Goal: Transaction & Acquisition: Purchase product/service

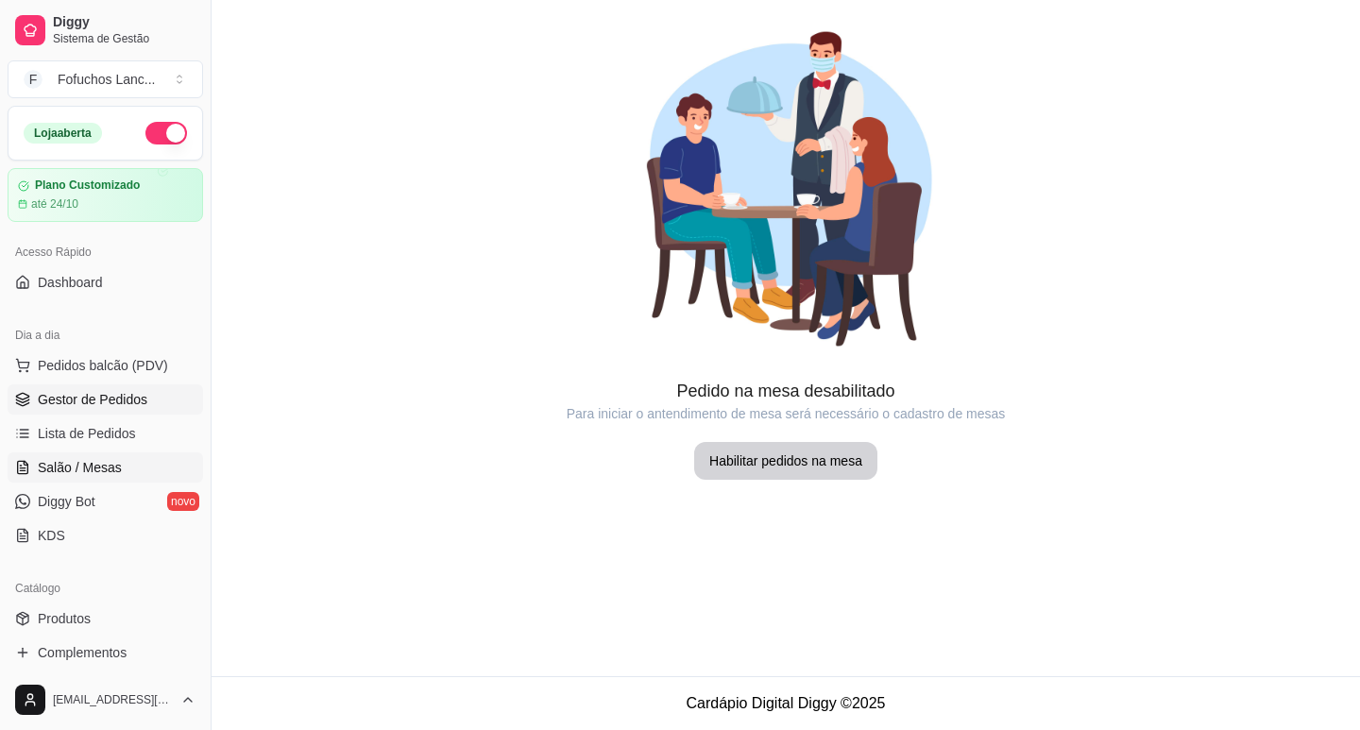
click at [108, 406] on span "Gestor de Pedidos" at bounding box center [93, 399] width 110 height 19
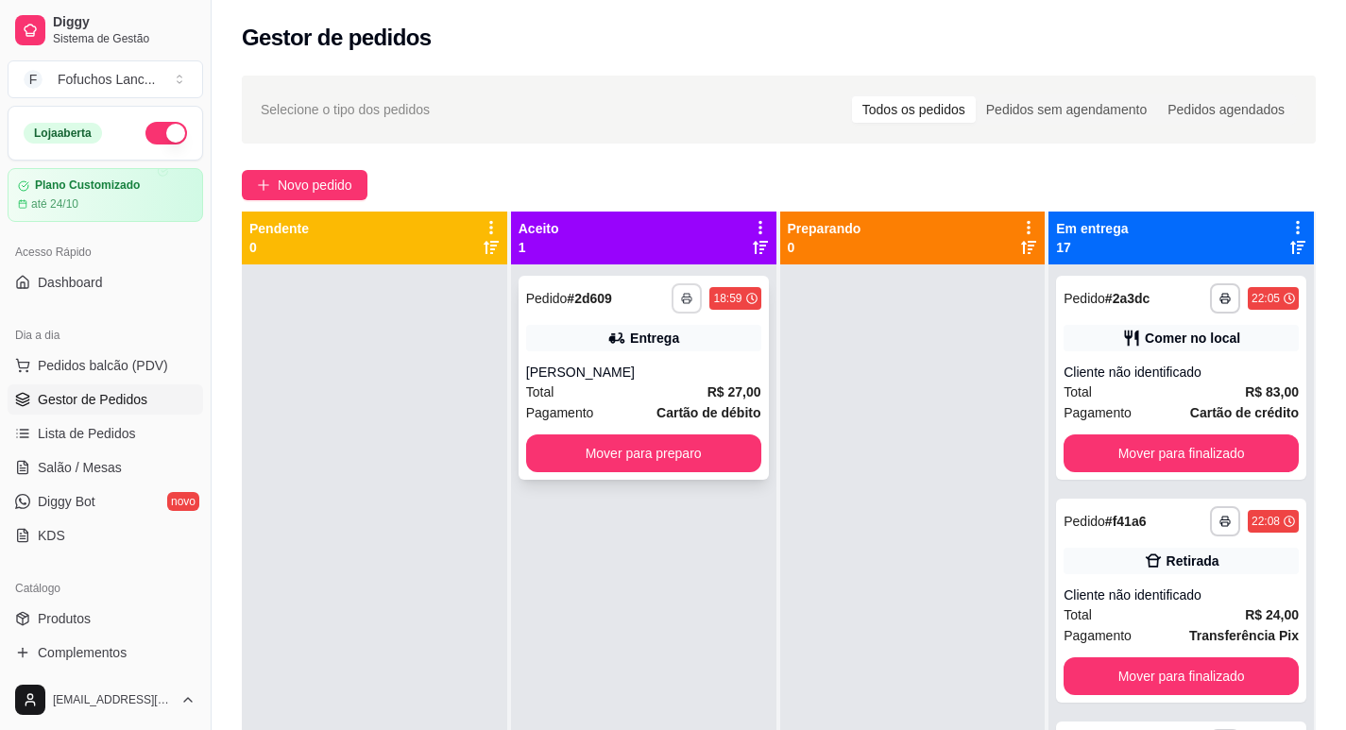
click at [683, 295] on icon "button" at bounding box center [686, 298] width 11 height 11
click at [641, 396] on button "IMPRESSORA" at bounding box center [630, 402] width 137 height 30
click at [673, 467] on button "Mover para preparo" at bounding box center [643, 453] width 235 height 38
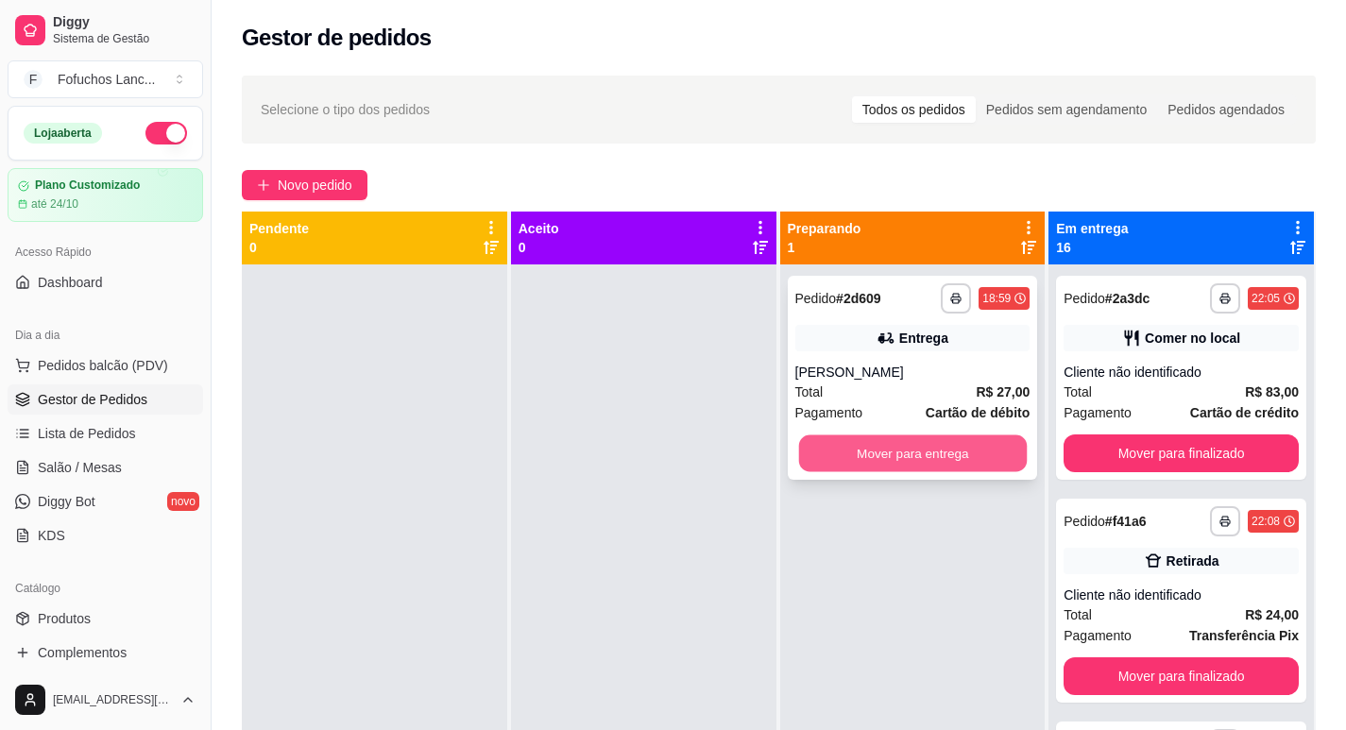
click at [1004, 450] on button "Mover para entrega" at bounding box center [912, 453] width 228 height 37
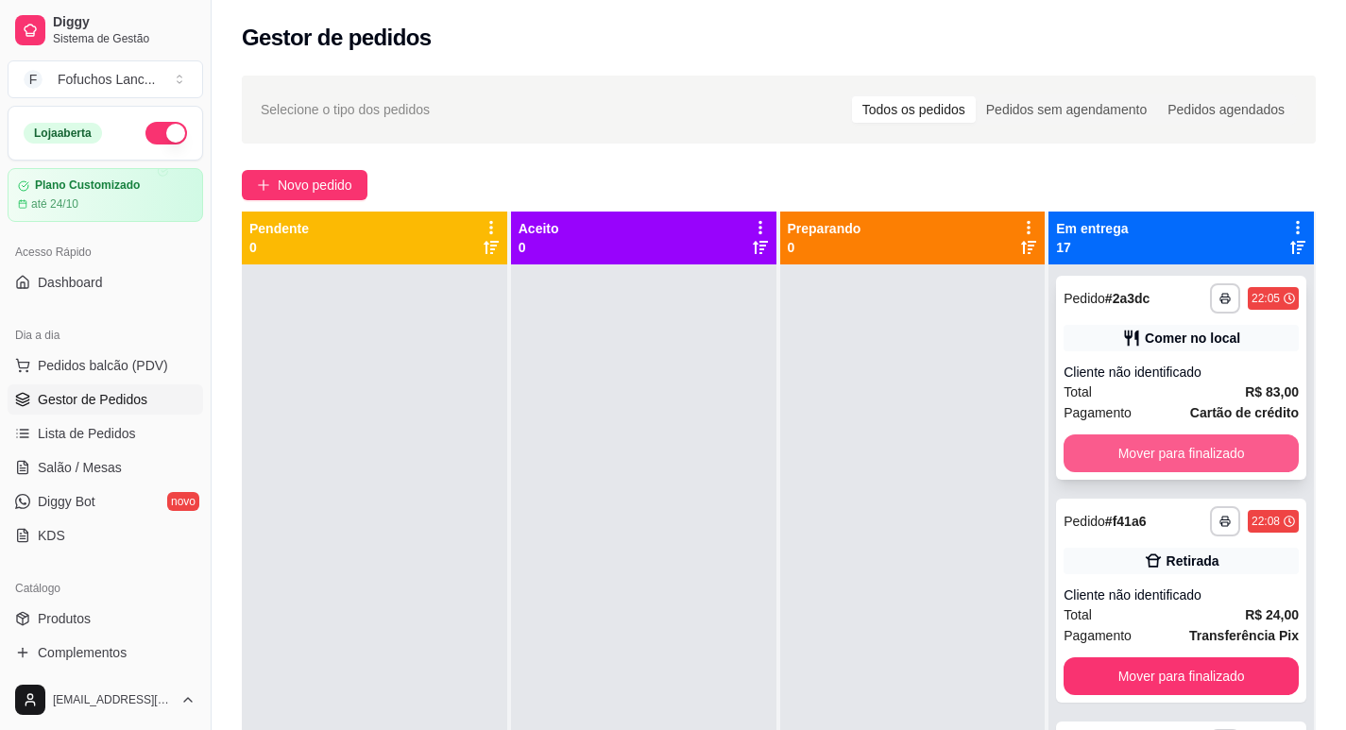
click at [1192, 460] on button "Mover para finalizado" at bounding box center [1181, 453] width 235 height 38
click at [1192, 460] on button "Mover para finalizado" at bounding box center [1181, 453] width 228 height 37
click at [1192, 460] on button "Mover para finalizado" at bounding box center [1181, 453] width 235 height 38
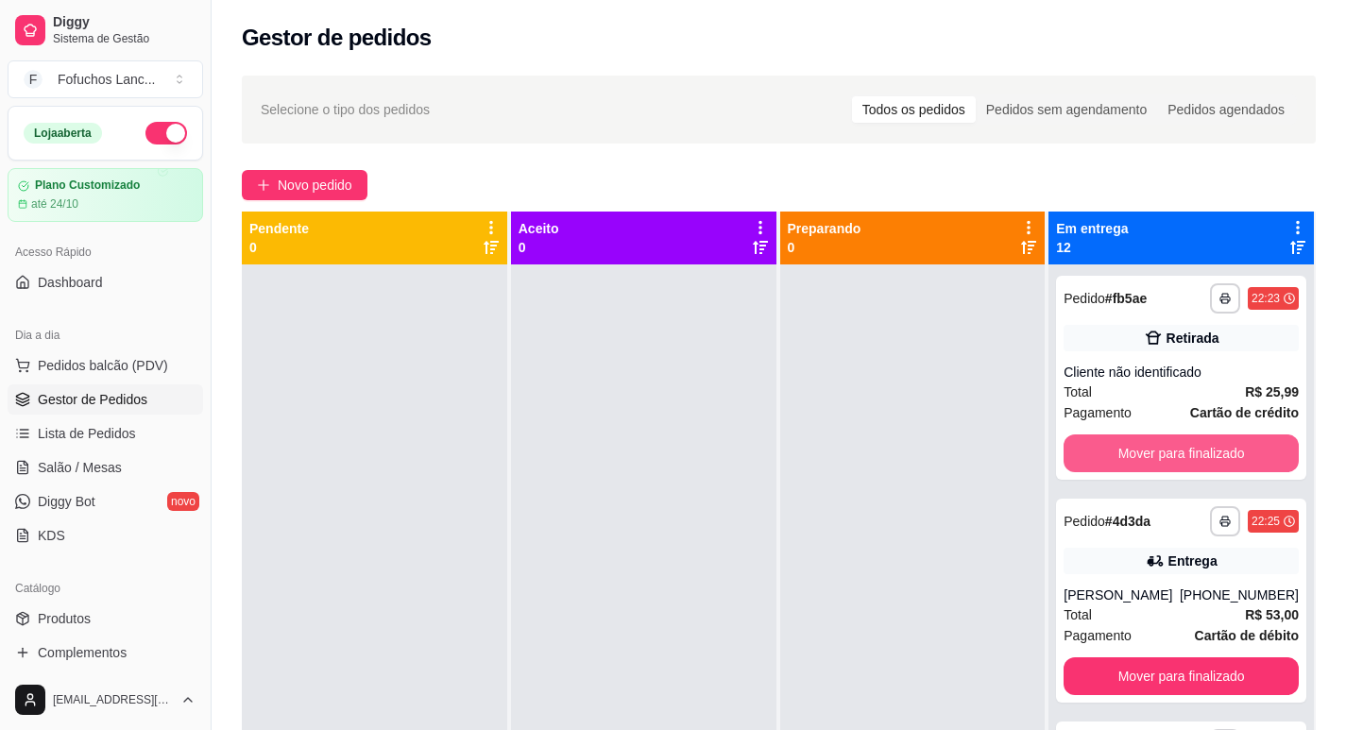
click at [1192, 460] on button "Mover para finalizado" at bounding box center [1181, 453] width 235 height 38
click at [1192, 460] on button "Mover para finalizado" at bounding box center [1181, 453] width 228 height 37
click at [1192, 460] on button "Mover para finalizado" at bounding box center [1181, 453] width 235 height 38
click at [1142, 441] on button "Mover para finalizado" at bounding box center [1181, 453] width 235 height 38
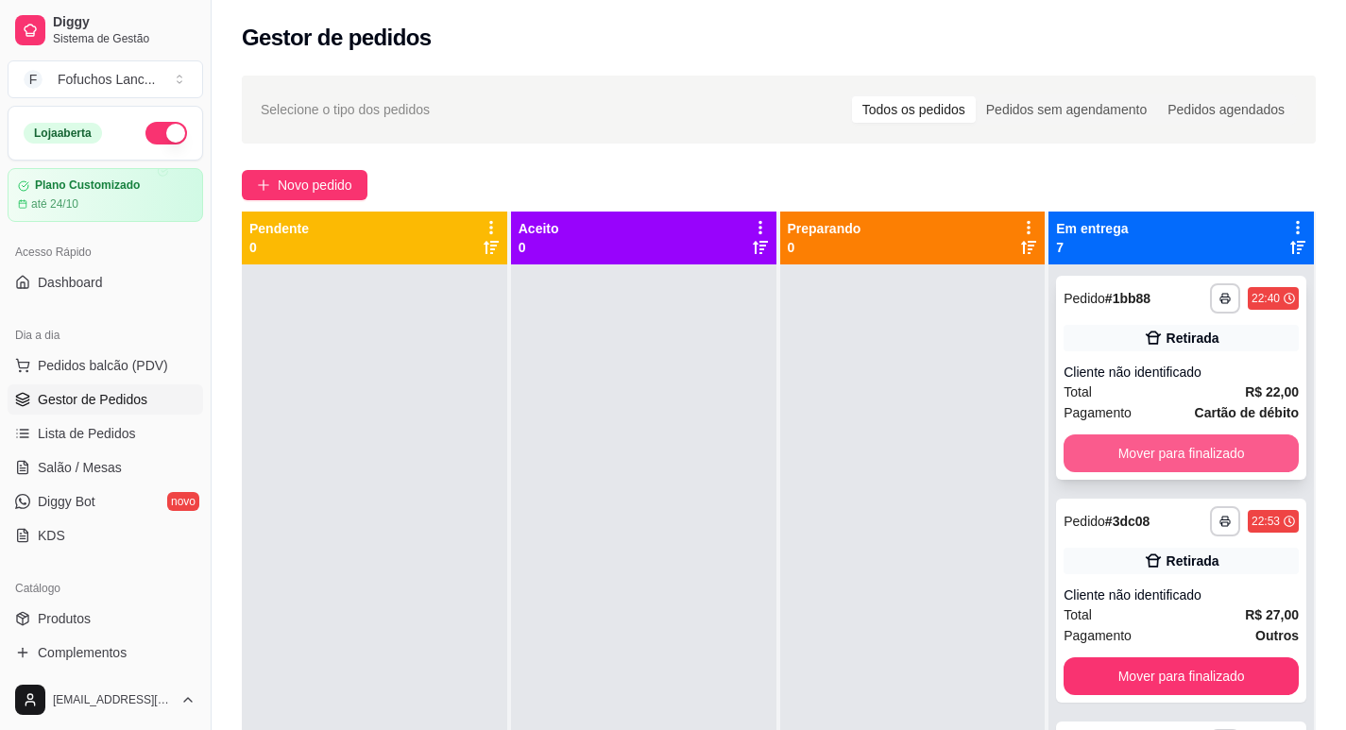
click at [1141, 445] on button "Mover para finalizado" at bounding box center [1181, 453] width 235 height 38
click at [1141, 445] on button "Mover para finalizado" at bounding box center [1181, 453] width 228 height 37
click at [1141, 445] on button "Mover para finalizado" at bounding box center [1181, 453] width 235 height 38
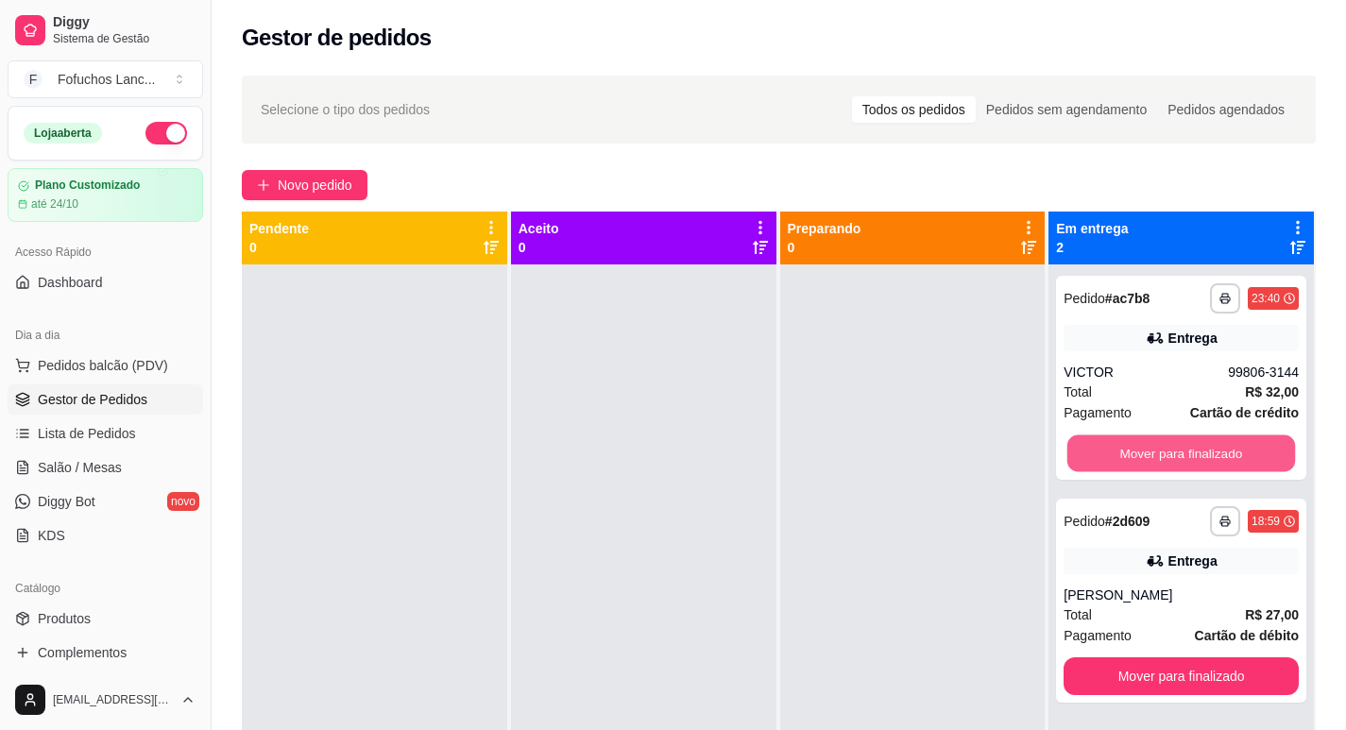
click at [1141, 445] on button "Mover para finalizado" at bounding box center [1181, 453] width 228 height 37
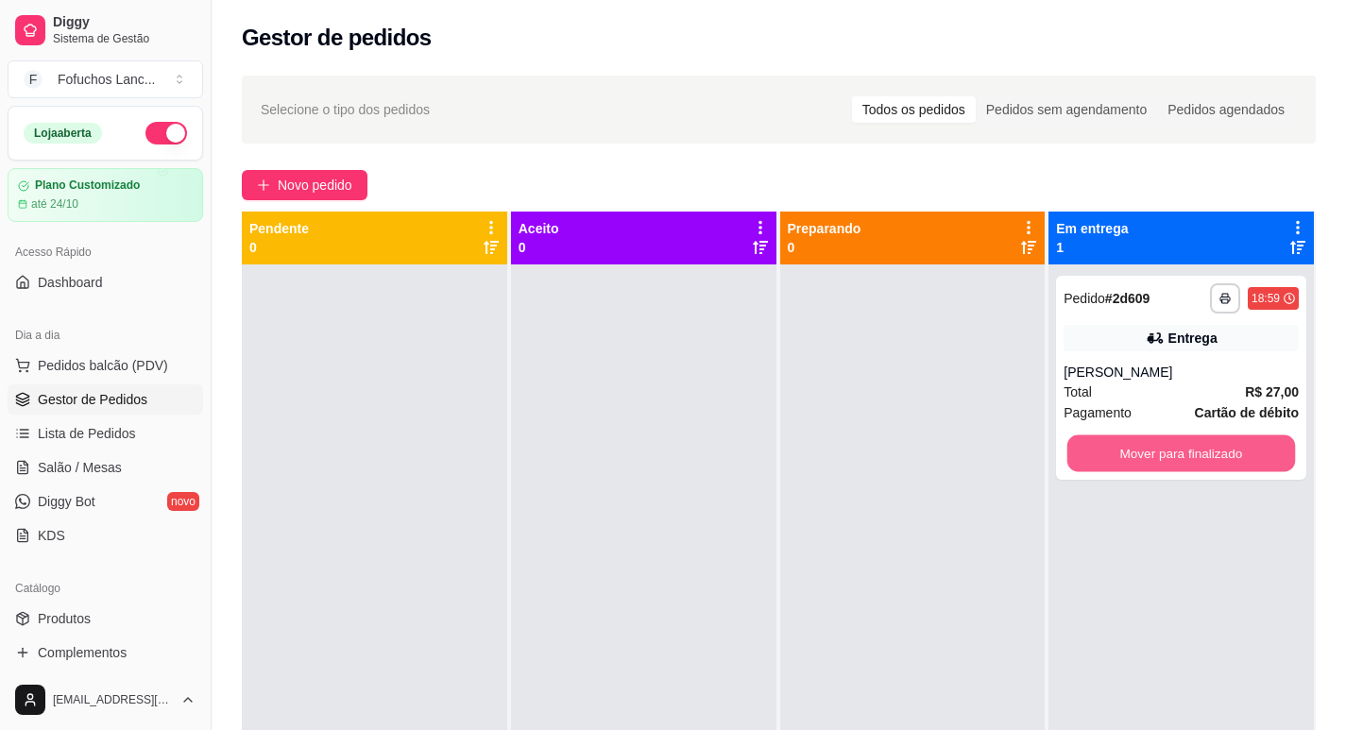
click at [1141, 445] on button "Mover para finalizado" at bounding box center [1181, 453] width 228 height 37
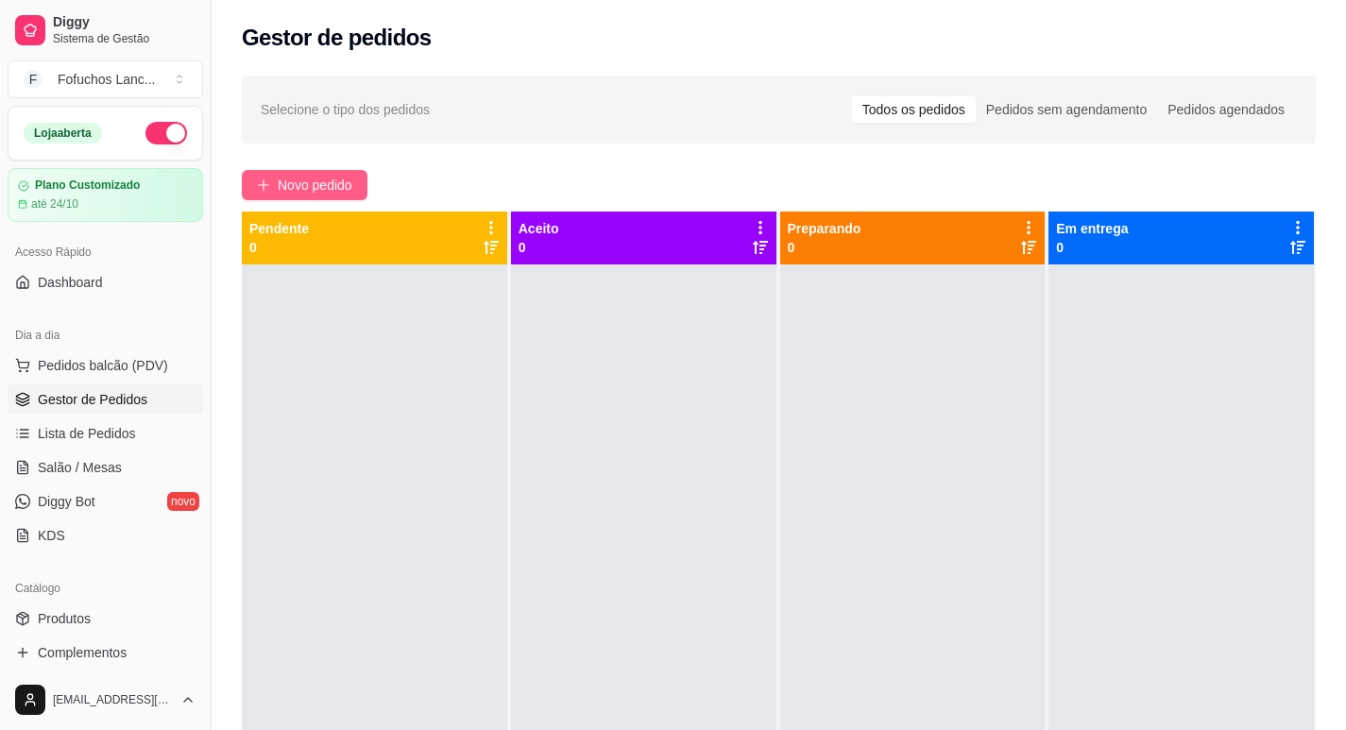
click at [266, 189] on icon "plus" at bounding box center [263, 185] width 13 height 13
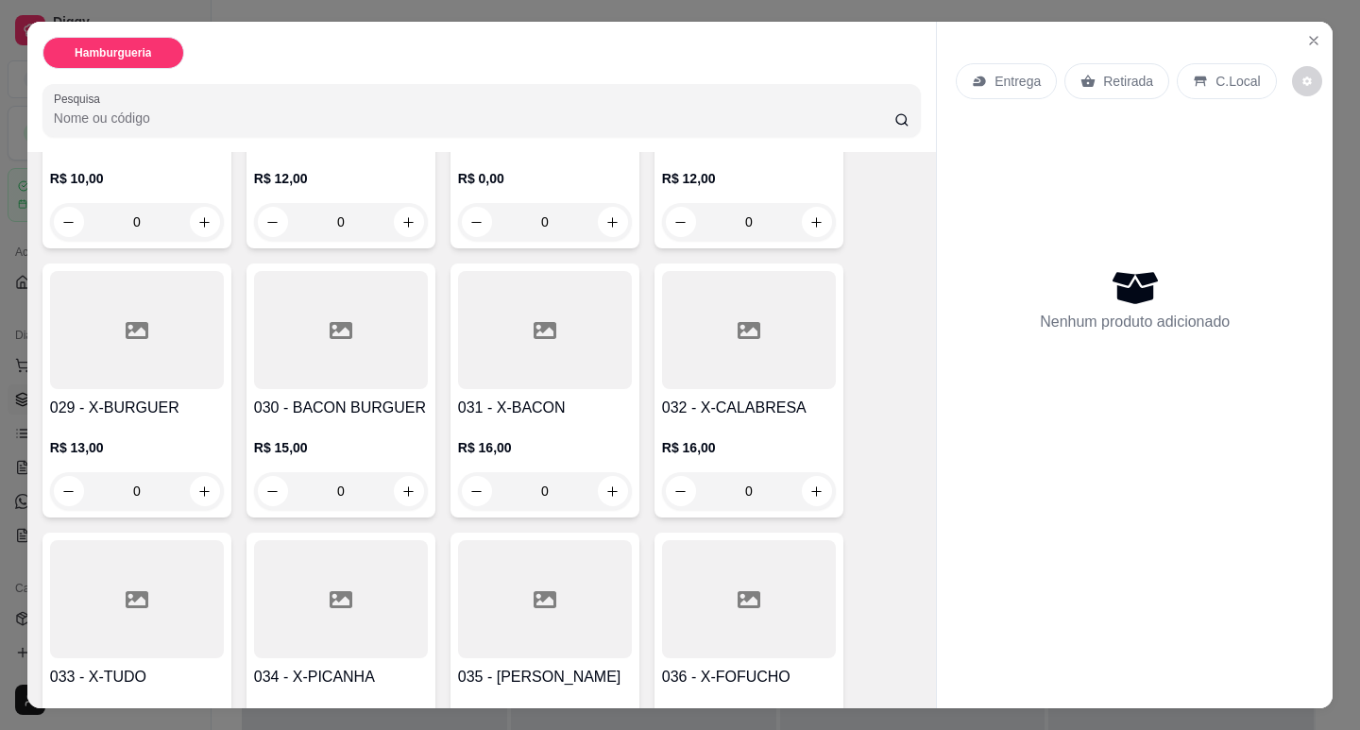
scroll to position [2078, 0]
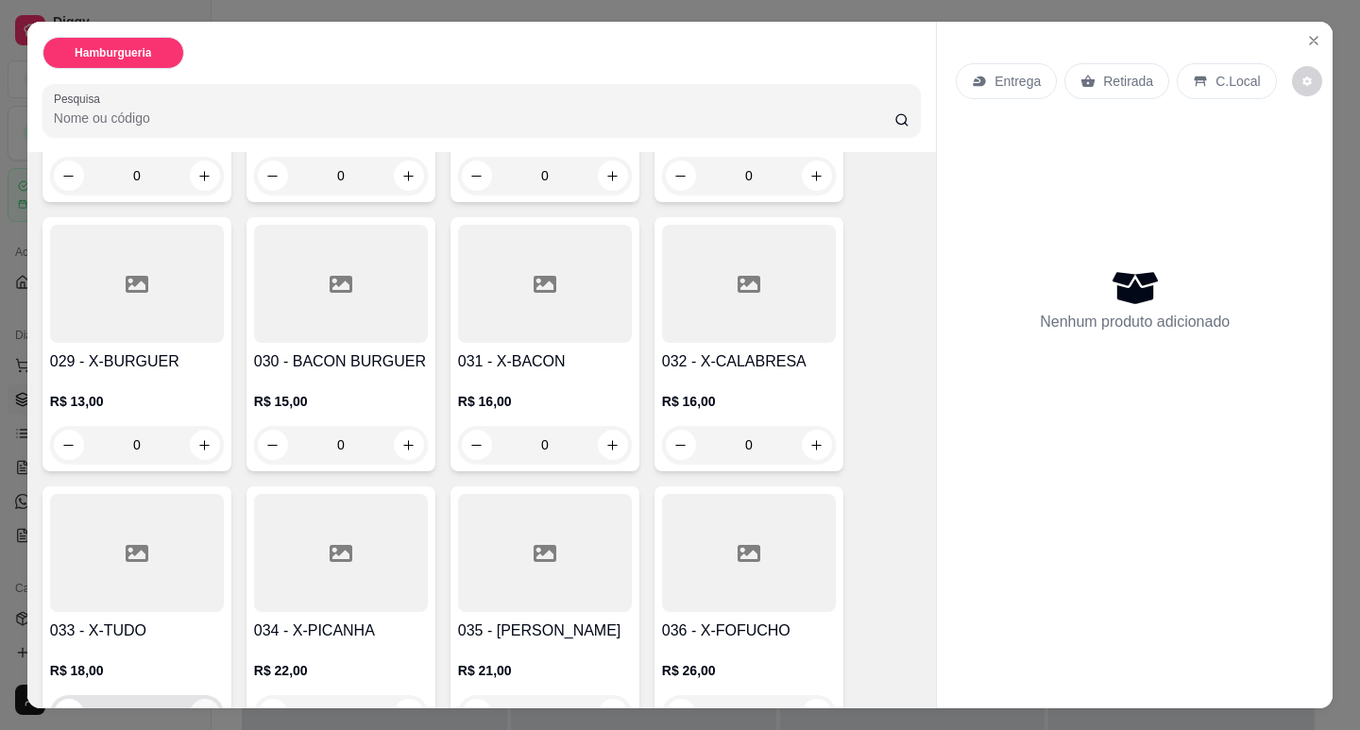
click at [197, 707] on icon "increase-product-quantity" at bounding box center [204, 714] width 14 height 14
type input "1"
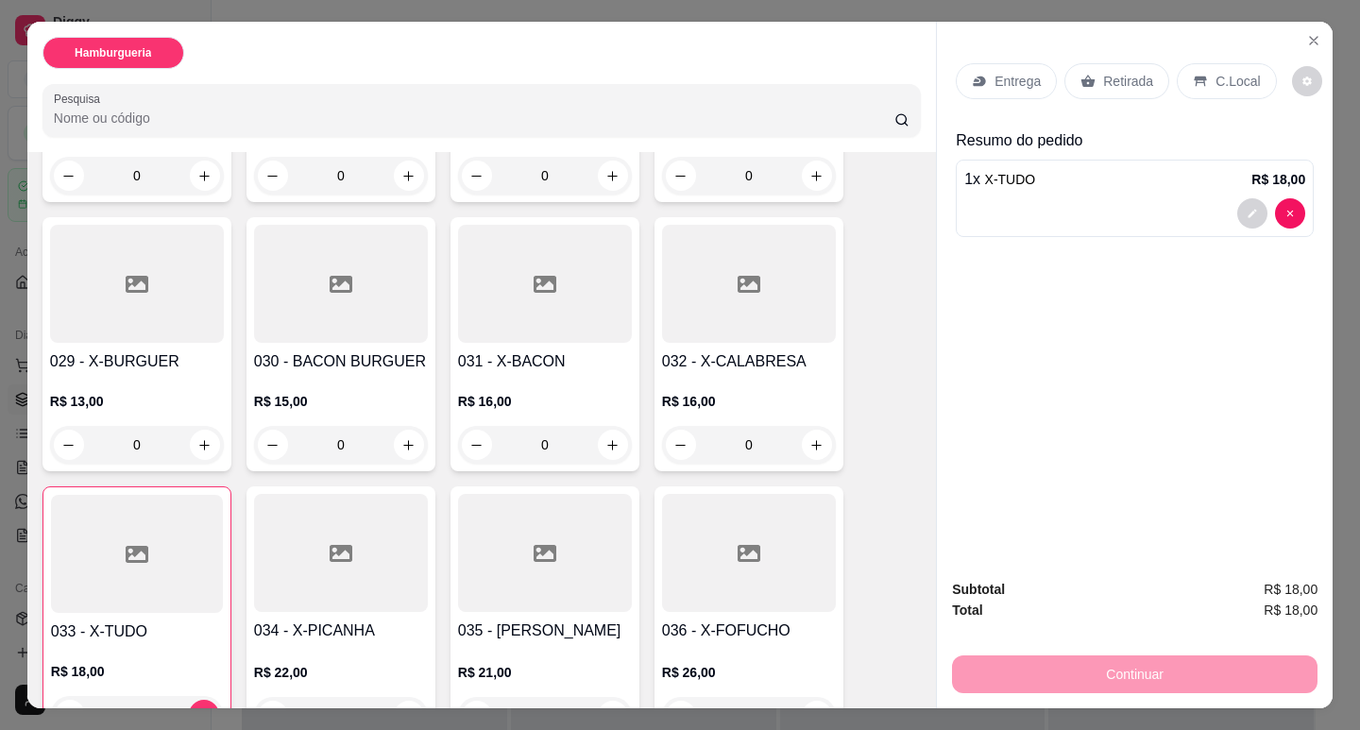
click at [1125, 74] on p "Retirada" at bounding box center [1128, 81] width 50 height 19
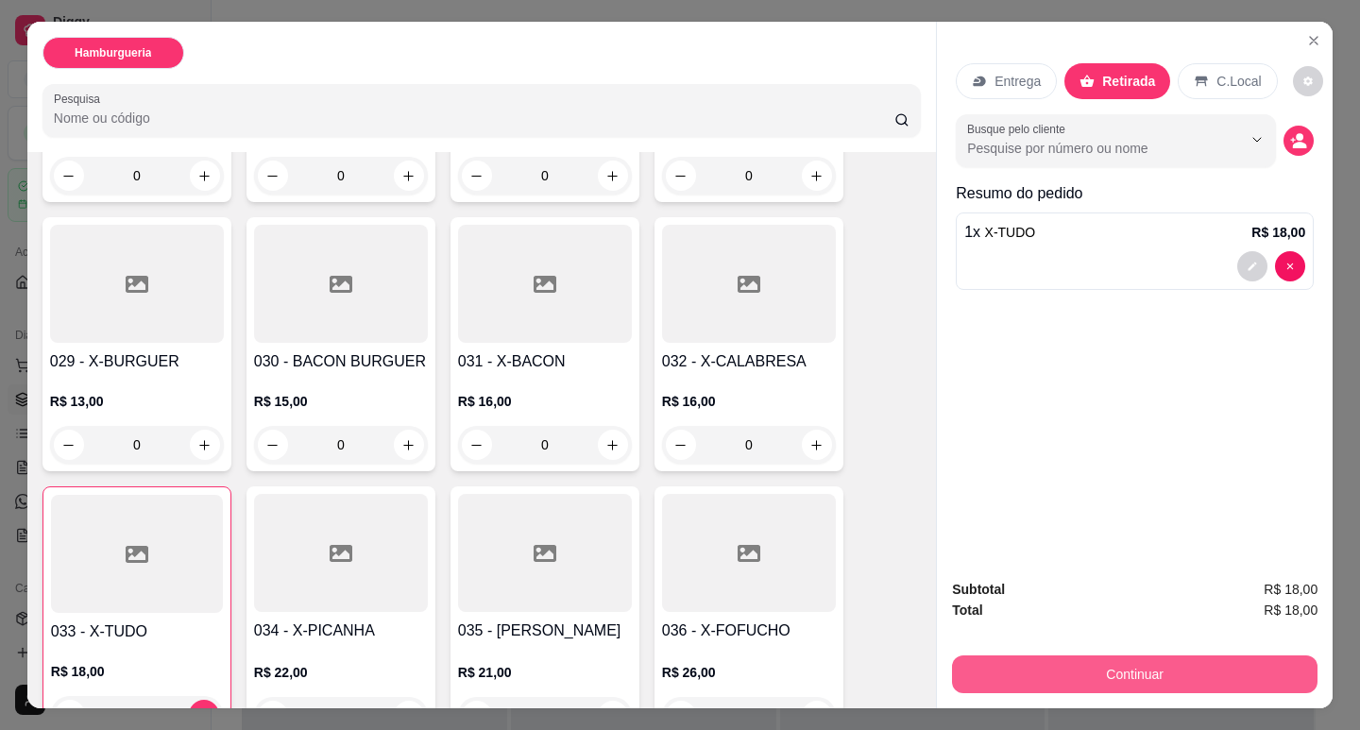
click at [1188, 662] on button "Continuar" at bounding box center [1135, 675] width 366 height 38
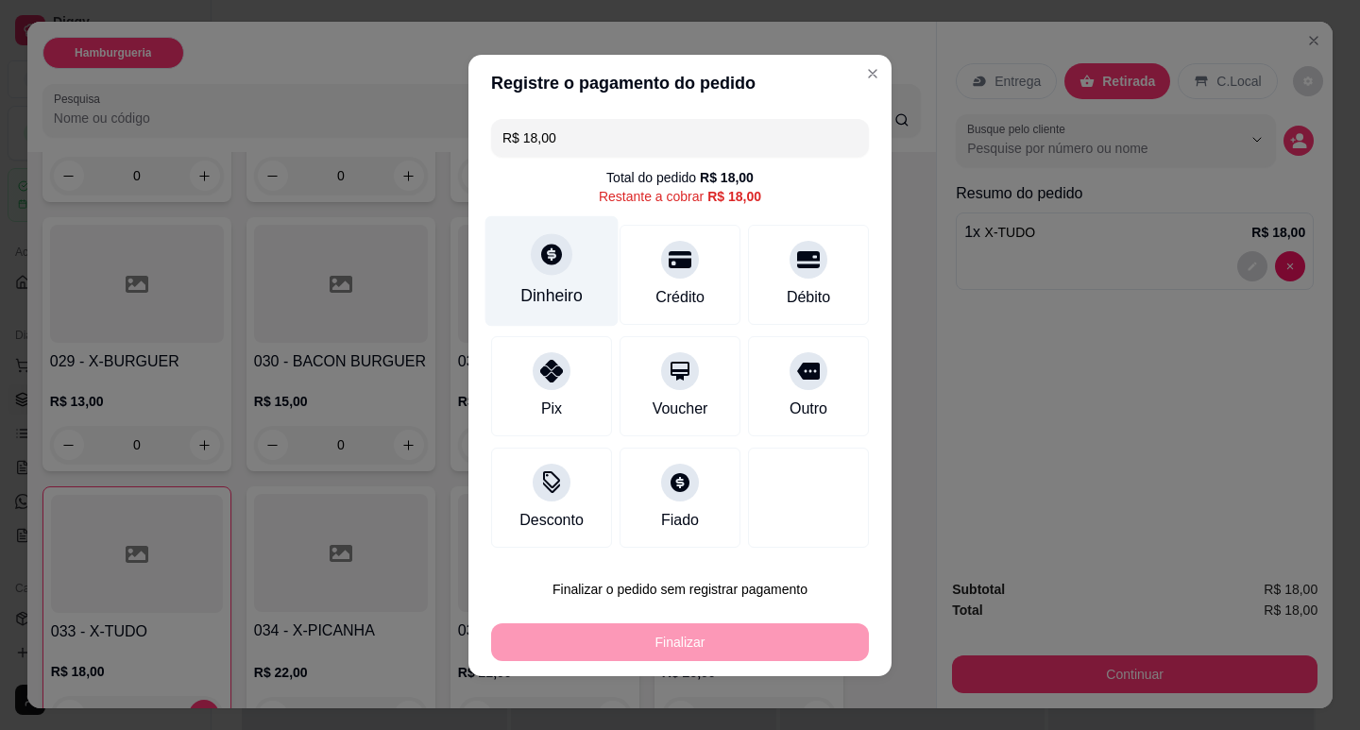
click at [549, 248] on icon at bounding box center [551, 254] width 21 height 21
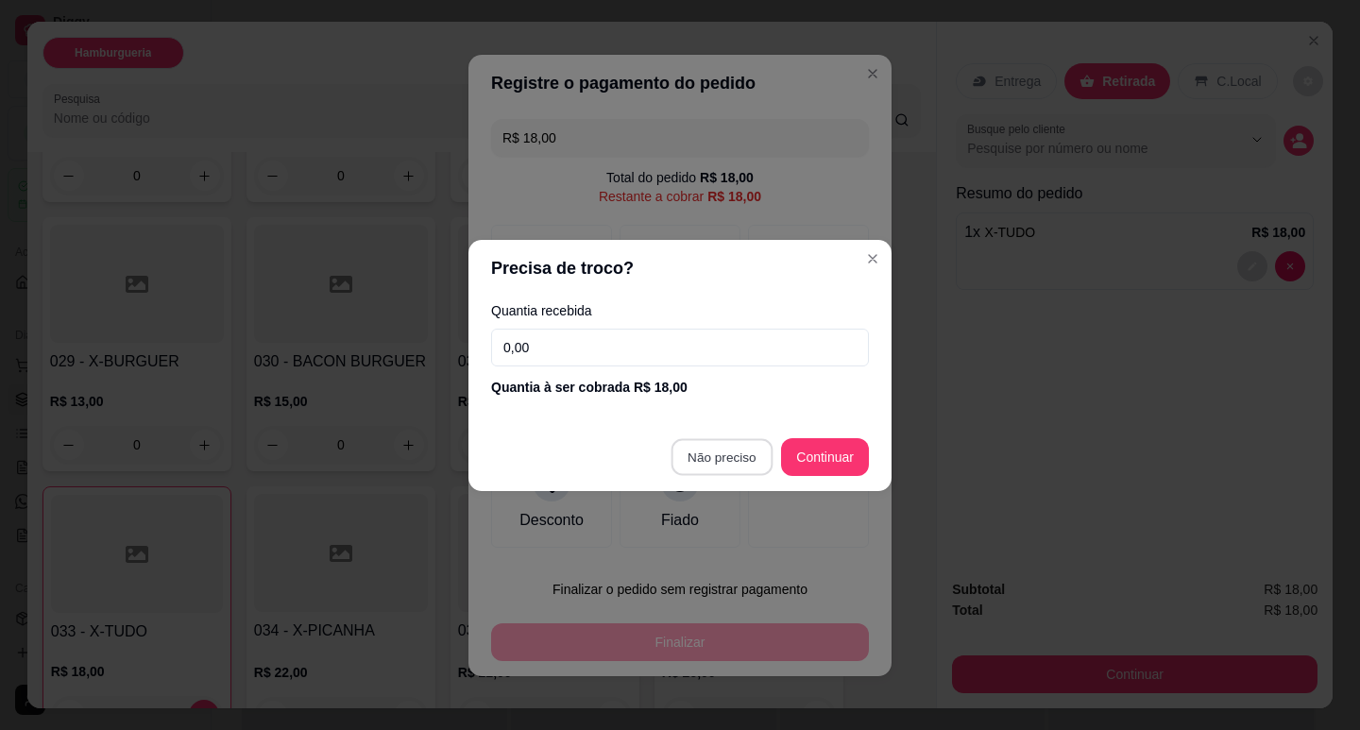
type input "R$ 0,00"
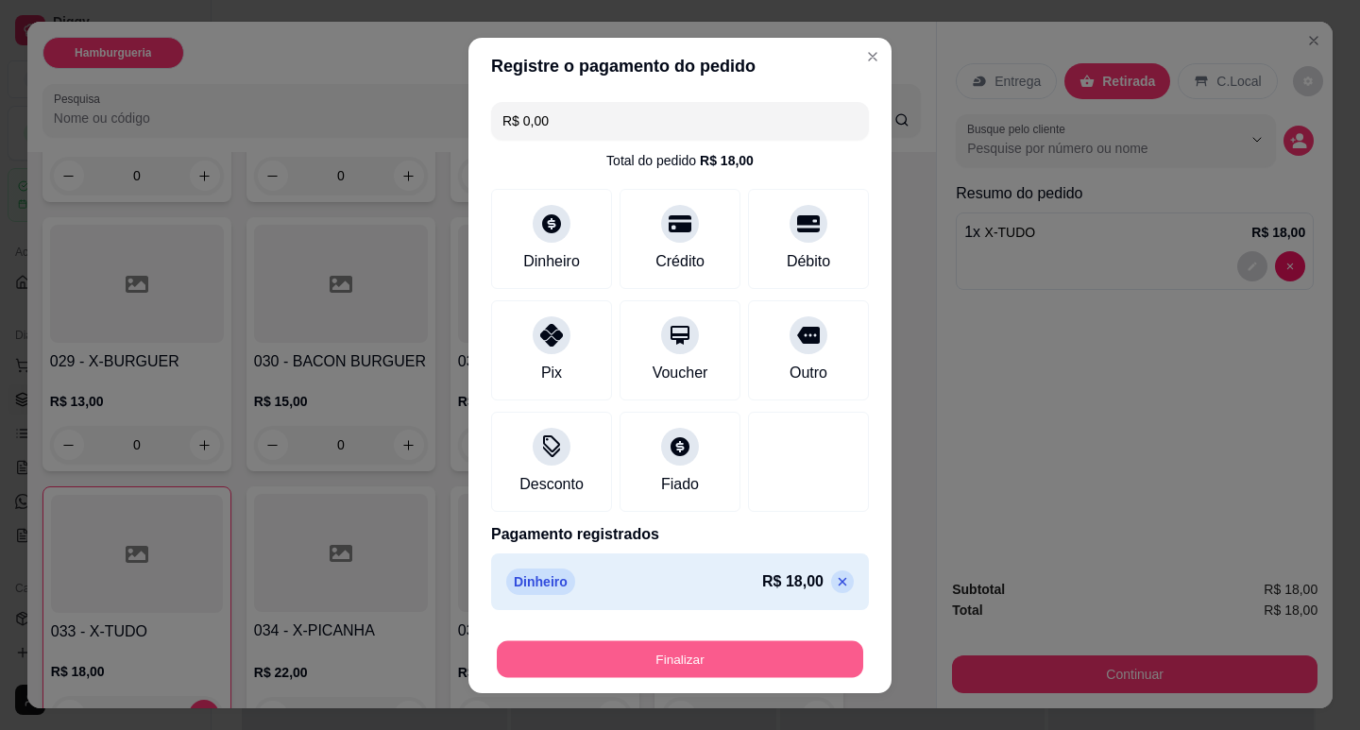
click at [763, 652] on button "Finalizar" at bounding box center [680, 658] width 366 height 37
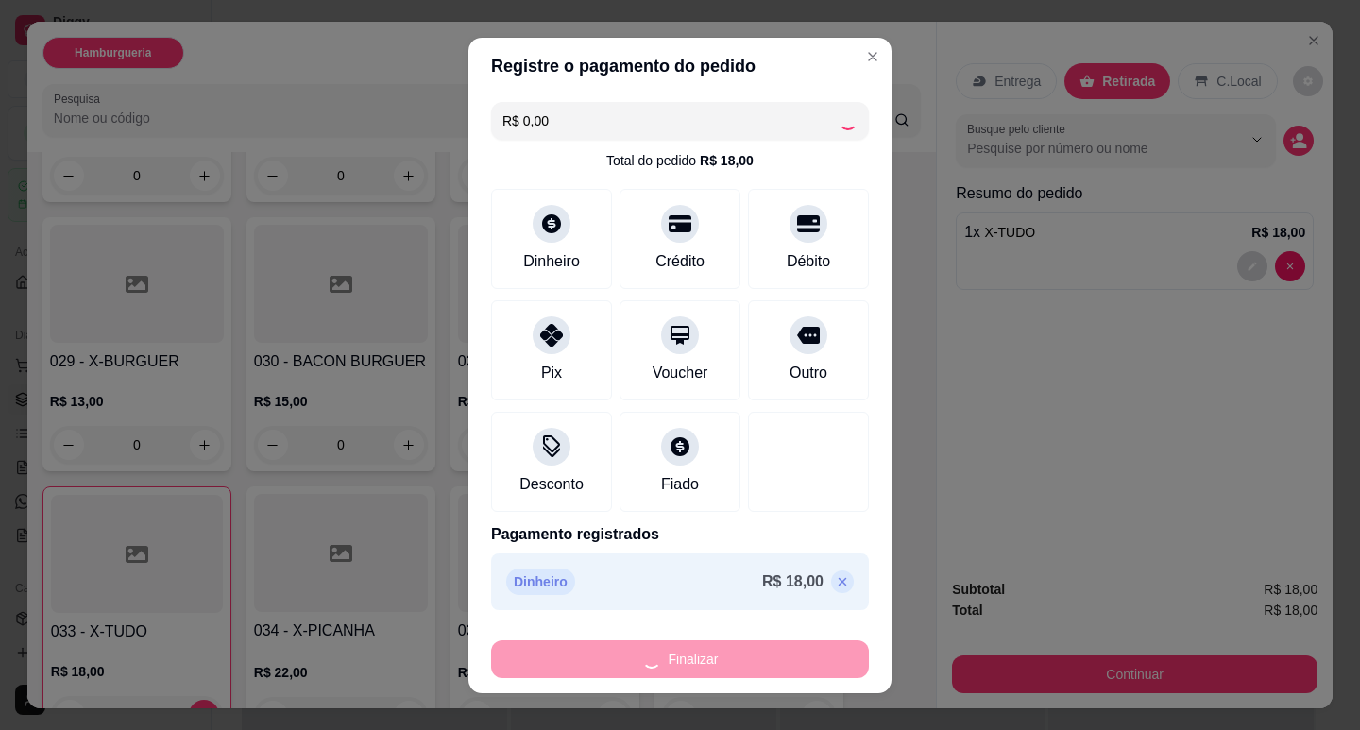
type input "0"
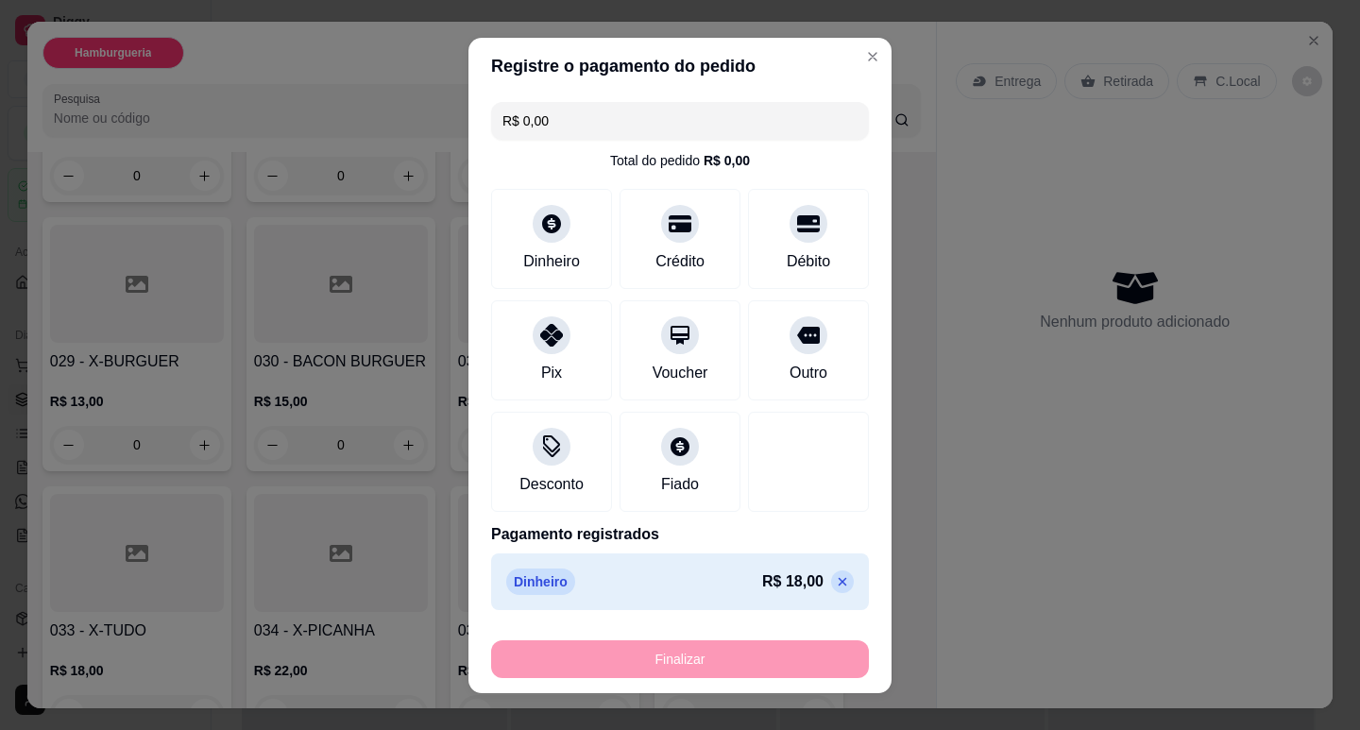
type input "-R$ 18,00"
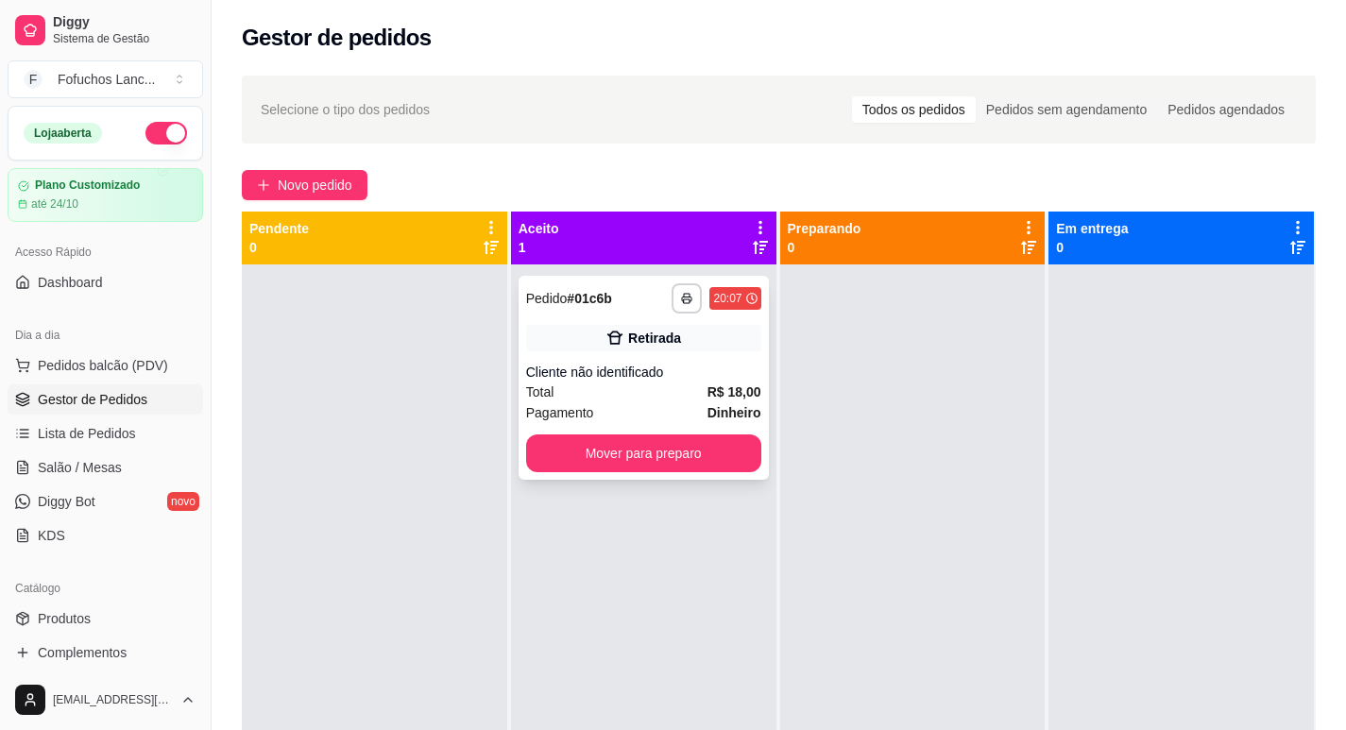
click at [657, 316] on div "**********" at bounding box center [644, 378] width 250 height 204
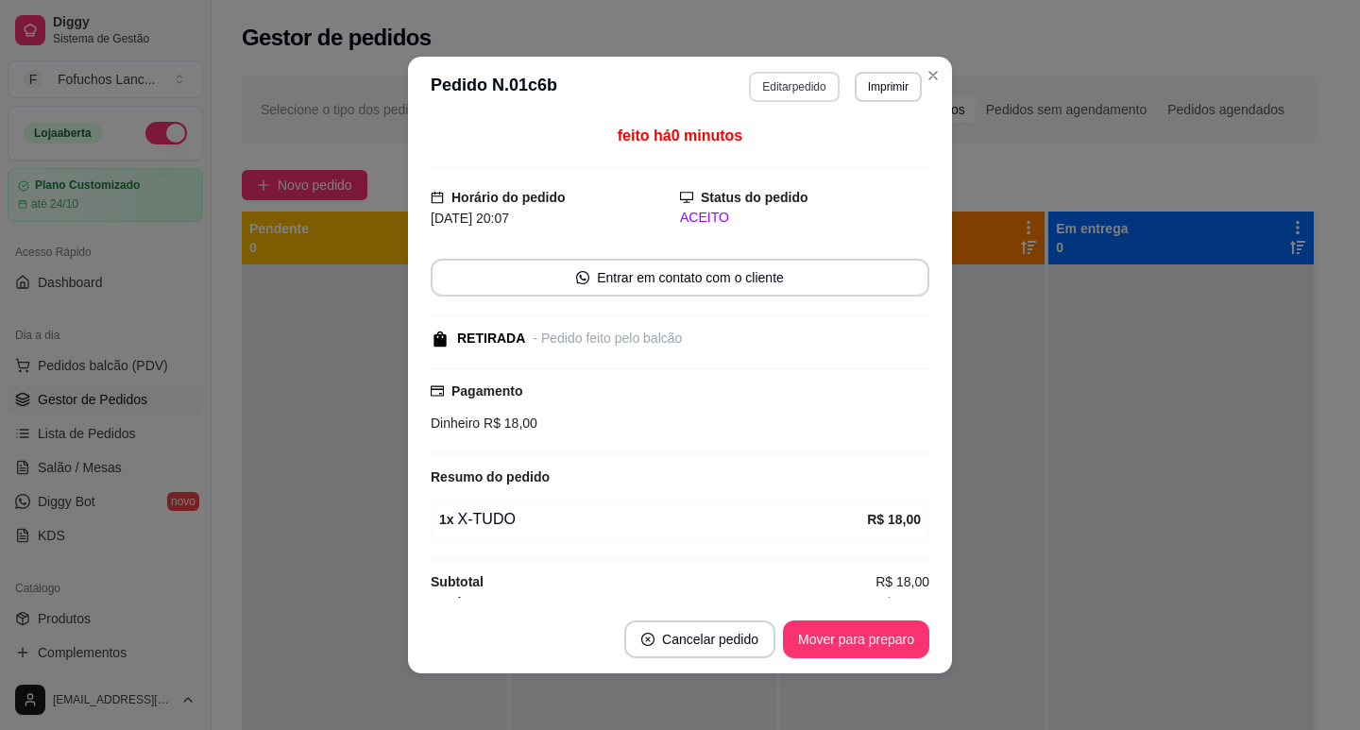
click at [799, 92] on button "Editar pedido" at bounding box center [794, 87] width 90 height 30
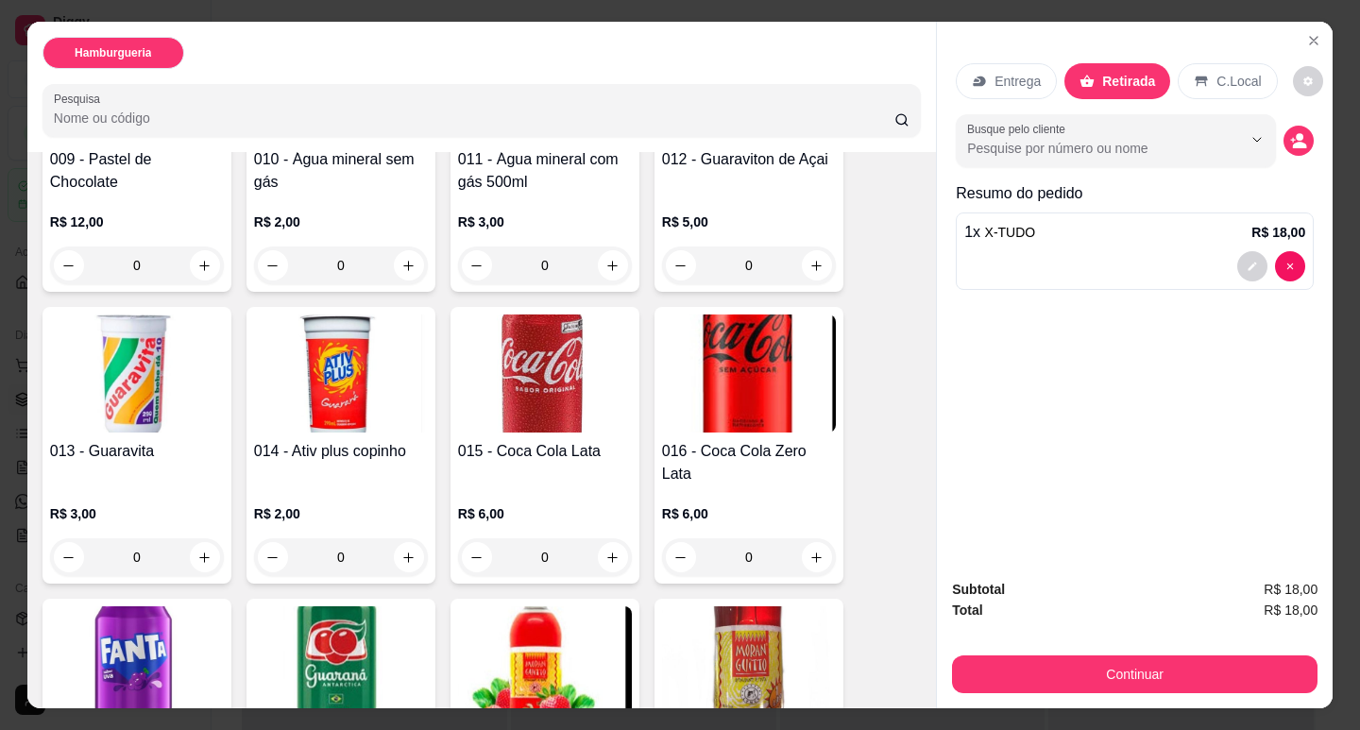
scroll to position [850, 0]
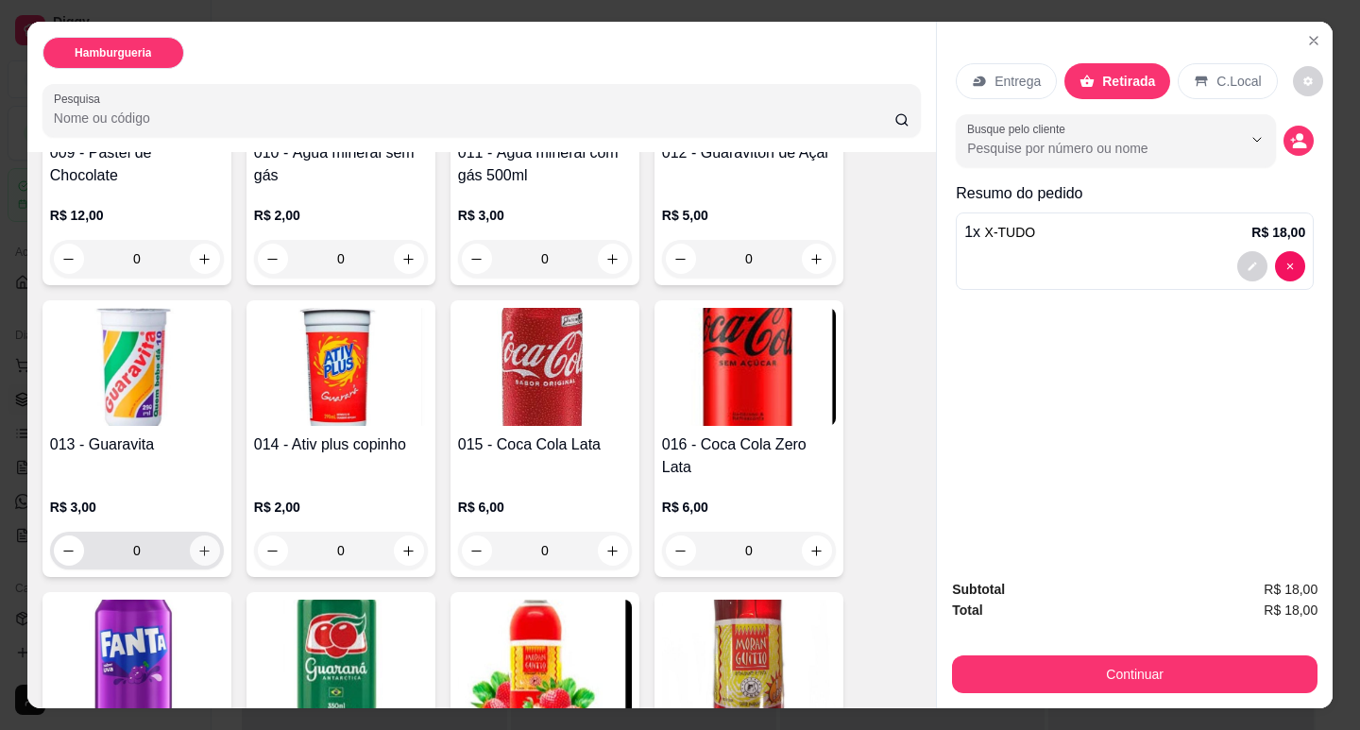
click at [200, 546] on icon "increase-product-quantity" at bounding box center [205, 551] width 10 height 10
type input "1"
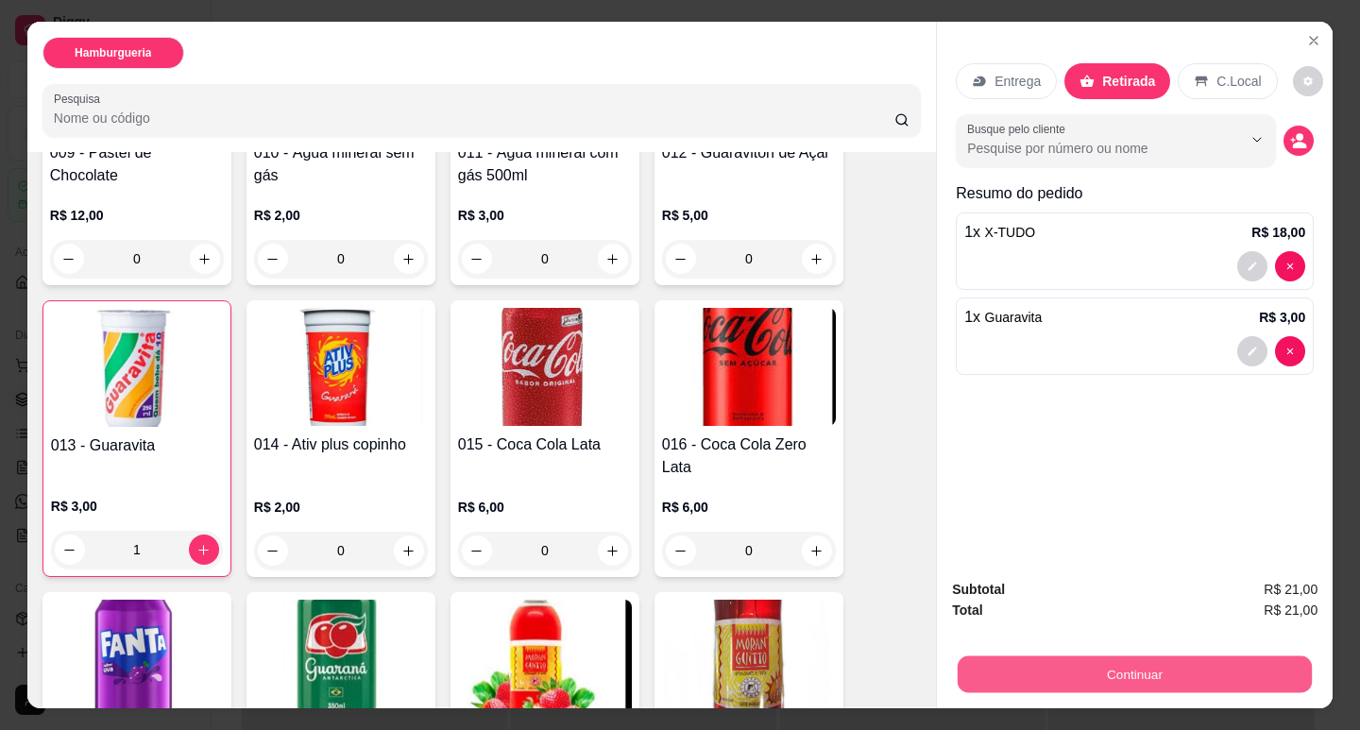
click at [1141, 676] on button "Continuar" at bounding box center [1135, 674] width 354 height 37
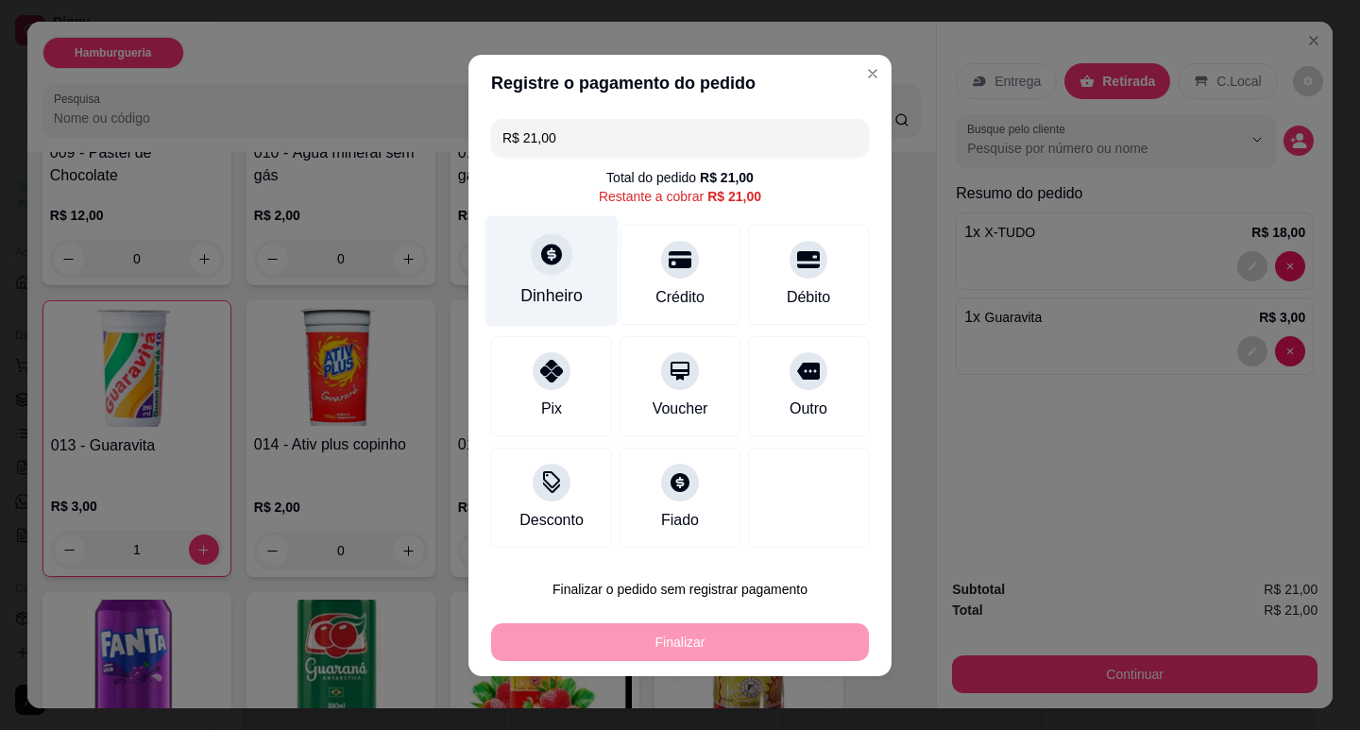
click at [547, 289] on div "Dinheiro" at bounding box center [551, 295] width 62 height 25
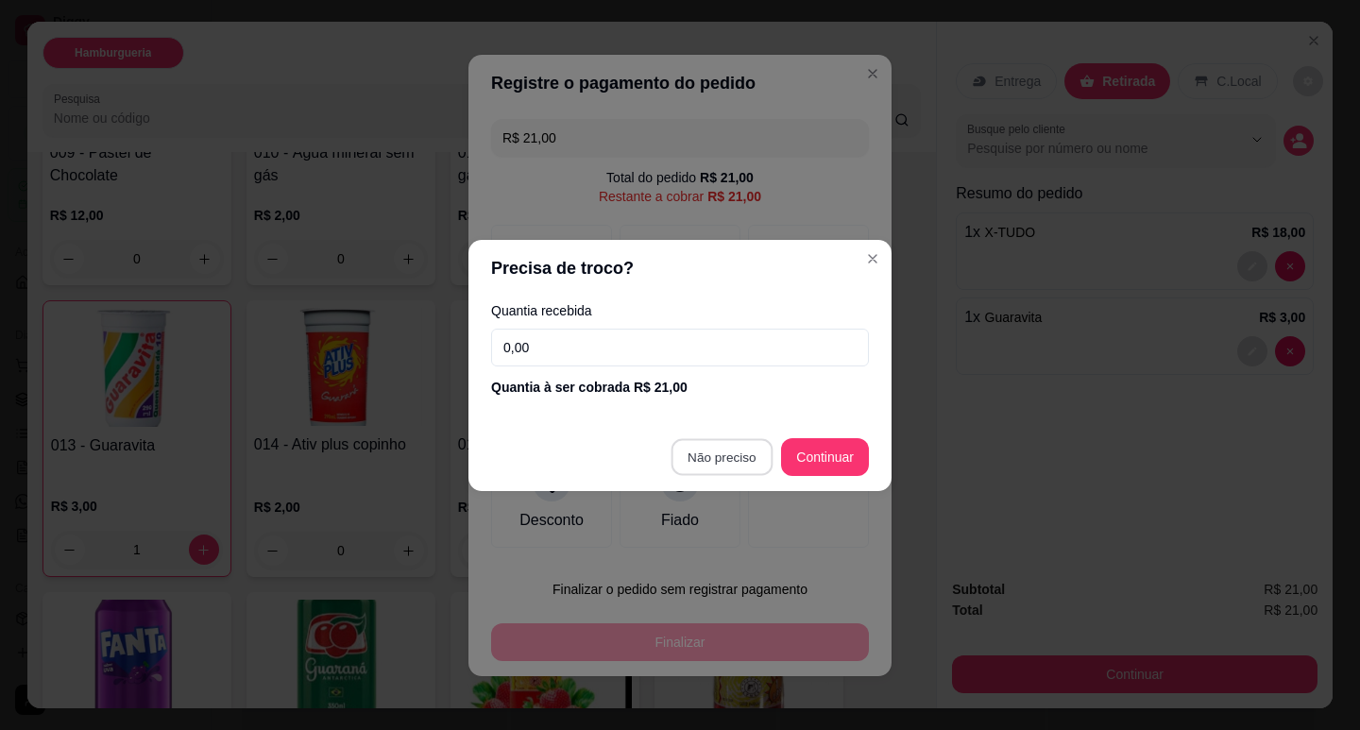
type input "R$ 0,00"
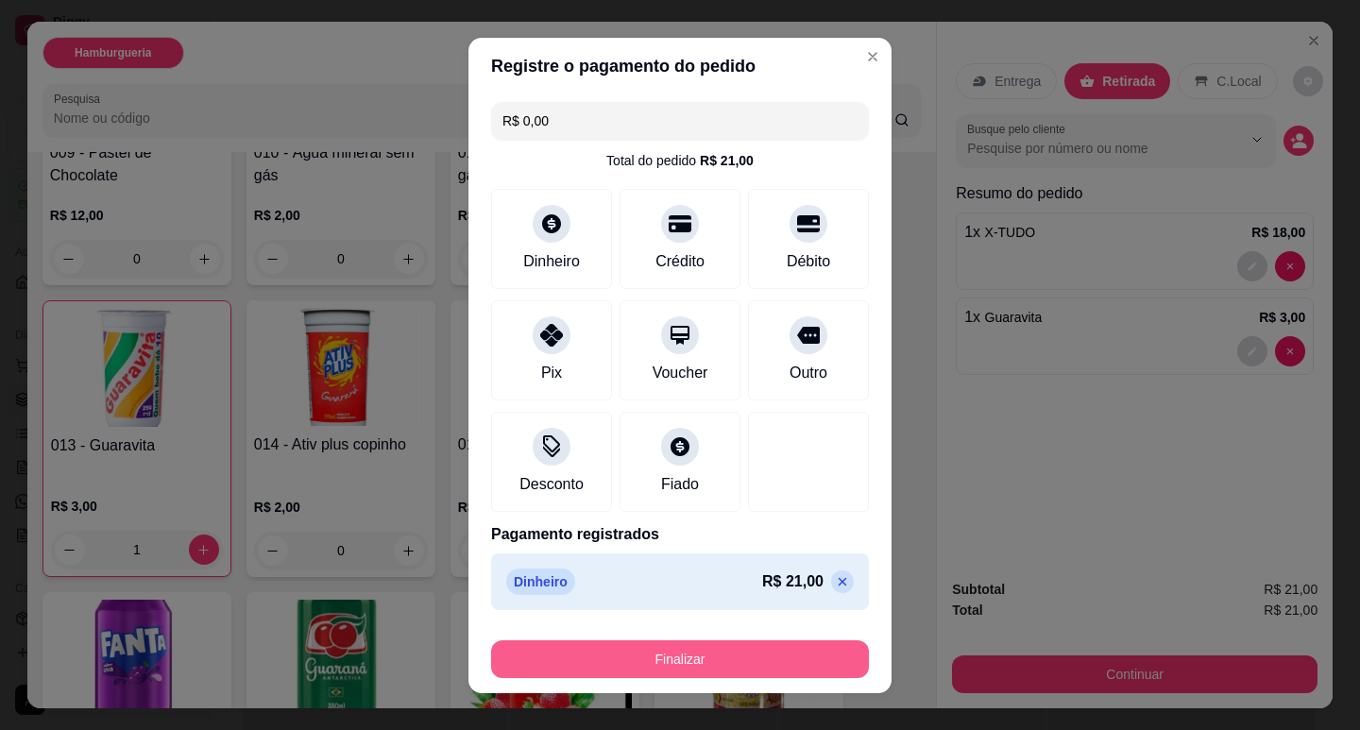
click at [771, 651] on button "Finalizar" at bounding box center [680, 659] width 378 height 38
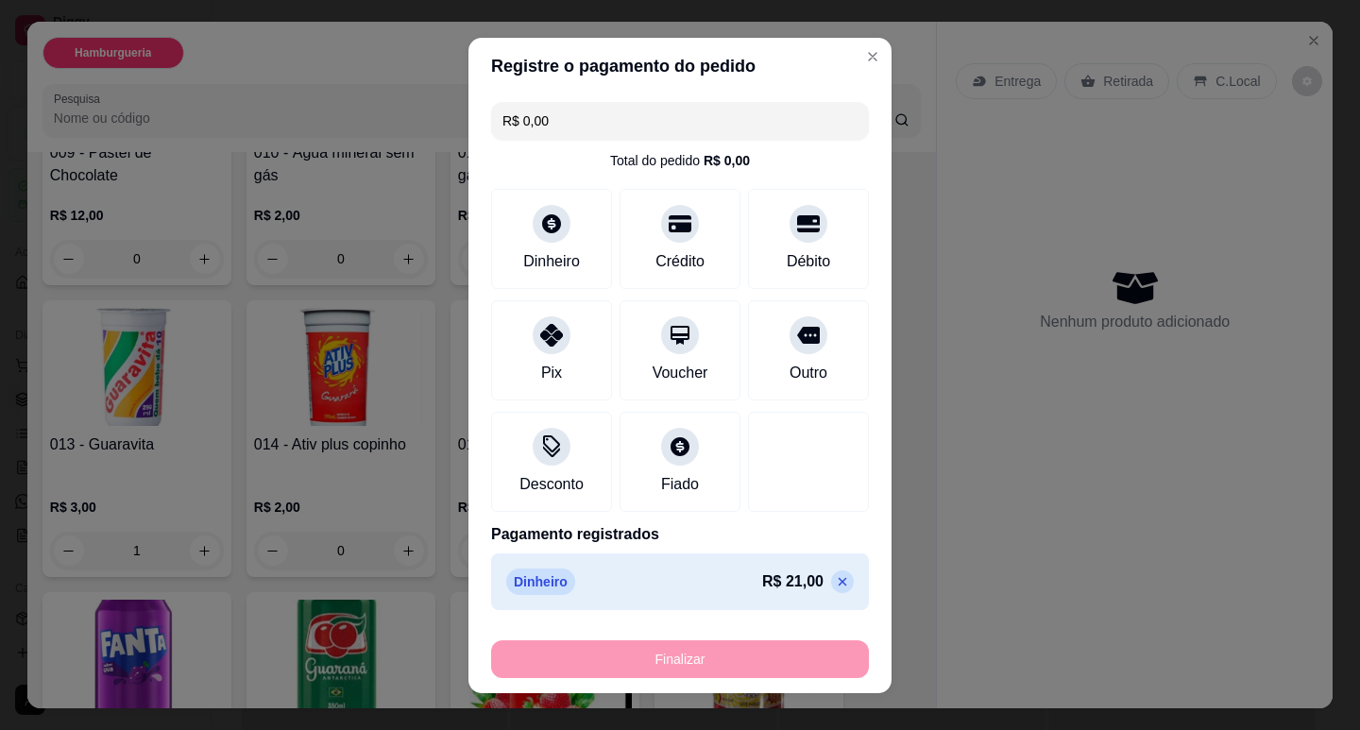
type input "0"
type input "-R$ 21,00"
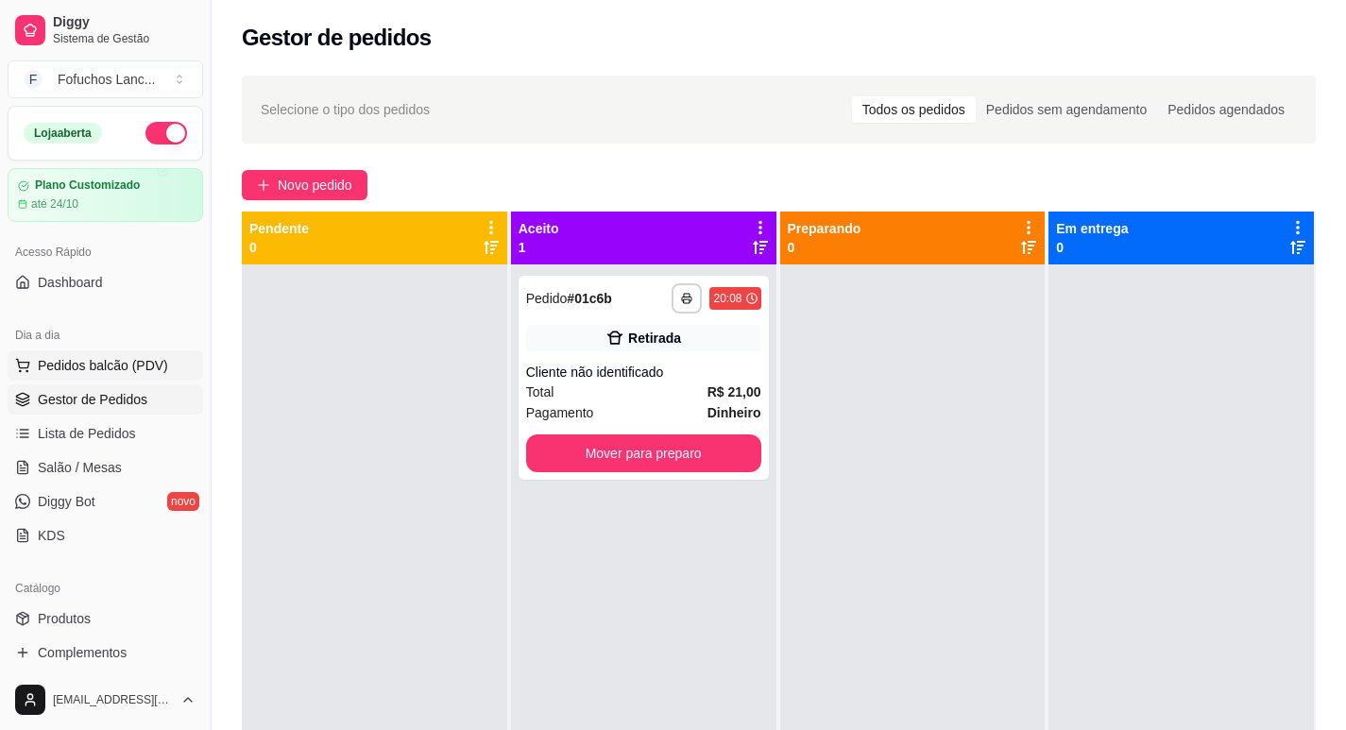
click at [105, 367] on span "Pedidos balcão (PDV)" at bounding box center [103, 365] width 130 height 19
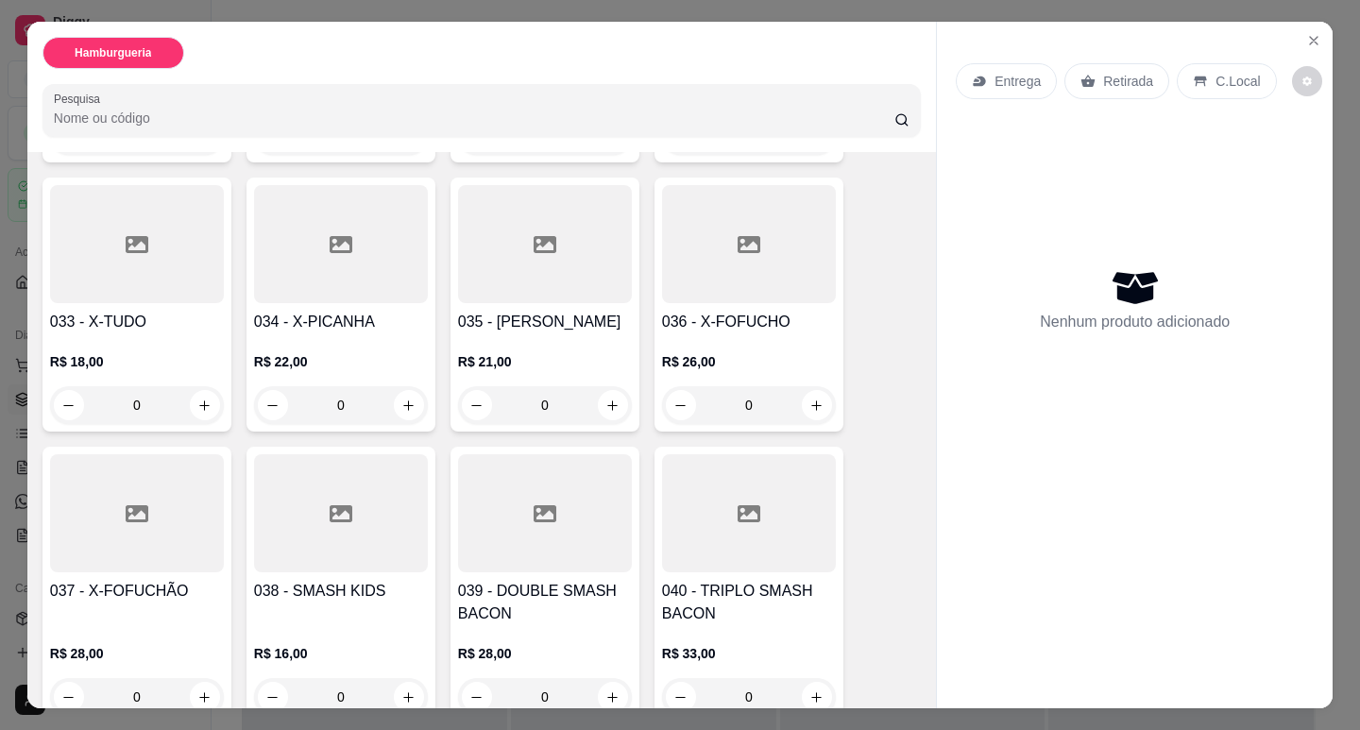
scroll to position [2456, 0]
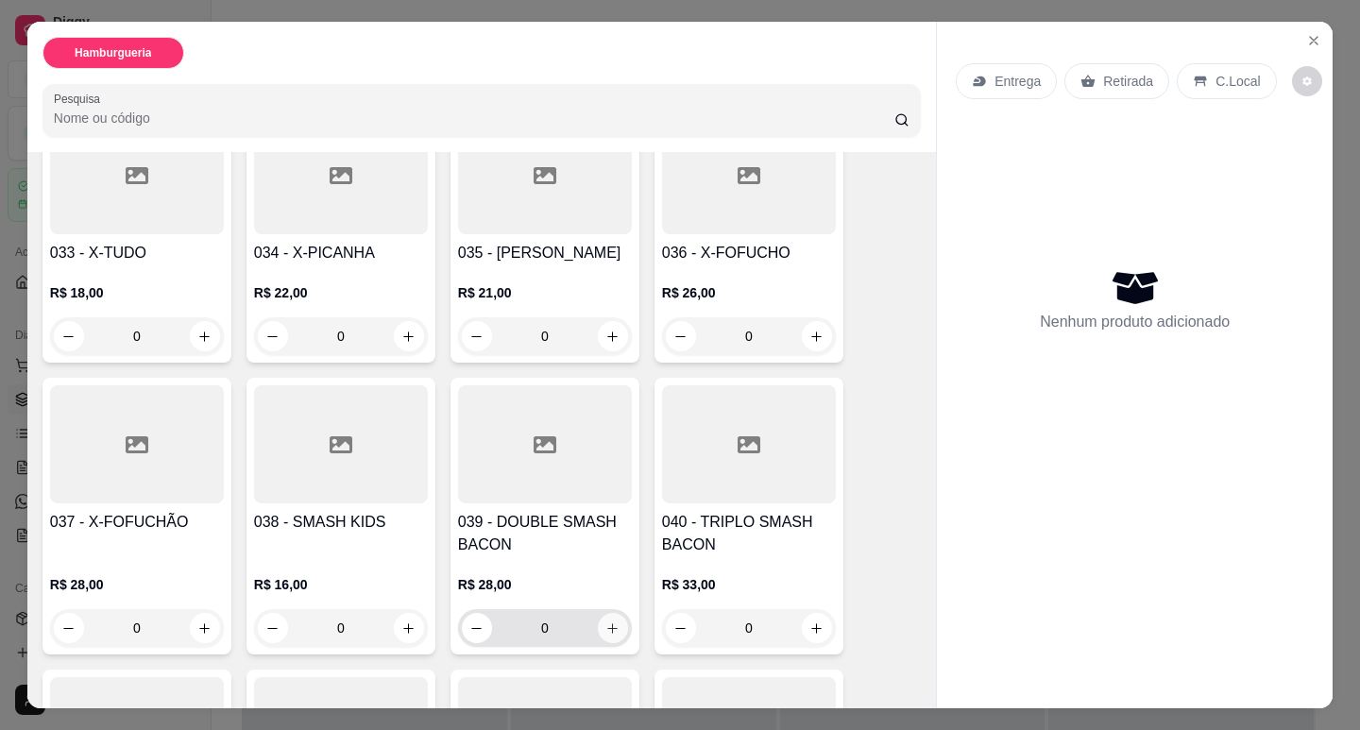
click at [617, 613] on button "increase-product-quantity" at bounding box center [613, 628] width 30 height 30
type input "1"
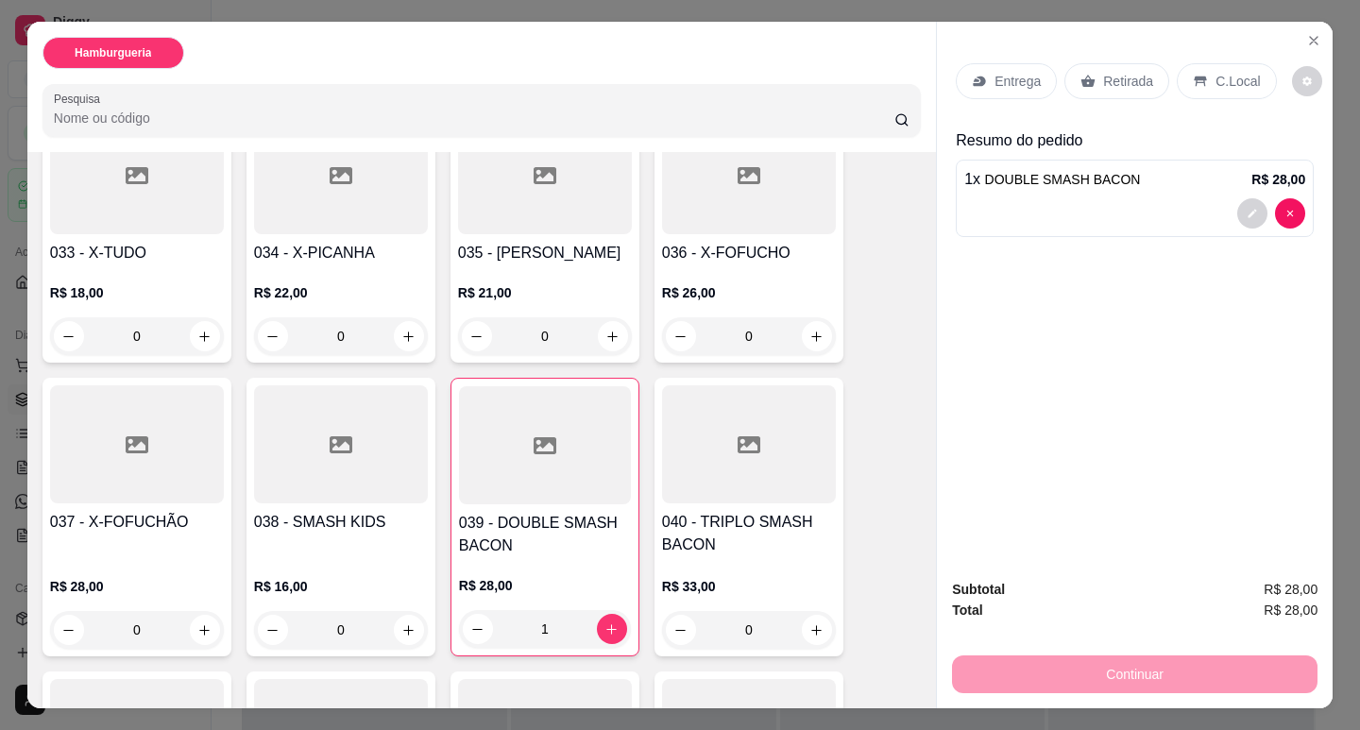
click at [1135, 87] on div "Retirada" at bounding box center [1116, 81] width 105 height 36
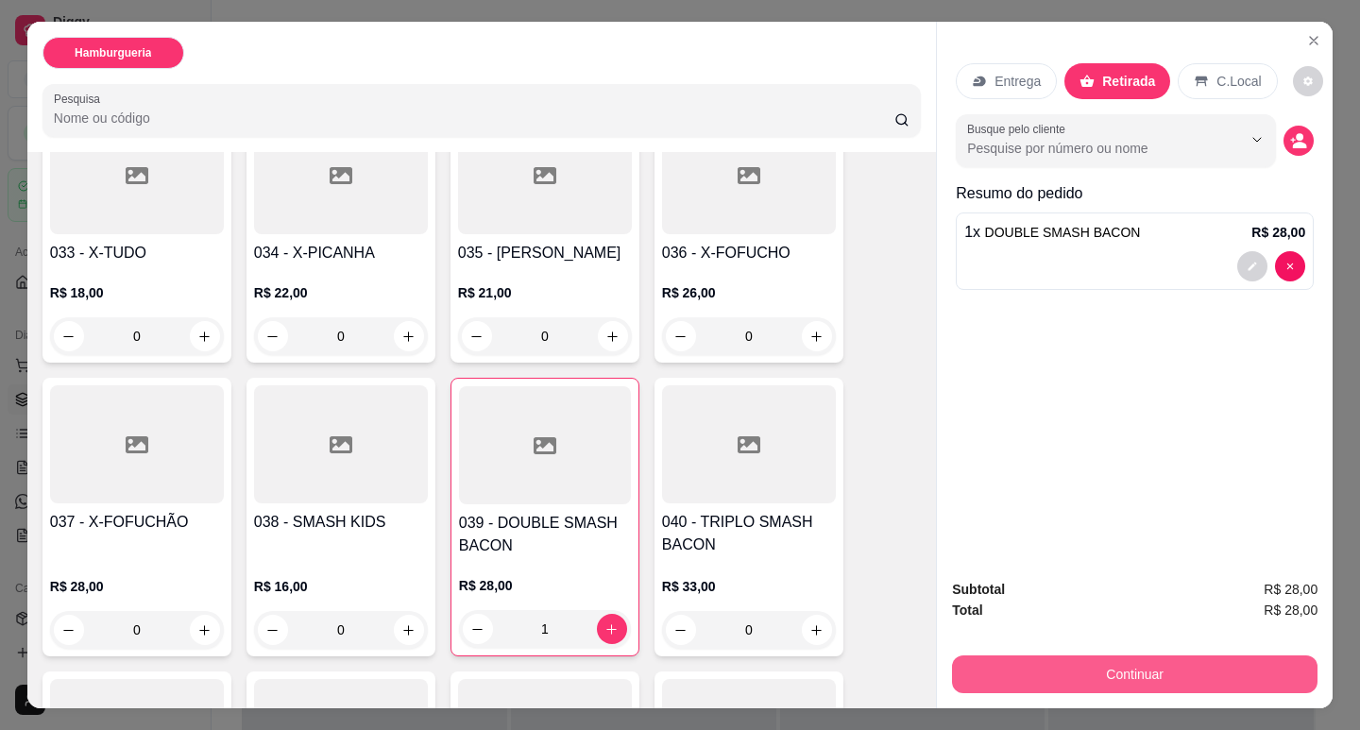
click at [1152, 658] on button "Continuar" at bounding box center [1135, 675] width 366 height 38
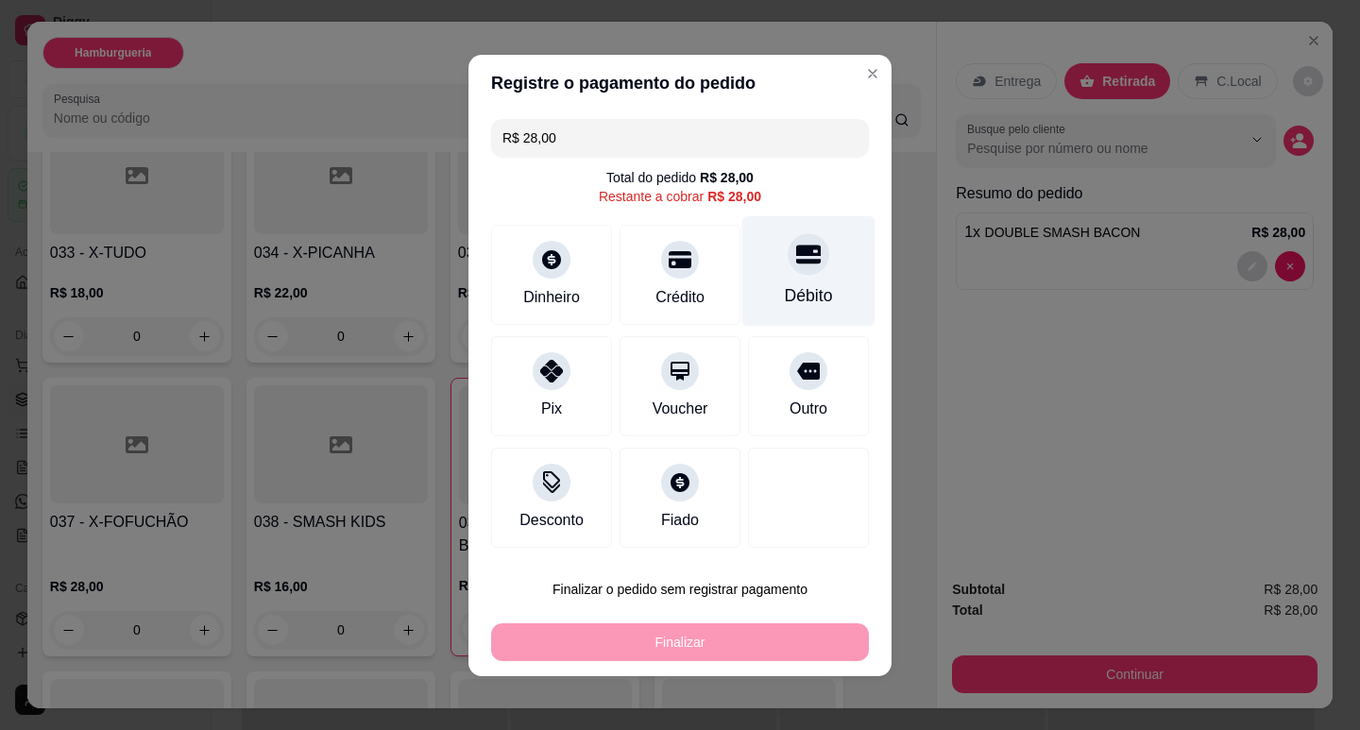
click at [814, 276] on div "Débito" at bounding box center [808, 270] width 133 height 111
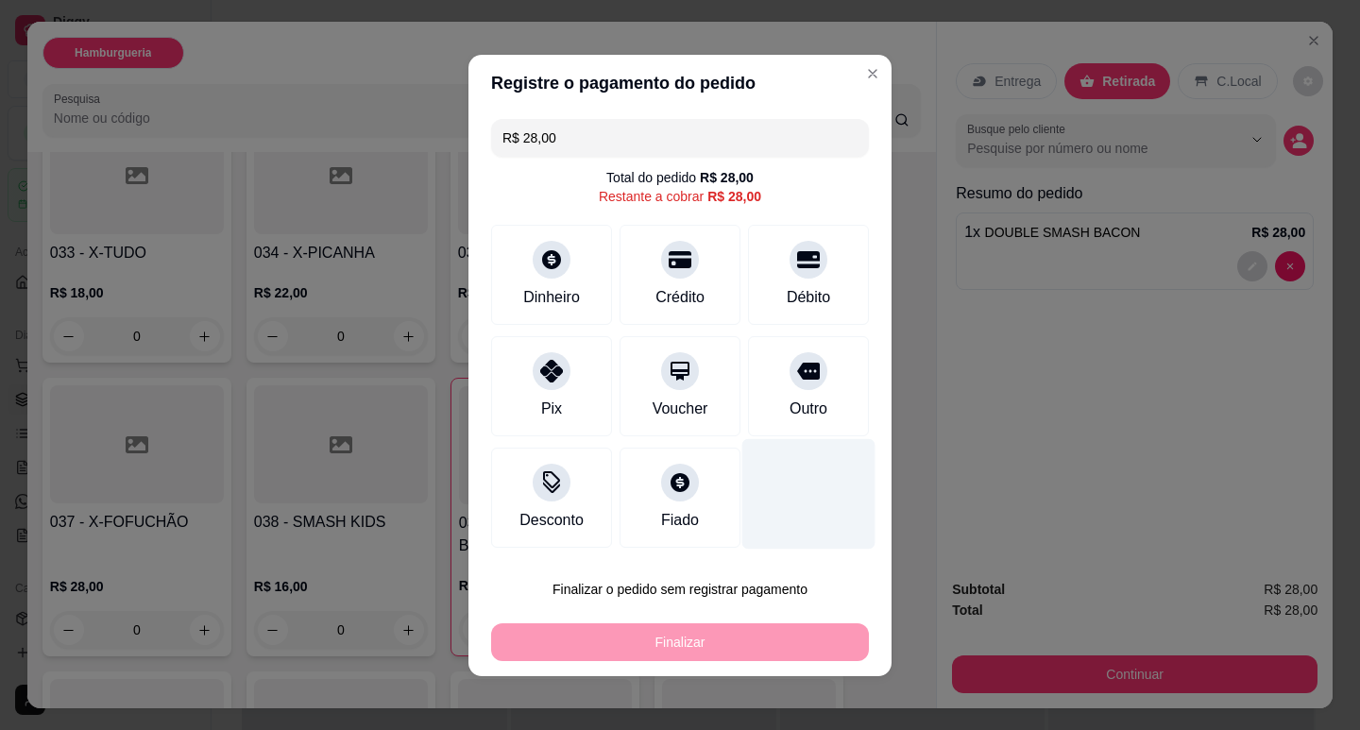
type input "R$ 0,00"
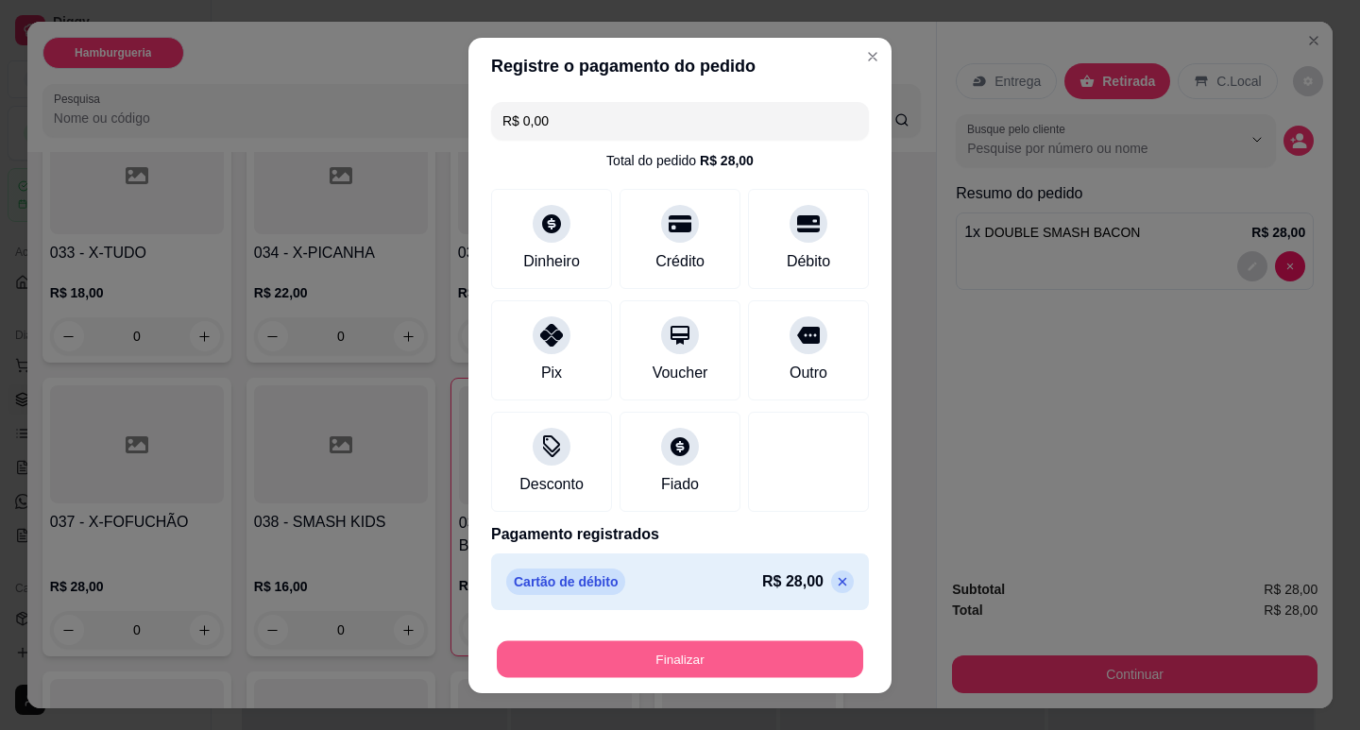
click at [777, 659] on button "Finalizar" at bounding box center [680, 658] width 366 height 37
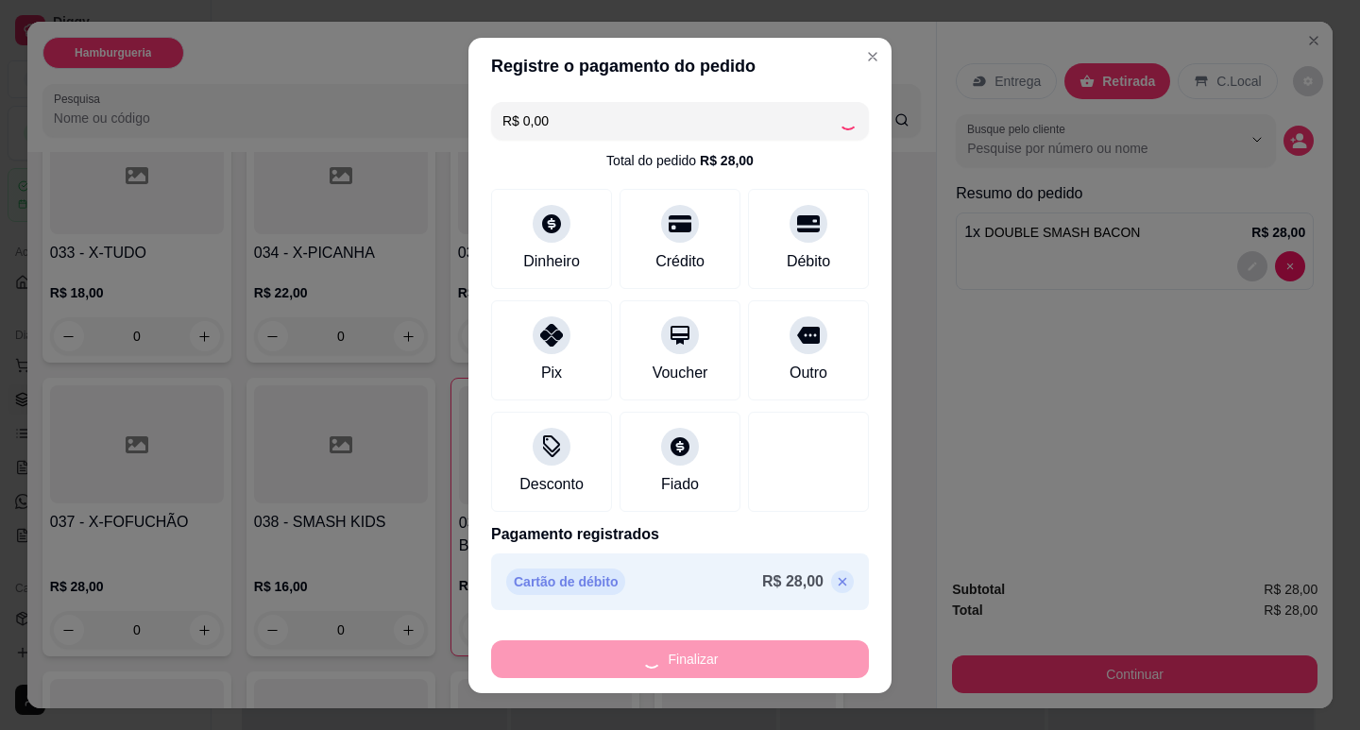
type input "0"
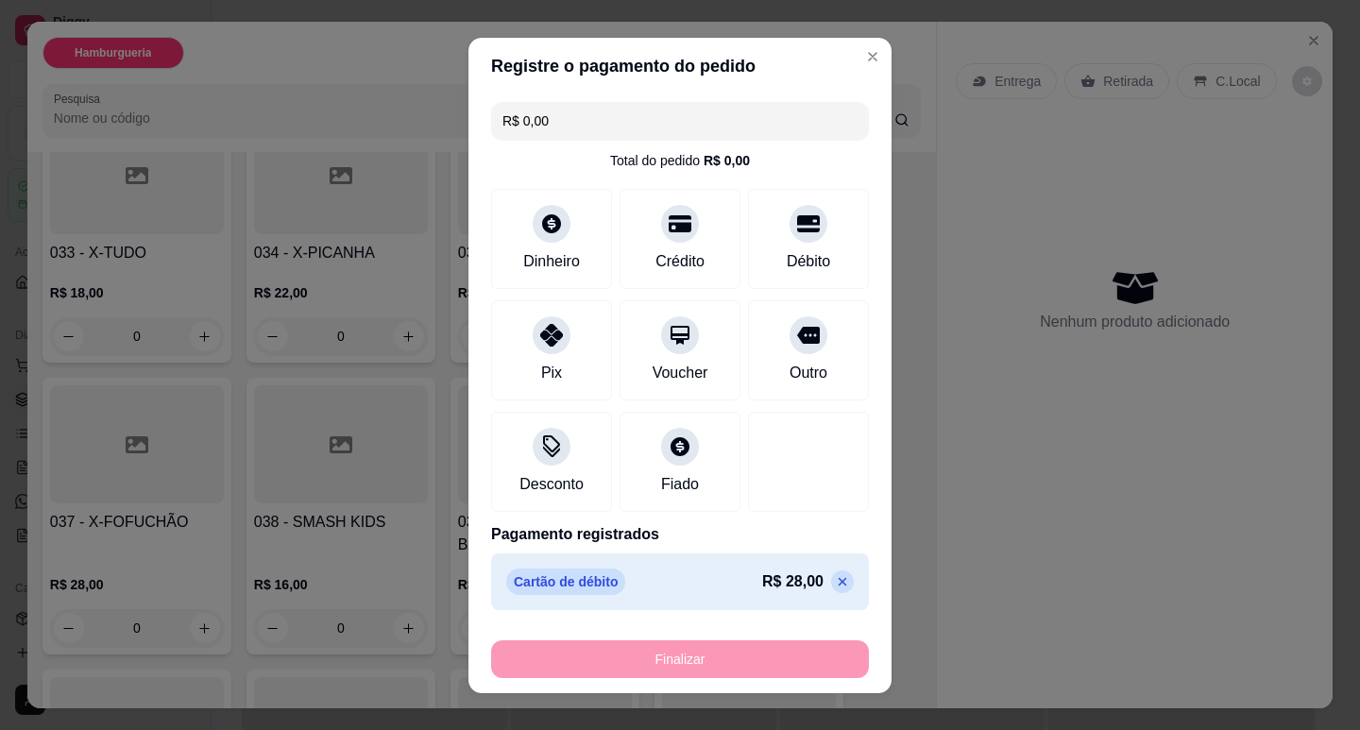
type input "-R$ 28,00"
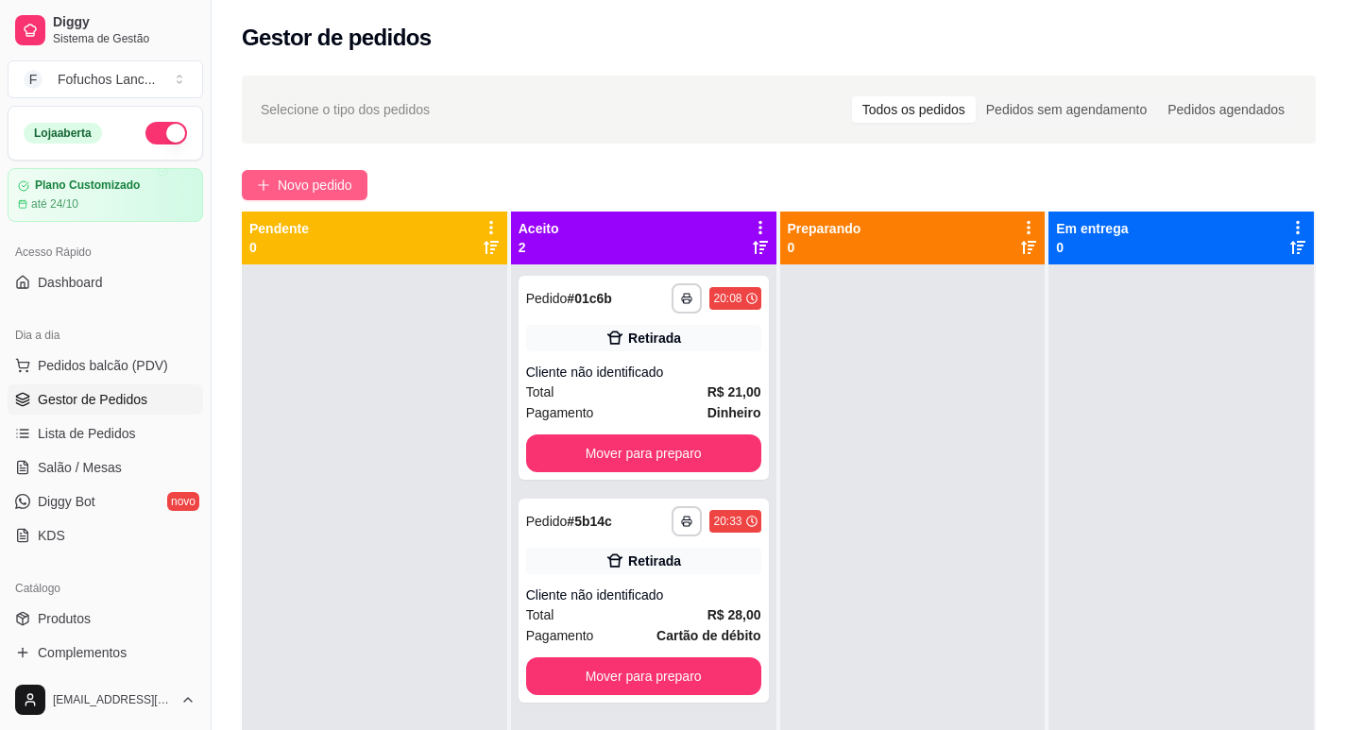
click at [352, 197] on button "Novo pedido" at bounding box center [305, 185] width 126 height 30
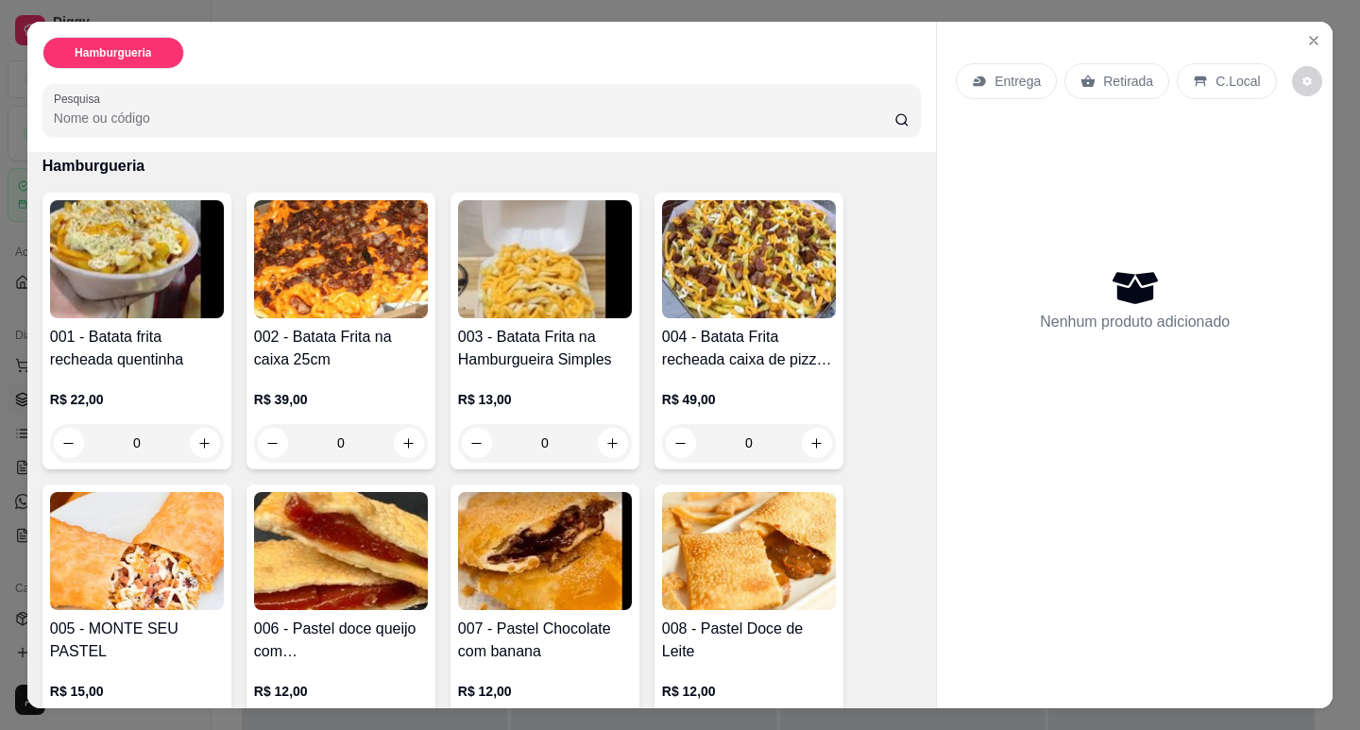
scroll to position [63, 0]
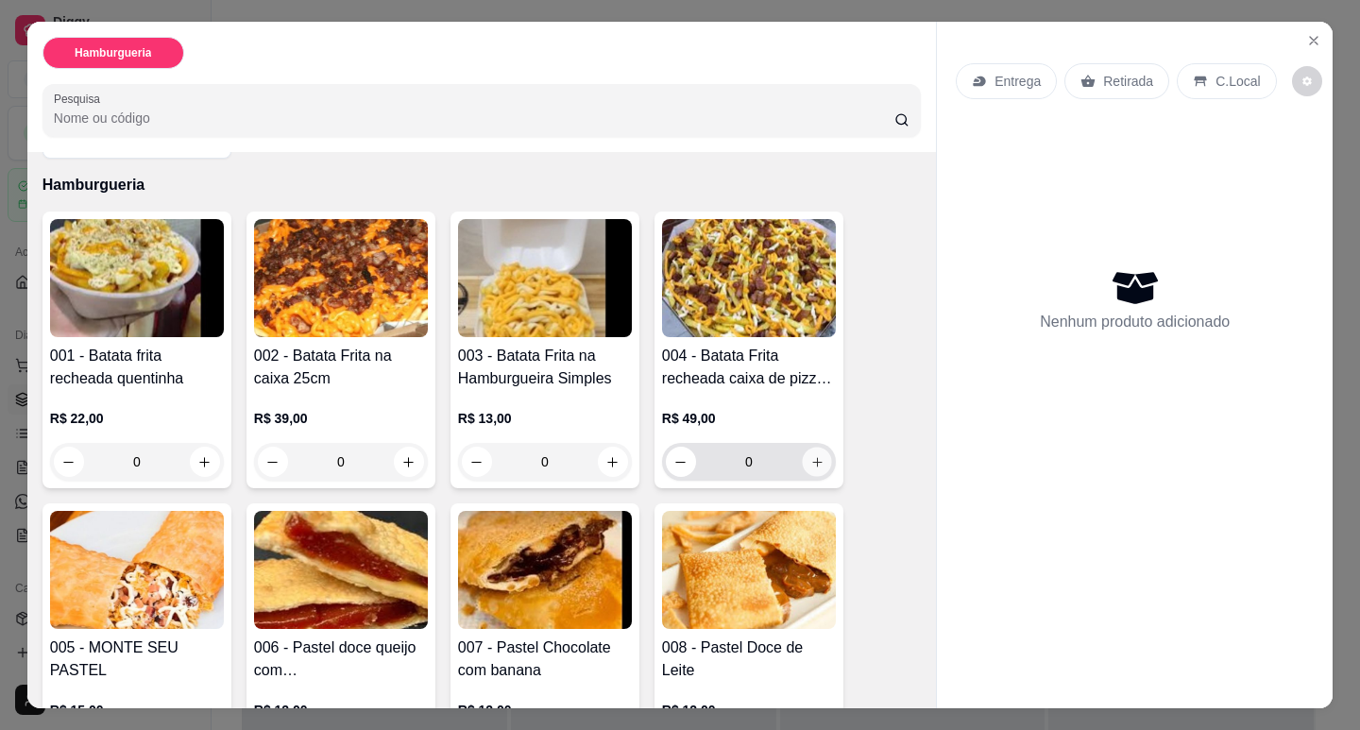
click at [810, 455] on icon "increase-product-quantity" at bounding box center [817, 462] width 14 height 14
type input "1"
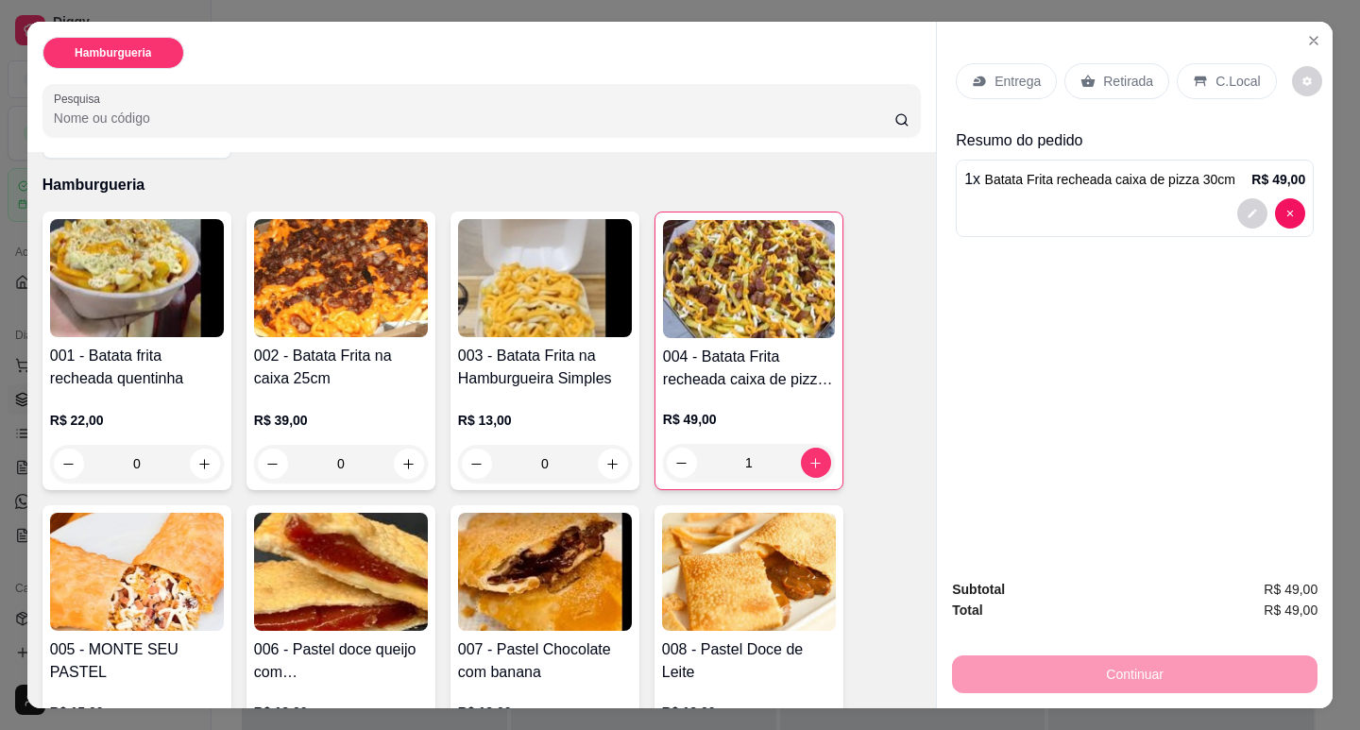
click at [1111, 63] on div "Retirada" at bounding box center [1116, 81] width 105 height 36
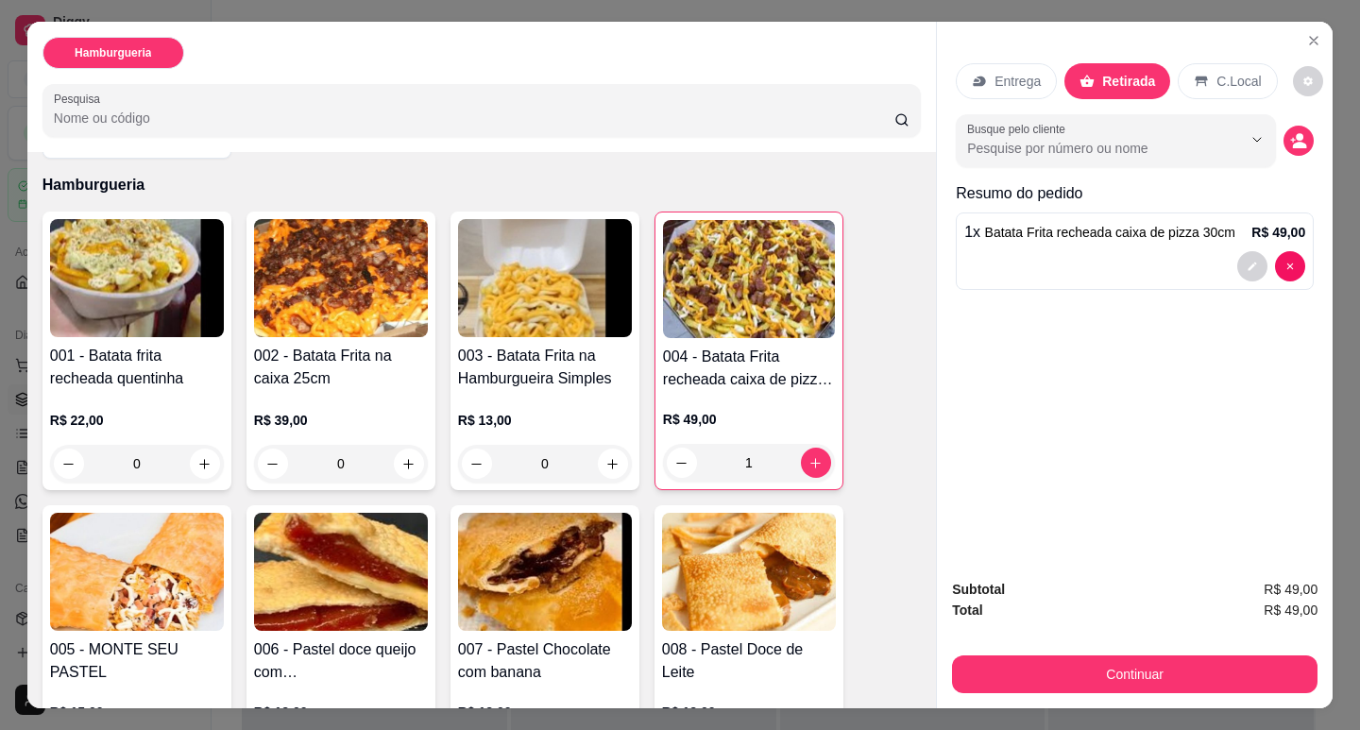
click at [1171, 651] on div "Continuar" at bounding box center [1135, 672] width 366 height 43
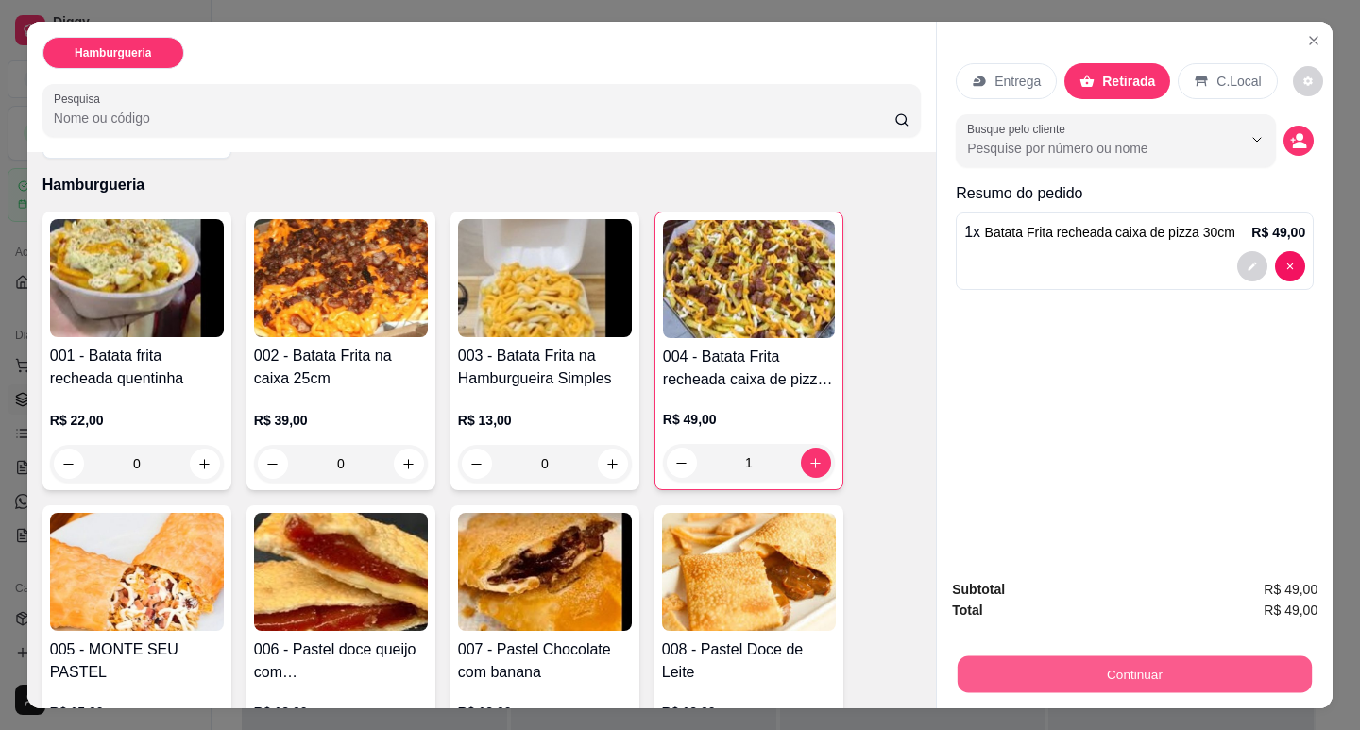
click at [1175, 669] on button "Continuar" at bounding box center [1135, 674] width 354 height 37
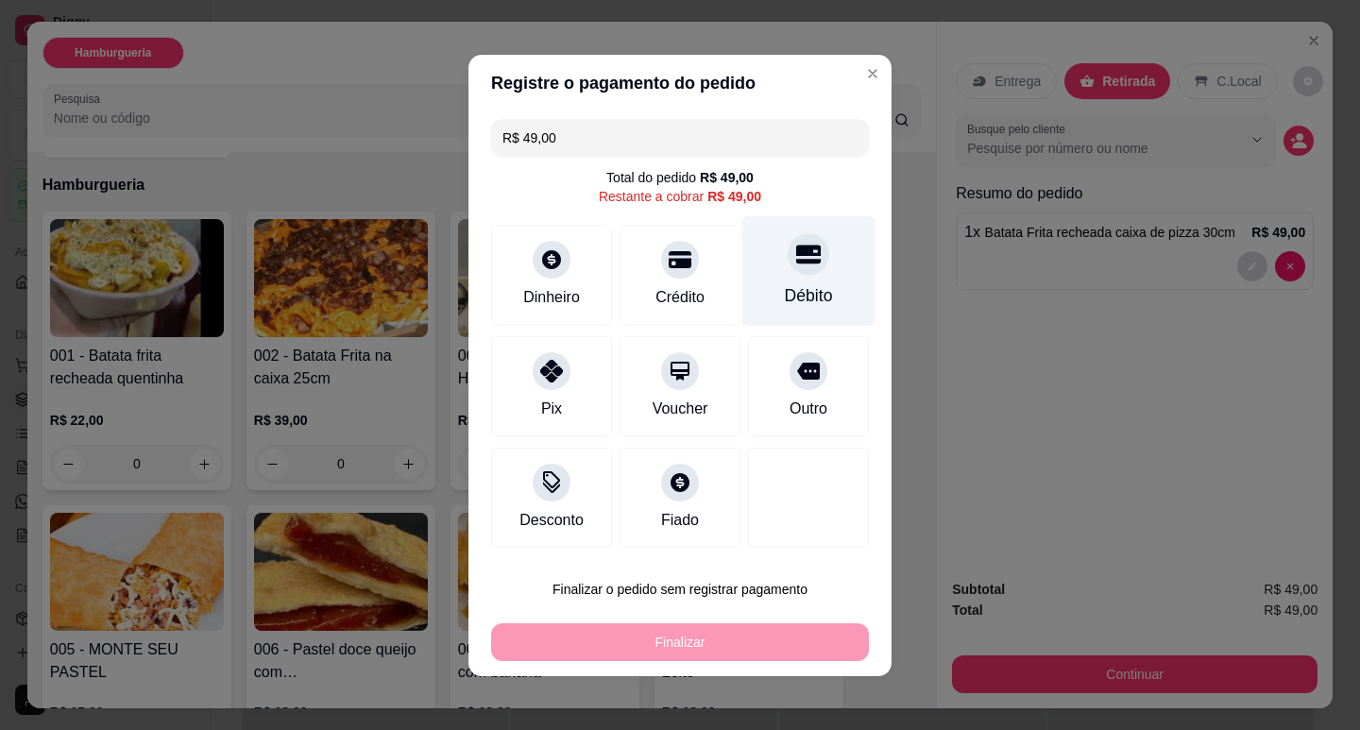
click at [785, 283] on div "Débito" at bounding box center [809, 295] width 48 height 25
type input "R$ 0,00"
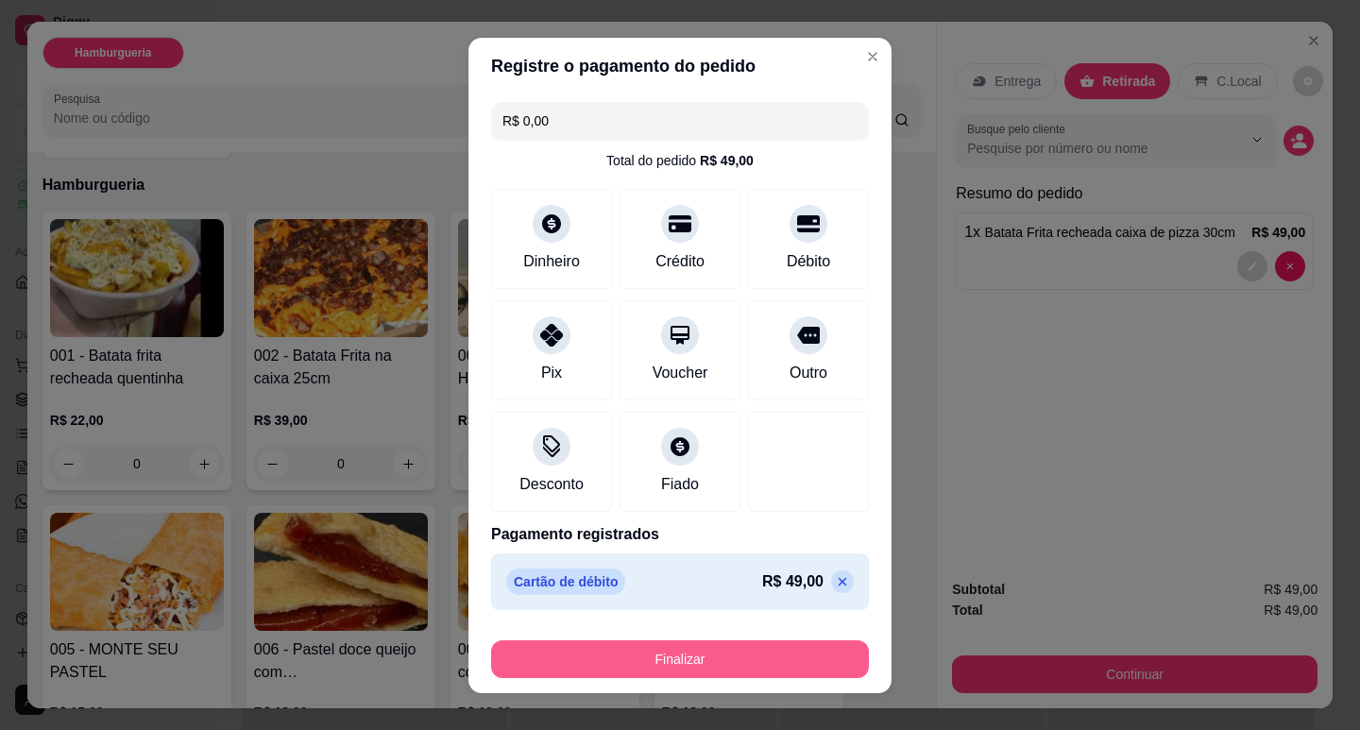
click at [731, 657] on button "Finalizar" at bounding box center [680, 659] width 378 height 38
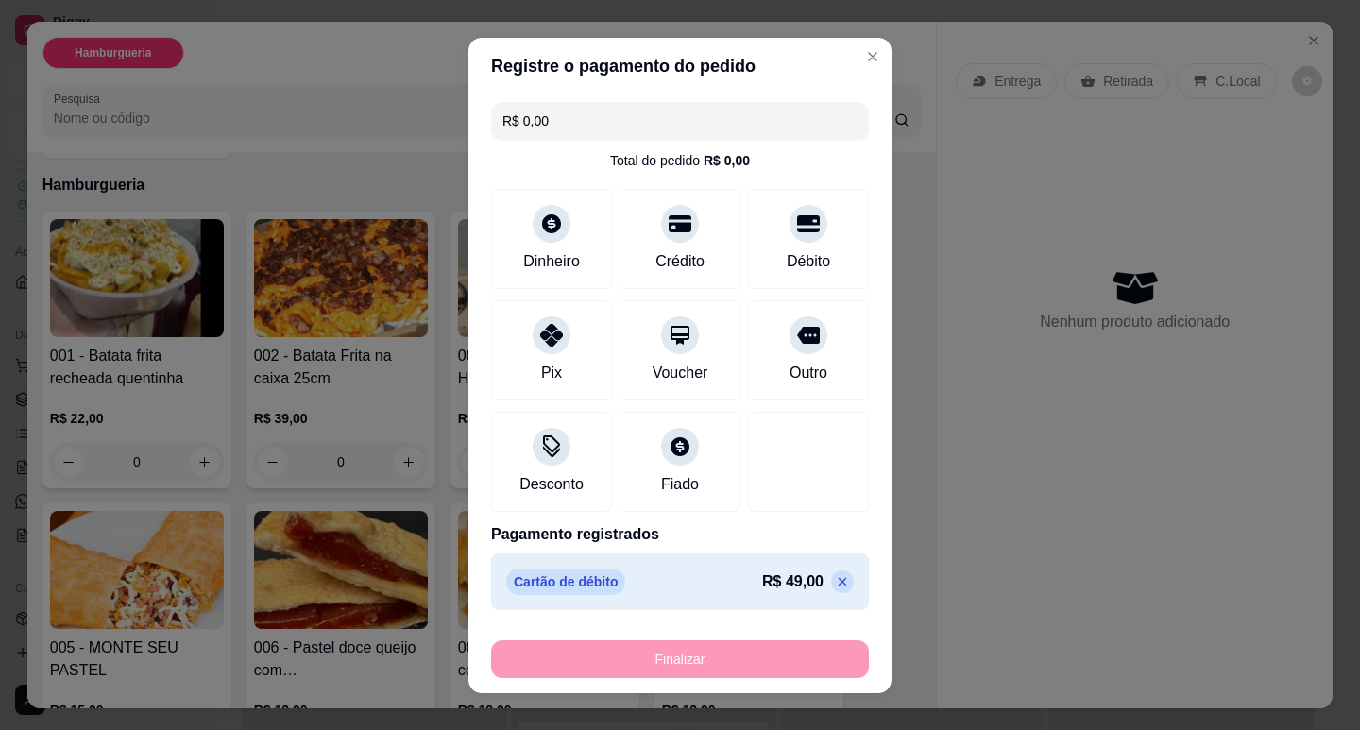
type input "0"
type input "-R$ 49,00"
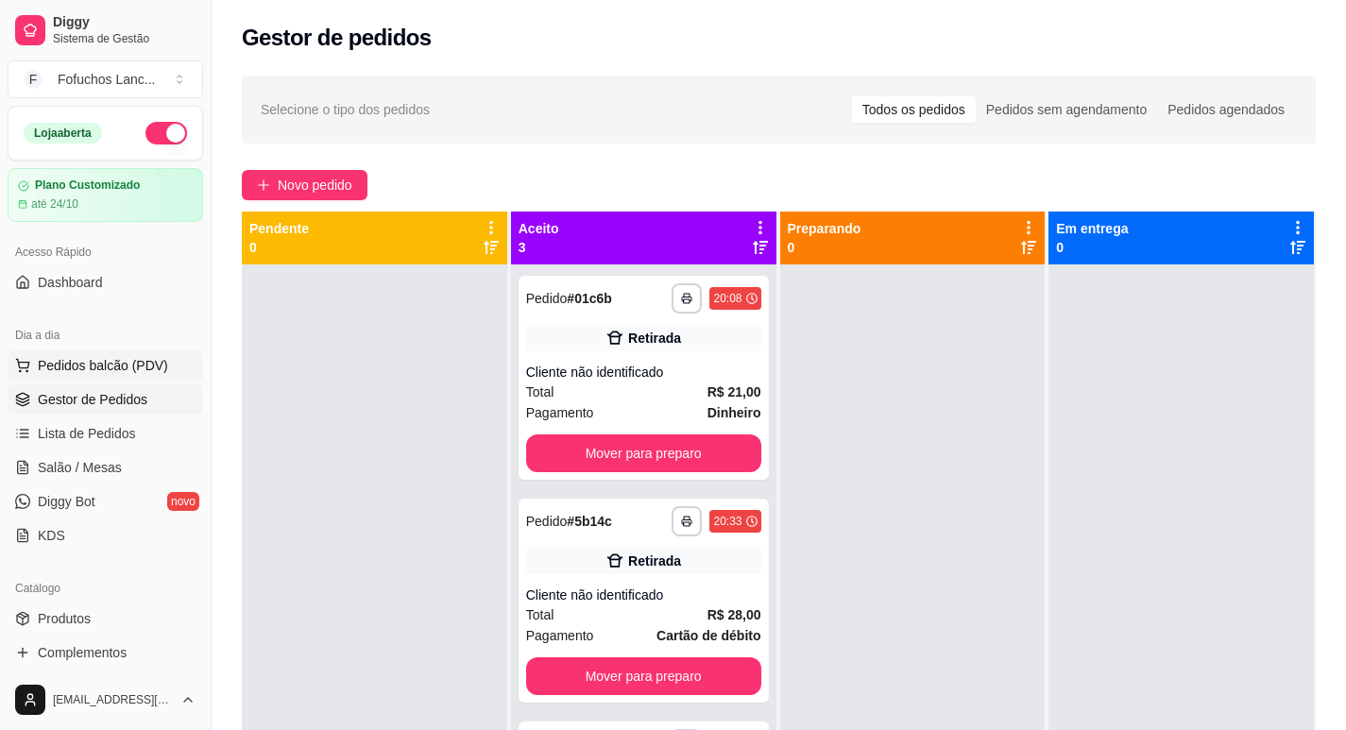
click at [59, 363] on span "Pedidos balcão (PDV)" at bounding box center [103, 365] width 130 height 19
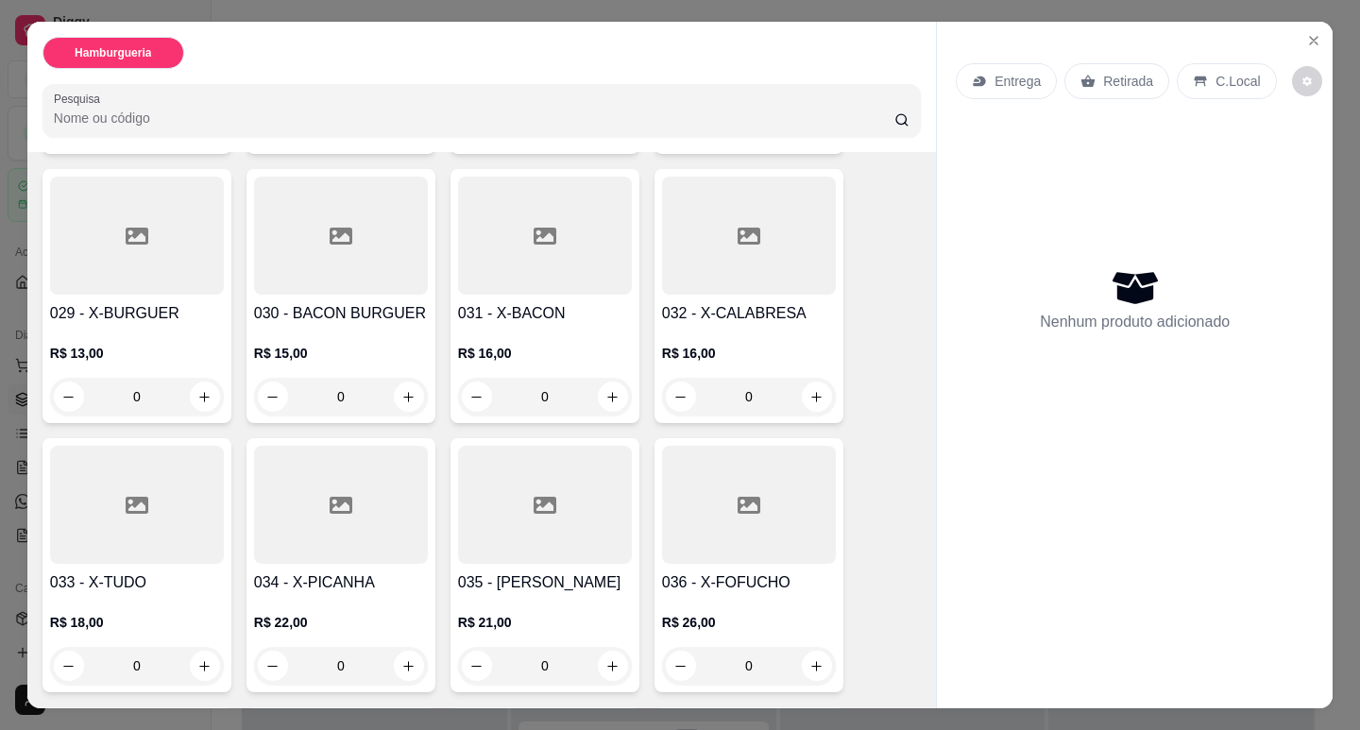
scroll to position [2172, 0]
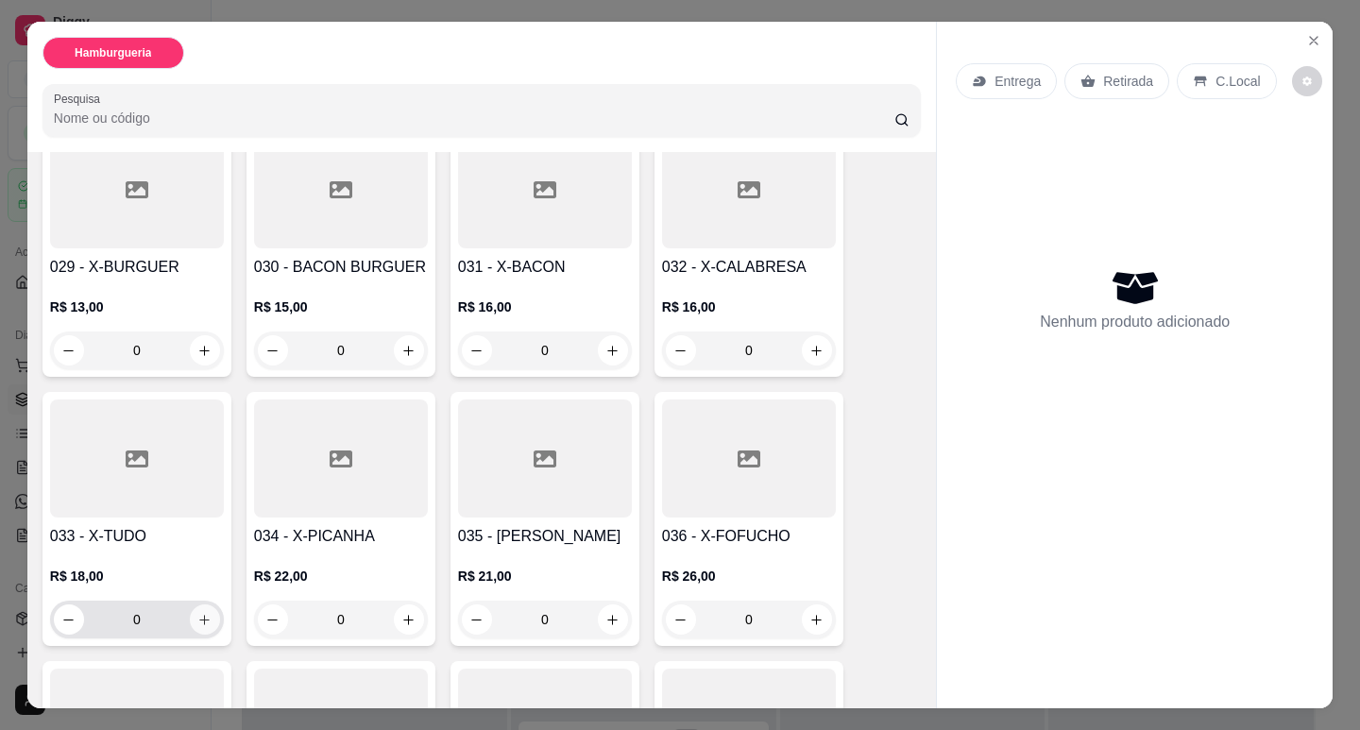
click at [197, 613] on icon "increase-product-quantity" at bounding box center [204, 620] width 14 height 14
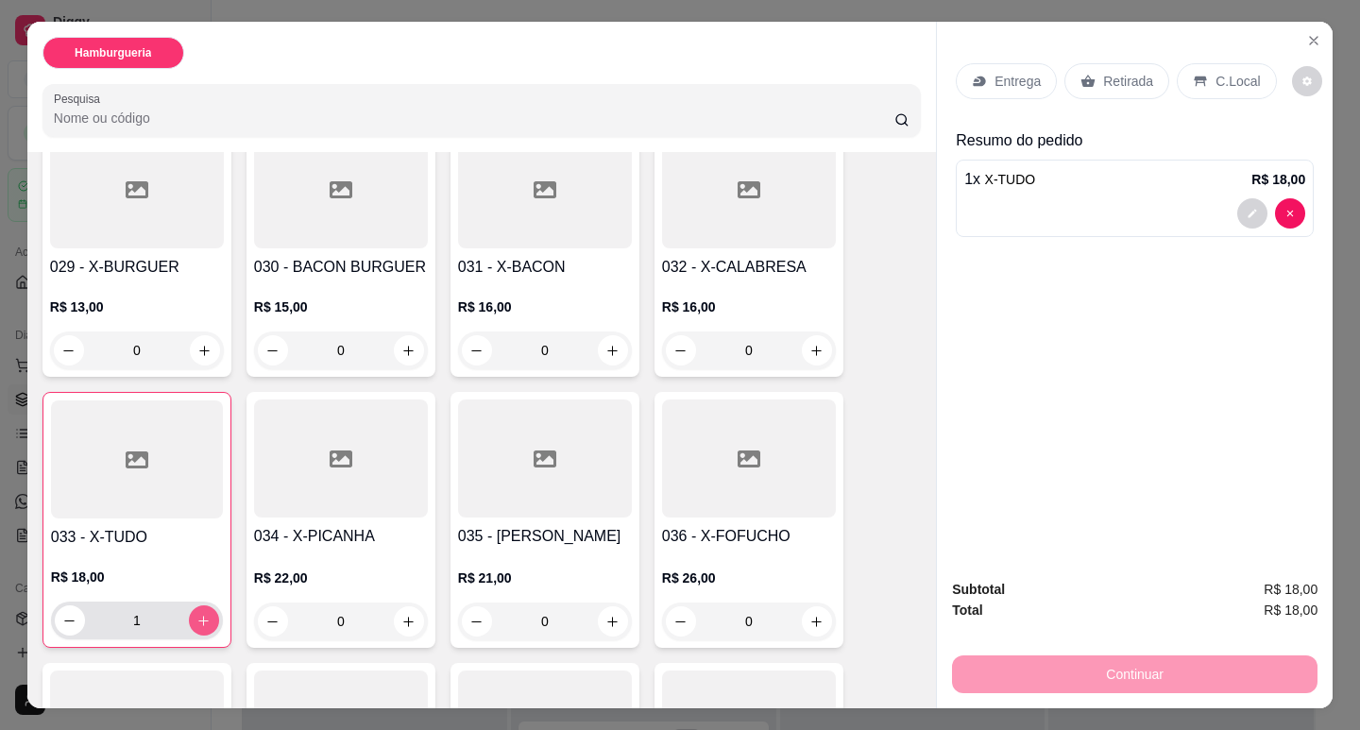
click at [196, 614] on icon "increase-product-quantity" at bounding box center [203, 621] width 14 height 14
type input "2"
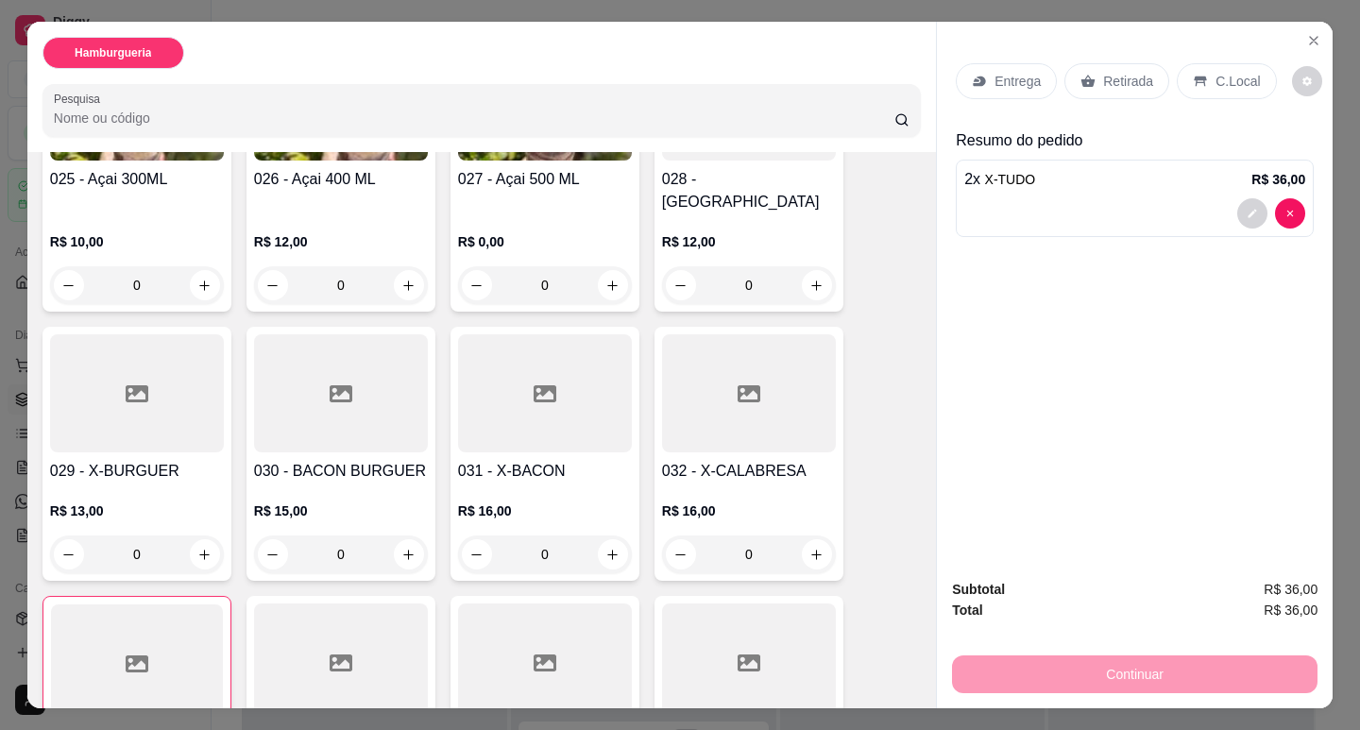
scroll to position [1889, 0]
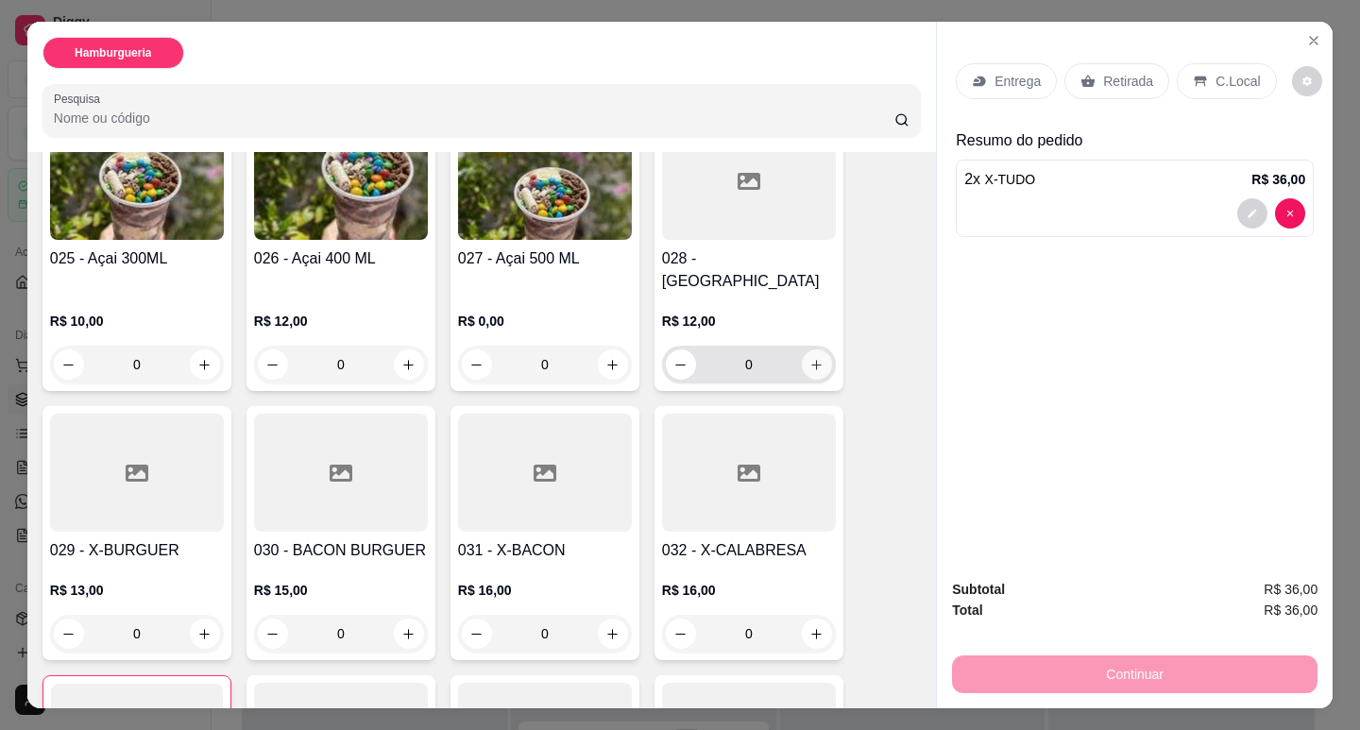
click at [802, 349] on button "increase-product-quantity" at bounding box center [817, 364] width 30 height 30
type input "1"
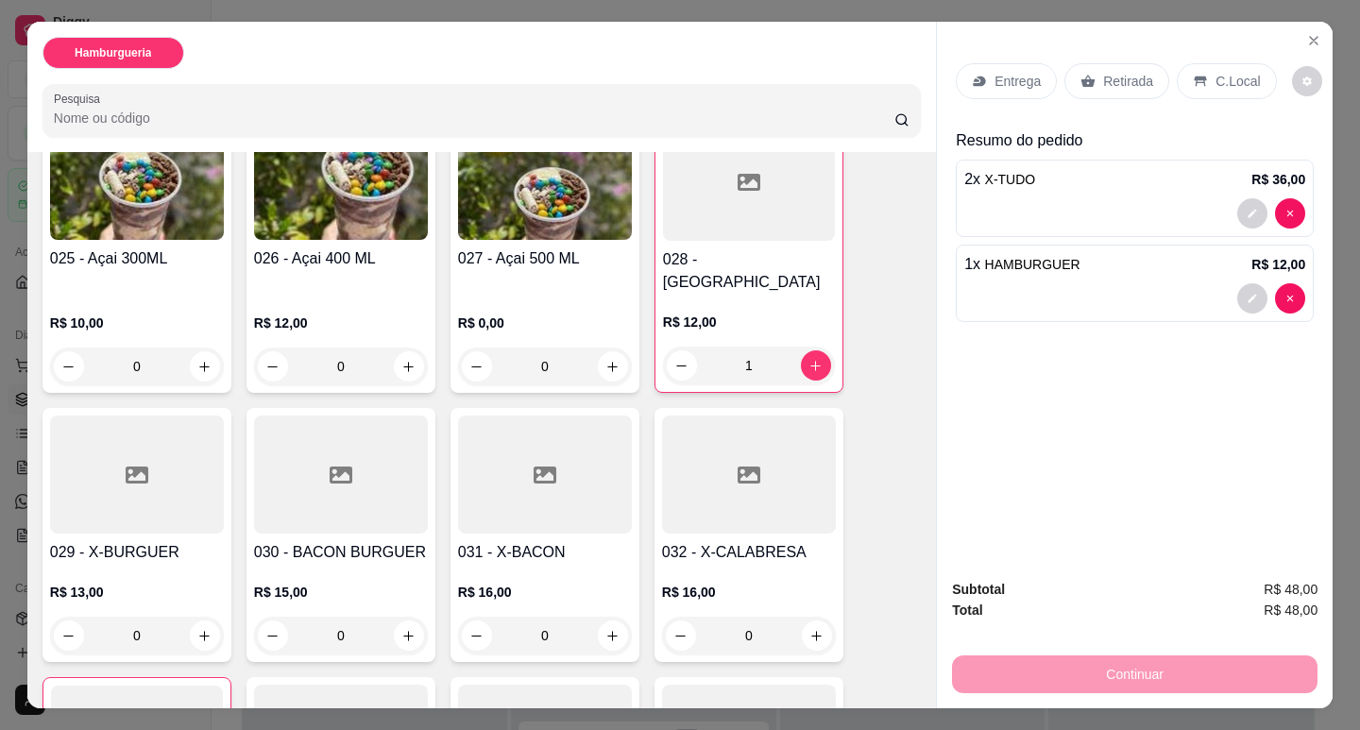
click at [1124, 72] on p "Retirada" at bounding box center [1128, 81] width 50 height 19
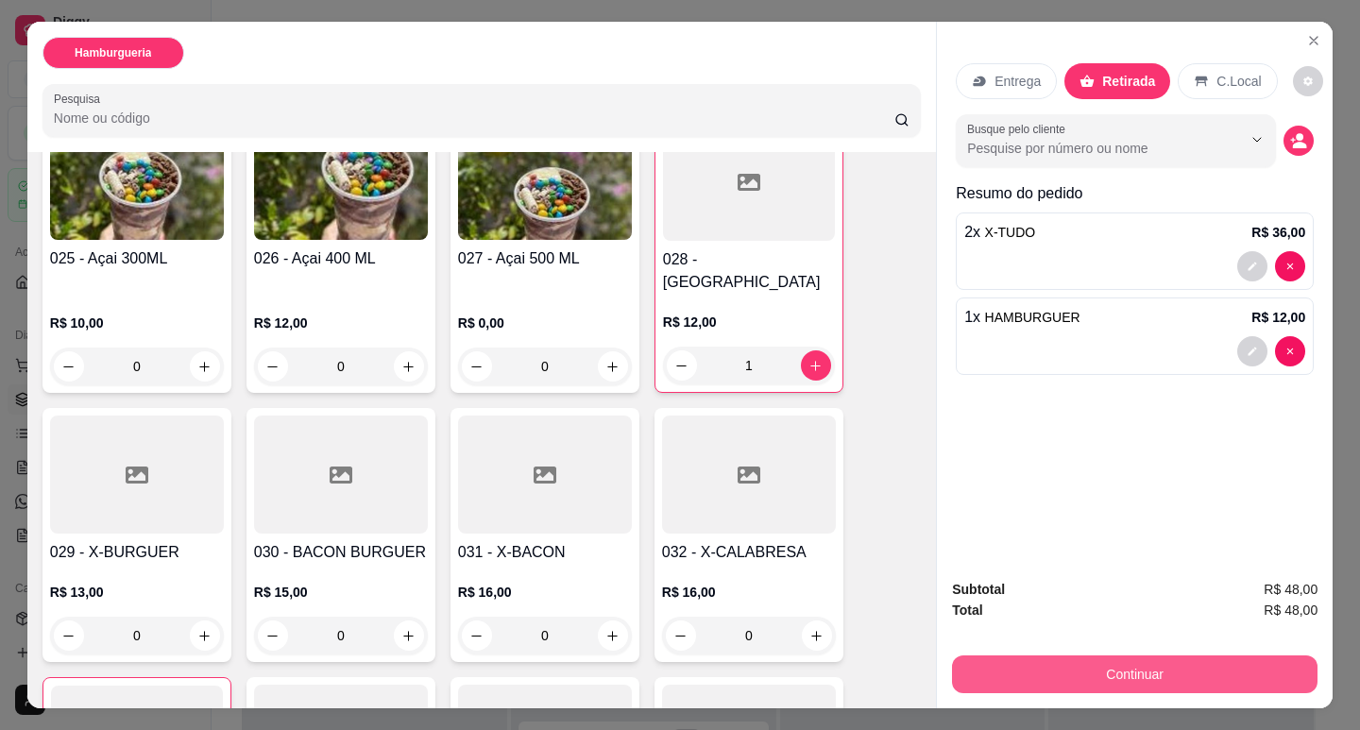
click at [1144, 667] on button "Continuar" at bounding box center [1135, 675] width 366 height 38
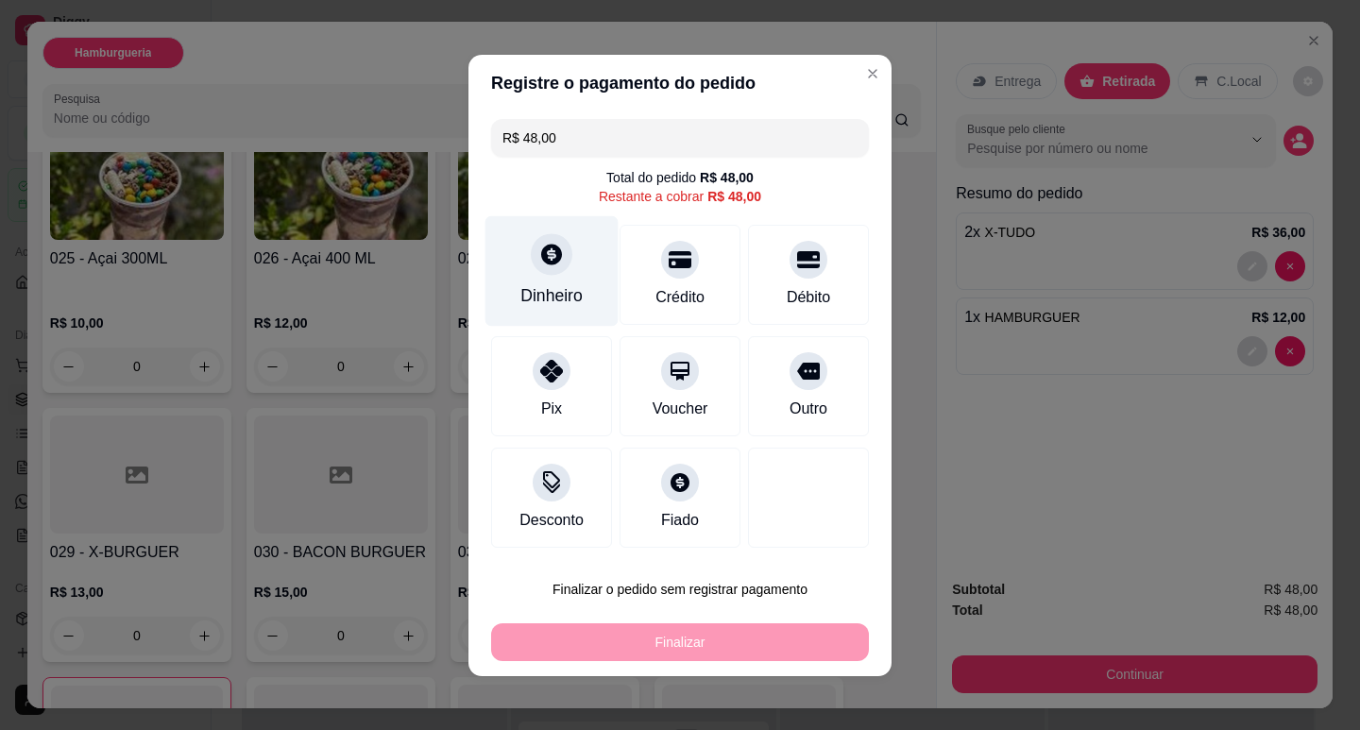
click at [557, 278] on div "Dinheiro" at bounding box center [551, 270] width 133 height 111
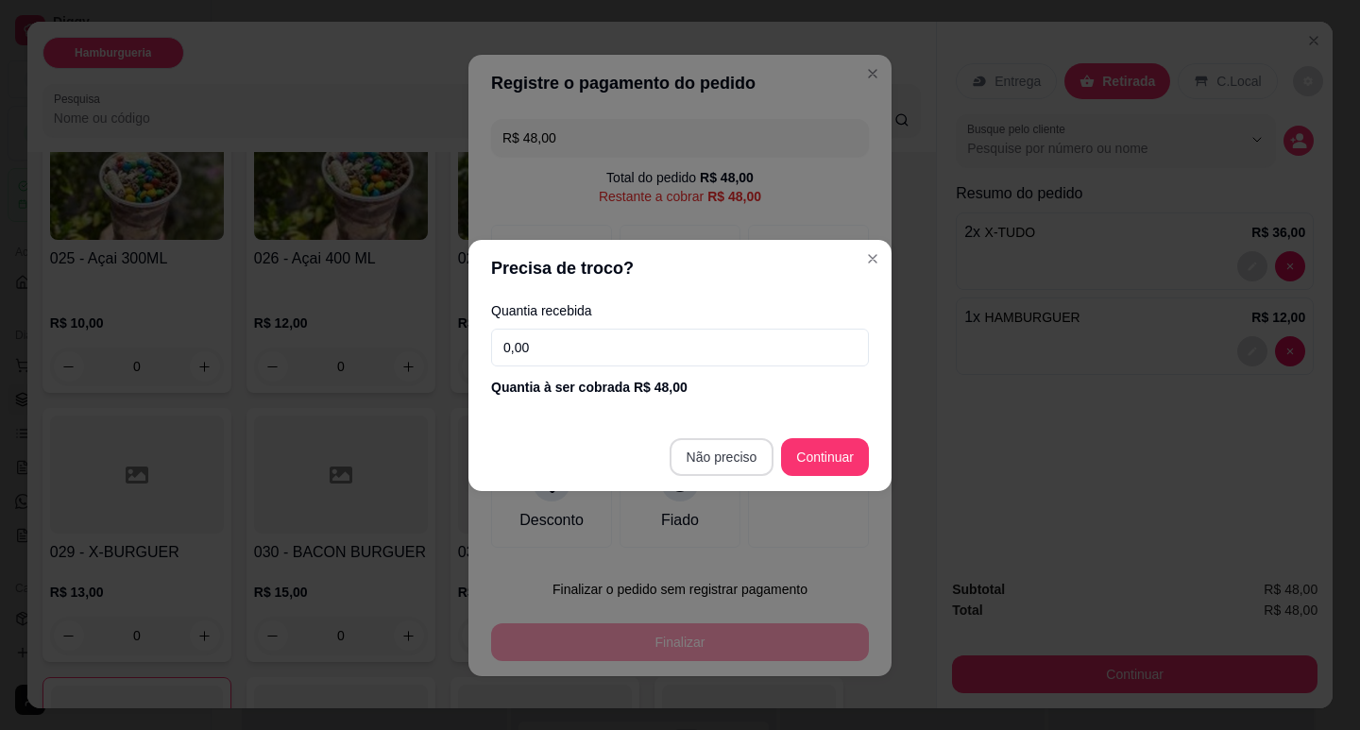
type input "R$ 0,00"
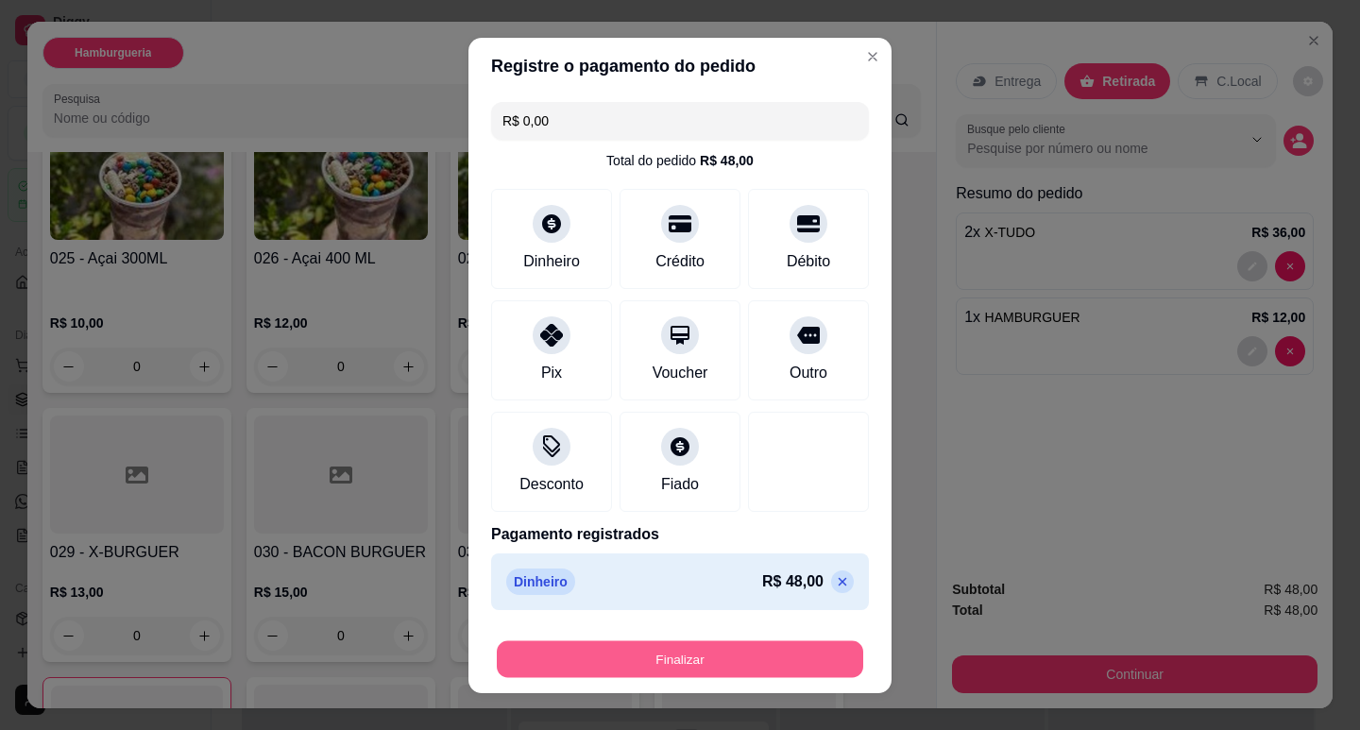
click at [747, 658] on button "Finalizar" at bounding box center [680, 658] width 366 height 37
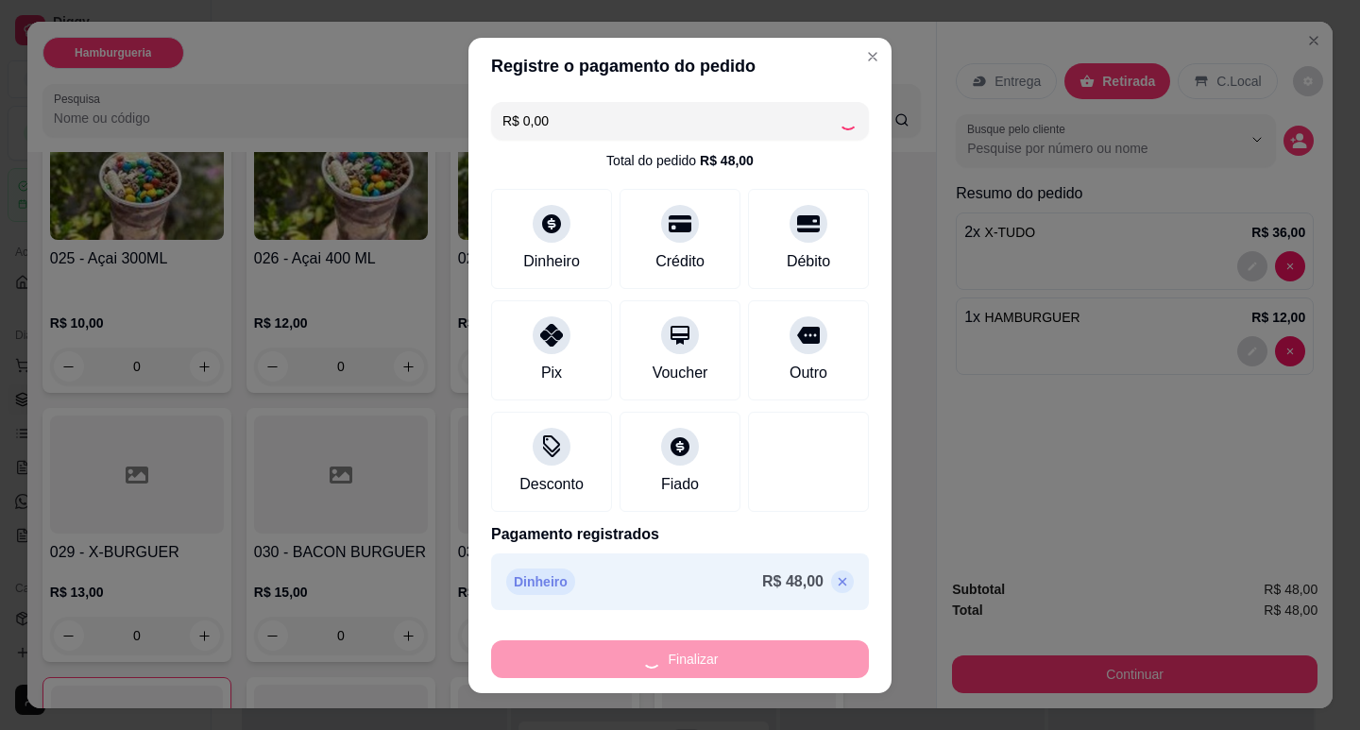
type input "0"
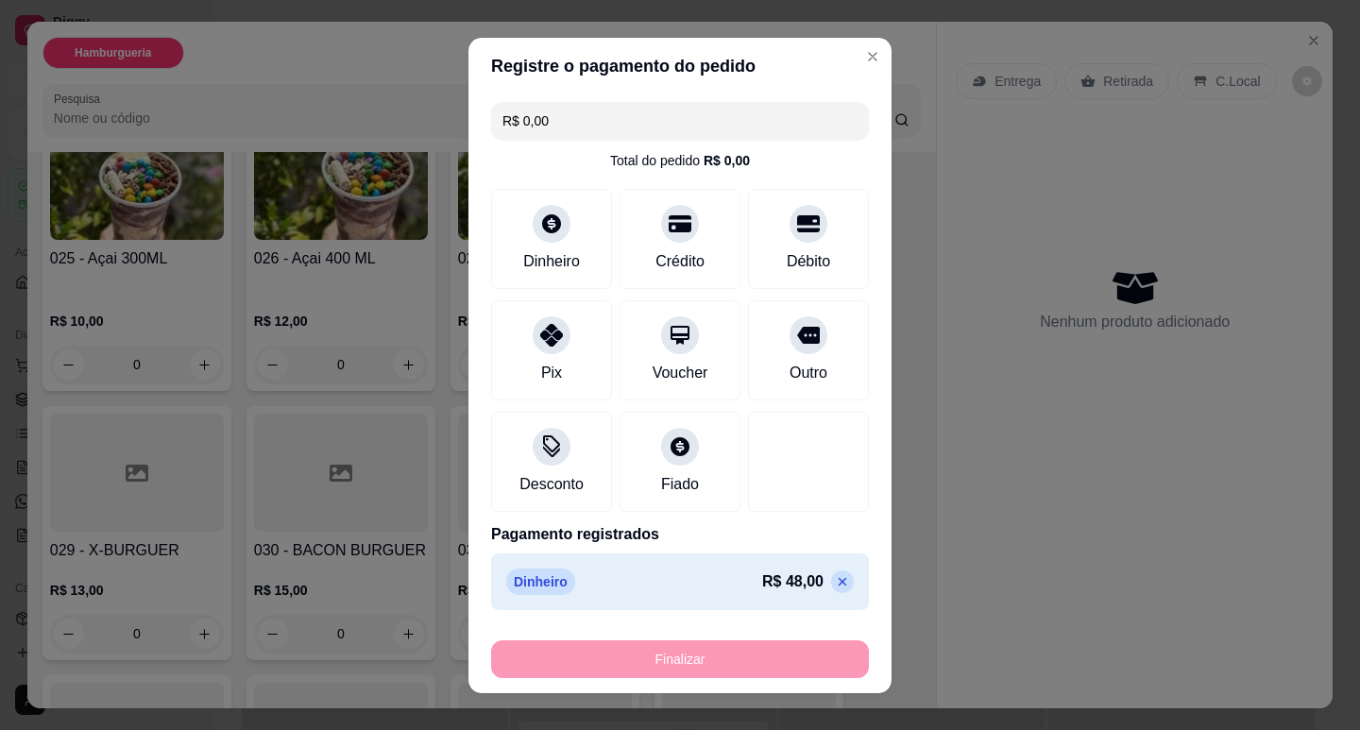
type input "-R$ 48,00"
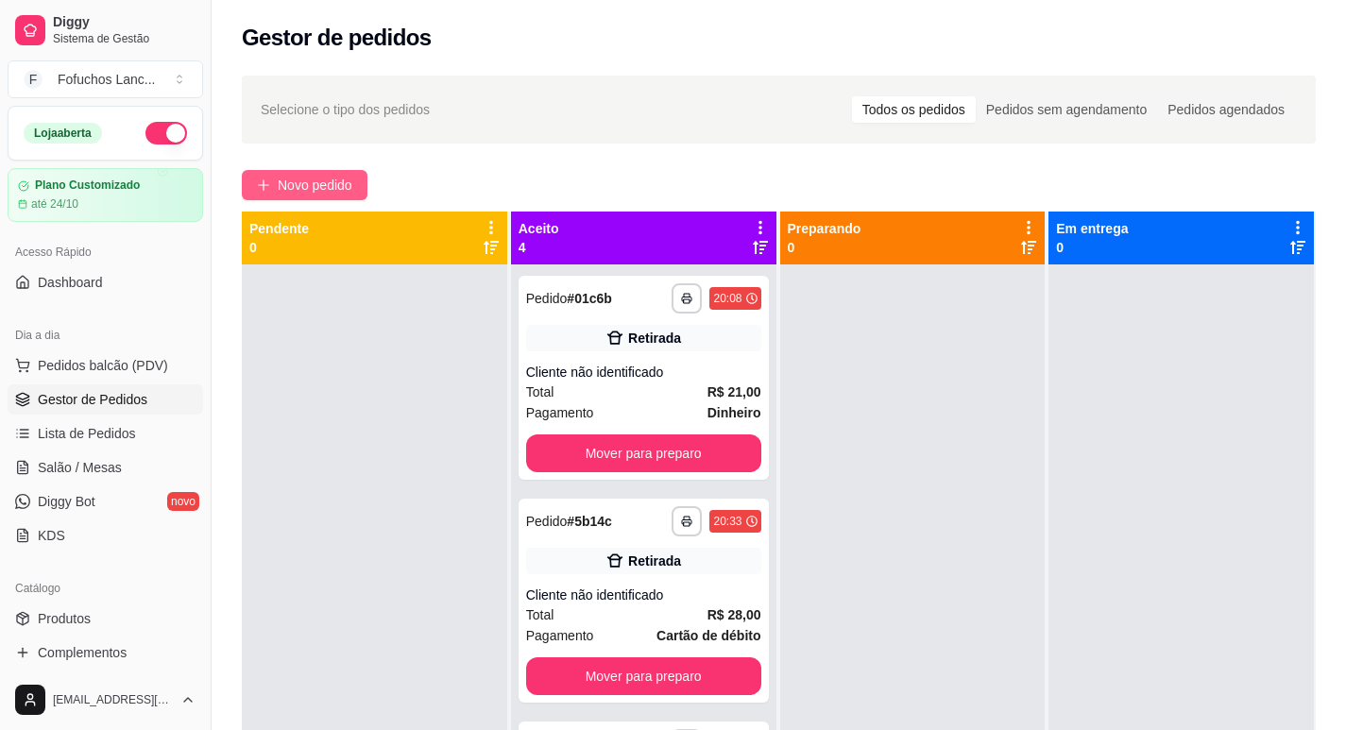
click at [339, 170] on button "Novo pedido" at bounding box center [305, 185] width 126 height 30
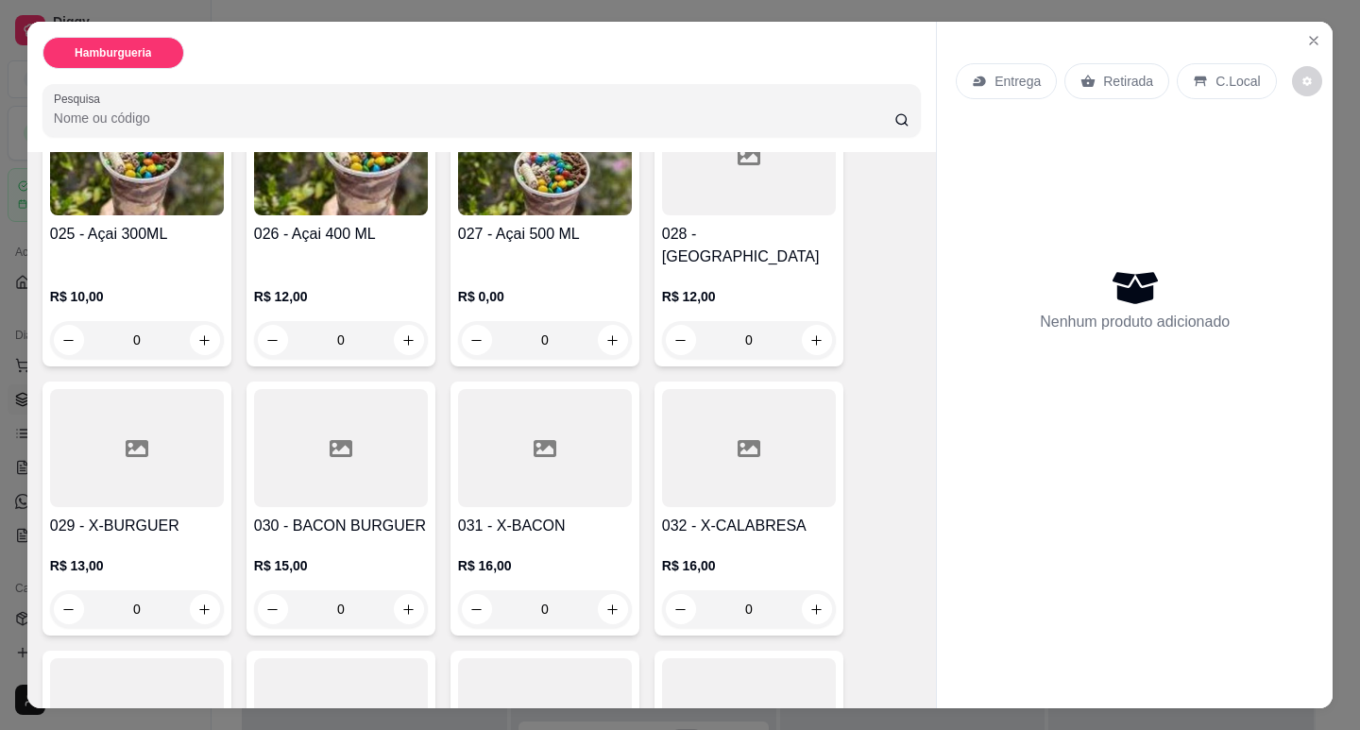
scroll to position [2078, 0]
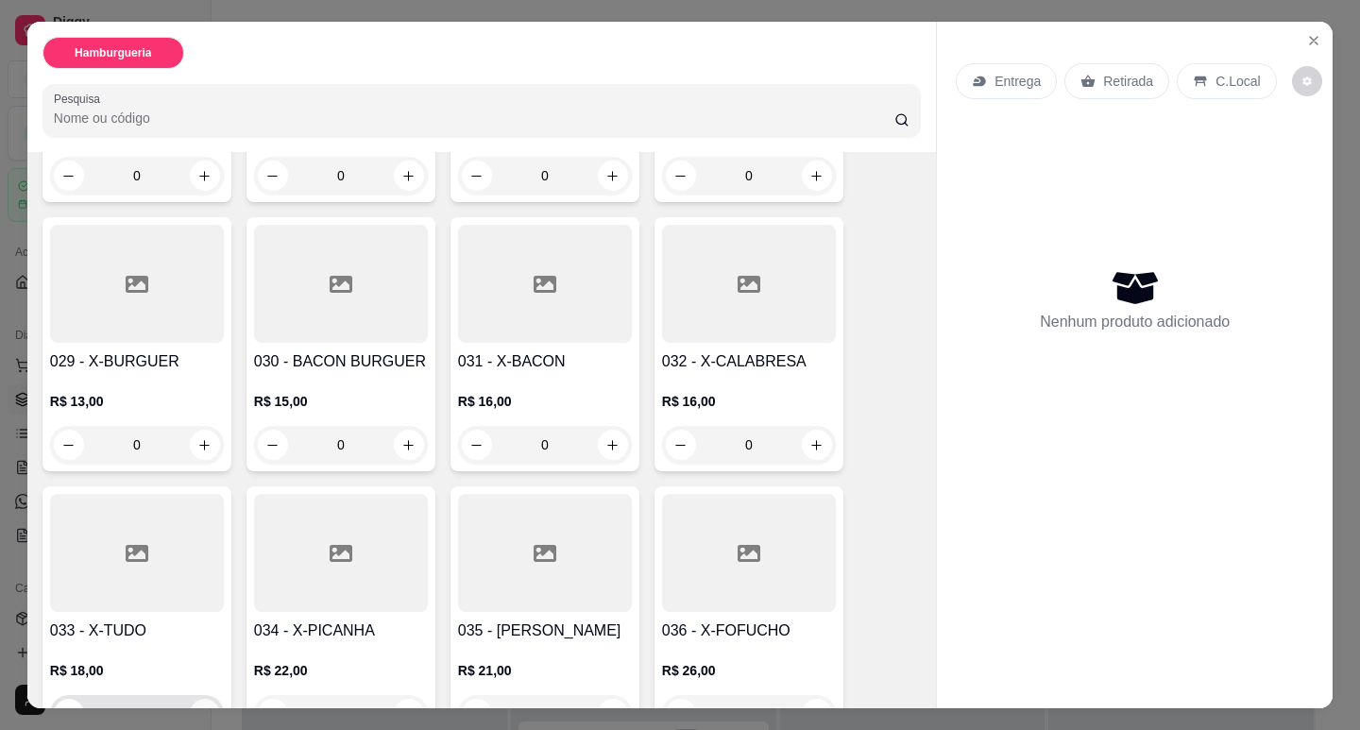
click at [179, 695] on input "0" at bounding box center [137, 714] width 106 height 38
click at [202, 699] on button "increase-product-quantity" at bounding box center [205, 714] width 30 height 30
type input "1"
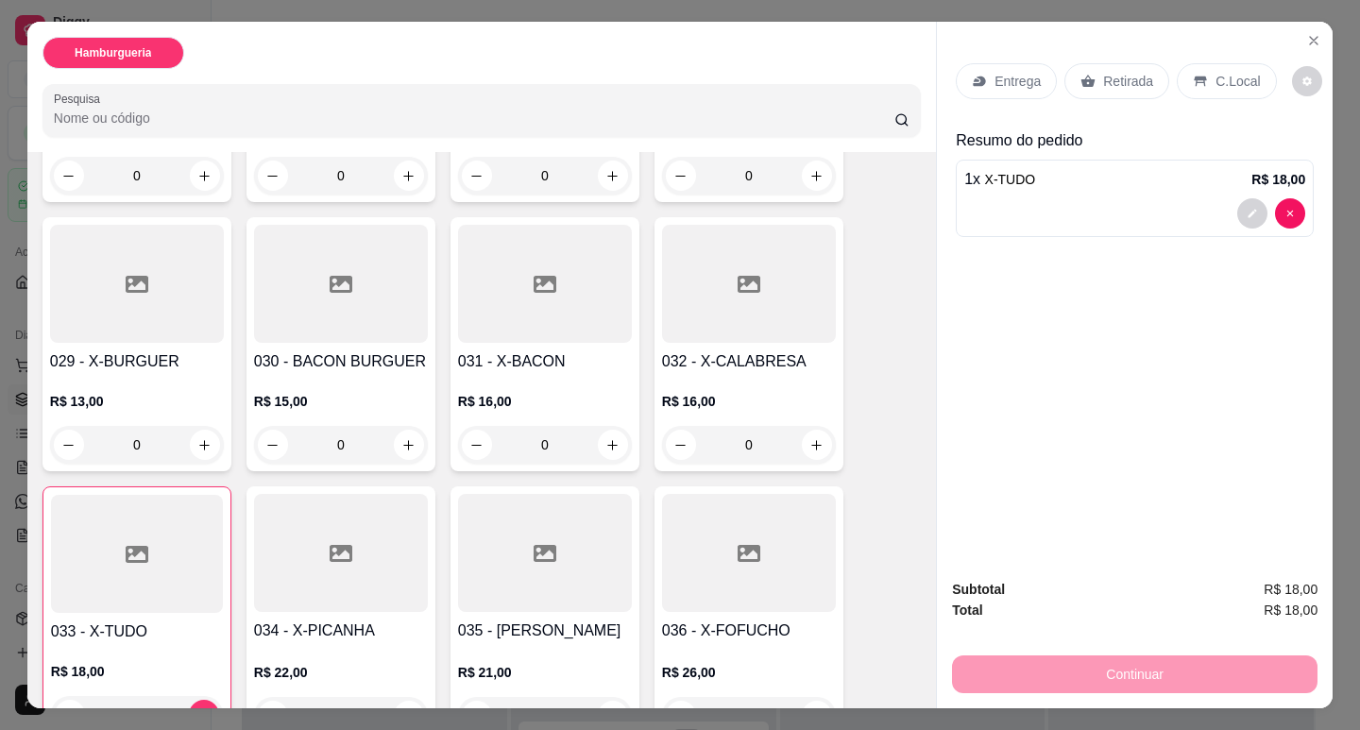
click at [986, 65] on div "Entrega" at bounding box center [1006, 81] width 101 height 36
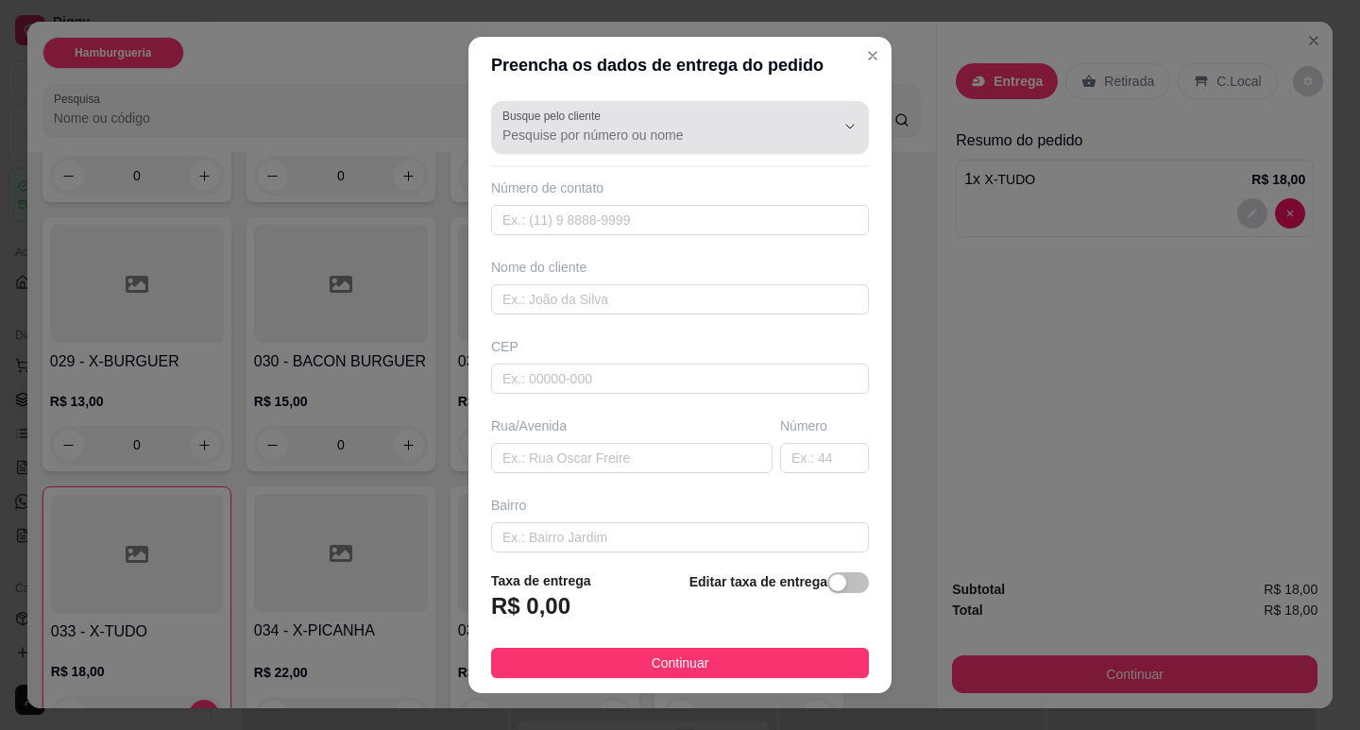
click at [629, 128] on input "Busque pelo cliente" at bounding box center [653, 135] width 302 height 19
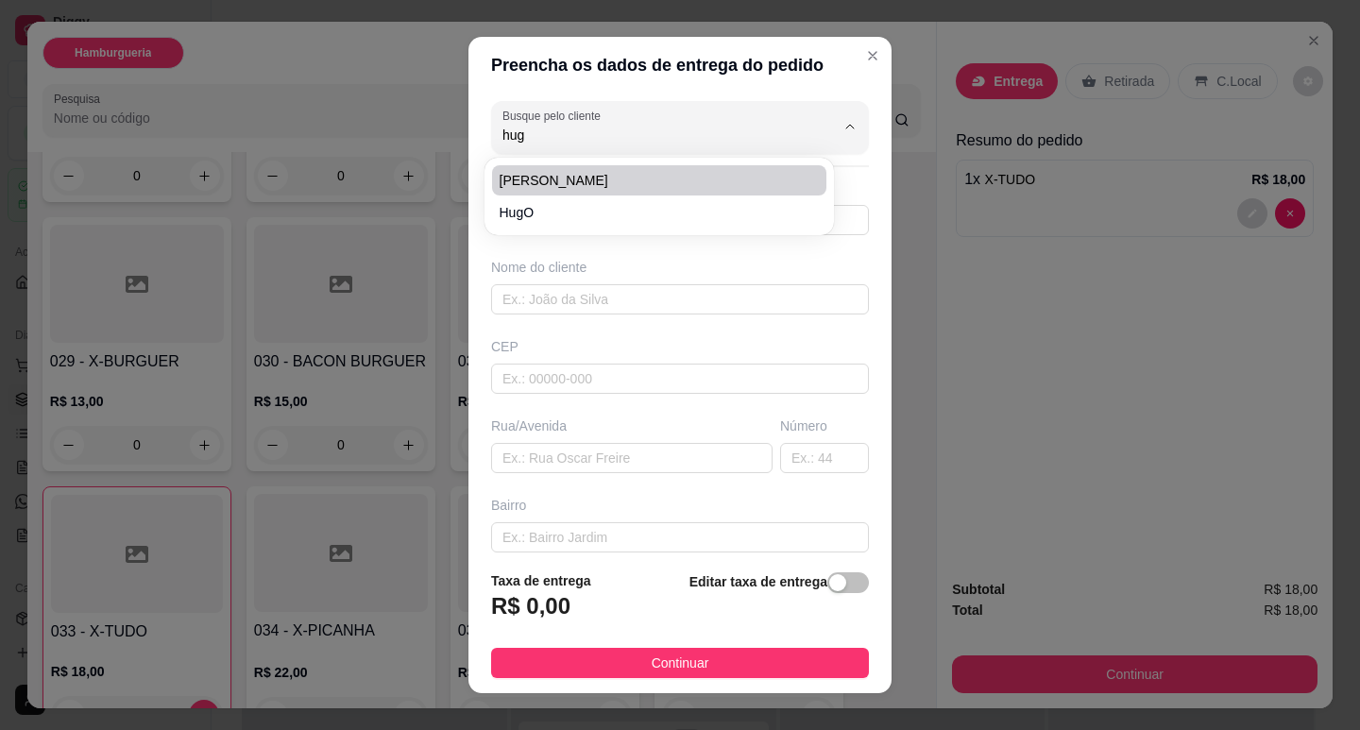
click at [563, 193] on li "[PERSON_NAME]" at bounding box center [659, 180] width 334 height 30
type input "[PERSON_NAME]"
type input "22997651530"
type input "[PERSON_NAME]"
type input "[GEOGRAPHIC_DATA]"
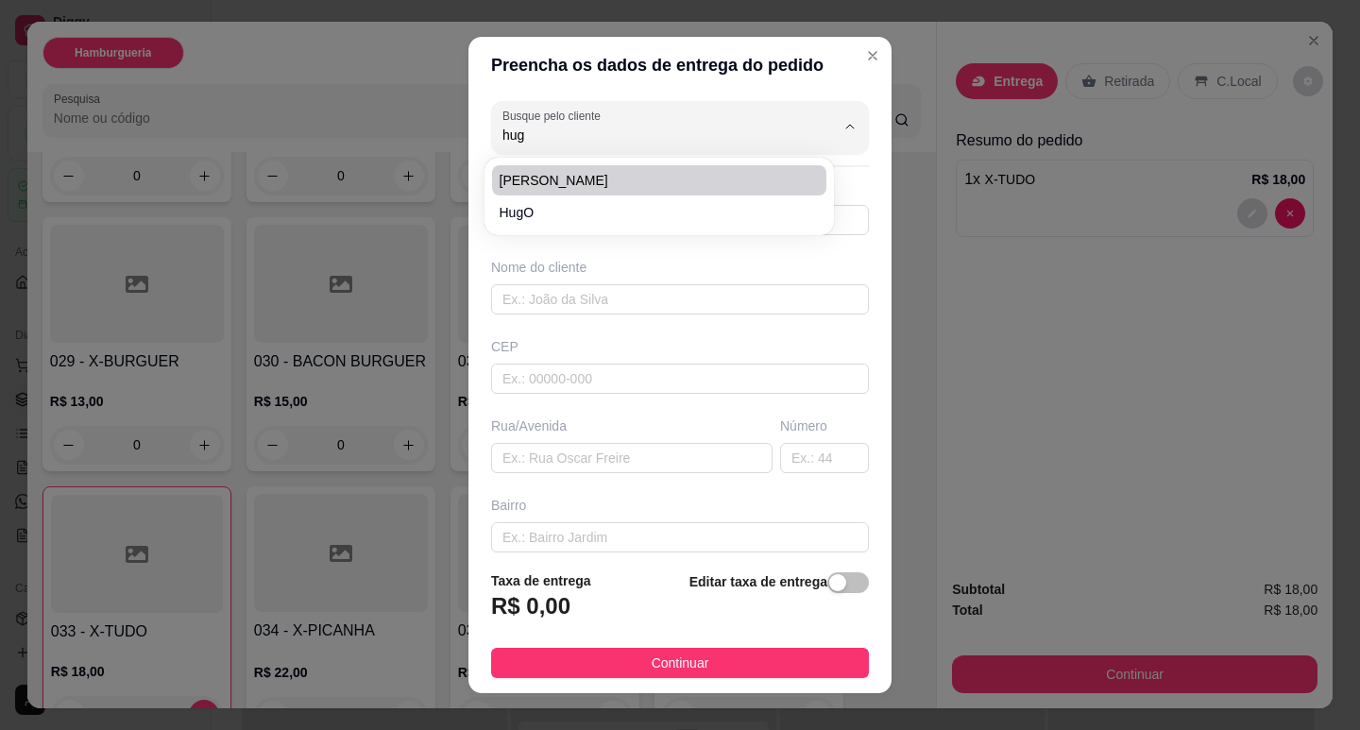
type input "272"
type input "Engenho da praia"
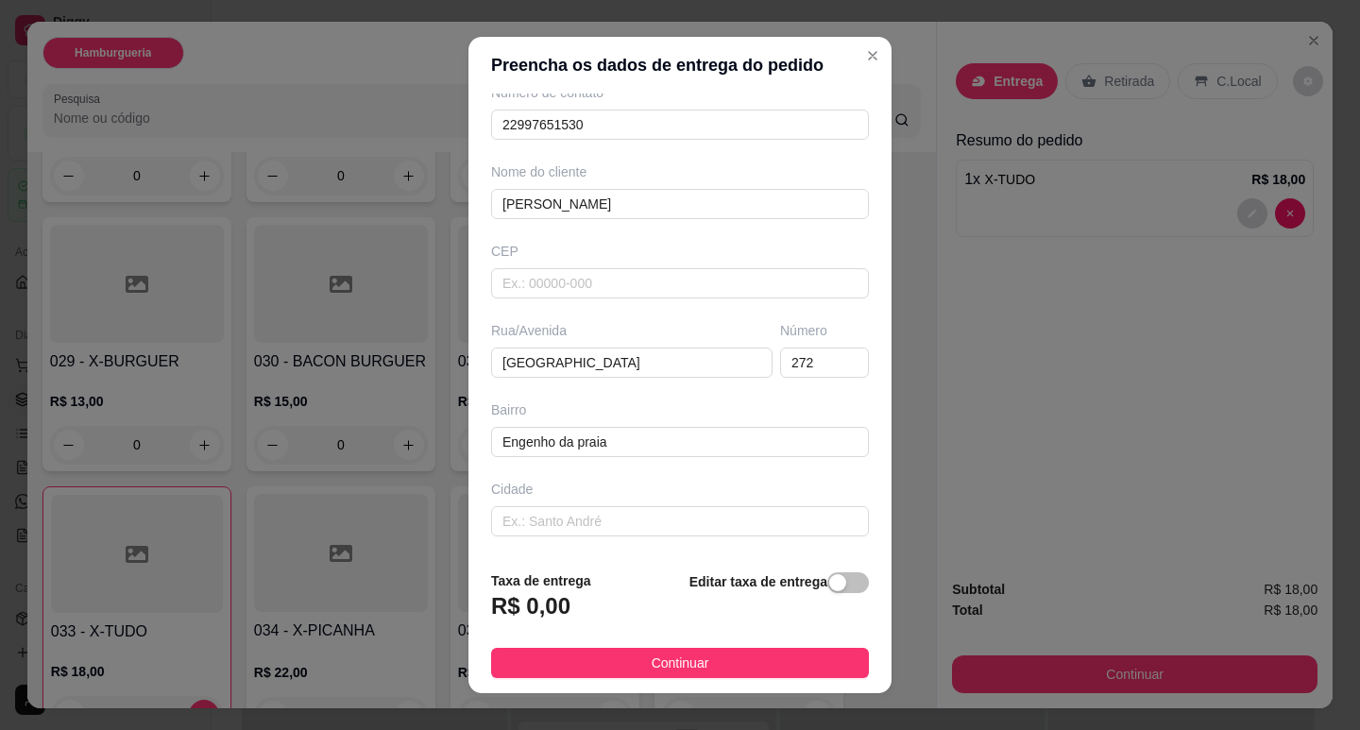
scroll to position [174, 0]
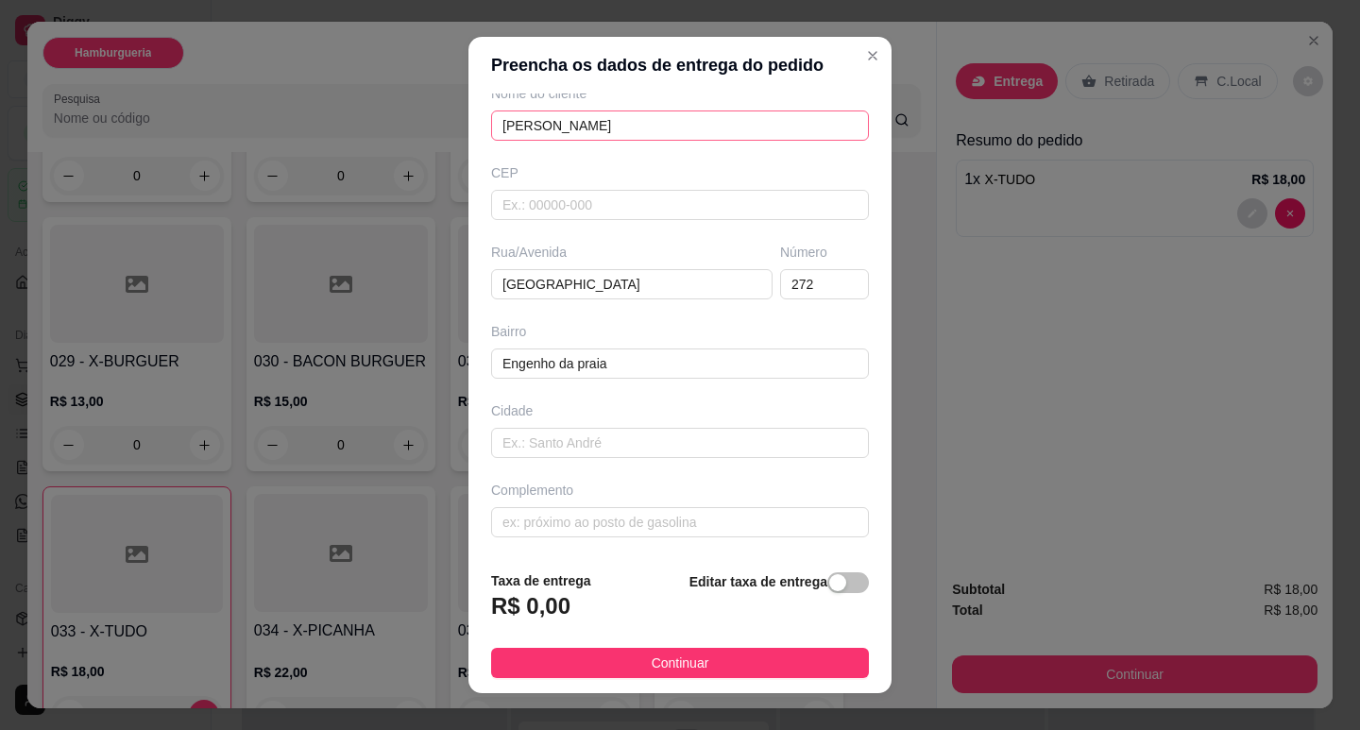
type input "[PERSON_NAME]"
drag, startPoint x: 568, startPoint y: 128, endPoint x: 204, endPoint y: 111, distance: 364.1
click at [200, 113] on div "Preencha os dados de entrega do pedido Busque pelo cliente Hugo Número de conta…" at bounding box center [680, 365] width 1360 height 730
type input "hug"
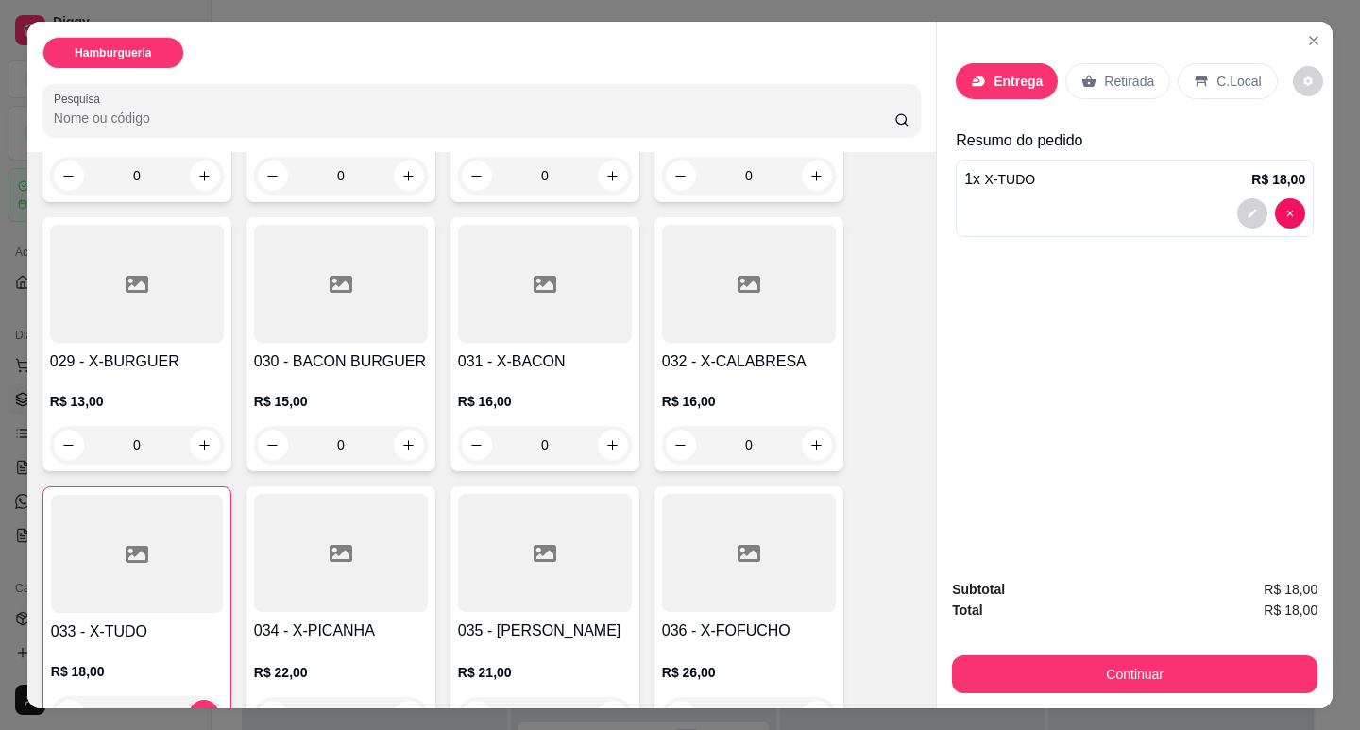
click at [1021, 72] on p "Entrega" at bounding box center [1018, 81] width 49 height 19
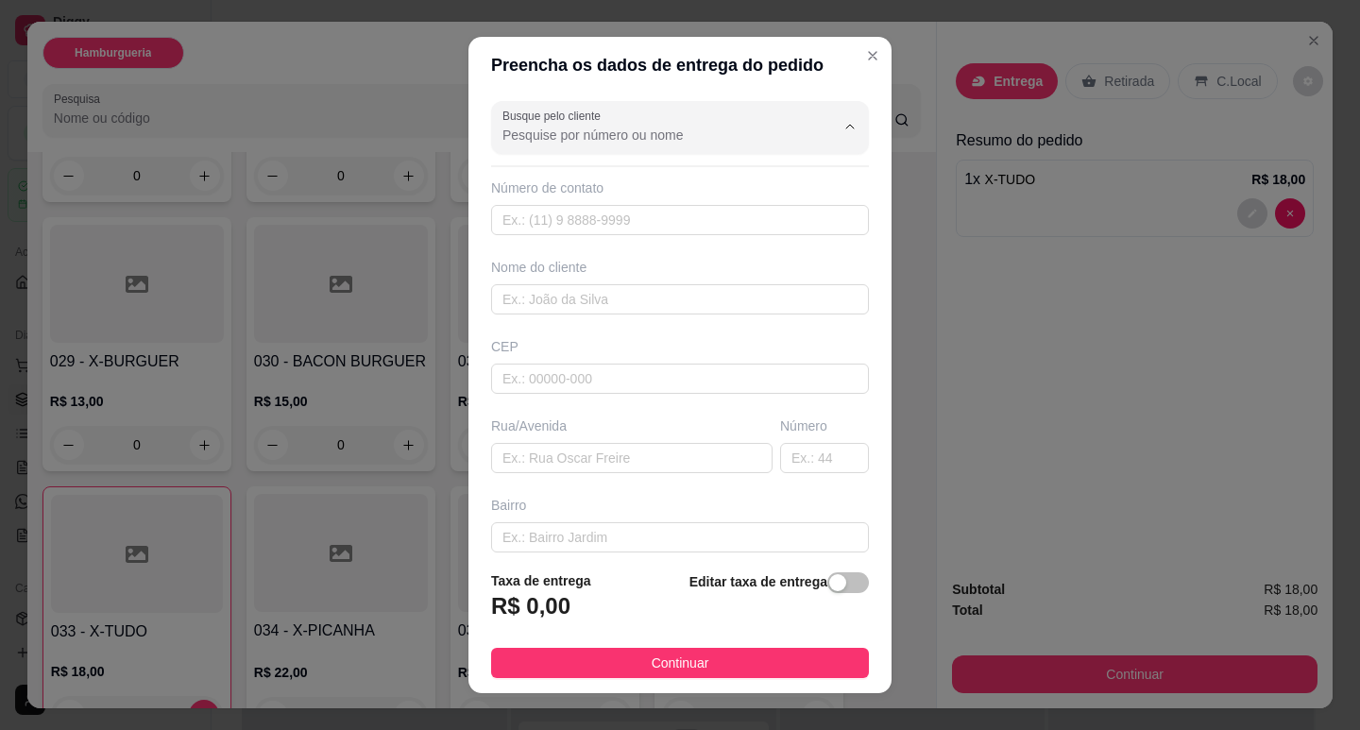
click at [604, 144] on input "Busque pelo cliente" at bounding box center [653, 135] width 302 height 19
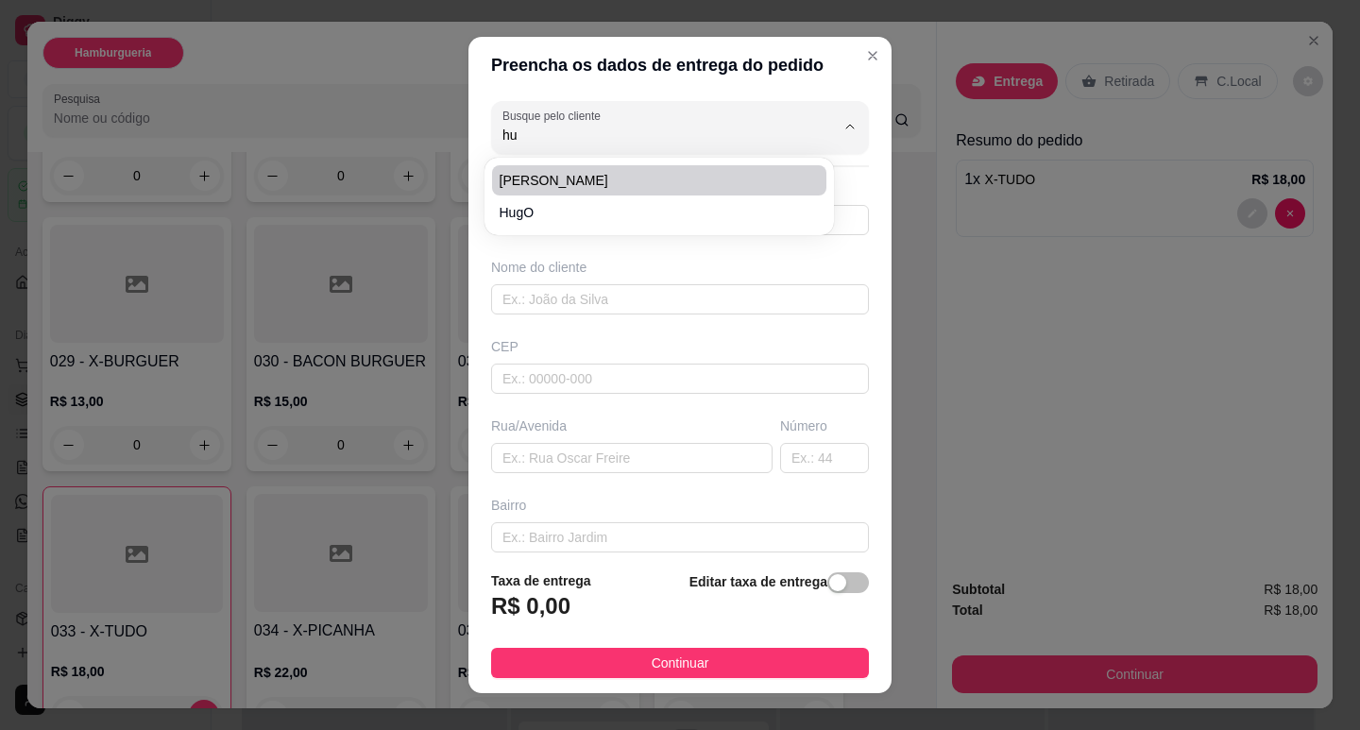
click at [574, 176] on span "[PERSON_NAME]" at bounding box center [650, 180] width 300 height 19
type input "[PERSON_NAME]"
type input "22997651530"
type input "[PERSON_NAME]"
type input "[GEOGRAPHIC_DATA]"
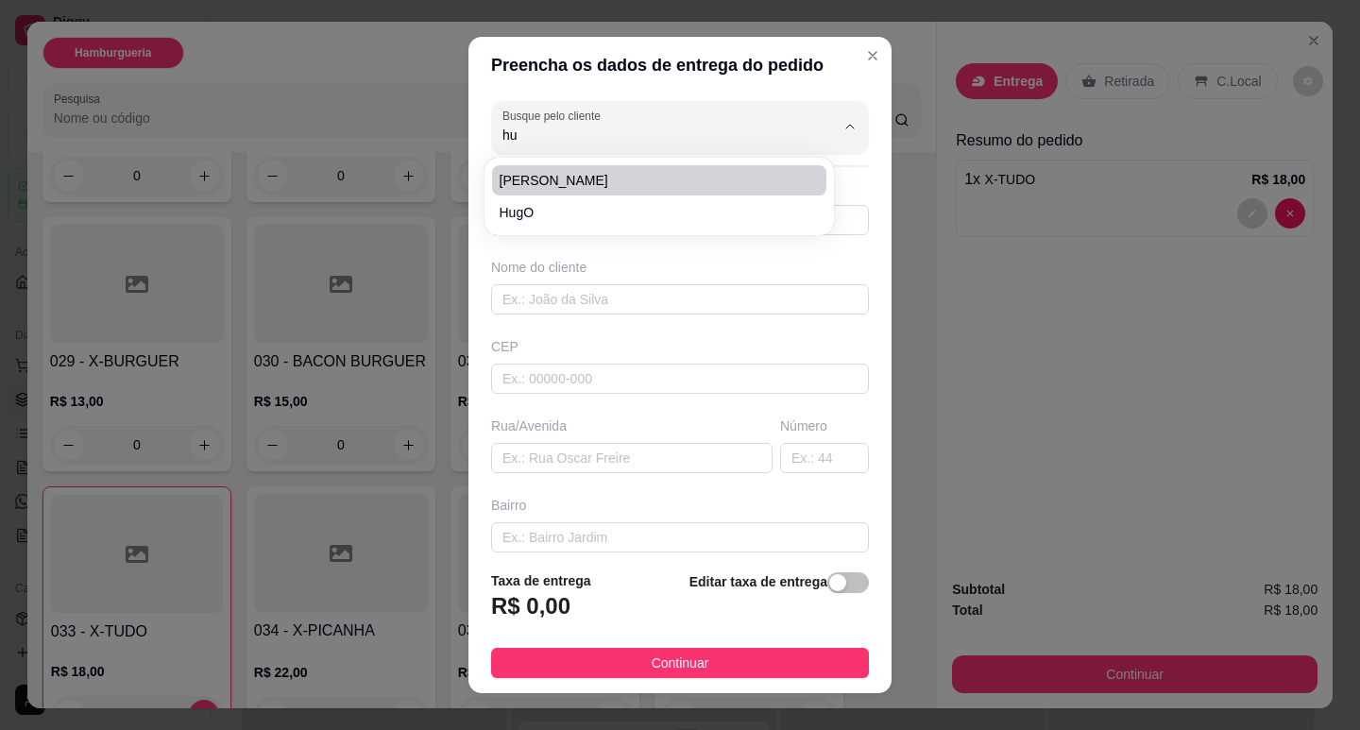
type input "272"
type input "Engenho da praia"
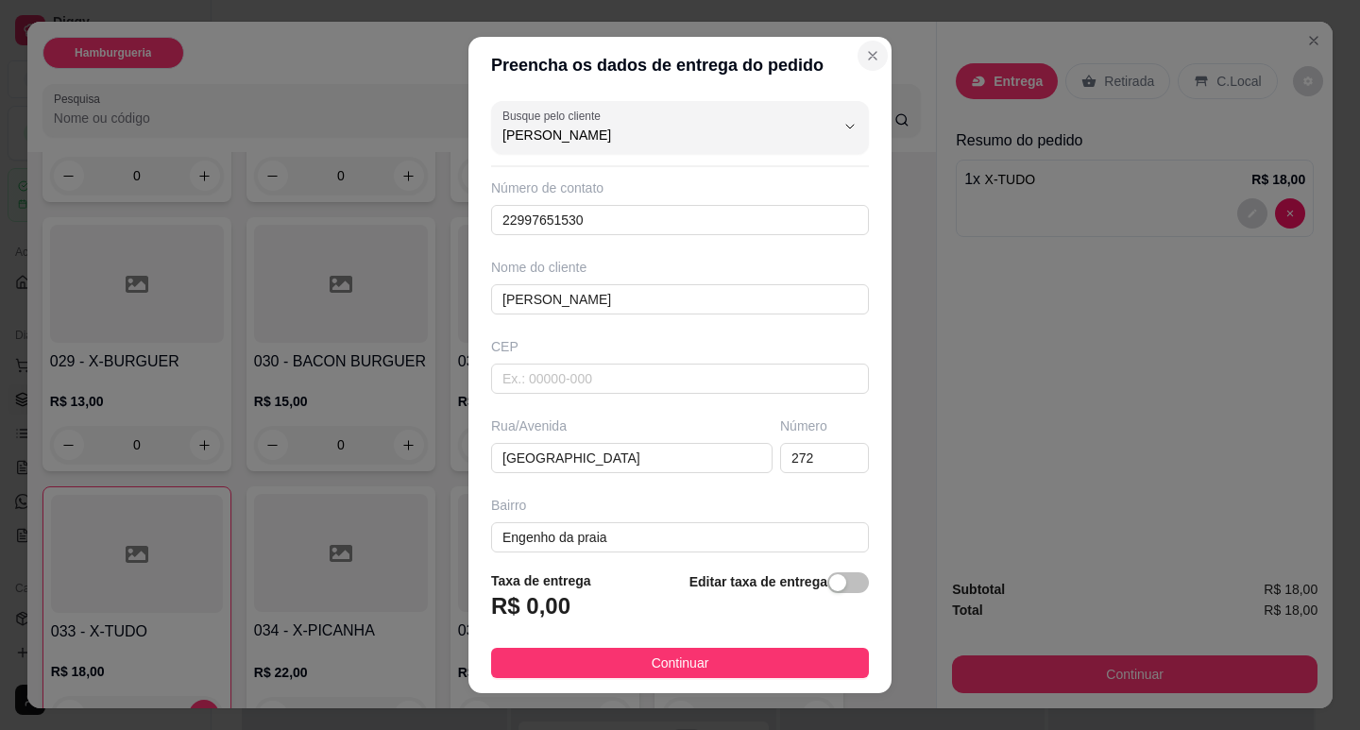
type input "[PERSON_NAME]"
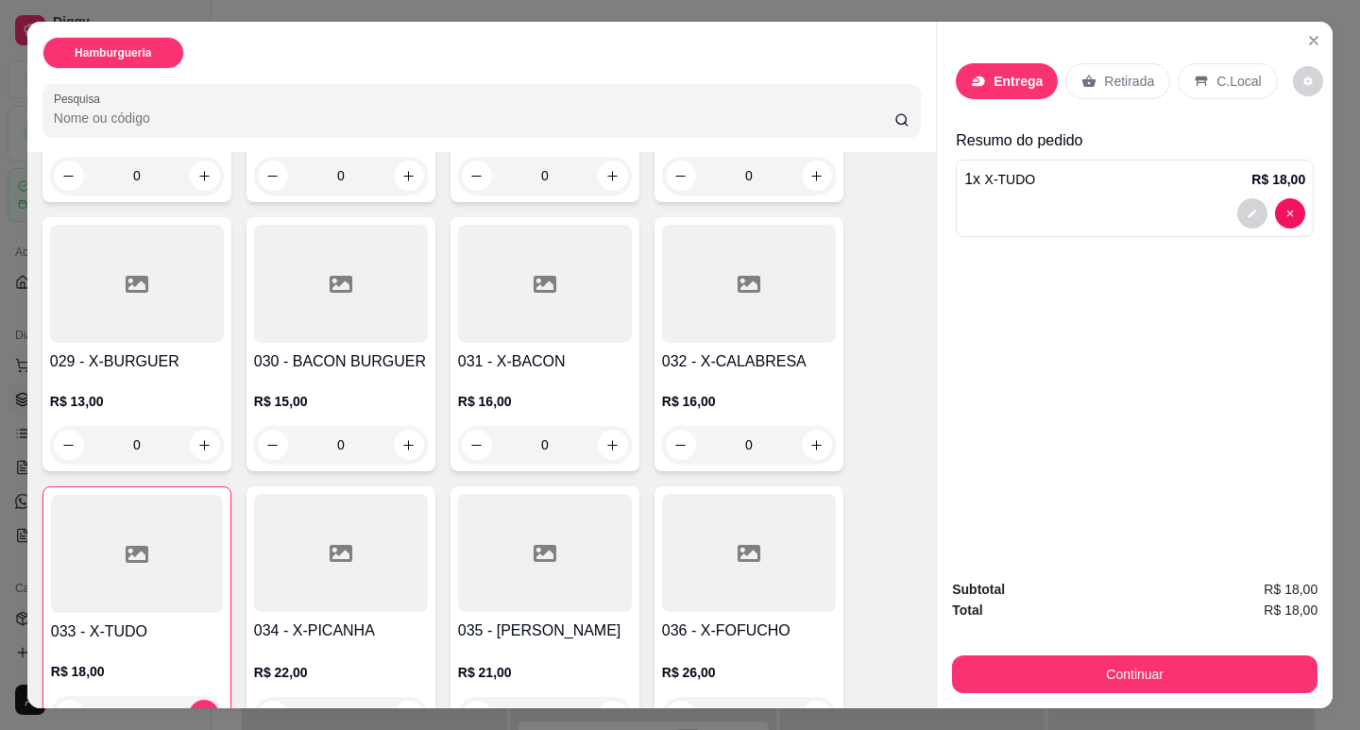
click at [981, 77] on div "Entrega" at bounding box center [1007, 81] width 102 height 36
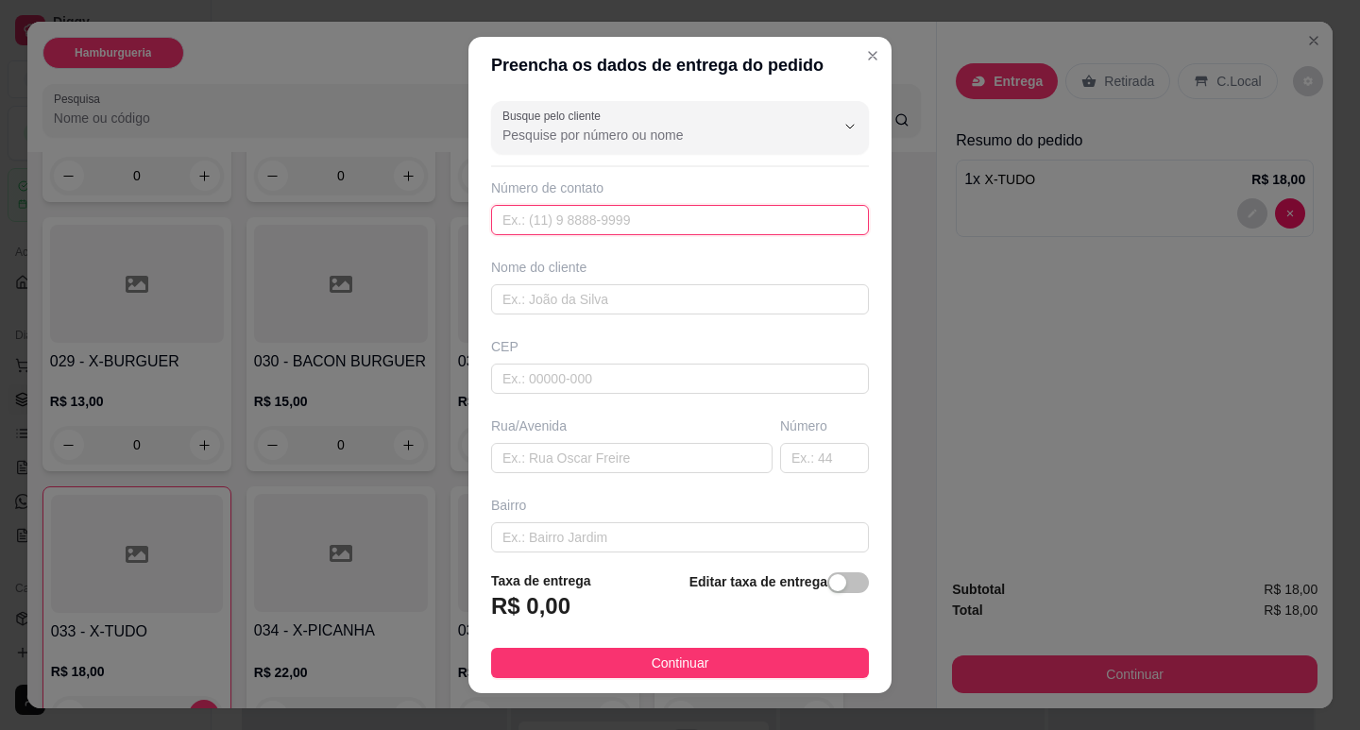
click at [678, 205] on input "text" at bounding box center [680, 220] width 378 height 30
type input "[PHONE_NUMBER]"
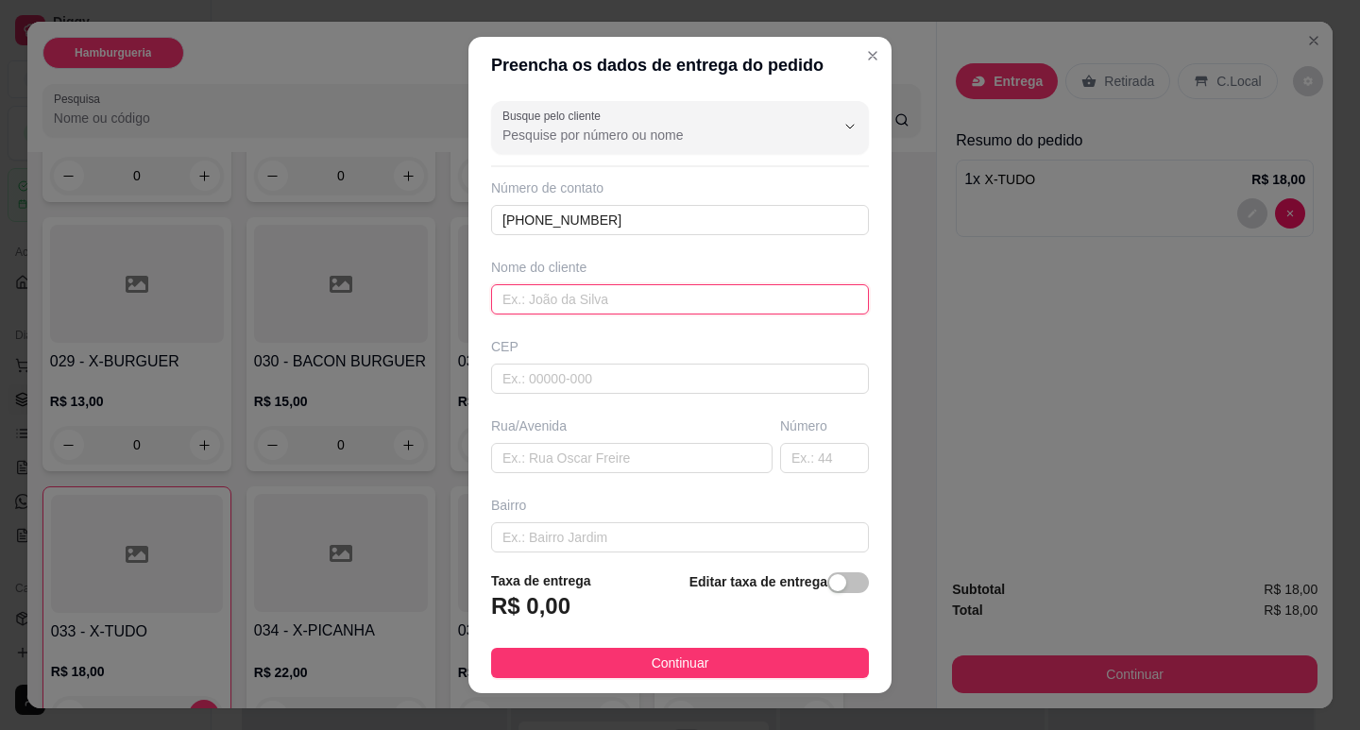
click at [733, 295] on input "text" at bounding box center [680, 299] width 378 height 30
type input "[PERSON_NAME]"
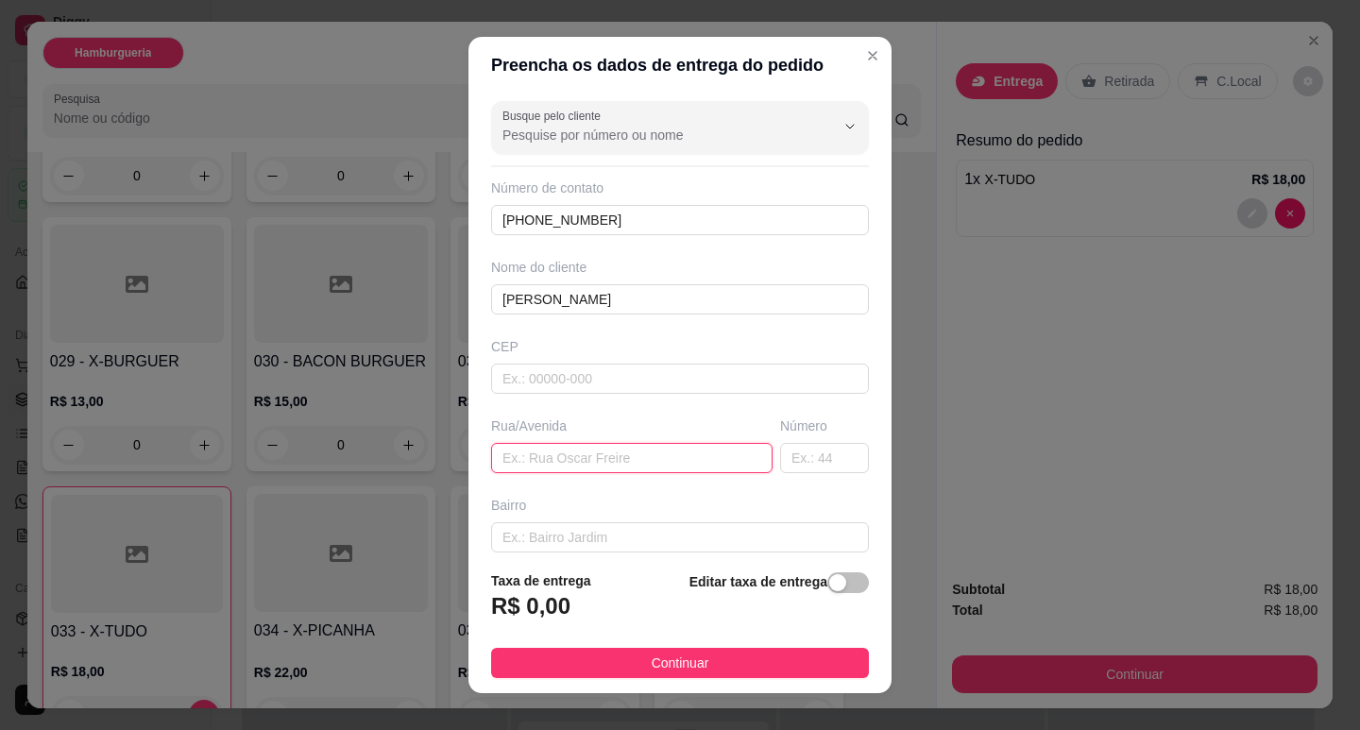
click at [683, 447] on input "text" at bounding box center [631, 458] width 281 height 30
type input "[GEOGRAPHIC_DATA]"
click at [791, 462] on input "text" at bounding box center [824, 458] width 89 height 30
type input "8"
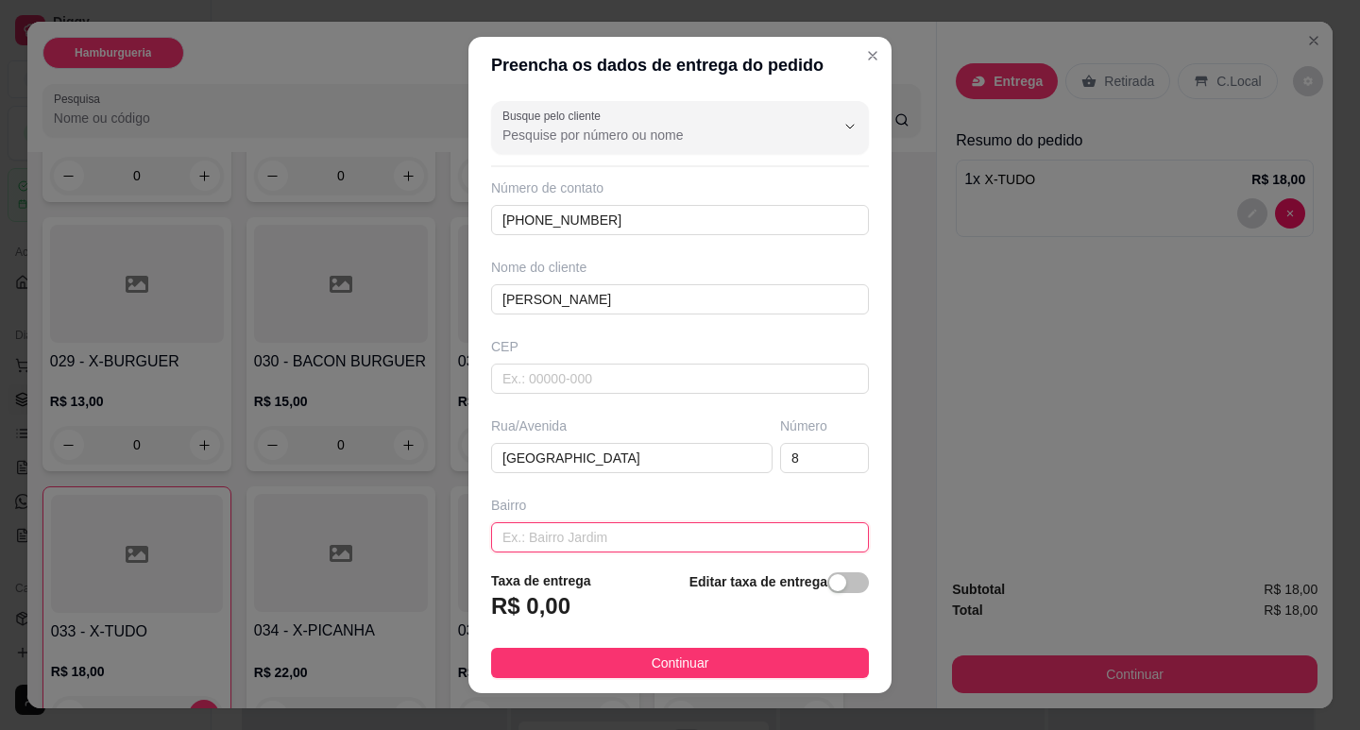
click at [660, 524] on input "text" at bounding box center [680, 537] width 378 height 30
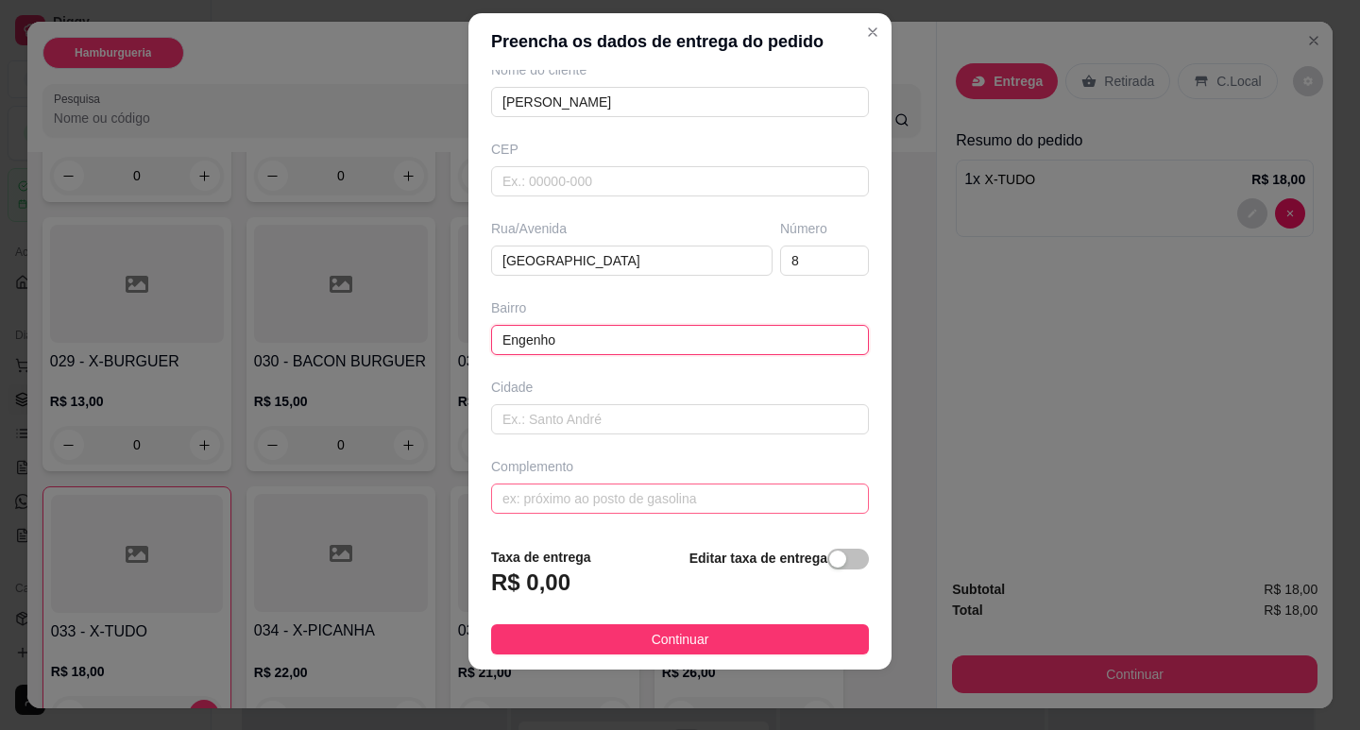
type input "Engenho"
click at [572, 498] on input "text" at bounding box center [680, 499] width 378 height 30
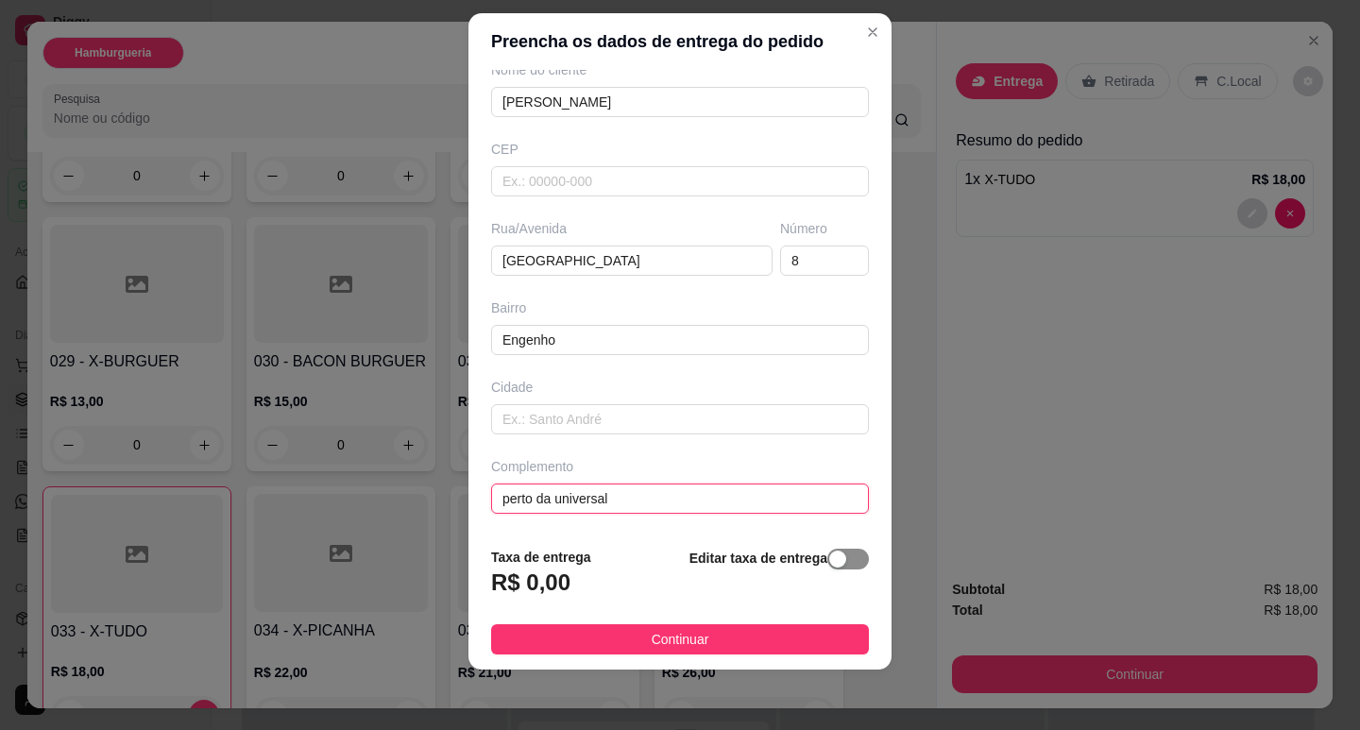
type input "perto da universal"
click at [845, 555] on span "button" at bounding box center [848, 559] width 42 height 21
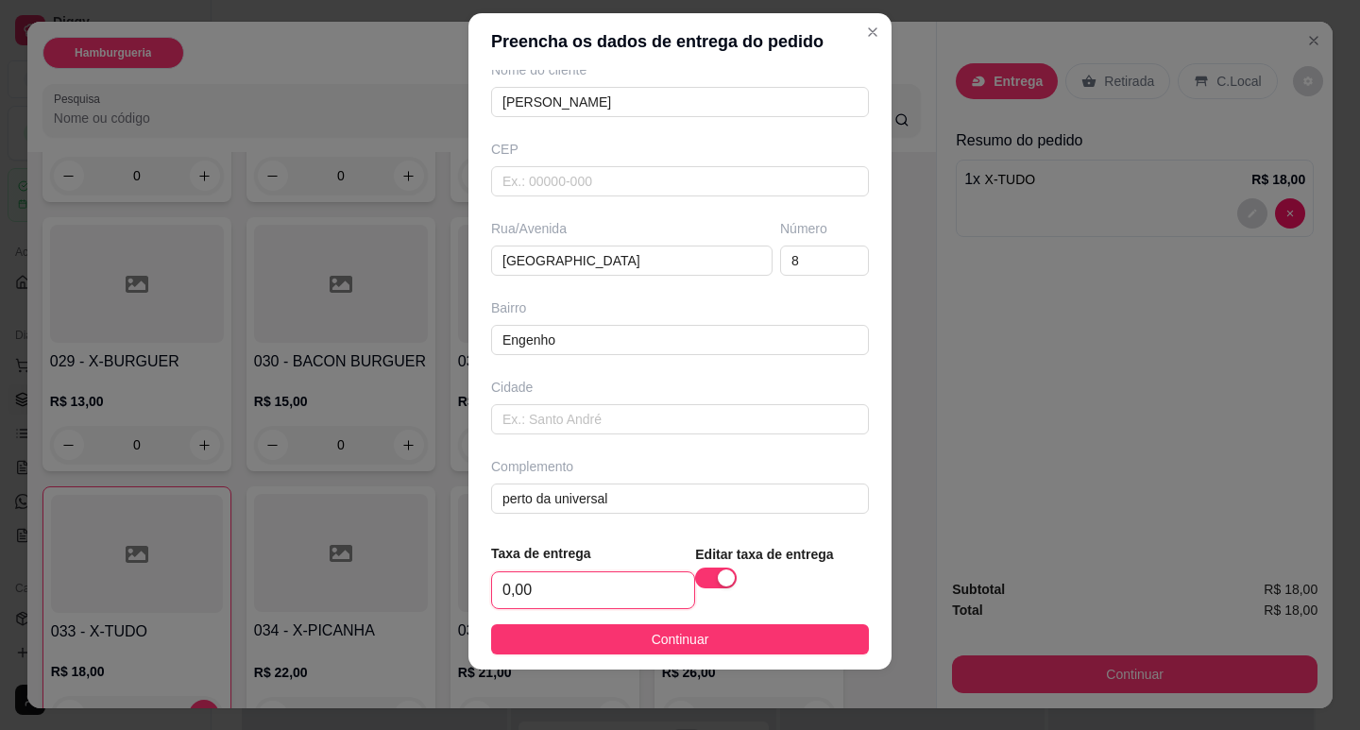
click at [644, 579] on input "0,00" at bounding box center [593, 590] width 202 height 36
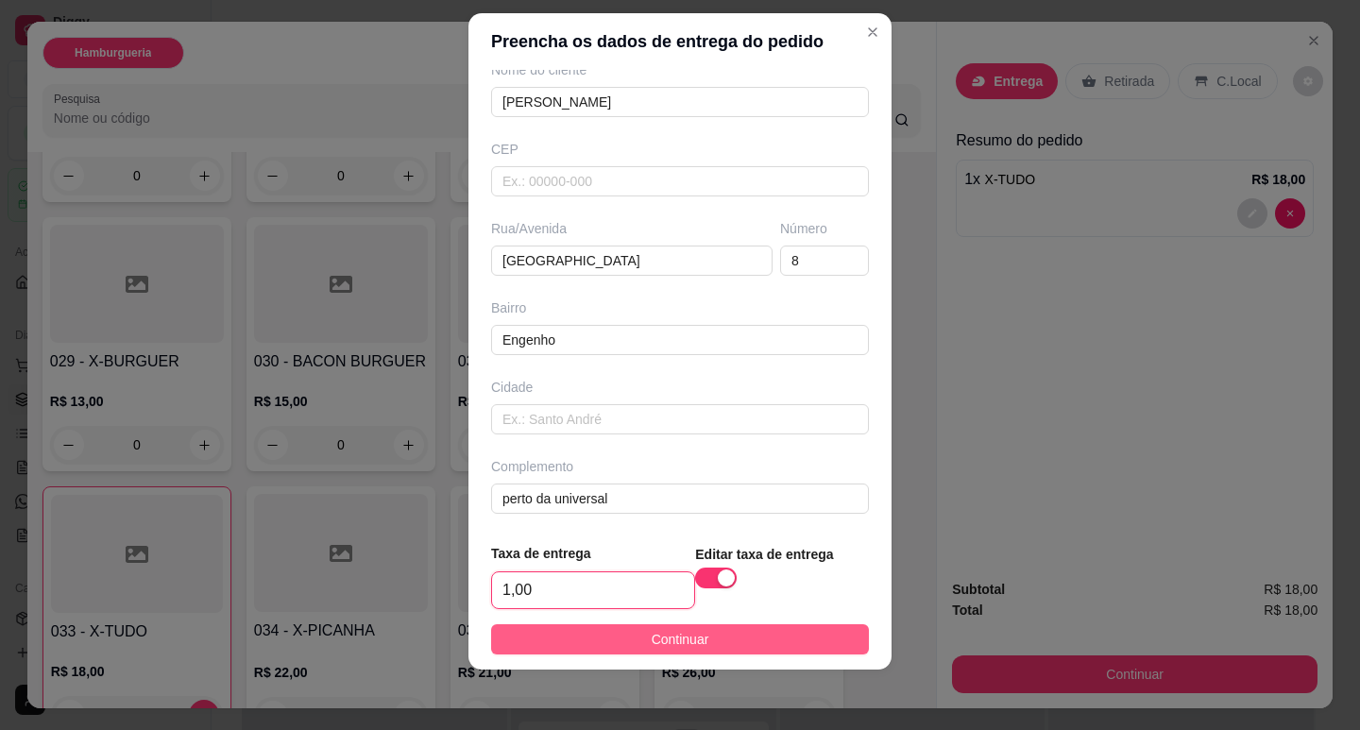
type input "1,00"
click at [685, 631] on span "Continuar" at bounding box center [681, 639] width 58 height 21
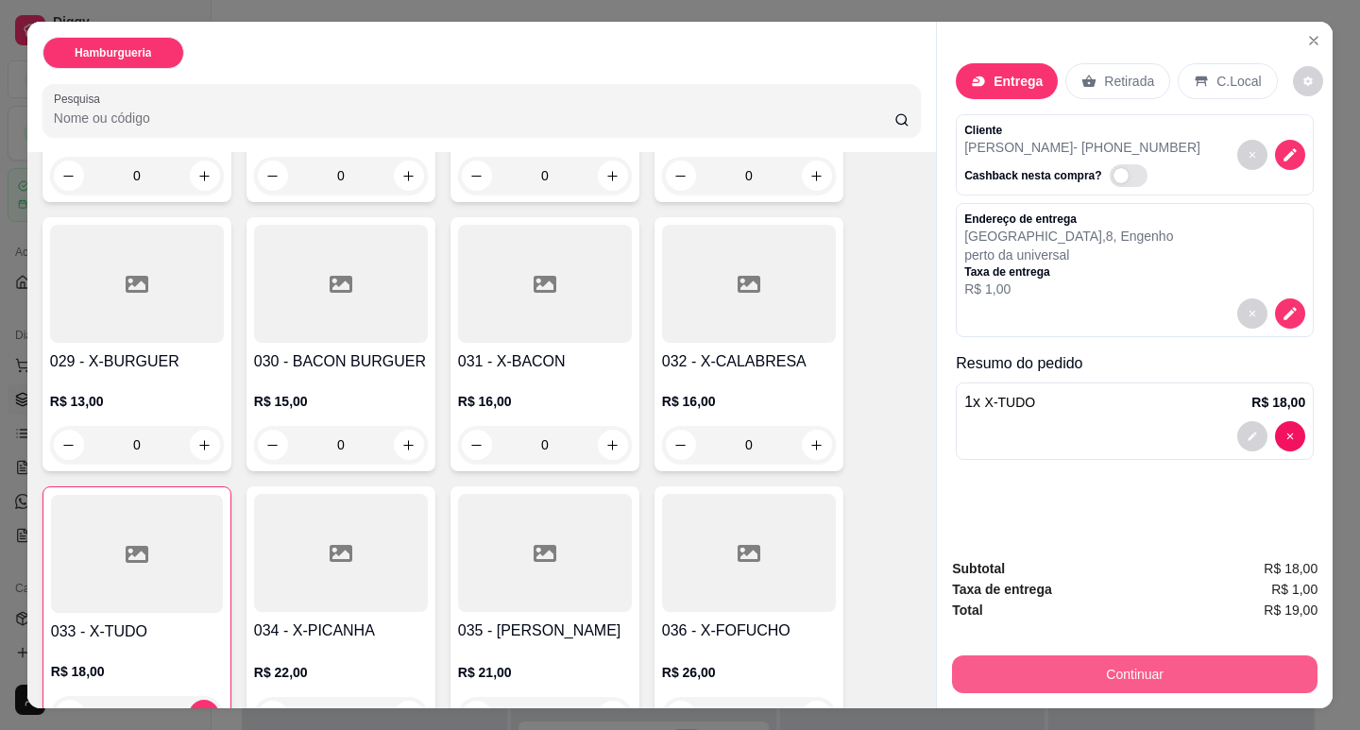
click at [1039, 665] on button "Continuar" at bounding box center [1135, 675] width 366 height 38
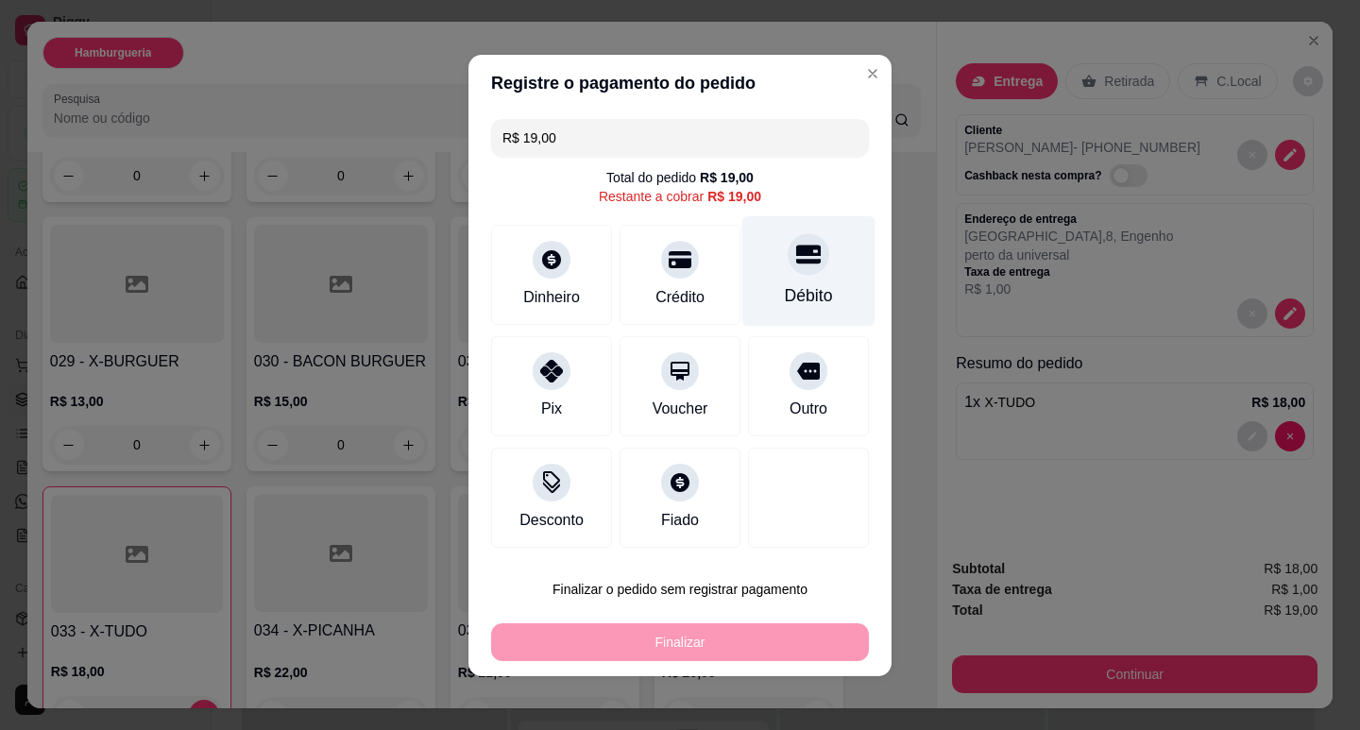
click at [777, 281] on div "Débito" at bounding box center [808, 270] width 133 height 111
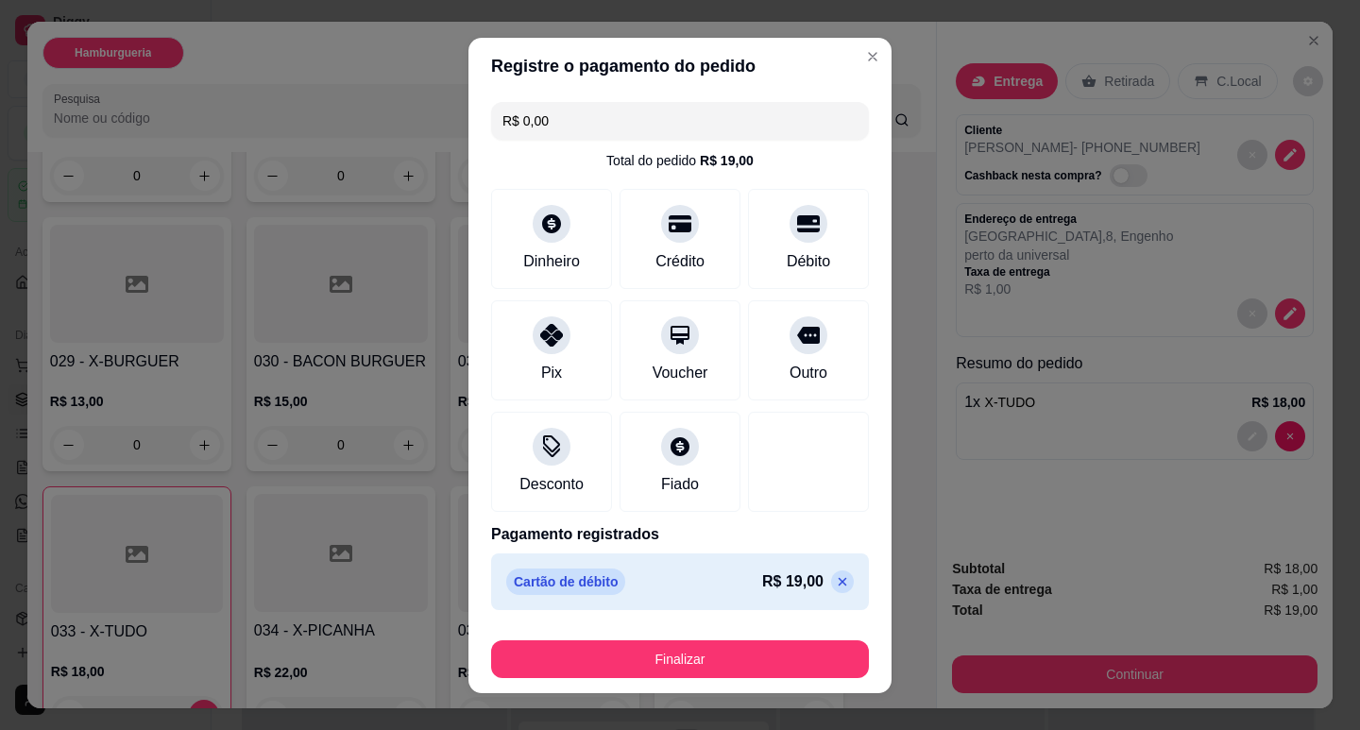
type input "R$ 0,00"
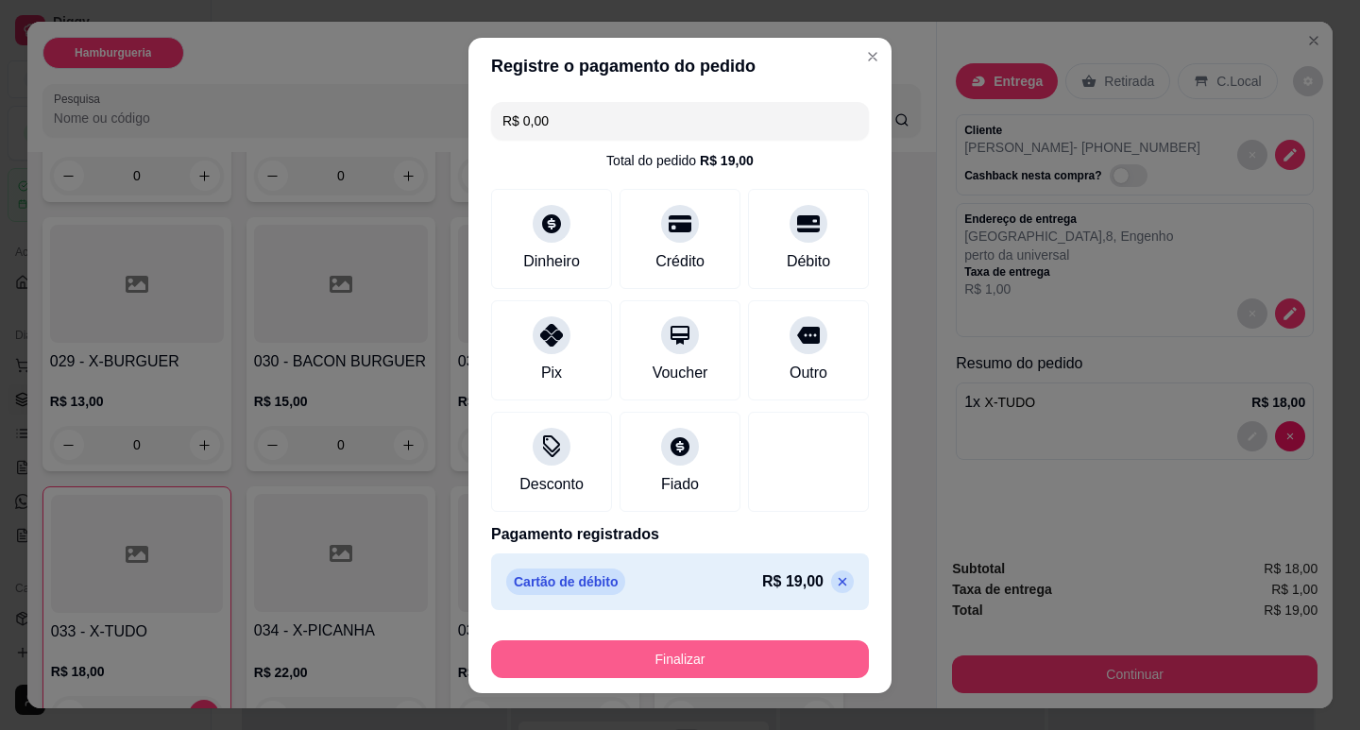
click at [742, 653] on button "Finalizar" at bounding box center [680, 659] width 378 height 38
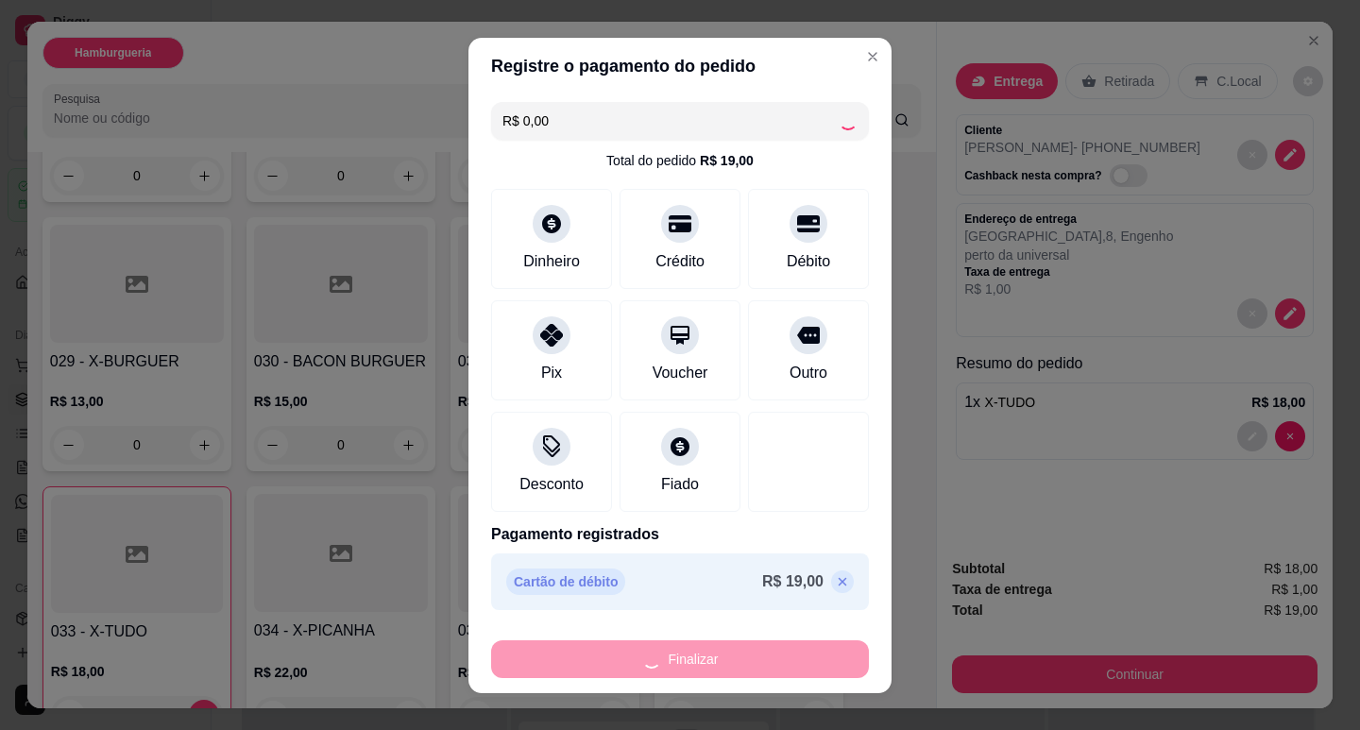
type input "0"
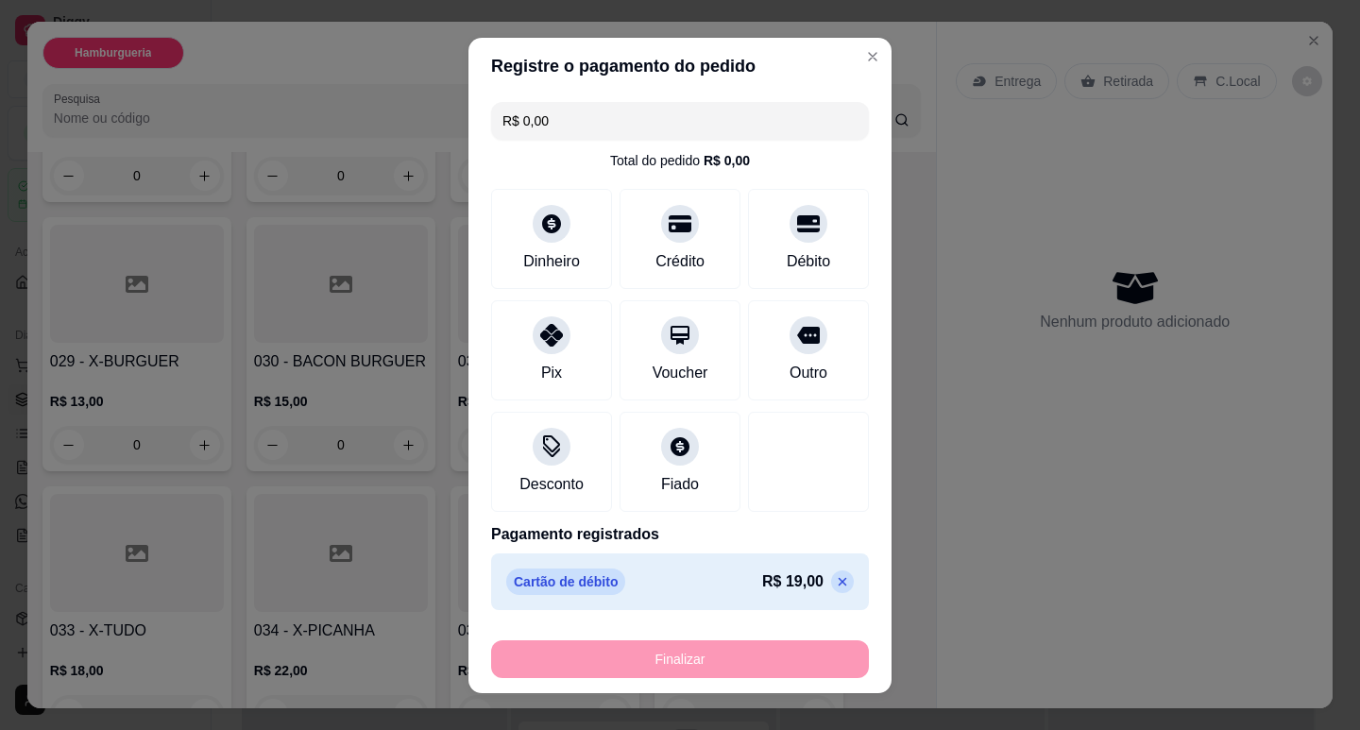
type input "-R$ 19,00"
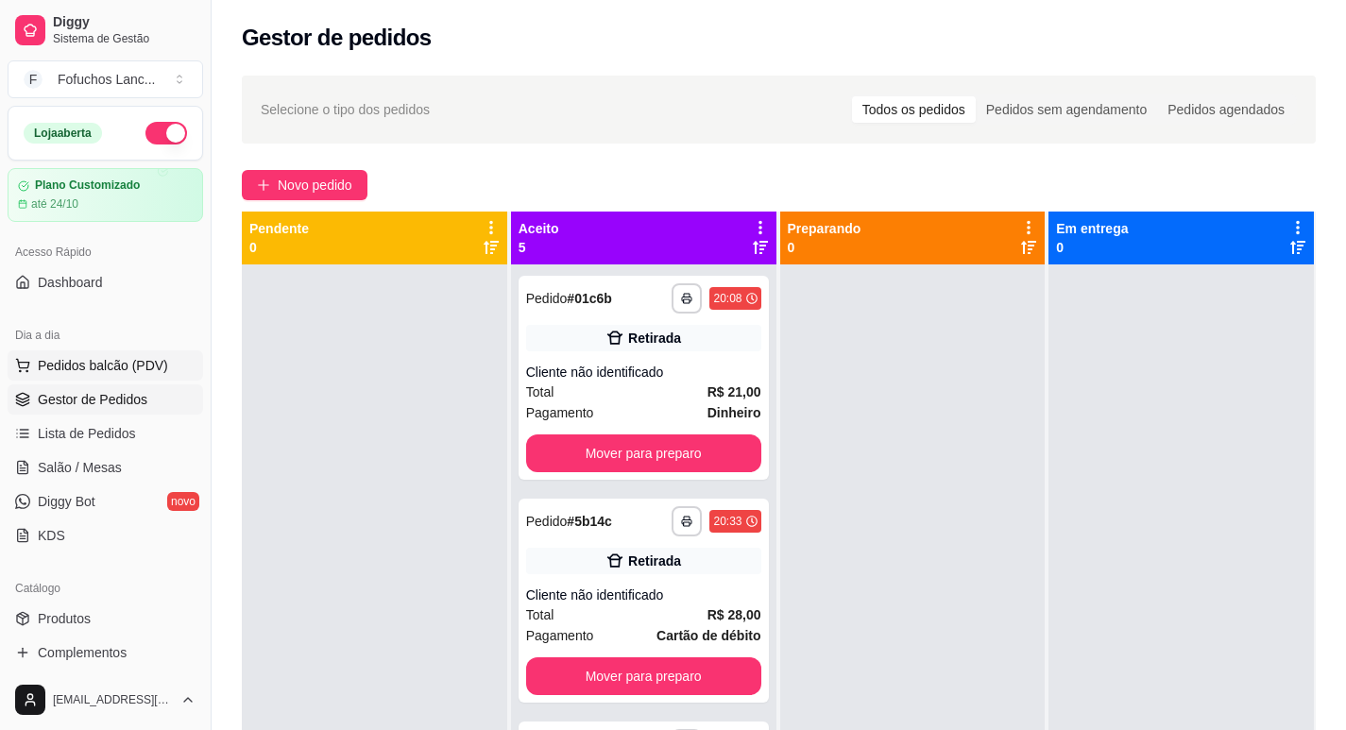
click at [138, 366] on span "Pedidos balcão (PDV)" at bounding box center [103, 365] width 130 height 19
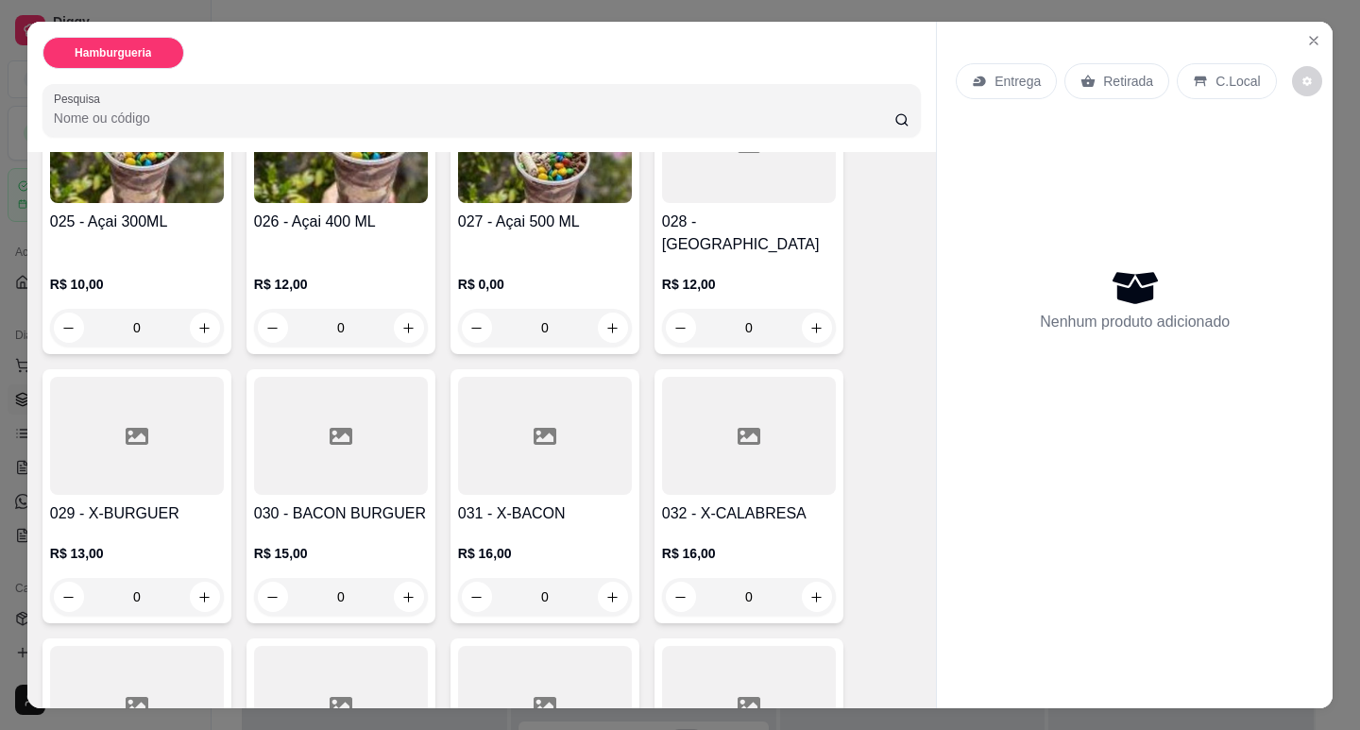
scroll to position [2078, 0]
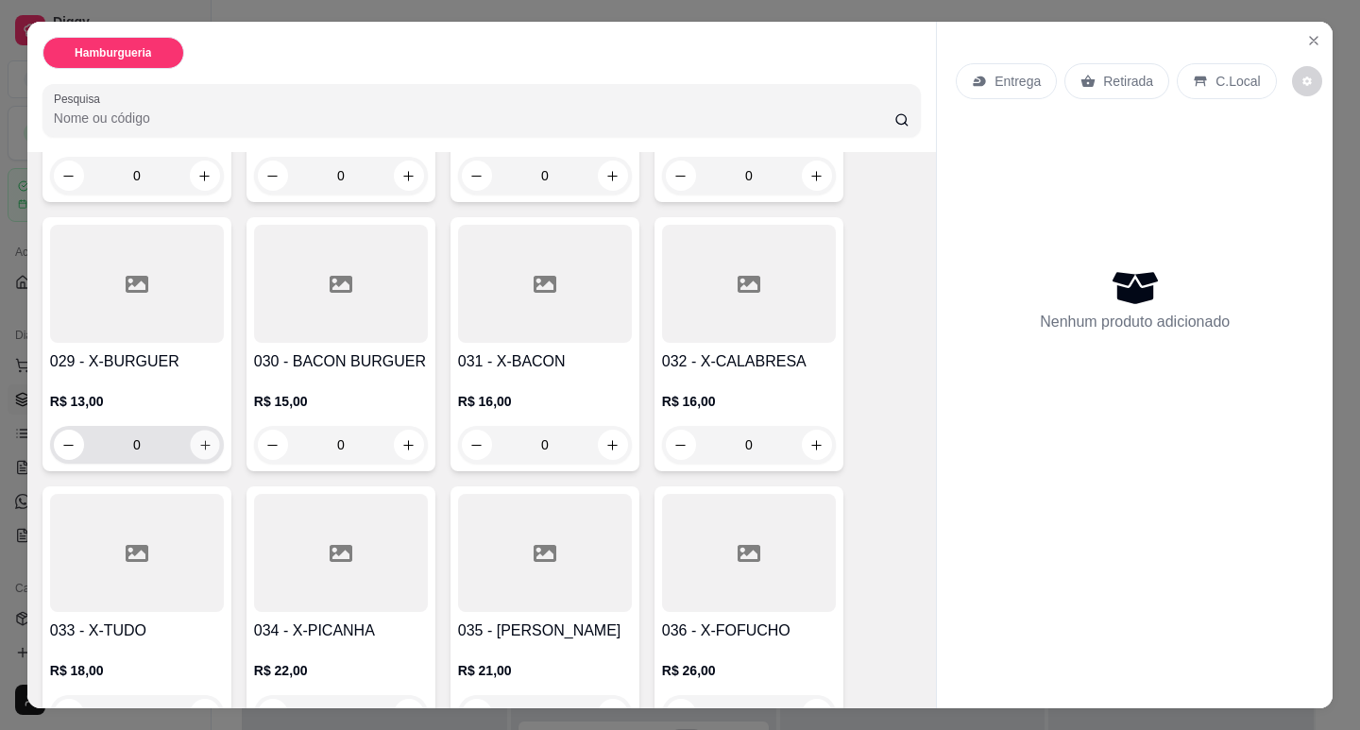
click at [198, 438] on icon "increase-product-quantity" at bounding box center [205, 445] width 14 height 14
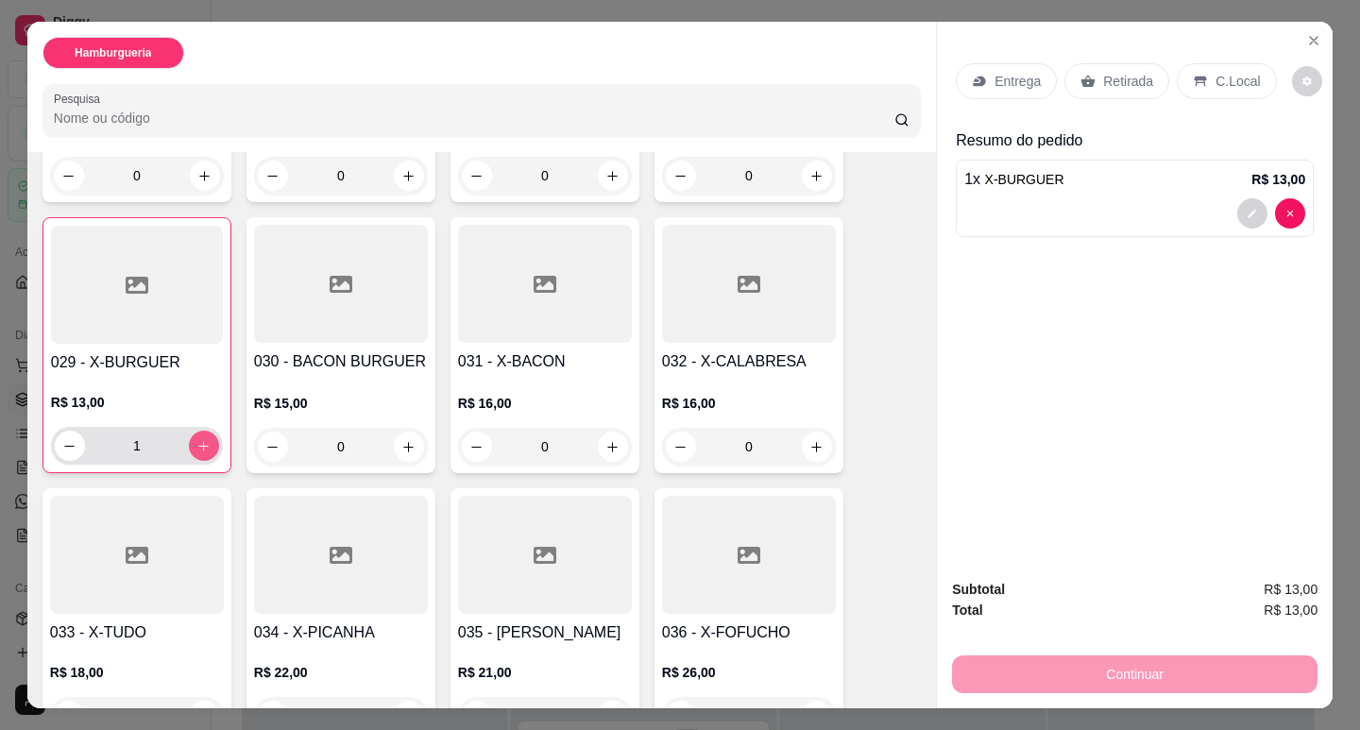
click at [196, 439] on icon "increase-product-quantity" at bounding box center [203, 446] width 14 height 14
type input "2"
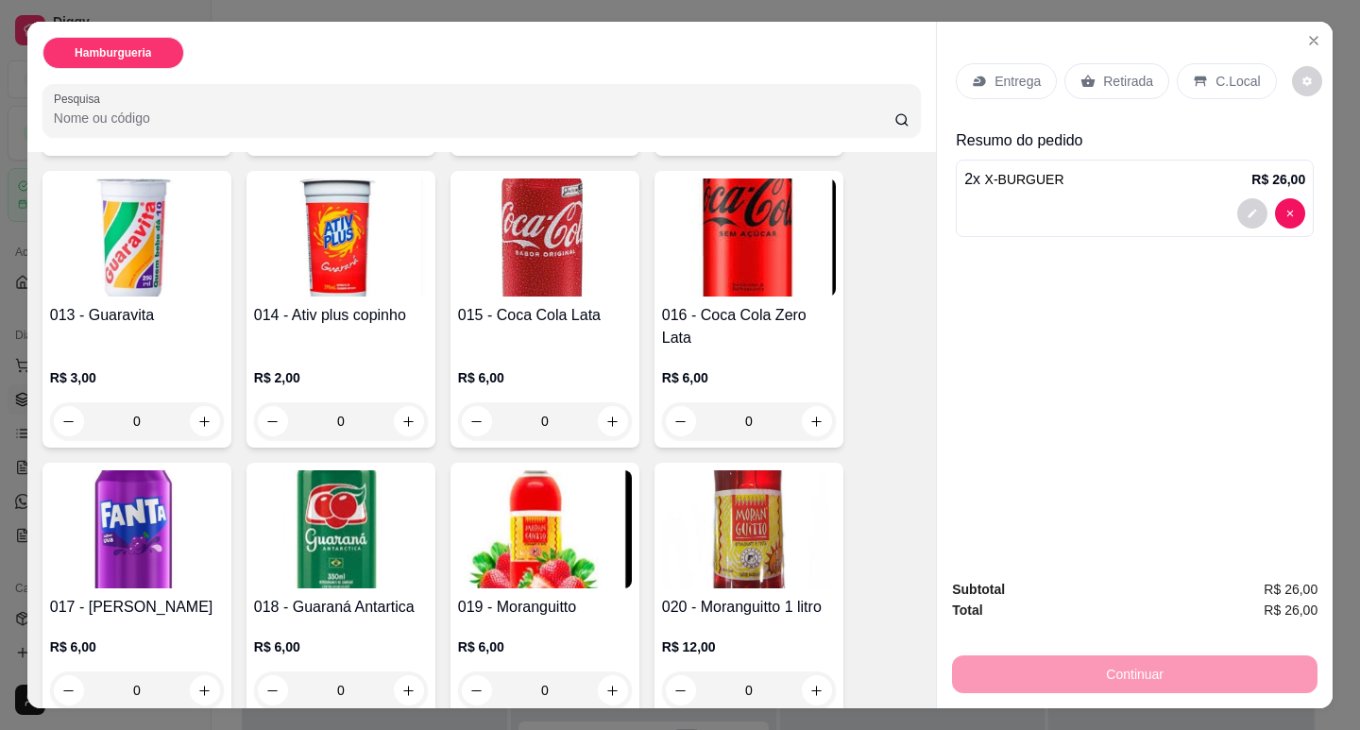
scroll to position [945, 0]
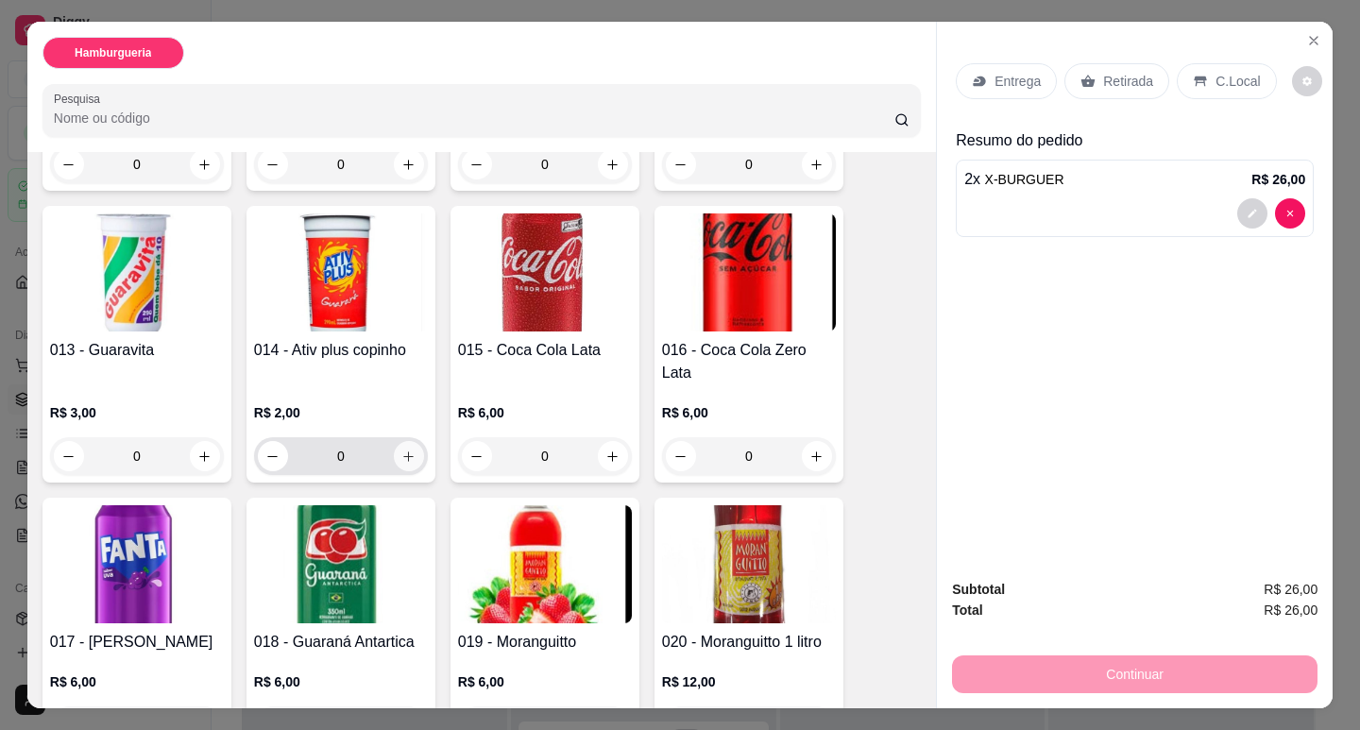
click at [401, 450] on icon "increase-product-quantity" at bounding box center [408, 457] width 14 height 14
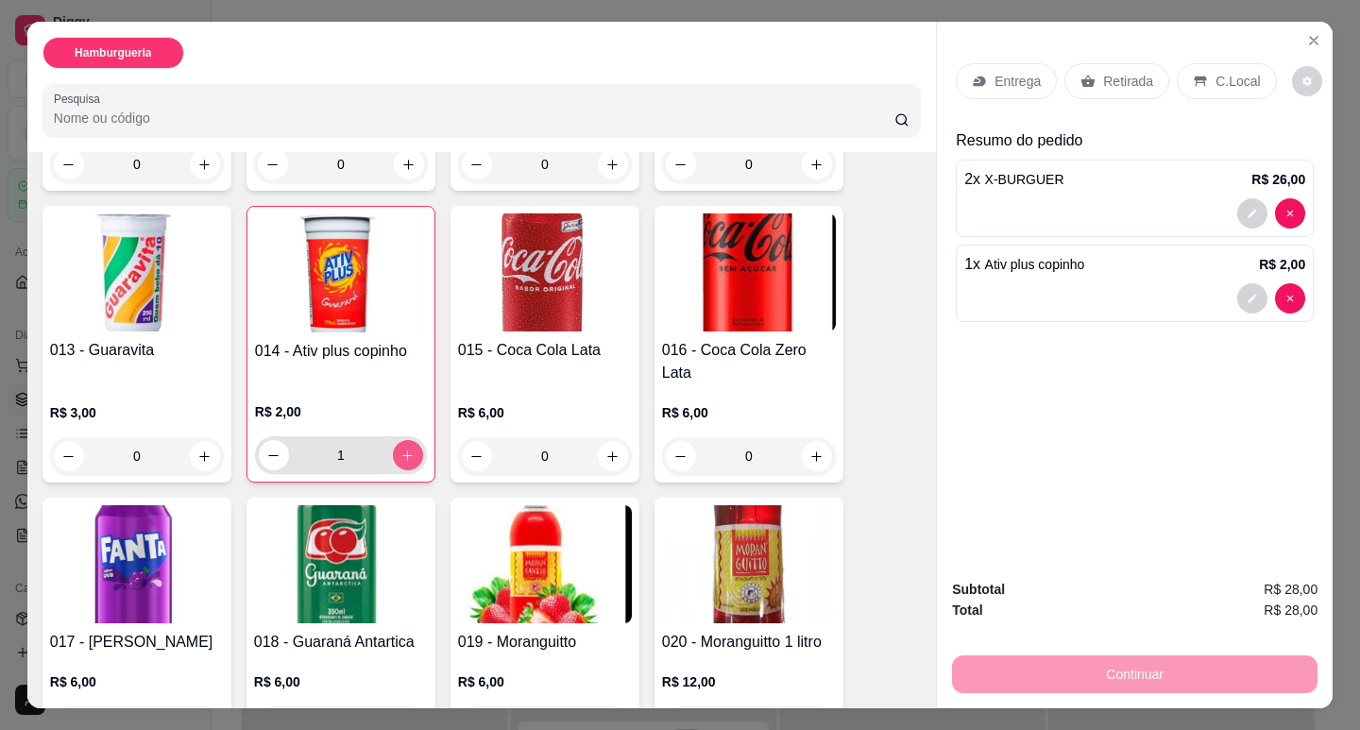
click at [400, 449] on icon "increase-product-quantity" at bounding box center [407, 456] width 14 height 14
type input "2"
click at [1012, 77] on p "Entrega" at bounding box center [1018, 81] width 46 height 19
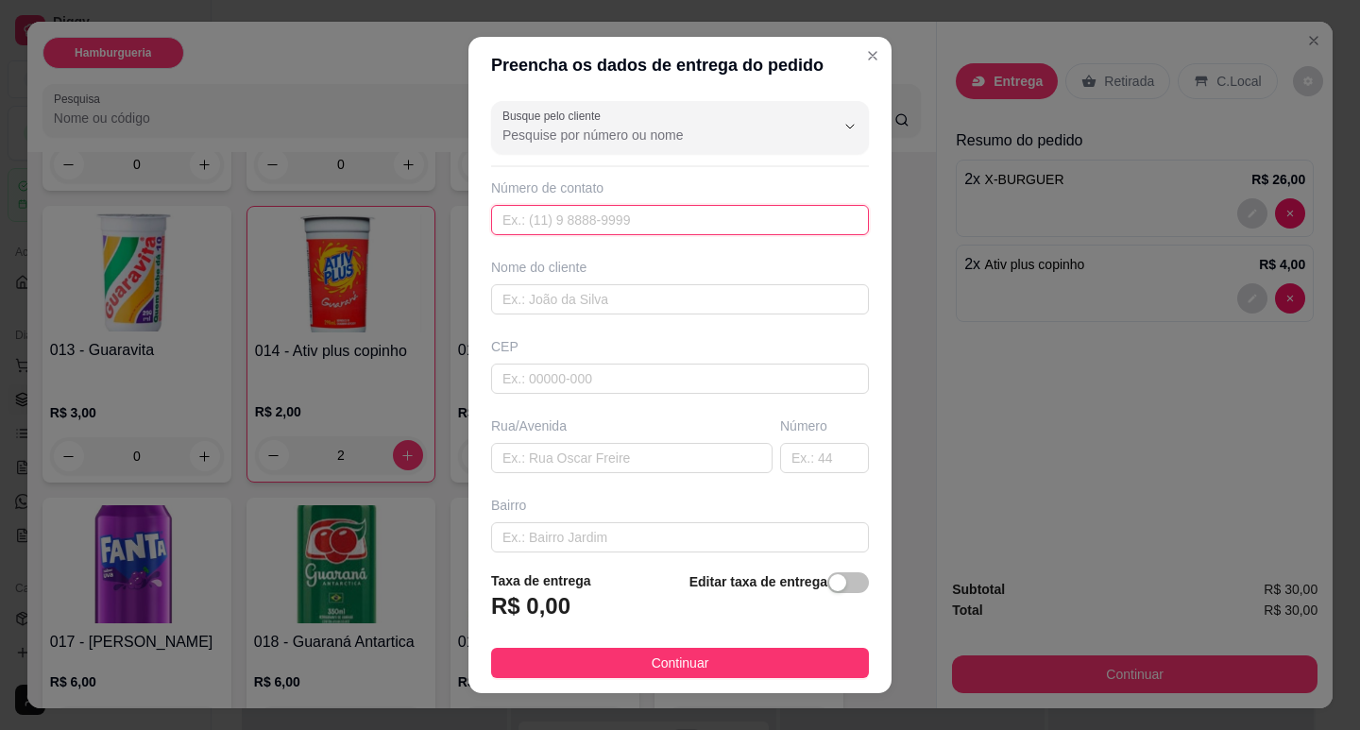
click at [571, 213] on input "text" at bounding box center [680, 220] width 378 height 30
type input "[PHONE_NUMBER]"
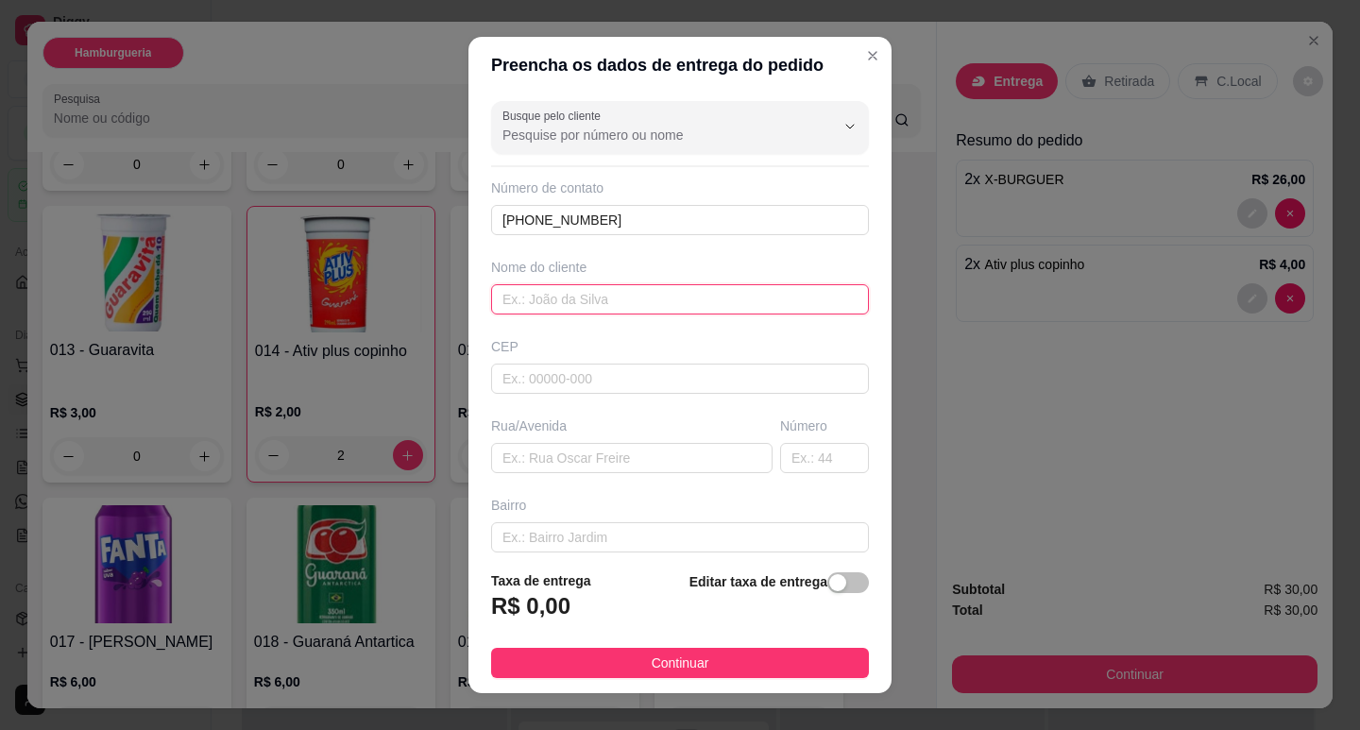
click at [594, 303] on input "text" at bounding box center [680, 299] width 378 height 30
type input "Nanda"
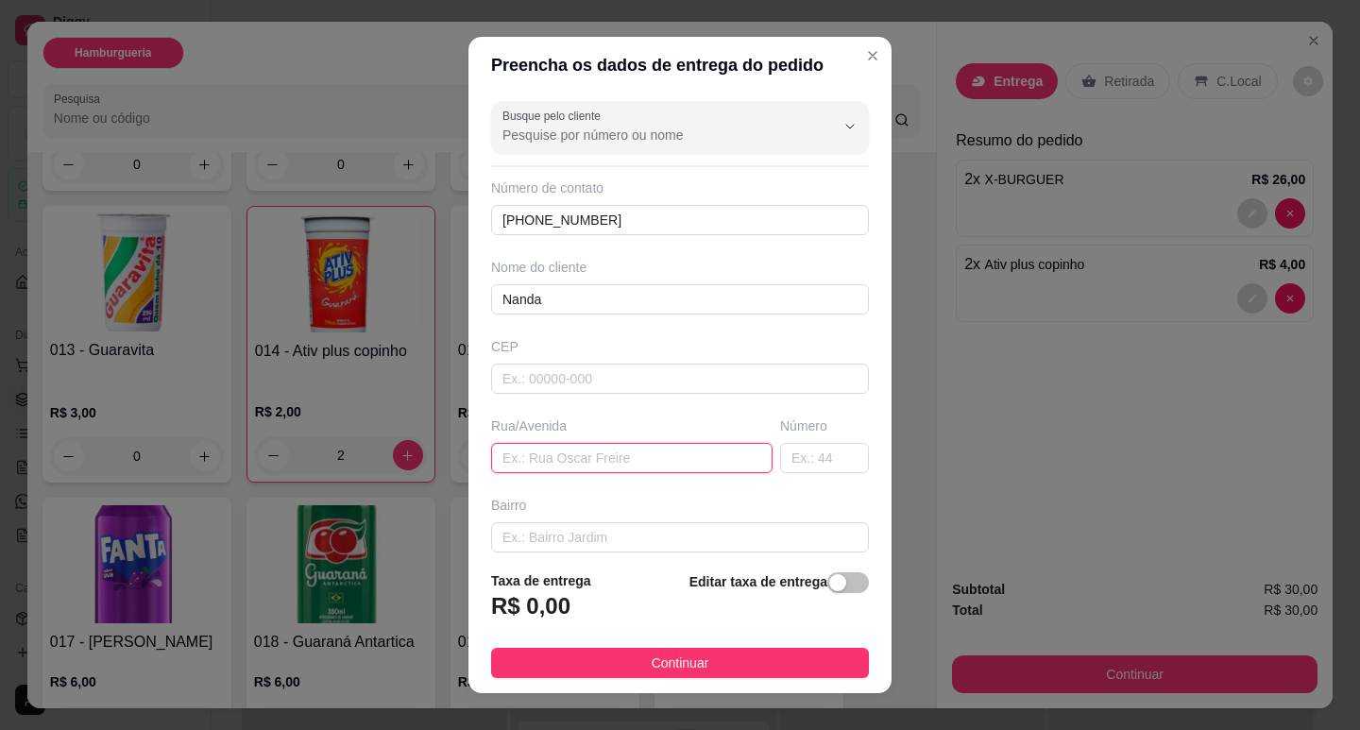
click at [615, 451] on input "text" at bounding box center [631, 458] width 281 height 30
type input "[GEOGRAPHIC_DATA]"
type input "293"
click at [487, 304] on div "Nome do cliente Nanda" at bounding box center [679, 286] width 385 height 57
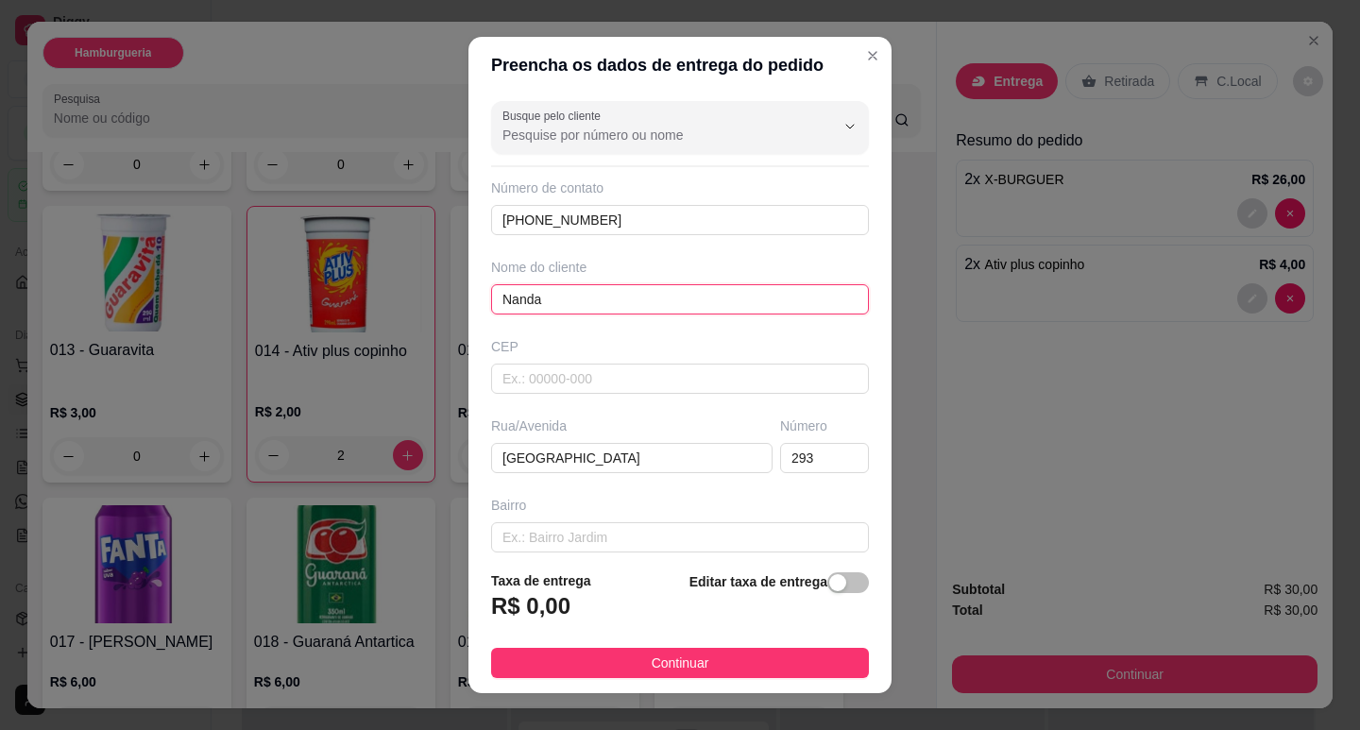
click at [491, 300] on input "Nanda" at bounding box center [680, 299] width 378 height 30
type input "[PERSON_NAME]"
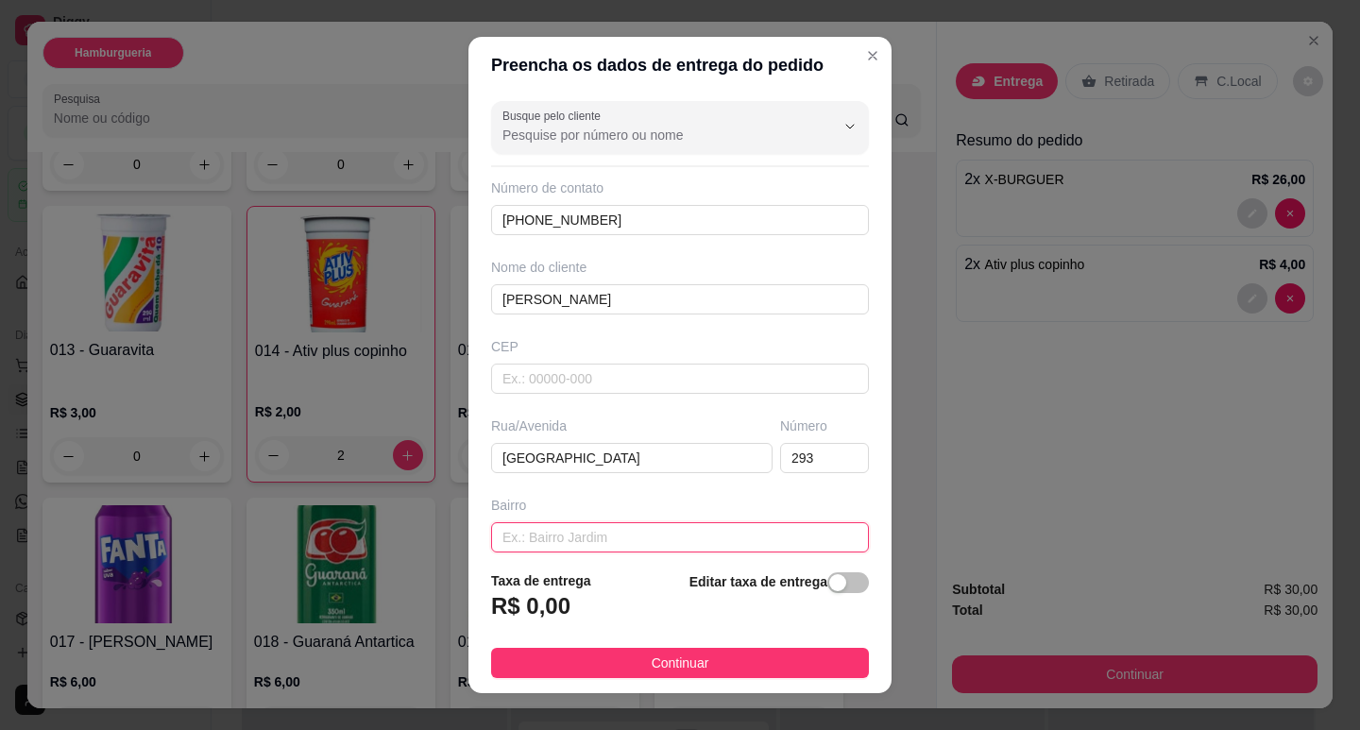
click at [690, 541] on input "text" at bounding box center [680, 537] width 378 height 30
type input "Engenho"
click at [828, 593] on span "button" at bounding box center [848, 582] width 42 height 21
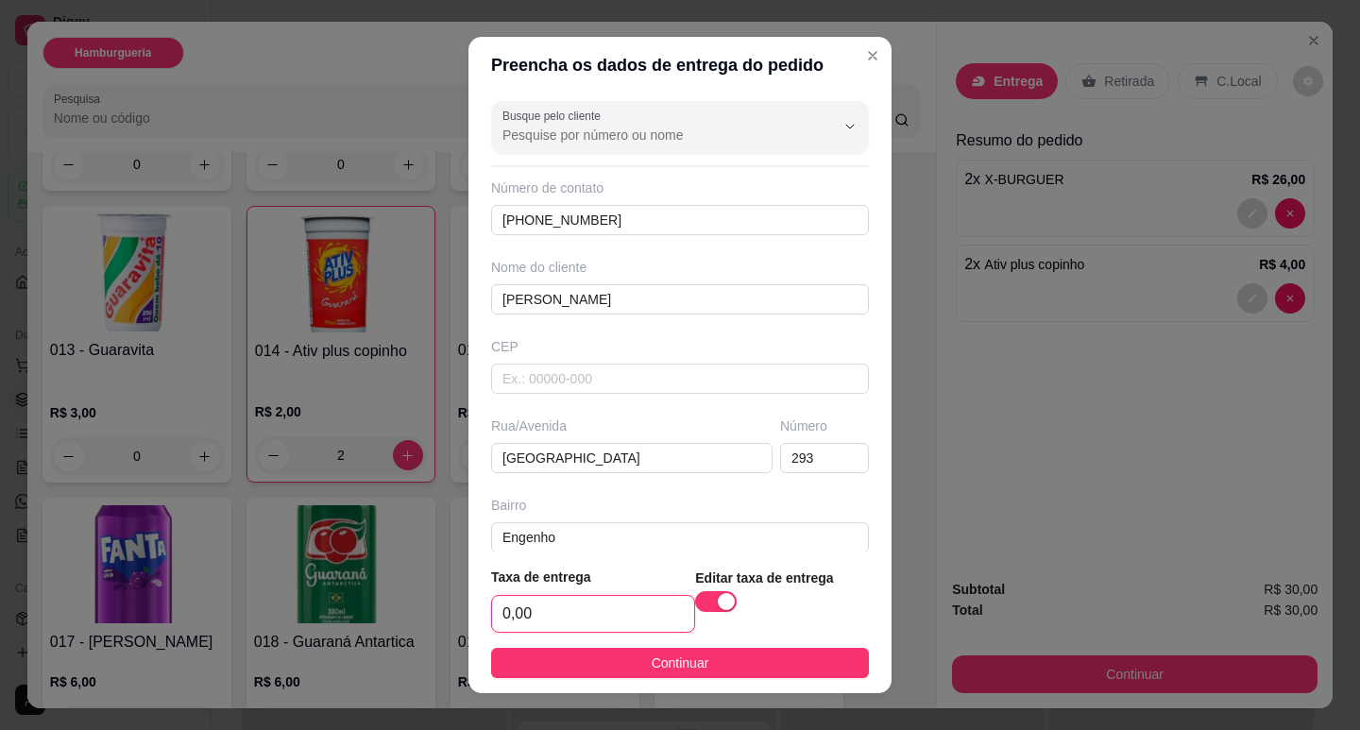
click at [579, 612] on input "0,00" at bounding box center [593, 614] width 202 height 36
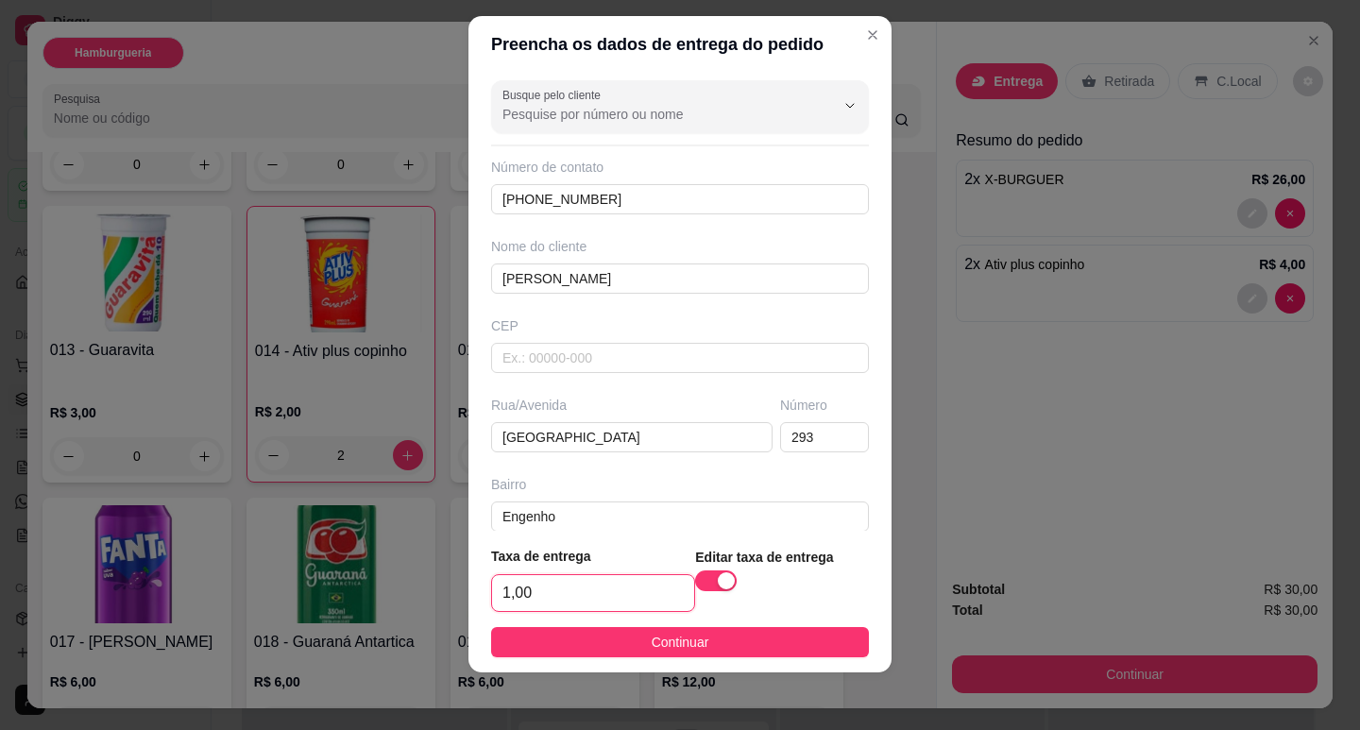
scroll to position [24, 0]
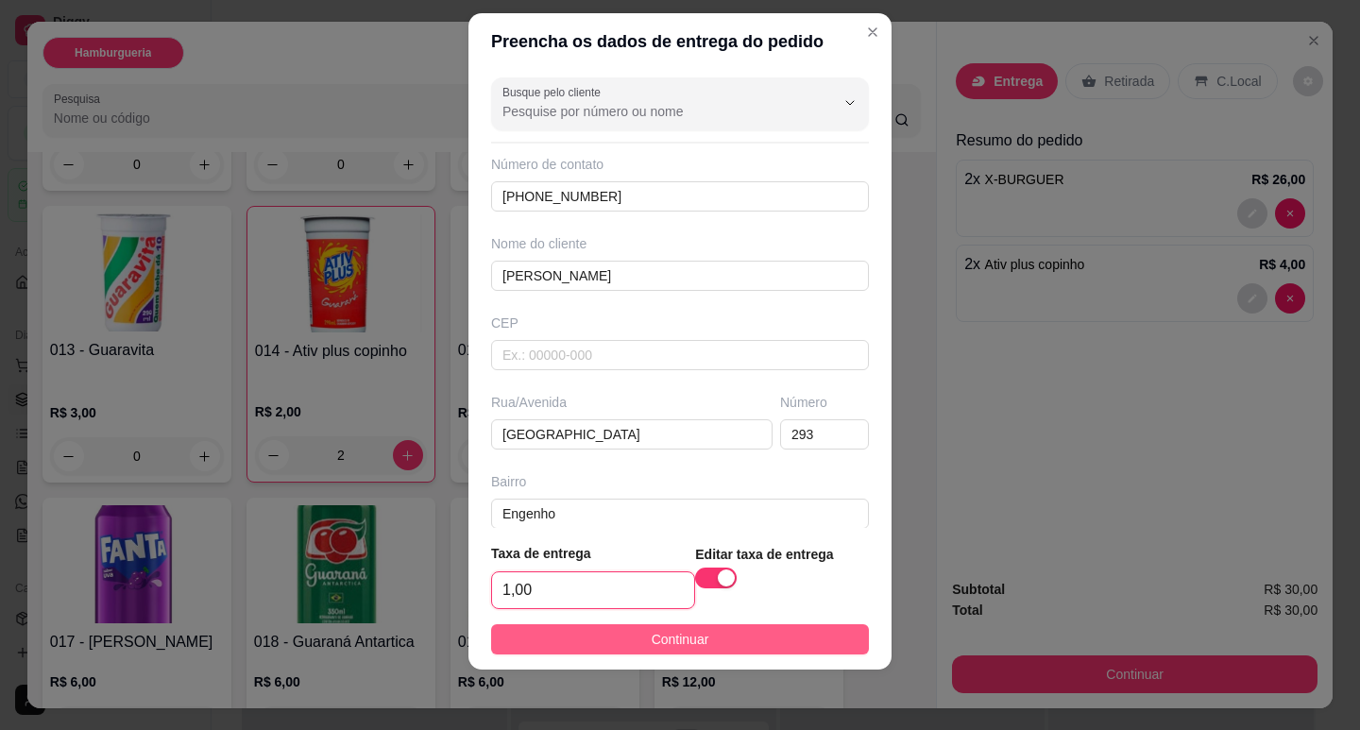
type input "1,00"
click at [619, 647] on button "Continuar" at bounding box center [680, 639] width 378 height 30
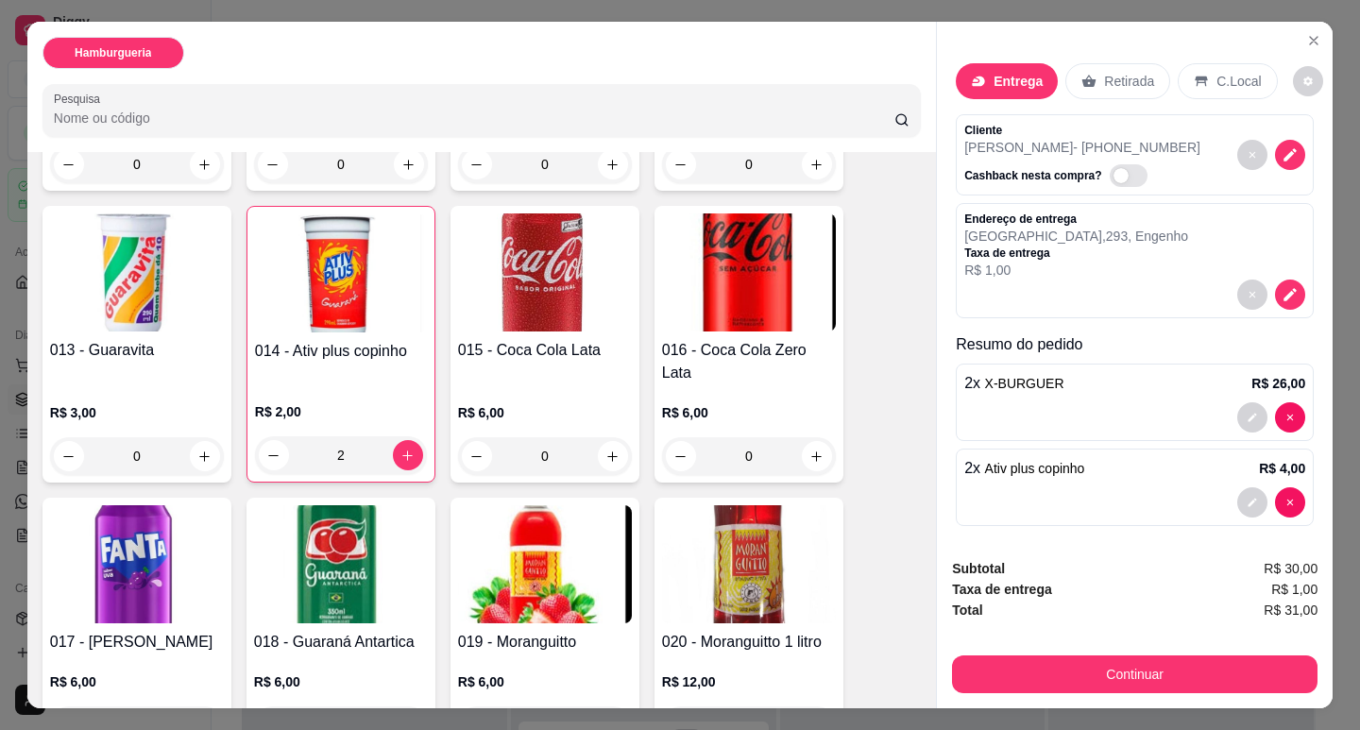
click at [1024, 690] on div "Subtotal R$ 30,00 Taxa de entrega R$ 1,00 Total R$ 31,00 Continuar" at bounding box center [1135, 625] width 396 height 165
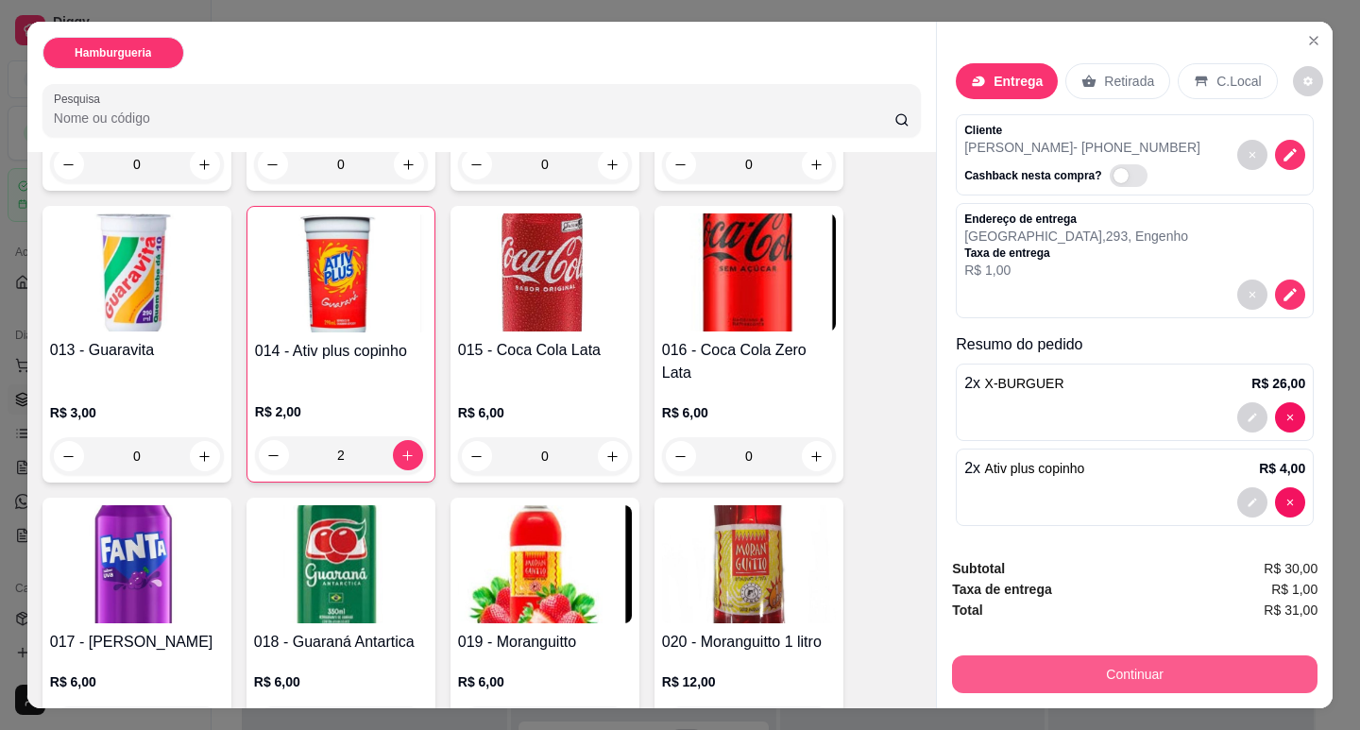
click at [1026, 677] on button "Continuar" at bounding box center [1135, 675] width 366 height 38
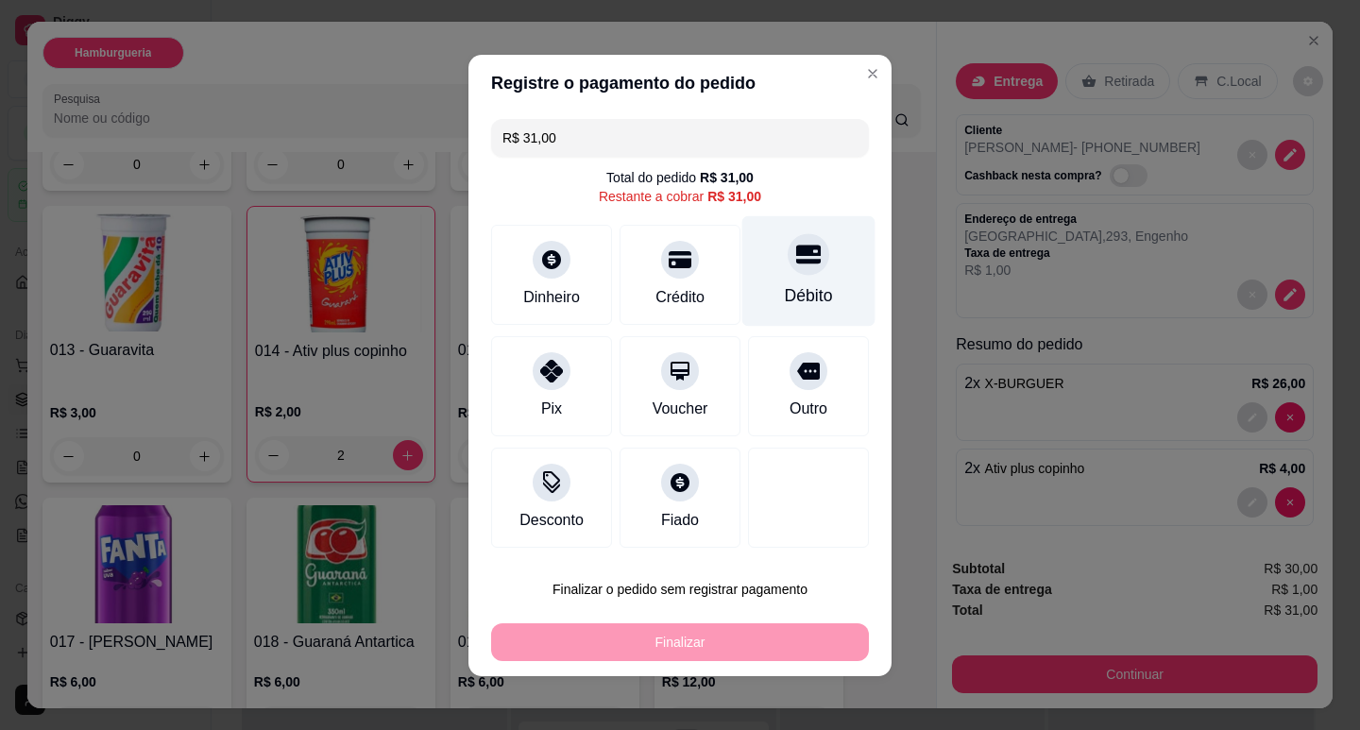
click at [788, 270] on div at bounding box center [809, 254] width 42 height 42
type input "R$ 0,00"
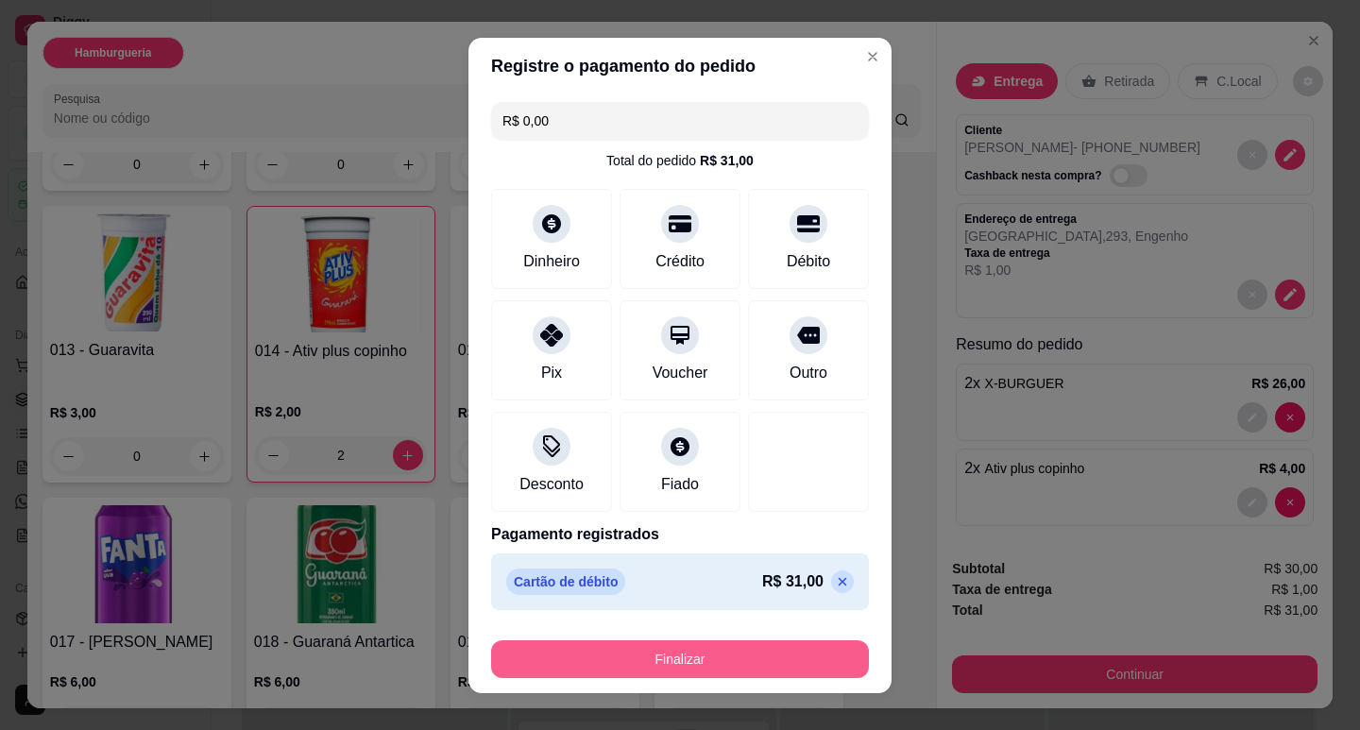
click at [705, 669] on button "Finalizar" at bounding box center [680, 659] width 378 height 38
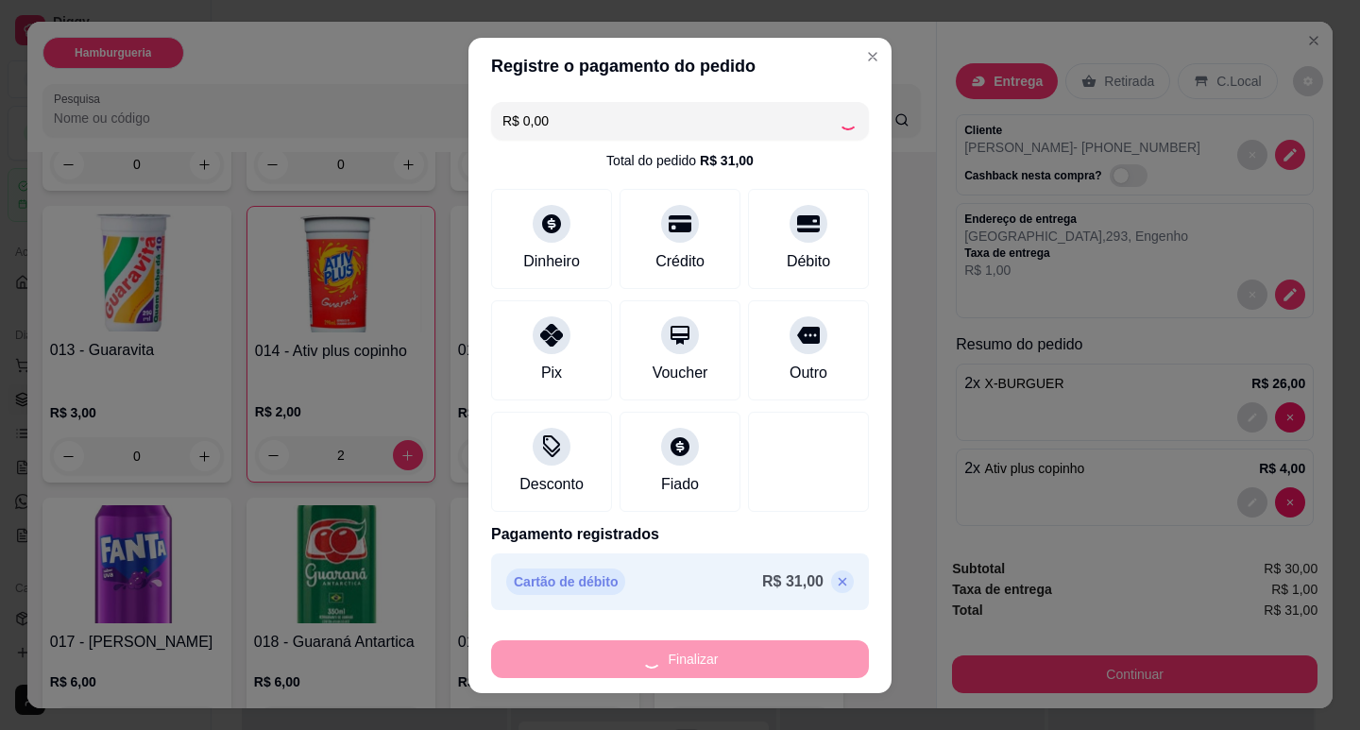
type input "0"
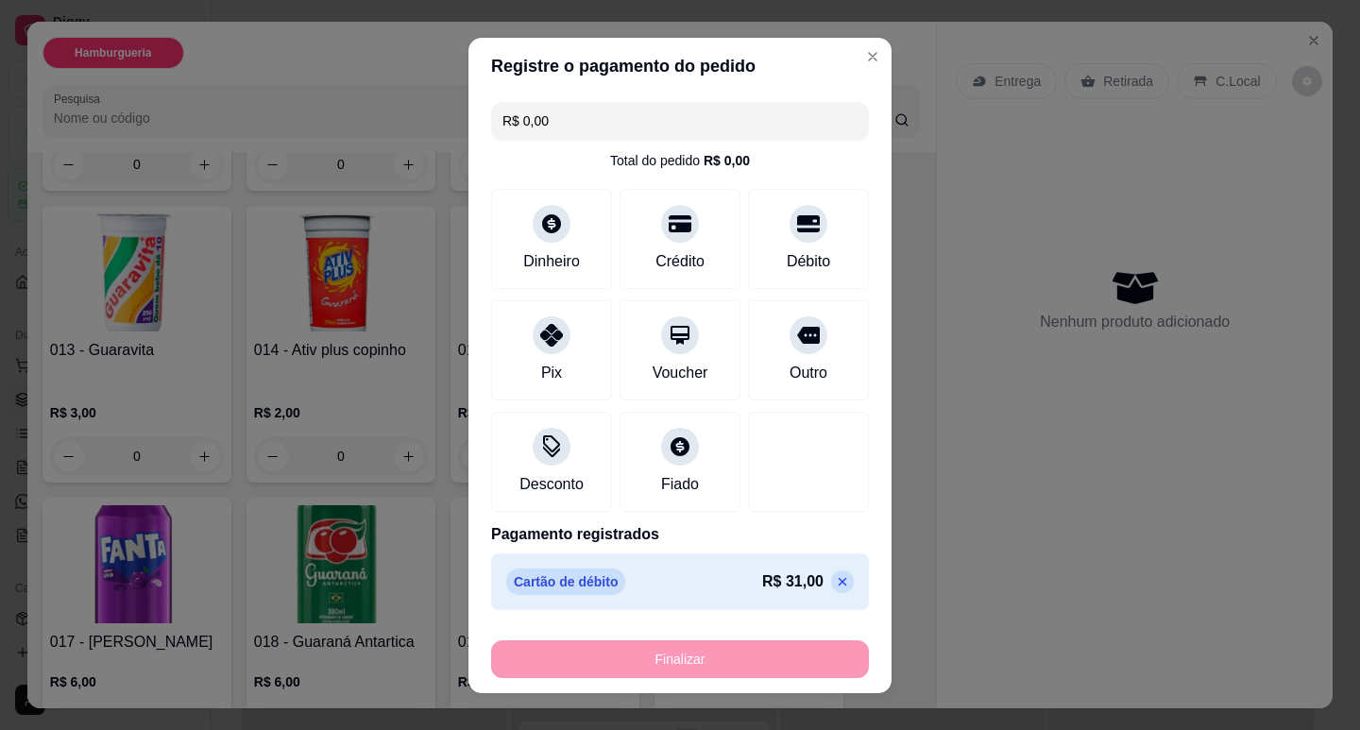
type input "-R$ 31,00"
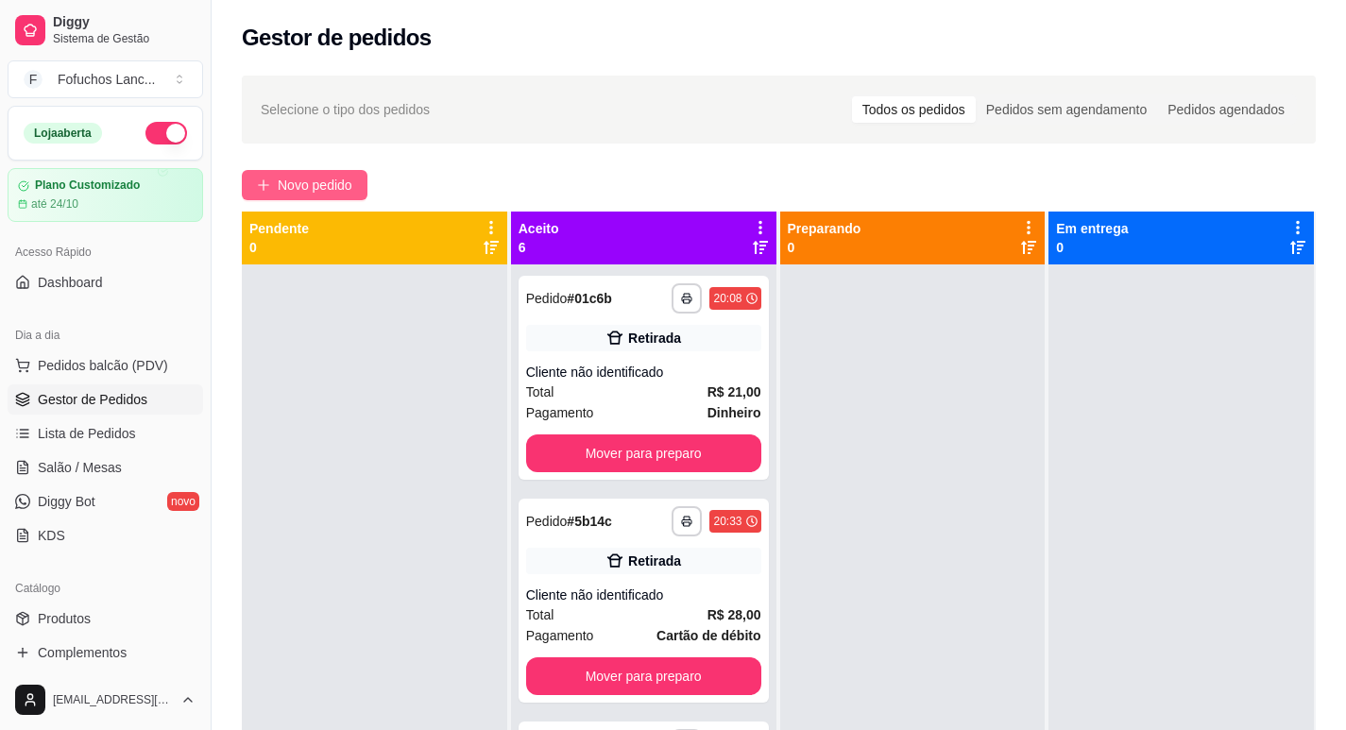
click at [306, 189] on span "Novo pedido" at bounding box center [315, 185] width 75 height 21
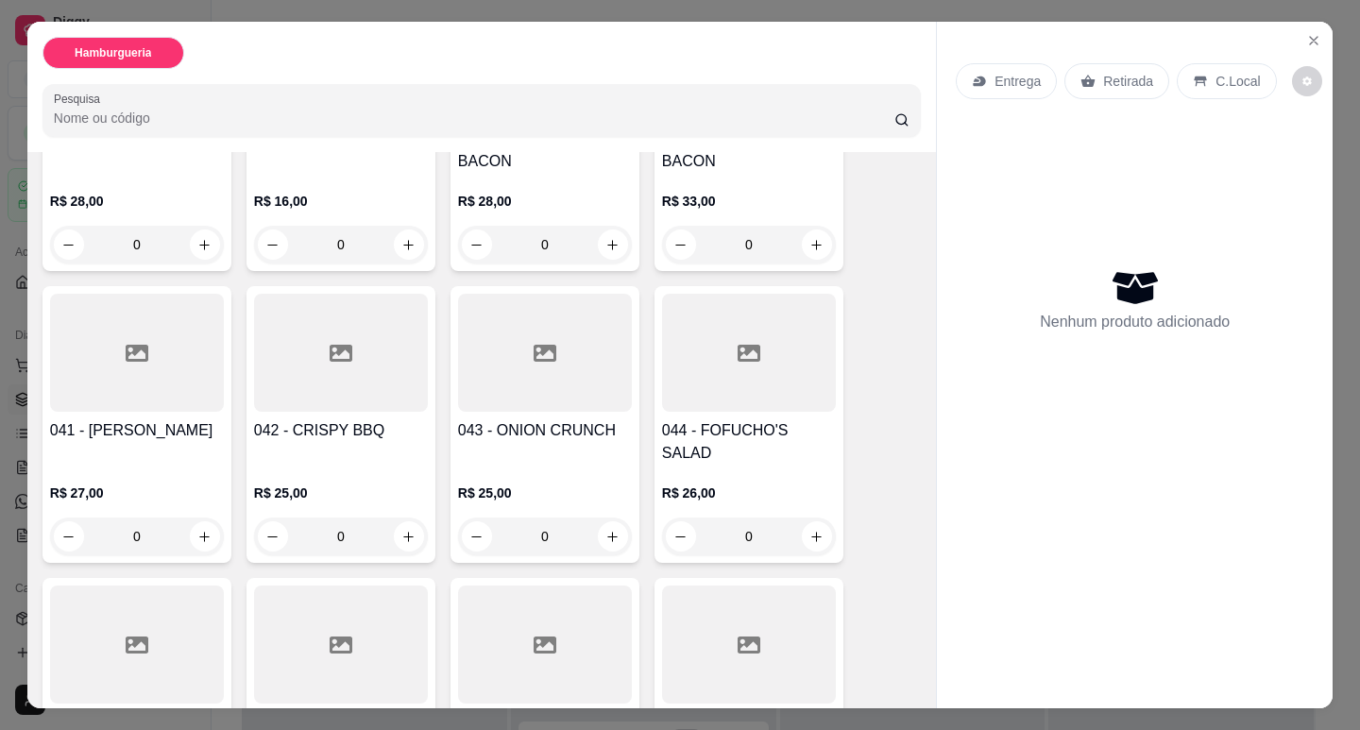
scroll to position [3022, 0]
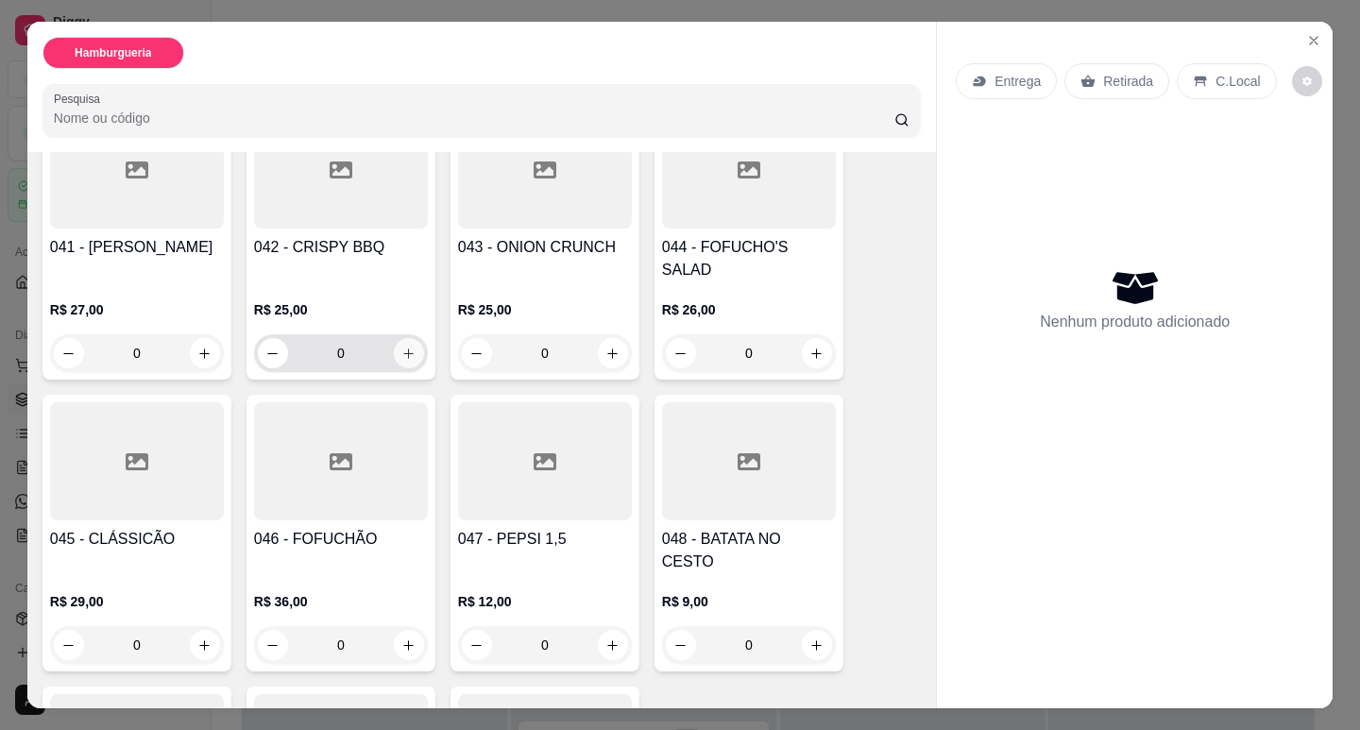
click at [407, 347] on icon "increase-product-quantity" at bounding box center [408, 354] width 14 height 14
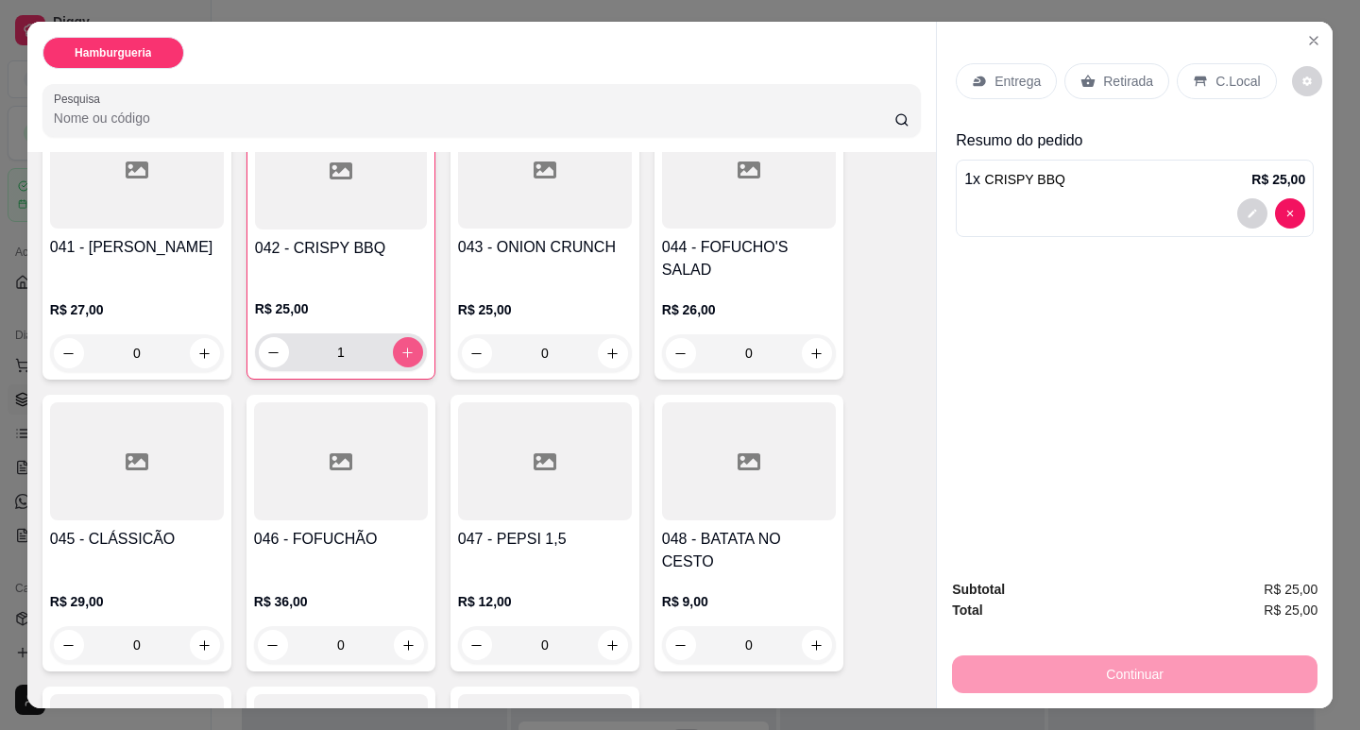
type input "1"
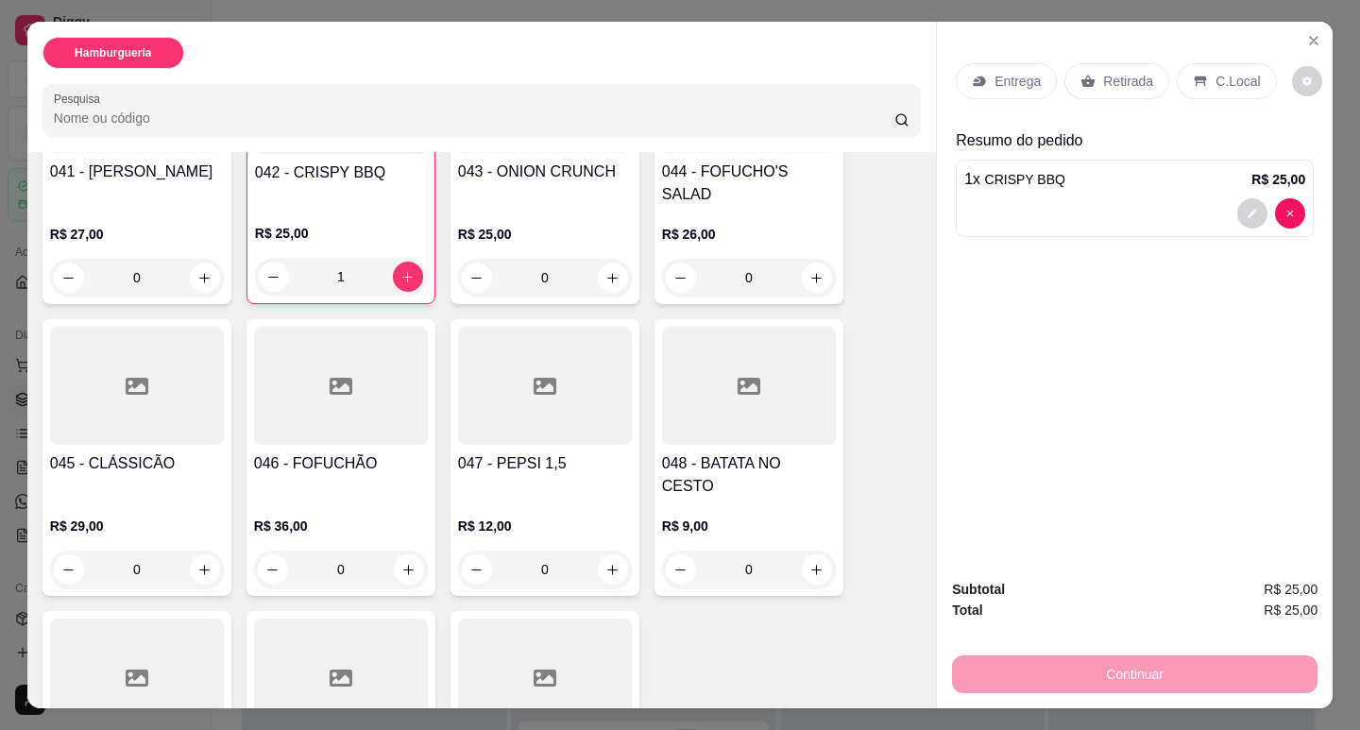
scroll to position [2803, 0]
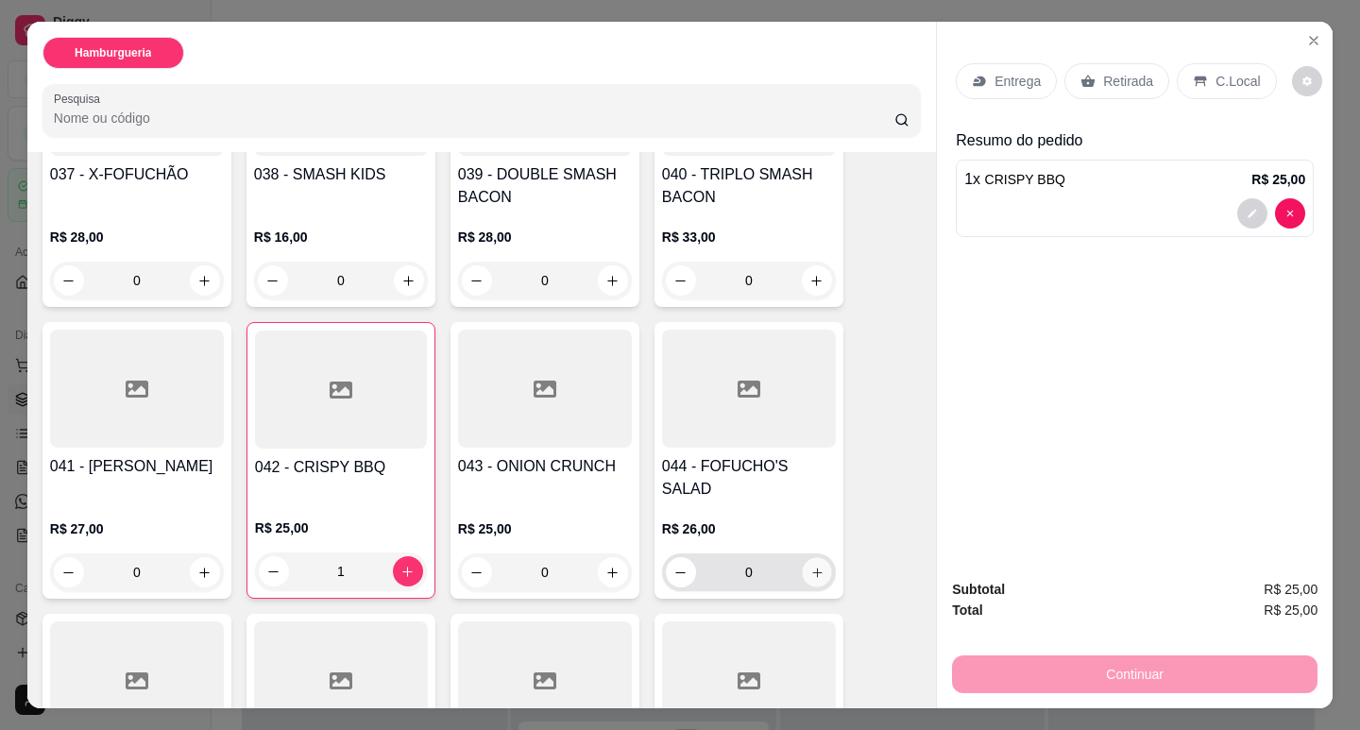
click at [802, 558] on button "increase-product-quantity" at bounding box center [816, 572] width 29 height 29
type input "1"
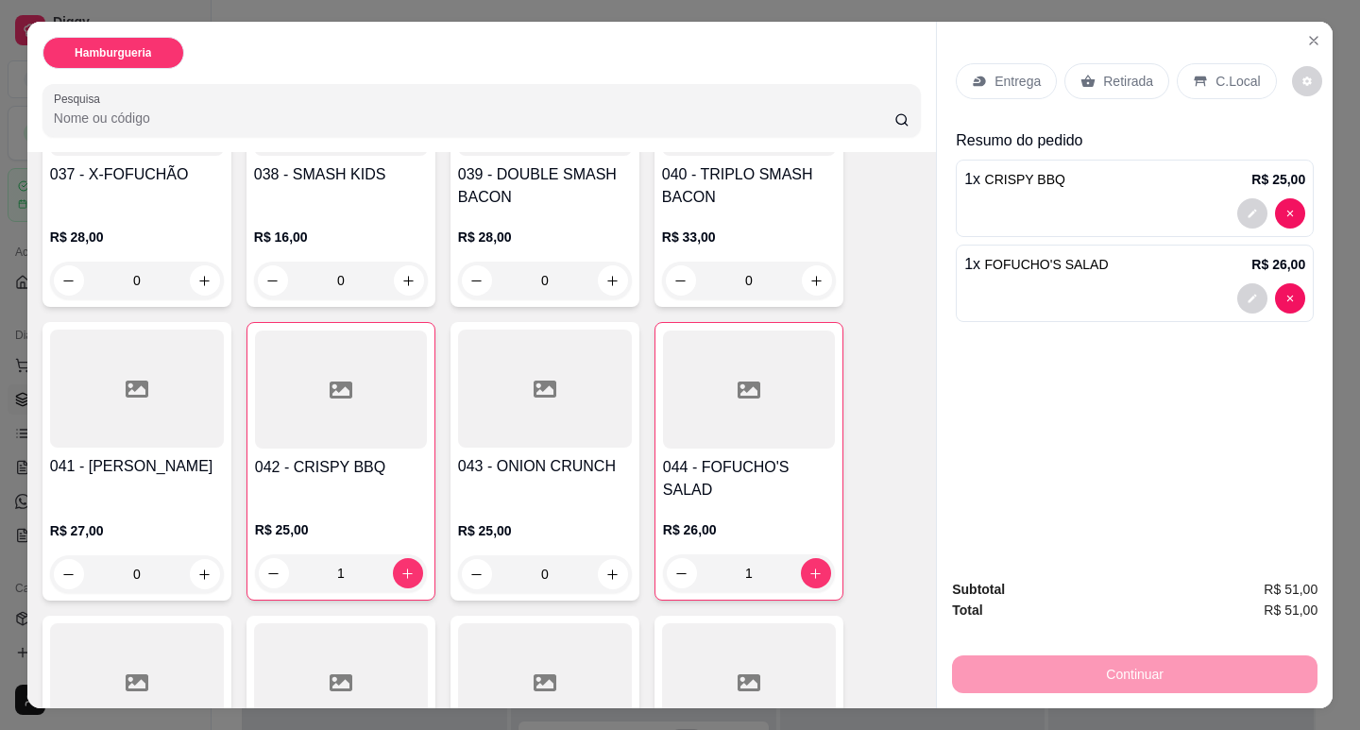
click at [1041, 71] on div "Entrega" at bounding box center [1006, 81] width 101 height 36
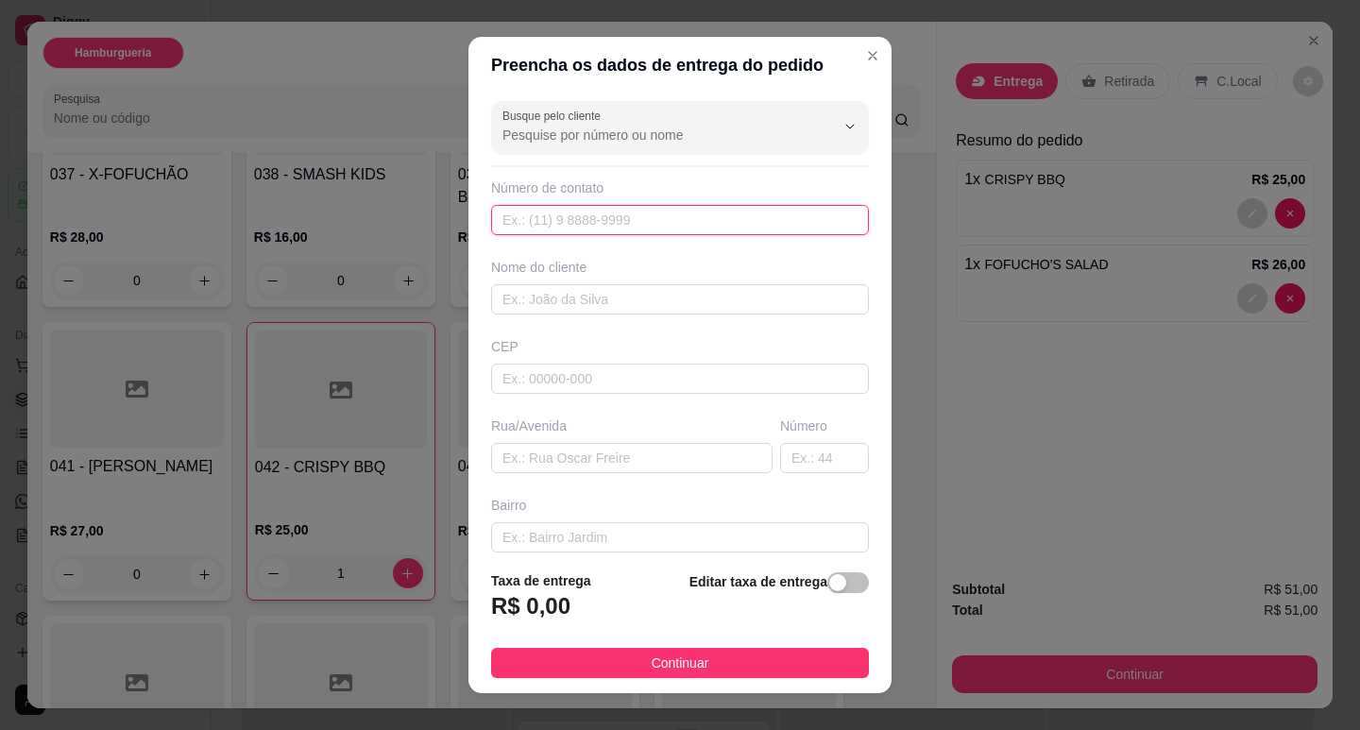
click at [560, 216] on input "text" at bounding box center [680, 220] width 378 height 30
type input "[PHONE_NUMBER]"
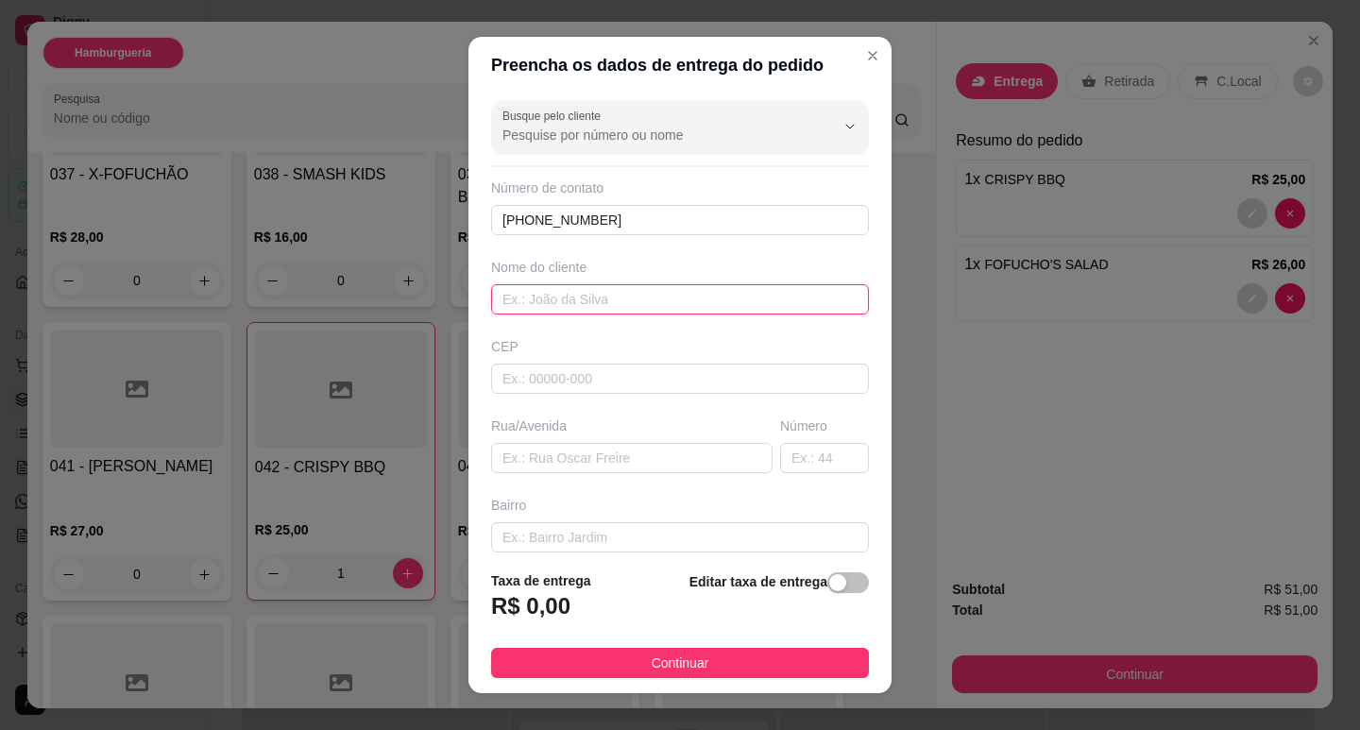
click at [590, 298] on input "text" at bounding box center [680, 299] width 378 height 30
type input "Aline"
click at [601, 374] on input "text" at bounding box center [680, 379] width 378 height 30
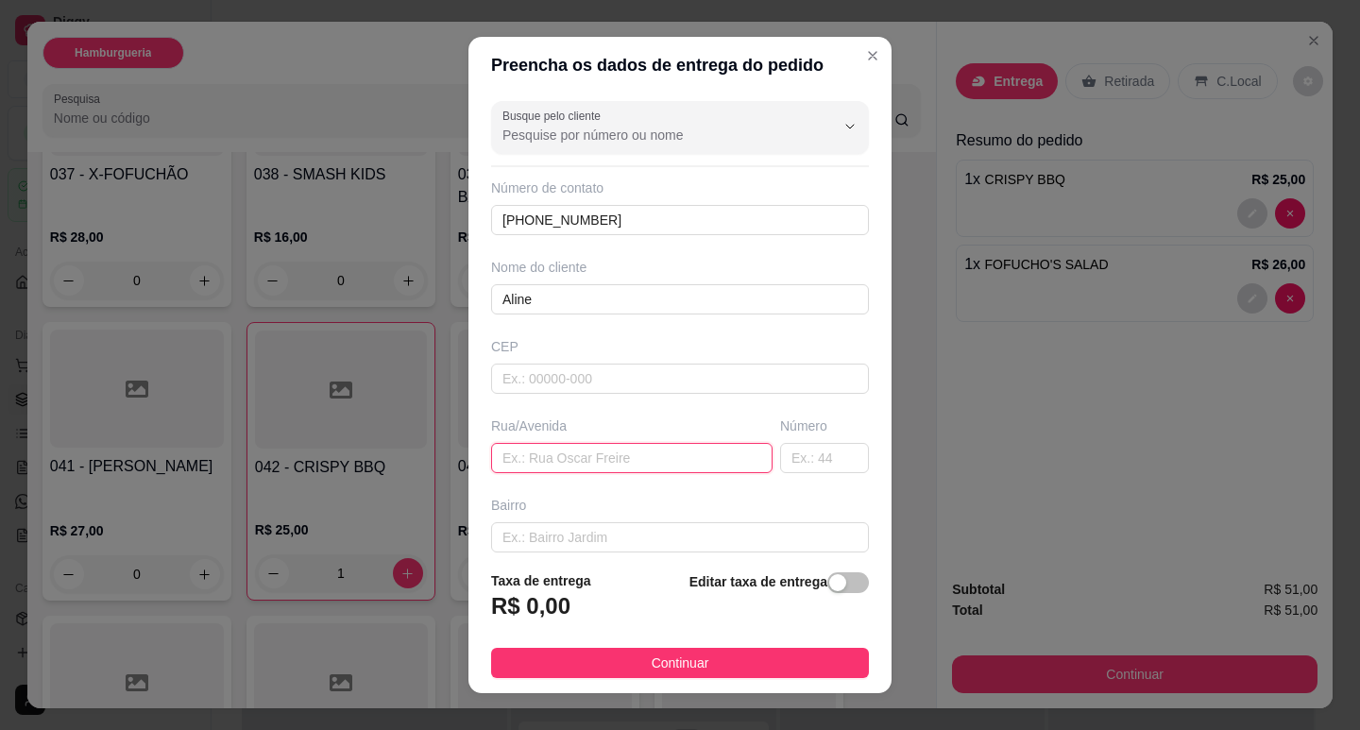
click at [592, 463] on input "text" at bounding box center [631, 458] width 281 height 30
type input "[GEOGRAPHIC_DATA]"
click at [802, 457] on input "text" at bounding box center [824, 458] width 89 height 30
type input "91"
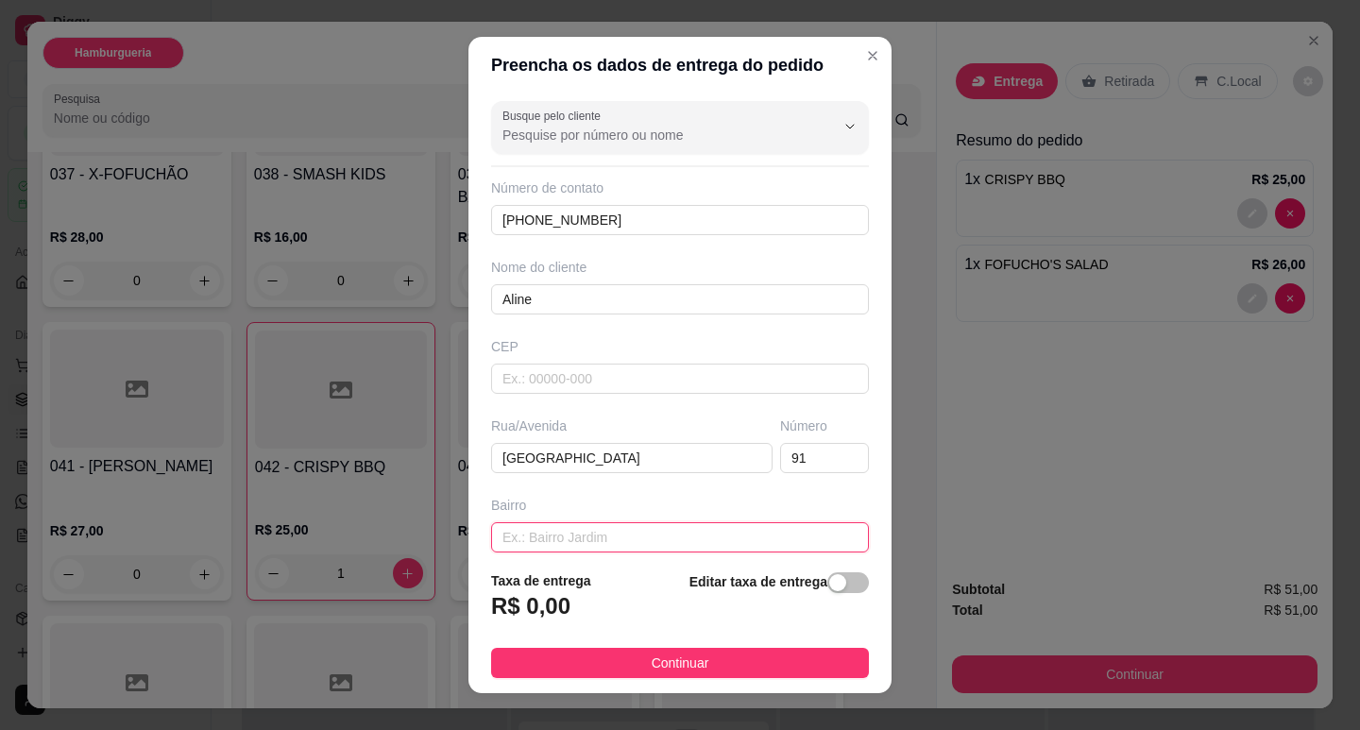
click at [623, 538] on input "text" at bounding box center [680, 537] width 378 height 30
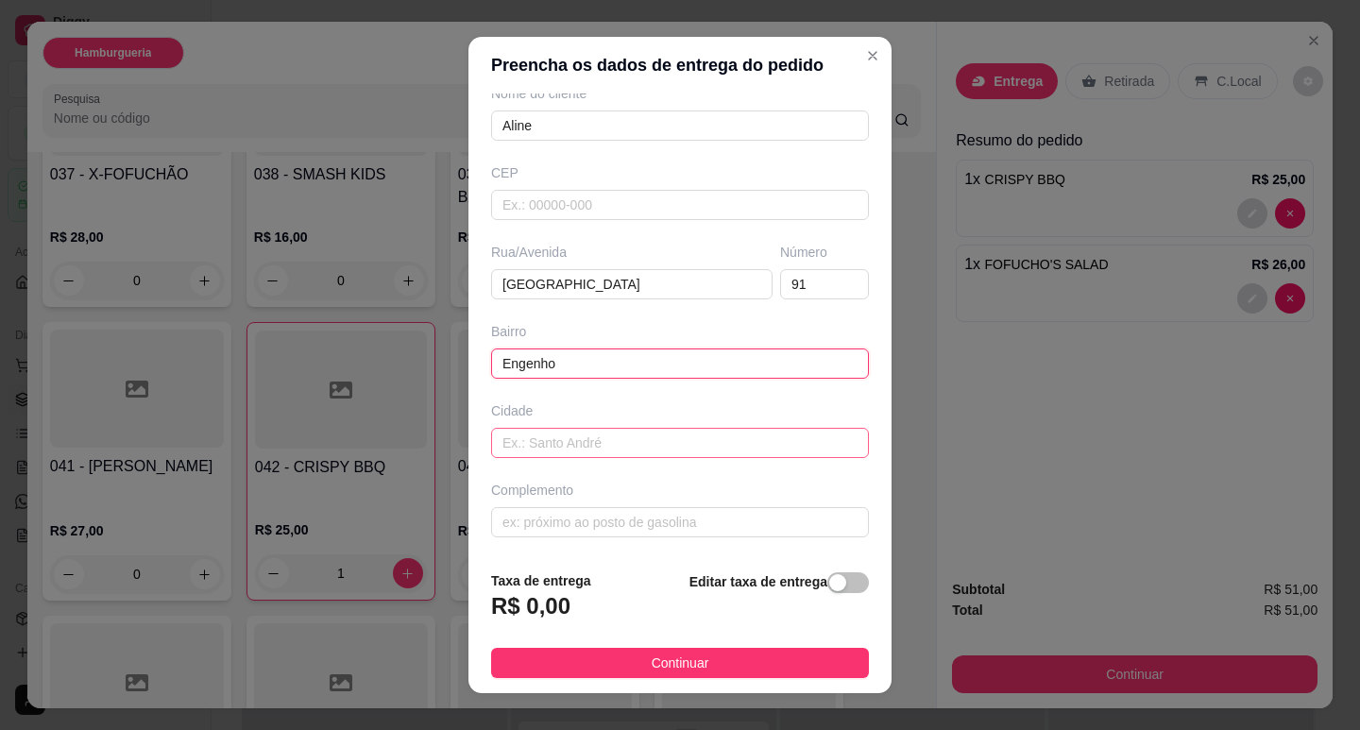
type input "Engenho"
click at [591, 436] on input "text" at bounding box center [680, 443] width 378 height 30
click at [590, 515] on input "text" at bounding box center [680, 522] width 378 height 30
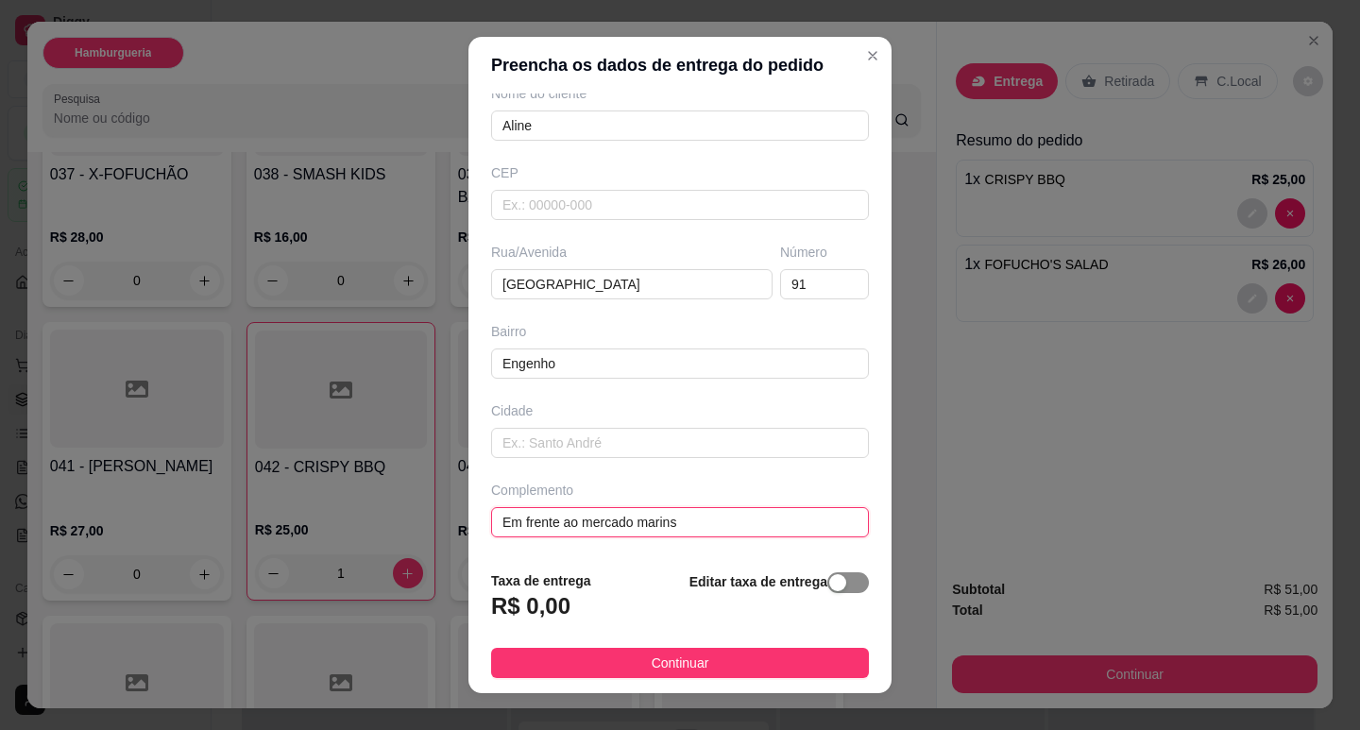
type input "Em frente ao mercado marins"
click at [831, 590] on span "button" at bounding box center [848, 582] width 42 height 21
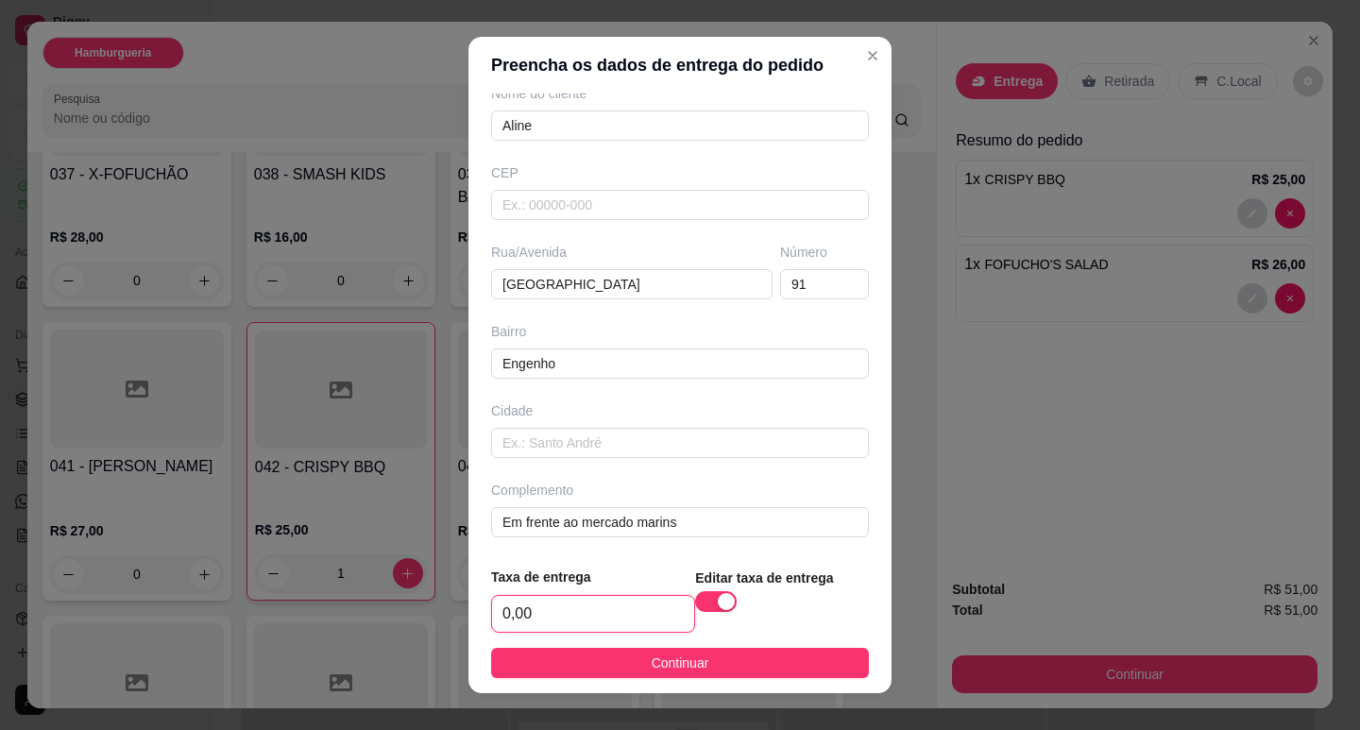
click at [592, 626] on input "0,00" at bounding box center [593, 614] width 202 height 36
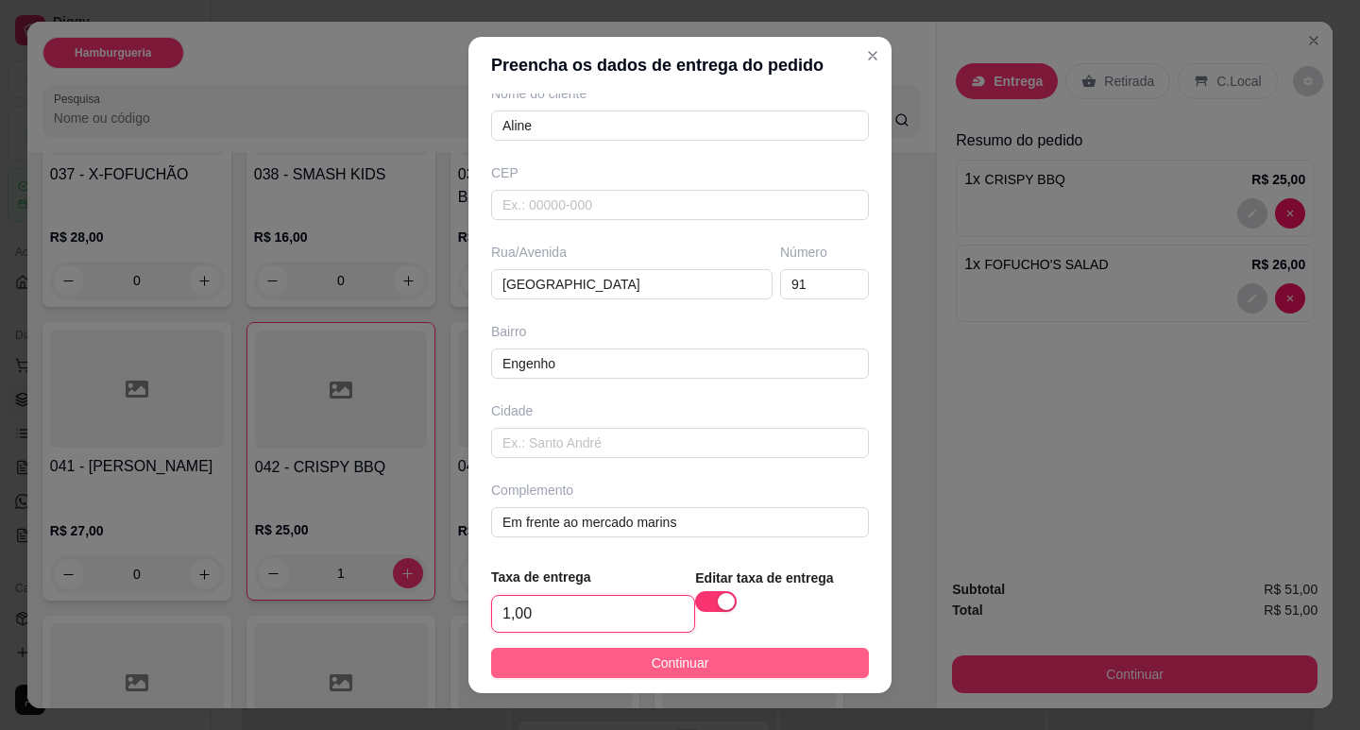
type input "1,00"
click at [681, 669] on span "Continuar" at bounding box center [681, 663] width 58 height 21
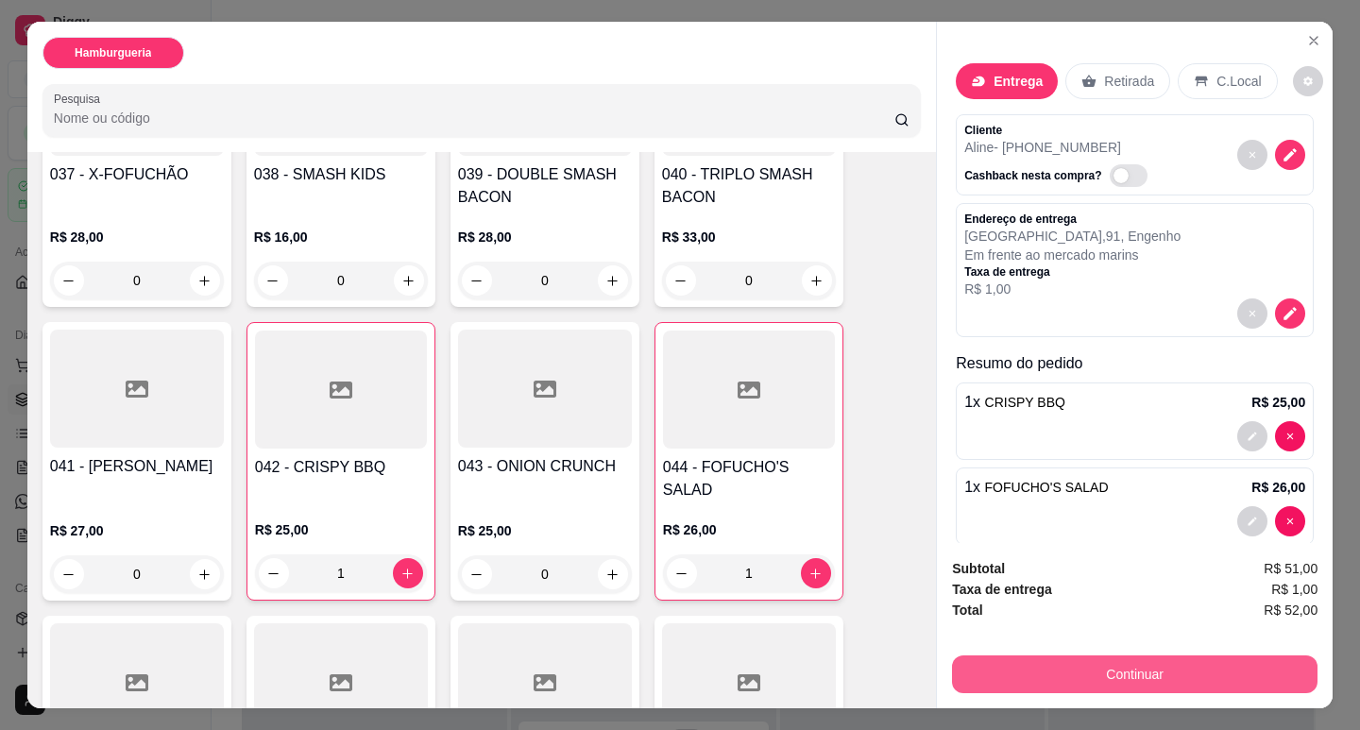
click at [1110, 662] on button "Continuar" at bounding box center [1135, 675] width 366 height 38
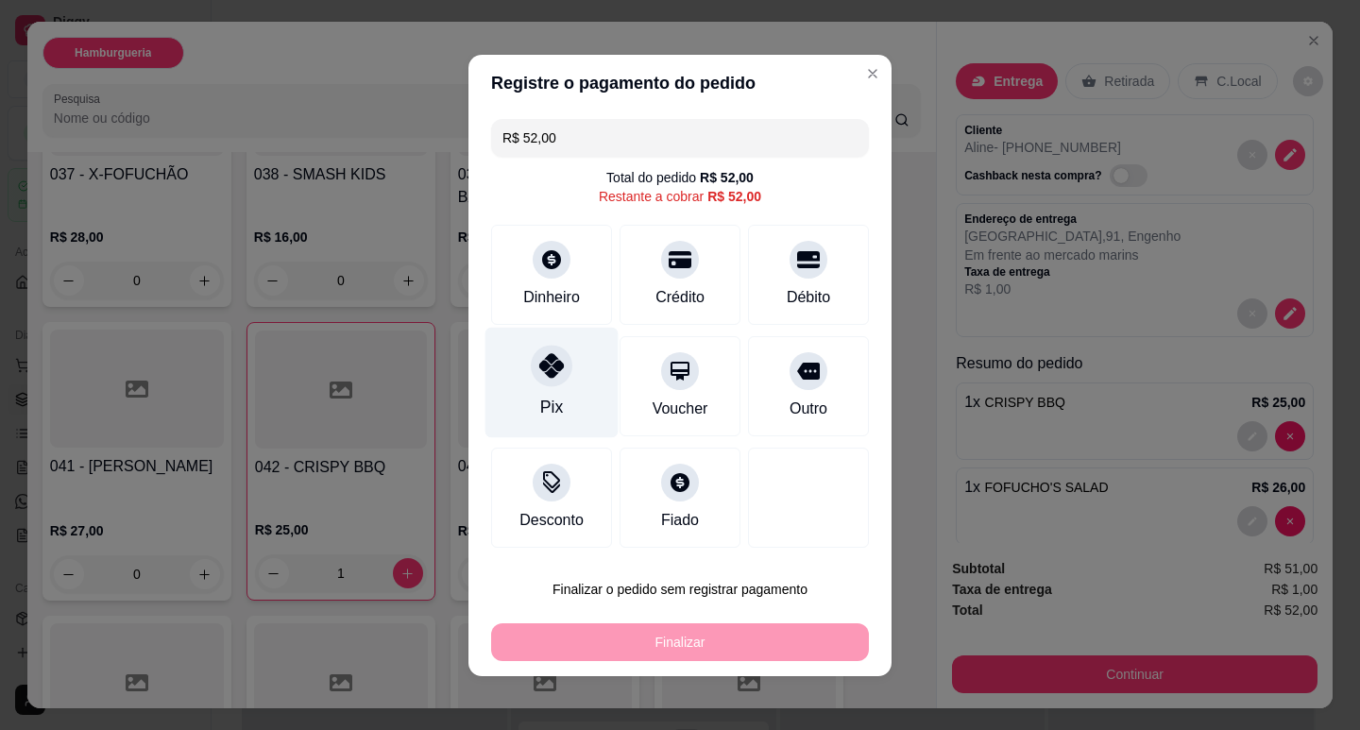
click at [520, 386] on div "Pix" at bounding box center [551, 382] width 133 height 111
type input "R$ 0,00"
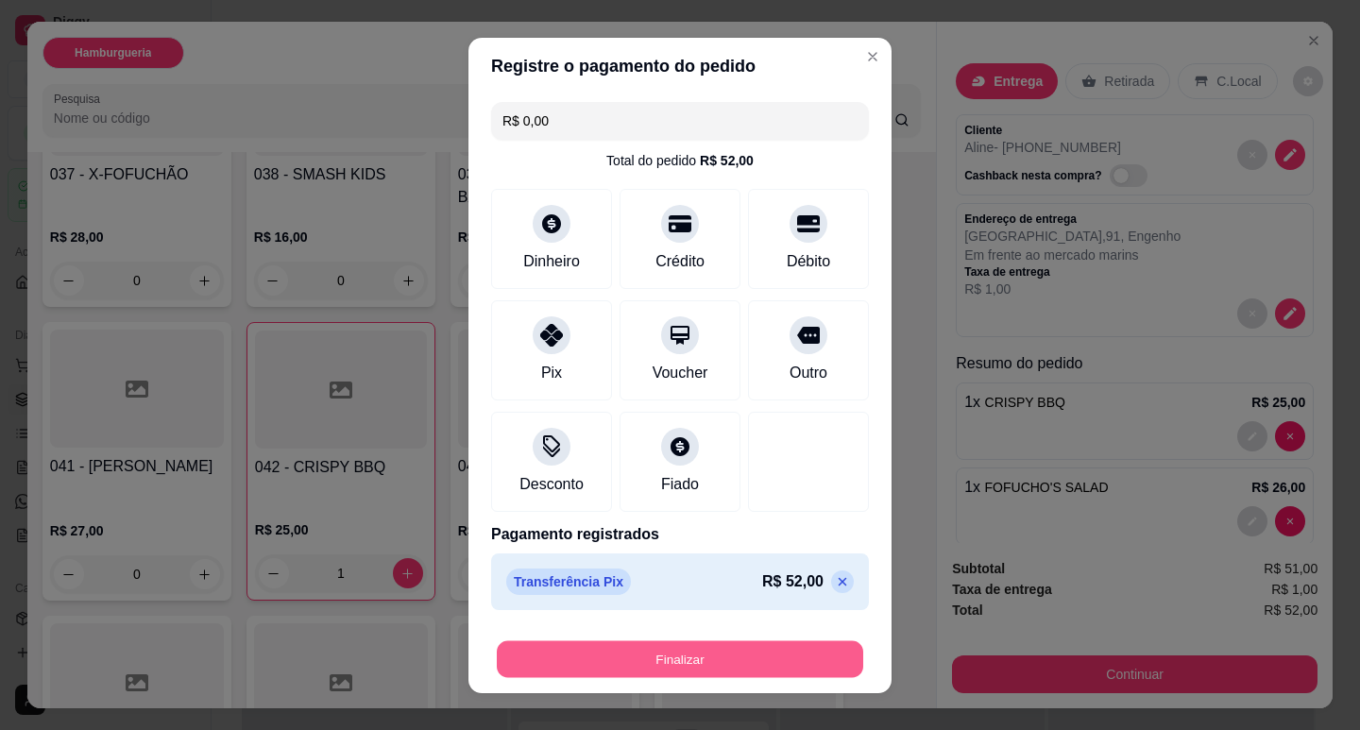
click at [707, 669] on button "Finalizar" at bounding box center [680, 658] width 366 height 37
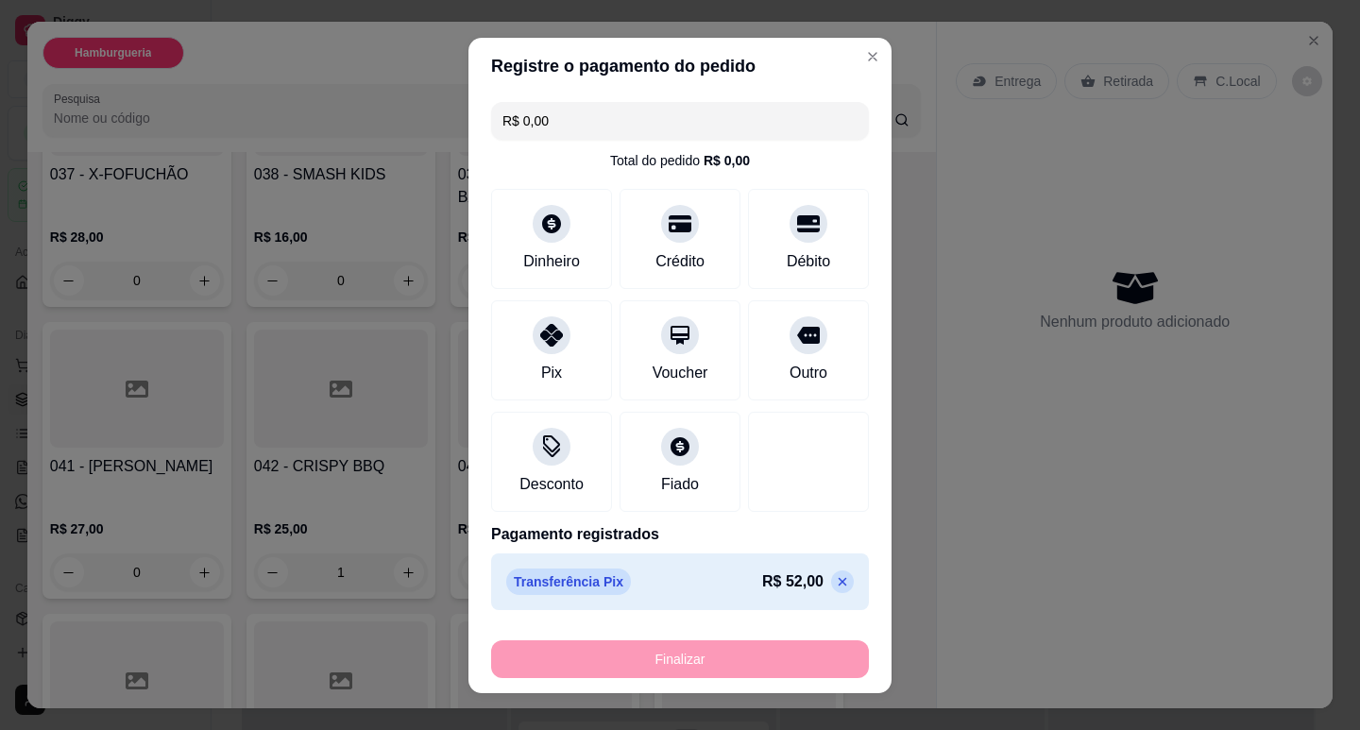
type input "0"
type input "-R$ 52,00"
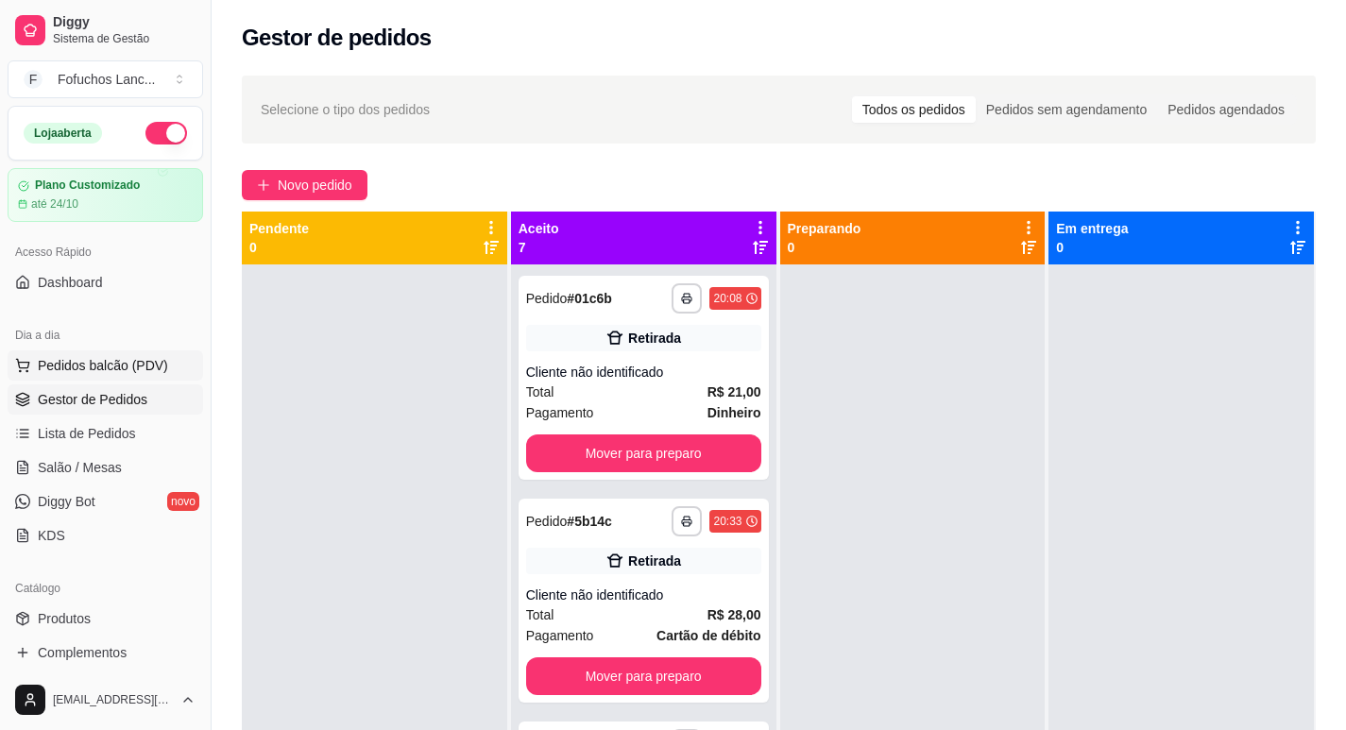
click at [122, 364] on span "Pedidos balcão (PDV)" at bounding box center [103, 365] width 130 height 19
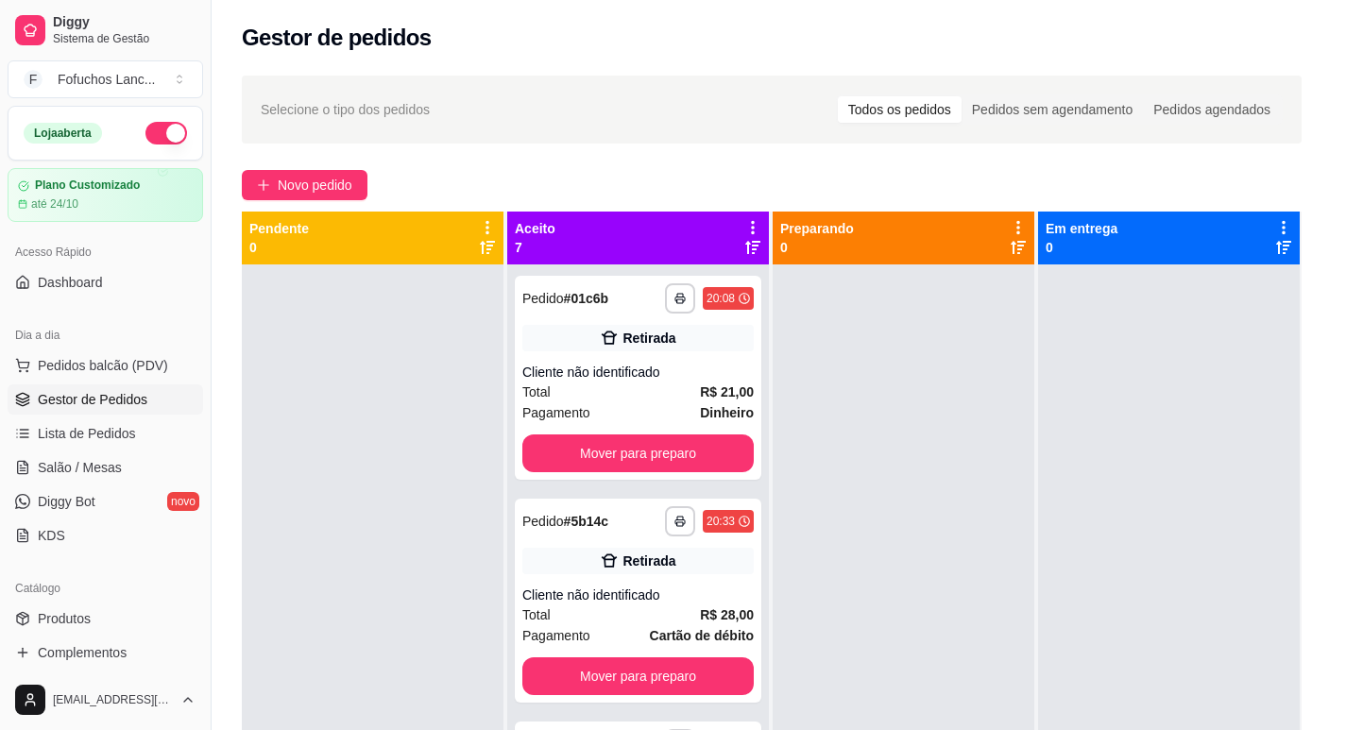
click at [303, 173] on div "Item avulso Hamburgueria 001 - Batata frita recheada quentinha R$ 22,00 0 002 -…" at bounding box center [470, 431] width 911 height 566
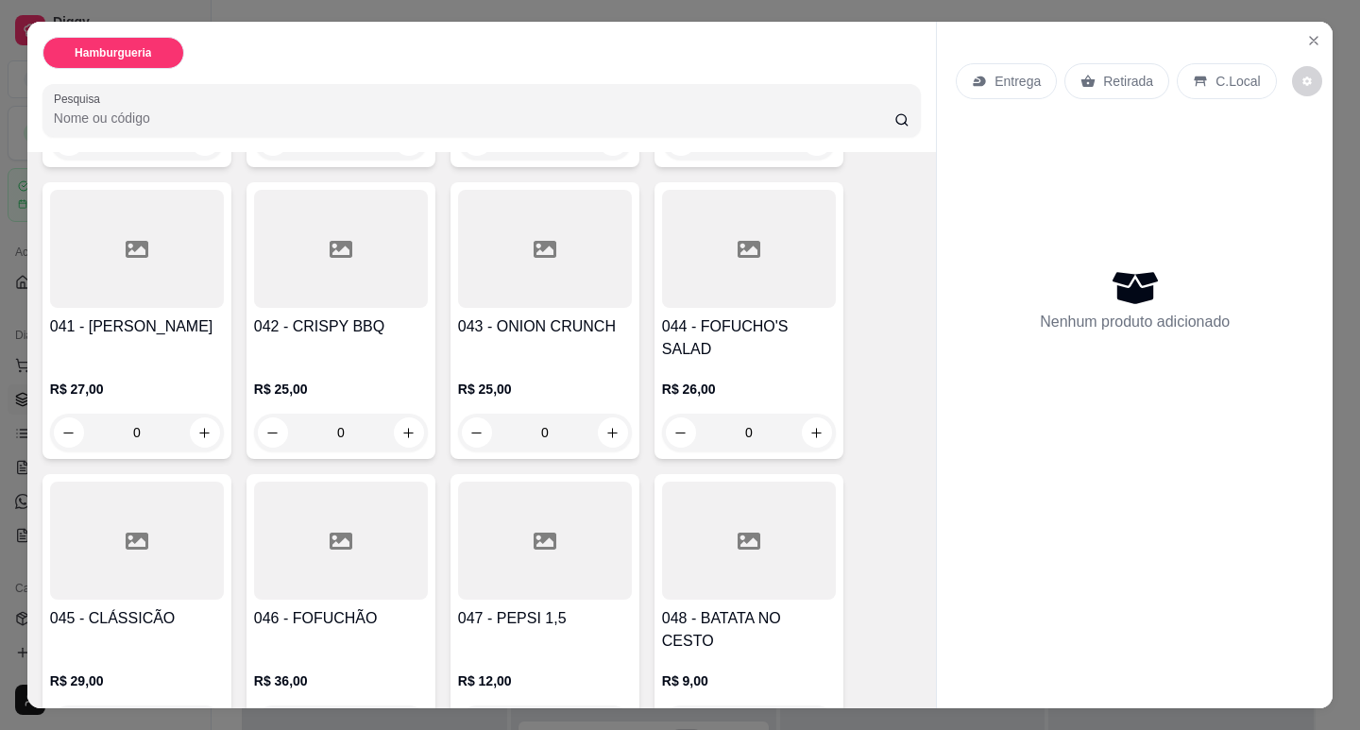
scroll to position [2708, 0]
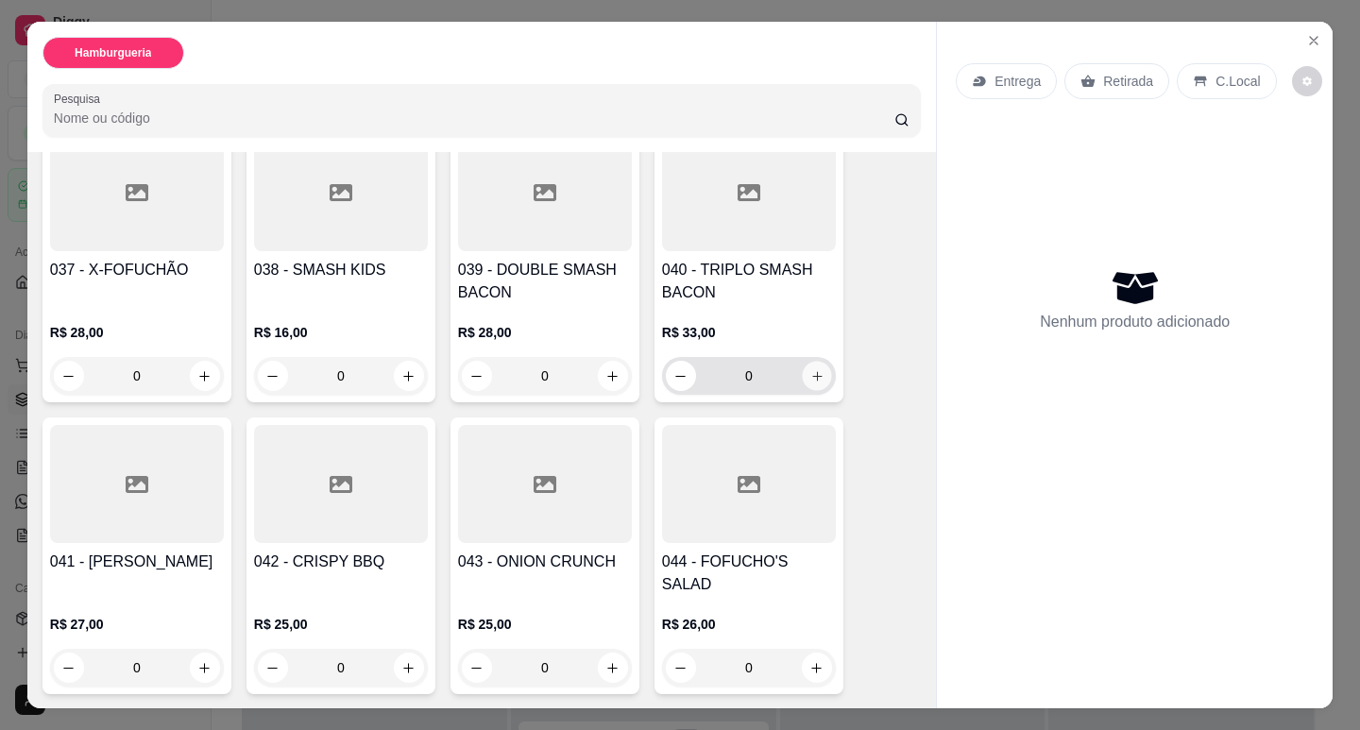
click at [810, 369] on icon "increase-product-quantity" at bounding box center [817, 376] width 14 height 14
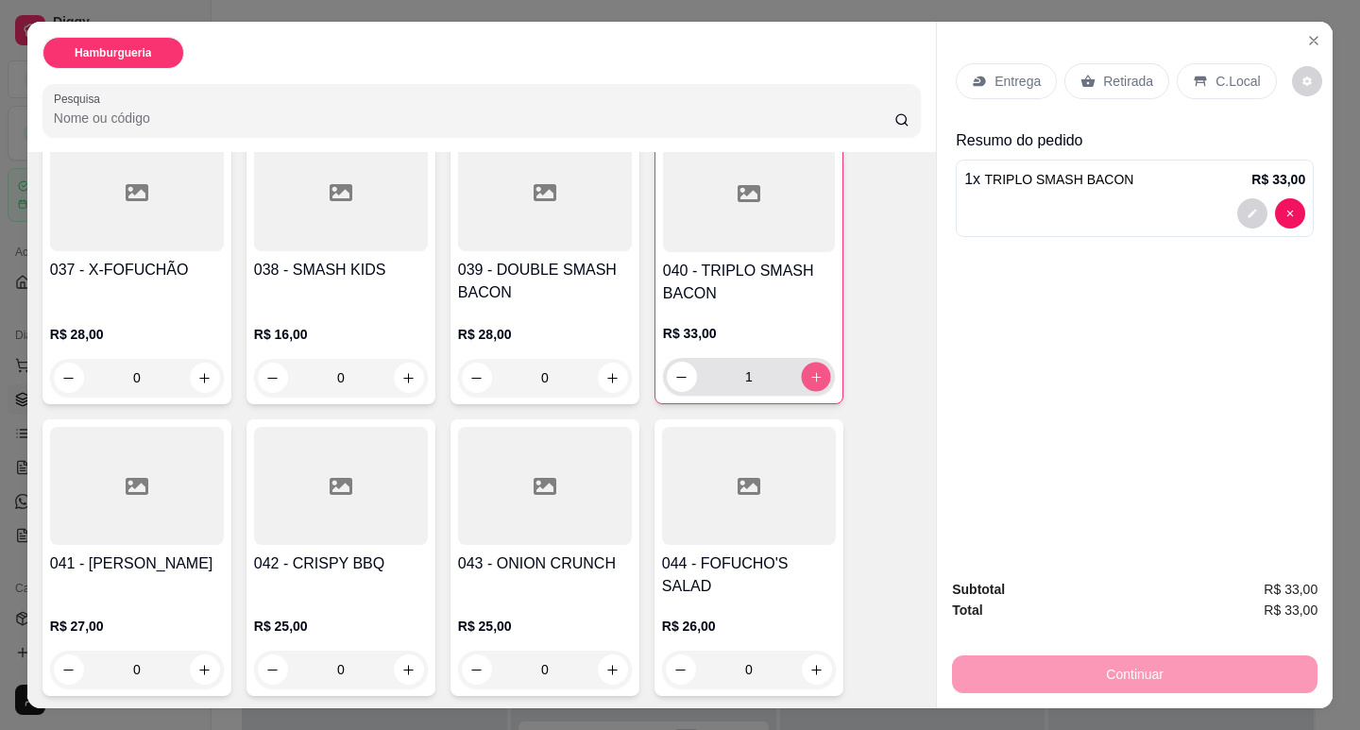
click at [809, 370] on icon "increase-product-quantity" at bounding box center [816, 377] width 14 height 14
type input "2"
click at [1020, 73] on p "Entrega" at bounding box center [1018, 81] width 46 height 19
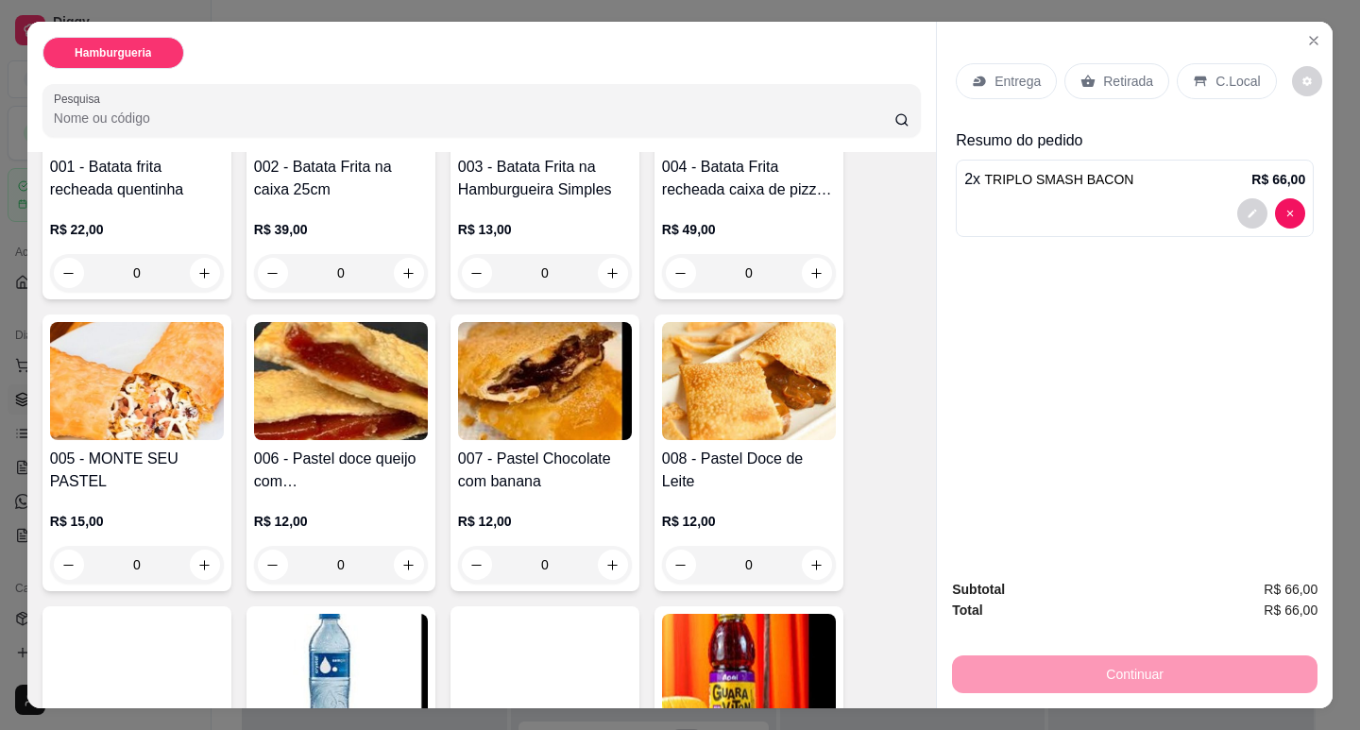
scroll to position [0, 0]
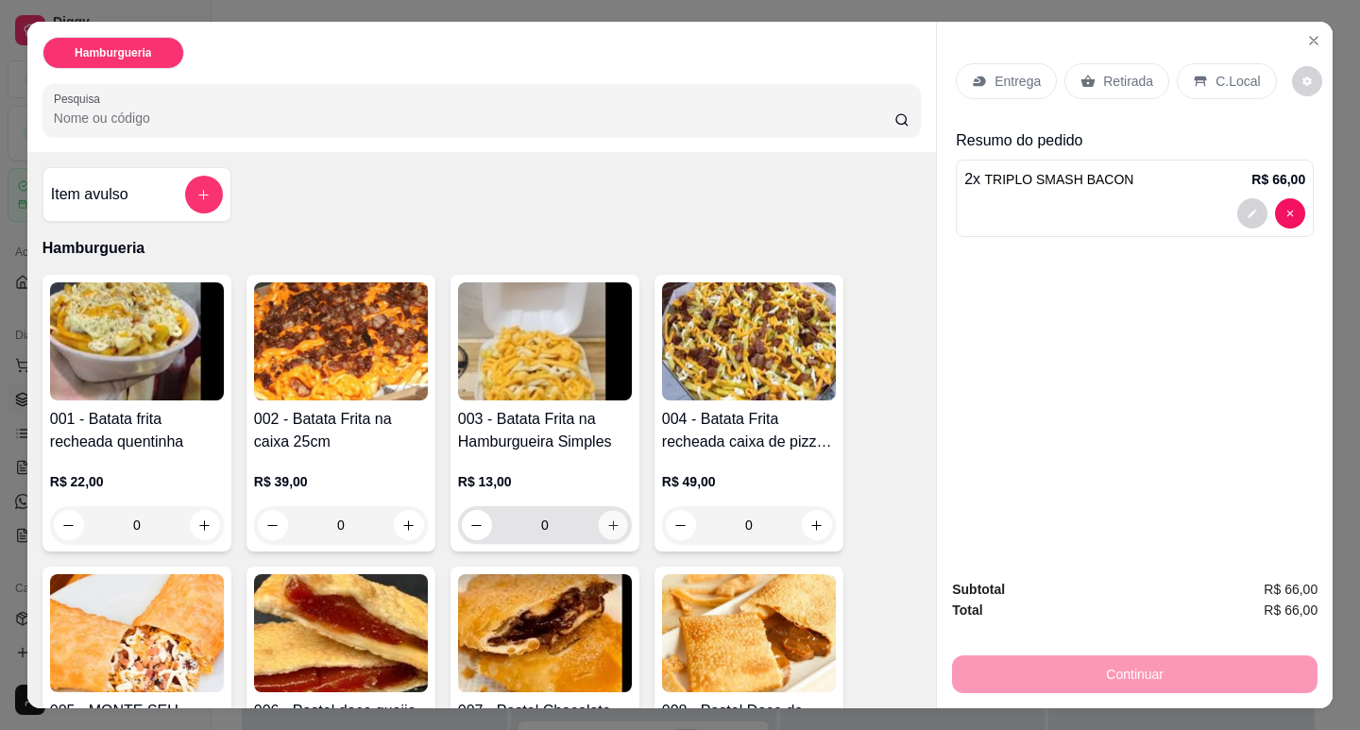
click at [598, 512] on button "increase-product-quantity" at bounding box center [612, 525] width 29 height 29
type input "1"
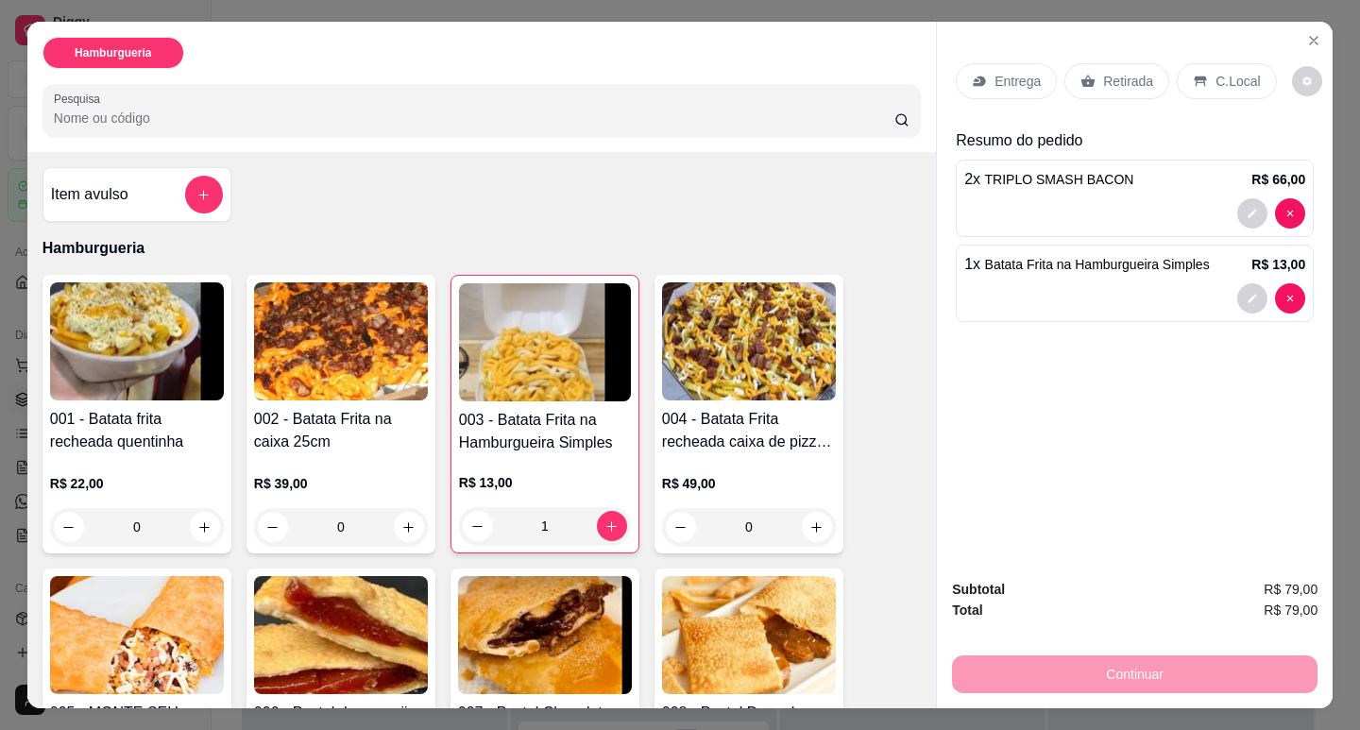
click at [1019, 72] on p "Entrega" at bounding box center [1018, 81] width 46 height 19
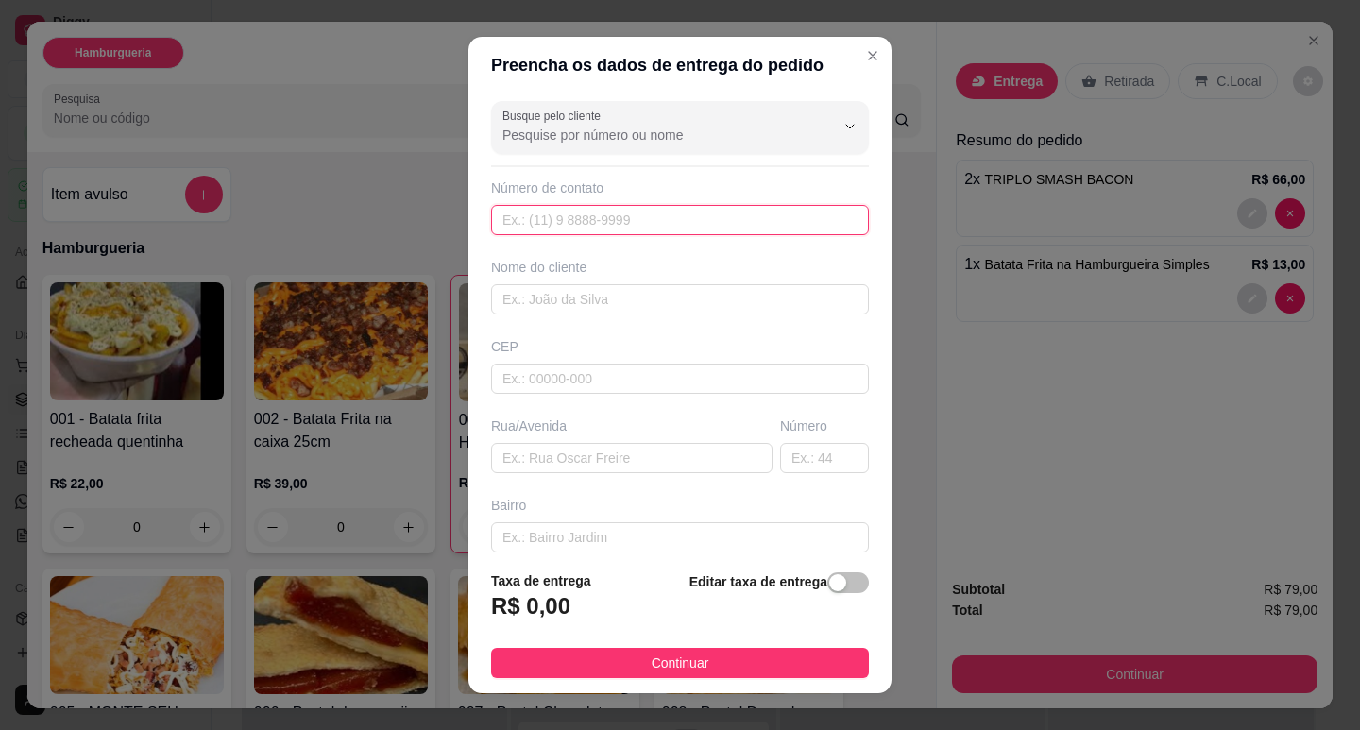
click at [591, 226] on input "text" at bounding box center [680, 220] width 378 height 30
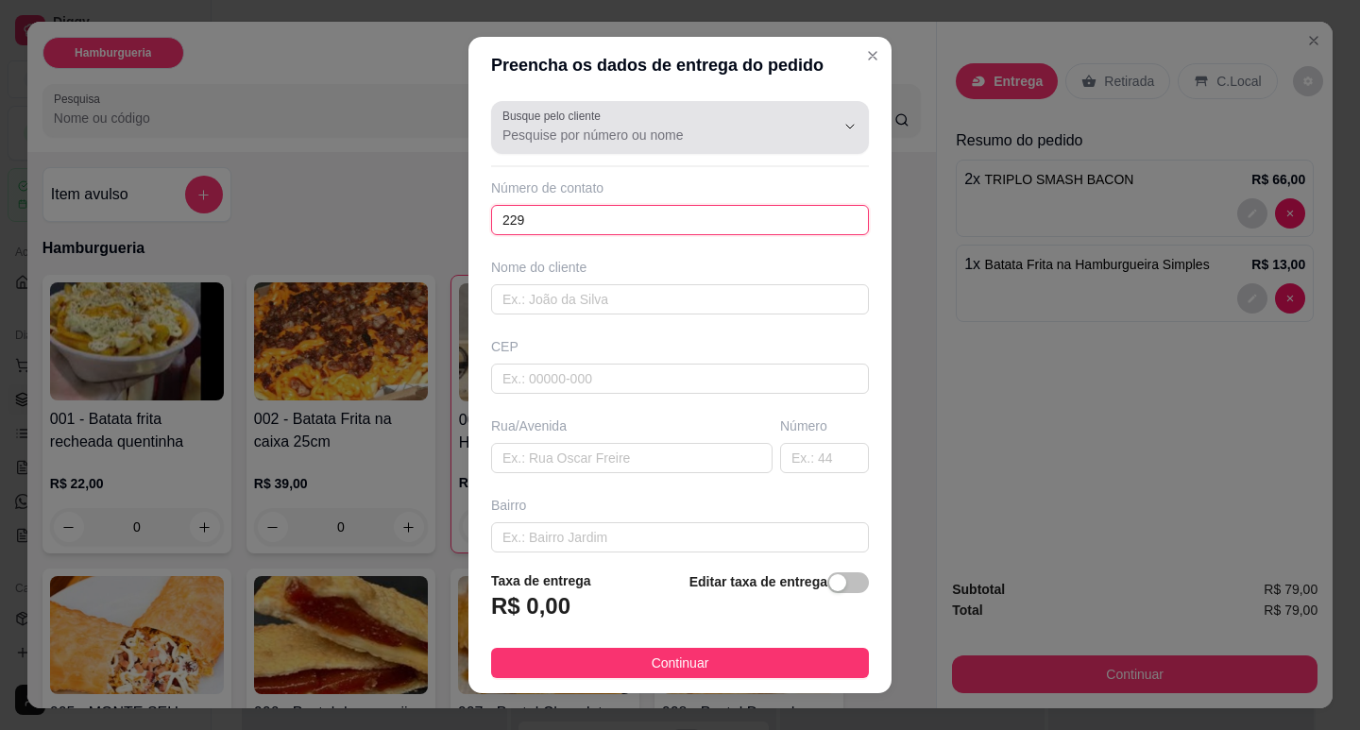
type input "229"
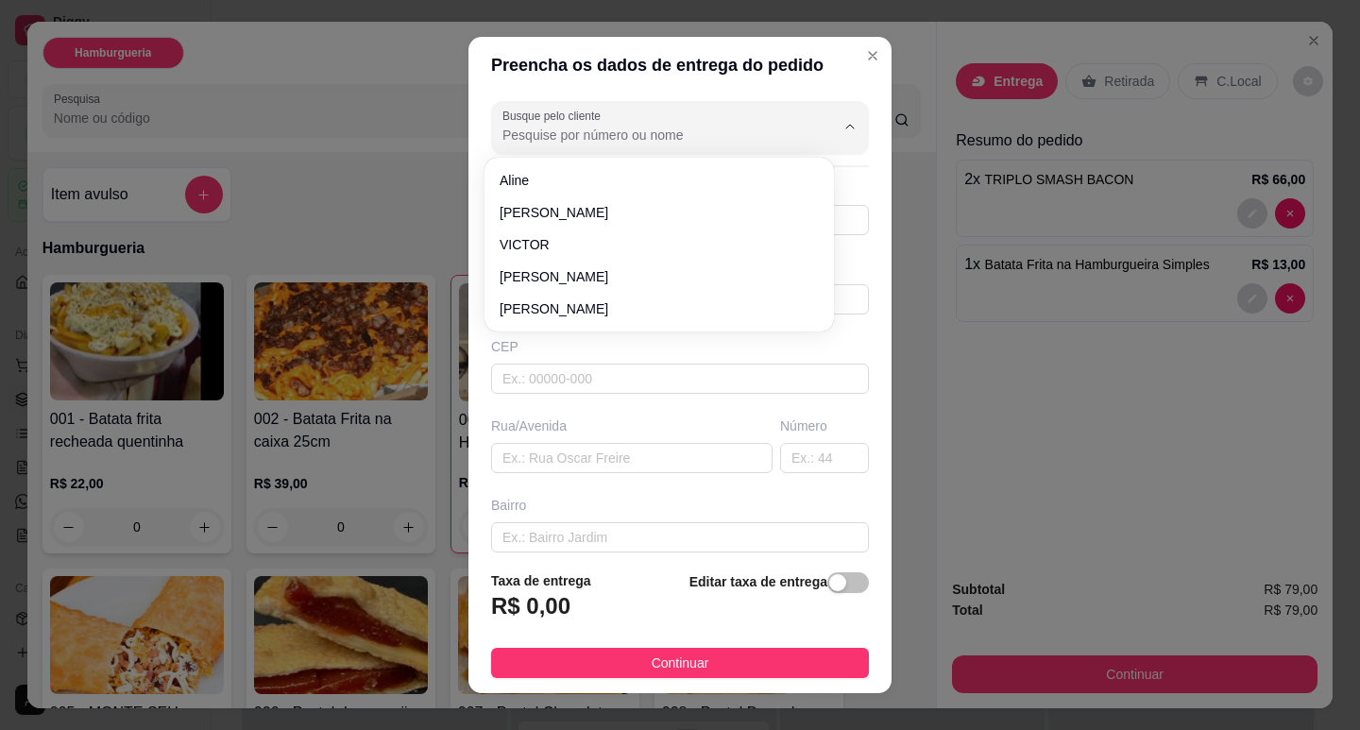
click at [562, 130] on input "Busque pelo cliente" at bounding box center [653, 135] width 302 height 19
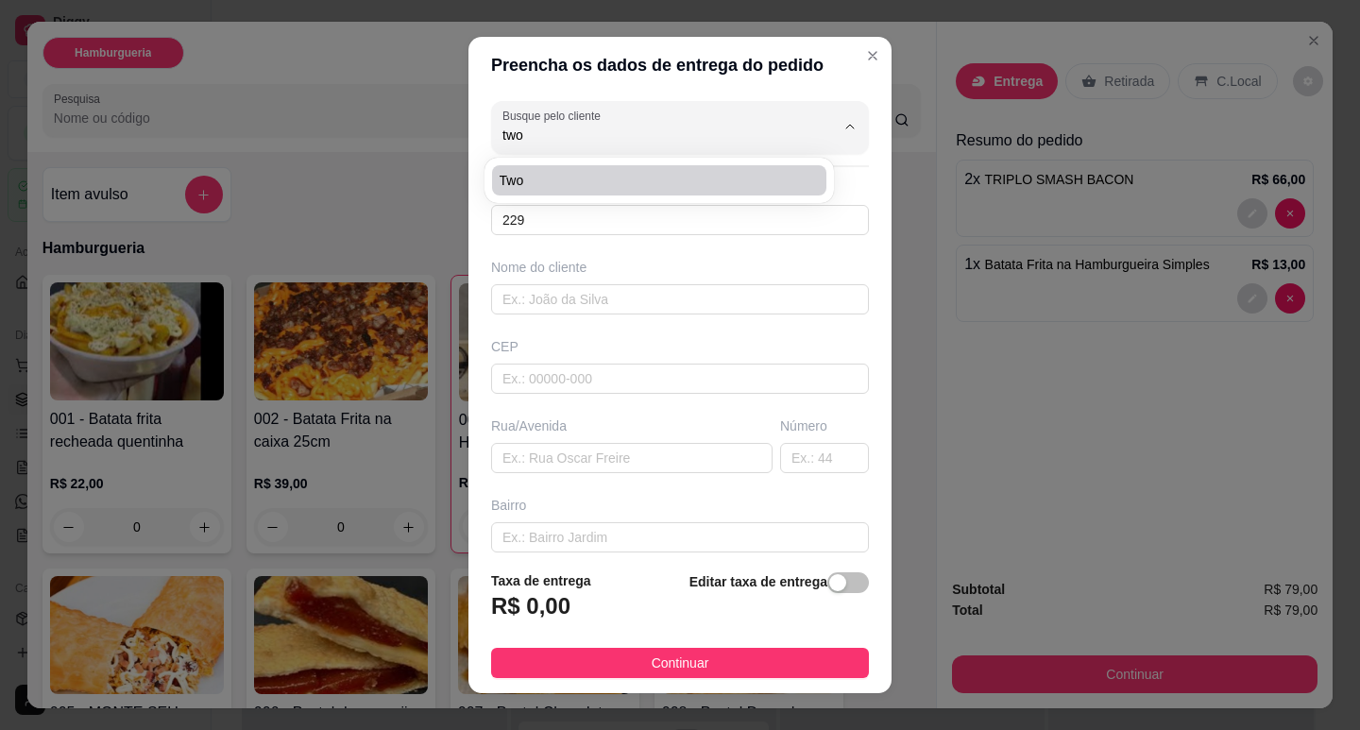
click at [564, 171] on span "Two" at bounding box center [650, 180] width 300 height 19
type input "Two"
type input "22997040237"
type input "Two"
type input "[GEOGRAPHIC_DATA]"
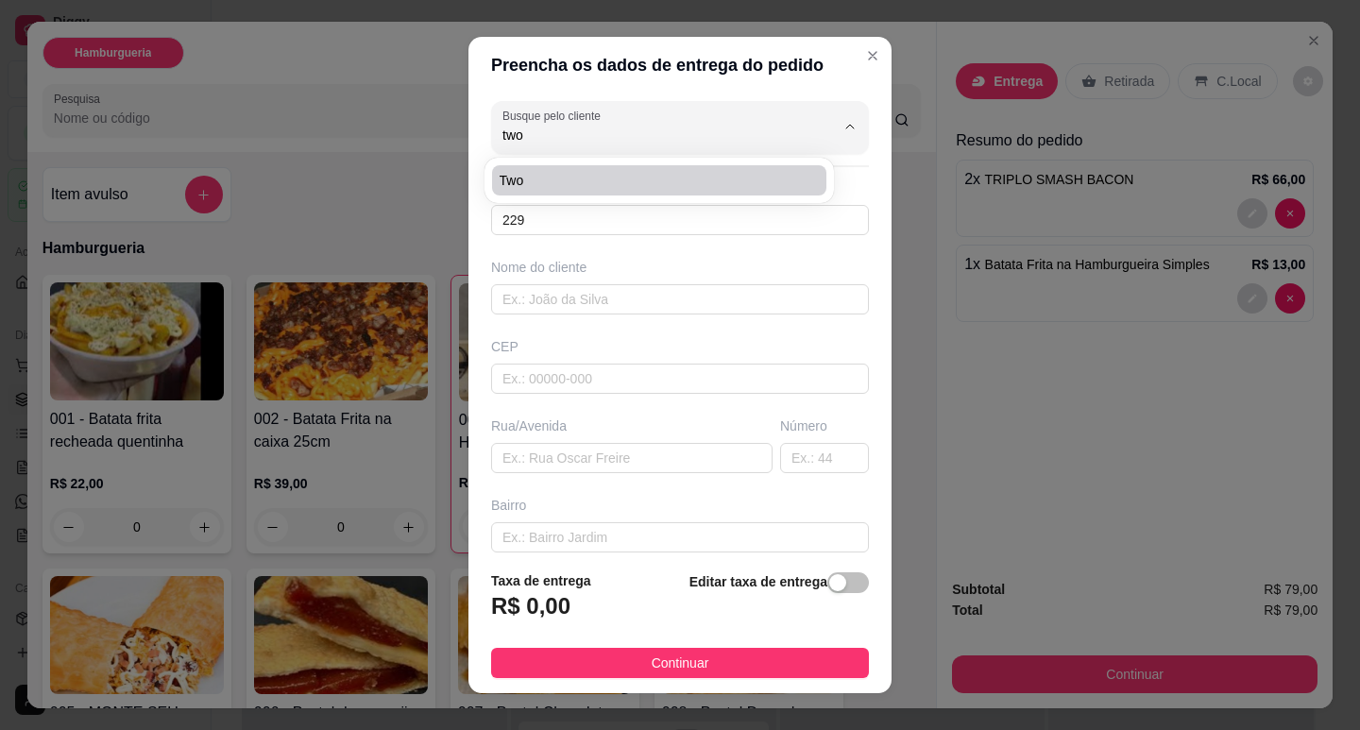
type input "456"
type input "Engenho da Praia"
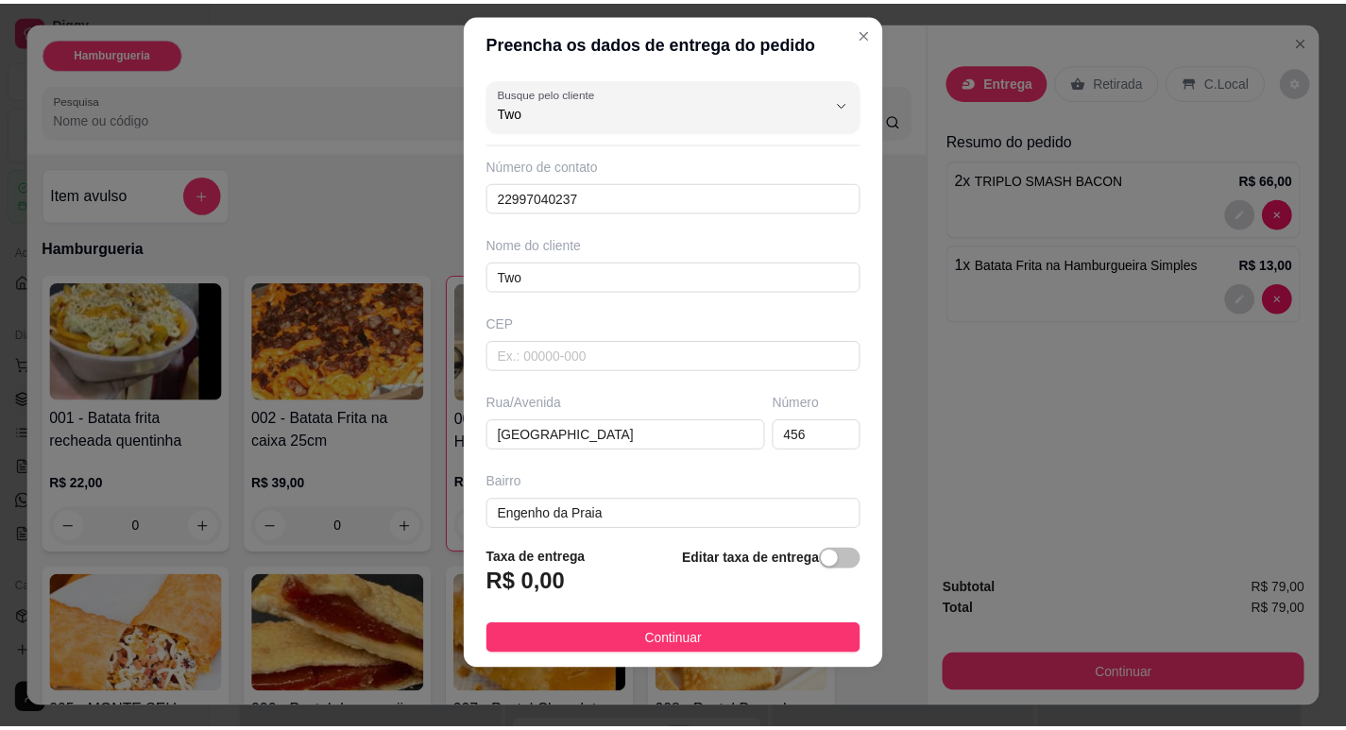
scroll to position [24, 0]
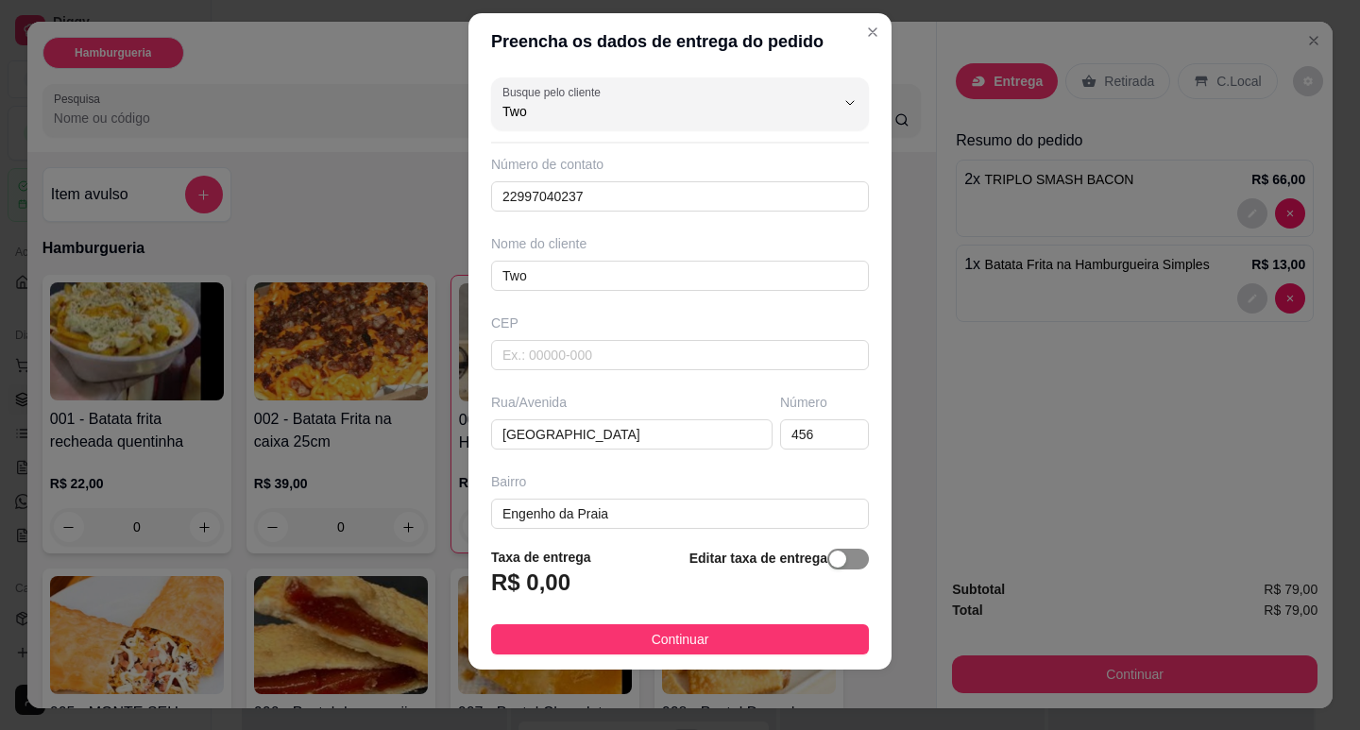
type input "Two"
click at [827, 560] on button "button" at bounding box center [848, 559] width 42 height 21
click at [547, 601] on input "0,00" at bounding box center [593, 590] width 202 height 36
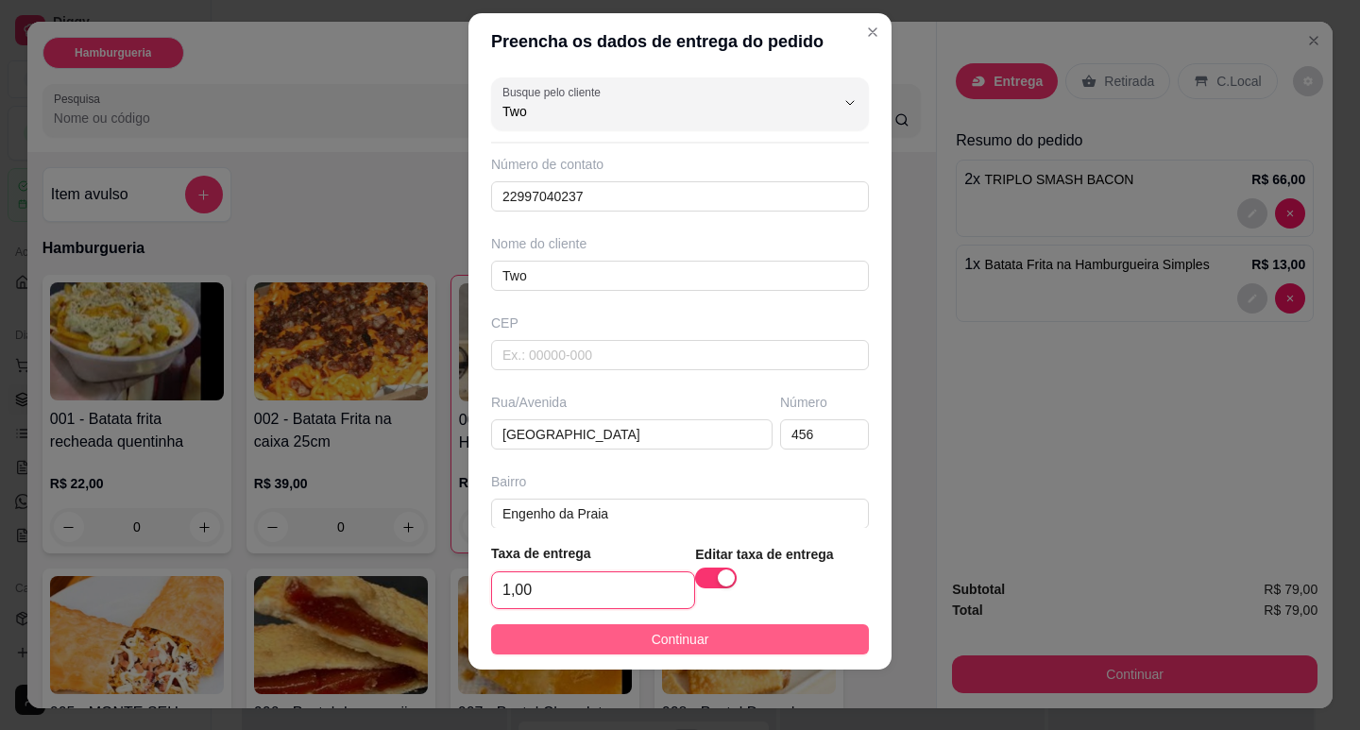
type input "1,00"
click at [631, 645] on button "Continuar" at bounding box center [680, 639] width 378 height 30
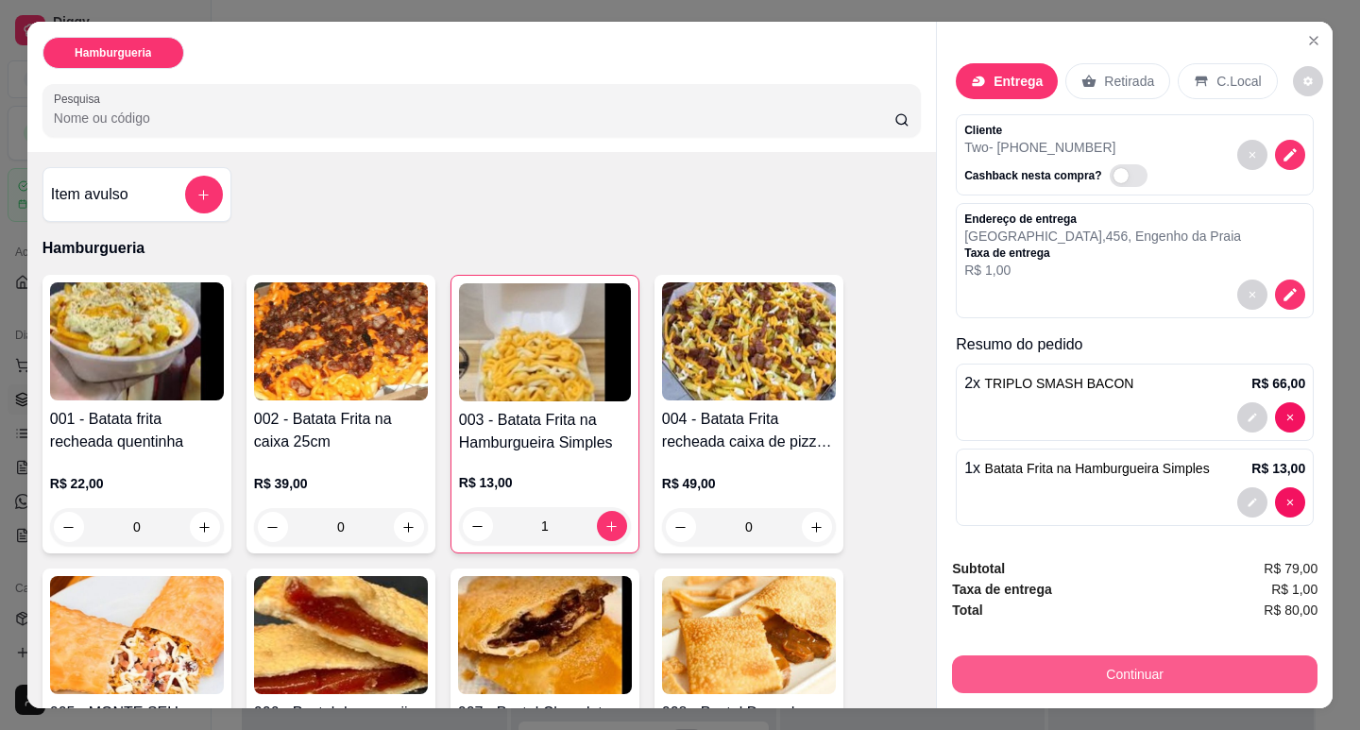
click at [1076, 662] on button "Continuar" at bounding box center [1135, 675] width 366 height 38
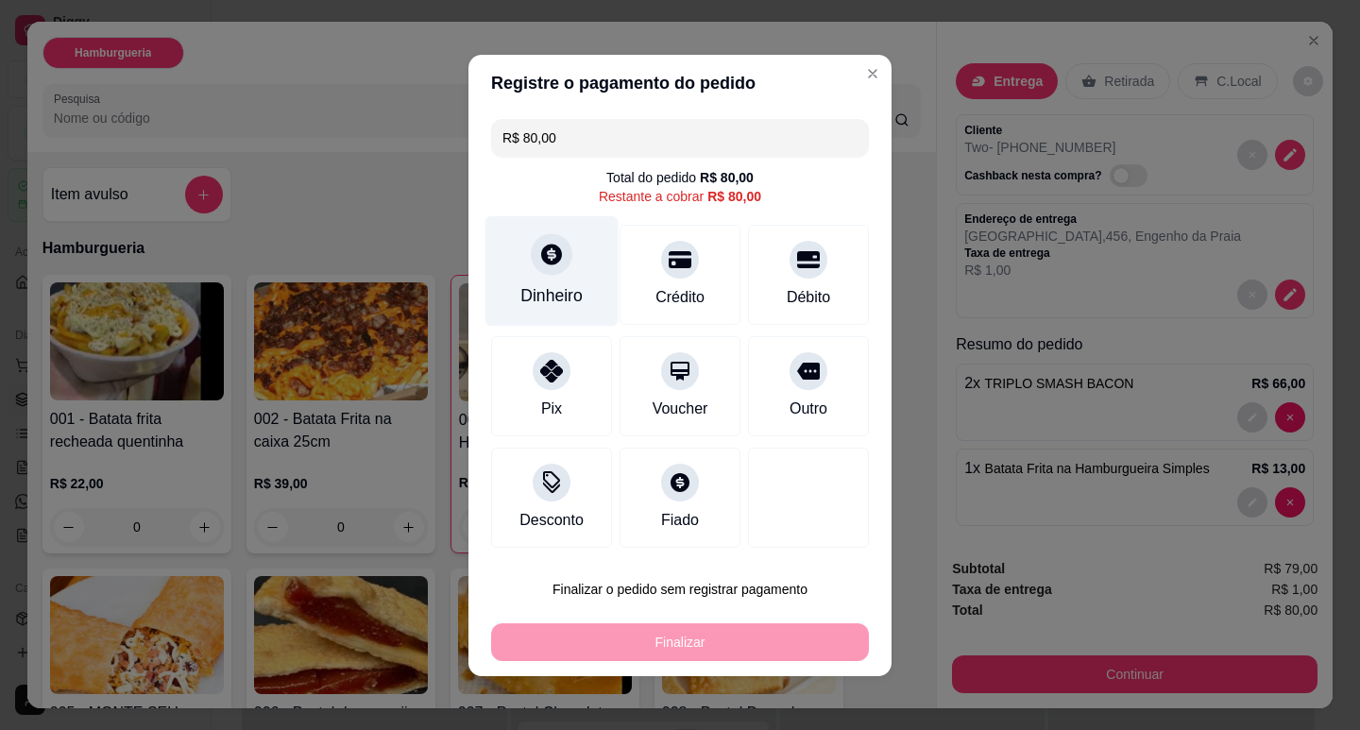
click at [555, 256] on div at bounding box center [552, 254] width 42 height 42
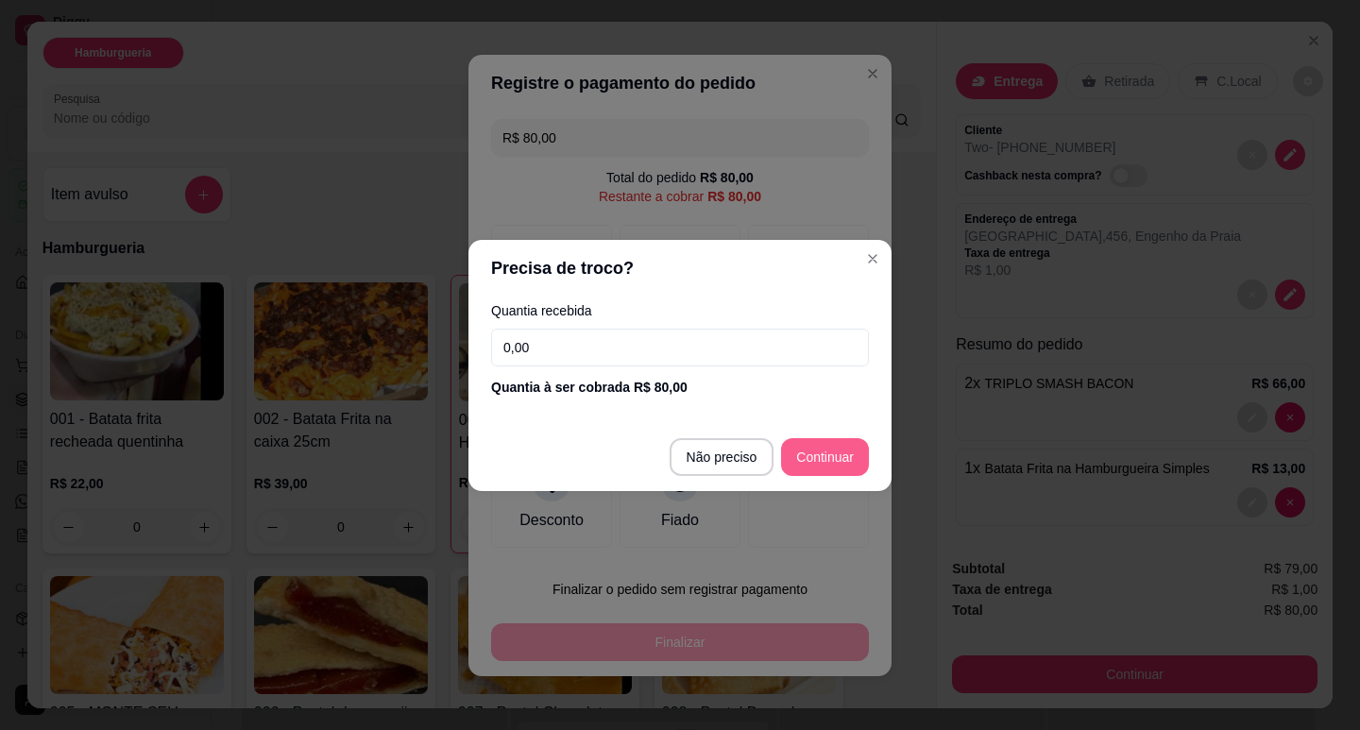
type input "R$ 0,00"
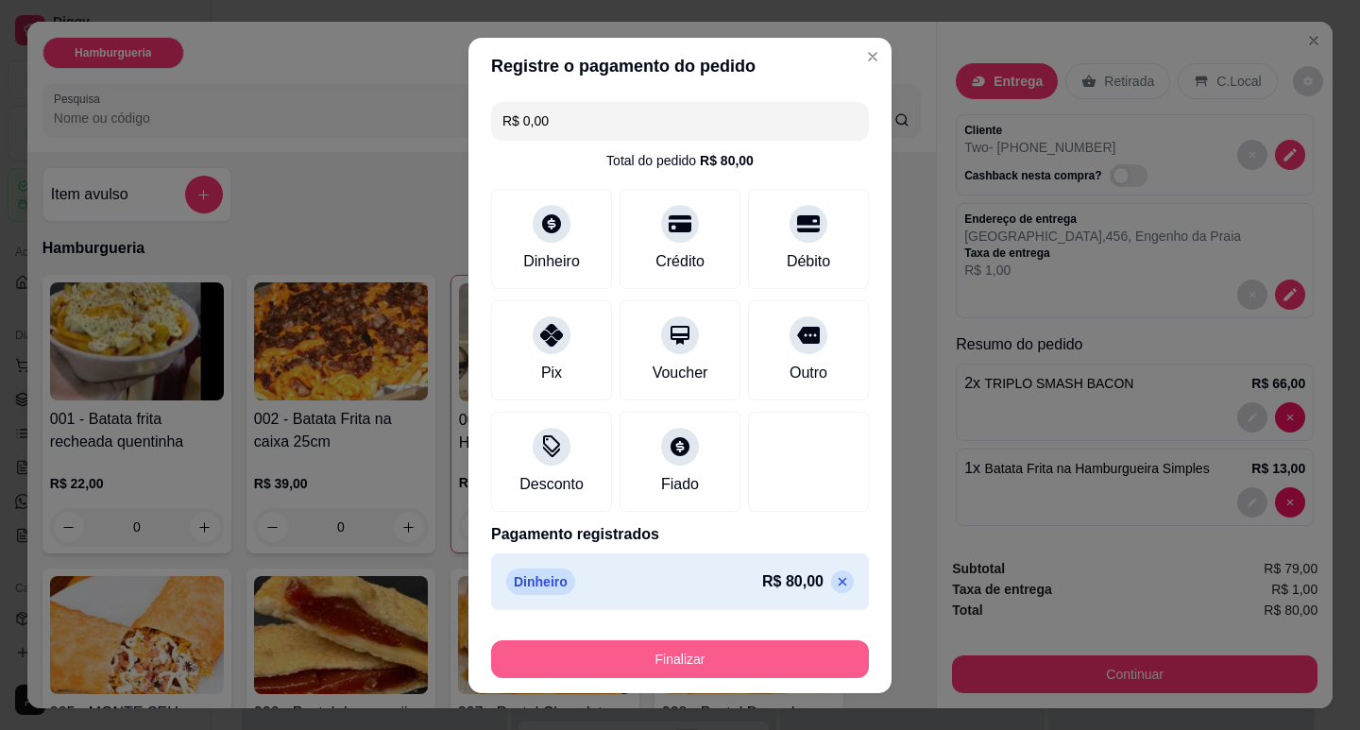
click at [792, 657] on button "Finalizar" at bounding box center [680, 659] width 378 height 38
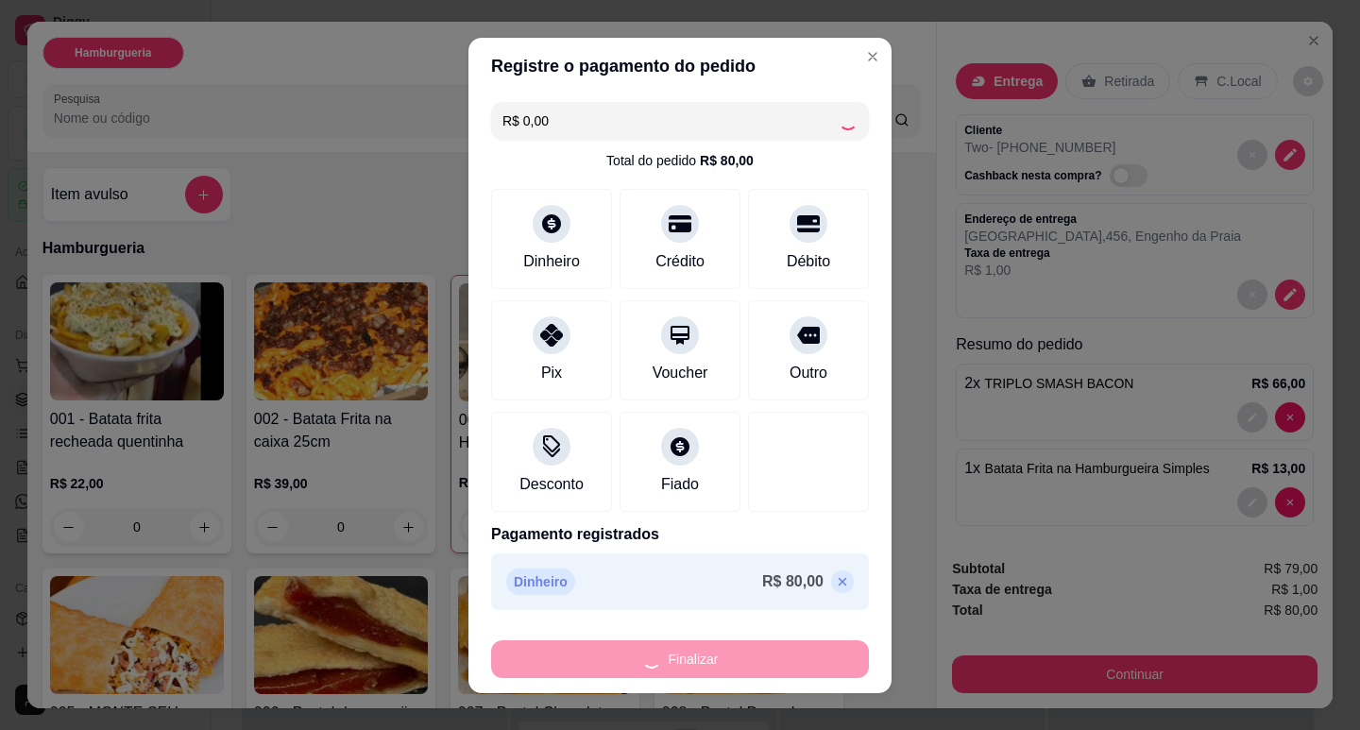
type input "0"
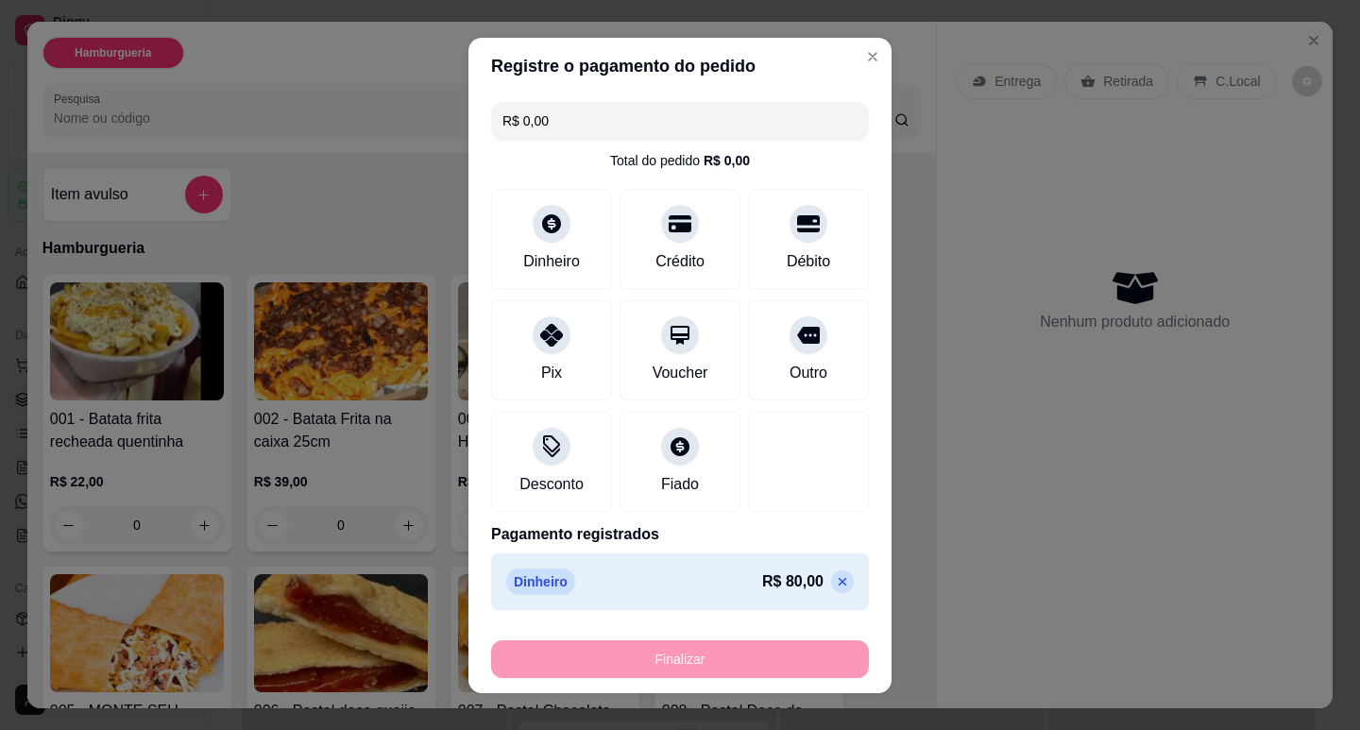
type input "-R$ 80,00"
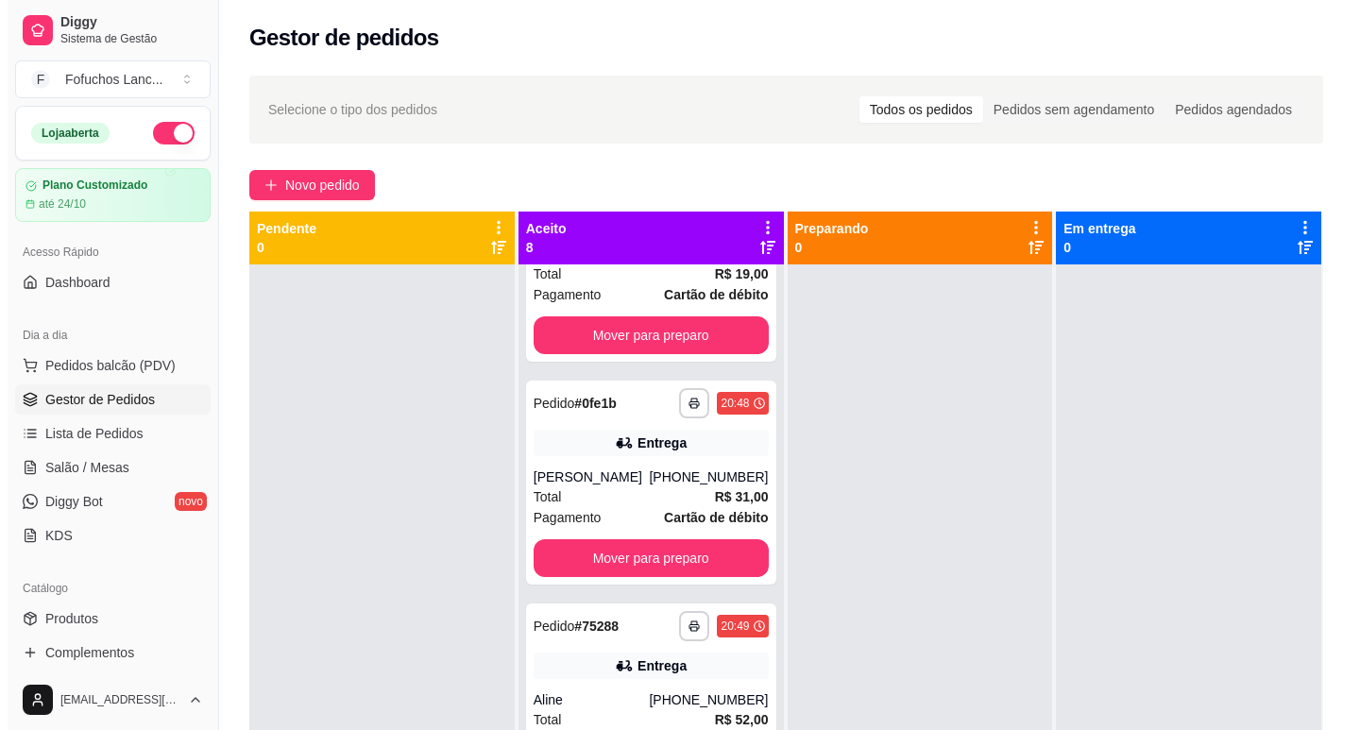
scroll to position [1072, 0]
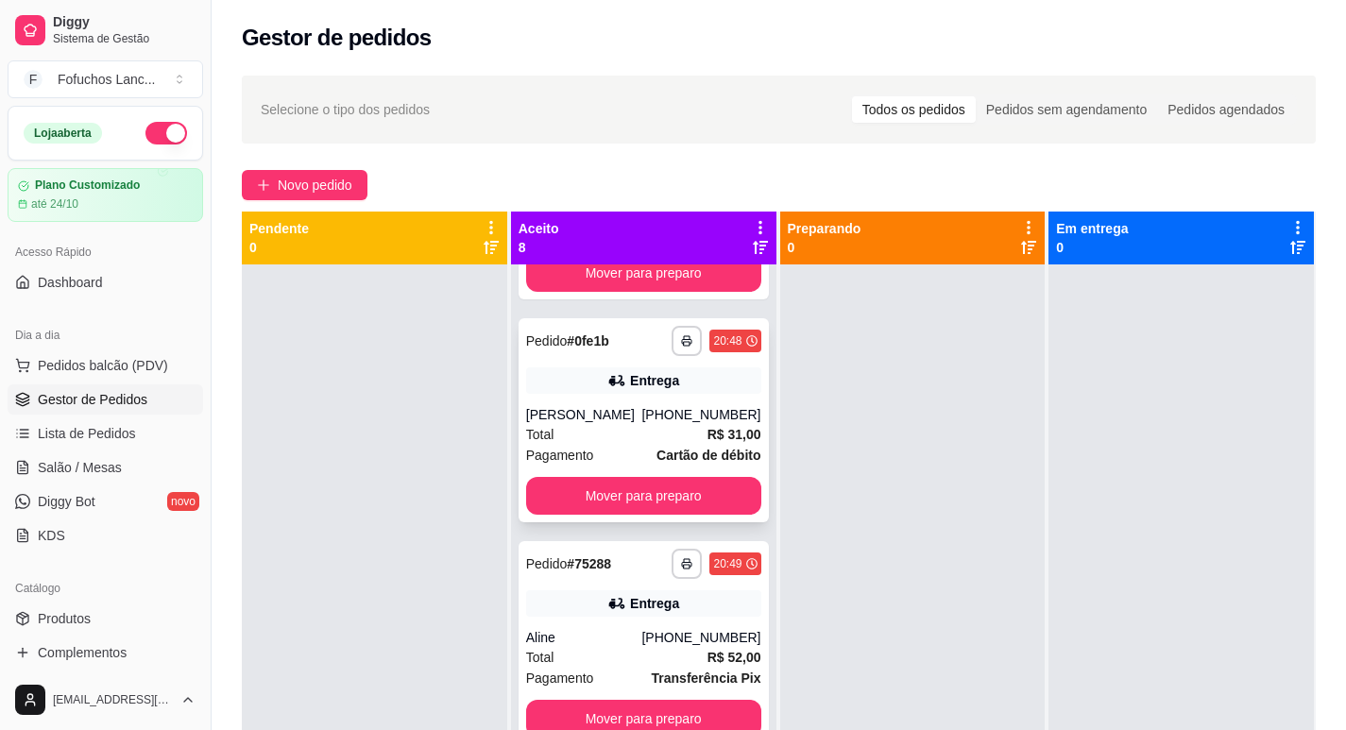
click at [596, 418] on div "[PERSON_NAME]" at bounding box center [584, 414] width 116 height 19
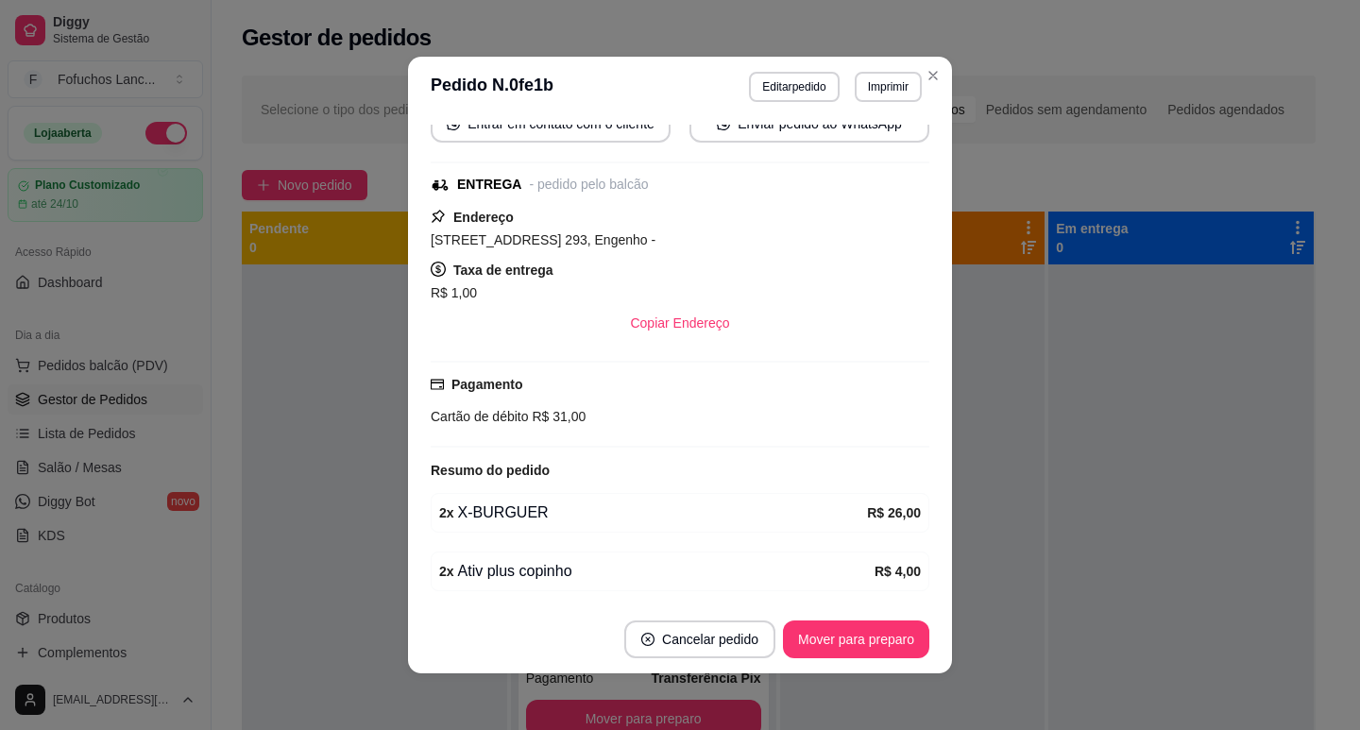
scroll to position [0, 0]
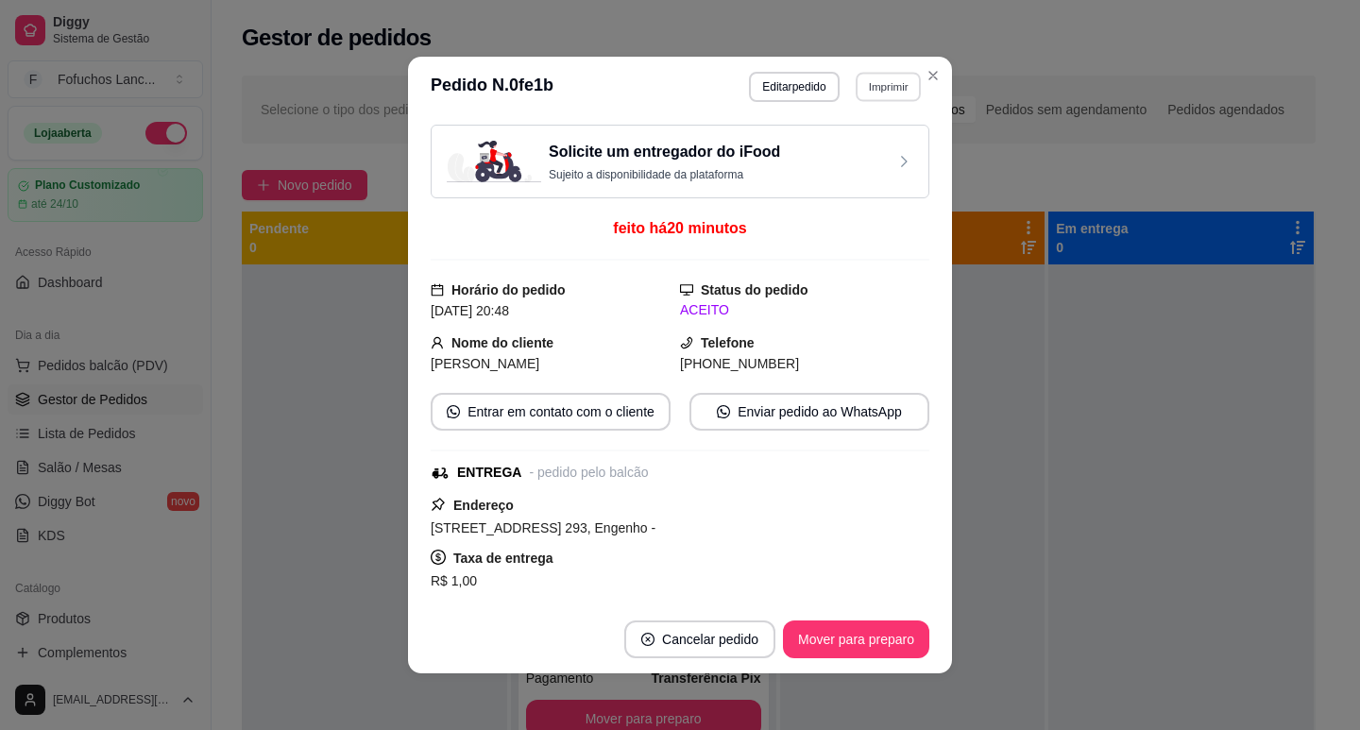
click at [898, 84] on button "Imprimir" at bounding box center [888, 86] width 65 height 29
click at [855, 197] on button "IMPRESSORA" at bounding box center [847, 191] width 137 height 30
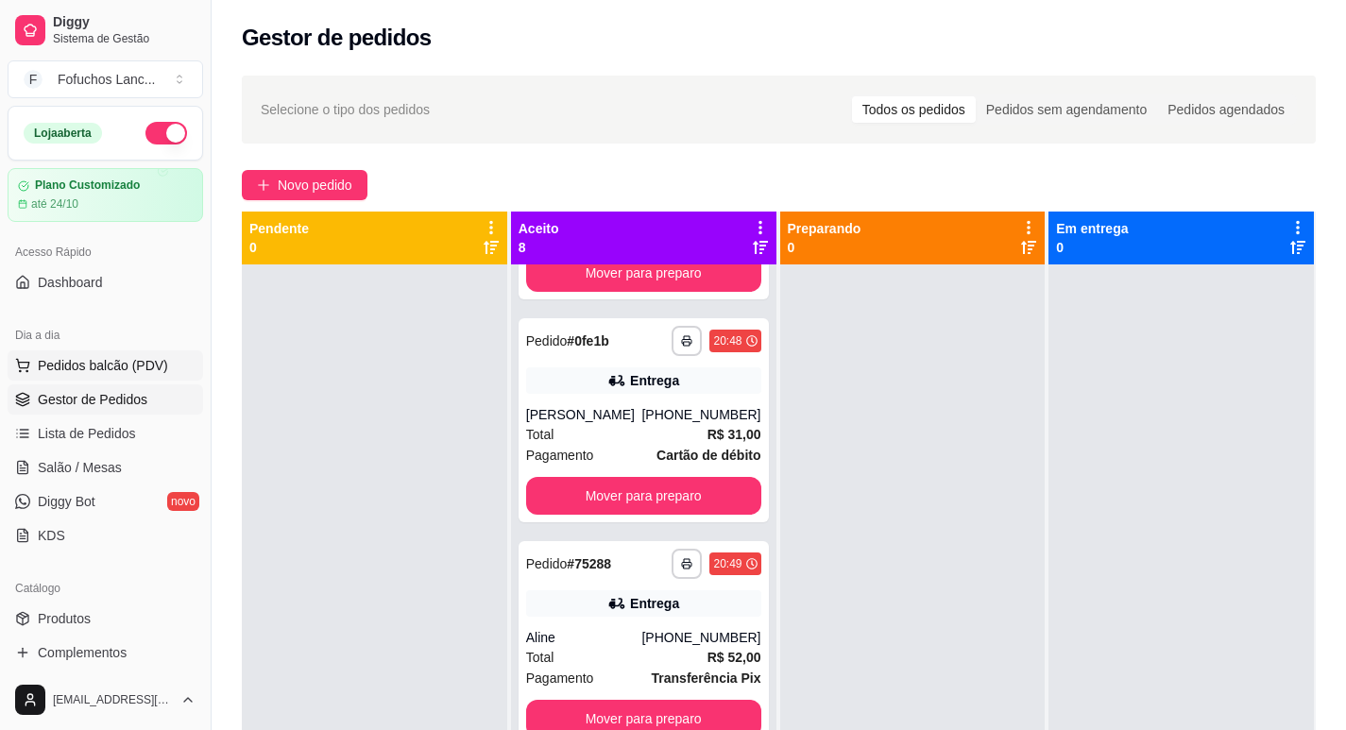
click at [93, 358] on span "Pedidos balcão (PDV)" at bounding box center [103, 365] width 130 height 19
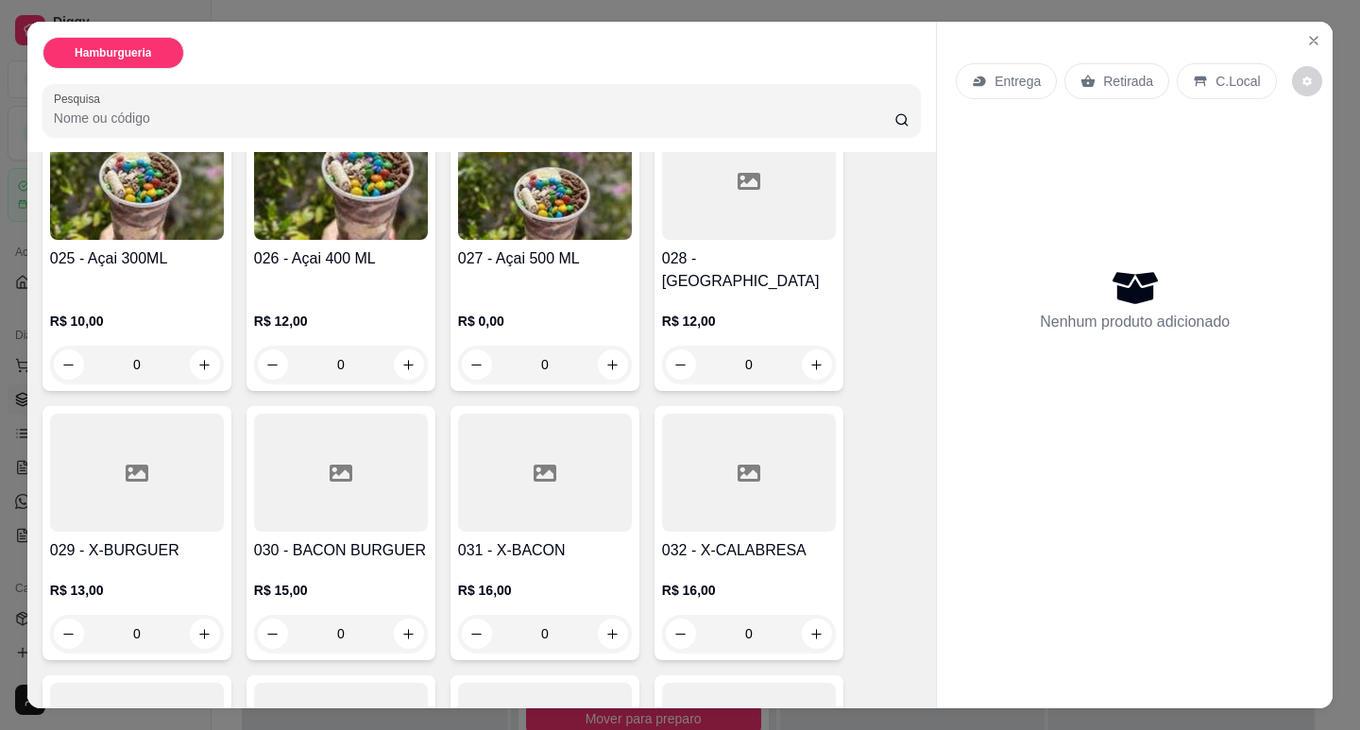
scroll to position [2172, 0]
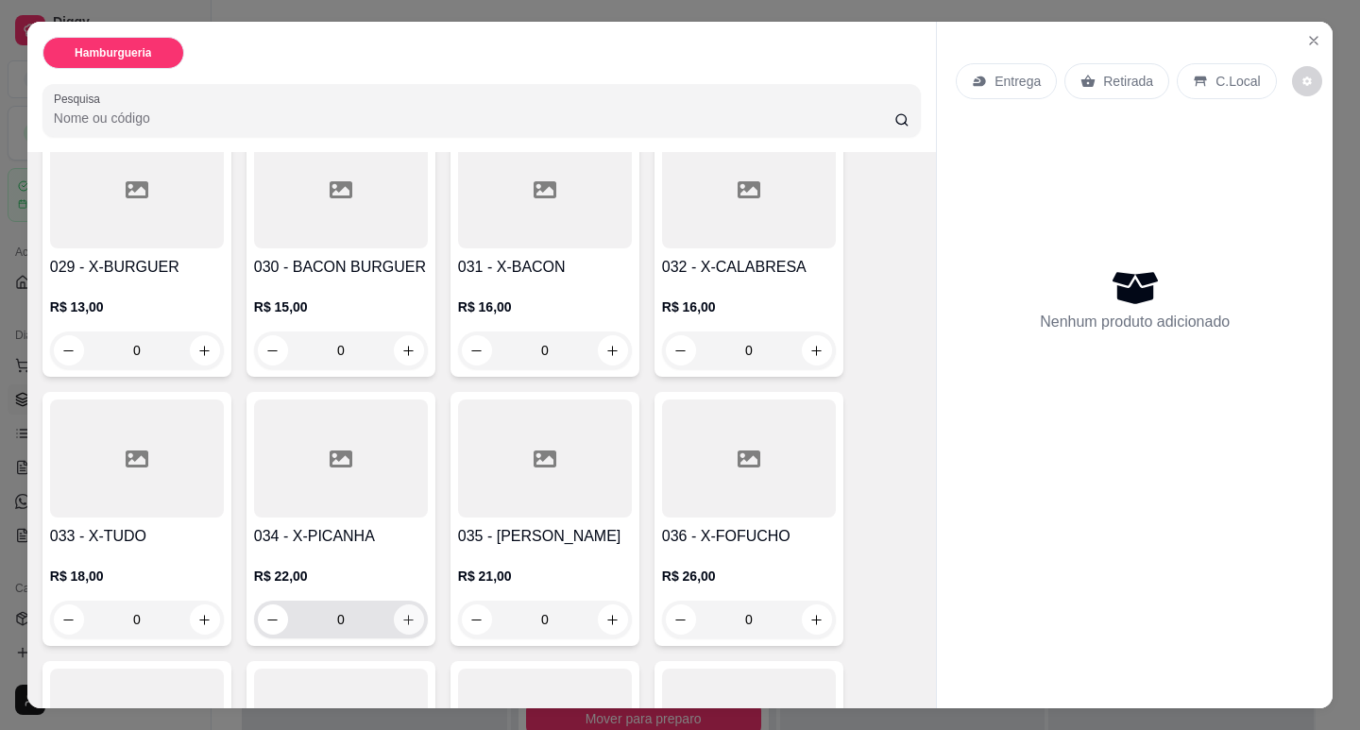
click at [401, 613] on icon "increase-product-quantity" at bounding box center [408, 620] width 14 height 14
type input "1"
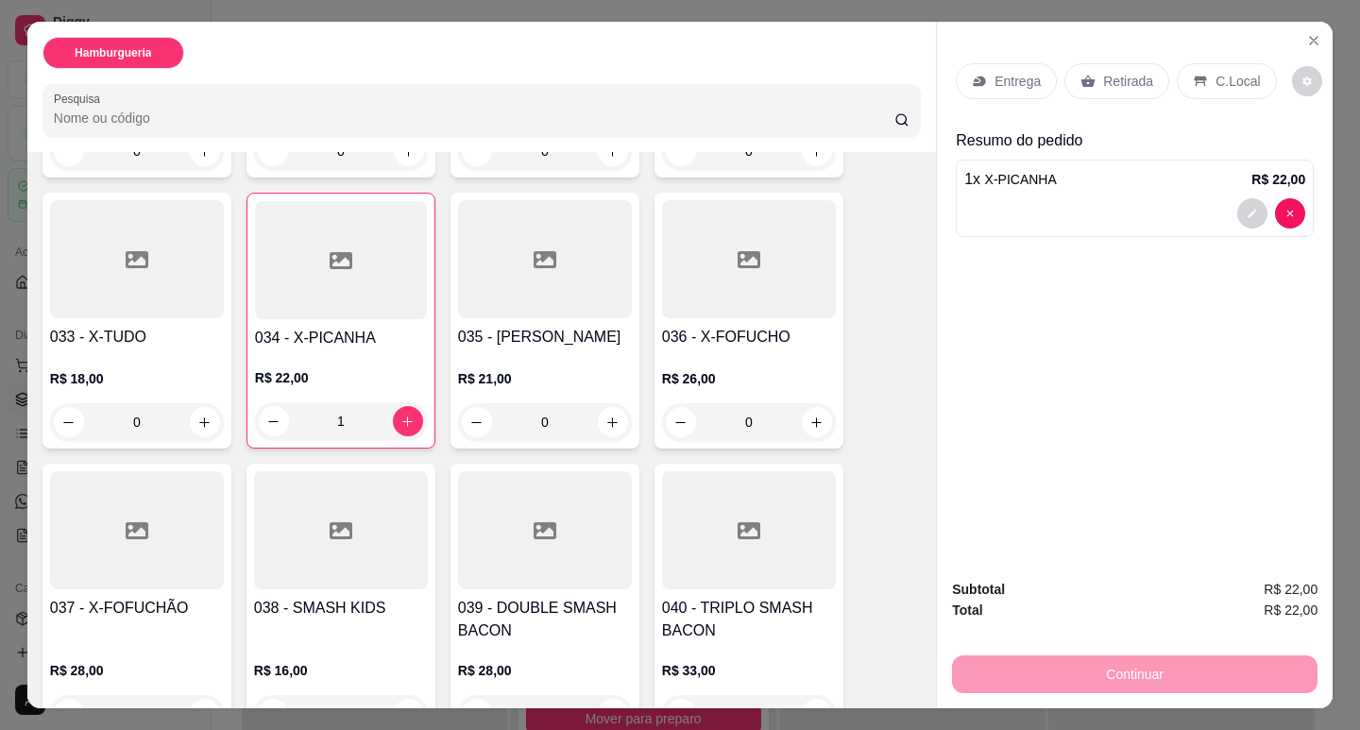
scroll to position [2361, 0]
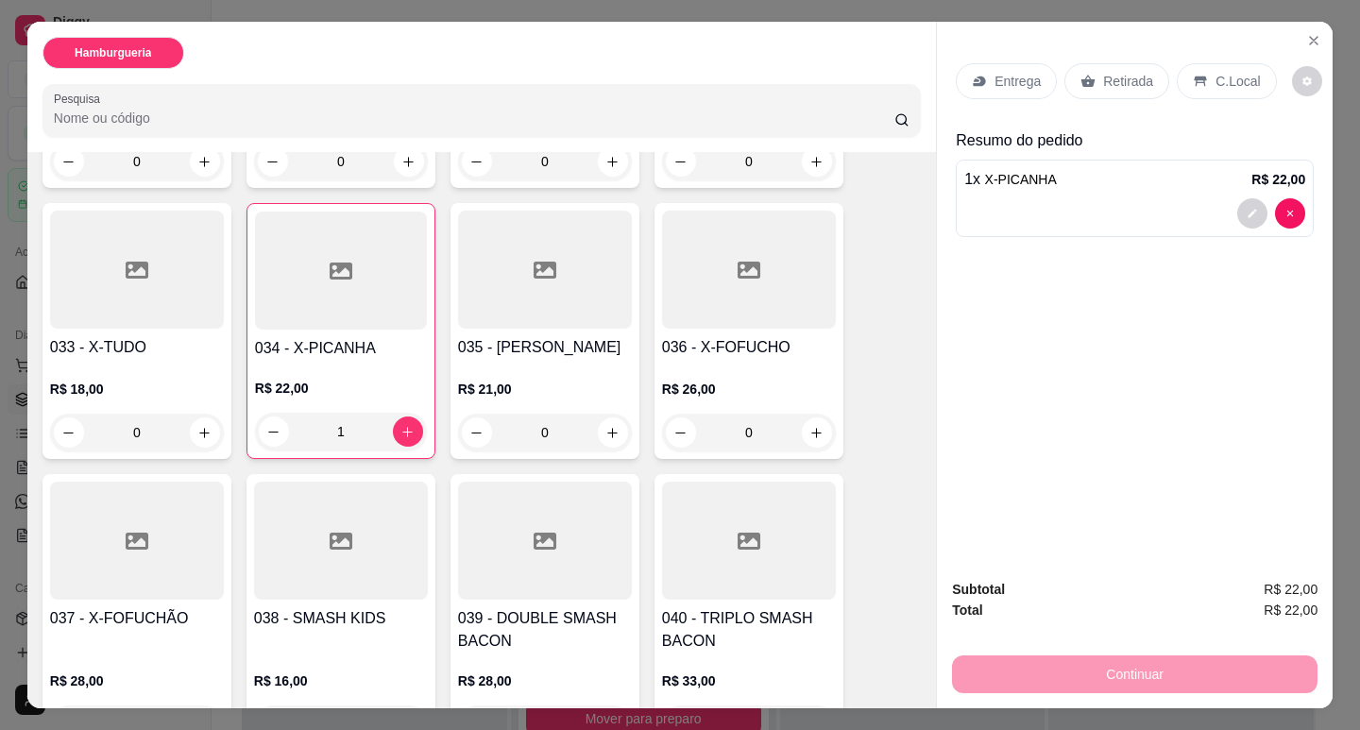
drag, startPoint x: 378, startPoint y: 555, endPoint x: 189, endPoint y: 466, distance: 209.1
click at [189, 482] on div at bounding box center [137, 541] width 174 height 118
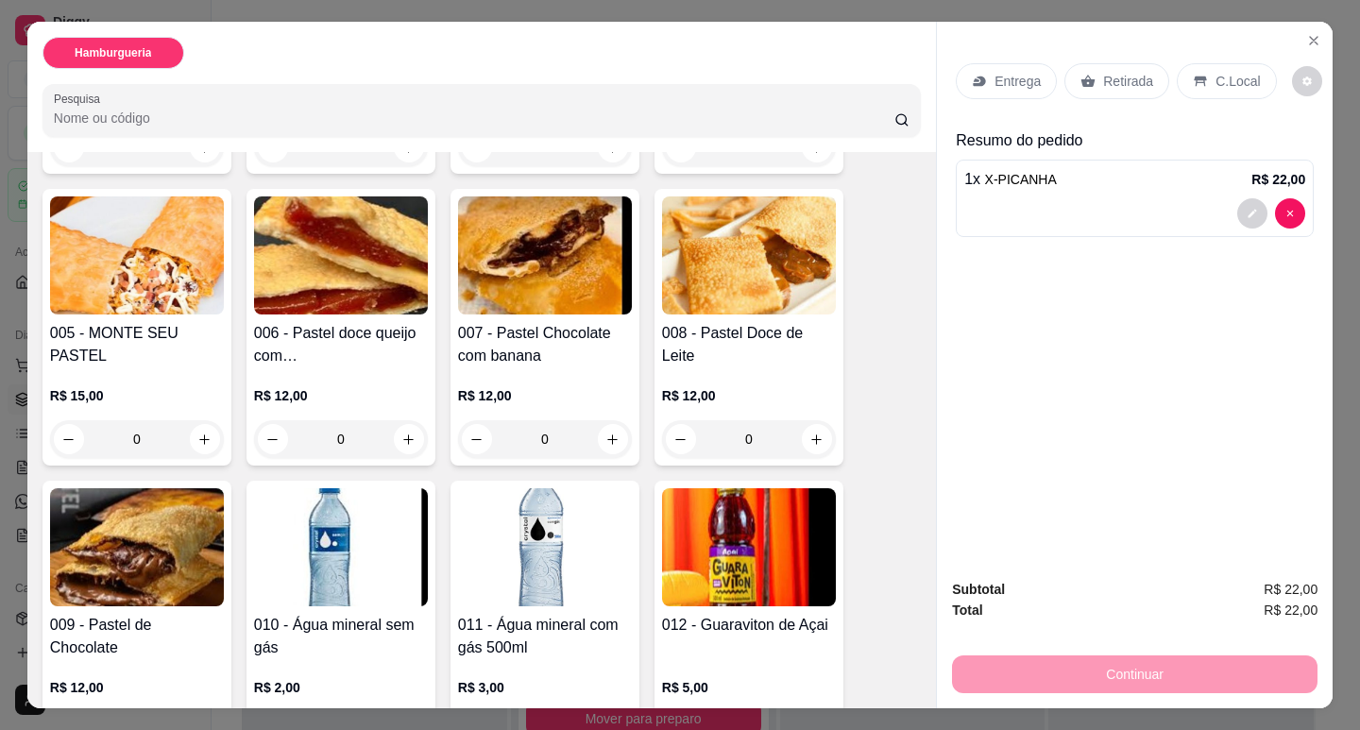
scroll to position [567, 0]
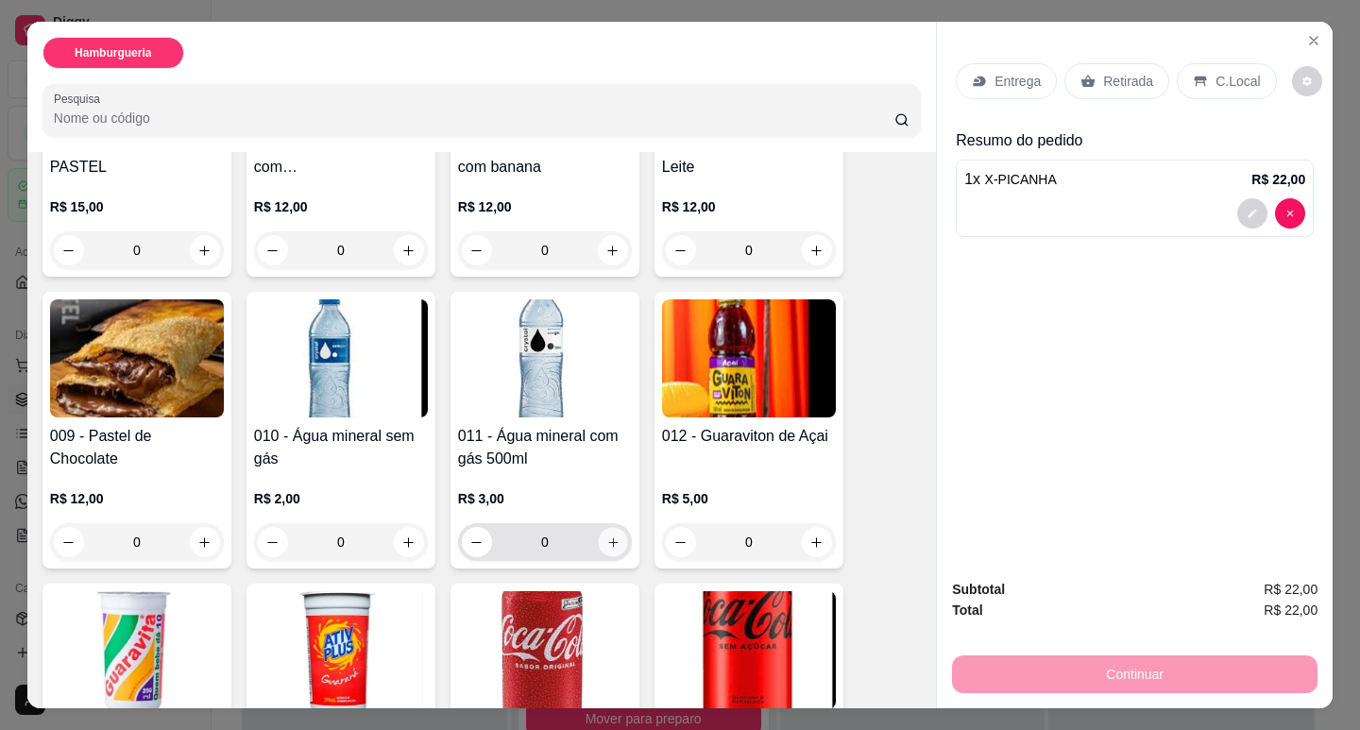
click at [612, 540] on icon "increase-product-quantity" at bounding box center [613, 543] width 14 height 14
type input "1"
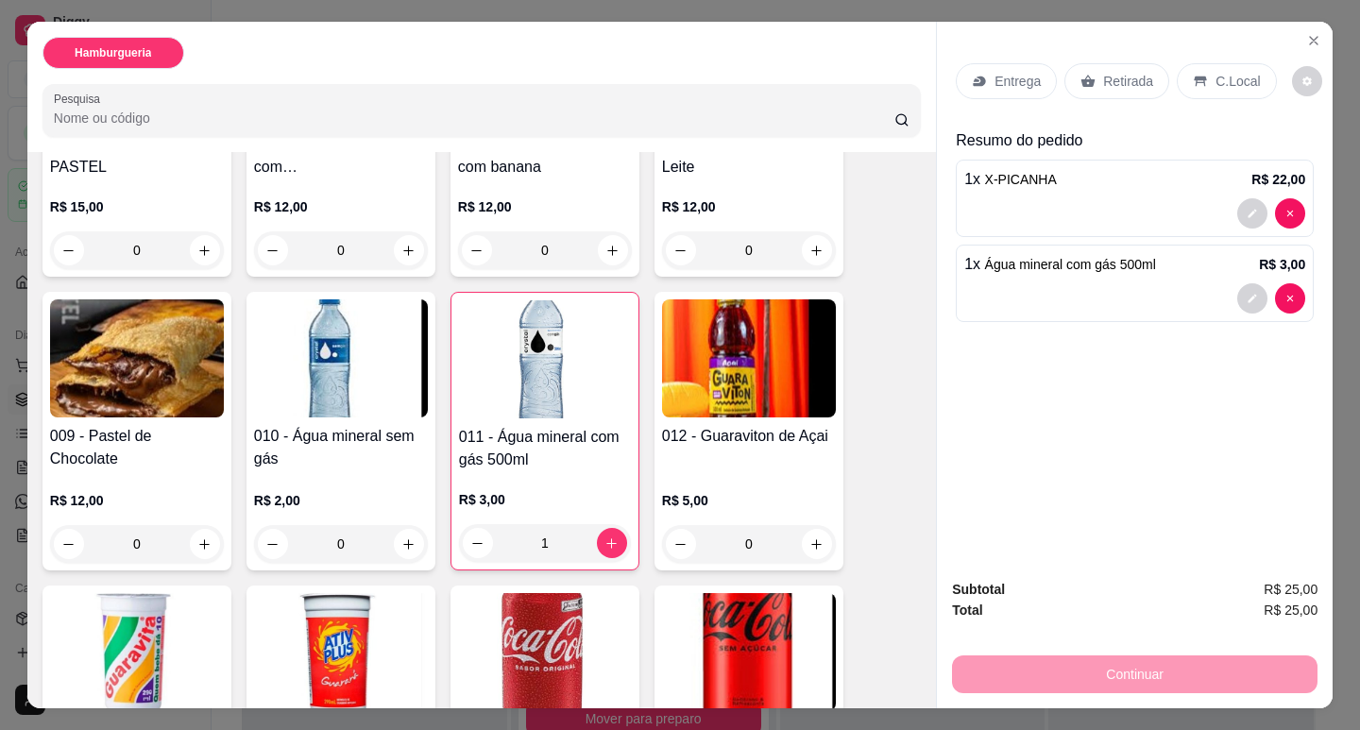
click at [1225, 75] on p "C.Local" at bounding box center [1238, 81] width 44 height 19
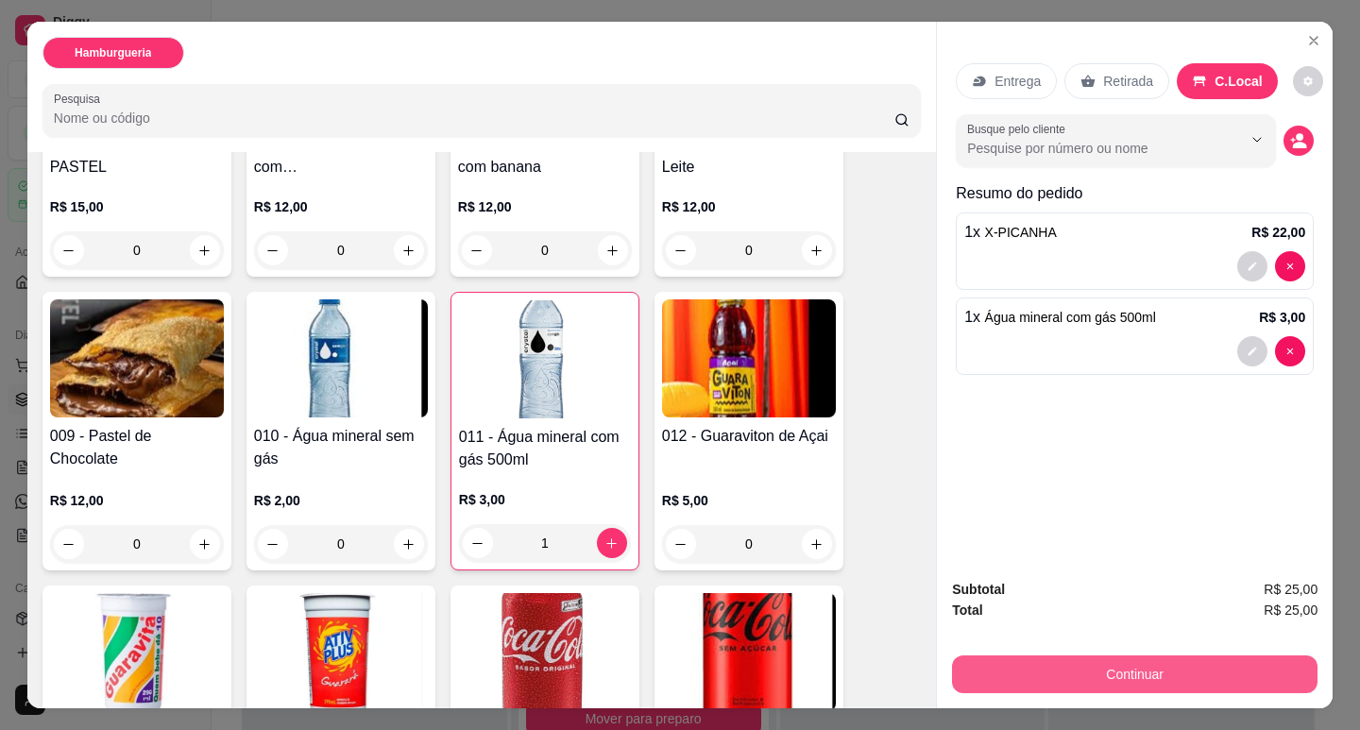
click at [1183, 664] on button "Continuar" at bounding box center [1135, 675] width 366 height 38
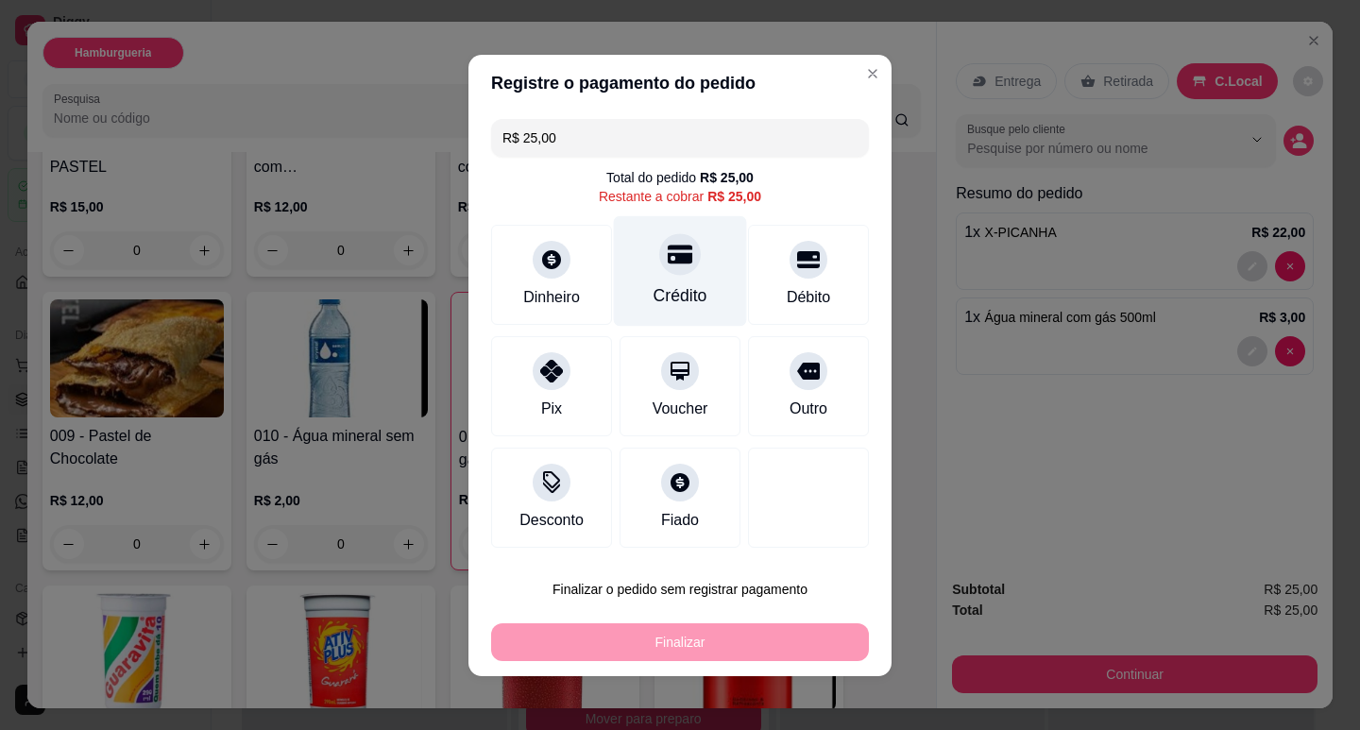
click at [685, 281] on div "Crédito" at bounding box center [680, 270] width 133 height 111
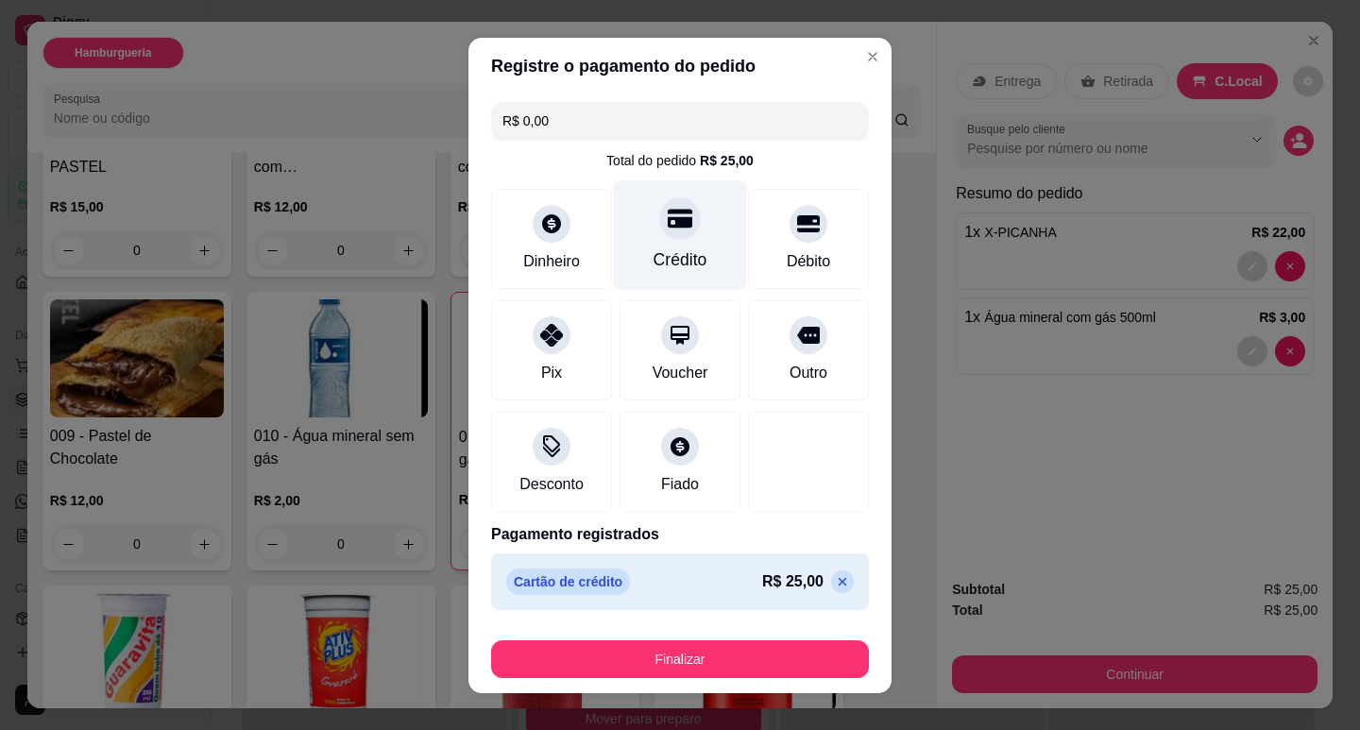
type input "R$ 0,00"
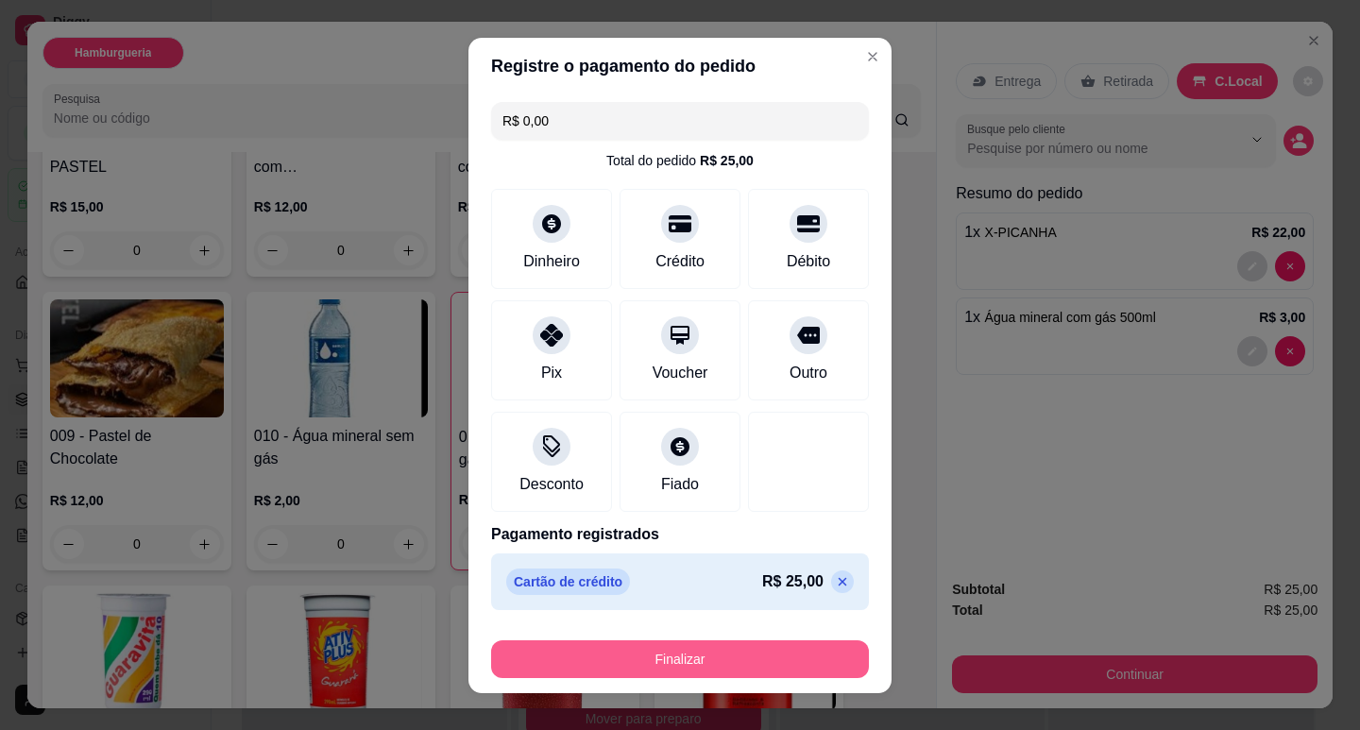
click at [747, 646] on button "Finalizar" at bounding box center [680, 659] width 378 height 38
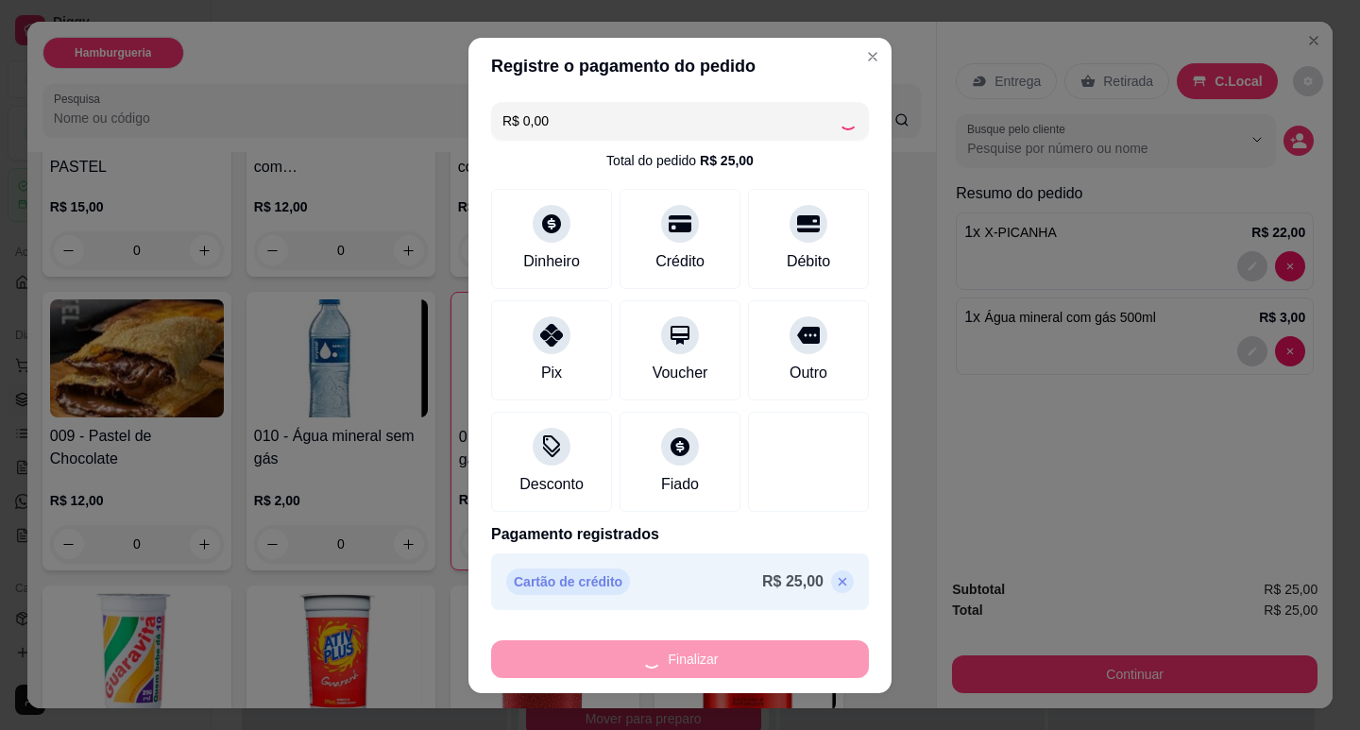
type input "0"
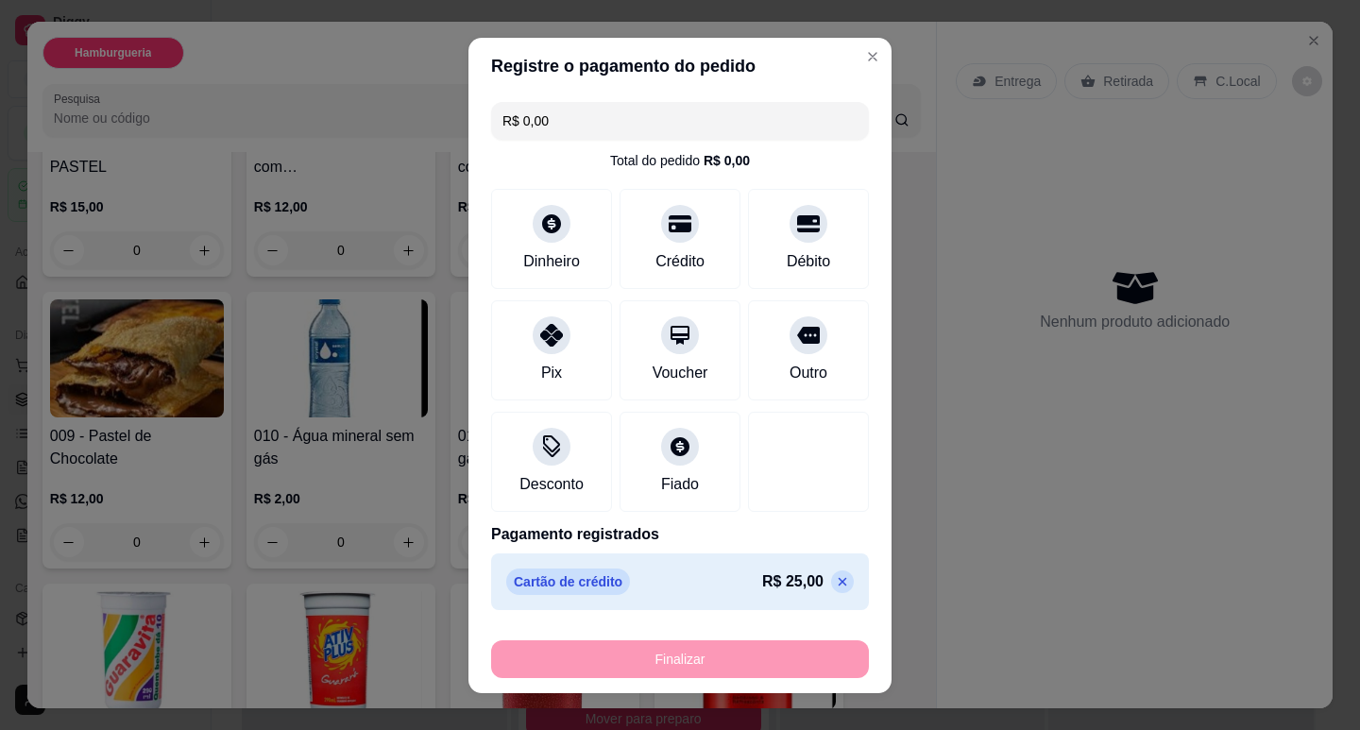
type input "-R$ 25,00"
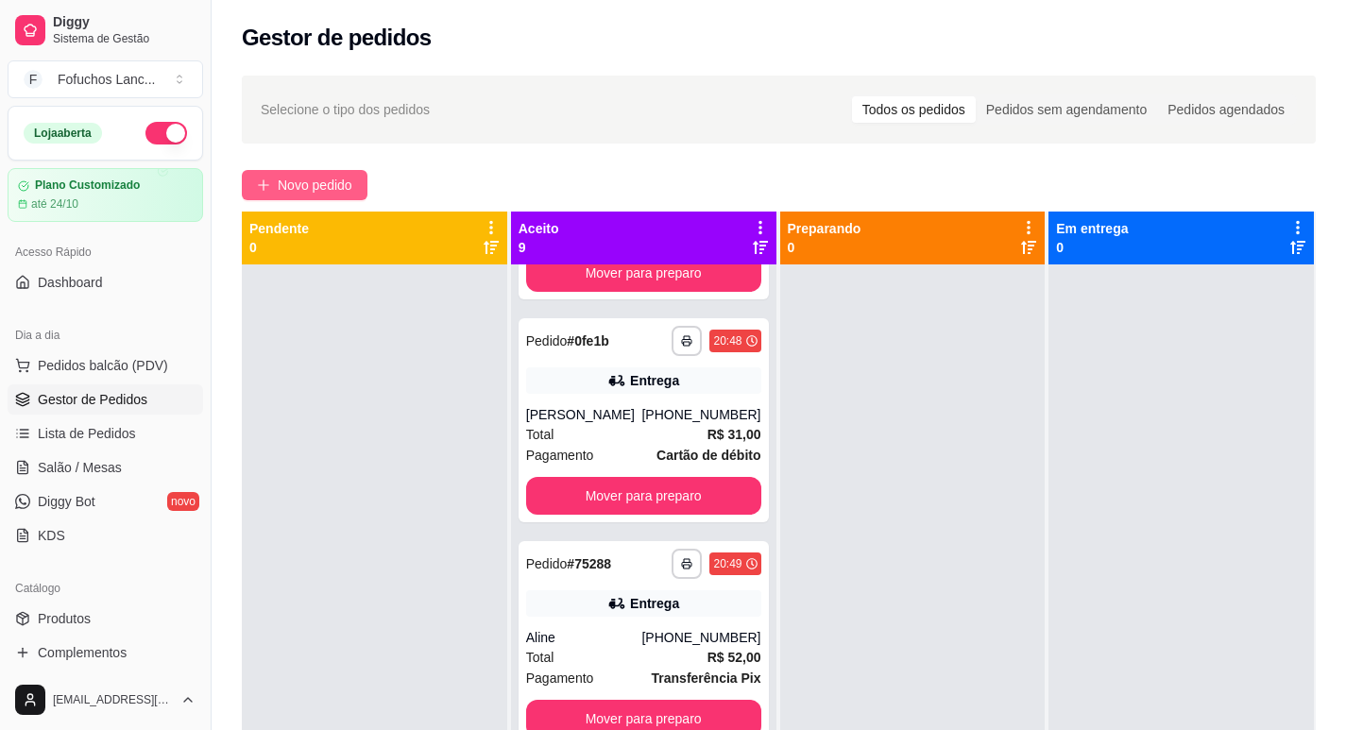
click at [279, 187] on span "Novo pedido" at bounding box center [315, 185] width 75 height 21
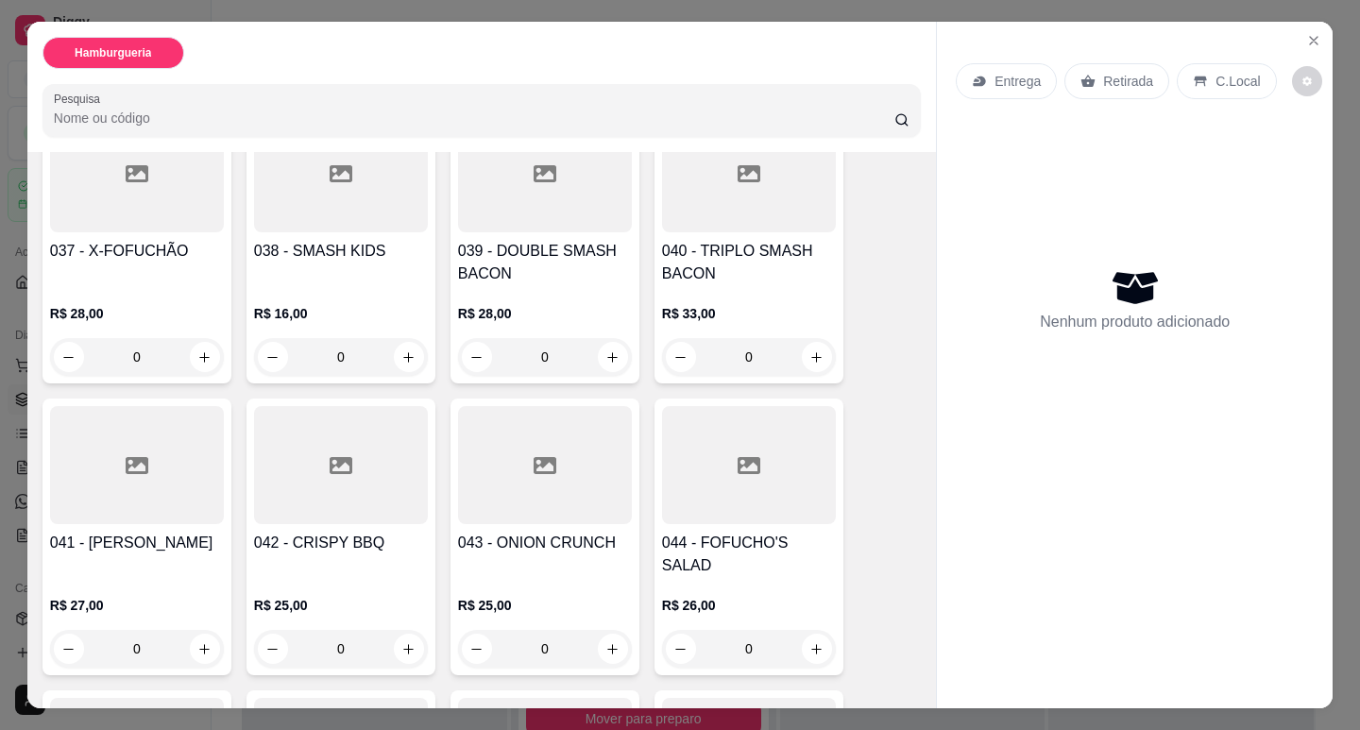
scroll to position [3179, 0]
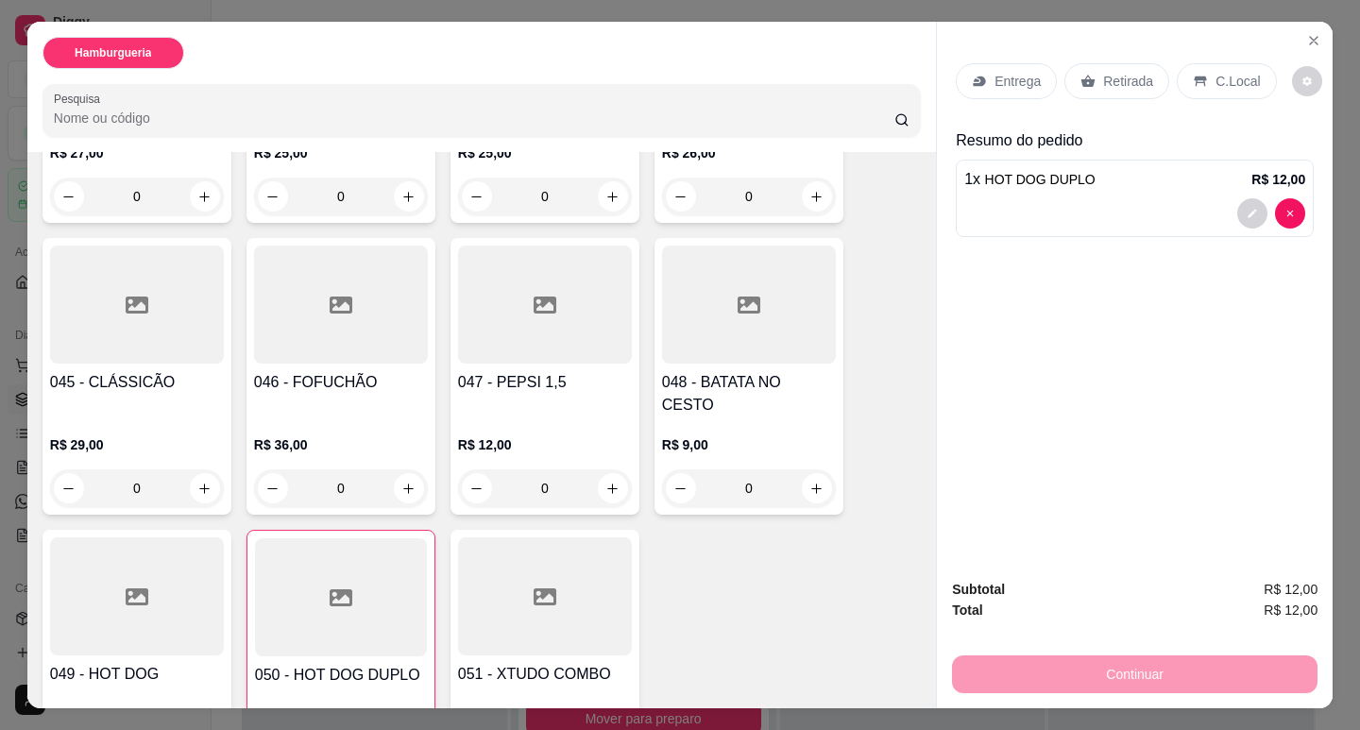
type input "2"
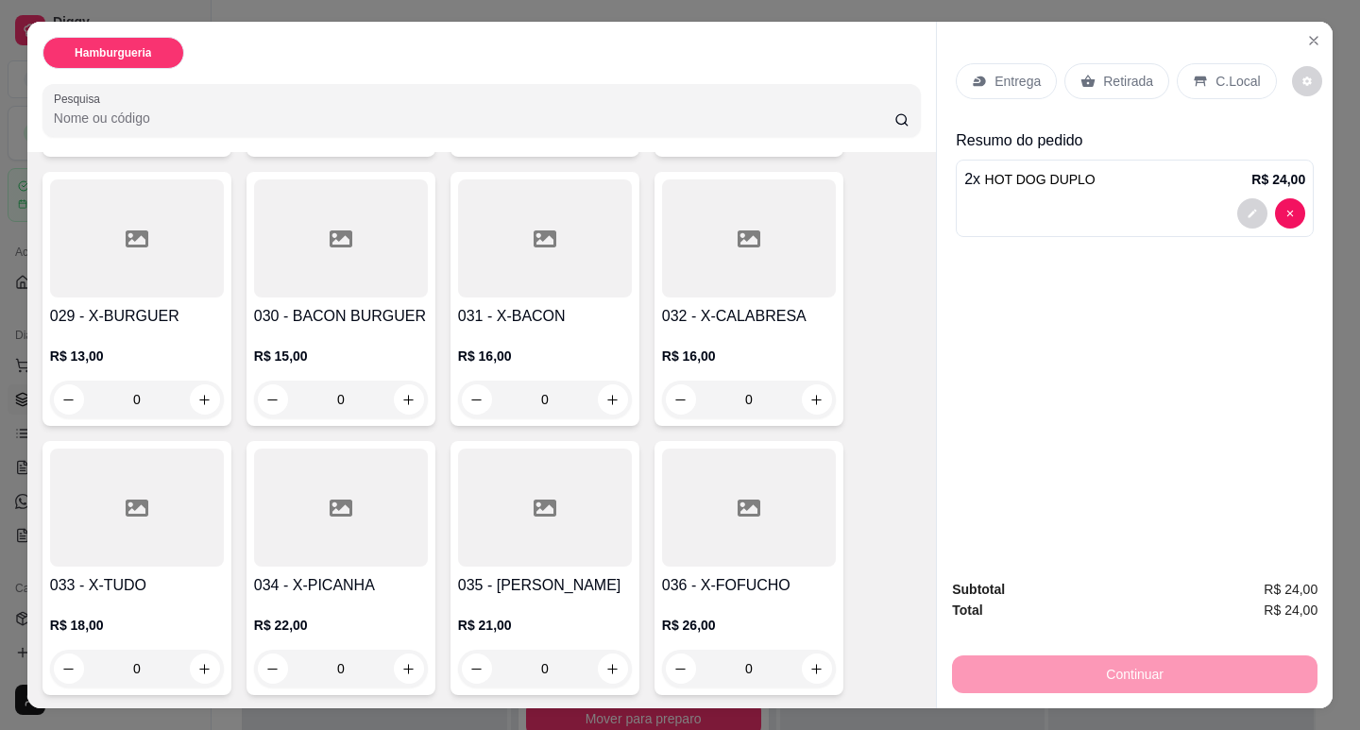
scroll to position [2140, 0]
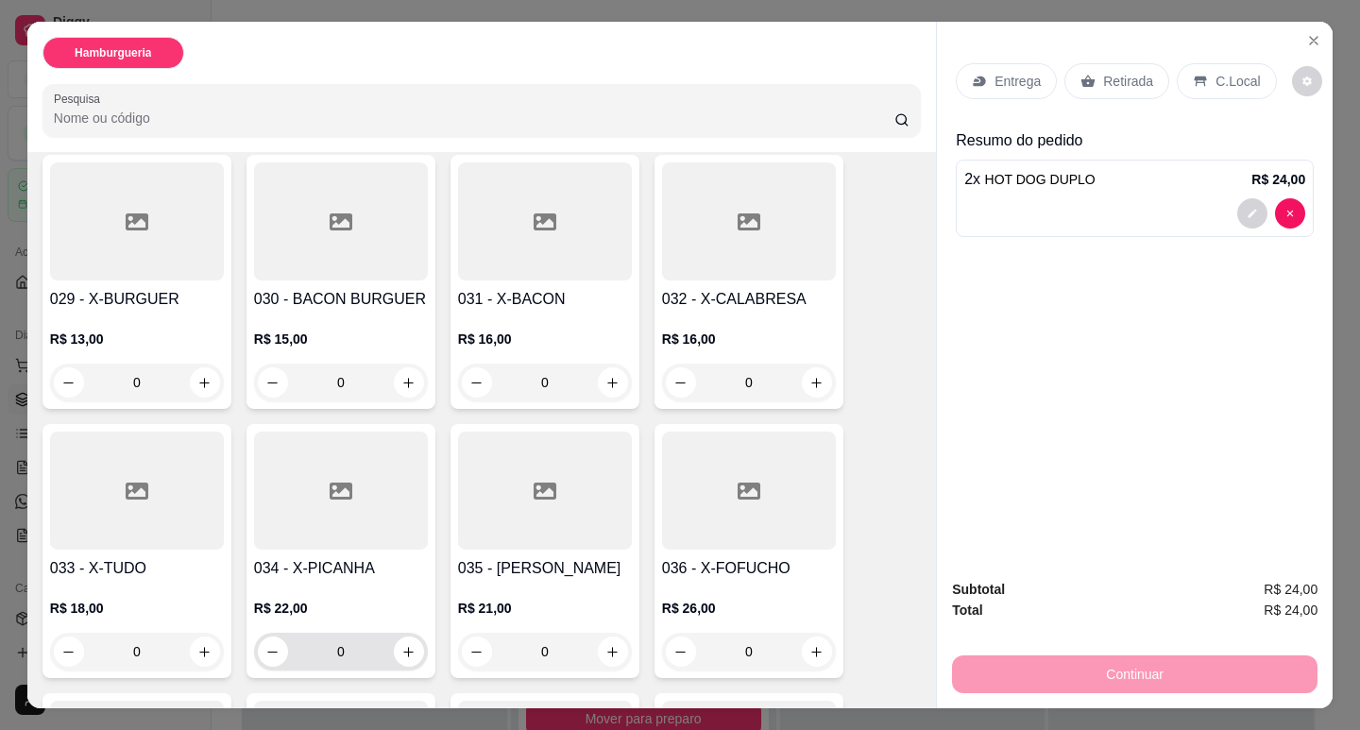
click at [404, 633] on div "0" at bounding box center [341, 652] width 166 height 38
click at [404, 647] on icon "increase-product-quantity" at bounding box center [409, 652] width 10 height 10
type input "1"
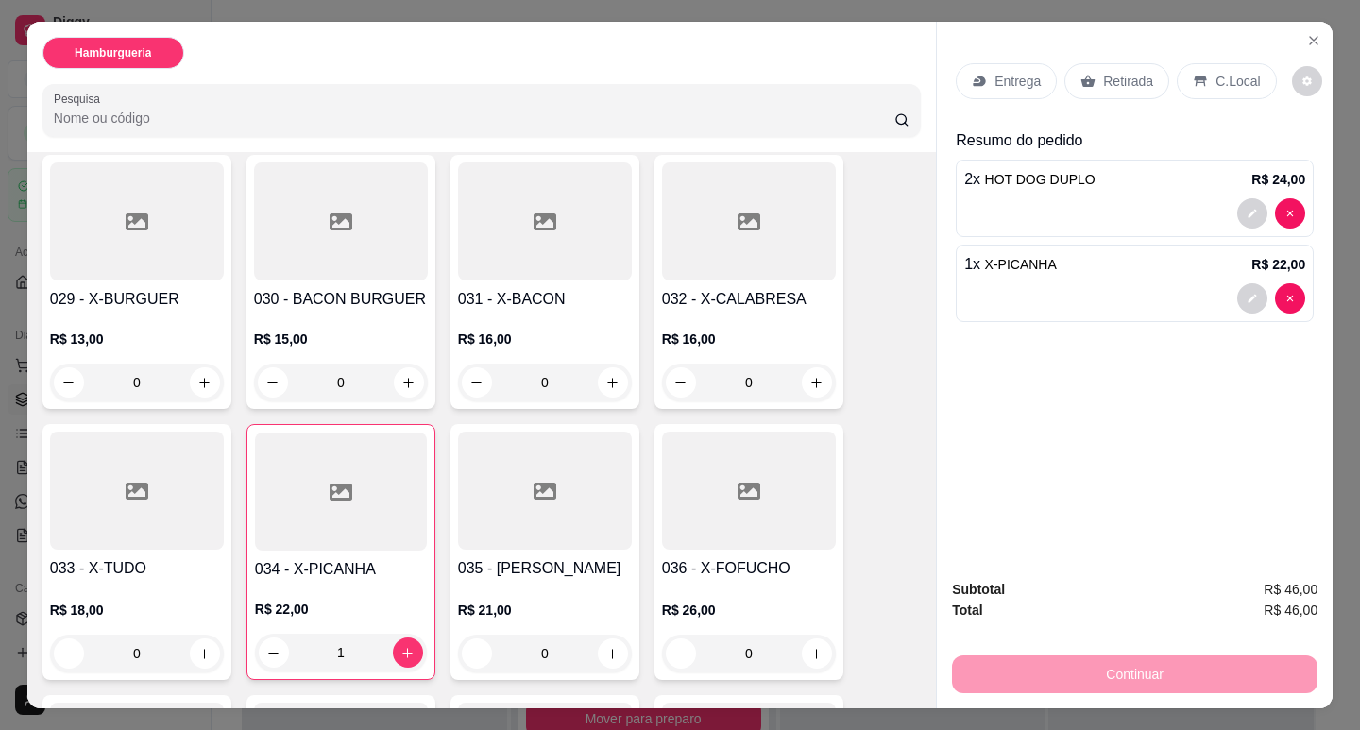
click at [1028, 75] on p "Entrega" at bounding box center [1018, 81] width 46 height 19
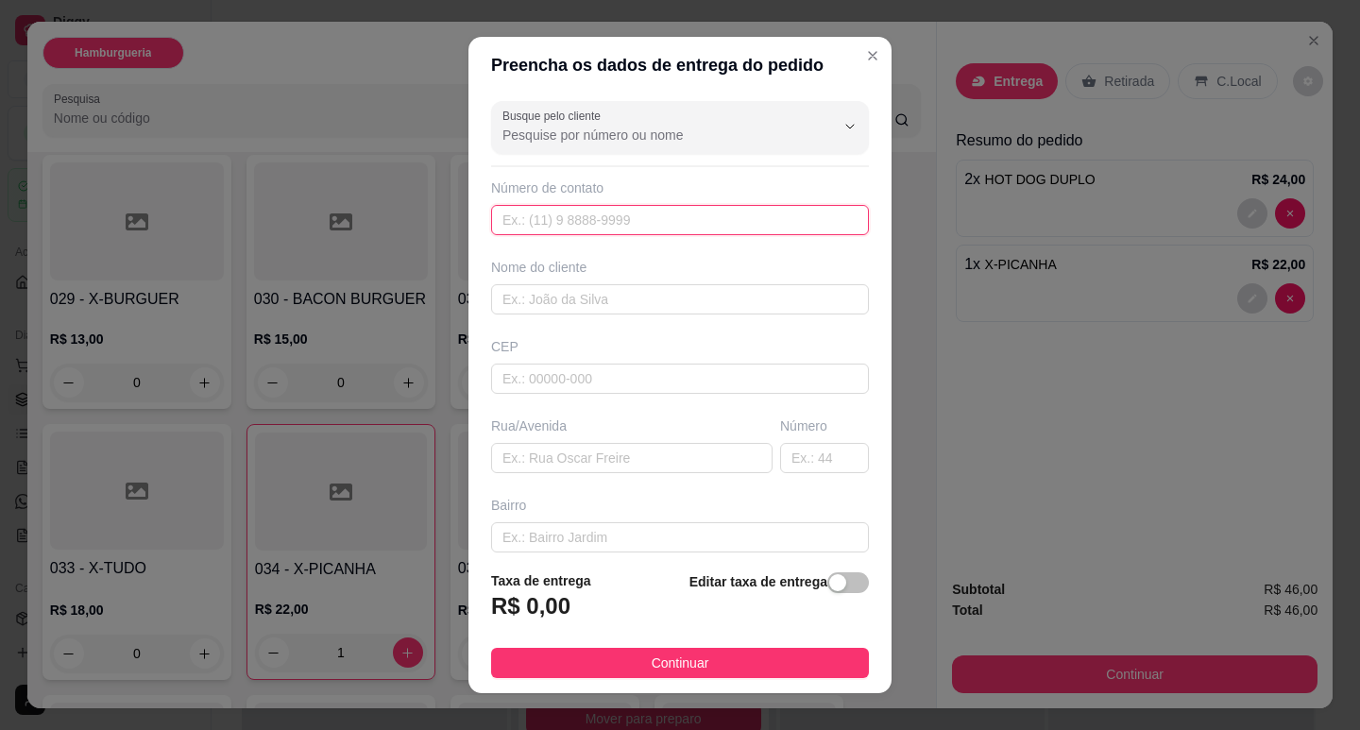
click at [575, 212] on input "text" at bounding box center [680, 220] width 378 height 30
click at [582, 130] on input "Busque pelo cliente" at bounding box center [653, 135] width 302 height 19
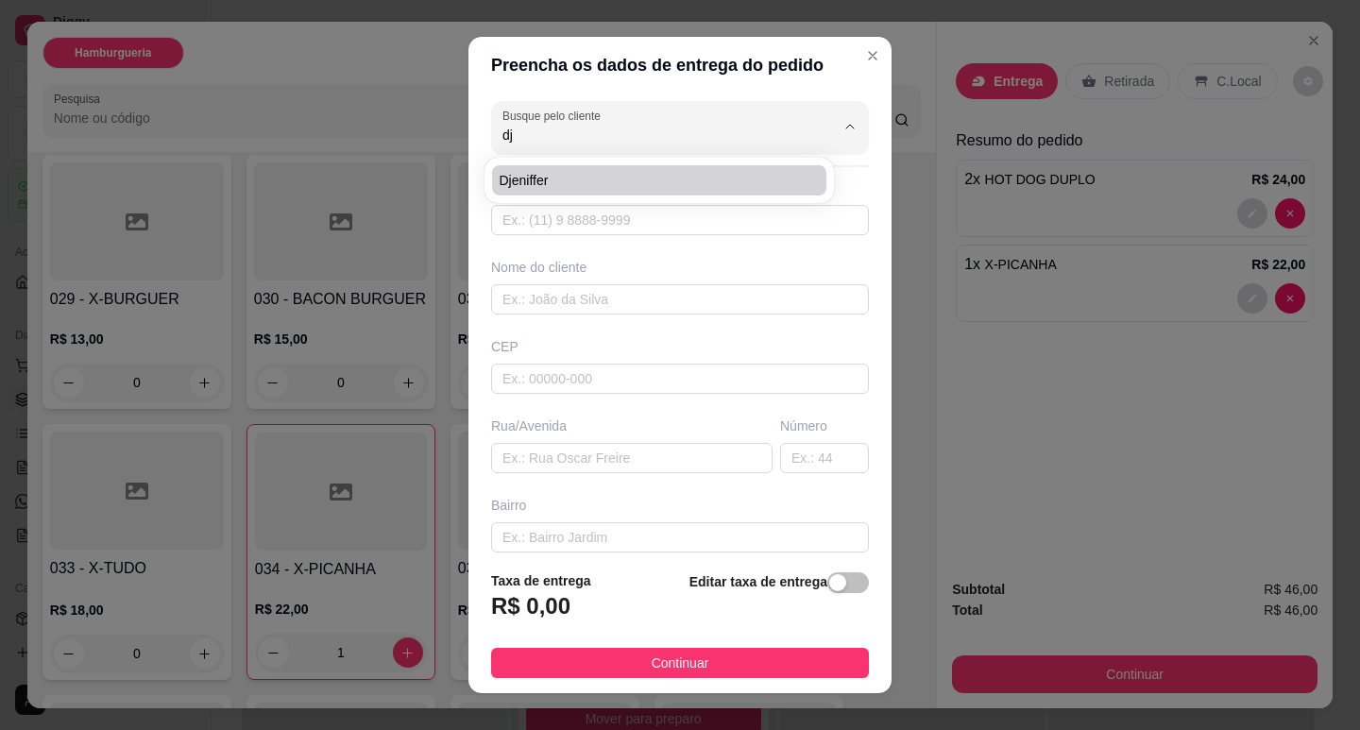
click at [575, 186] on span "Djeniffer" at bounding box center [650, 180] width 300 height 19
type input "Djeniffer"
type input "22981102995"
type input "Djeniffer"
type input "[GEOGRAPHIC_DATA]"
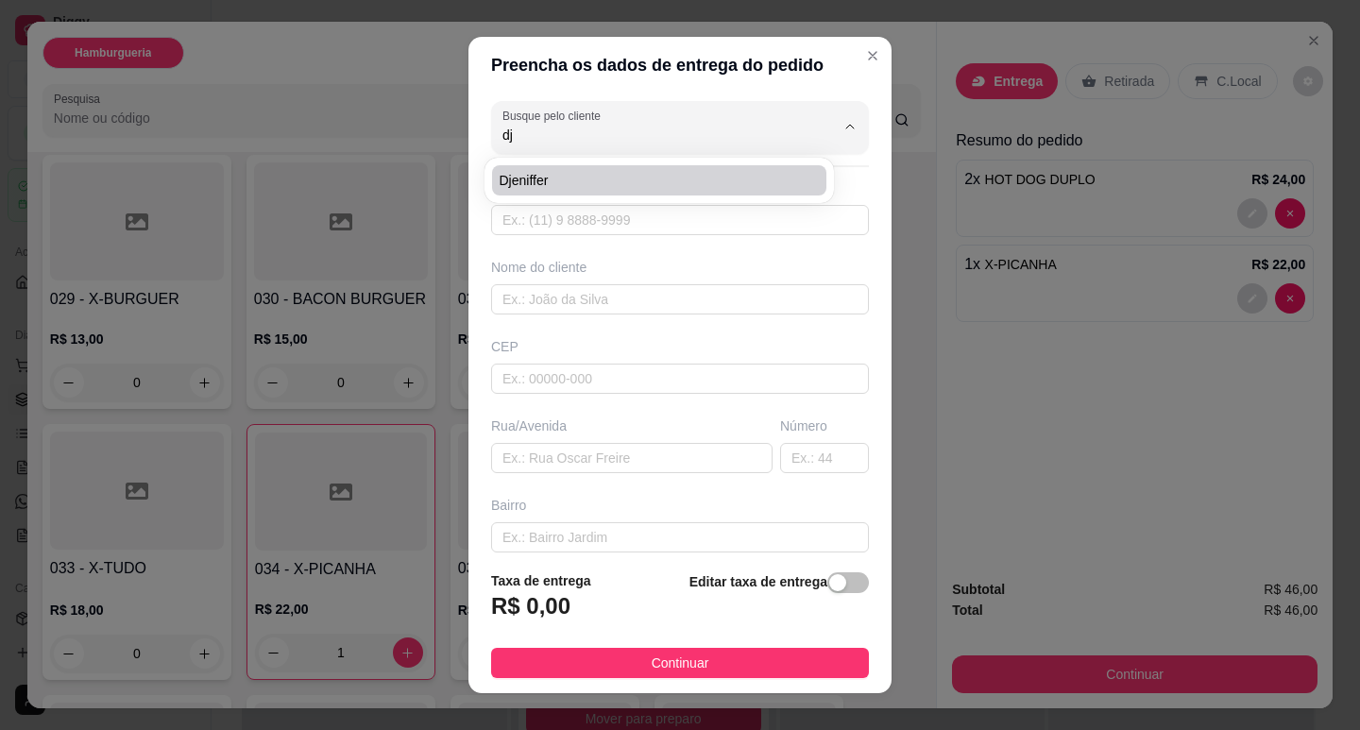
type input "275"
type input "Engenho da praia"
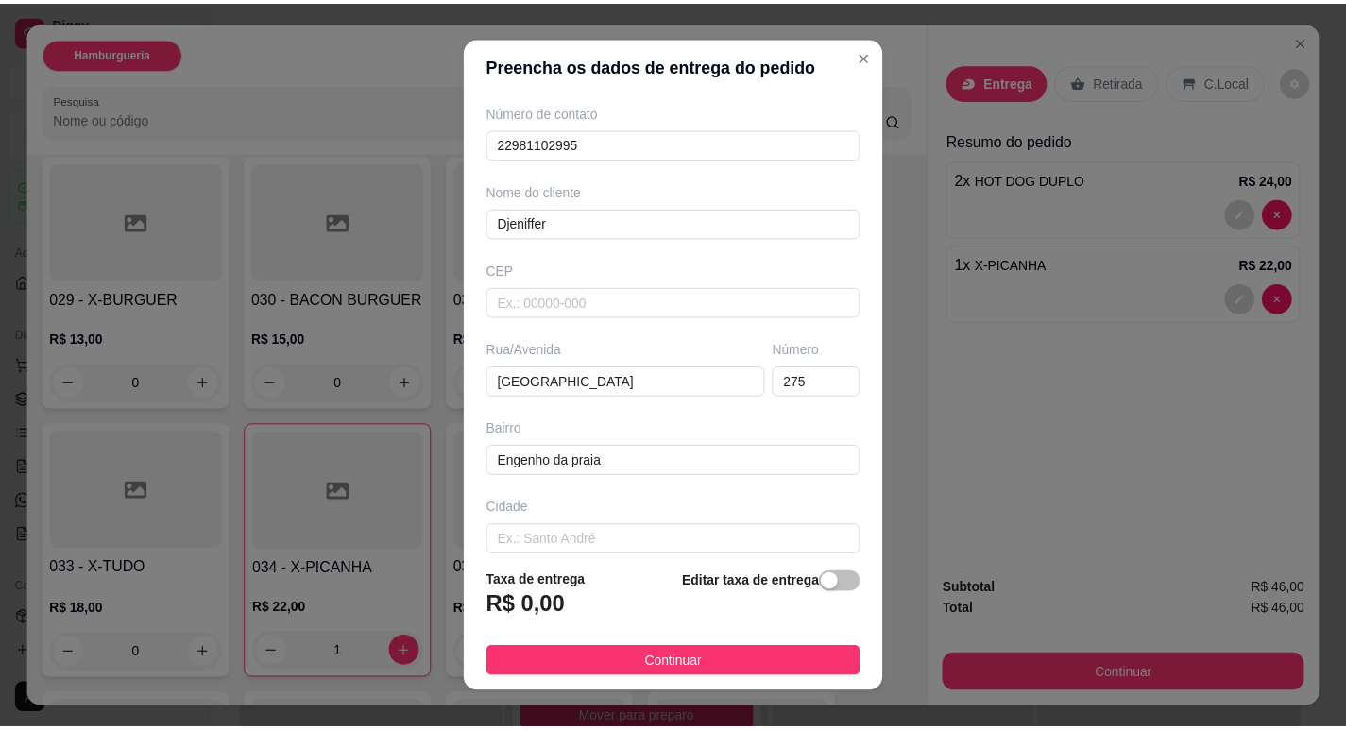
scroll to position [174, 0]
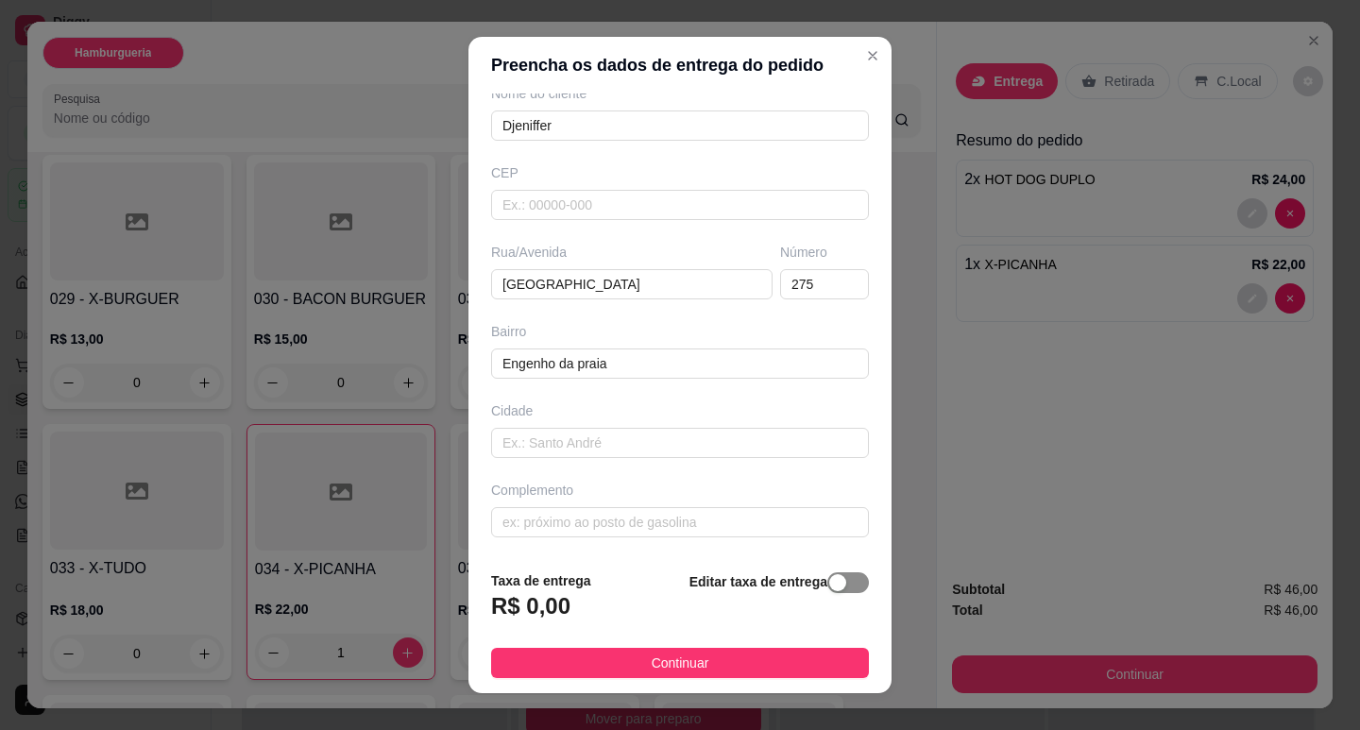
type input "Djeniffer"
click at [829, 588] on div "button" at bounding box center [837, 582] width 17 height 17
click at [636, 609] on input "0,00" at bounding box center [593, 614] width 202 height 36
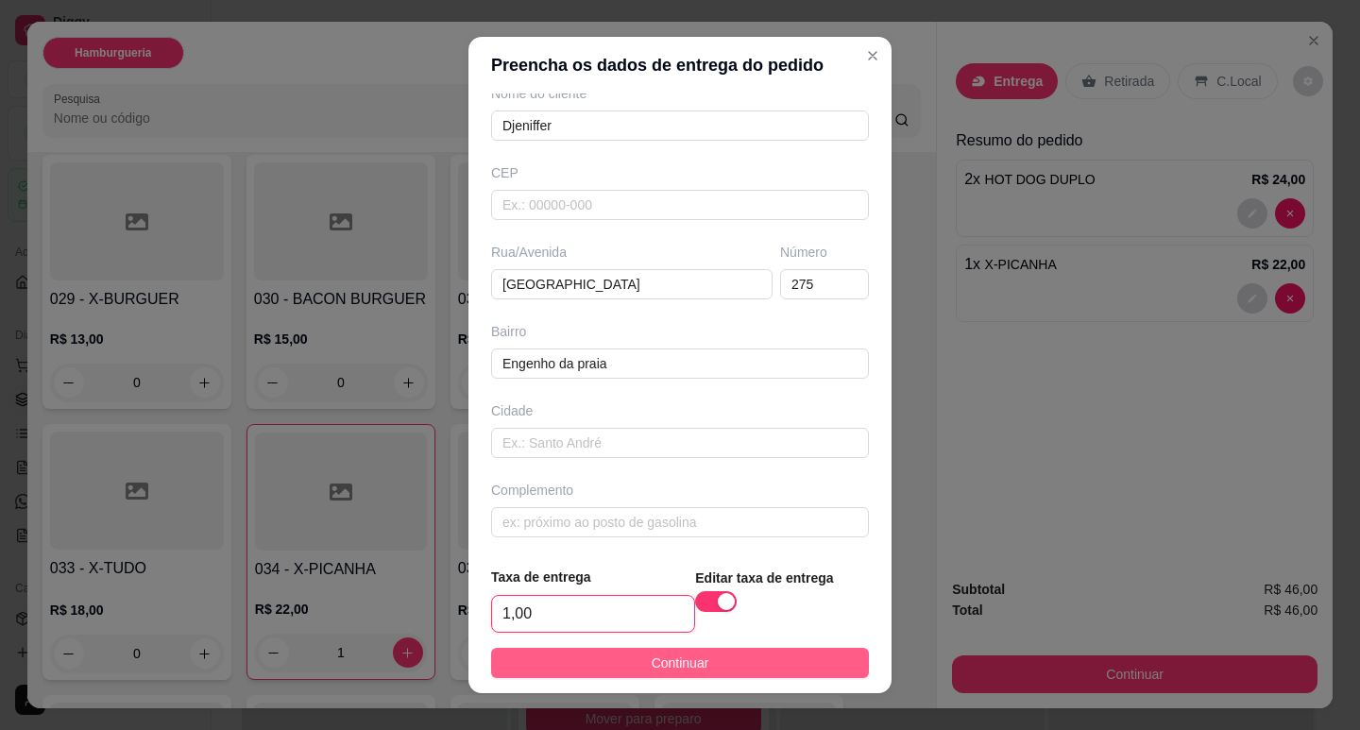
type input "1,00"
click at [768, 673] on button "Continuar" at bounding box center [680, 663] width 378 height 30
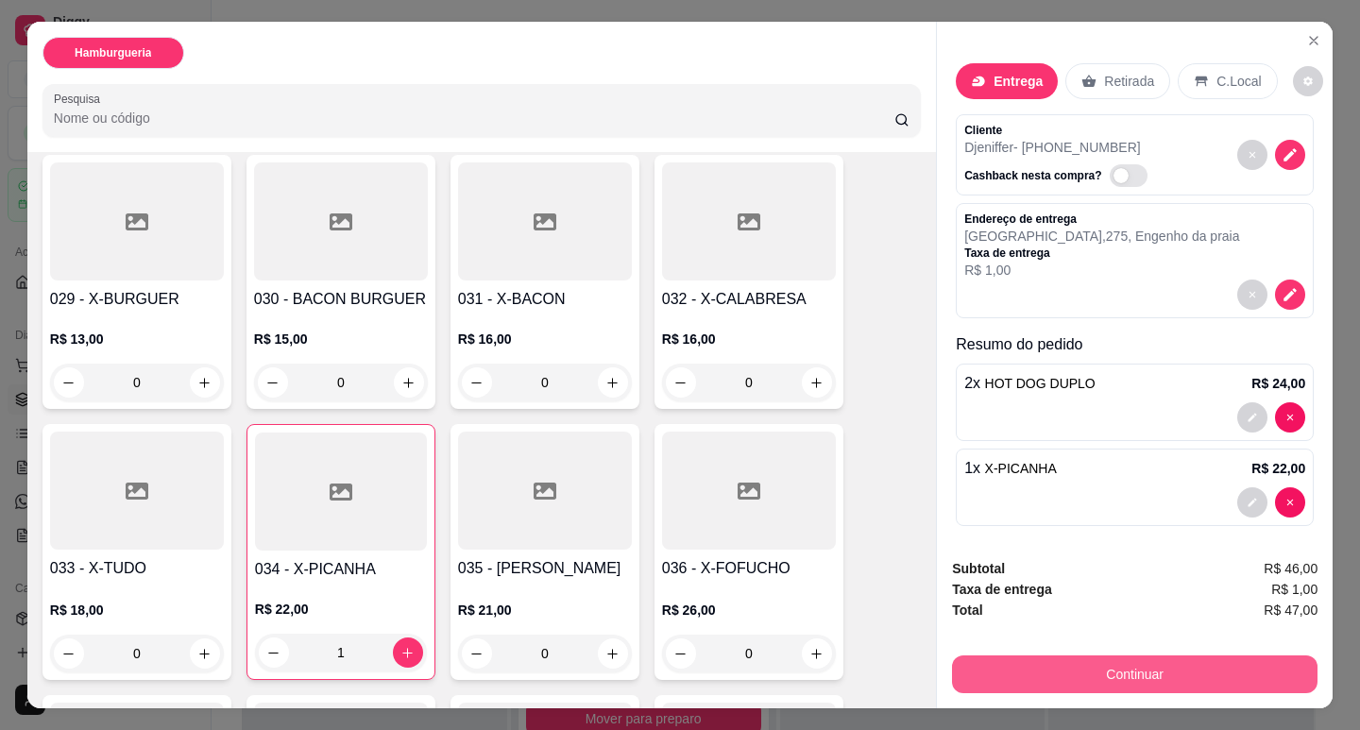
click at [1194, 671] on button "Continuar" at bounding box center [1135, 675] width 366 height 38
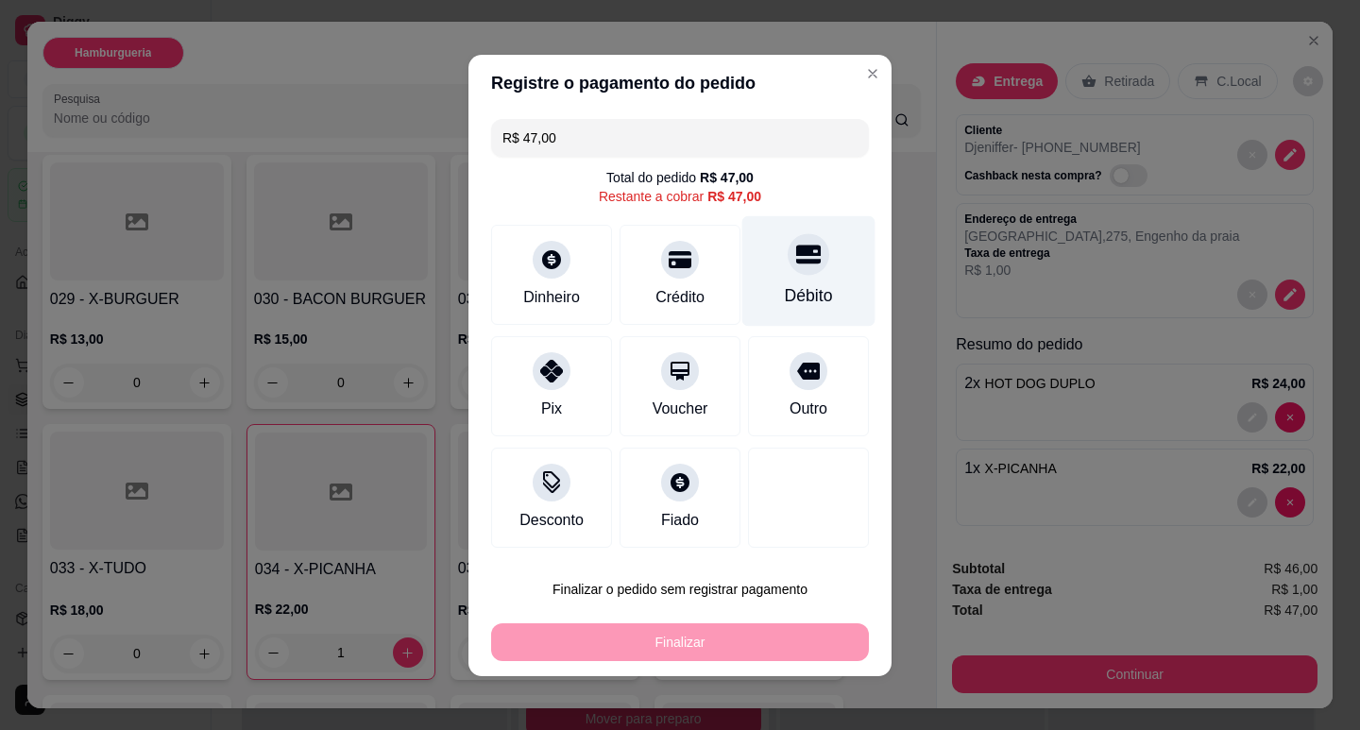
click at [783, 276] on div "Débito" at bounding box center [808, 270] width 133 height 111
type input "R$ 0,00"
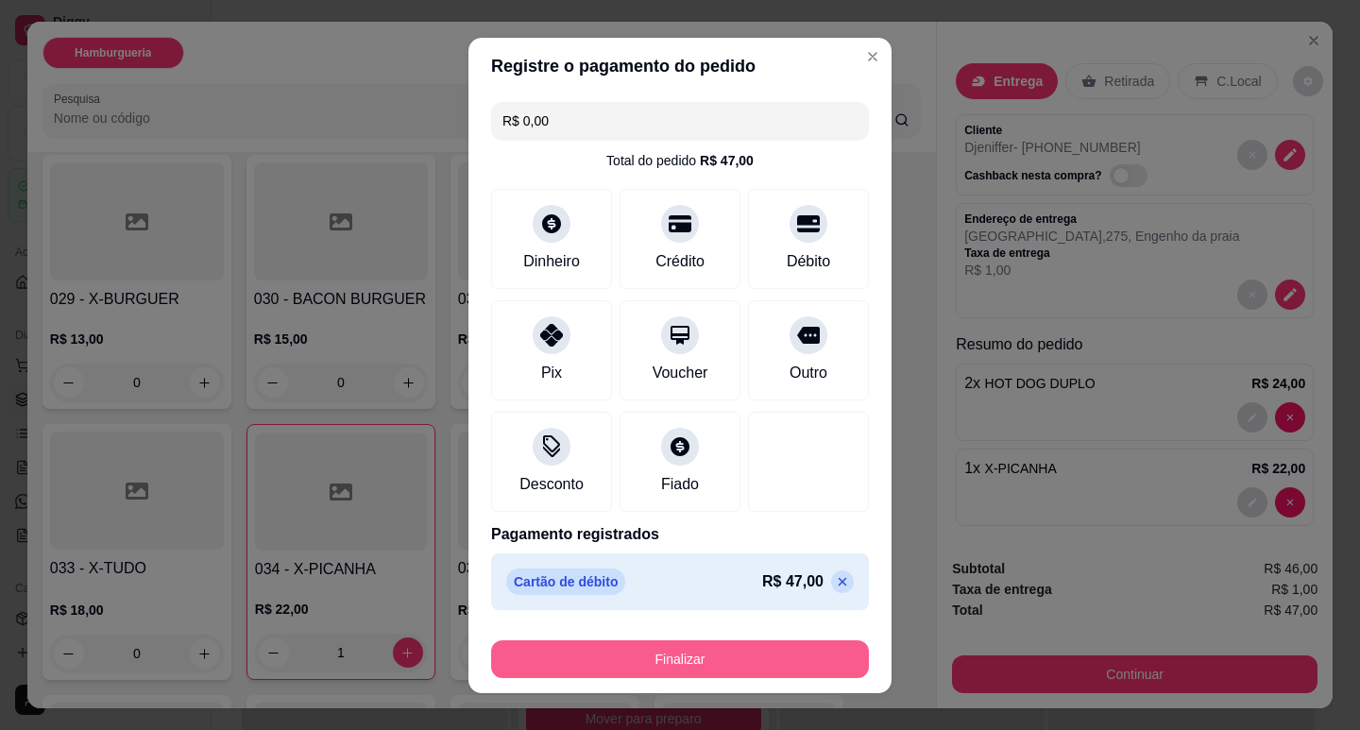
click at [711, 651] on button "Finalizar" at bounding box center [680, 659] width 378 height 38
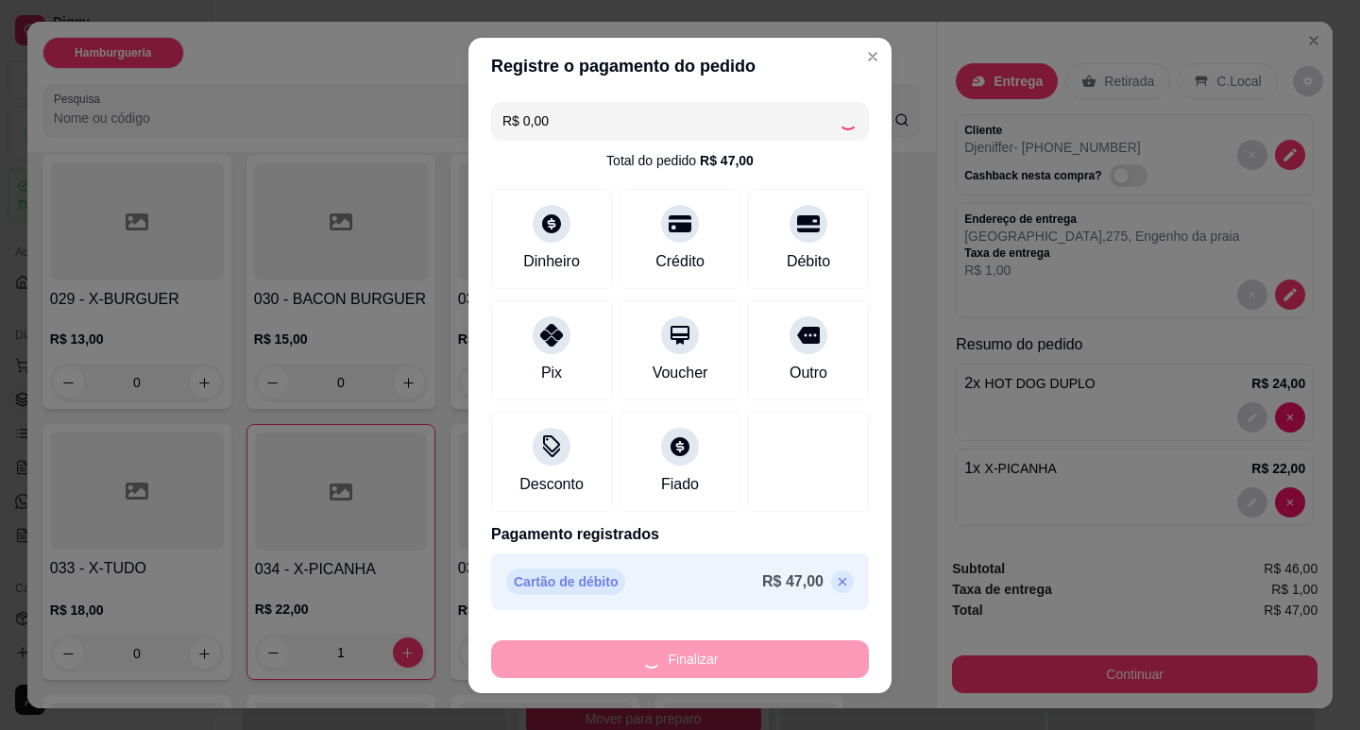
type input "0"
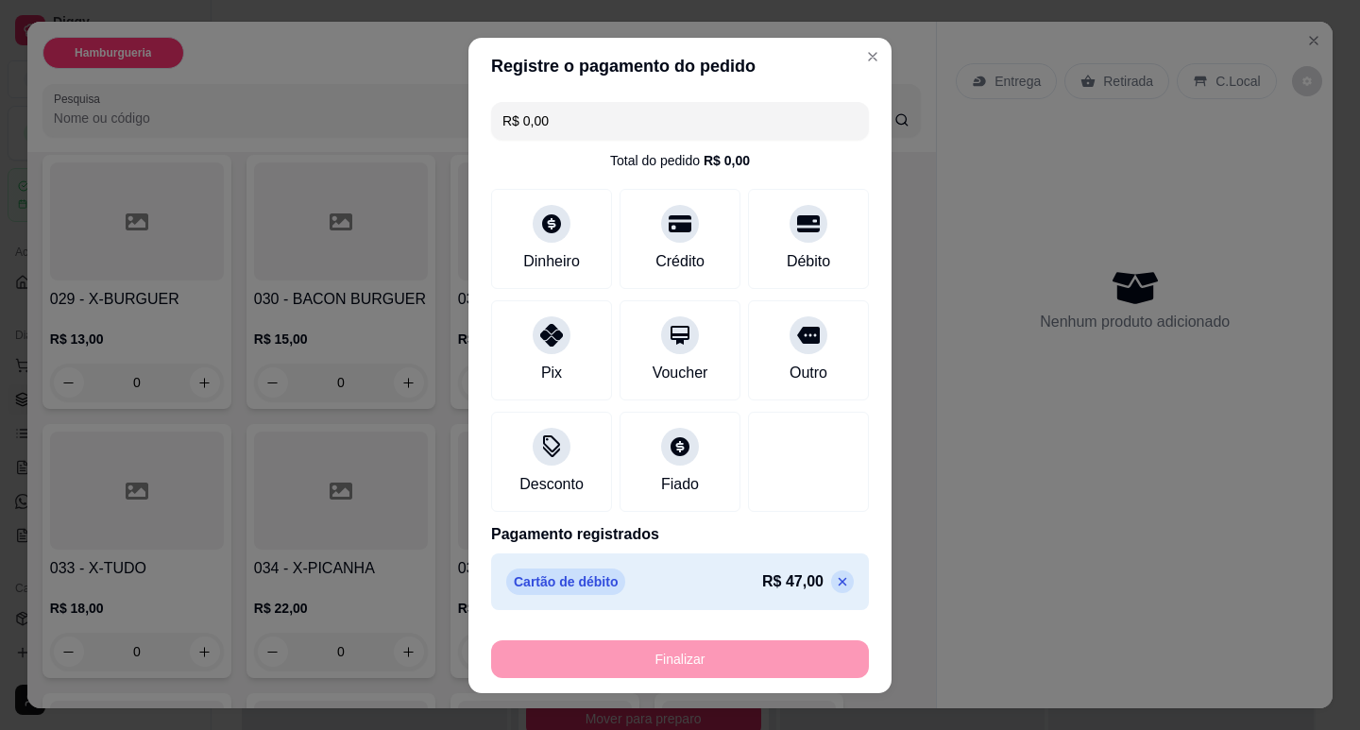
type input "-R$ 47,00"
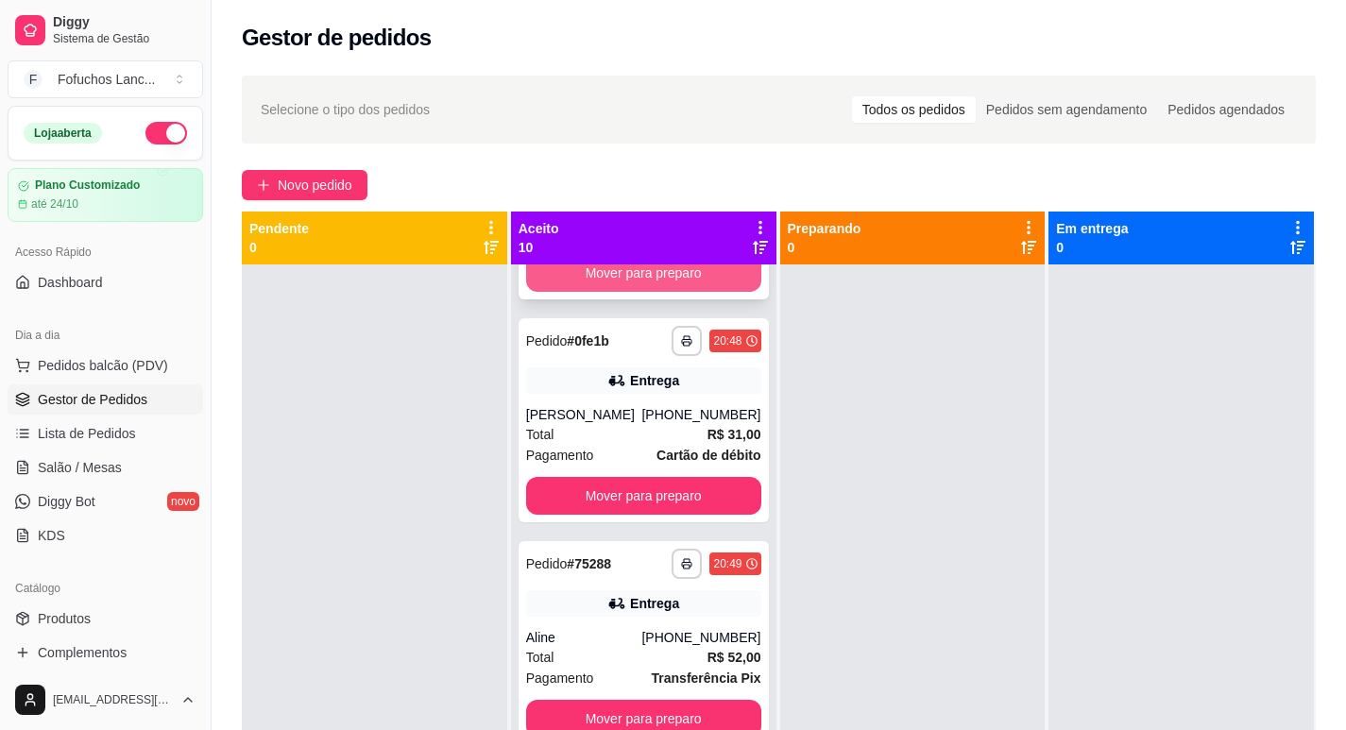
click at [641, 274] on button "Mover para preparo" at bounding box center [643, 273] width 235 height 38
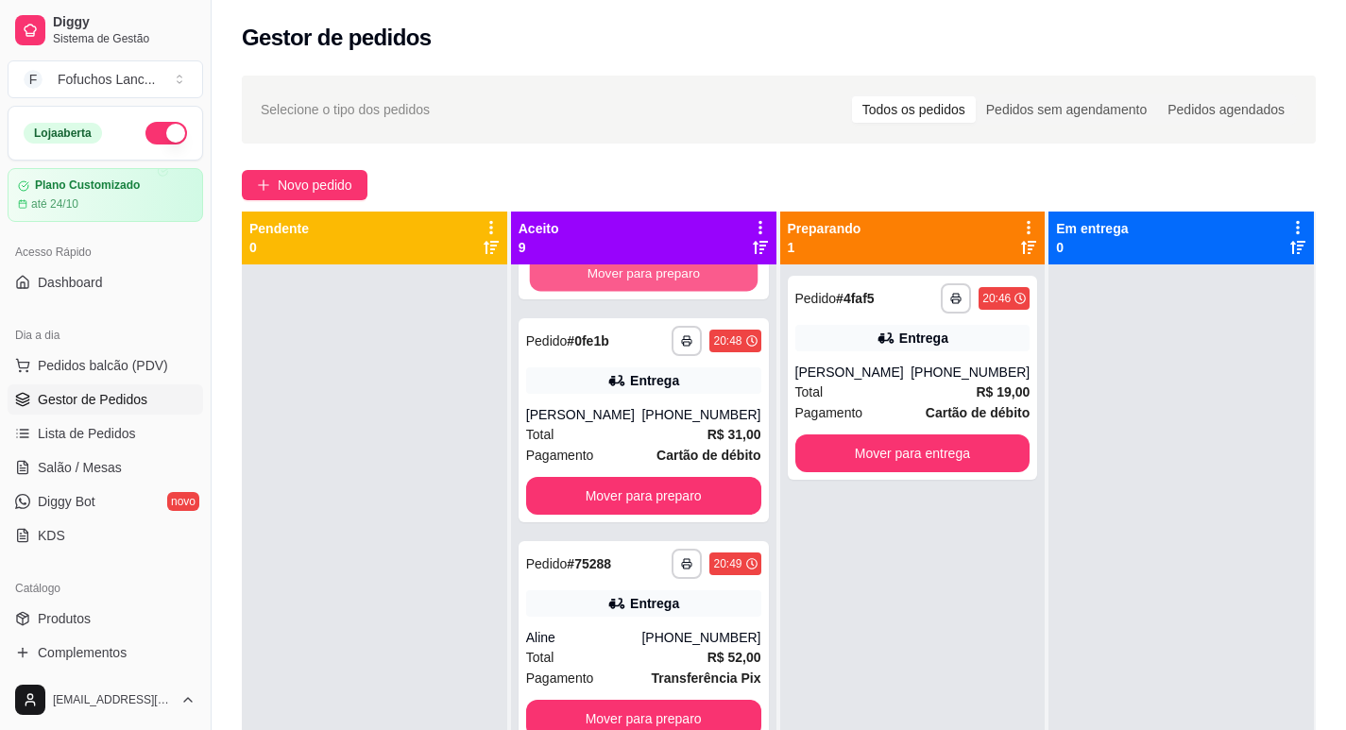
click at [641, 274] on button "Mover para preparo" at bounding box center [643, 273] width 228 height 37
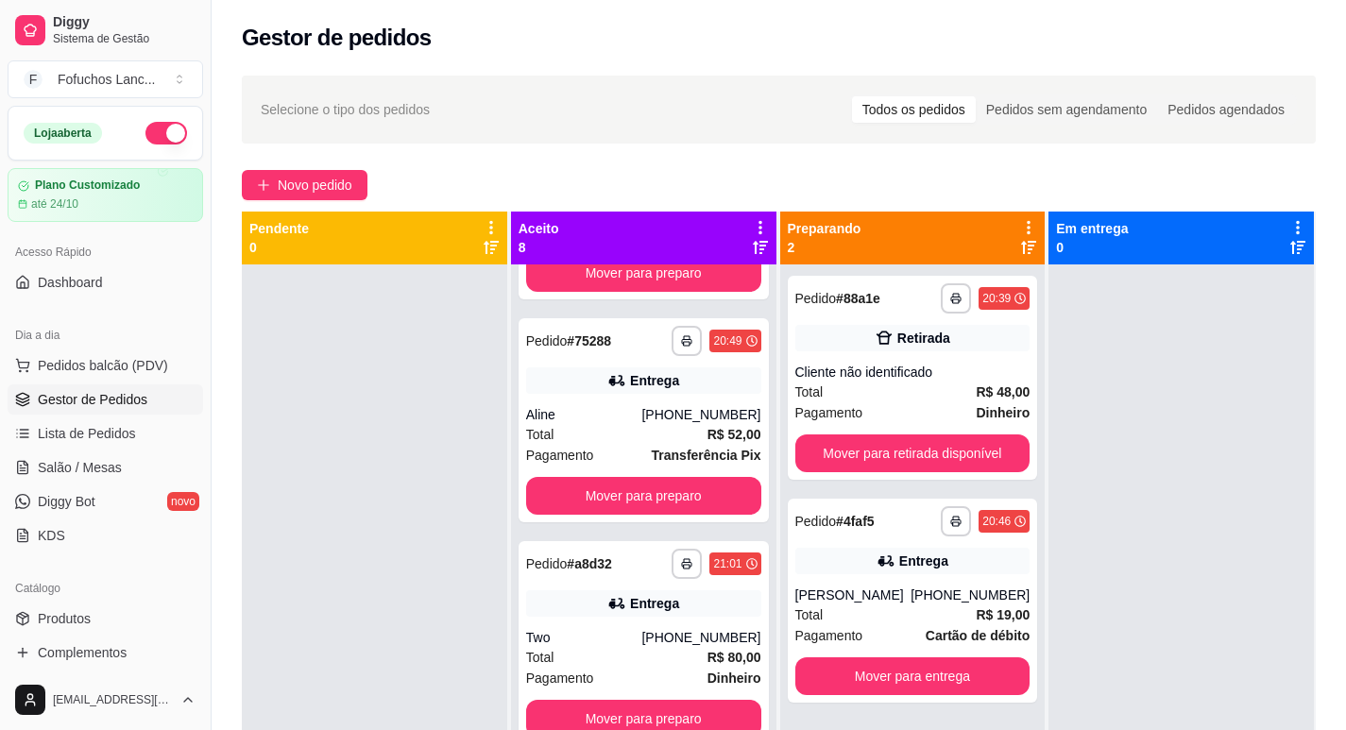
scroll to position [626, 0]
click at [641, 274] on button "Mover para preparo" at bounding box center [643, 273] width 235 height 38
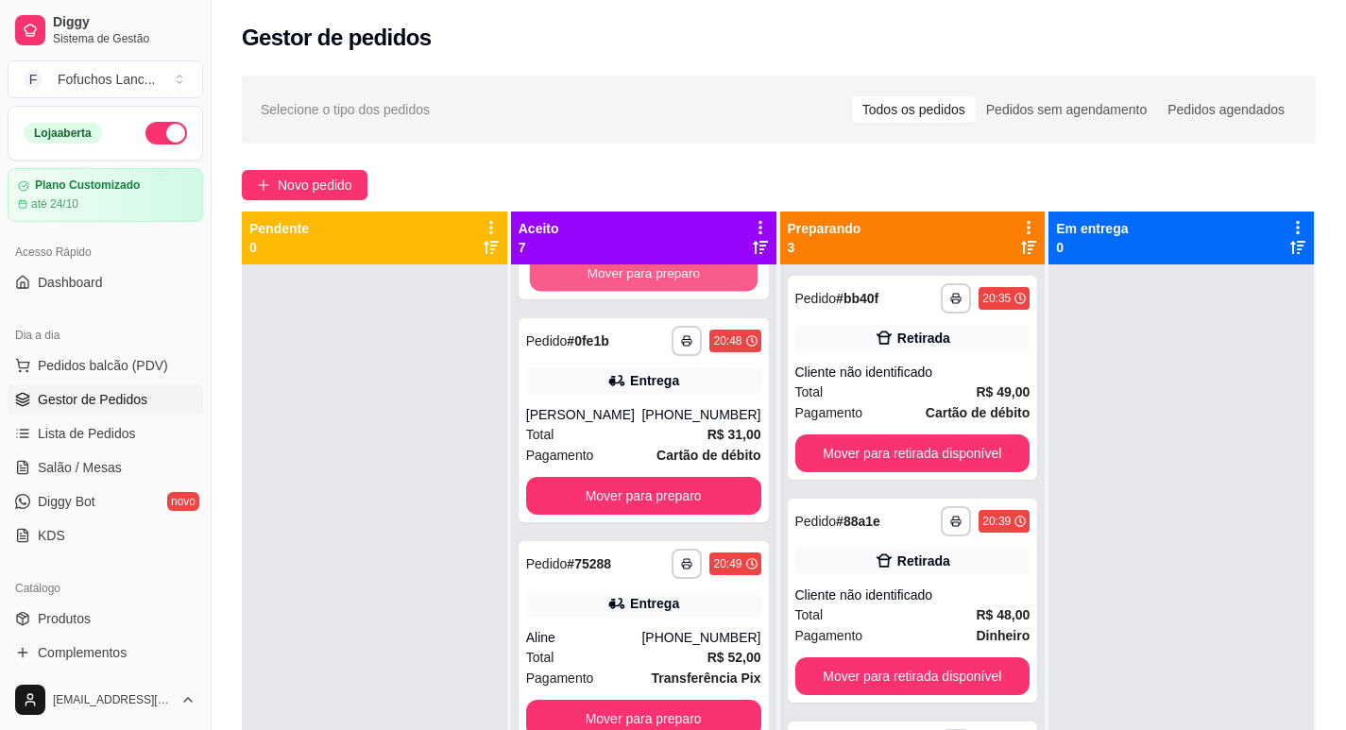
click at [641, 274] on button "Mover para preparo" at bounding box center [643, 273] width 228 height 37
click at [641, 274] on button "Mover para preparo" at bounding box center [643, 273] width 235 height 38
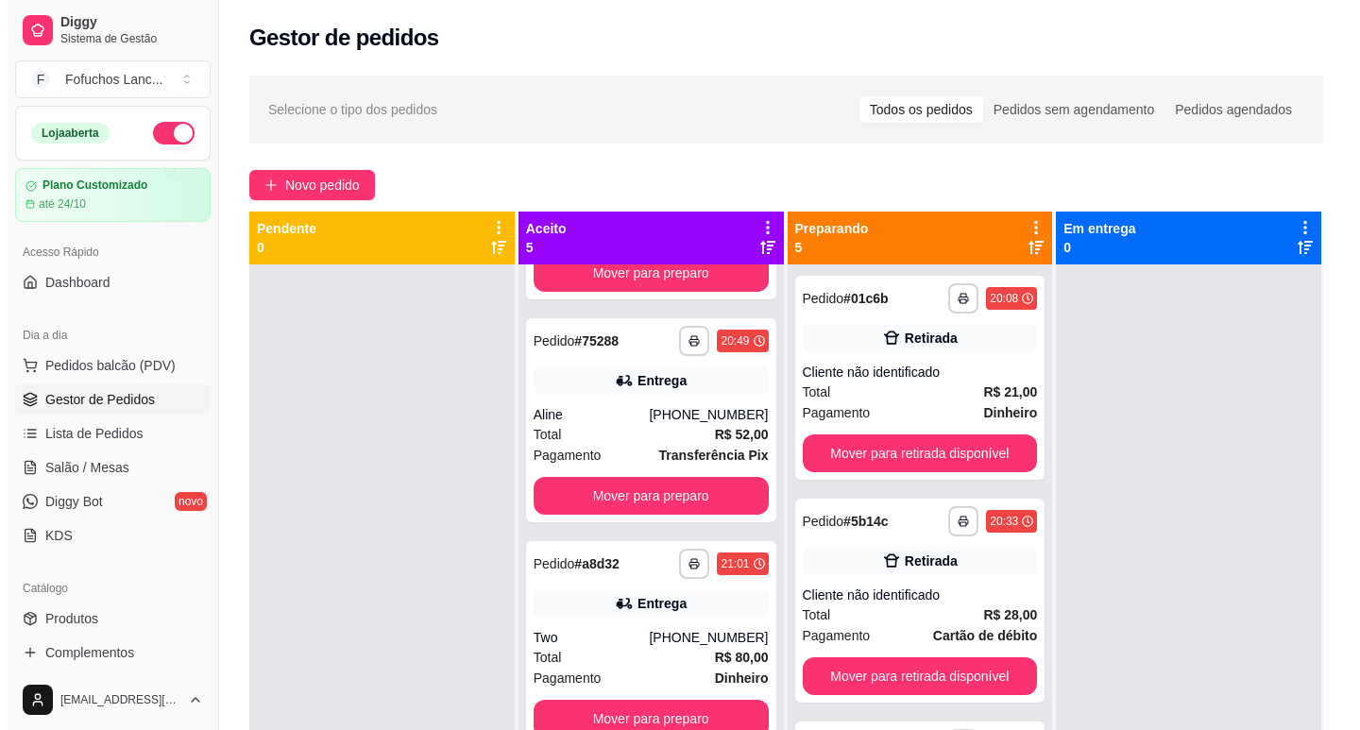
scroll to position [0, 0]
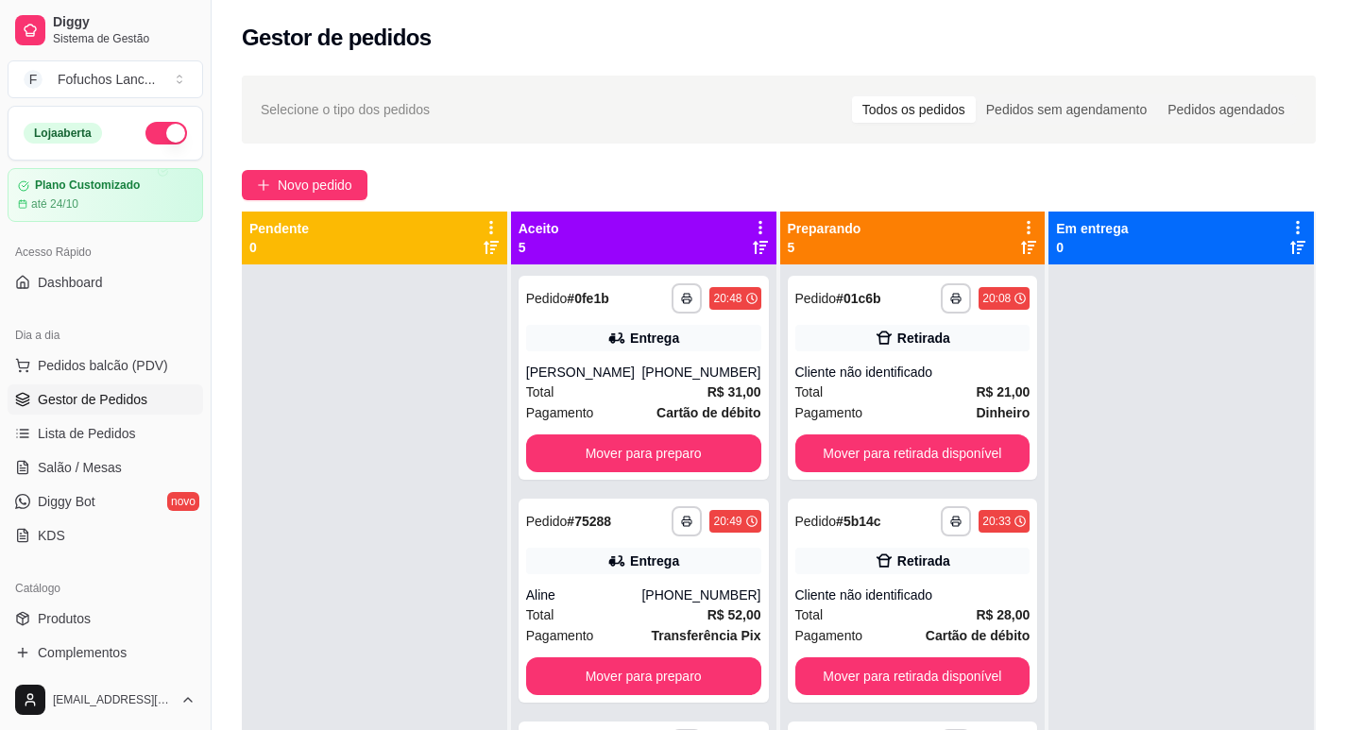
click at [641, 274] on div "**********" at bounding box center [643, 629] width 265 height 730
click at [657, 457] on button "Mover para preparo" at bounding box center [643, 453] width 235 height 38
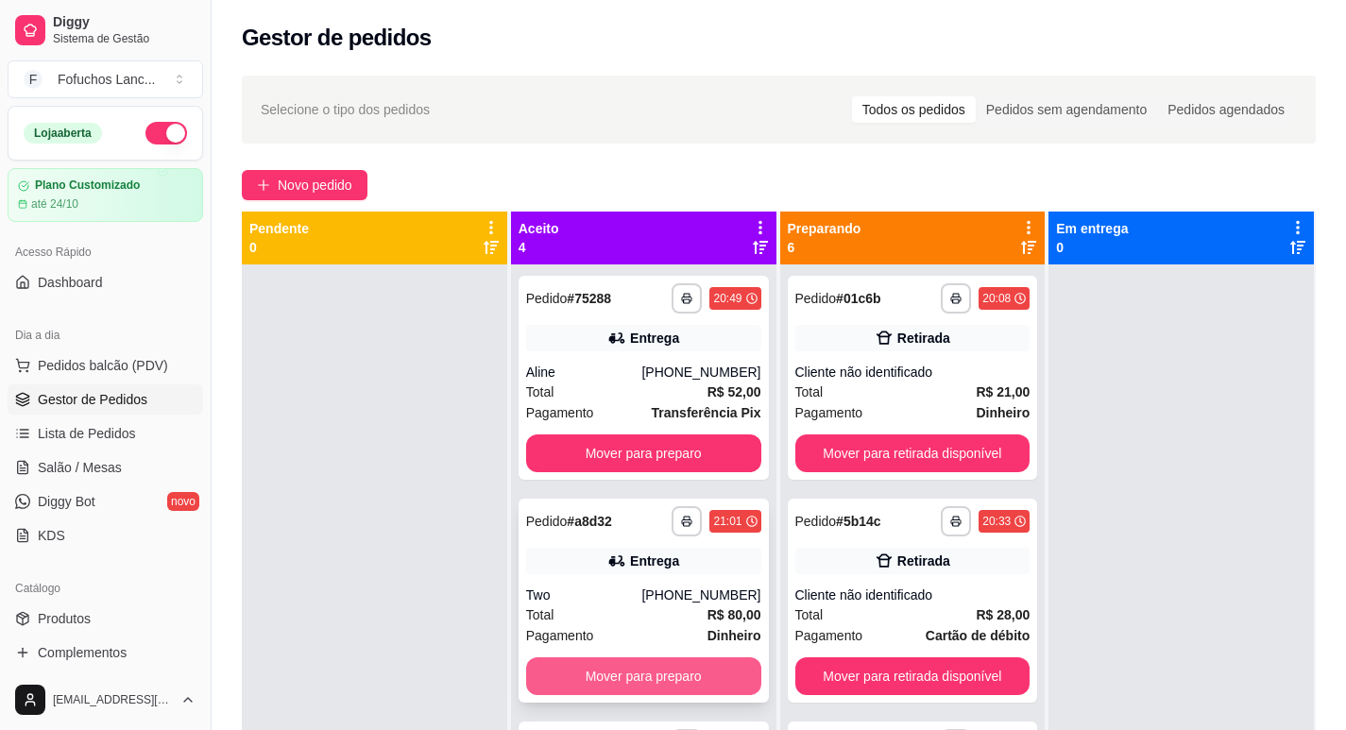
click at [668, 681] on button "Mover para preparo" at bounding box center [643, 676] width 235 height 38
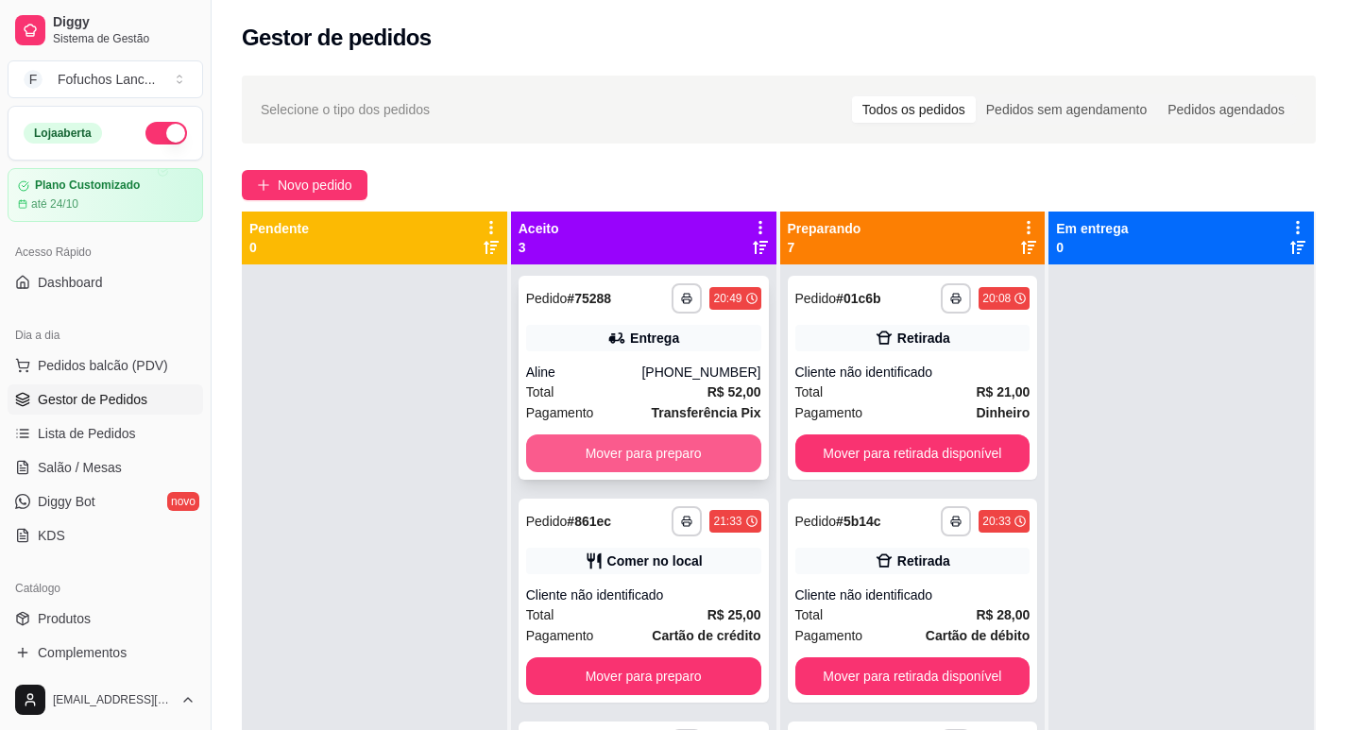
click at [670, 450] on button "Mover para preparo" at bounding box center [643, 453] width 235 height 38
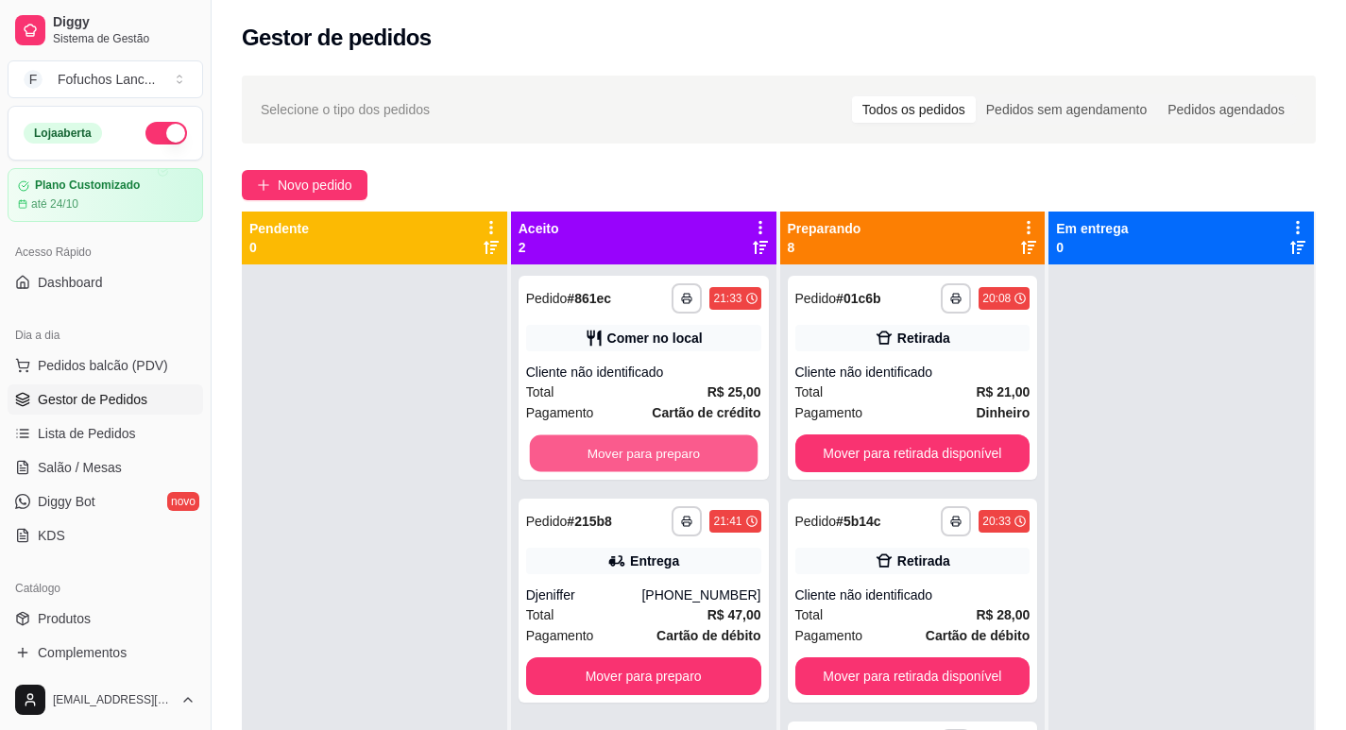
click at [670, 450] on button "Mover para preparo" at bounding box center [643, 453] width 228 height 37
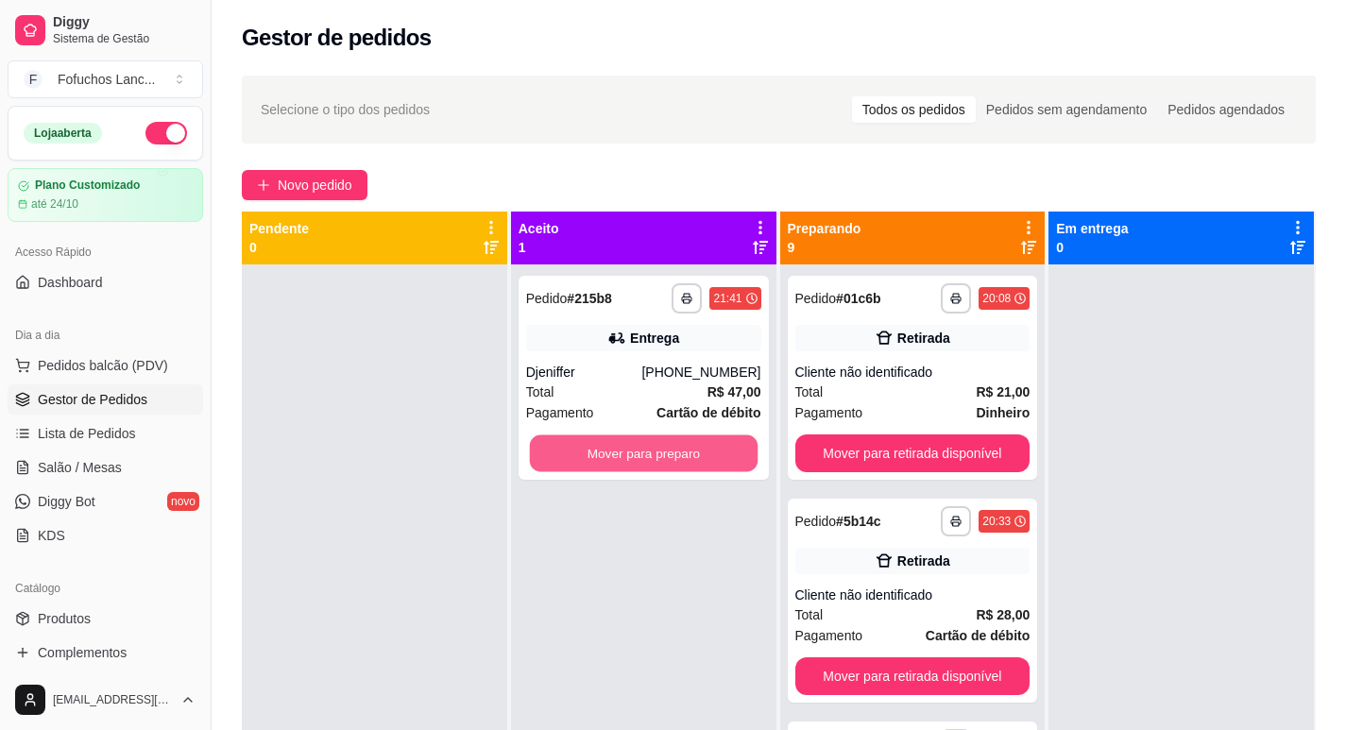
click at [670, 450] on button "Mover para preparo" at bounding box center [643, 453] width 228 height 37
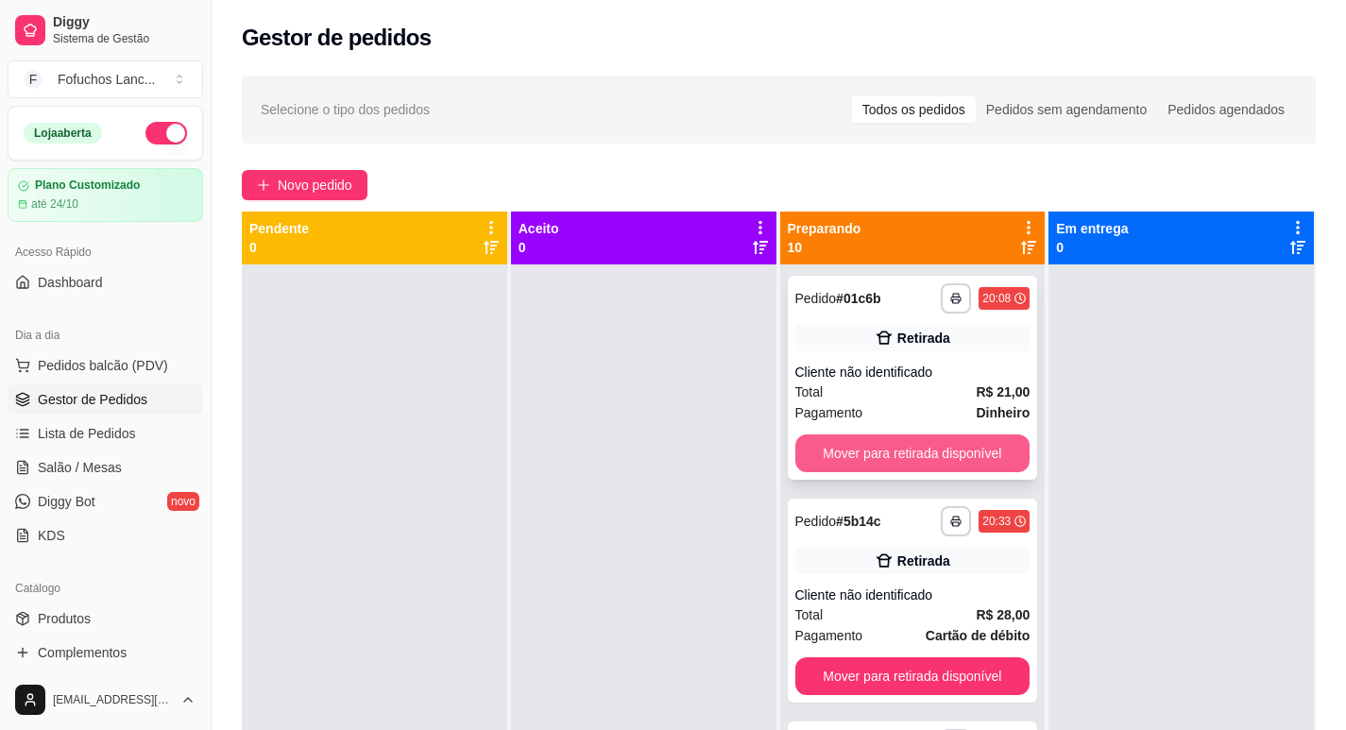
click at [935, 451] on button "Mover para retirada disponível" at bounding box center [912, 453] width 235 height 38
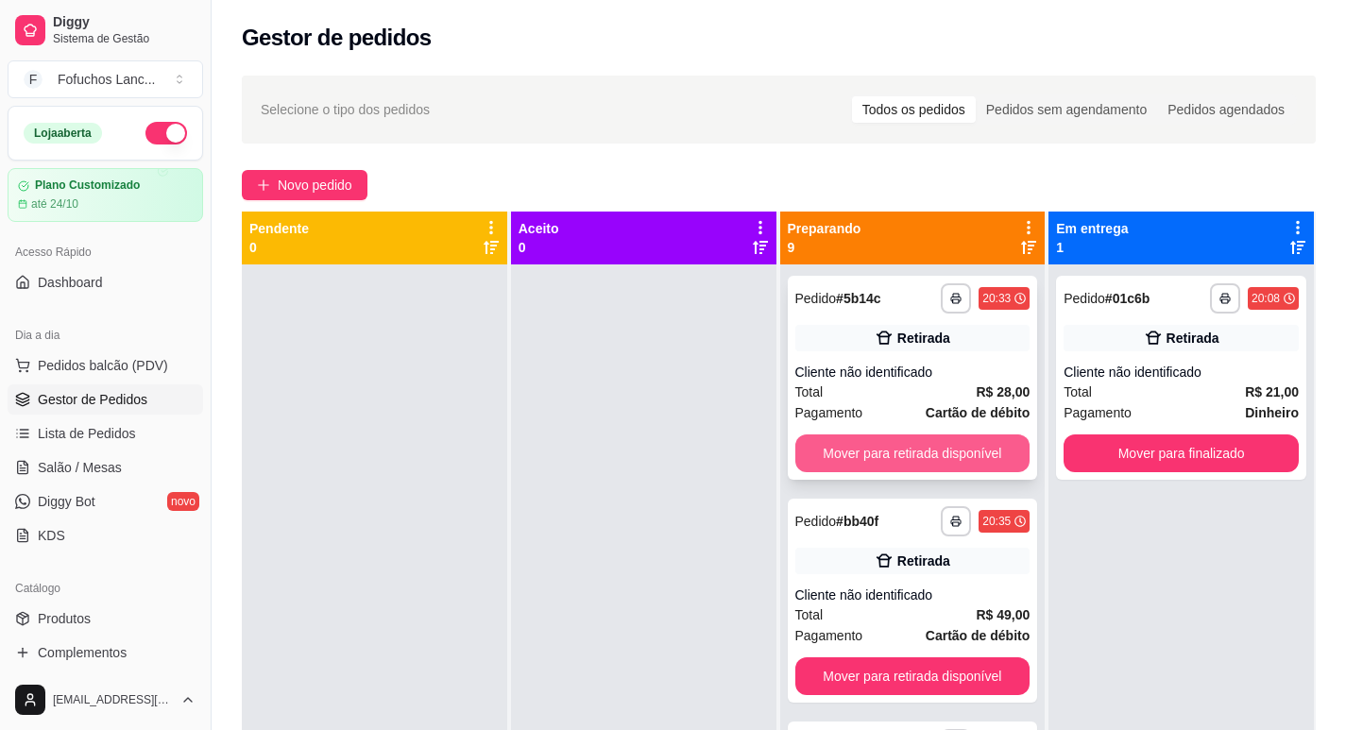
click at [933, 451] on button "Mover para retirada disponível" at bounding box center [912, 453] width 235 height 38
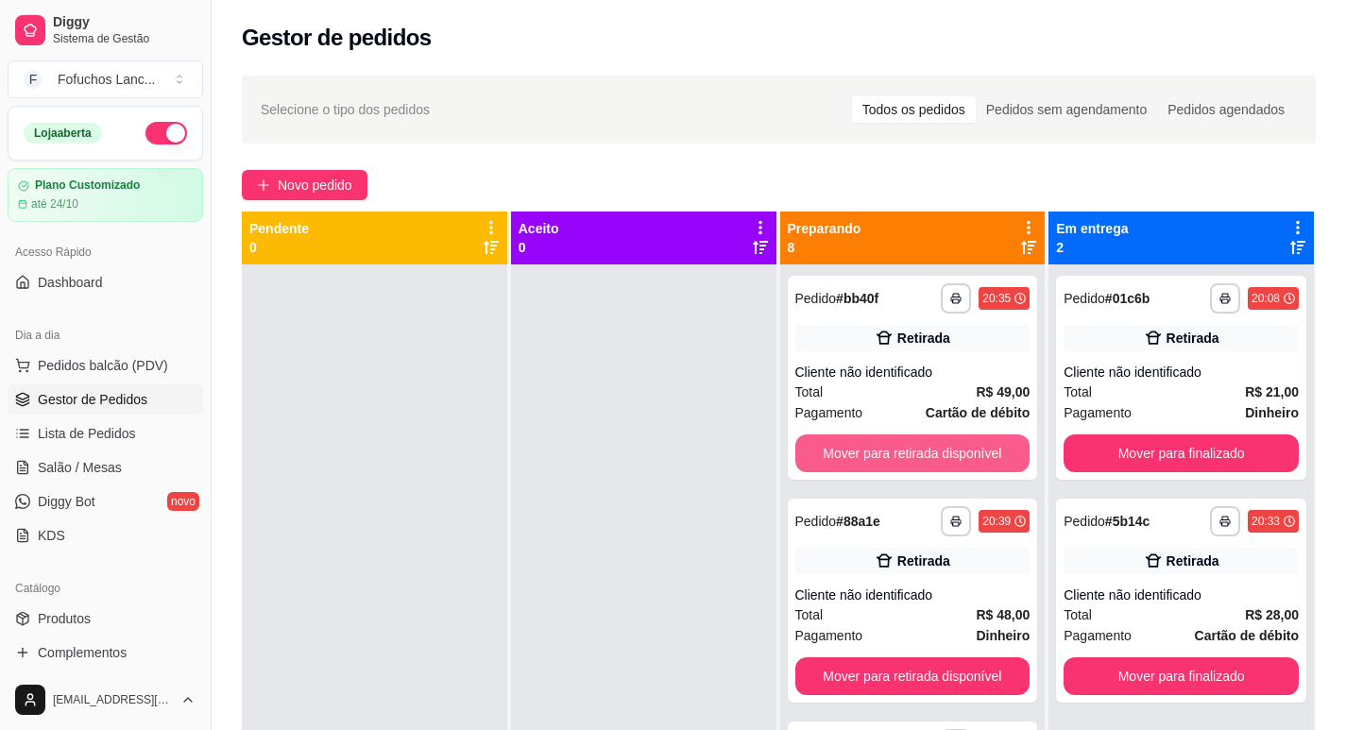
click at [933, 451] on button "Mover para retirada disponível" at bounding box center [912, 453] width 235 height 38
click at [933, 451] on button "Mover para retirada disponível" at bounding box center [912, 453] width 228 height 37
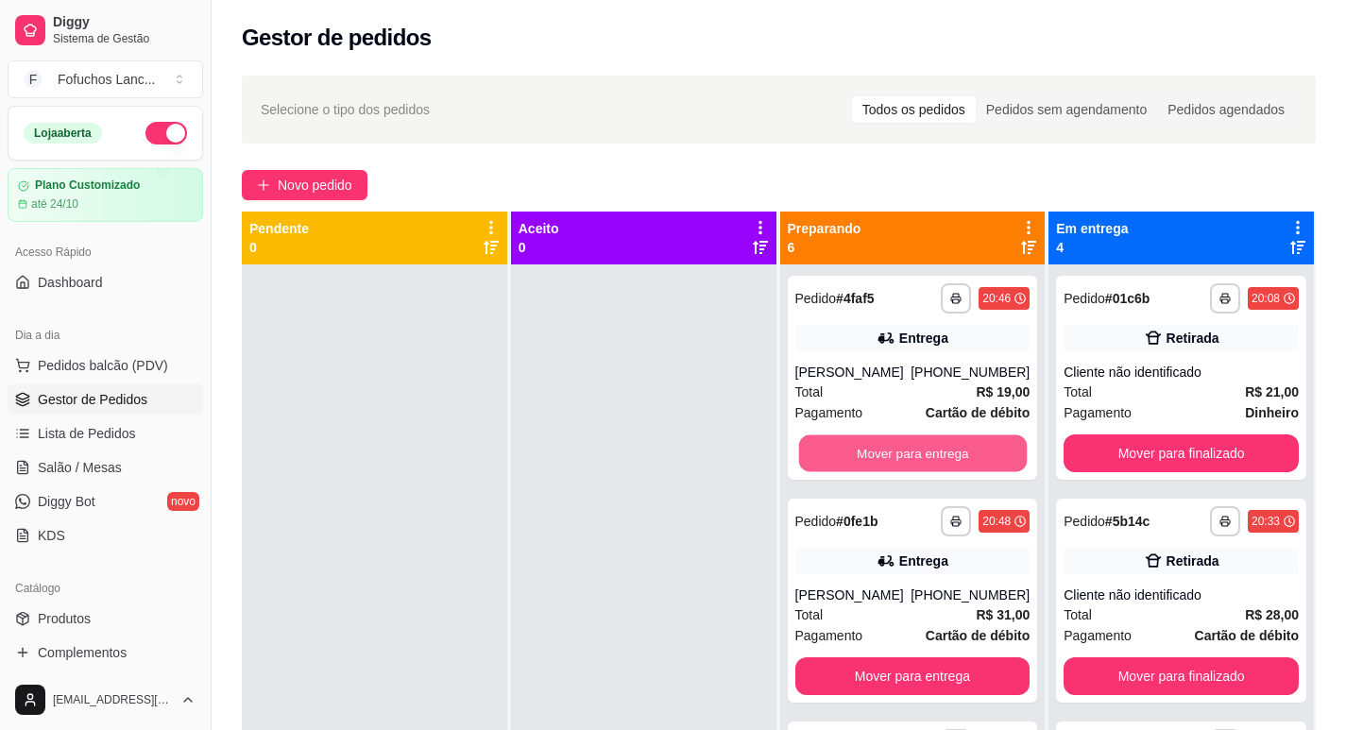
click at [931, 451] on button "Mover para entrega" at bounding box center [912, 453] width 228 height 37
click at [930, 451] on button "Mover para entrega" at bounding box center [912, 453] width 235 height 38
click at [930, 451] on button "Mover para entrega" at bounding box center [912, 453] width 228 height 37
click at [929, 451] on button "Mover para retirada disponível" at bounding box center [912, 453] width 228 height 37
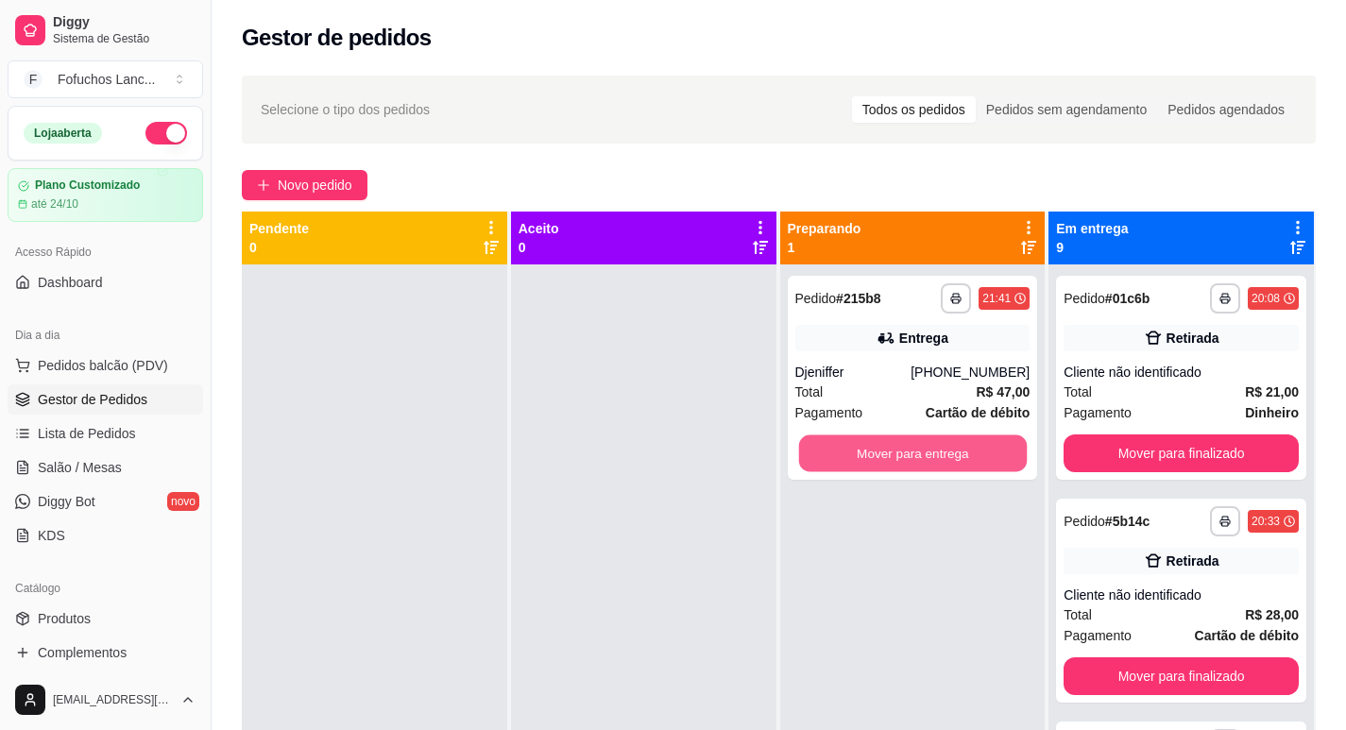
click at [925, 451] on button "Mover para entrega" at bounding box center [912, 453] width 228 height 37
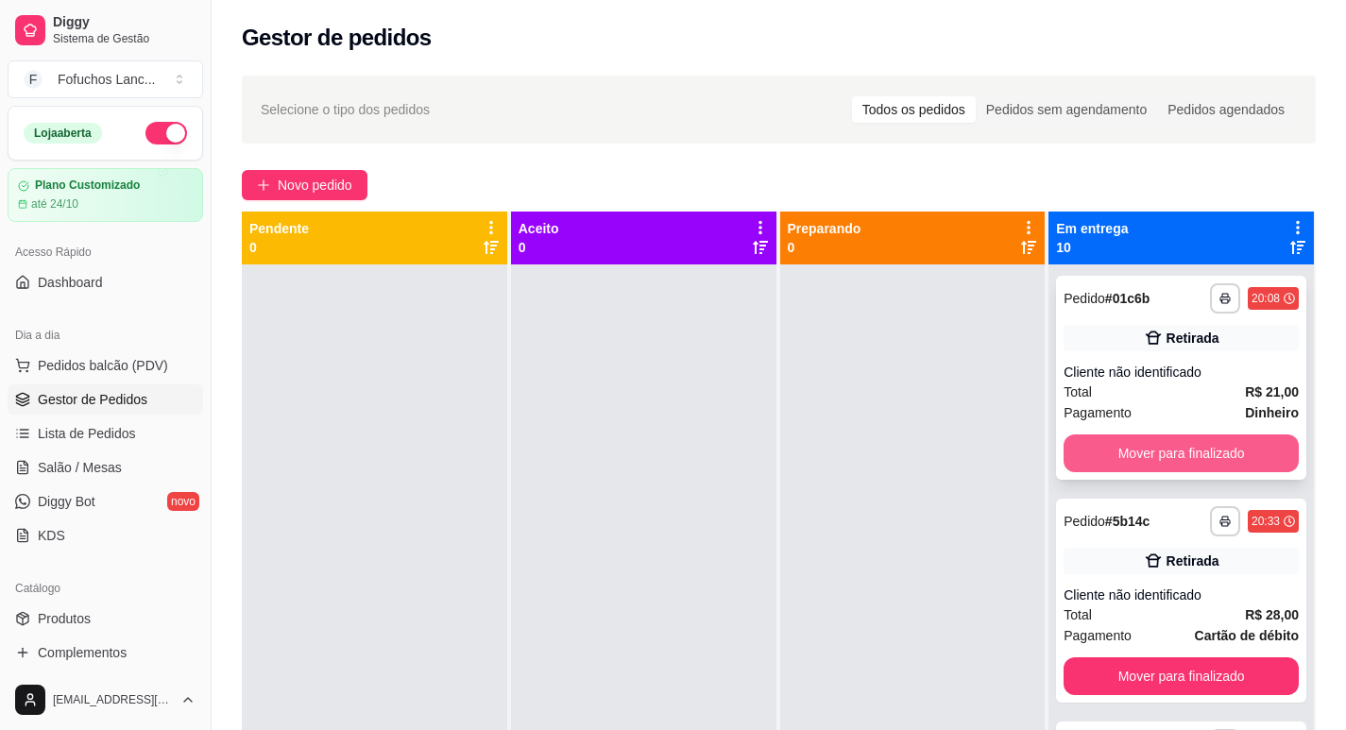
click at [1093, 447] on button "Mover para finalizado" at bounding box center [1181, 453] width 235 height 38
click at [1093, 447] on button "Mover para finalizado" at bounding box center [1181, 453] width 228 height 37
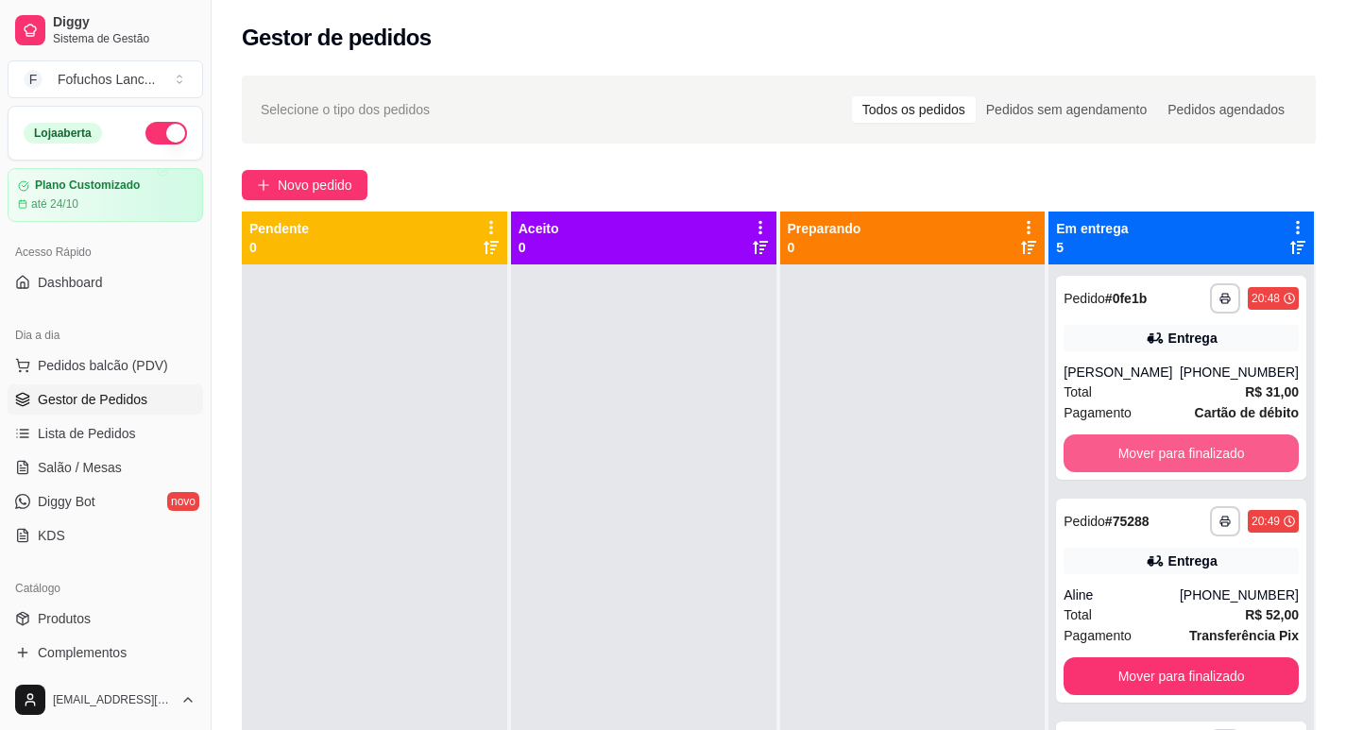
click at [1093, 447] on button "Mover para finalizado" at bounding box center [1181, 453] width 235 height 38
click at [1093, 447] on button "Mover para finalizado" at bounding box center [1181, 453] width 228 height 37
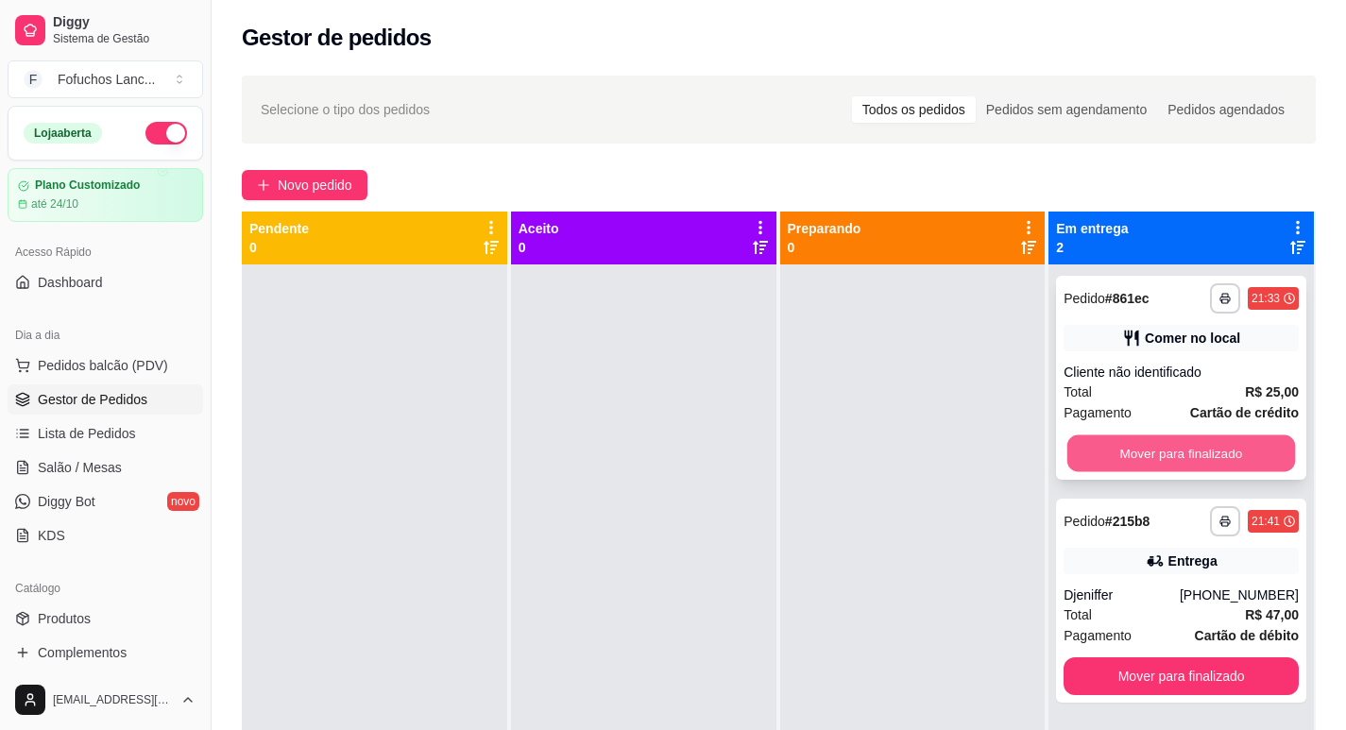
click at [1093, 449] on button "Mover para finalizado" at bounding box center [1181, 453] width 228 height 37
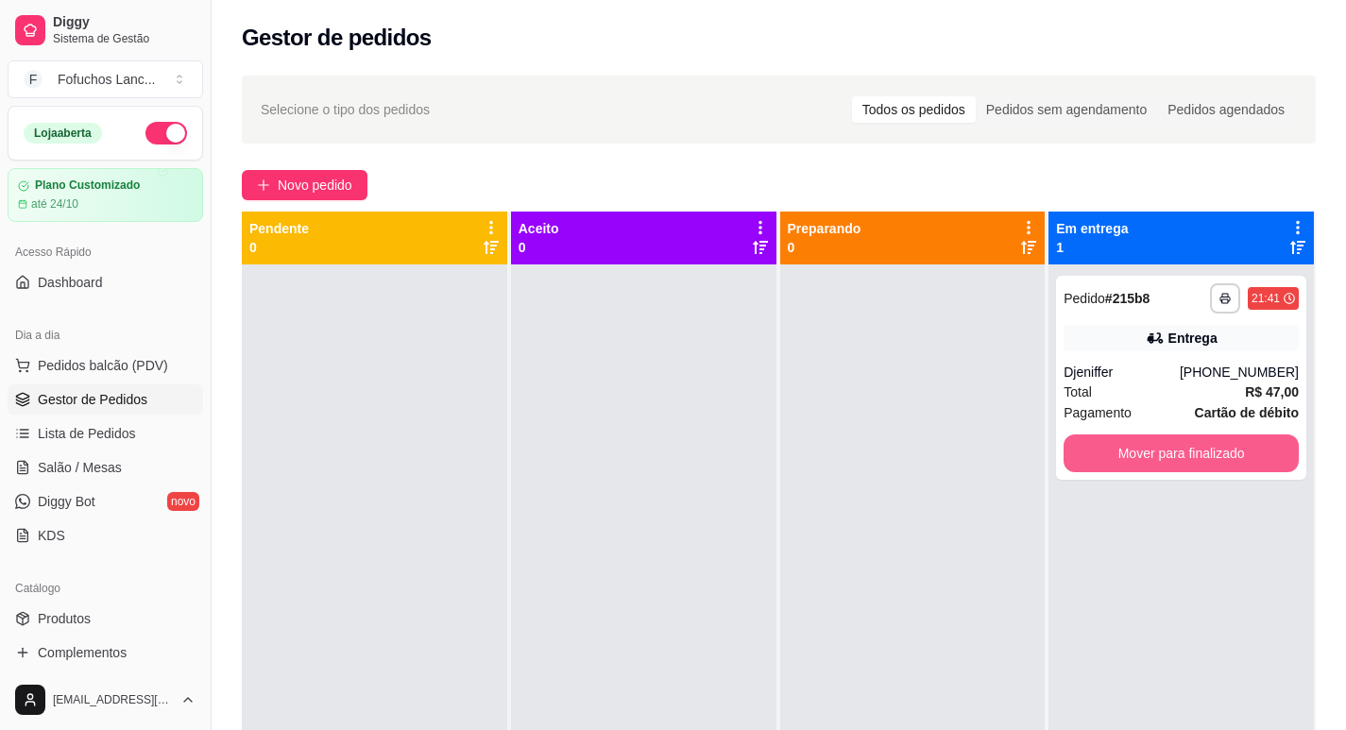
click at [1096, 450] on button "Mover para finalizado" at bounding box center [1181, 453] width 235 height 38
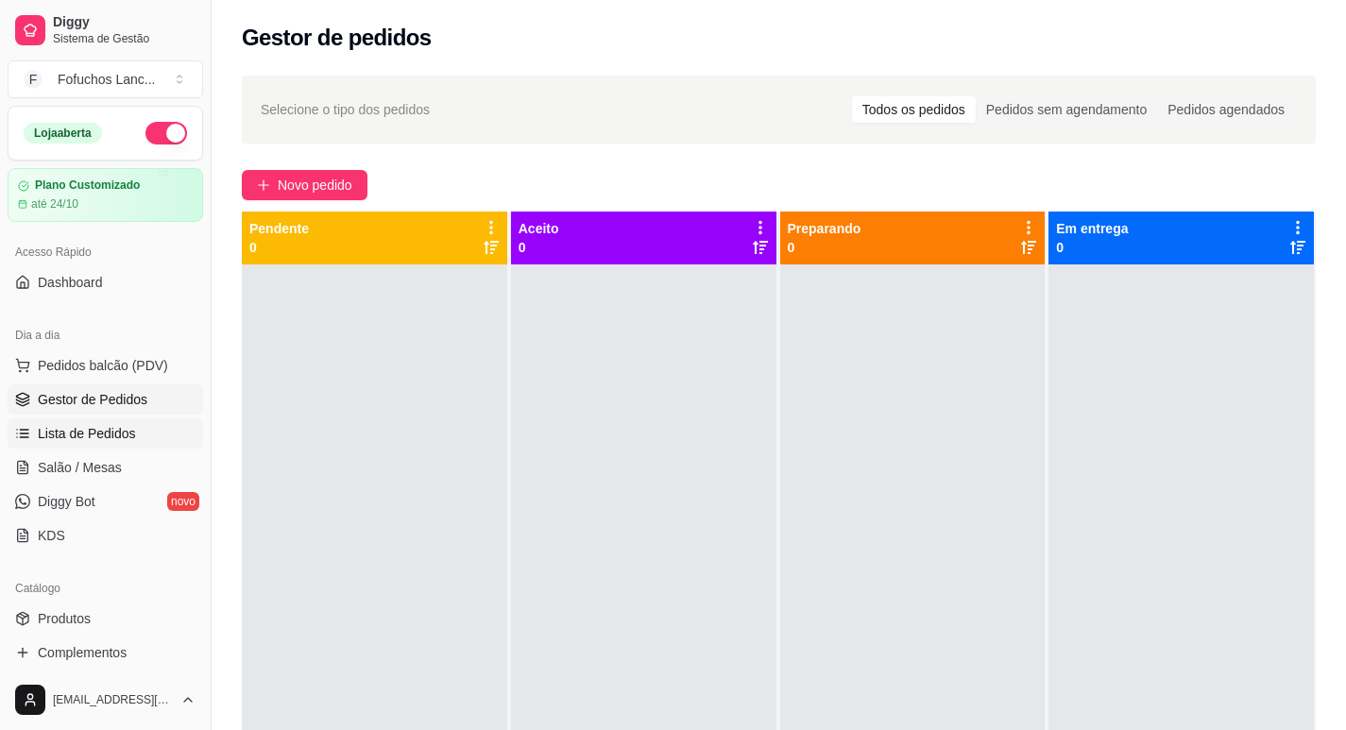
click at [108, 436] on span "Lista de Pedidos" at bounding box center [87, 433] width 98 height 19
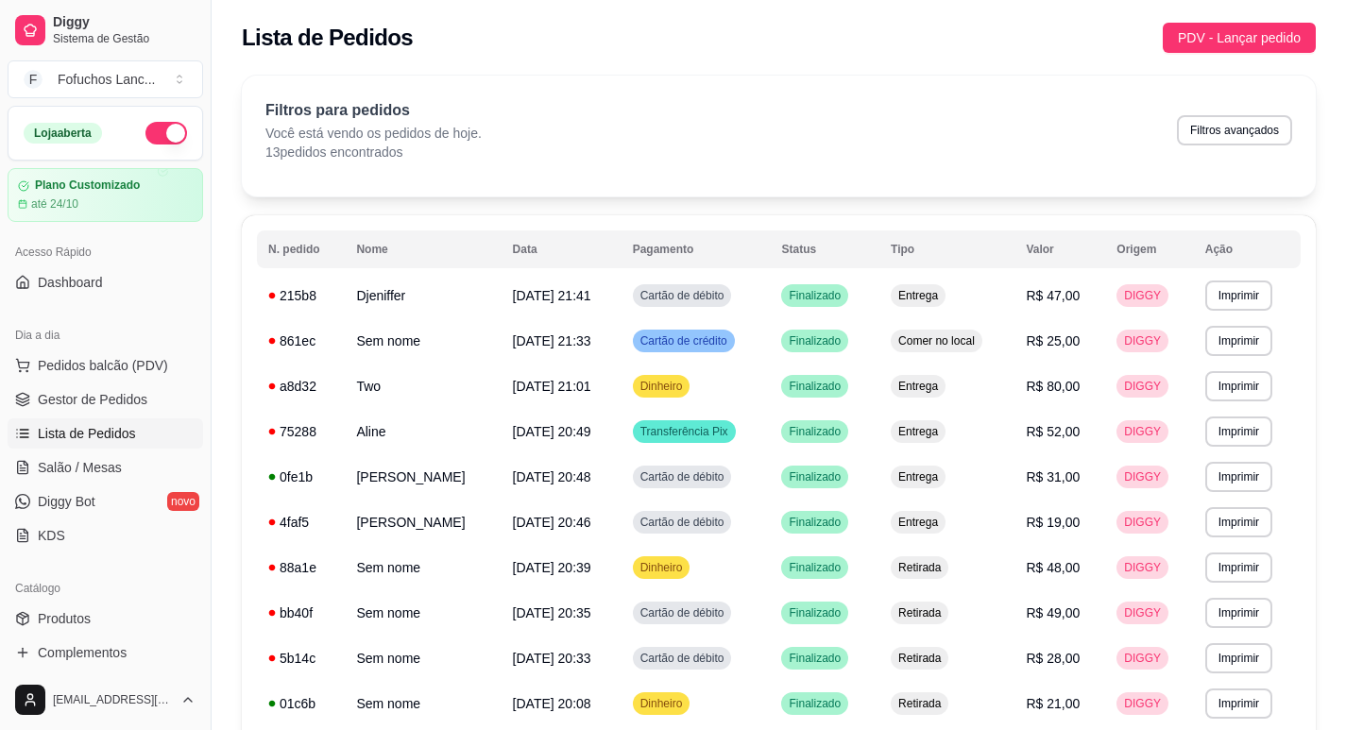
click at [88, 383] on ul "Pedidos balcão (PDV) Gestor de Pedidos Lista de Pedidos Salão / Mesas Diggy Bot…" at bounding box center [106, 450] width 196 height 200
click at [94, 426] on span "Lista de Pedidos" at bounding box center [87, 433] width 98 height 19
click at [98, 410] on link "Gestor de Pedidos" at bounding box center [106, 399] width 196 height 30
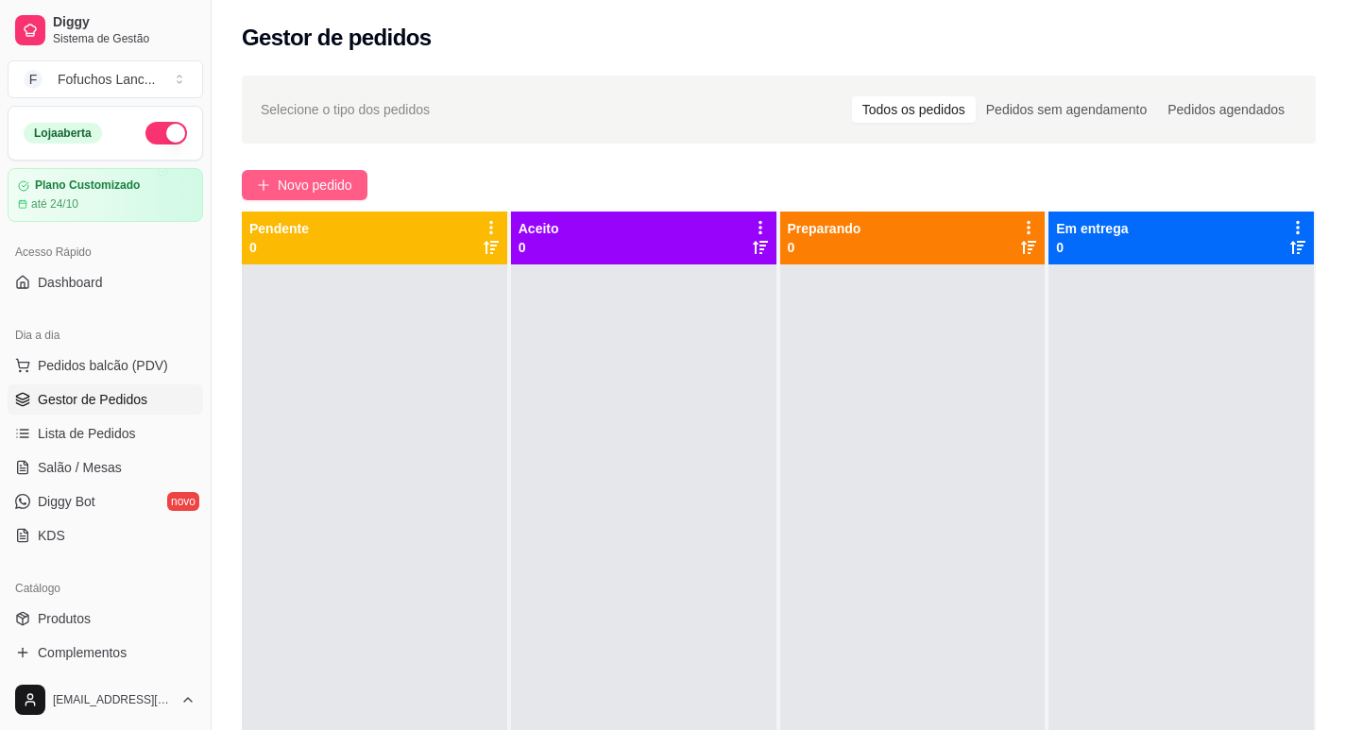
click at [287, 171] on button "Novo pedido" at bounding box center [305, 185] width 126 height 30
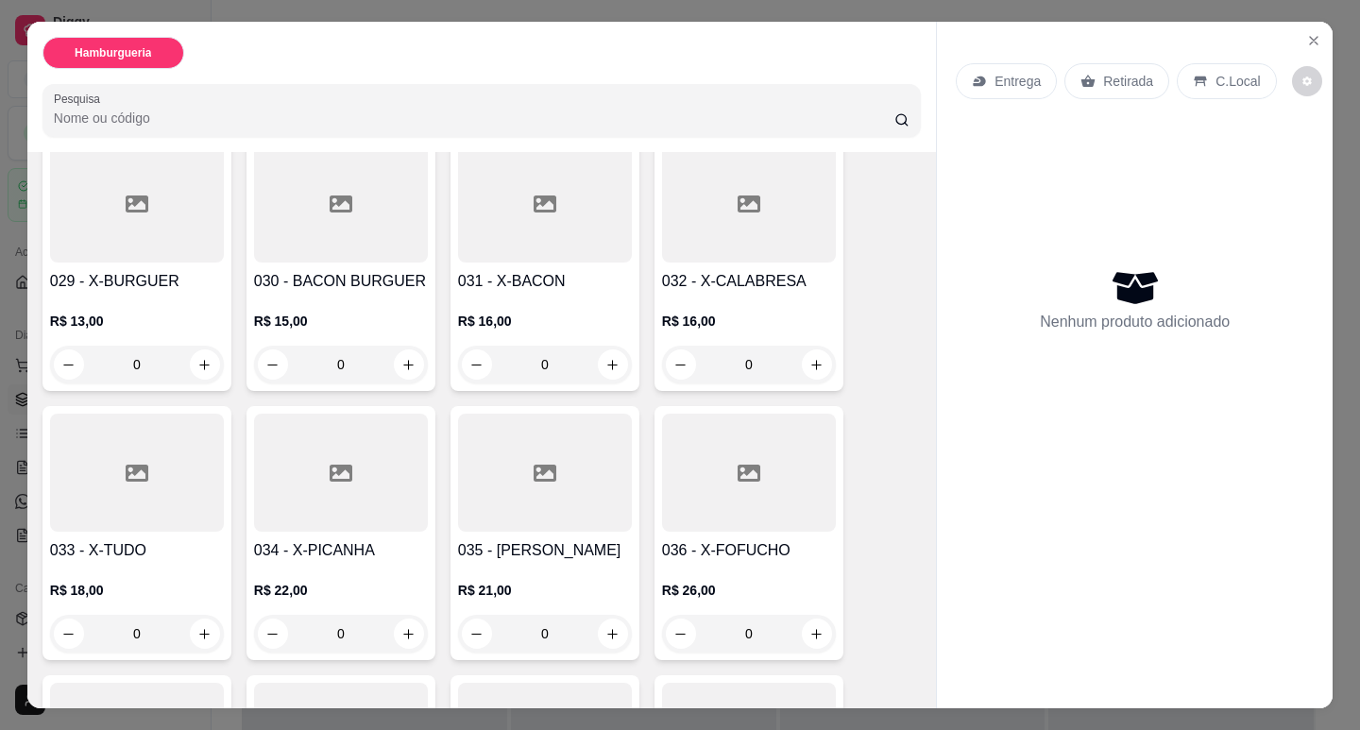
scroll to position [2267, 0]
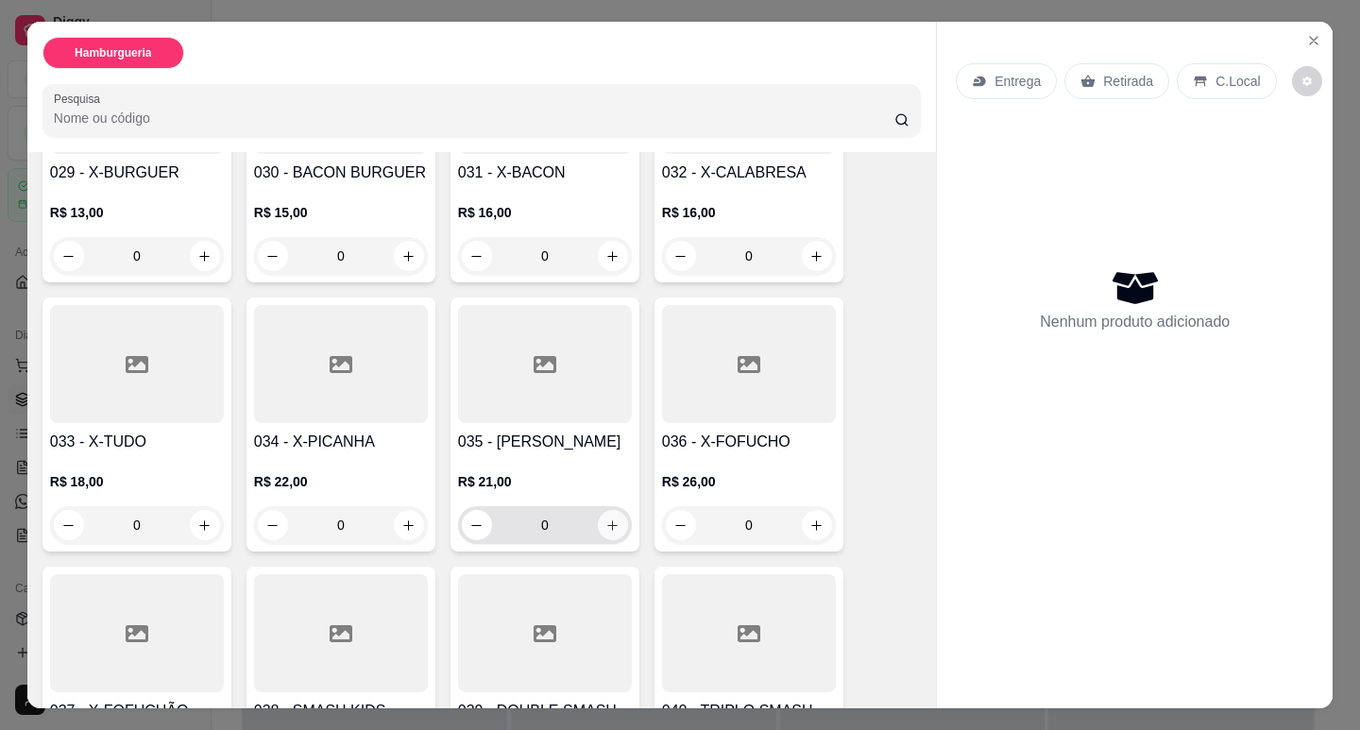
click at [615, 510] on button "increase-product-quantity" at bounding box center [613, 525] width 30 height 30
type input "1"
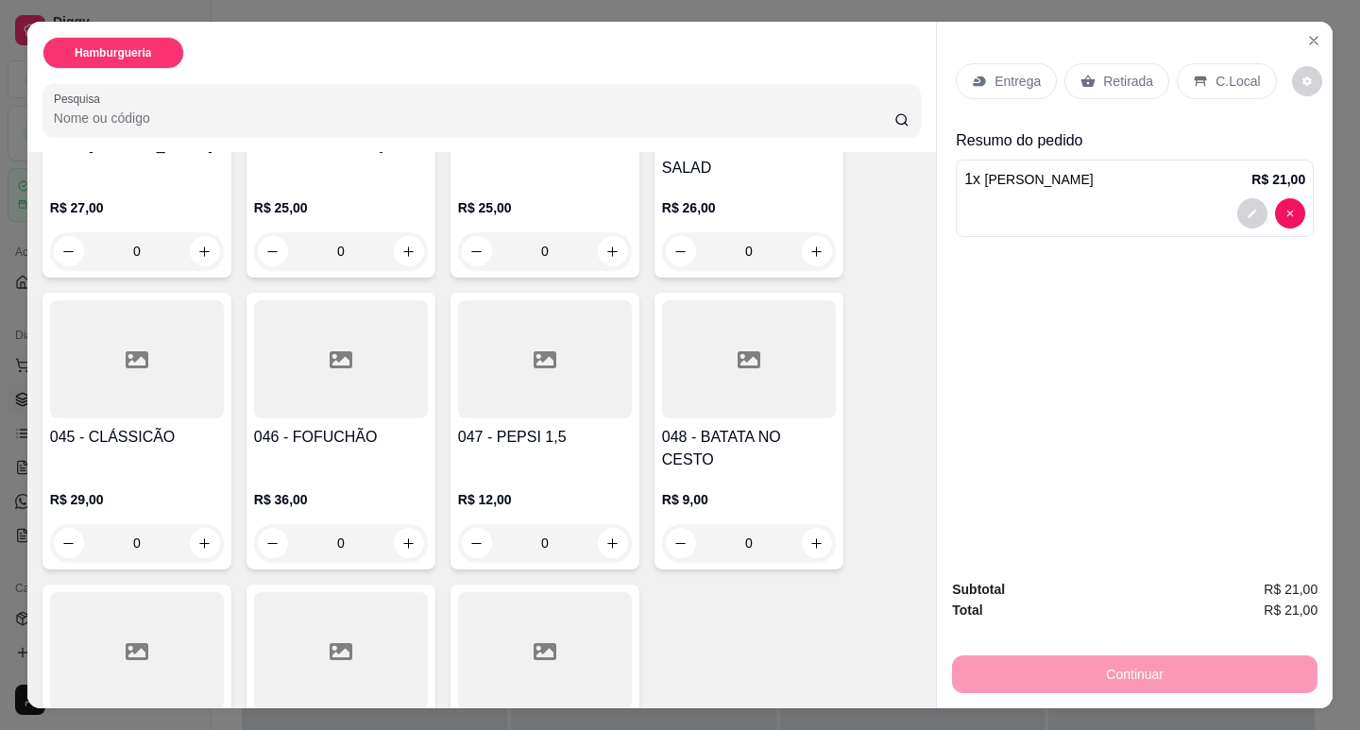
scroll to position [3181, 0]
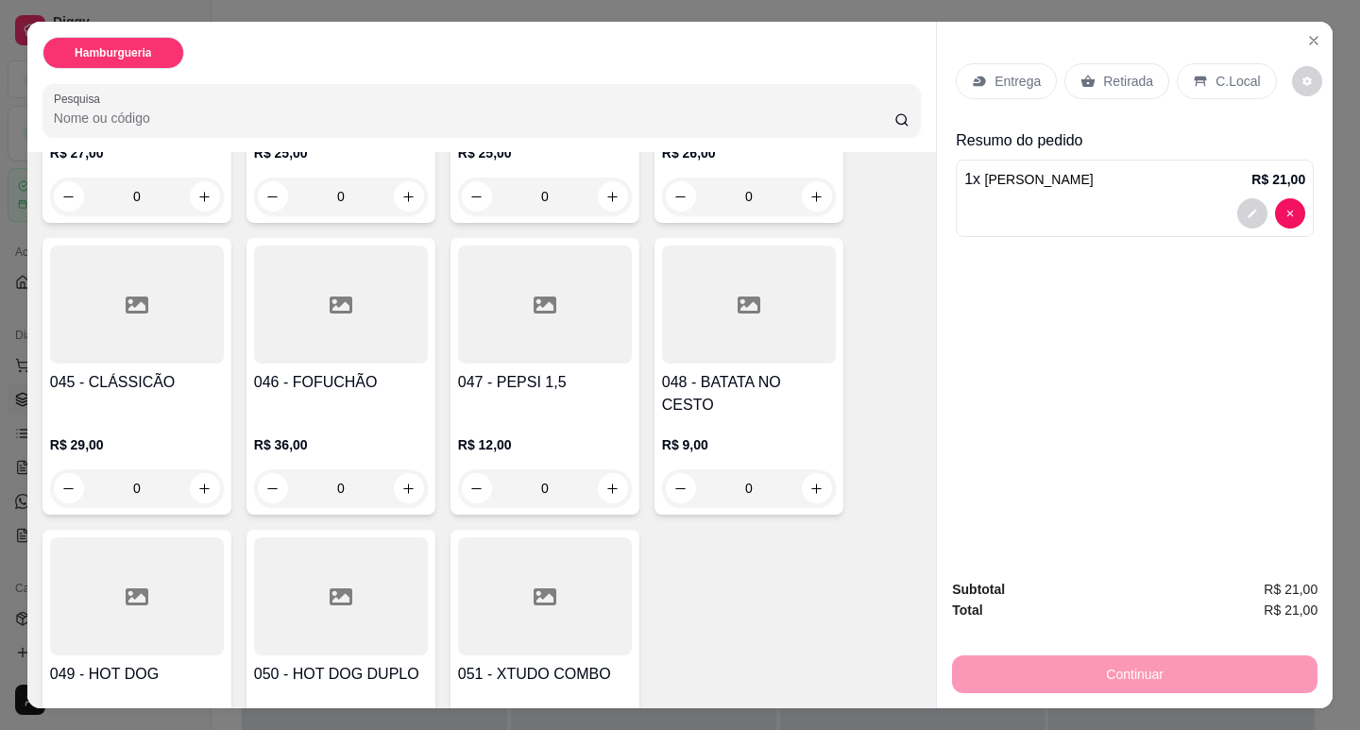
type input "1"
click at [983, 77] on div "Entrega" at bounding box center [1006, 81] width 101 height 36
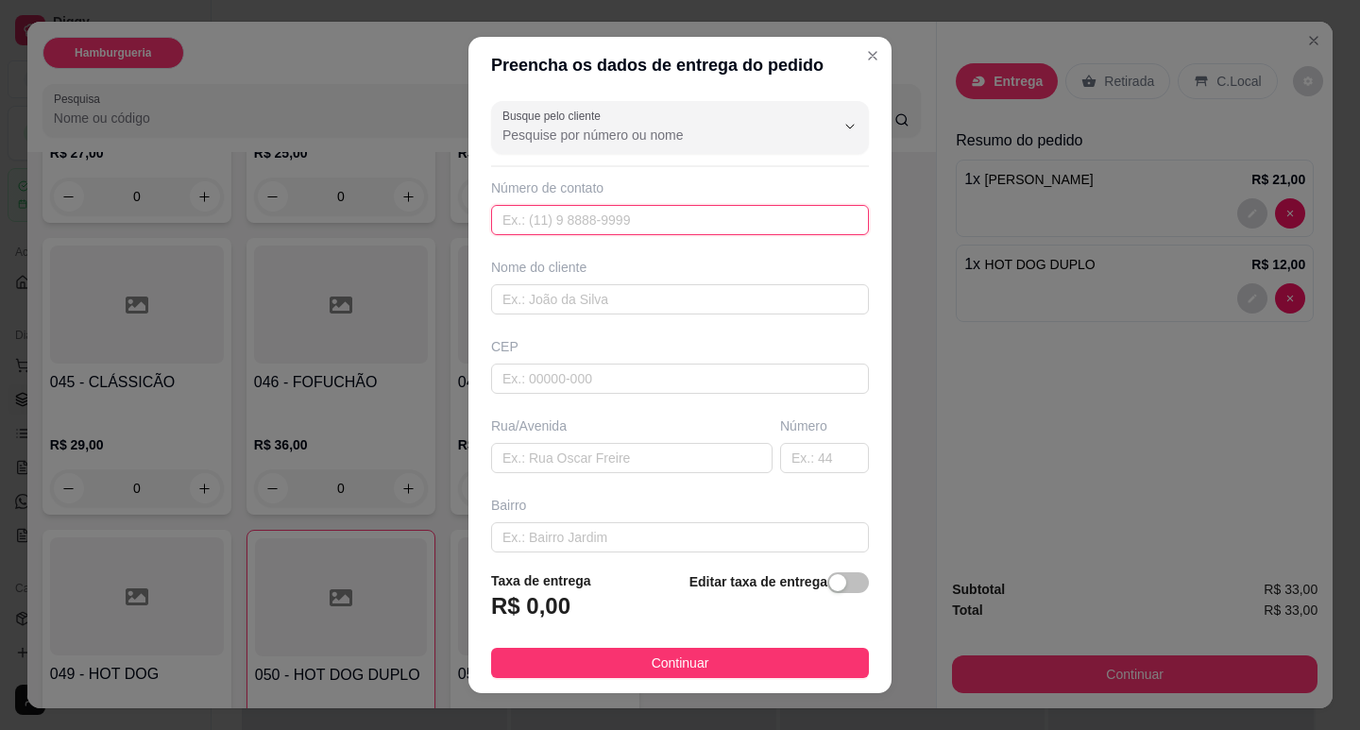
click at [570, 226] on input "text" at bounding box center [680, 220] width 378 height 30
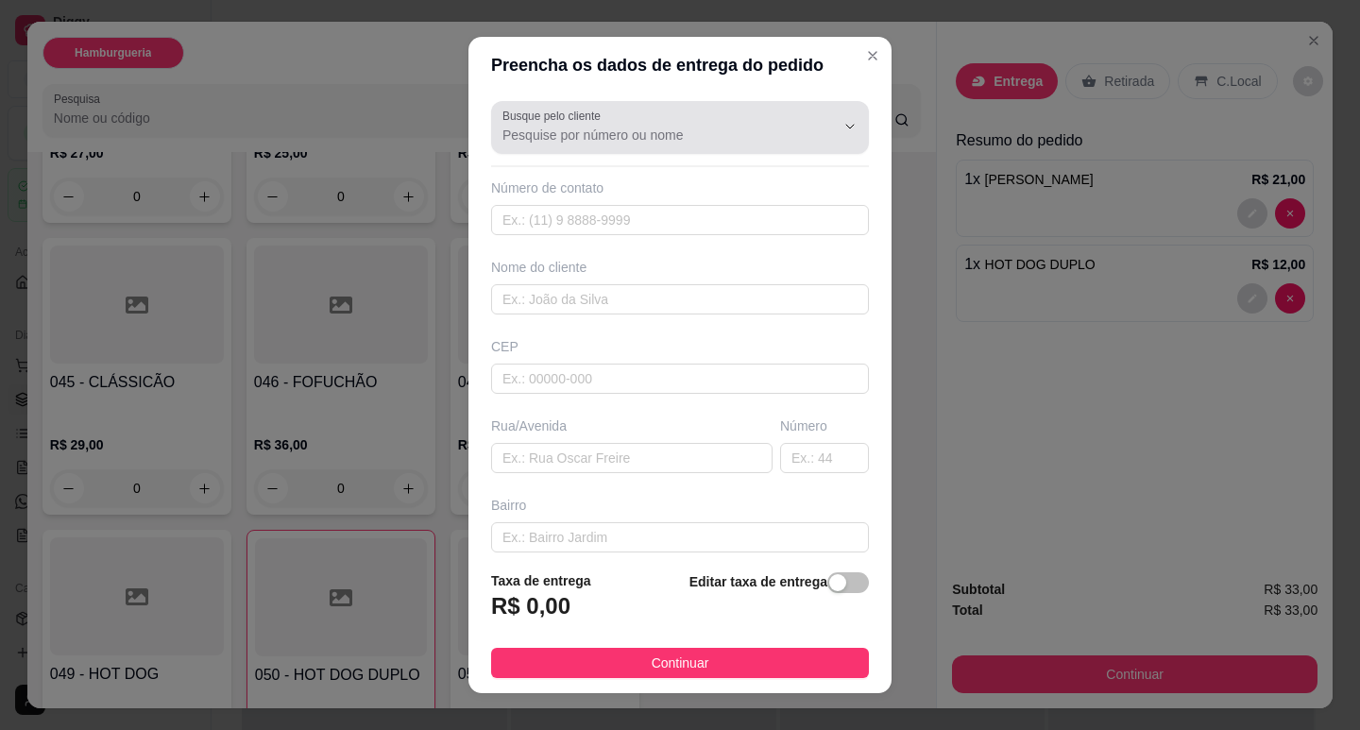
click at [656, 132] on input "Busque pelo cliente" at bounding box center [653, 135] width 302 height 19
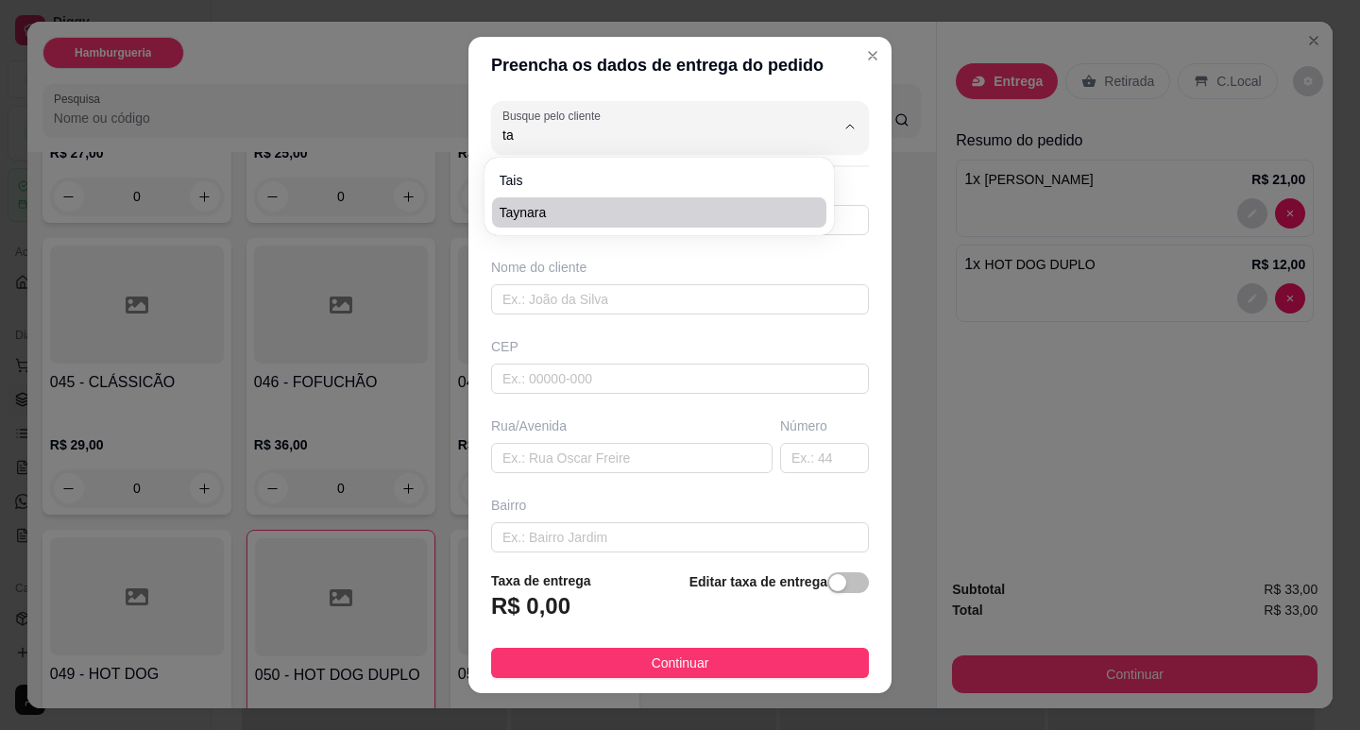
click at [584, 209] on span "Taynara" at bounding box center [650, 212] width 300 height 19
type input "Taynara"
type input "22988067779"
type input "Taynara"
type input "Rua Goias"
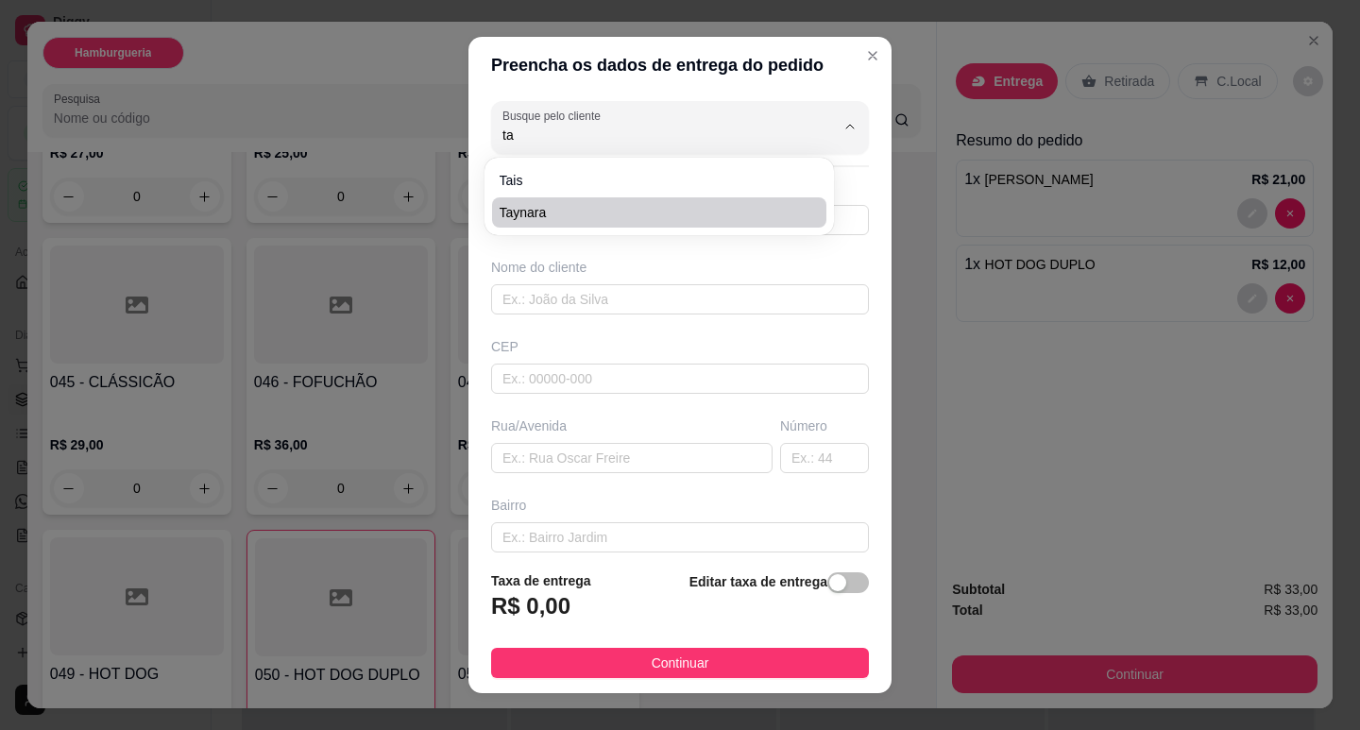
type input "351"
type input "Engenho"
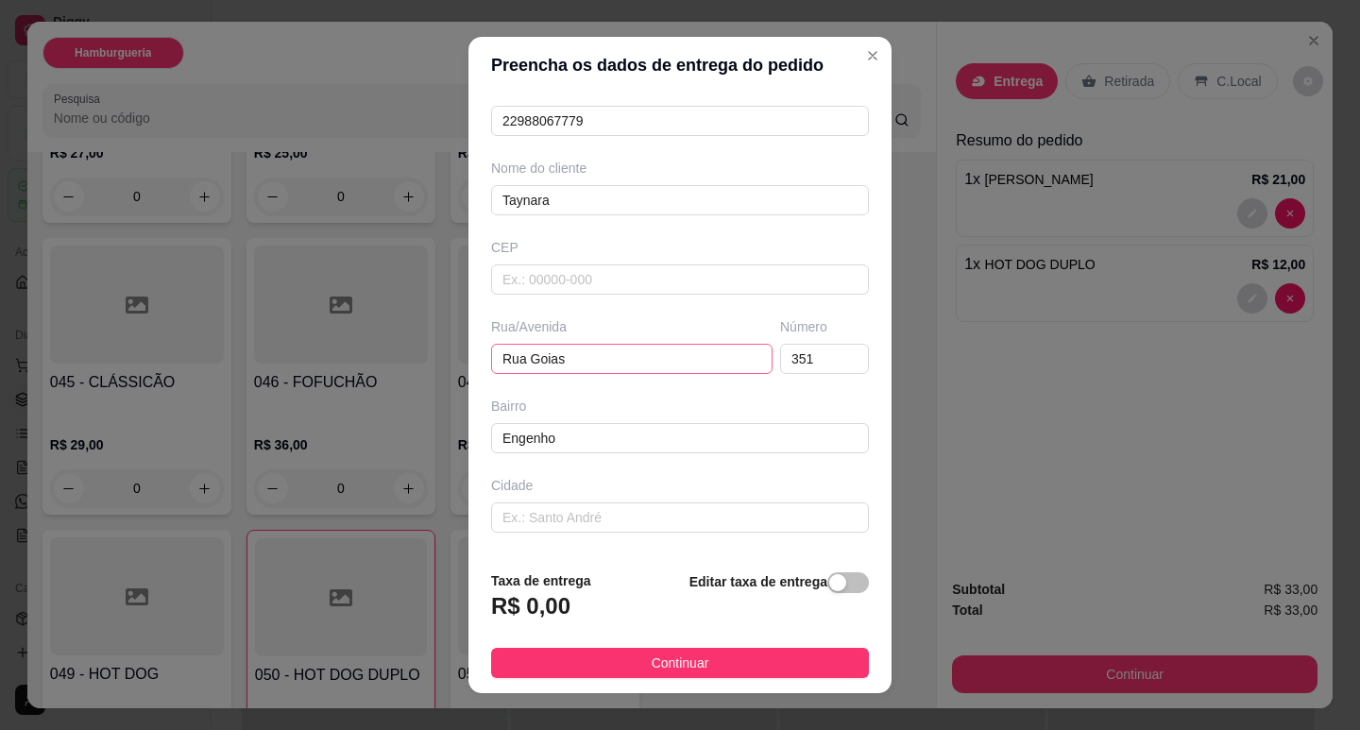
scroll to position [174, 0]
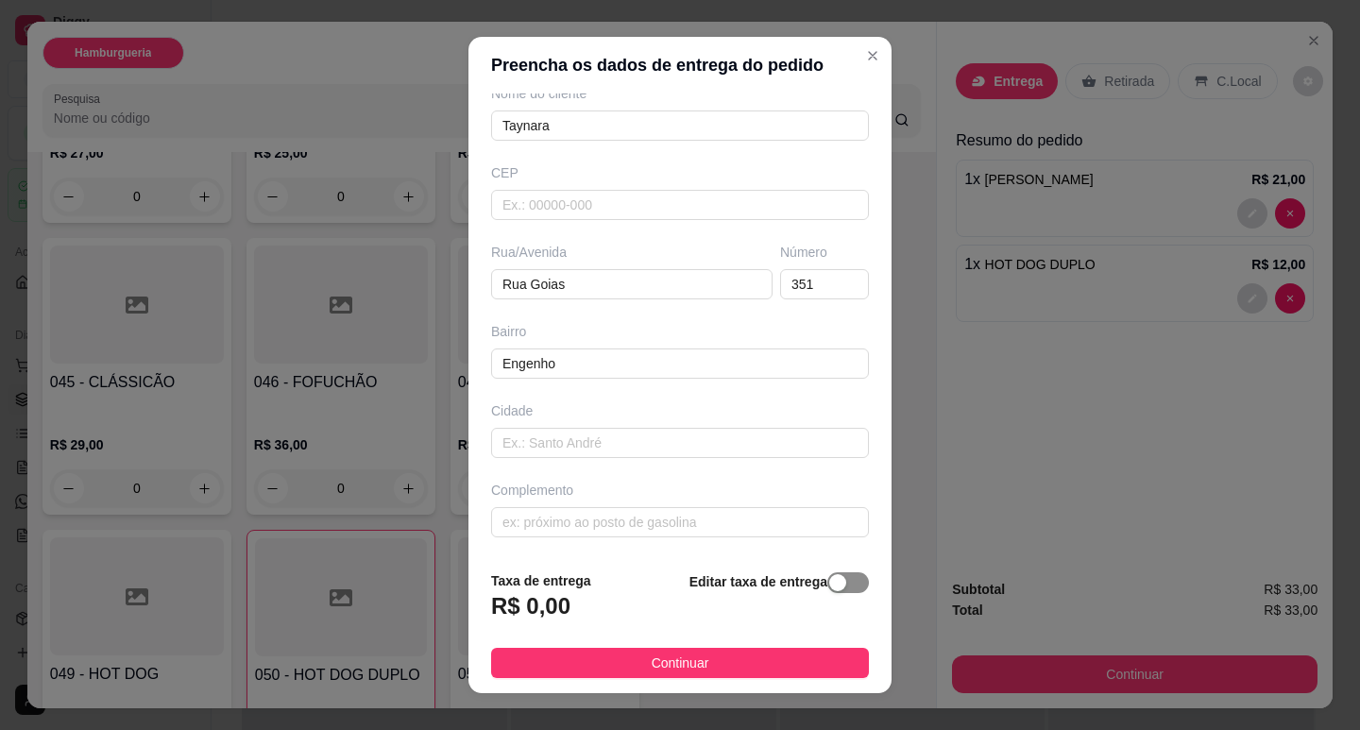
type input "Taynara"
click at [829, 589] on div "button" at bounding box center [837, 582] width 17 height 17
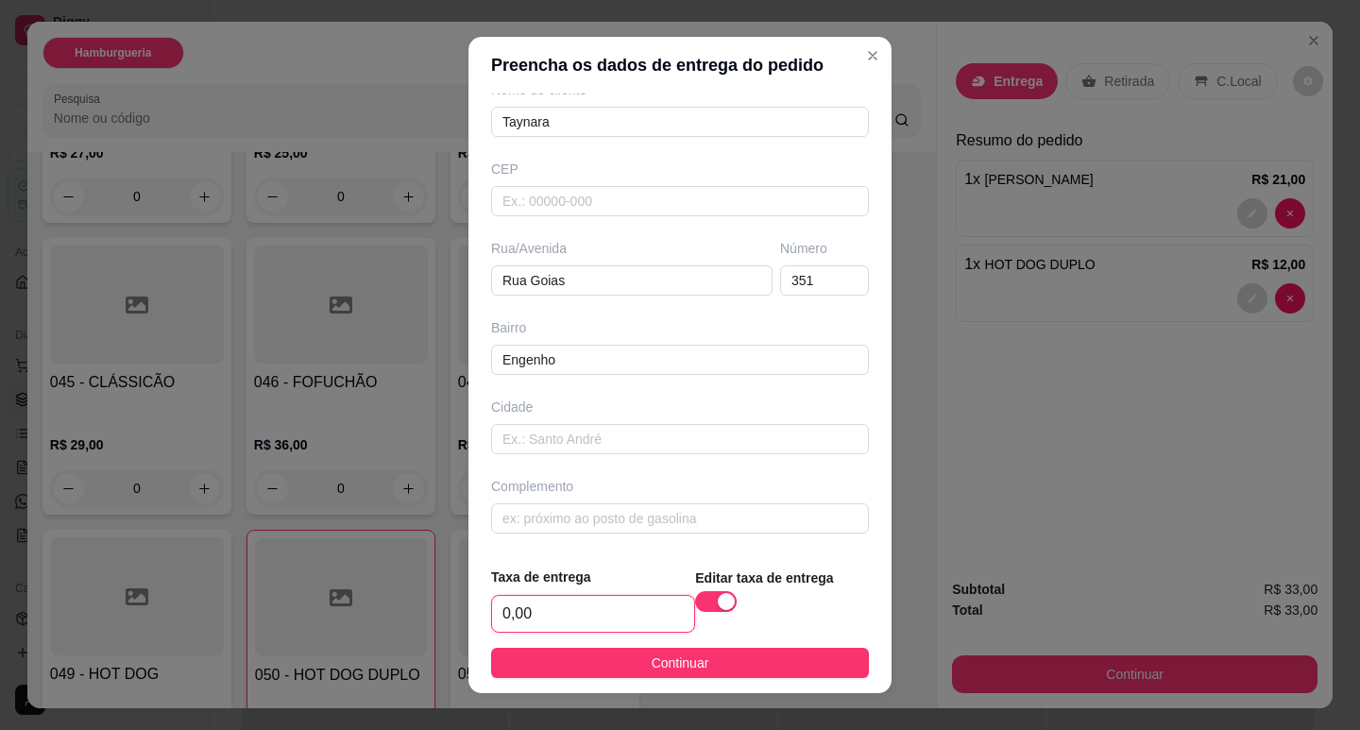
click at [585, 617] on input "0,00" at bounding box center [593, 614] width 202 height 36
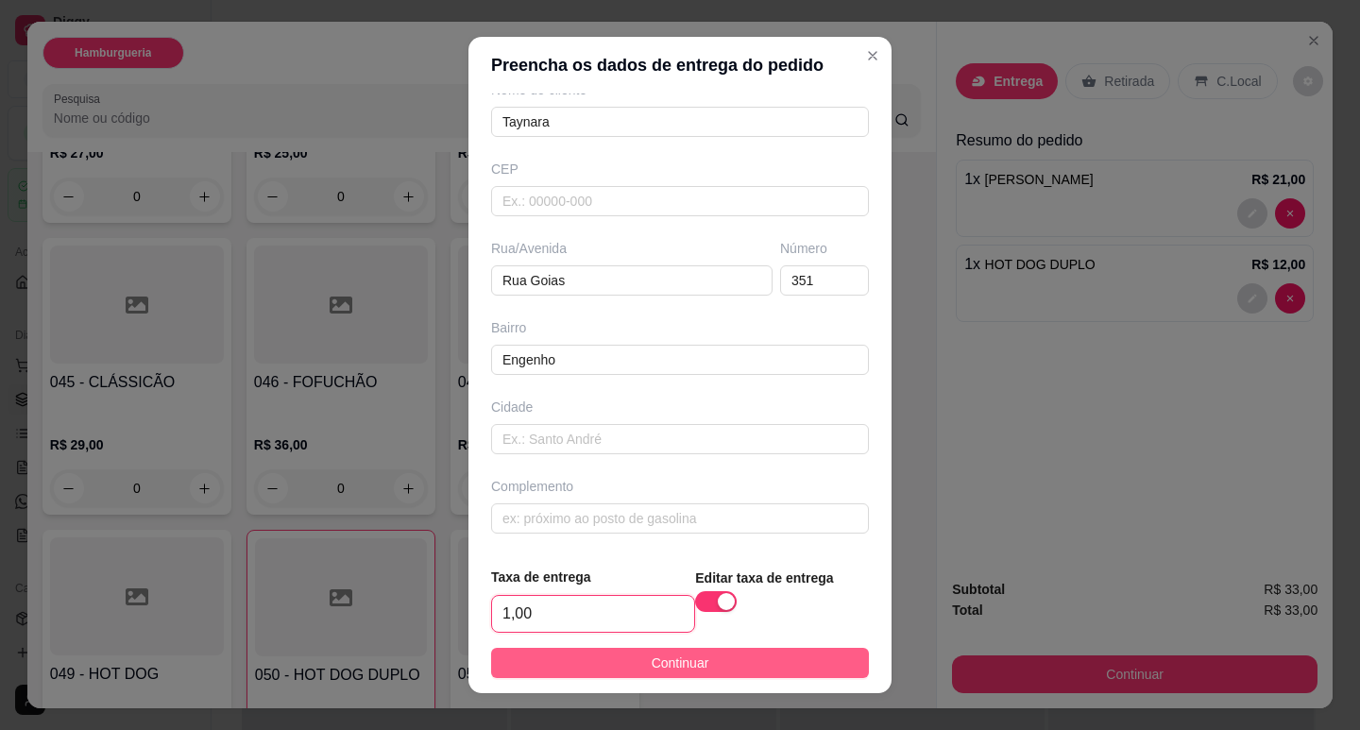
type input "1,00"
click at [676, 659] on span "Continuar" at bounding box center [681, 663] width 58 height 21
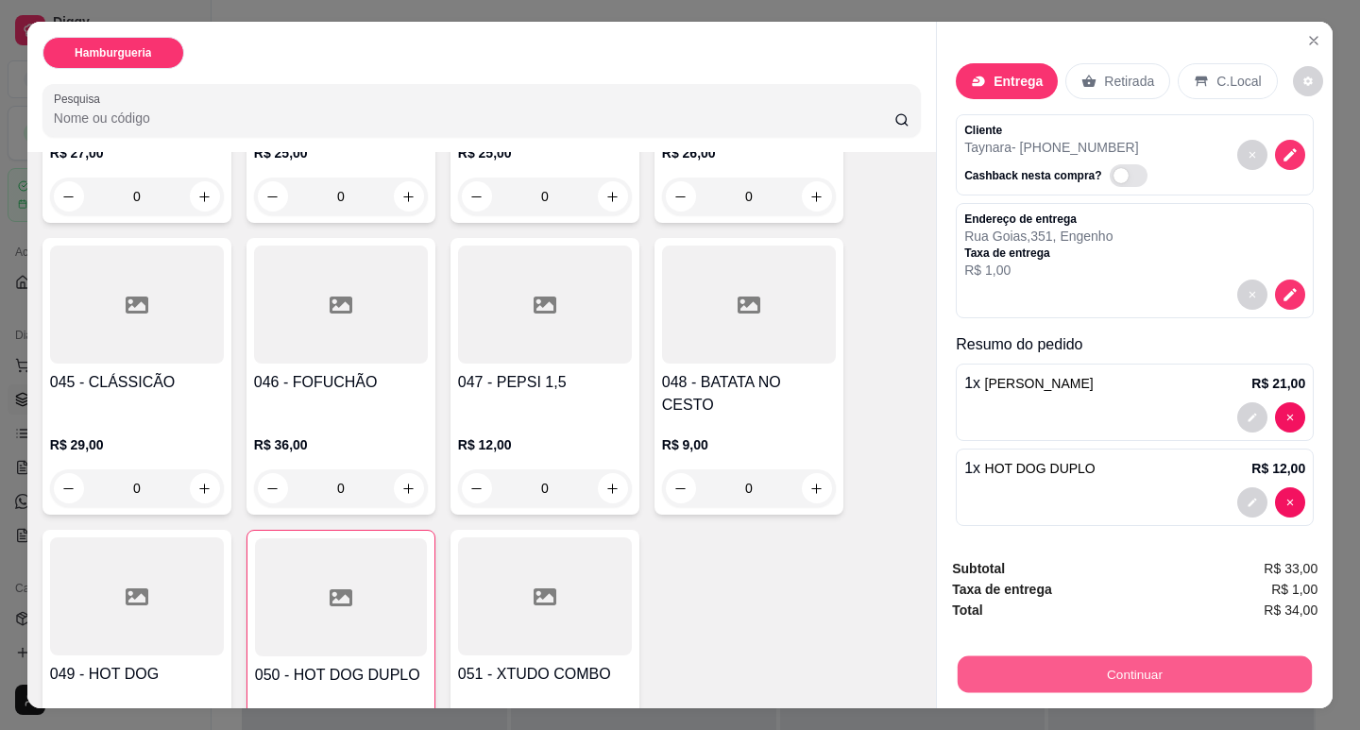
click at [1137, 658] on button "Continuar" at bounding box center [1135, 674] width 354 height 37
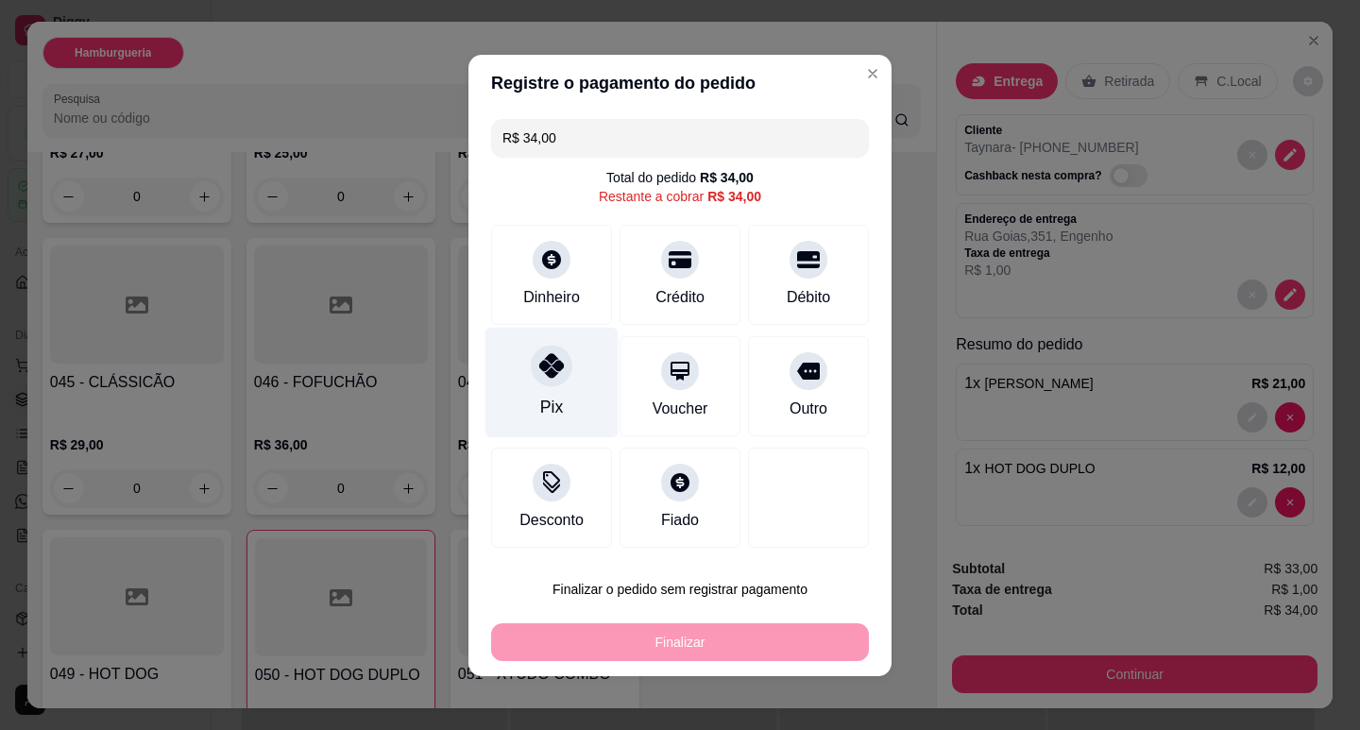
click at [561, 365] on div at bounding box center [552, 366] width 42 height 42
type input "R$ 0,00"
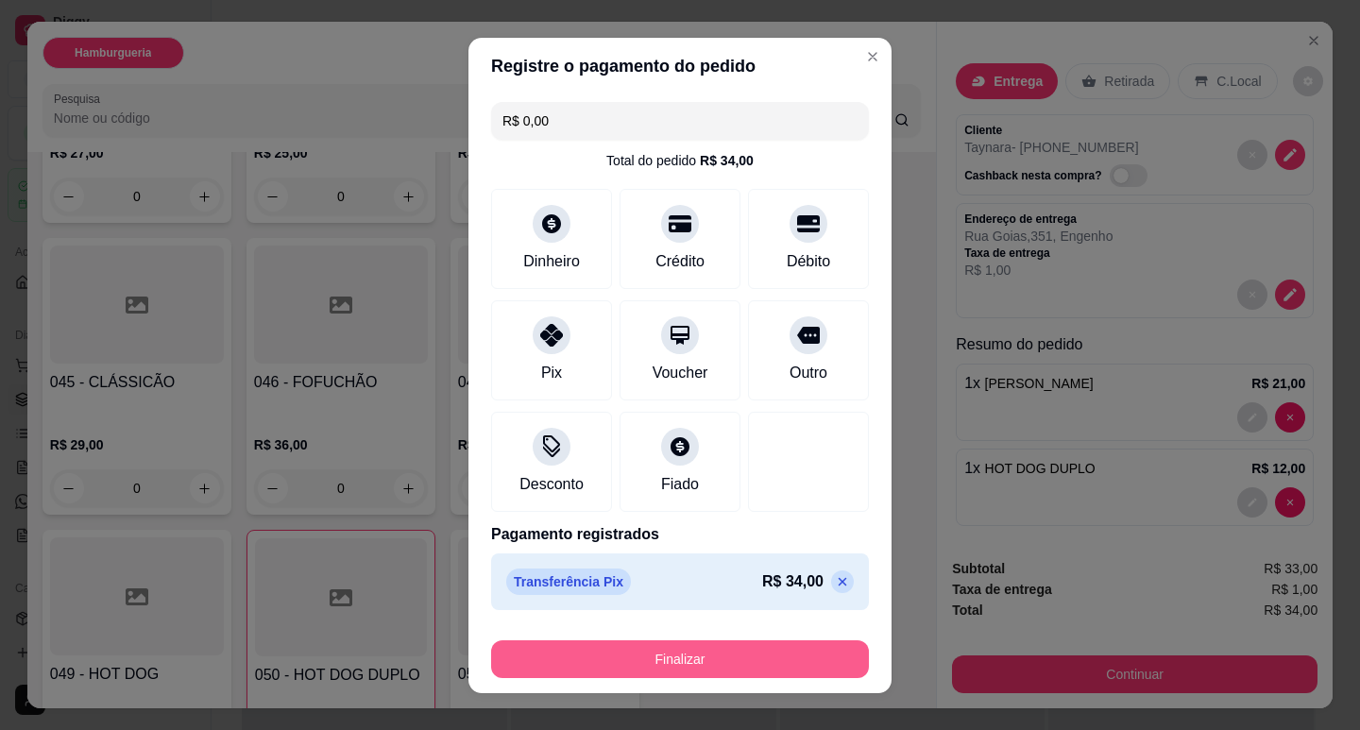
click at [697, 663] on button "Finalizar" at bounding box center [680, 659] width 378 height 38
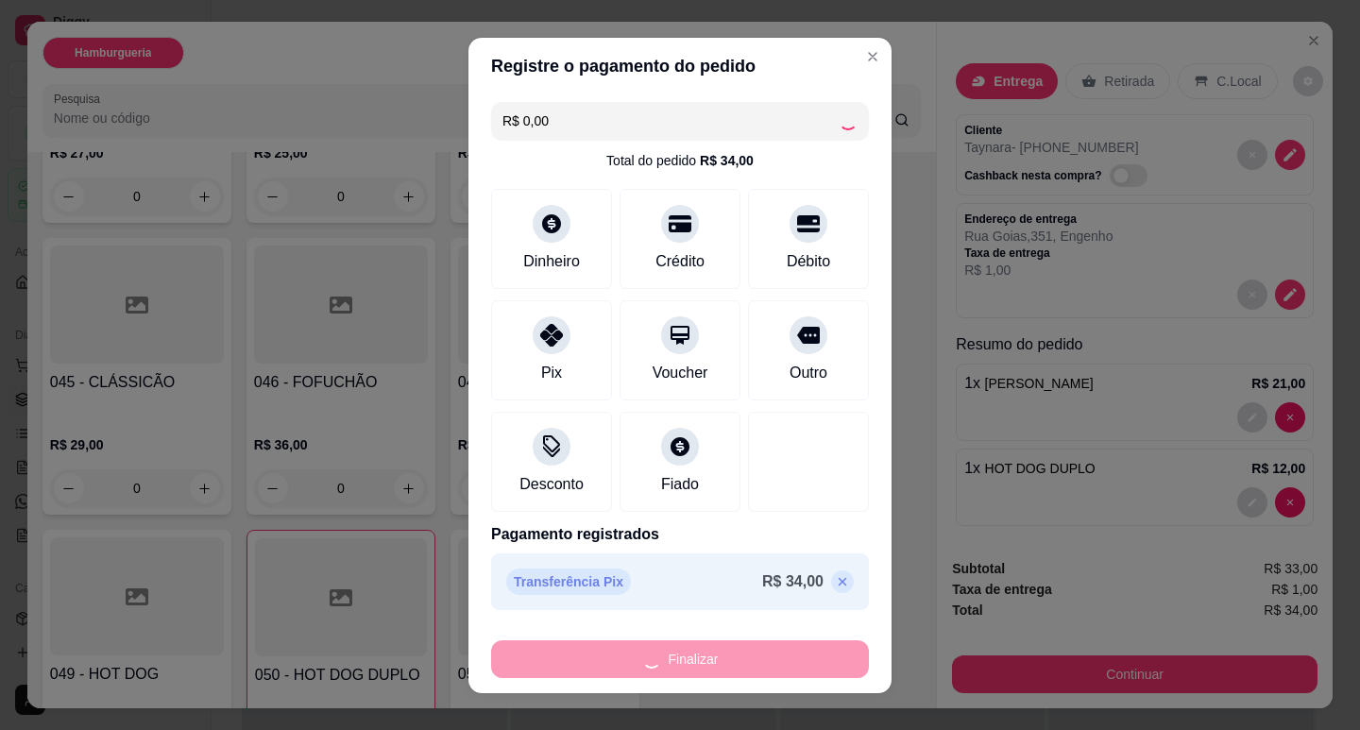
type input "0"
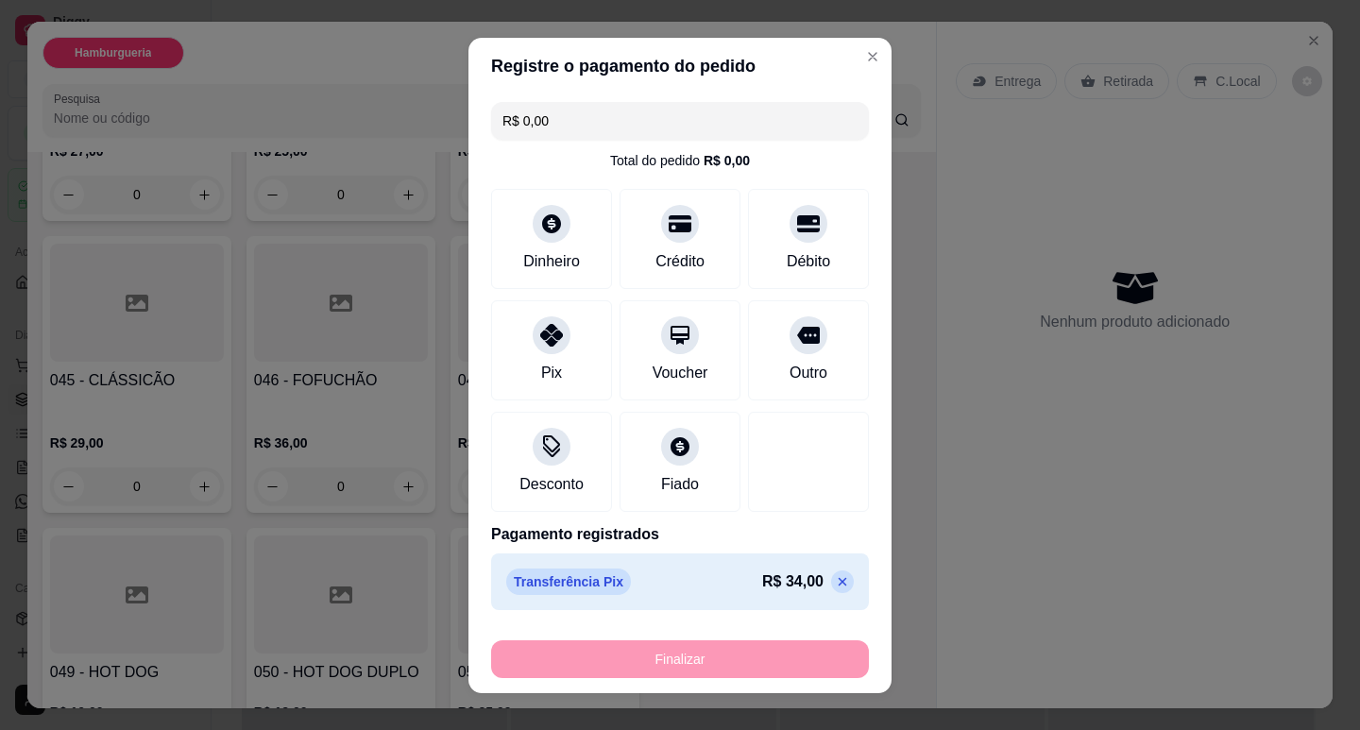
type input "-R$ 34,00"
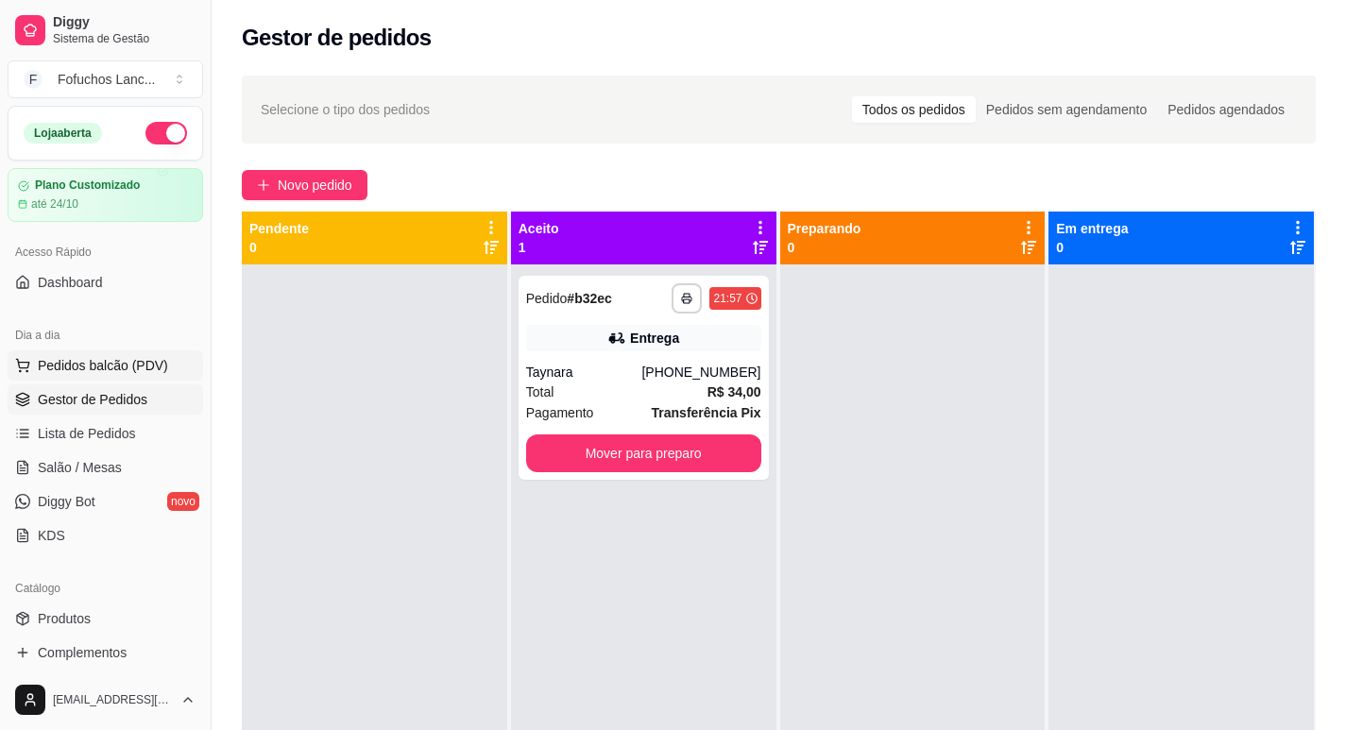
click at [107, 364] on span "Pedidos balcão (PDV)" at bounding box center [103, 365] width 130 height 19
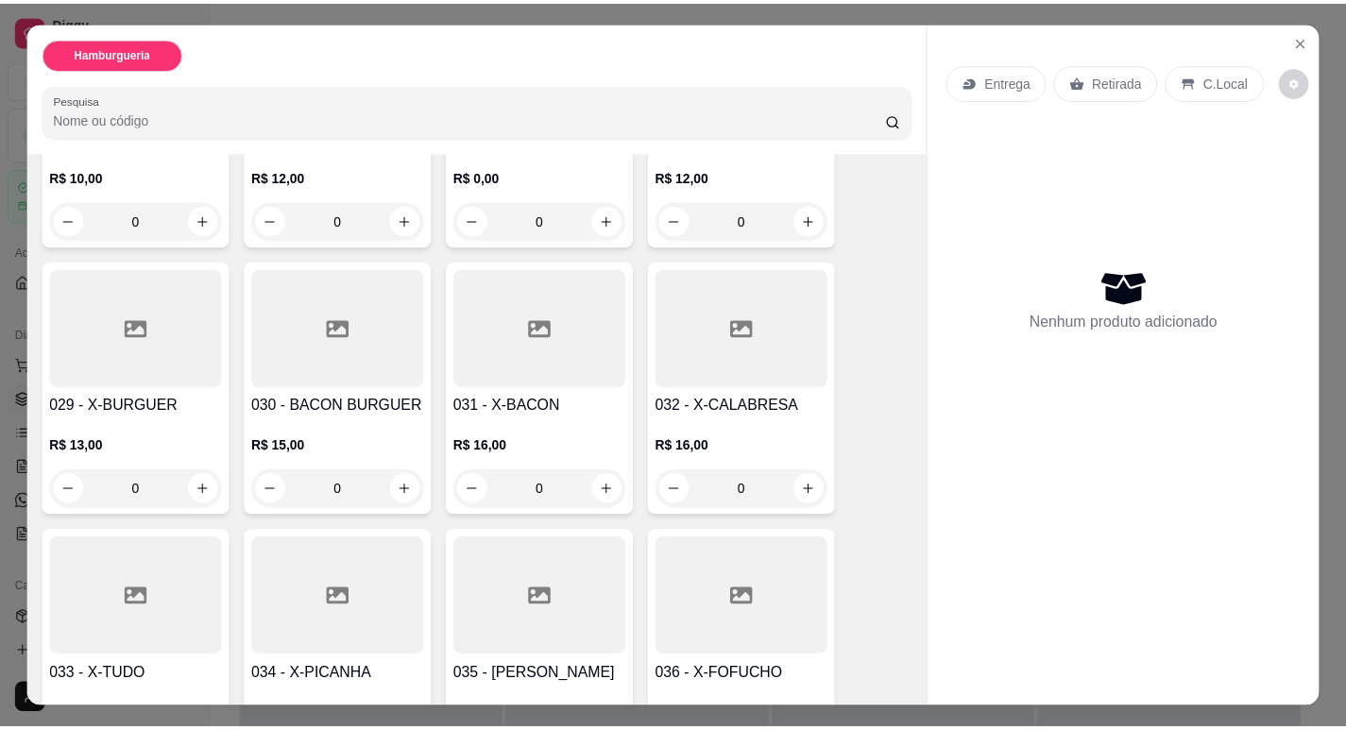
scroll to position [2172, 0]
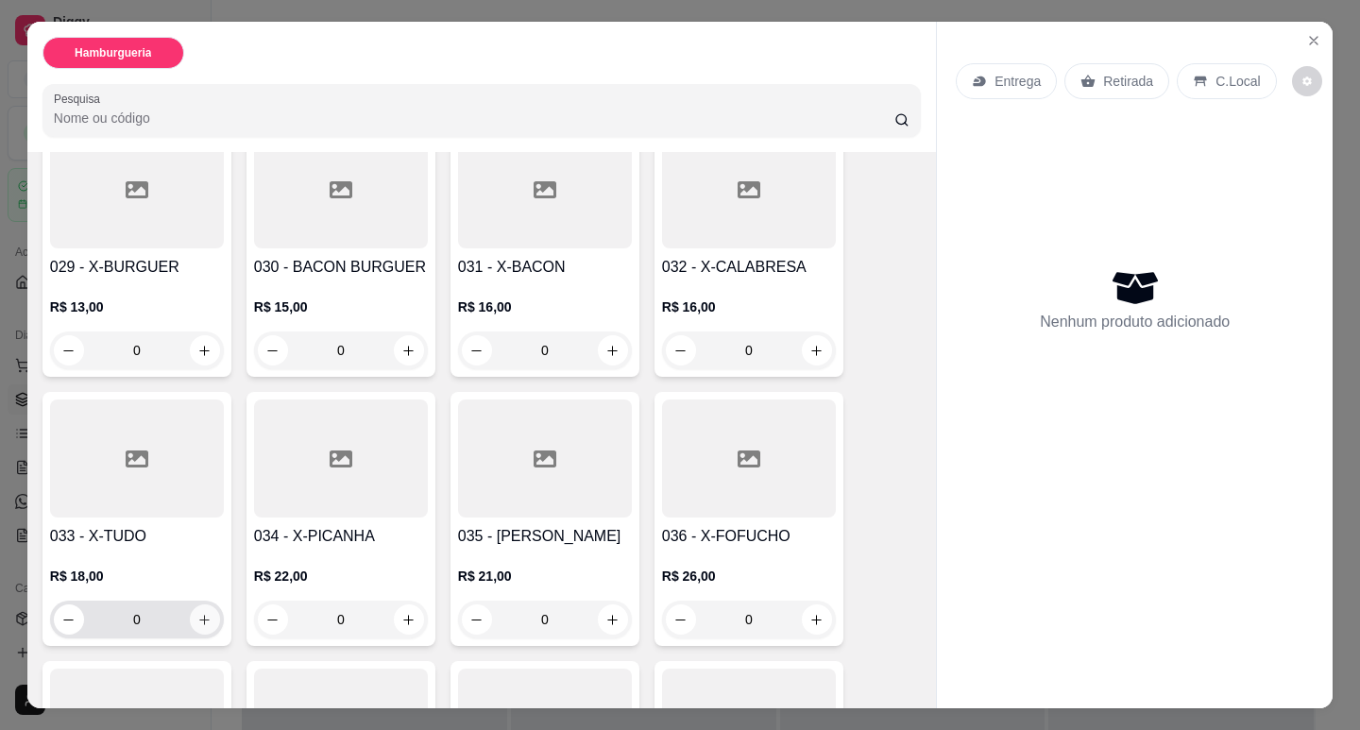
click at [202, 613] on icon "increase-product-quantity" at bounding box center [204, 620] width 14 height 14
type input "1"
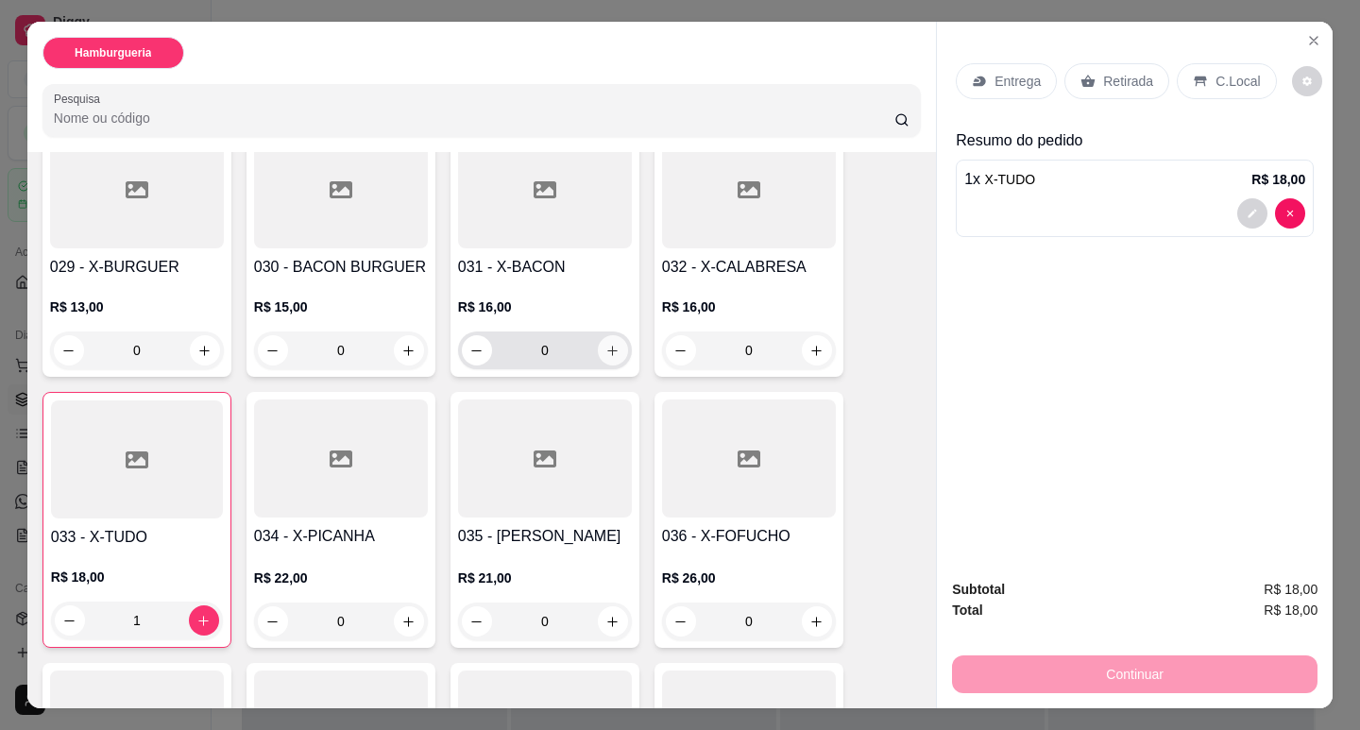
click at [605, 344] on icon "increase-product-quantity" at bounding box center [612, 351] width 14 height 14
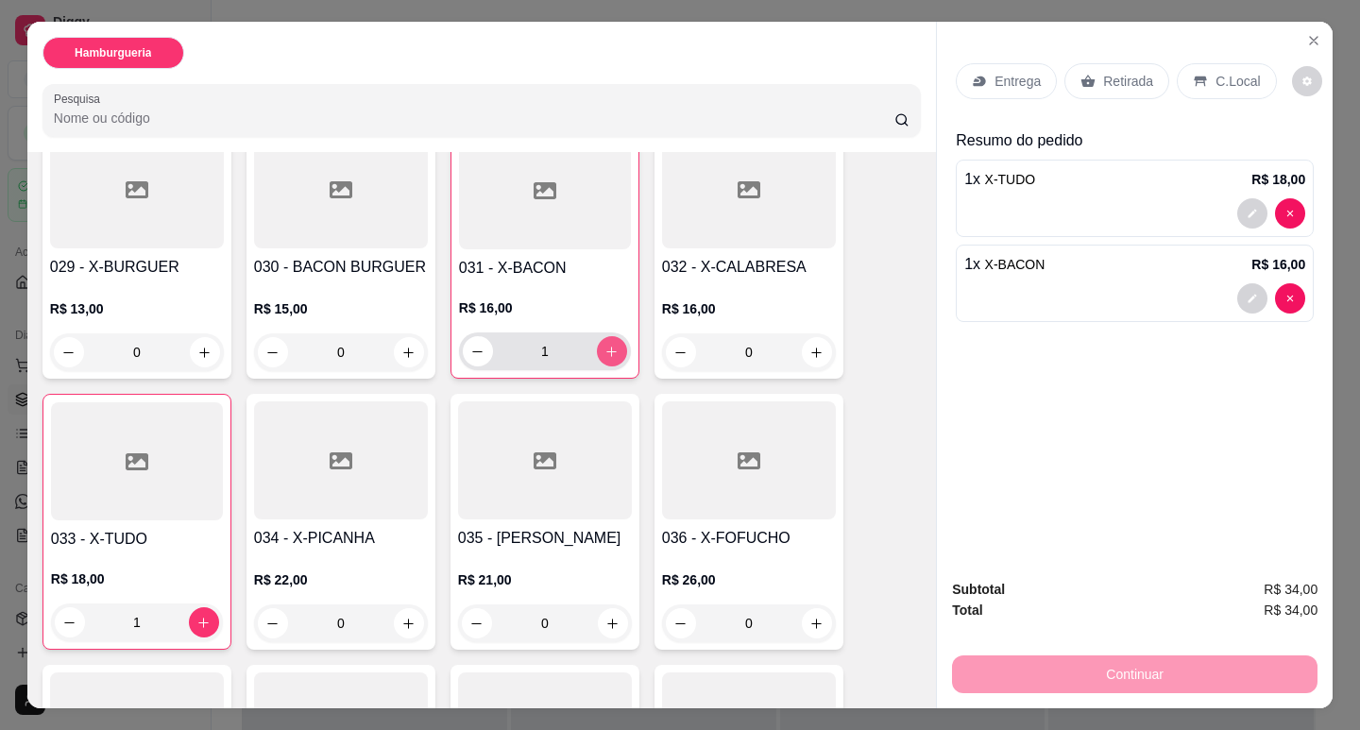
click at [604, 345] on icon "increase-product-quantity" at bounding box center [611, 352] width 14 height 14
type input "2"
click at [1103, 72] on p "Retirada" at bounding box center [1128, 81] width 50 height 19
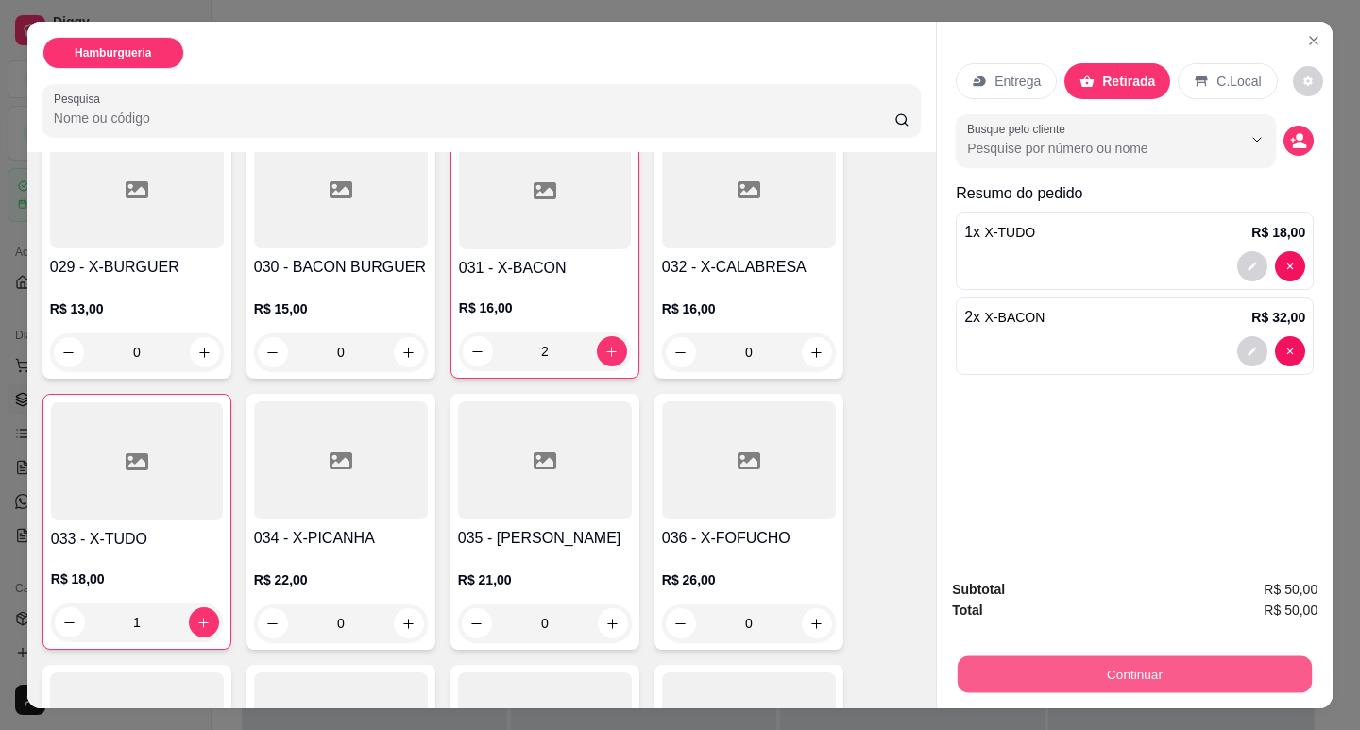
click at [1146, 664] on button "Continuar" at bounding box center [1135, 674] width 354 height 37
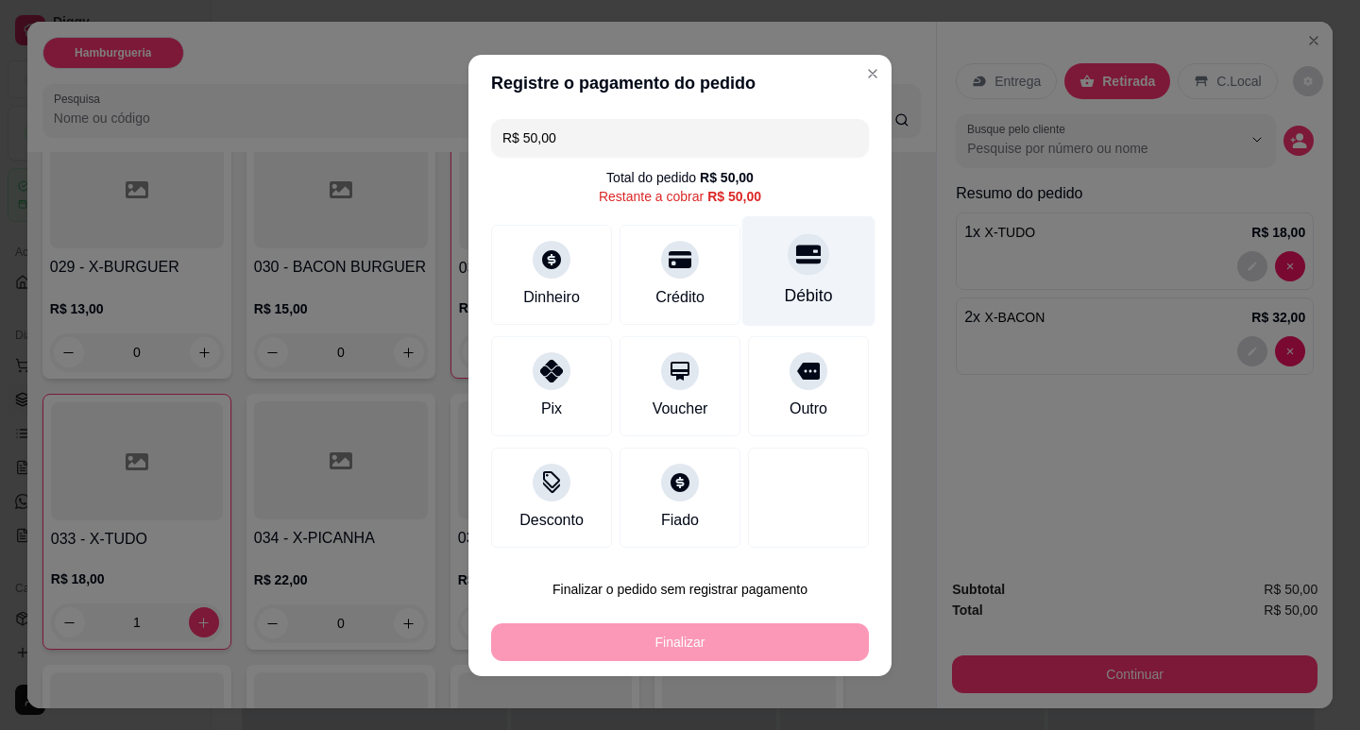
click at [755, 257] on div "Débito" at bounding box center [808, 270] width 133 height 111
type input "R$ 0,00"
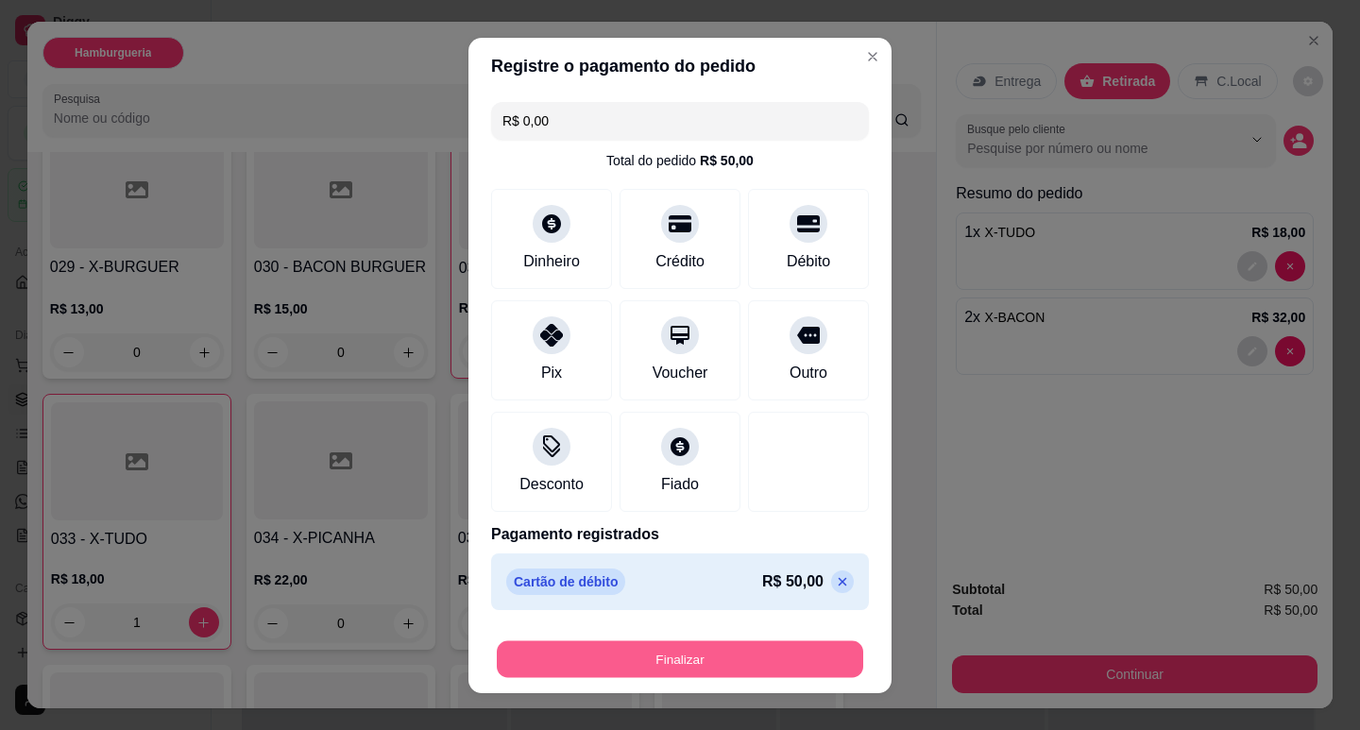
click at [746, 670] on button "Finalizar" at bounding box center [680, 658] width 366 height 37
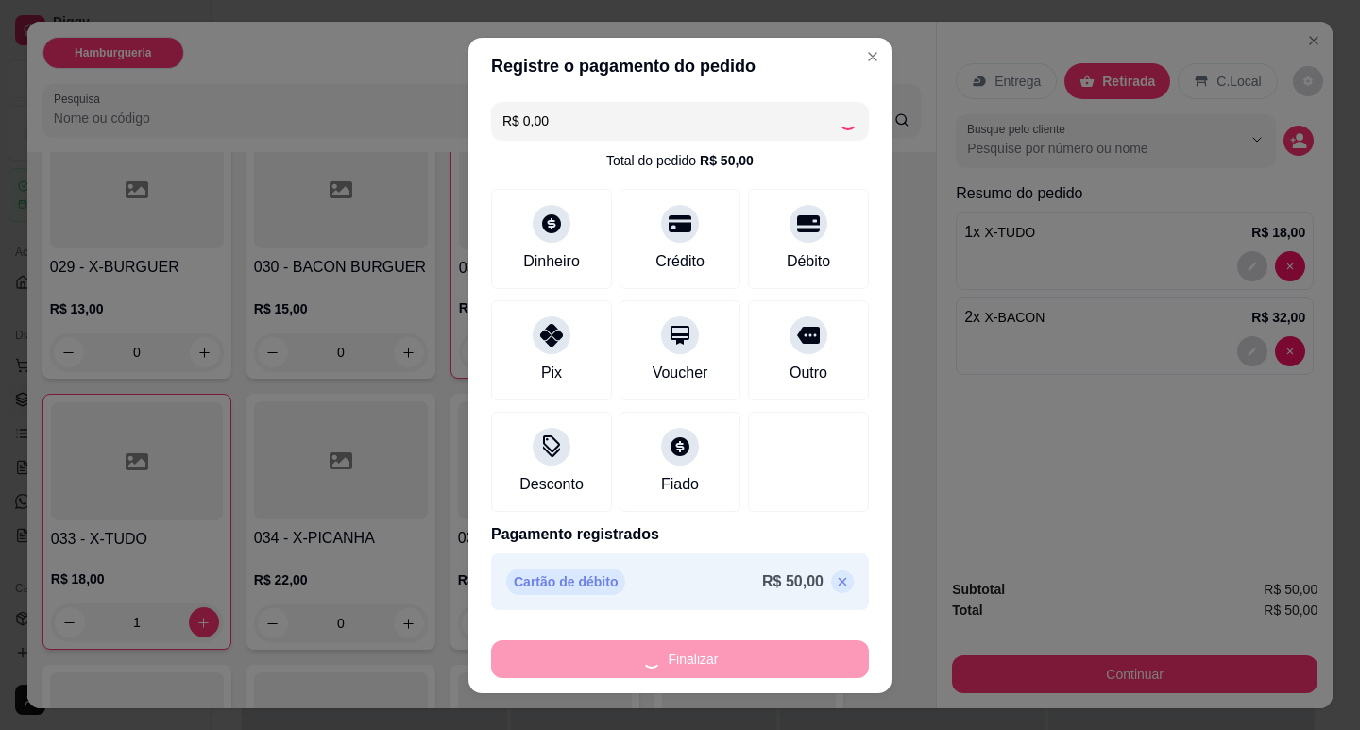
type input "0"
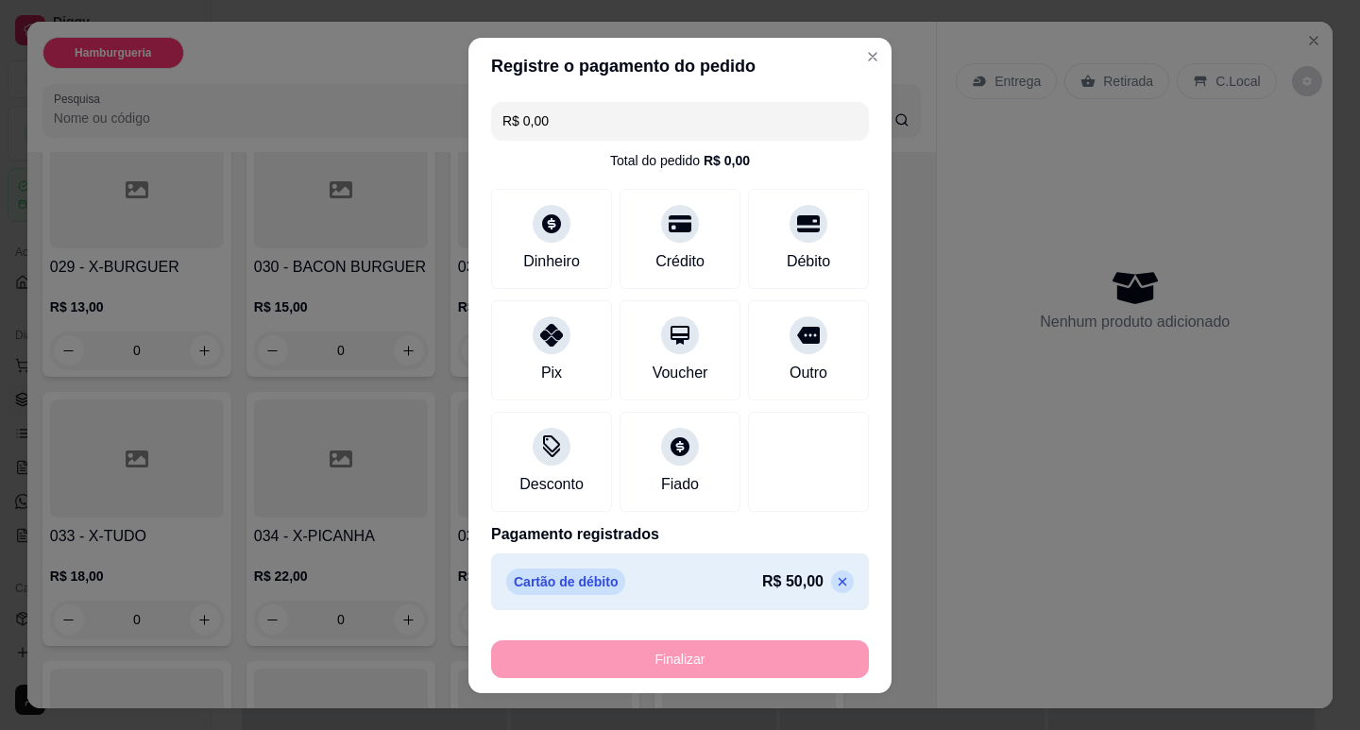
type input "-R$ 50,00"
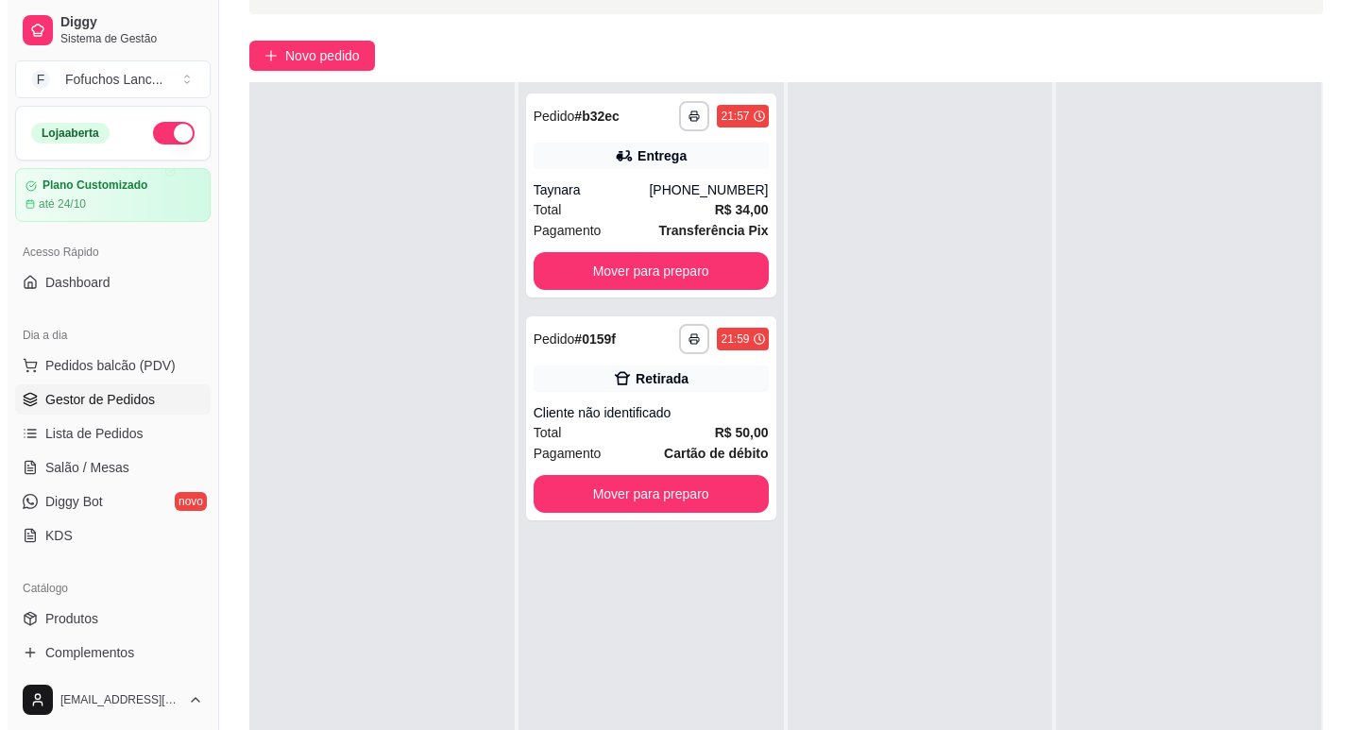
scroll to position [288, 0]
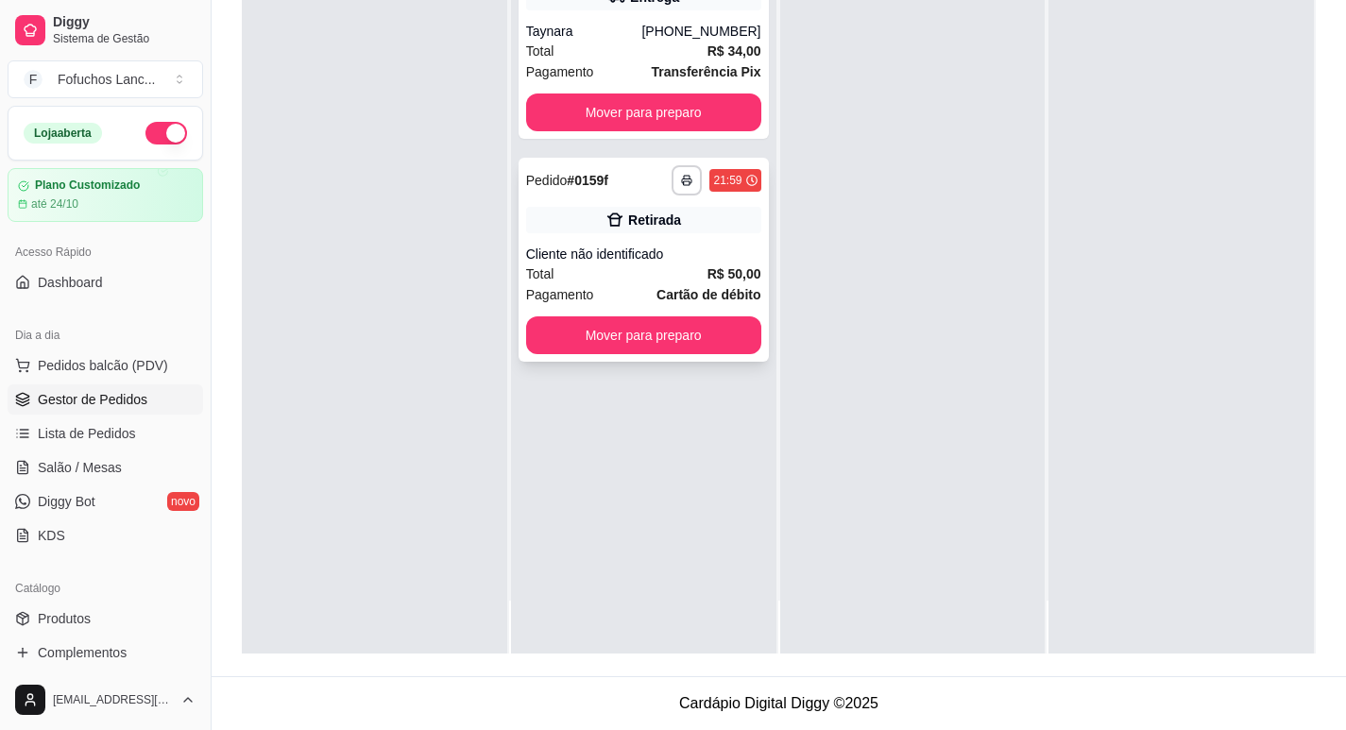
click at [712, 254] on div "Cliente não identificado" at bounding box center [643, 254] width 235 height 19
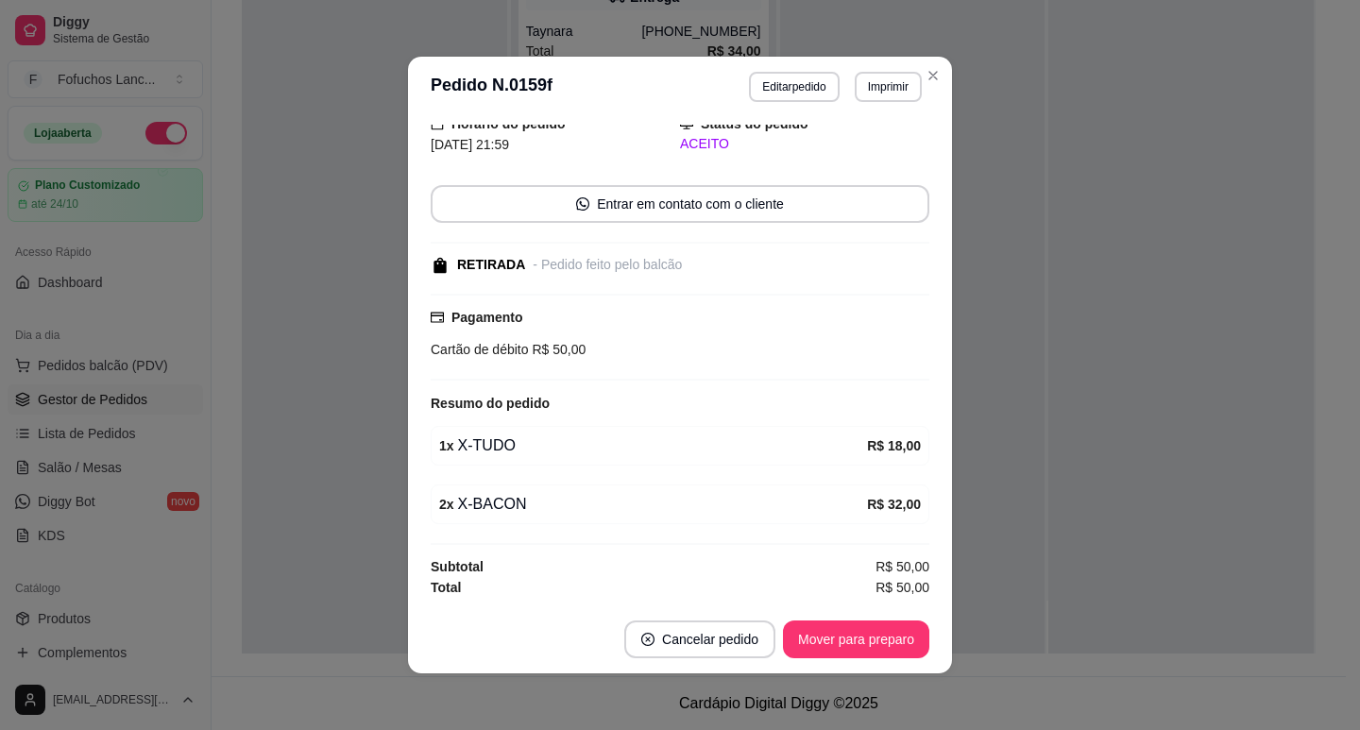
scroll to position [4, 0]
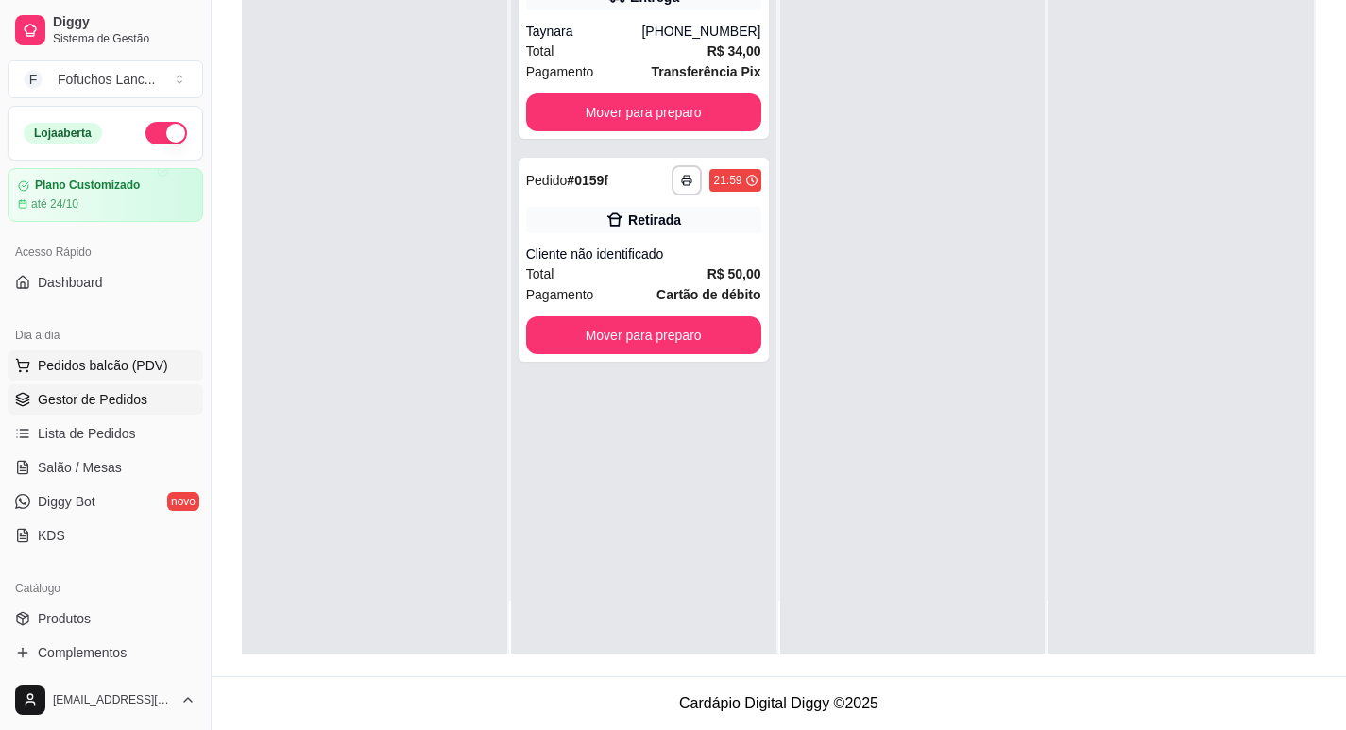
click at [72, 366] on span "Pedidos balcão (PDV)" at bounding box center [103, 365] width 130 height 19
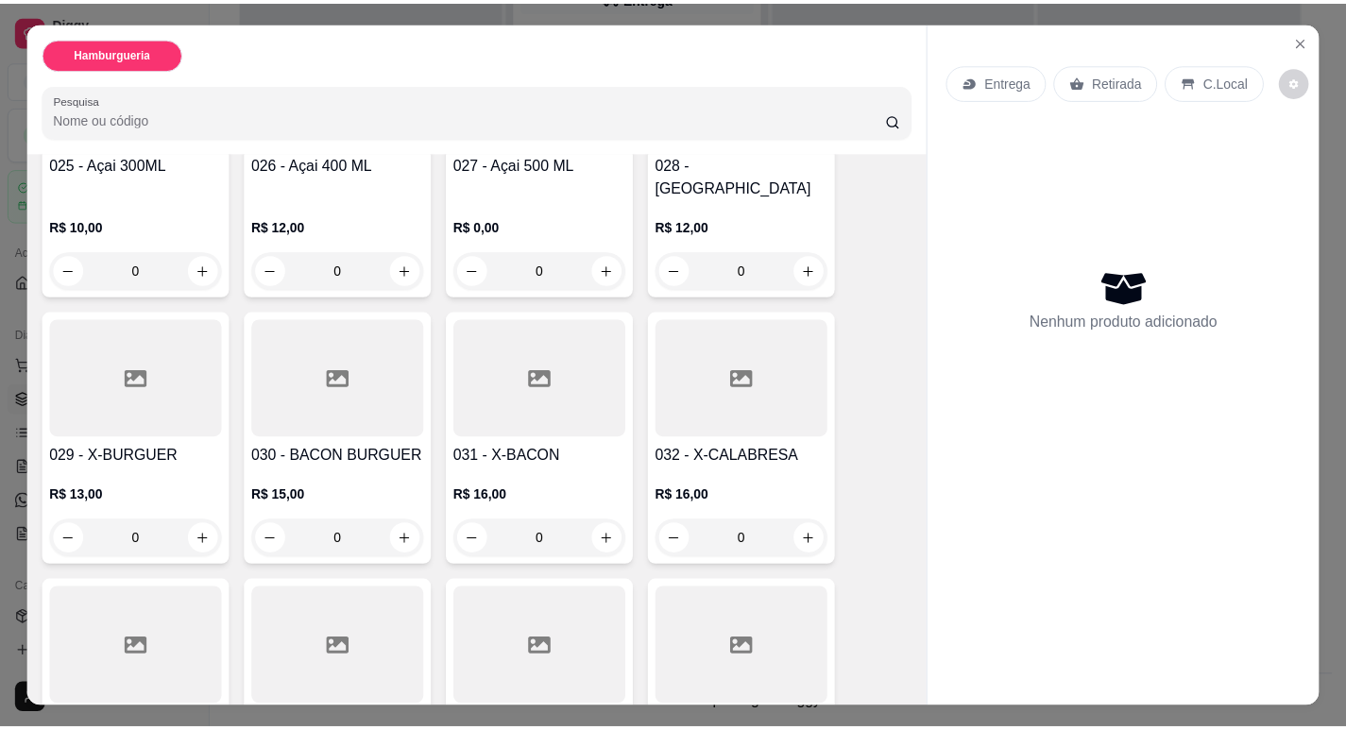
scroll to position [1795, 0]
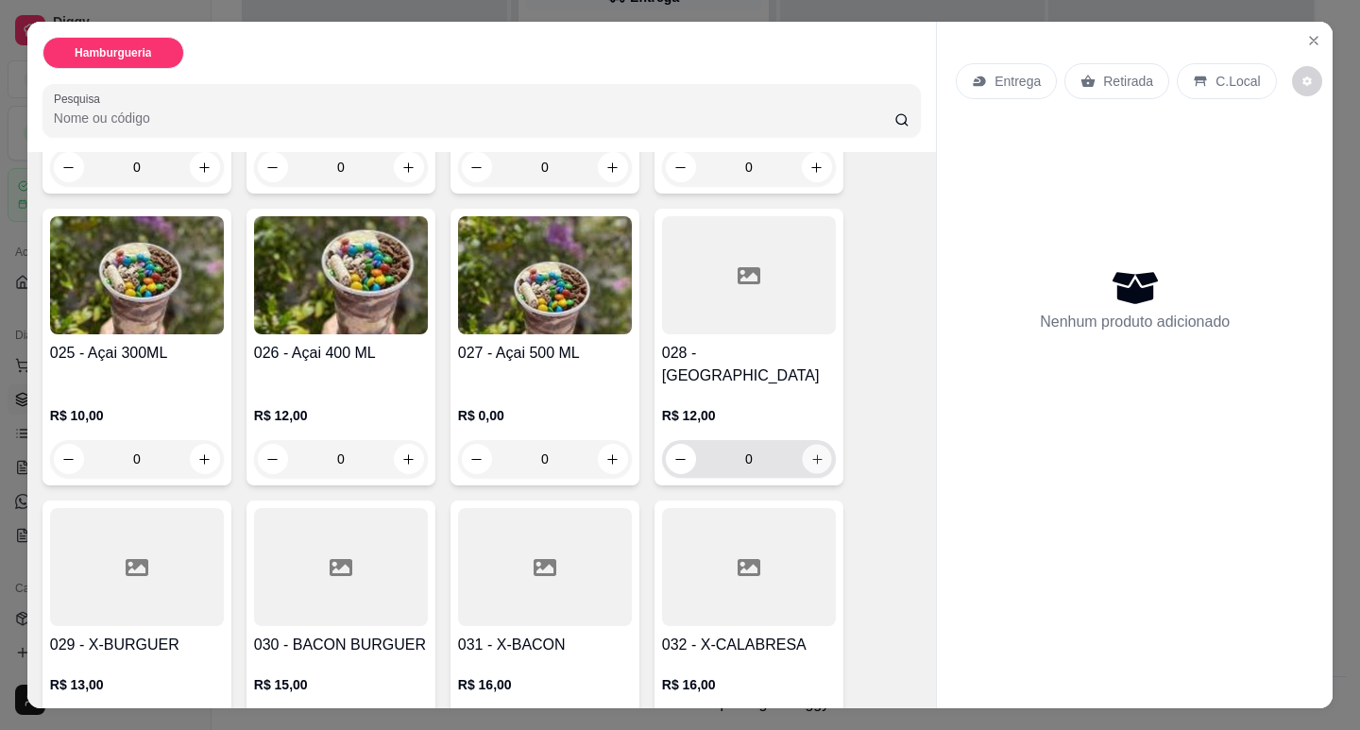
click at [810, 452] on icon "increase-product-quantity" at bounding box center [817, 459] width 14 height 14
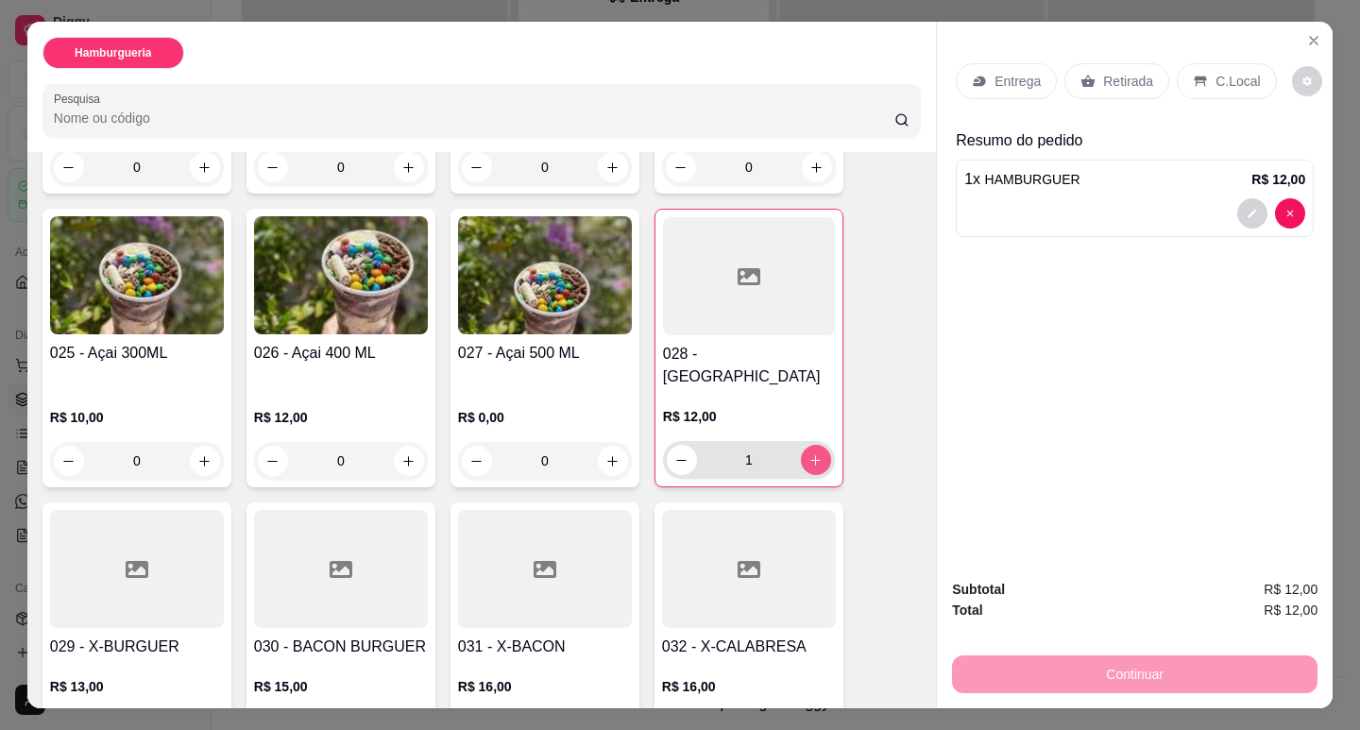
click at [809, 453] on icon "increase-product-quantity" at bounding box center [816, 460] width 14 height 14
type input "2"
click at [1115, 76] on p "Retirada" at bounding box center [1128, 81] width 50 height 19
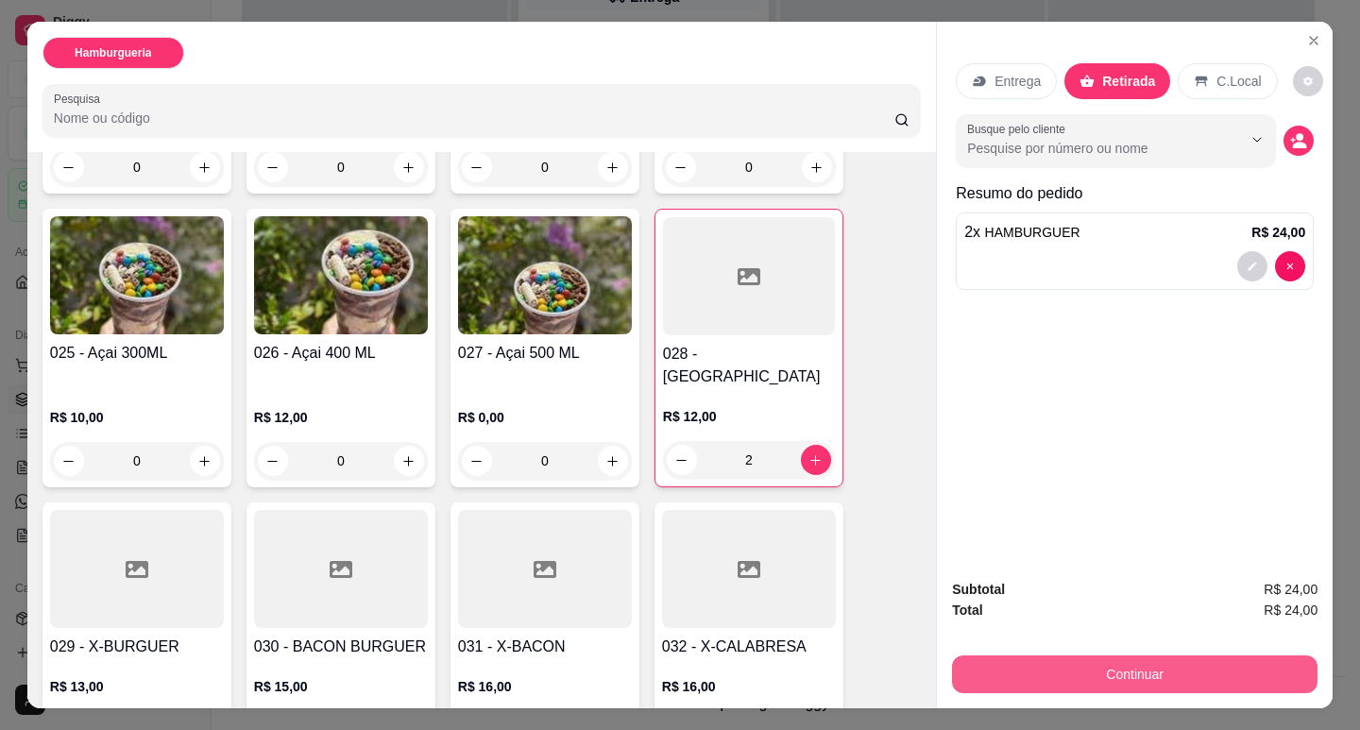
click at [1144, 667] on button "Continuar" at bounding box center [1135, 675] width 366 height 38
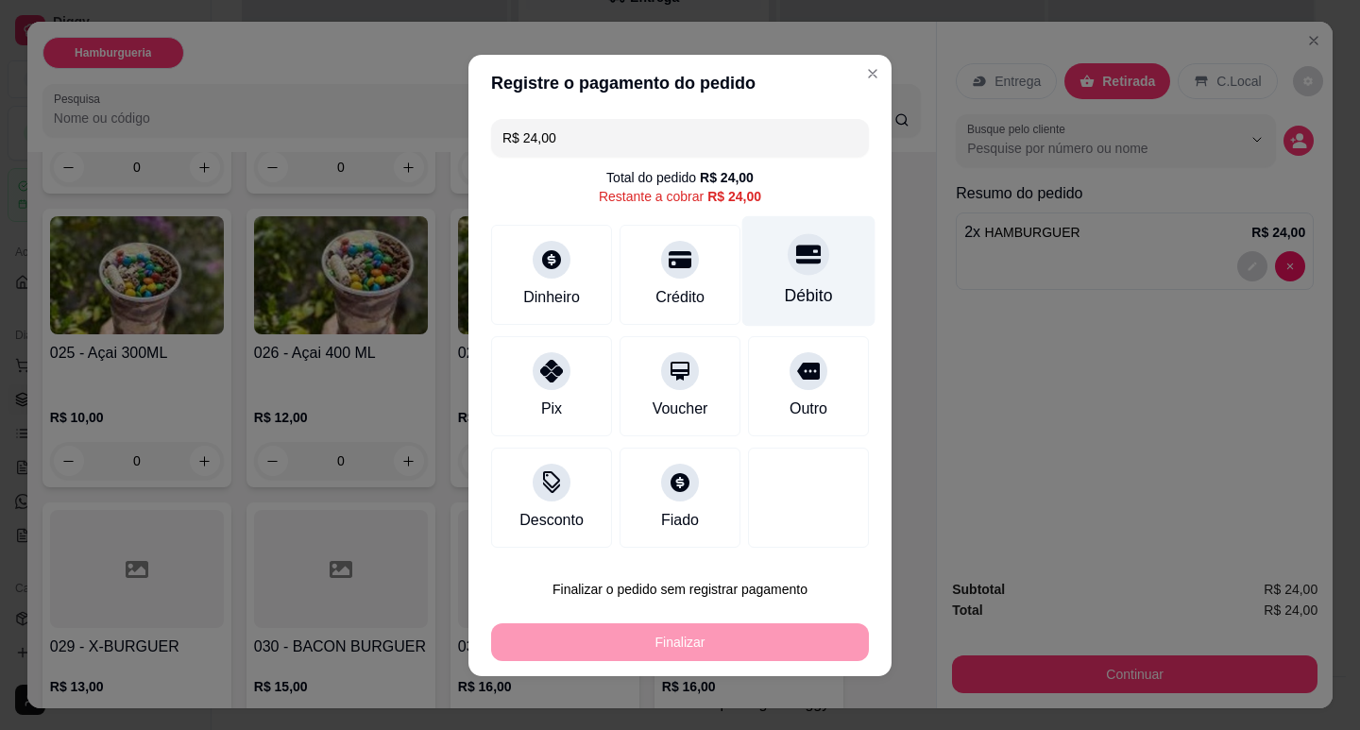
click at [811, 276] on div "Débito" at bounding box center [808, 270] width 133 height 111
type input "R$ 0,00"
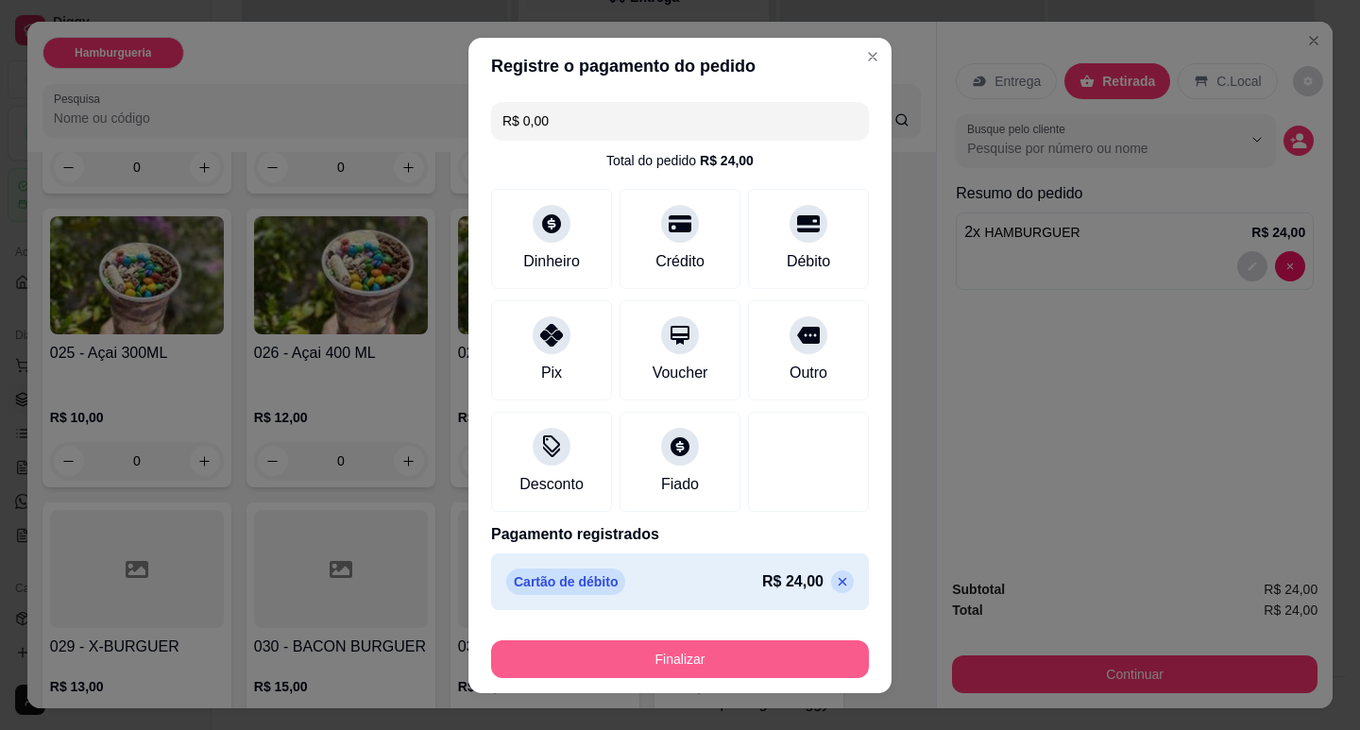
click at [793, 667] on button "Finalizar" at bounding box center [680, 659] width 378 height 38
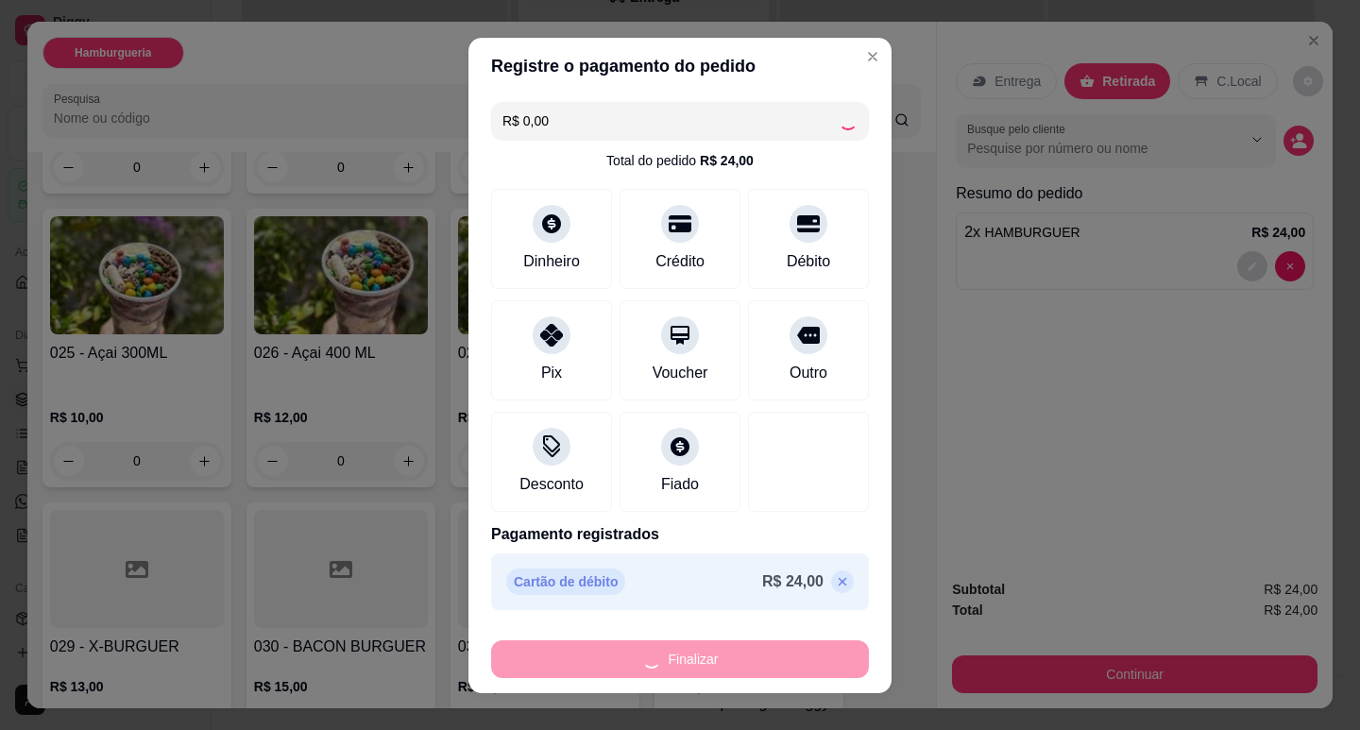
type input "0"
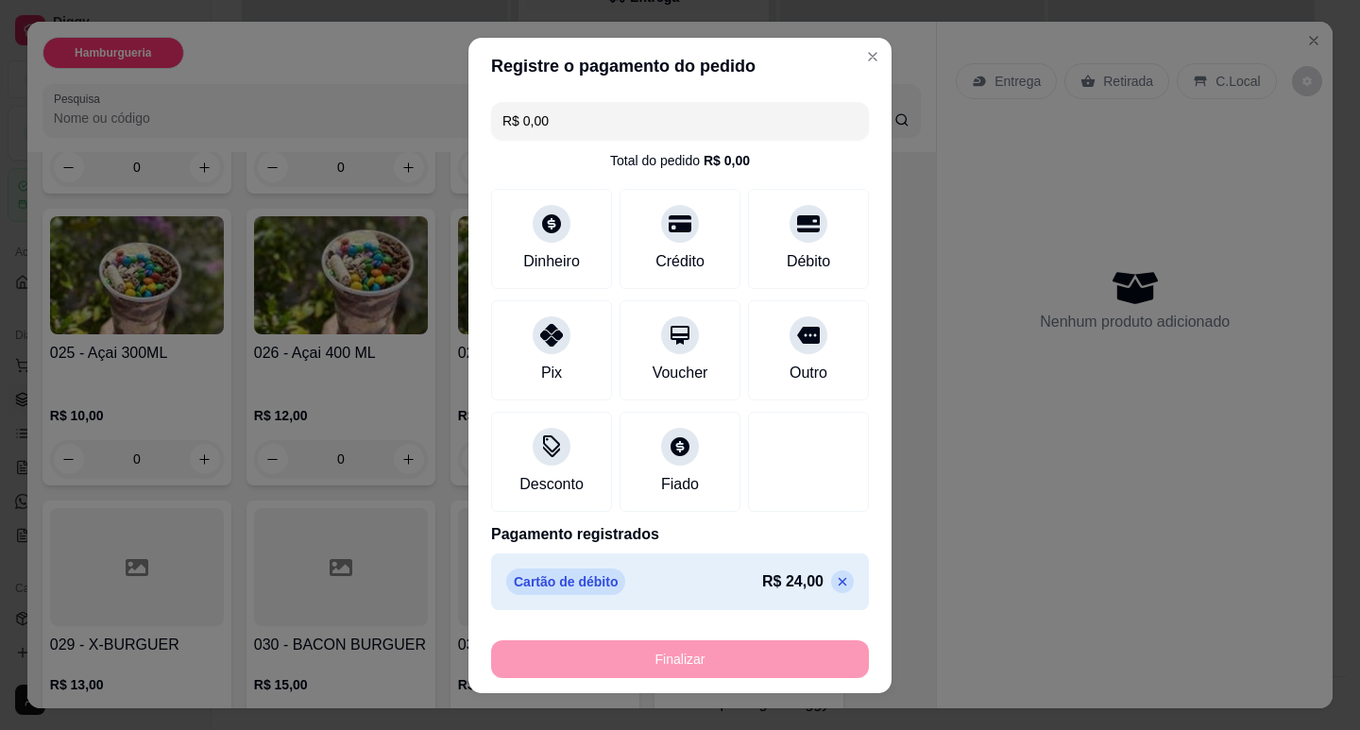
type input "-R$ 24,00"
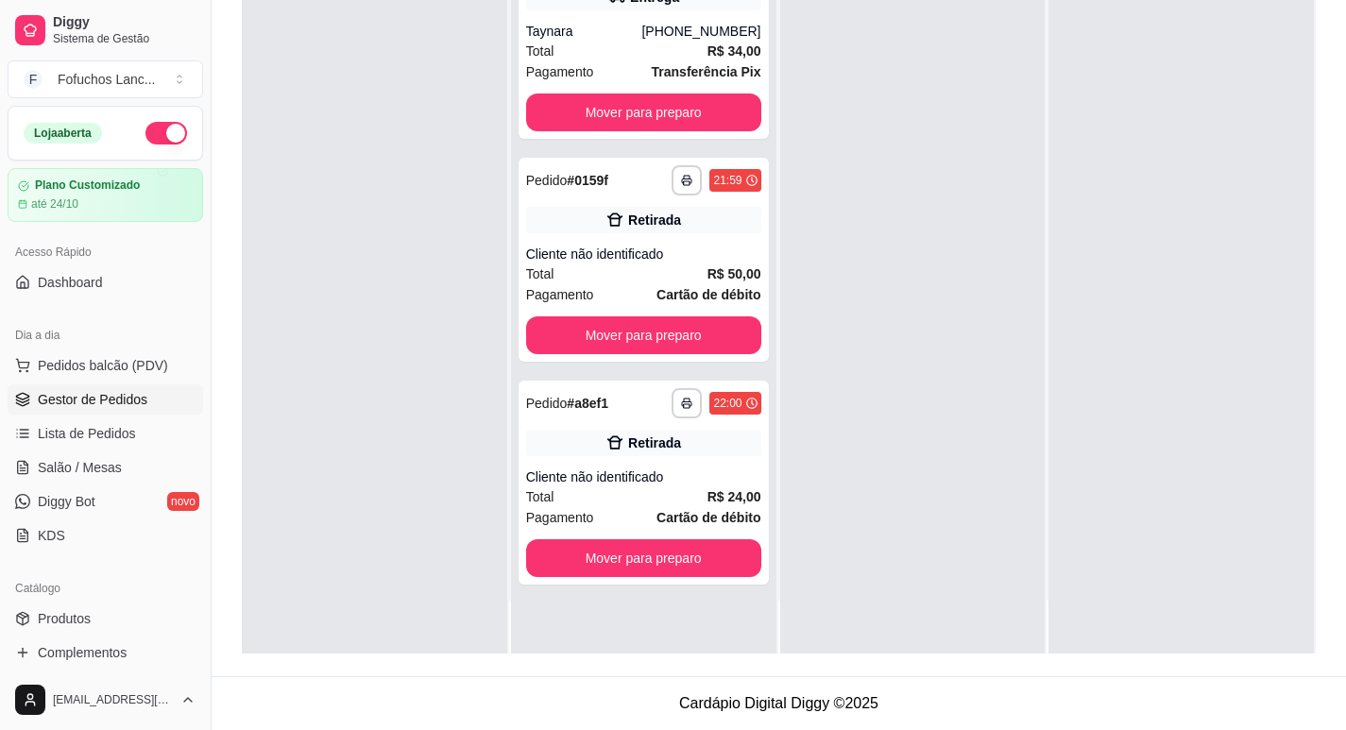
click at [96, 406] on span "Gestor de Pedidos" at bounding box center [93, 399] width 110 height 19
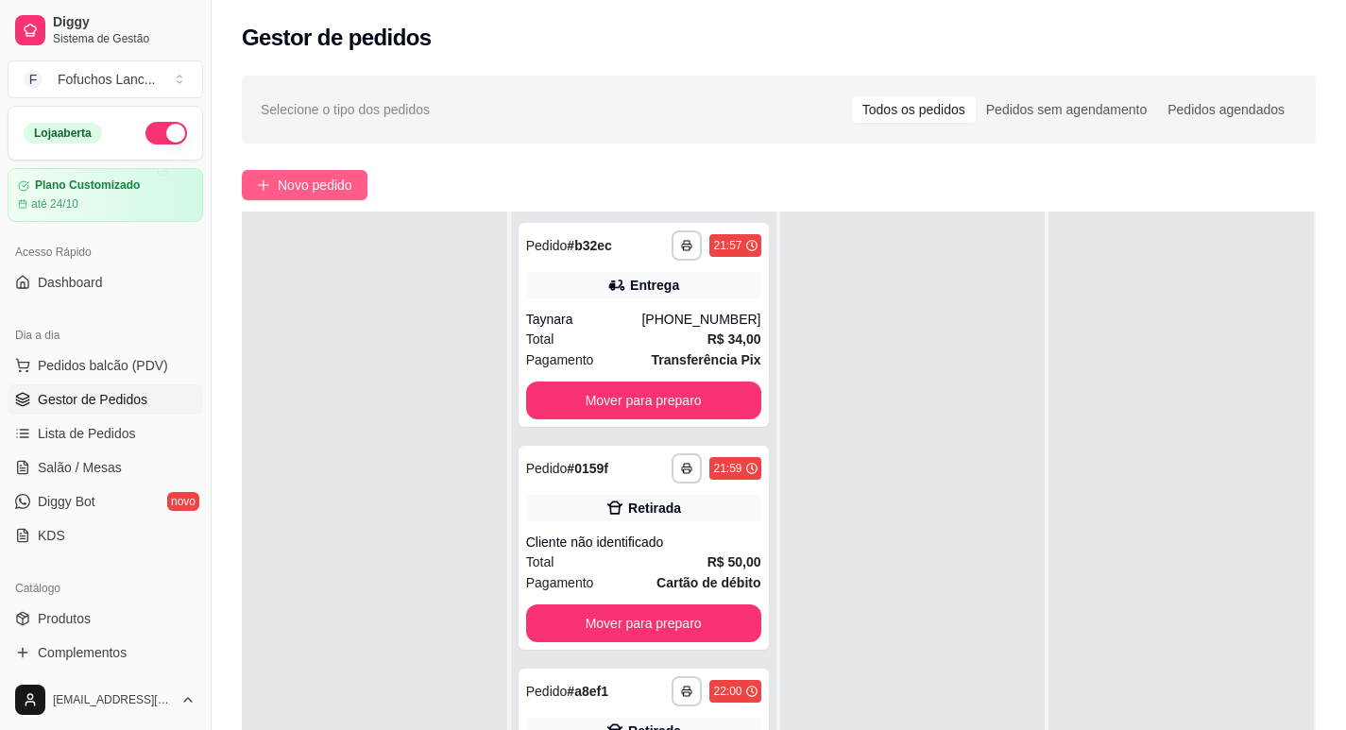
click at [321, 188] on span "Novo pedido" at bounding box center [315, 185] width 75 height 21
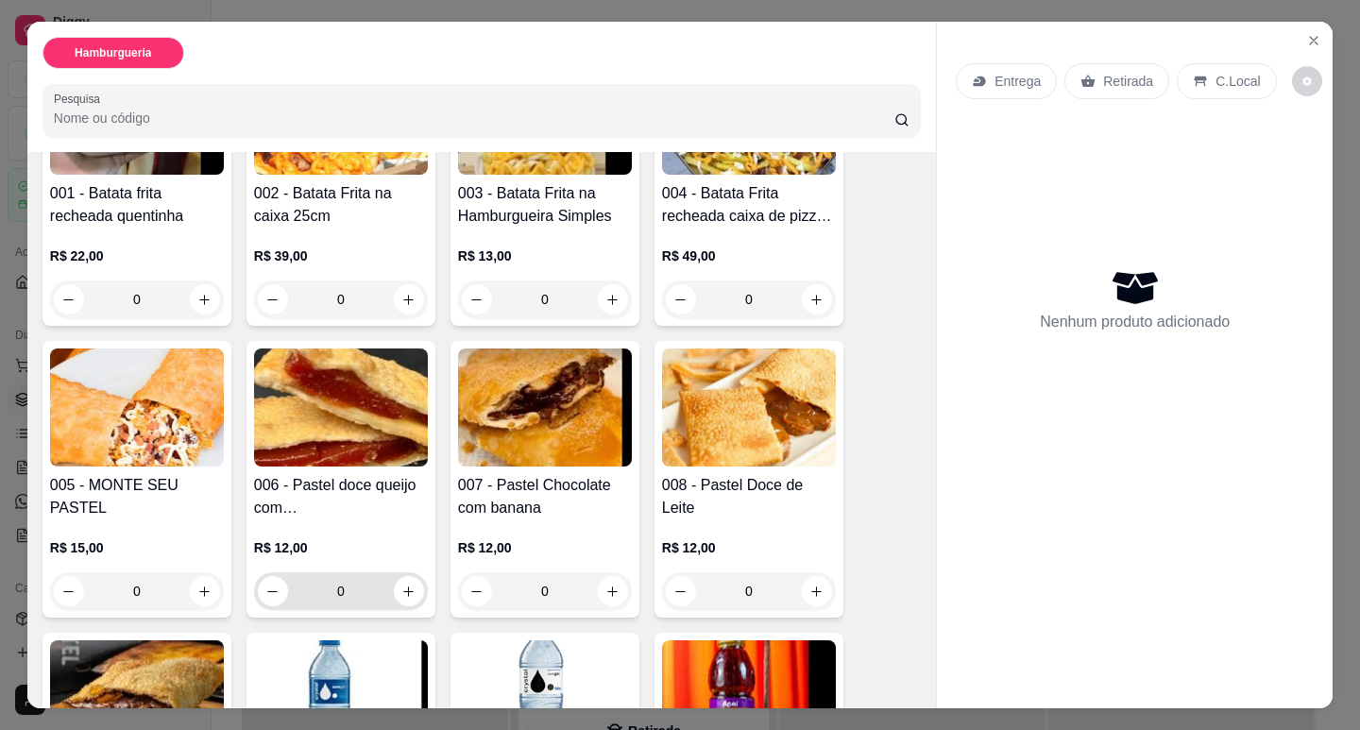
scroll to position [283, 0]
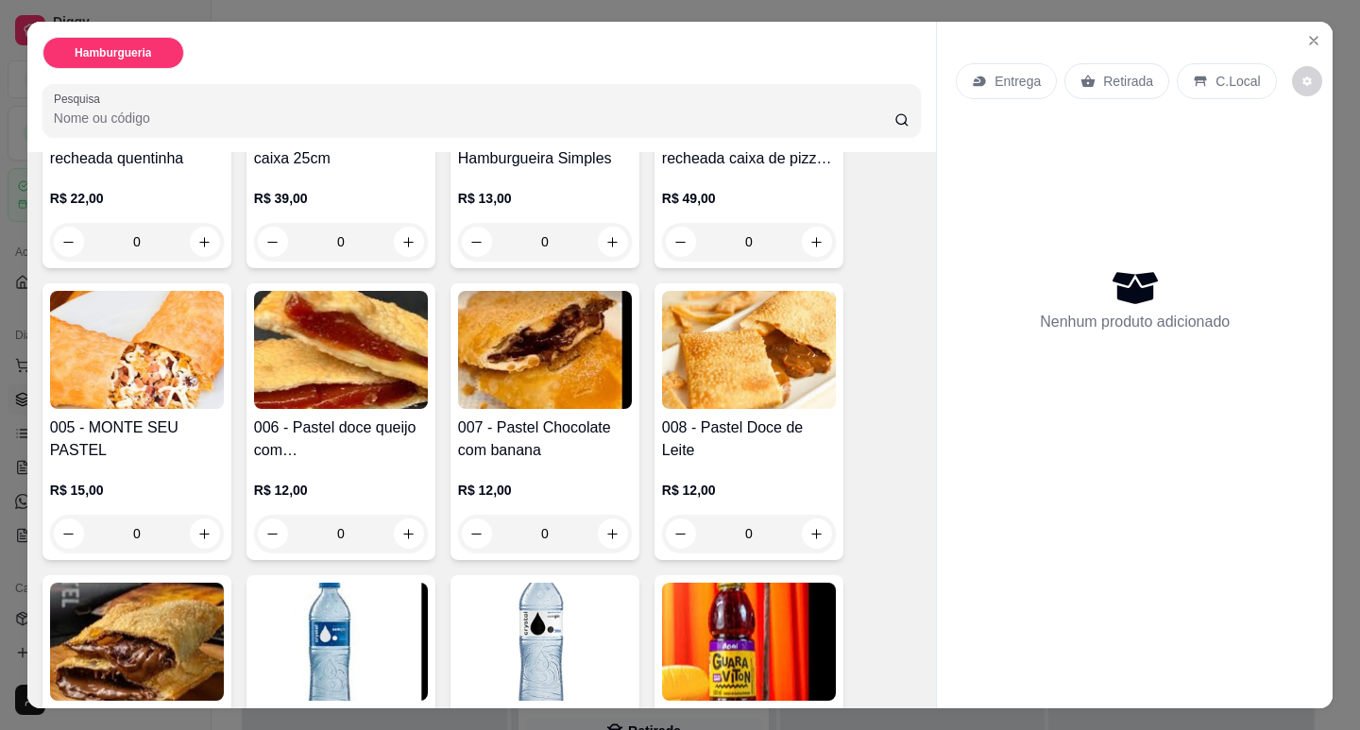
click at [201, 515] on div "0" at bounding box center [137, 534] width 174 height 38
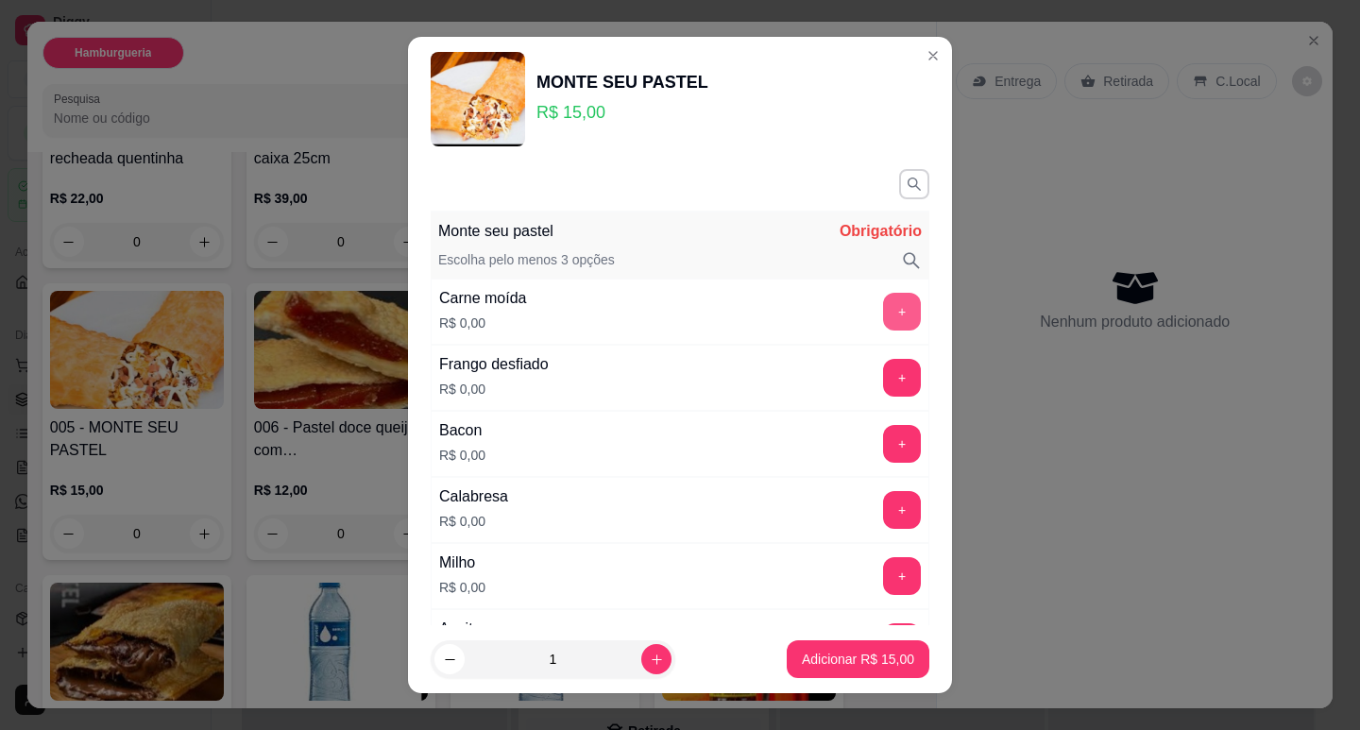
click at [883, 321] on button "+" at bounding box center [902, 312] width 38 height 38
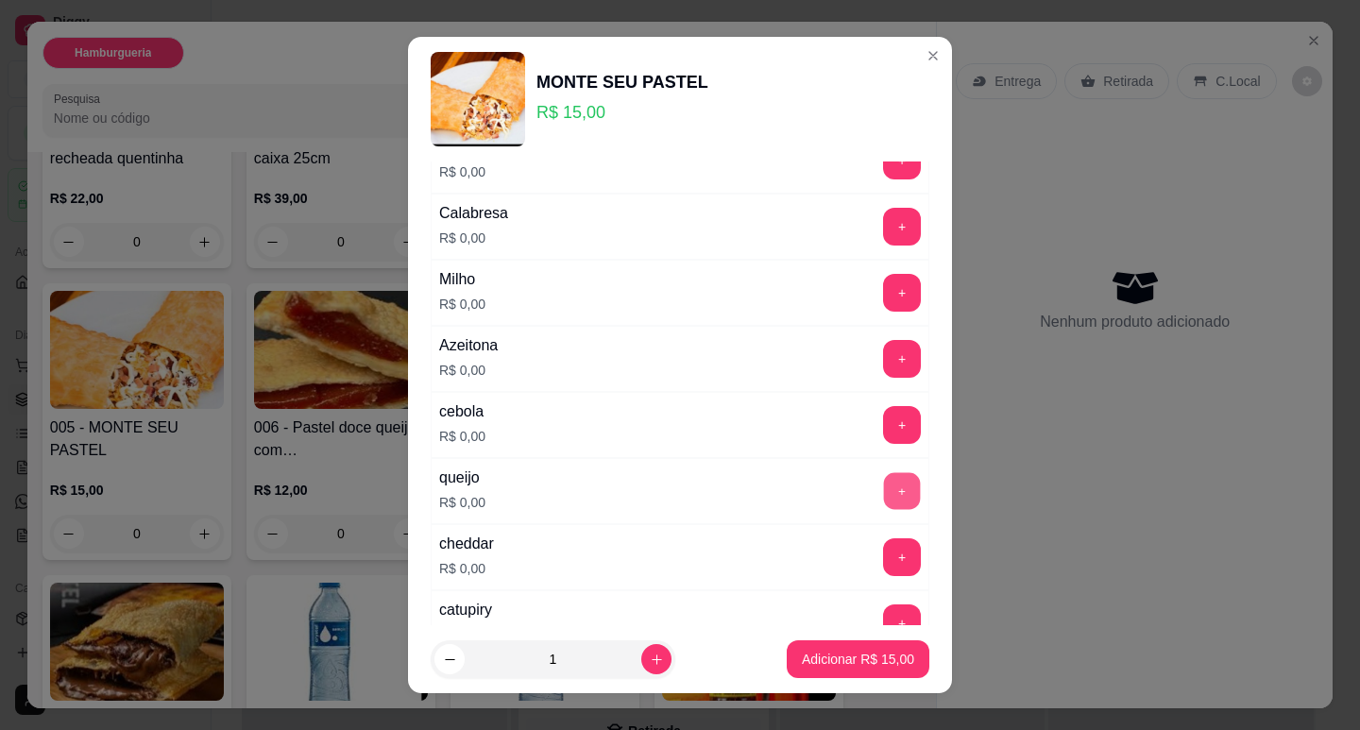
click at [884, 497] on button "+" at bounding box center [902, 490] width 37 height 37
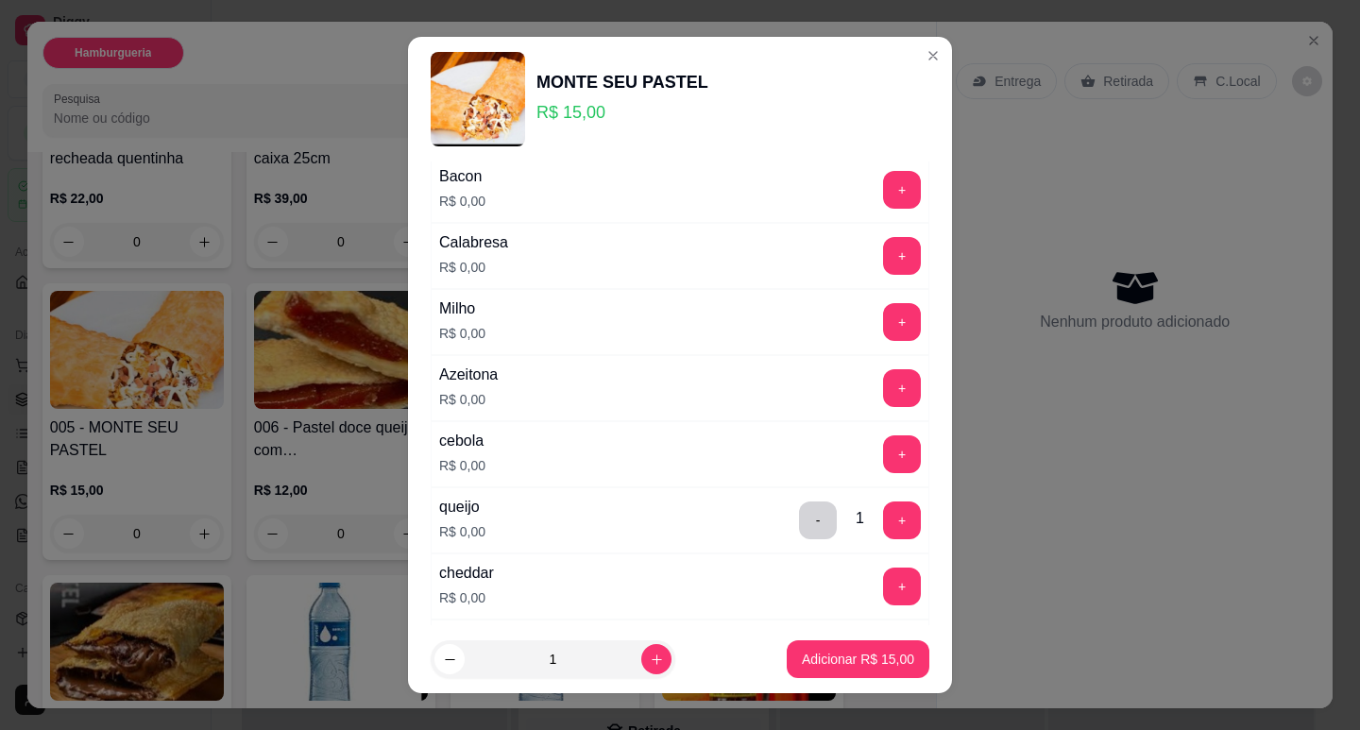
scroll to position [247, 0]
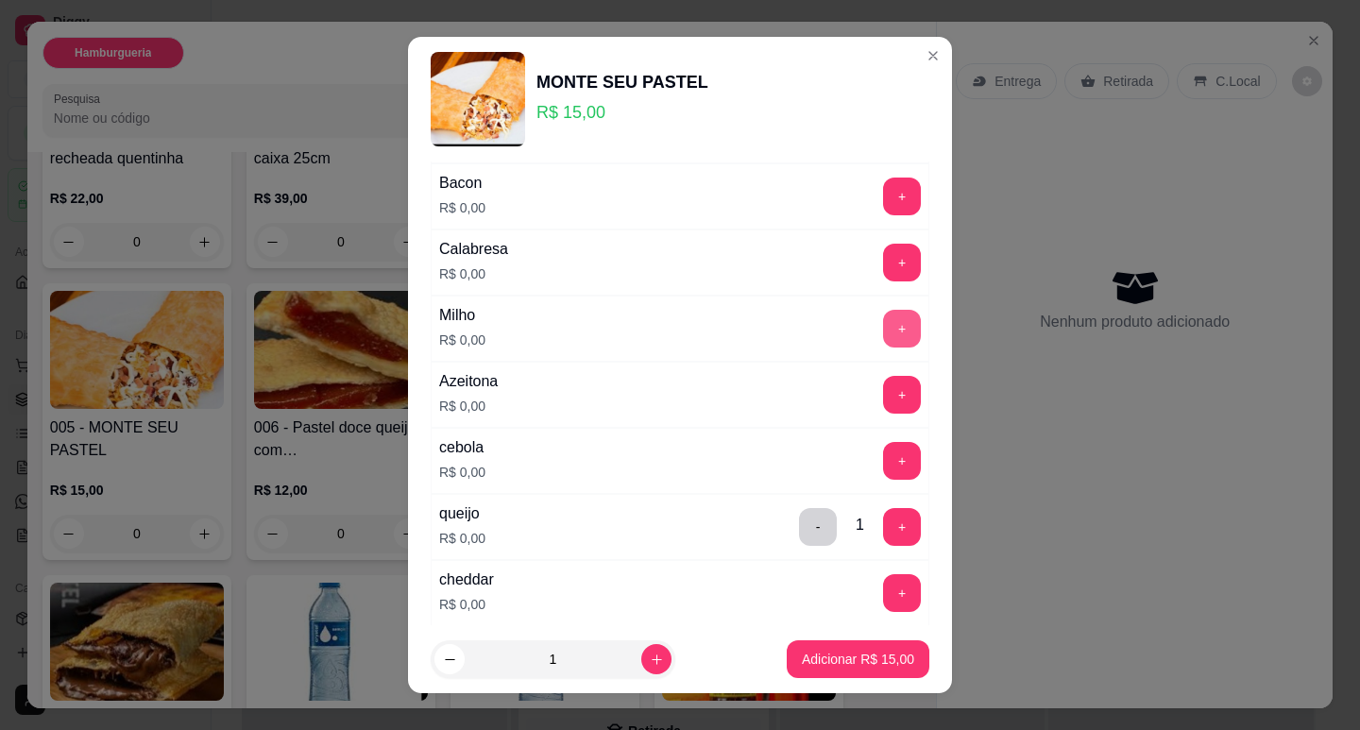
click at [883, 340] on button "+" at bounding box center [902, 329] width 38 height 38
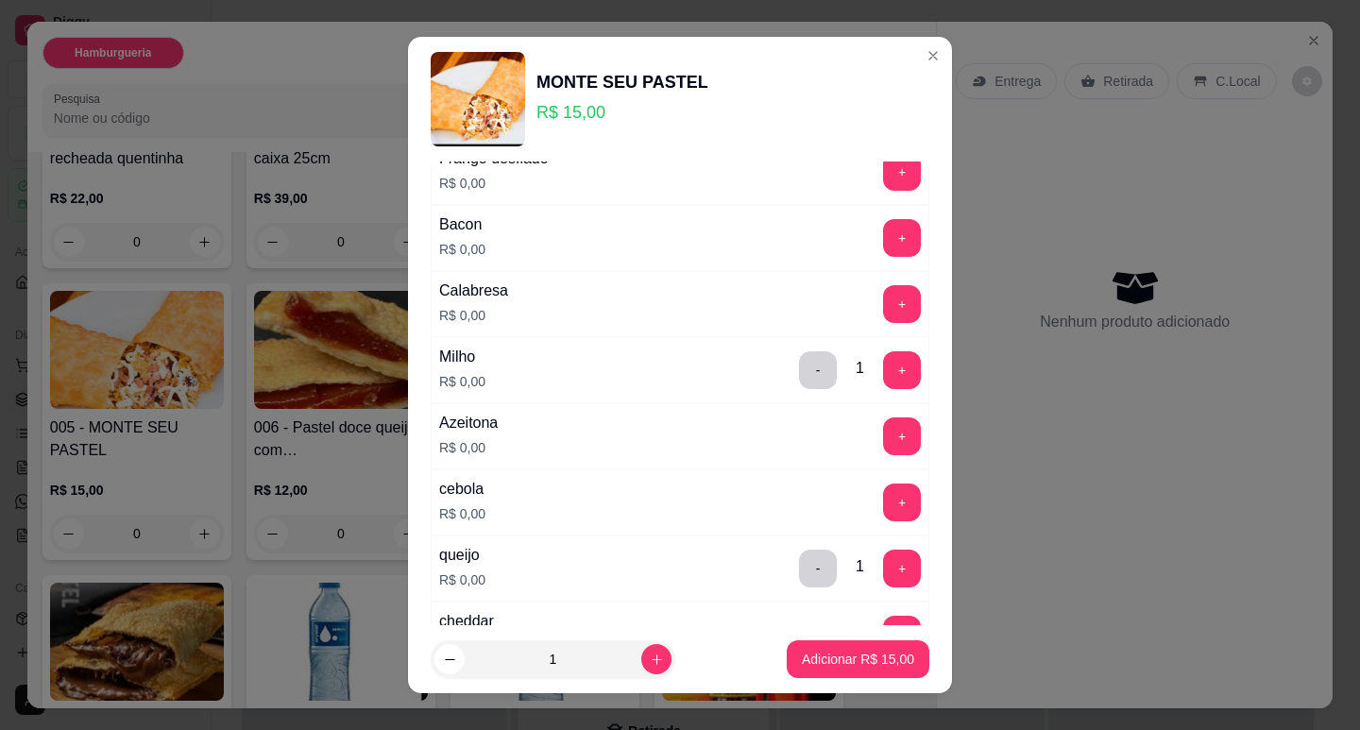
scroll to position [283, 0]
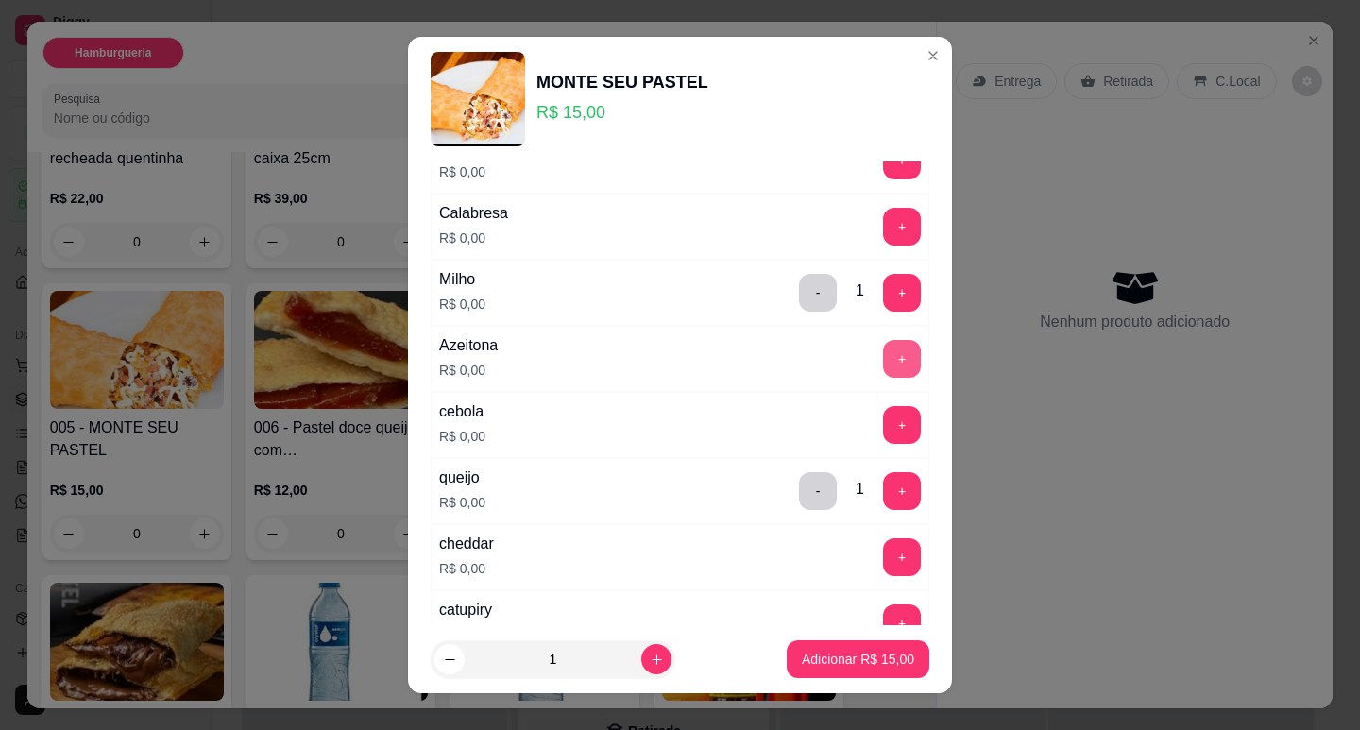
click at [883, 351] on button "+" at bounding box center [902, 359] width 38 height 38
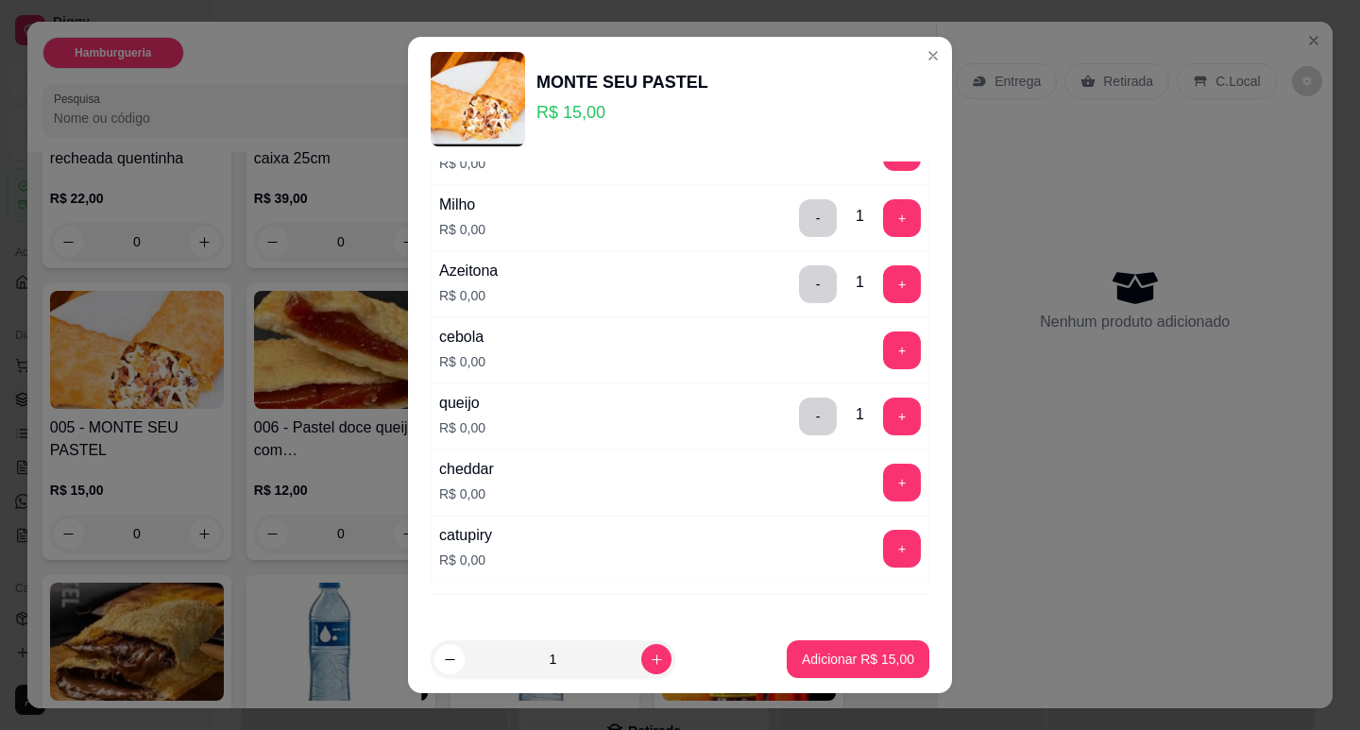
scroll to position [378, 0]
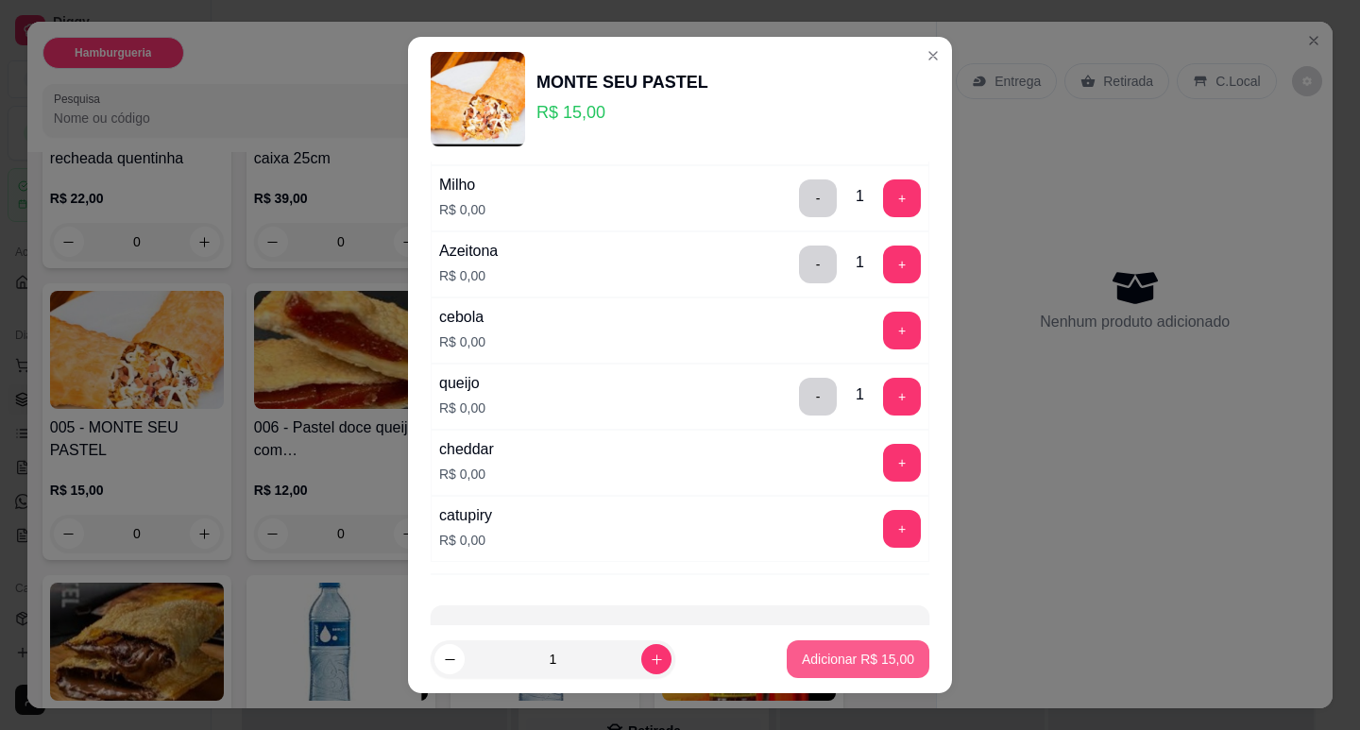
click at [828, 653] on p "Adicionar R$ 15,00" at bounding box center [858, 659] width 112 height 19
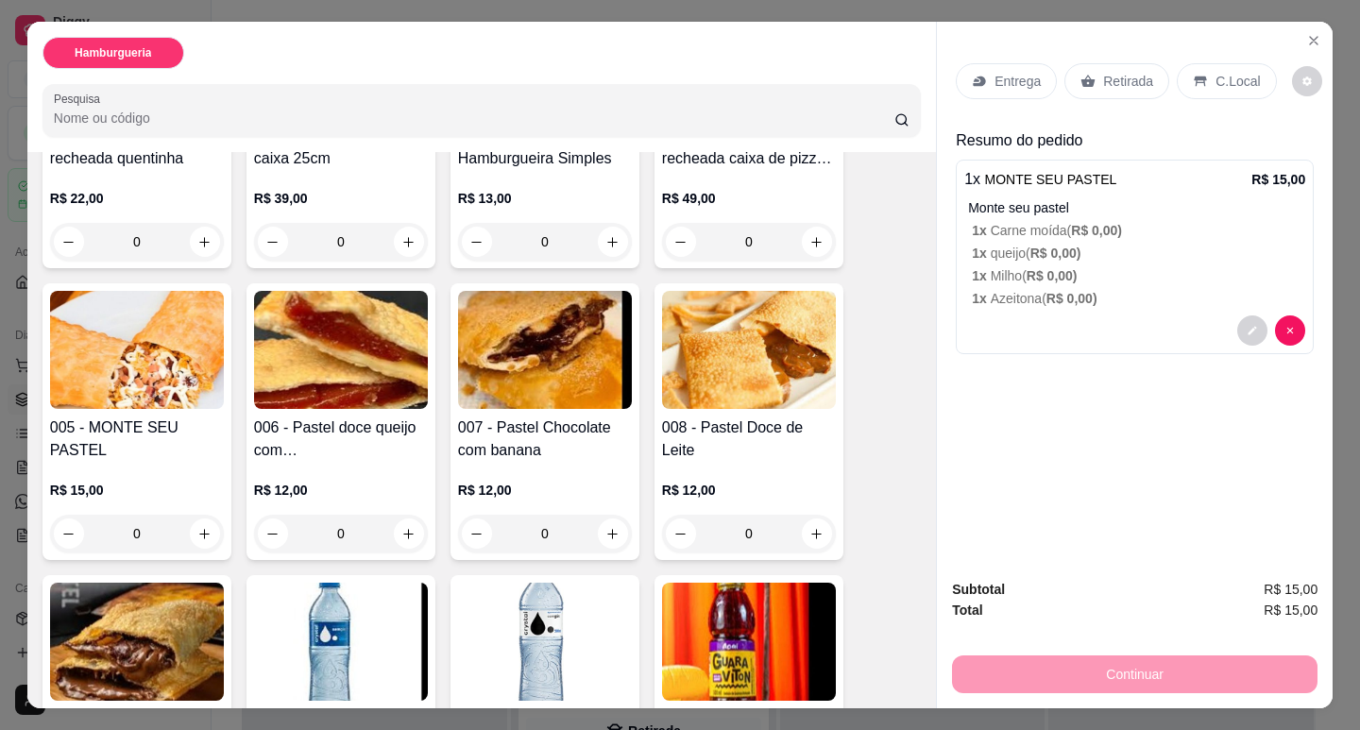
click at [198, 529] on div "0" at bounding box center [137, 534] width 174 height 38
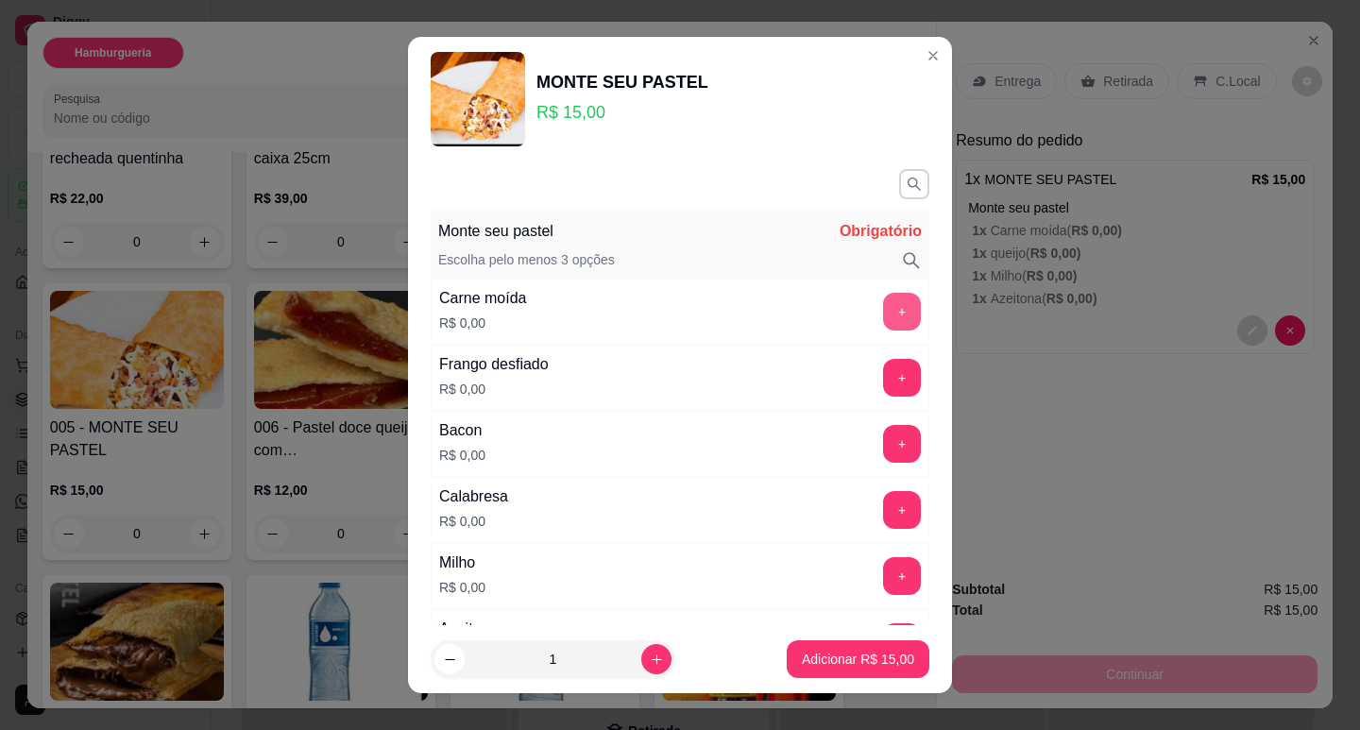
click at [883, 313] on button "+" at bounding box center [902, 312] width 38 height 38
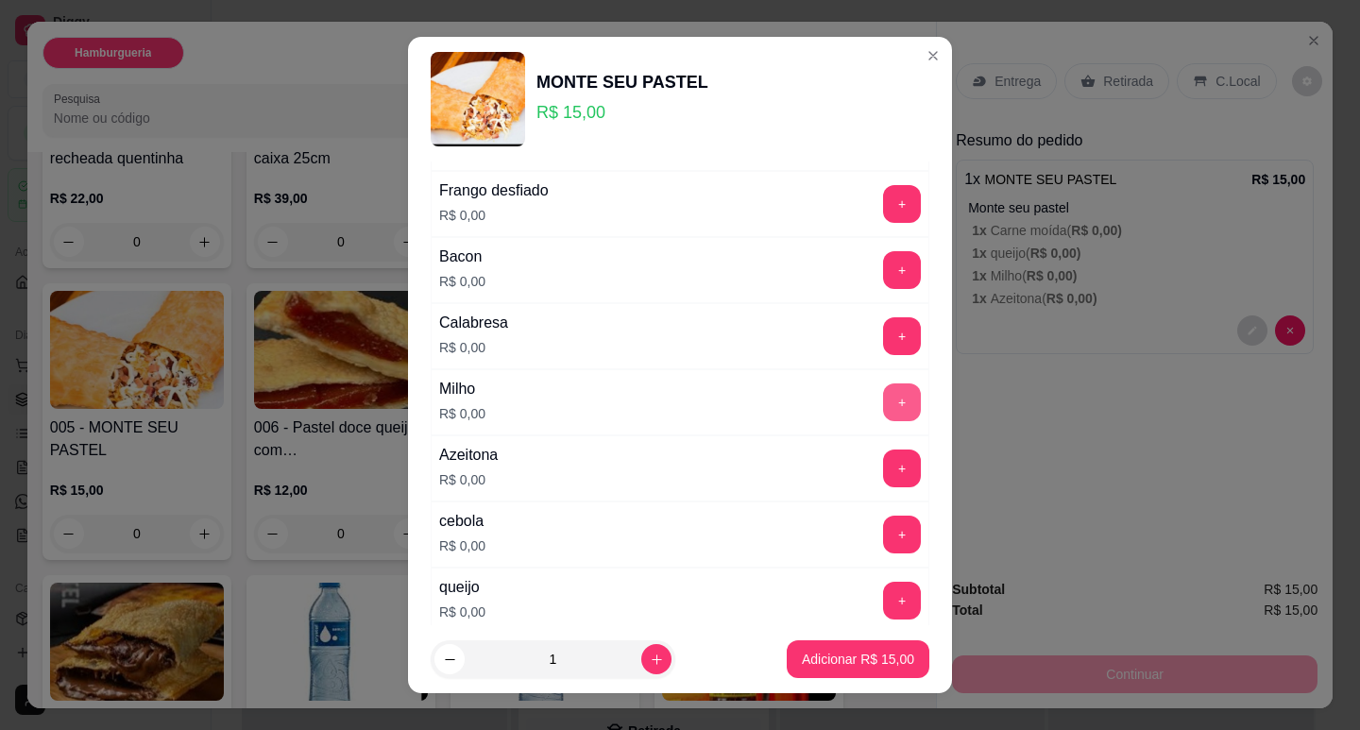
scroll to position [189, 0]
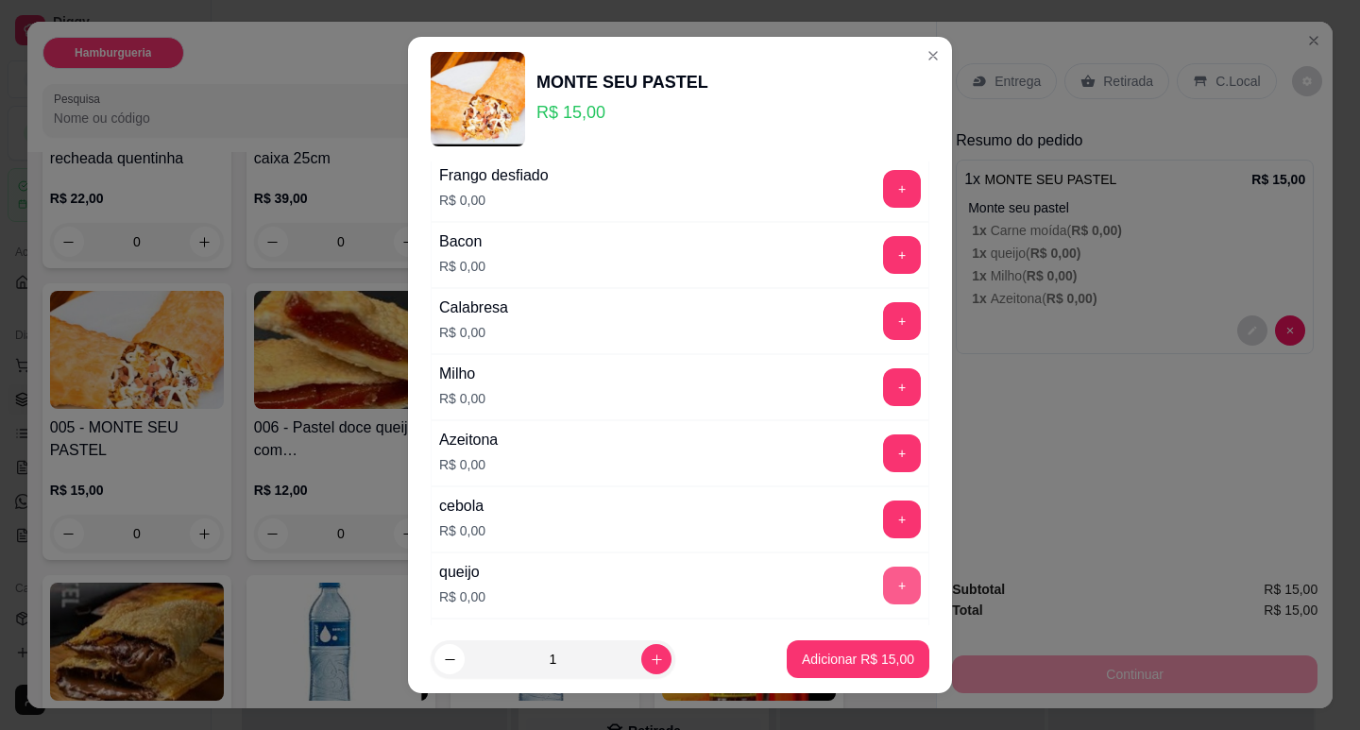
click at [883, 596] on button "+" at bounding box center [902, 586] width 38 height 38
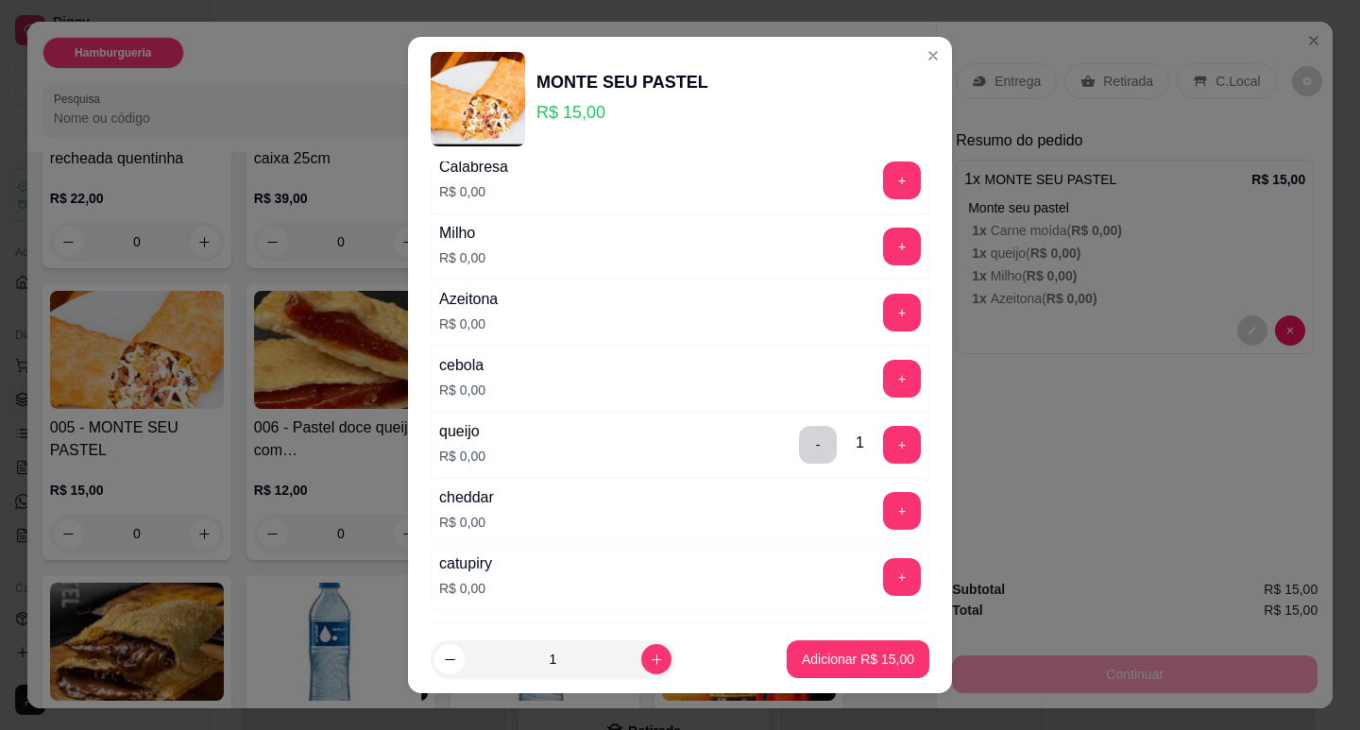
scroll to position [436, 0]
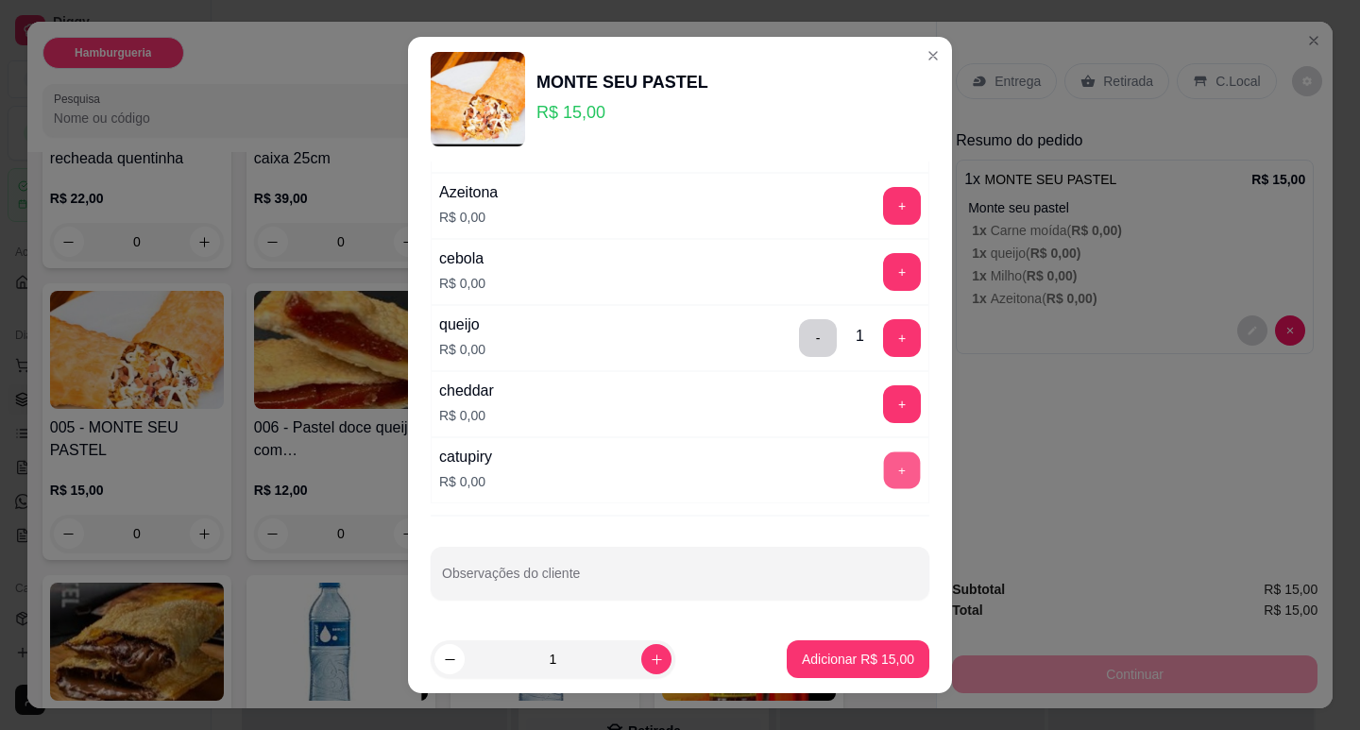
click at [884, 479] on button "+" at bounding box center [902, 469] width 37 height 37
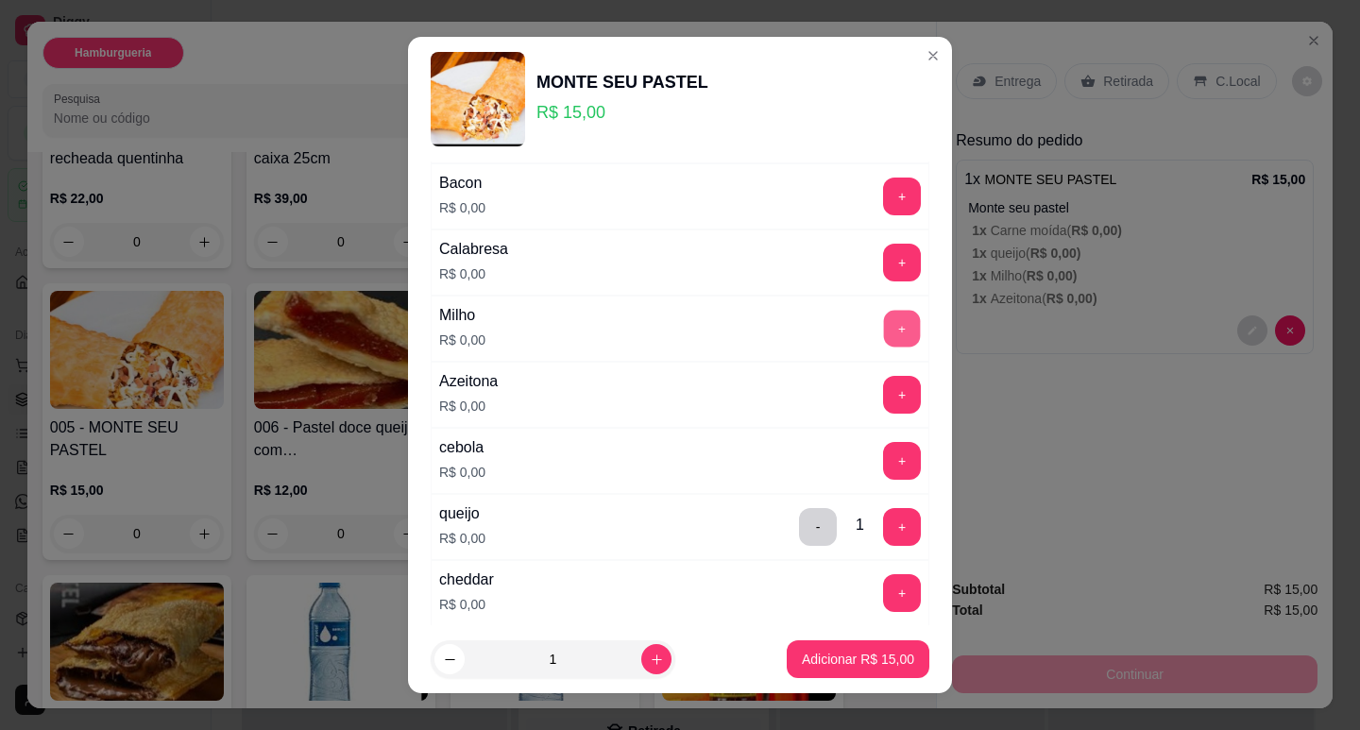
click at [884, 333] on button "+" at bounding box center [902, 328] width 37 height 37
click at [862, 664] on p "Adicionar R$ 15,00" at bounding box center [858, 659] width 112 height 19
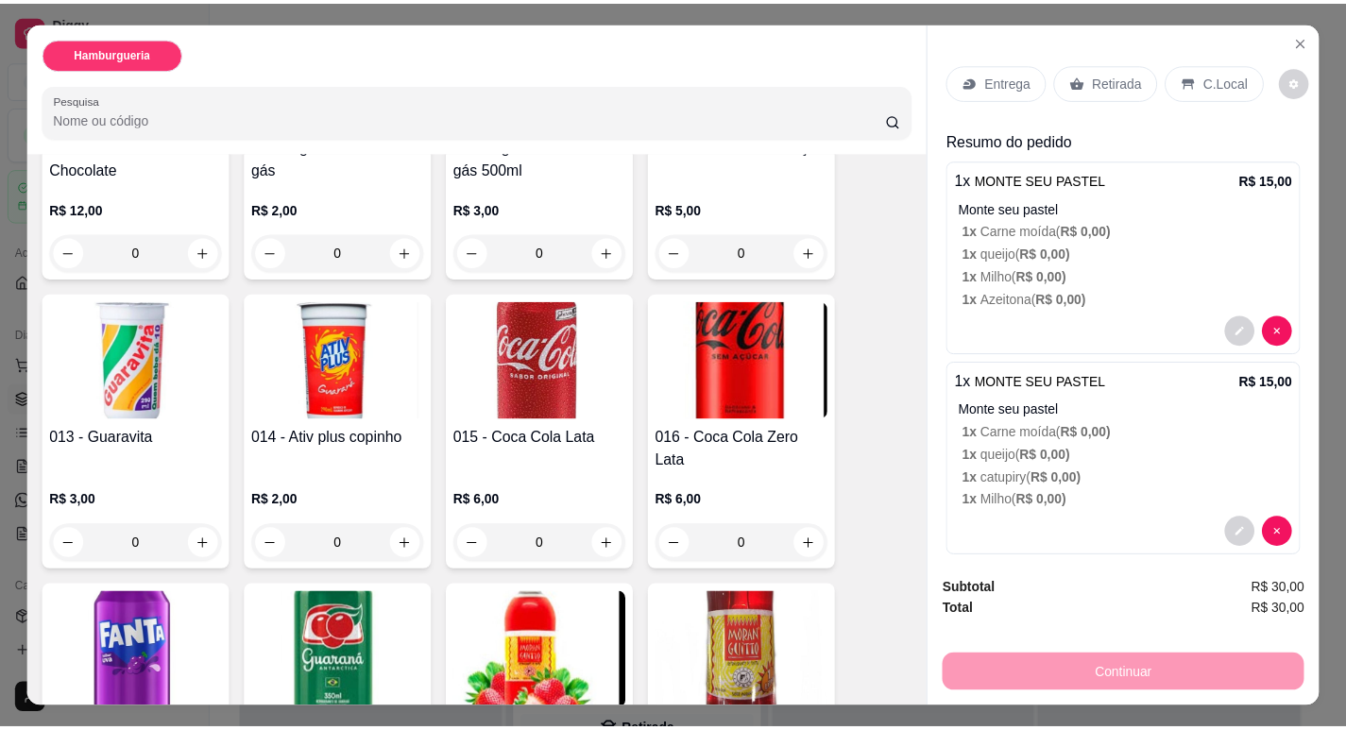
scroll to position [850, 0]
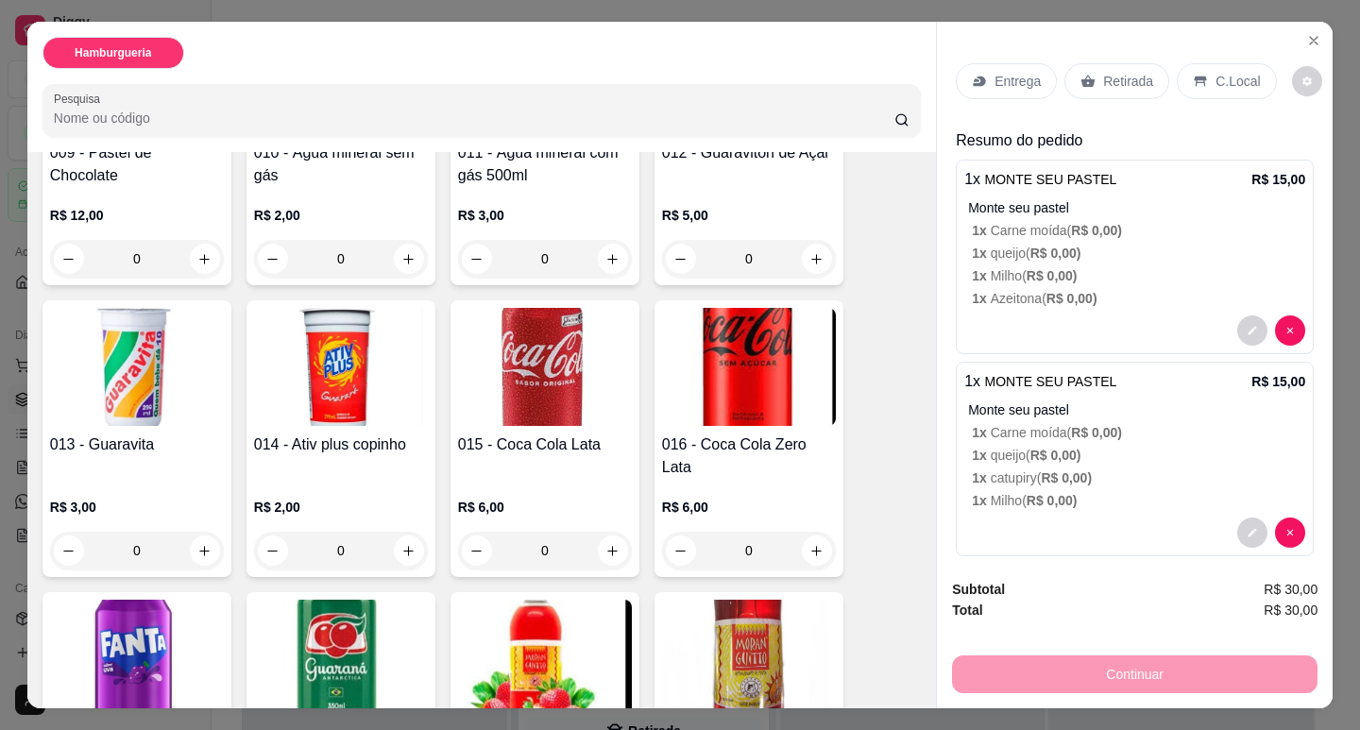
click at [1110, 77] on p "Retirada" at bounding box center [1128, 81] width 50 height 19
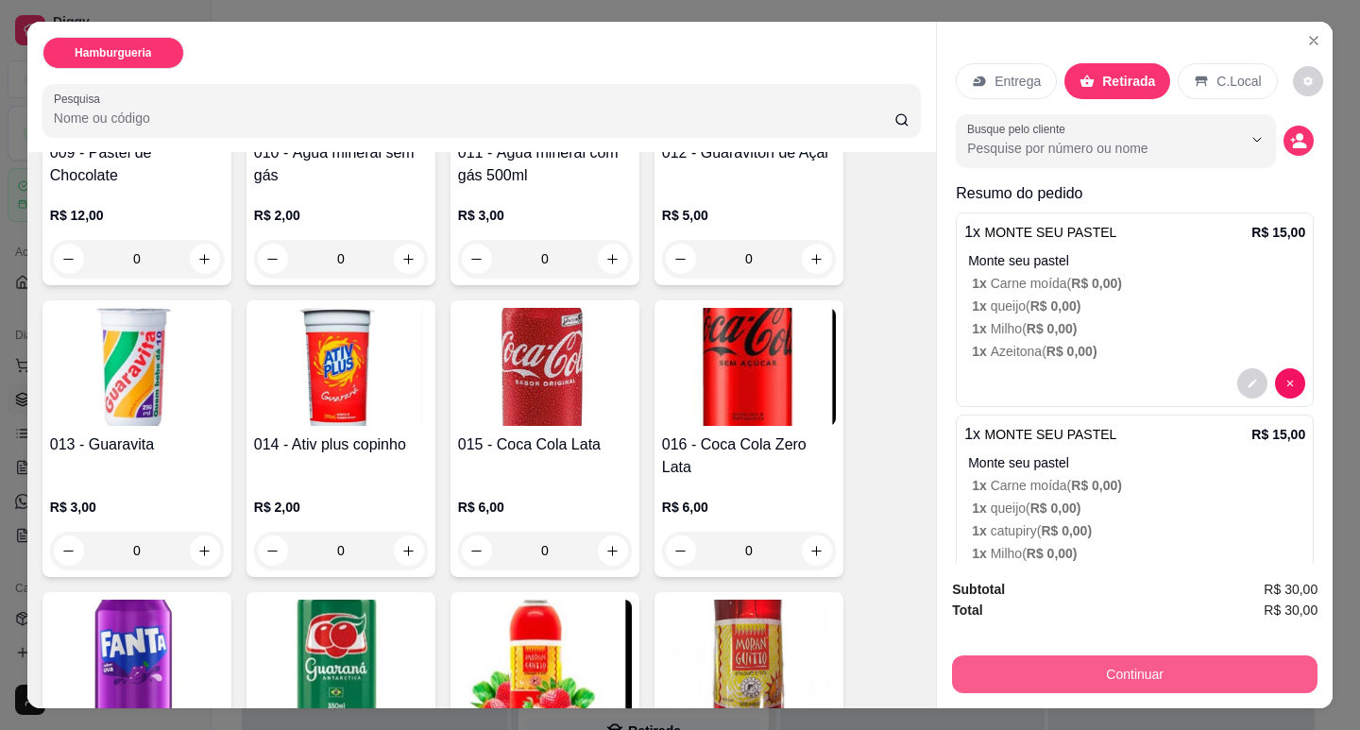
click at [1143, 660] on button "Continuar" at bounding box center [1135, 675] width 366 height 38
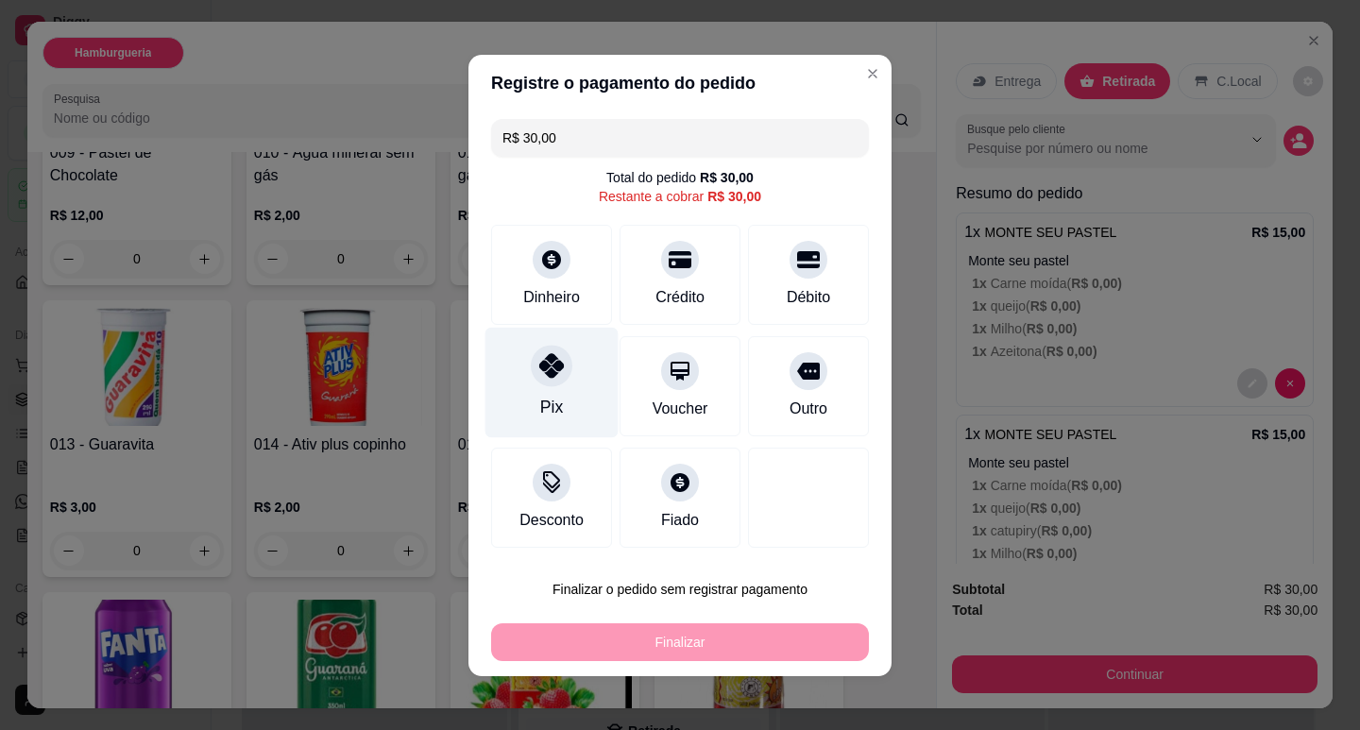
click at [540, 400] on div "Pix" at bounding box center [551, 407] width 23 height 25
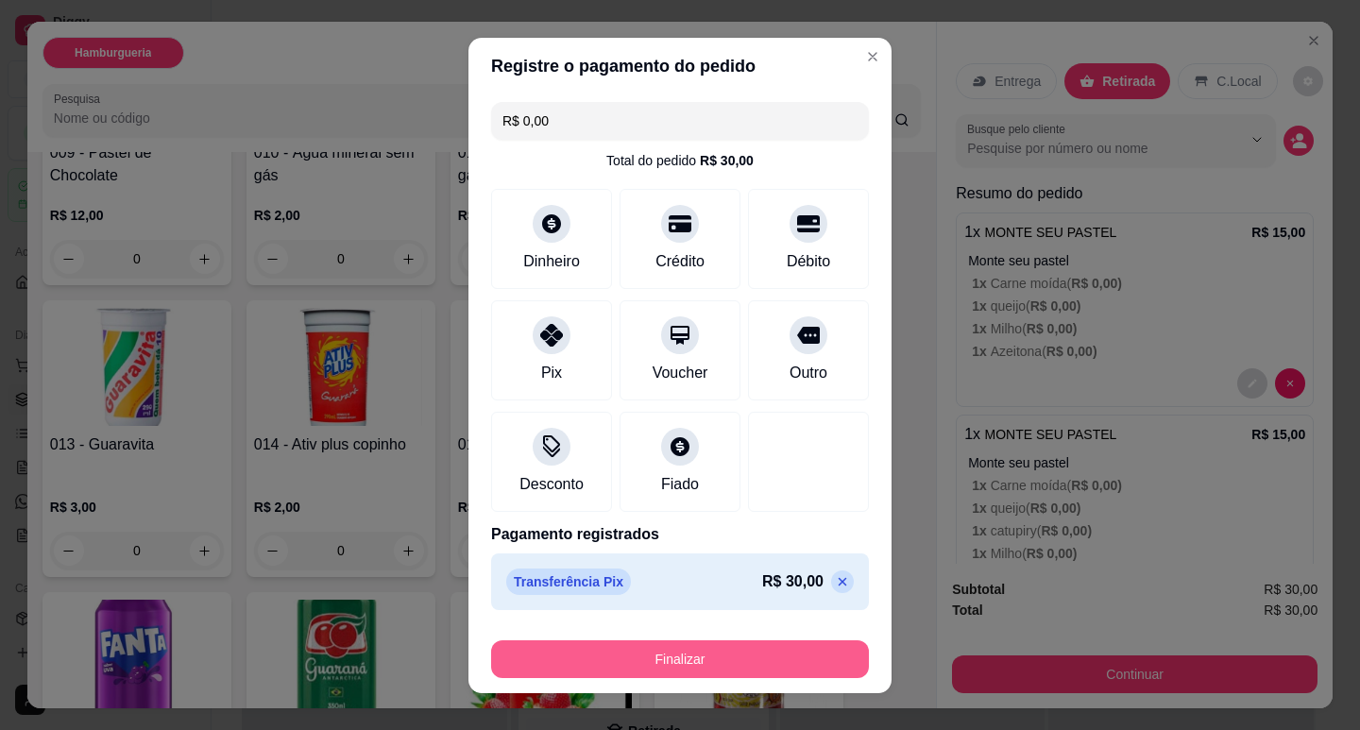
click at [664, 657] on button "Finalizar" at bounding box center [680, 659] width 378 height 38
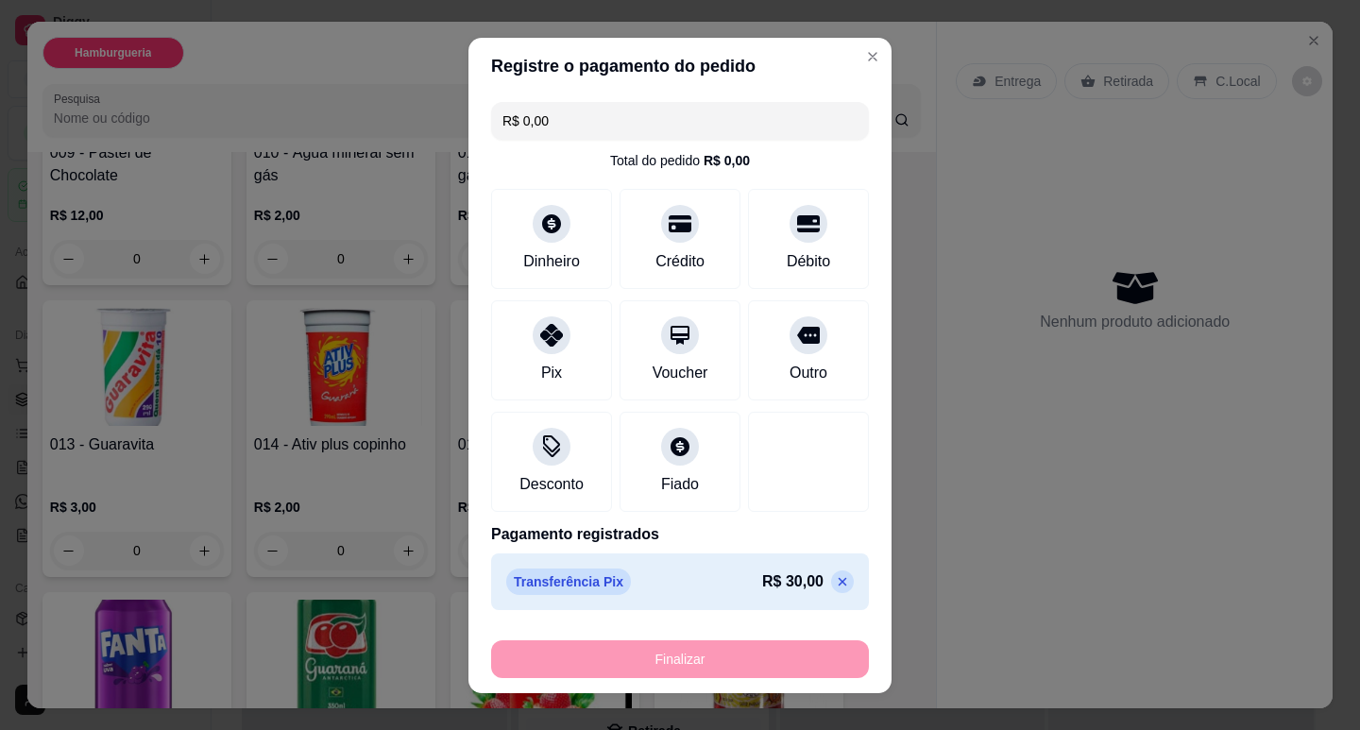
type input "-R$ 30,00"
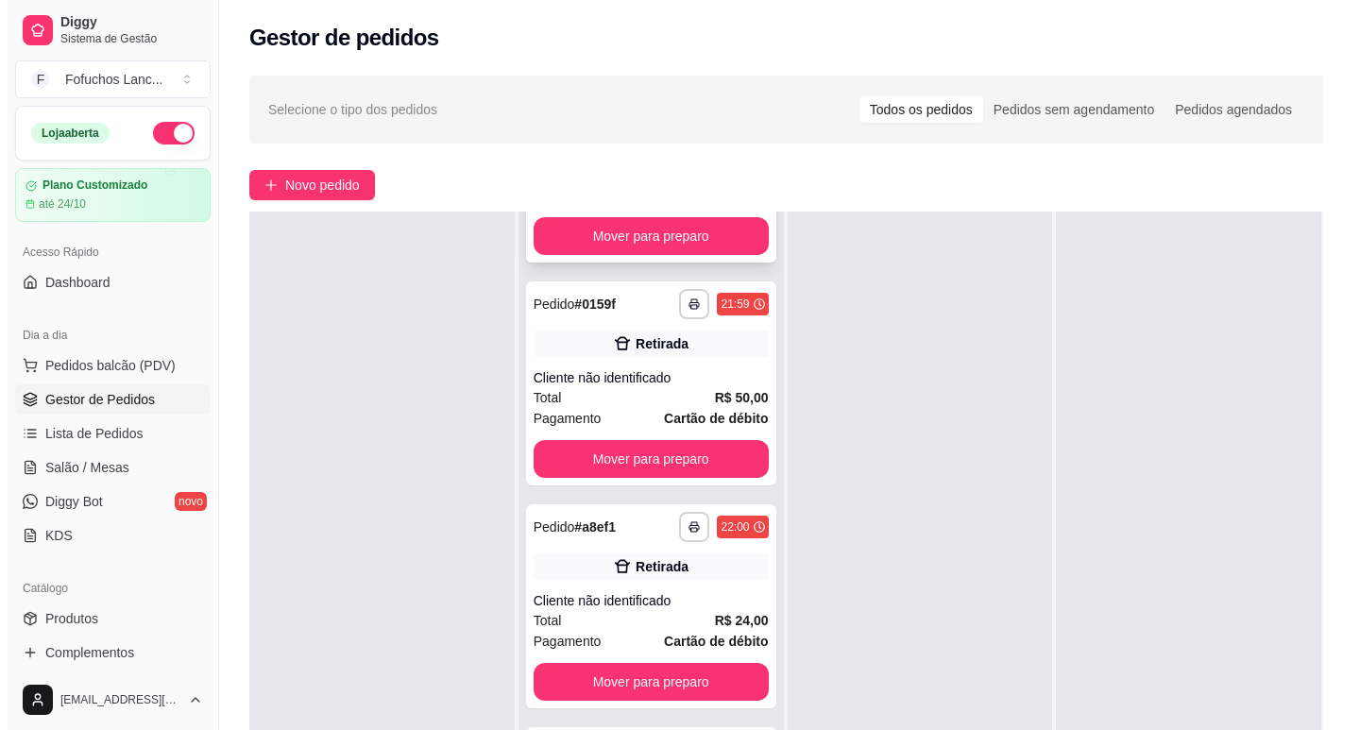
scroll to position [283, 0]
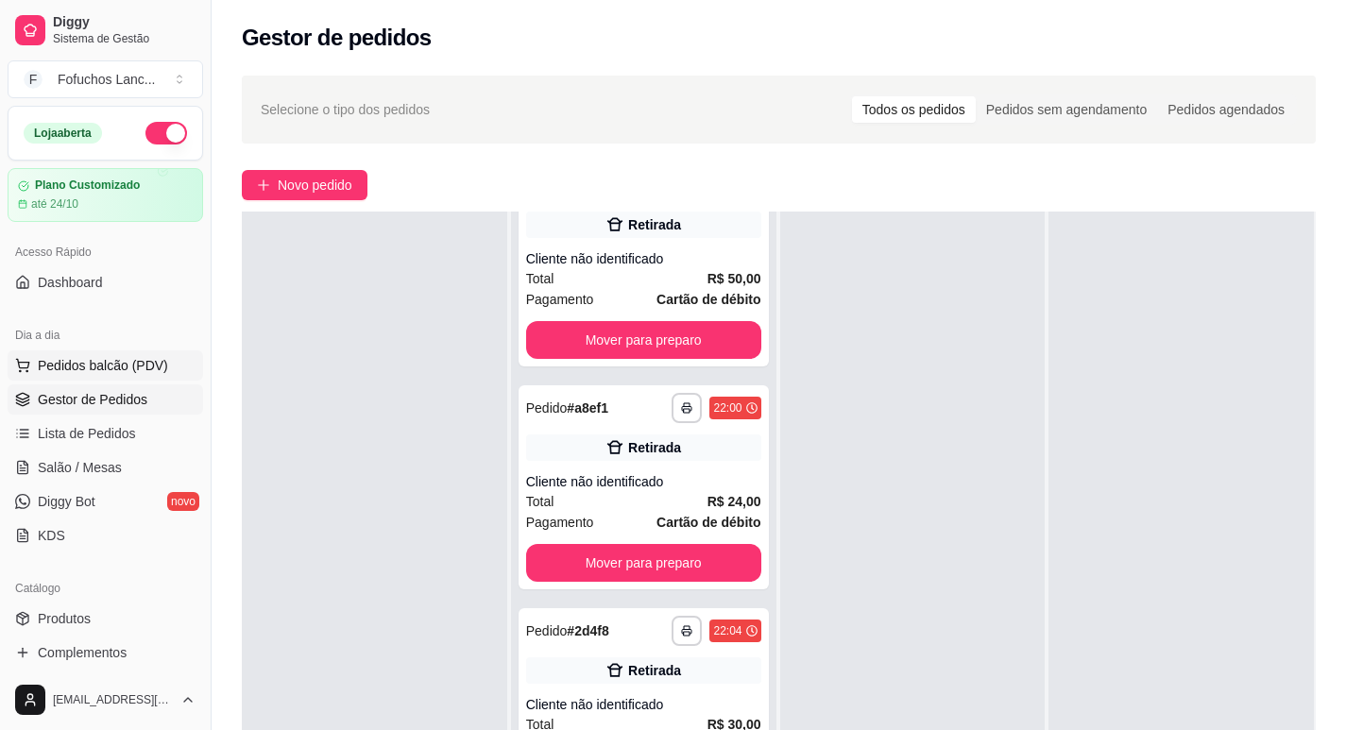
click at [73, 355] on button "Pedidos balcão (PDV)" at bounding box center [106, 365] width 196 height 30
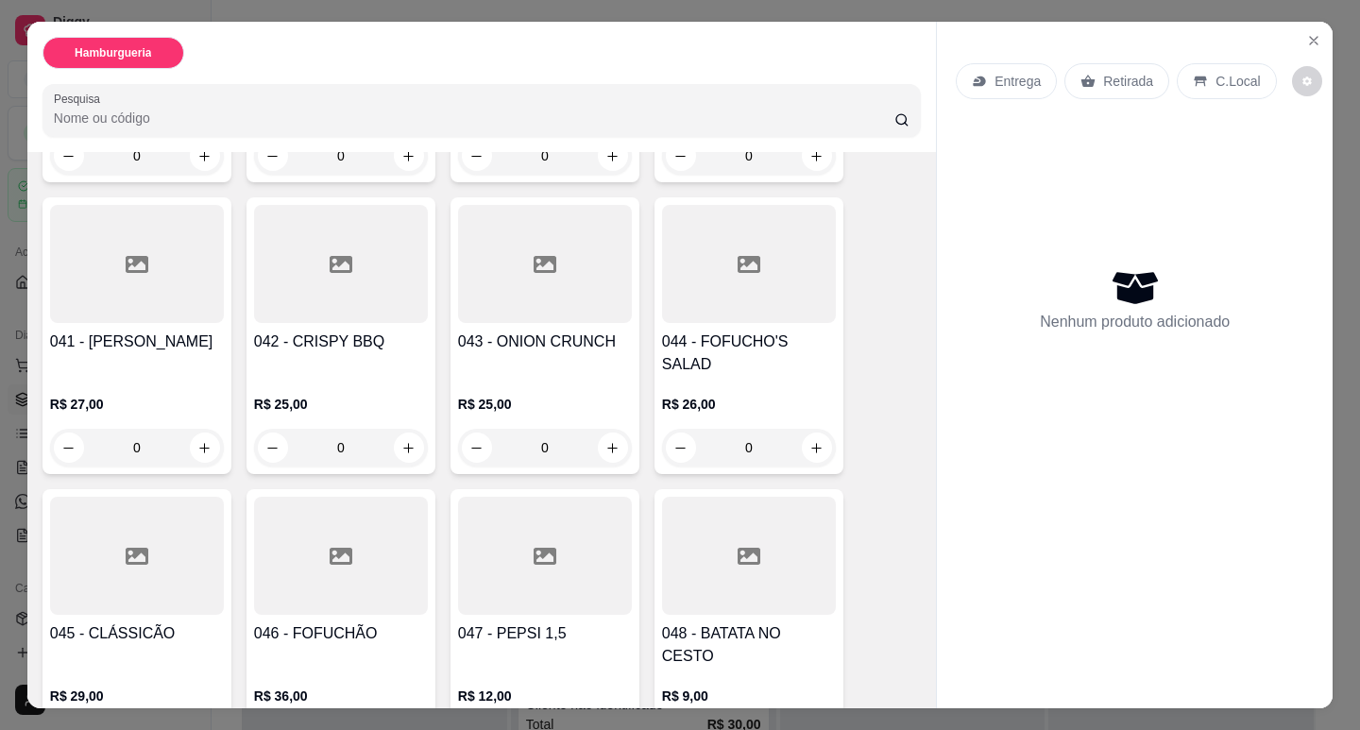
scroll to position [3179, 0]
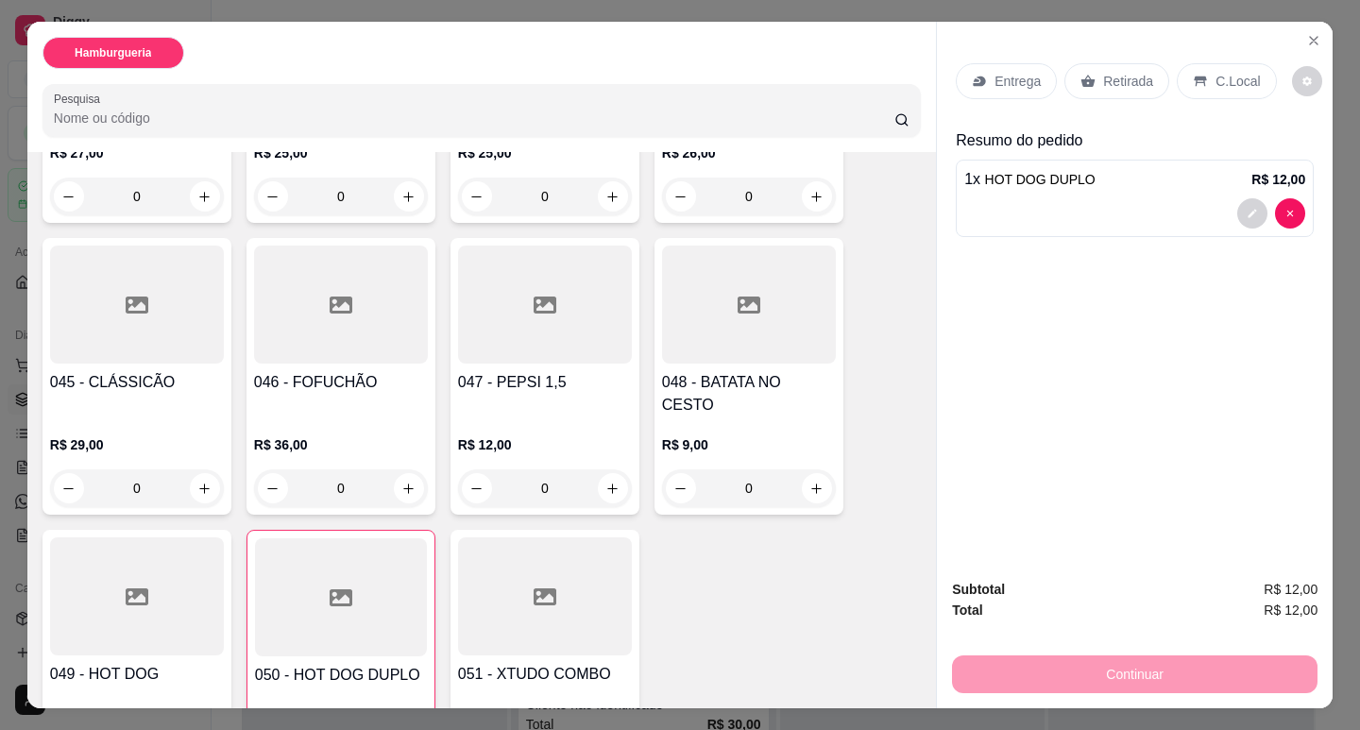
type input "2"
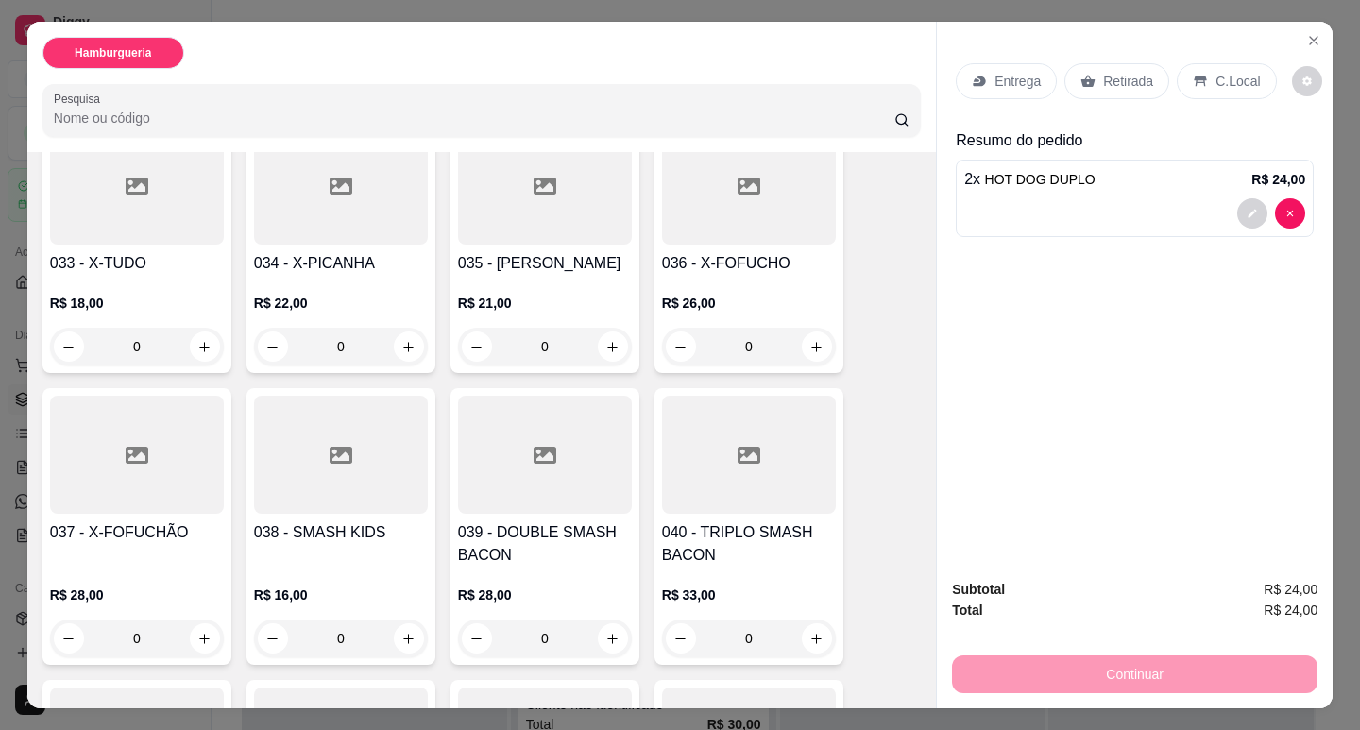
scroll to position [2424, 0]
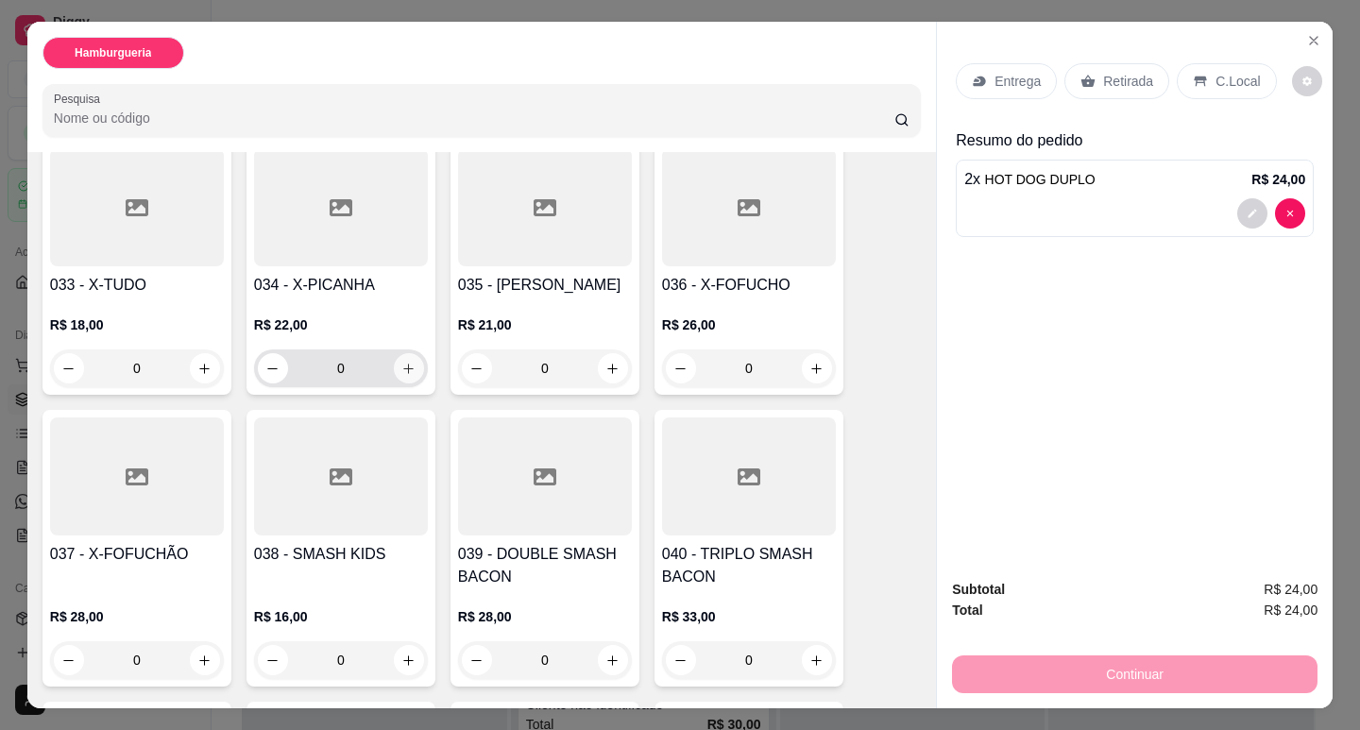
click at [409, 353] on button "increase-product-quantity" at bounding box center [409, 368] width 30 height 30
type input "1"
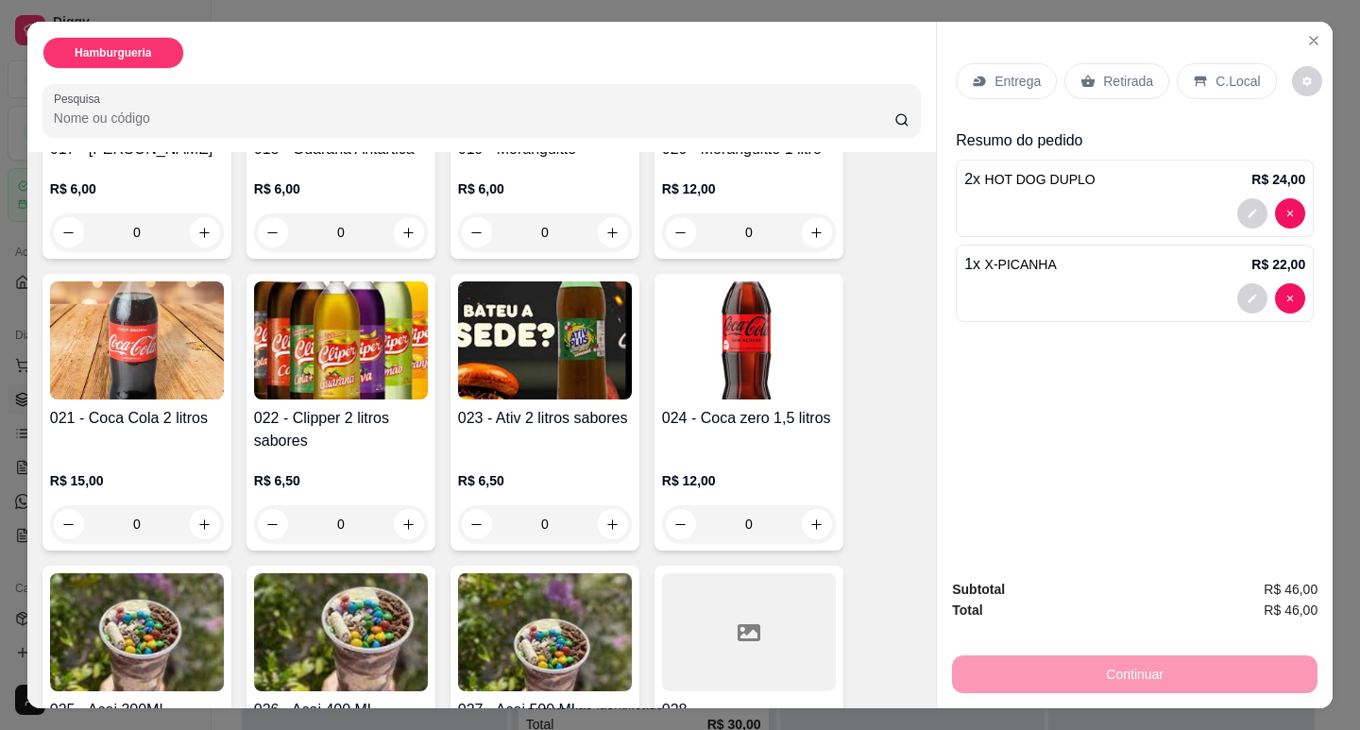
scroll to position [1385, 0]
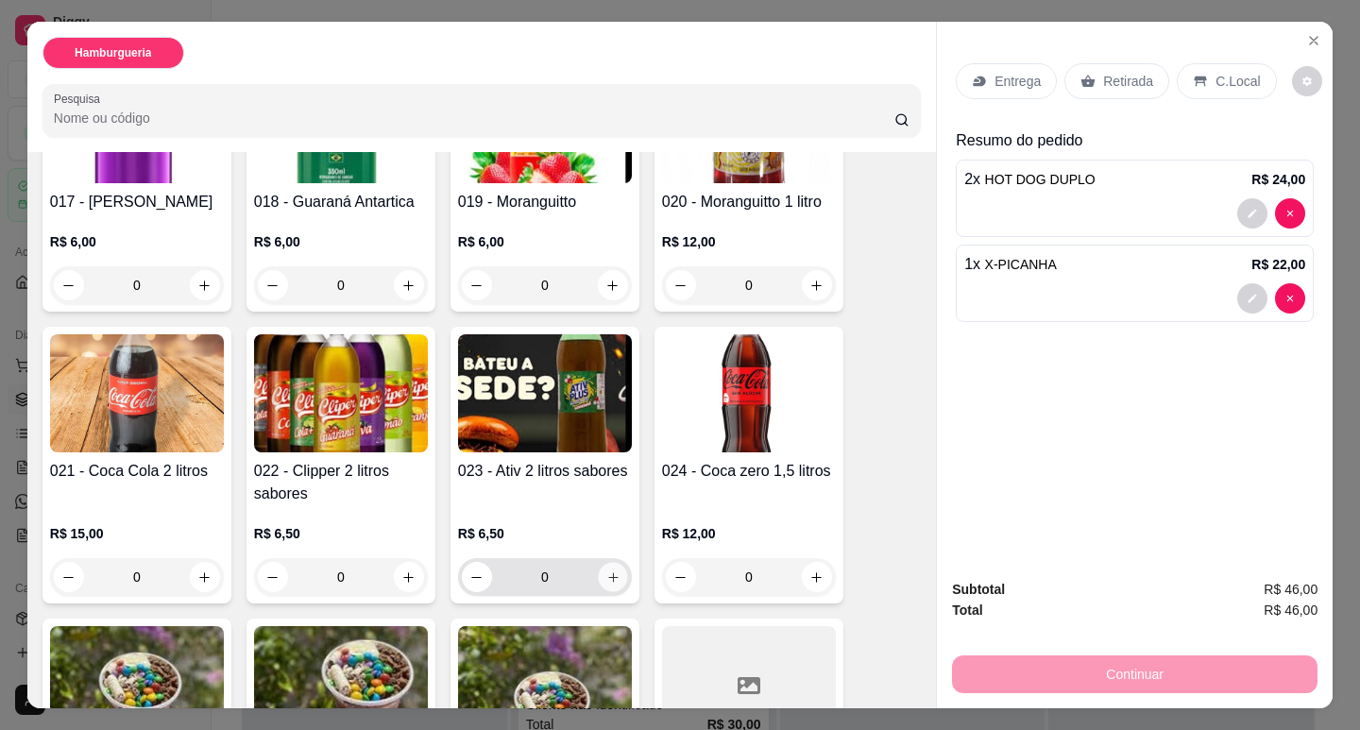
click at [608, 570] on icon "increase-product-quantity" at bounding box center [613, 577] width 14 height 14
type input "1"
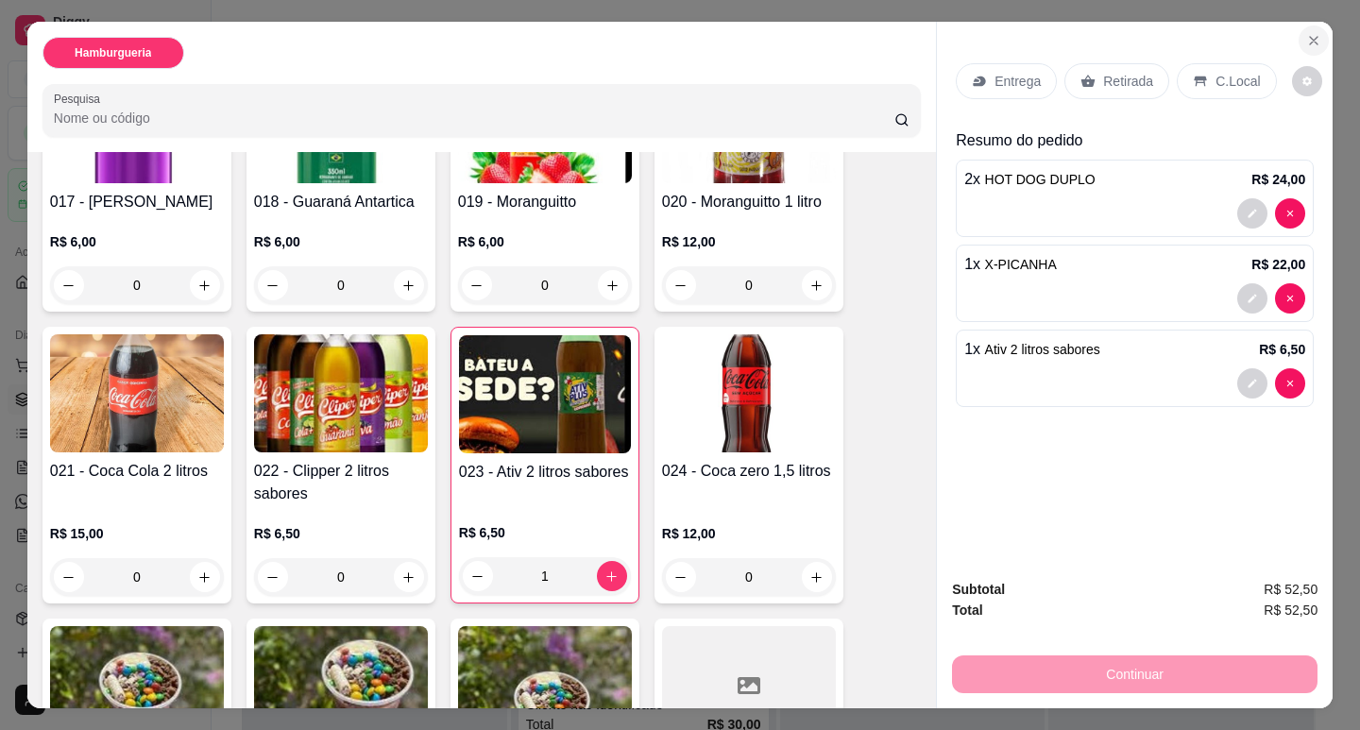
click at [1311, 33] on icon "Close" at bounding box center [1313, 40] width 15 height 15
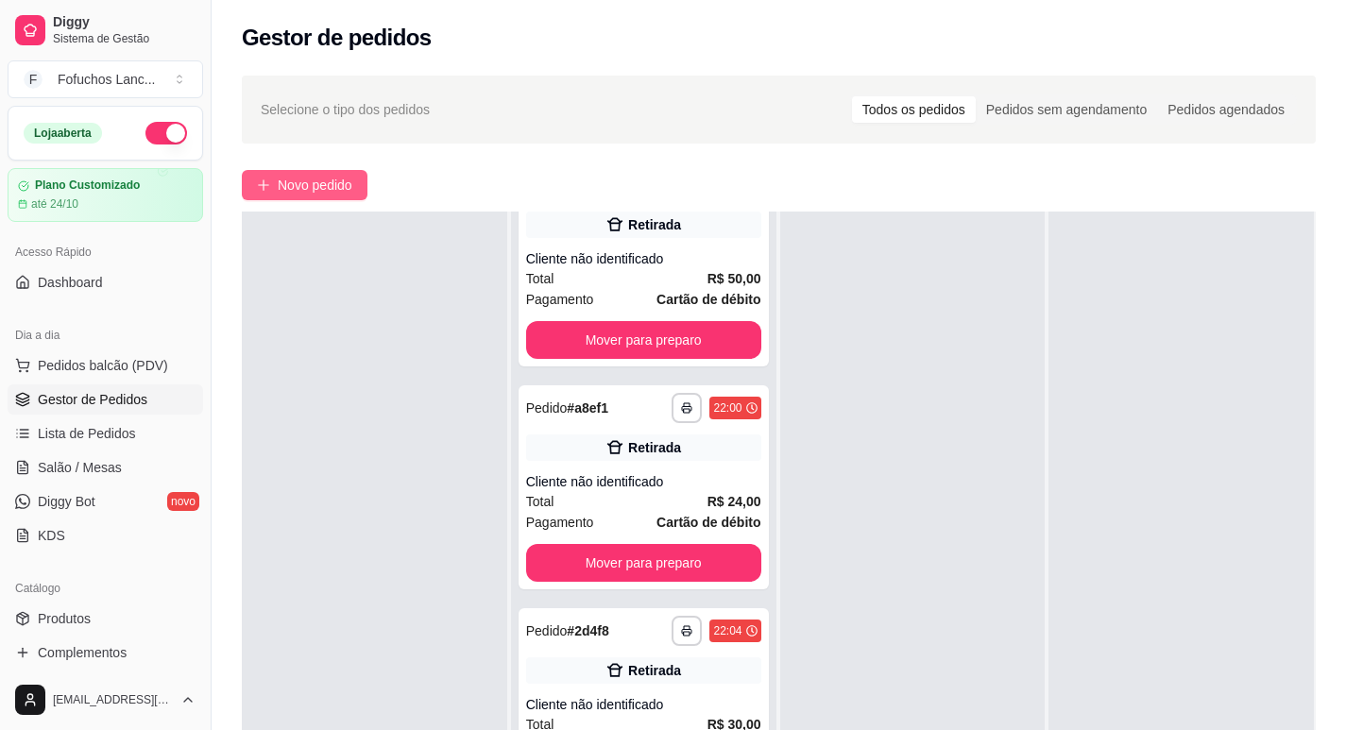
click at [336, 171] on button "Novo pedido" at bounding box center [305, 185] width 126 height 30
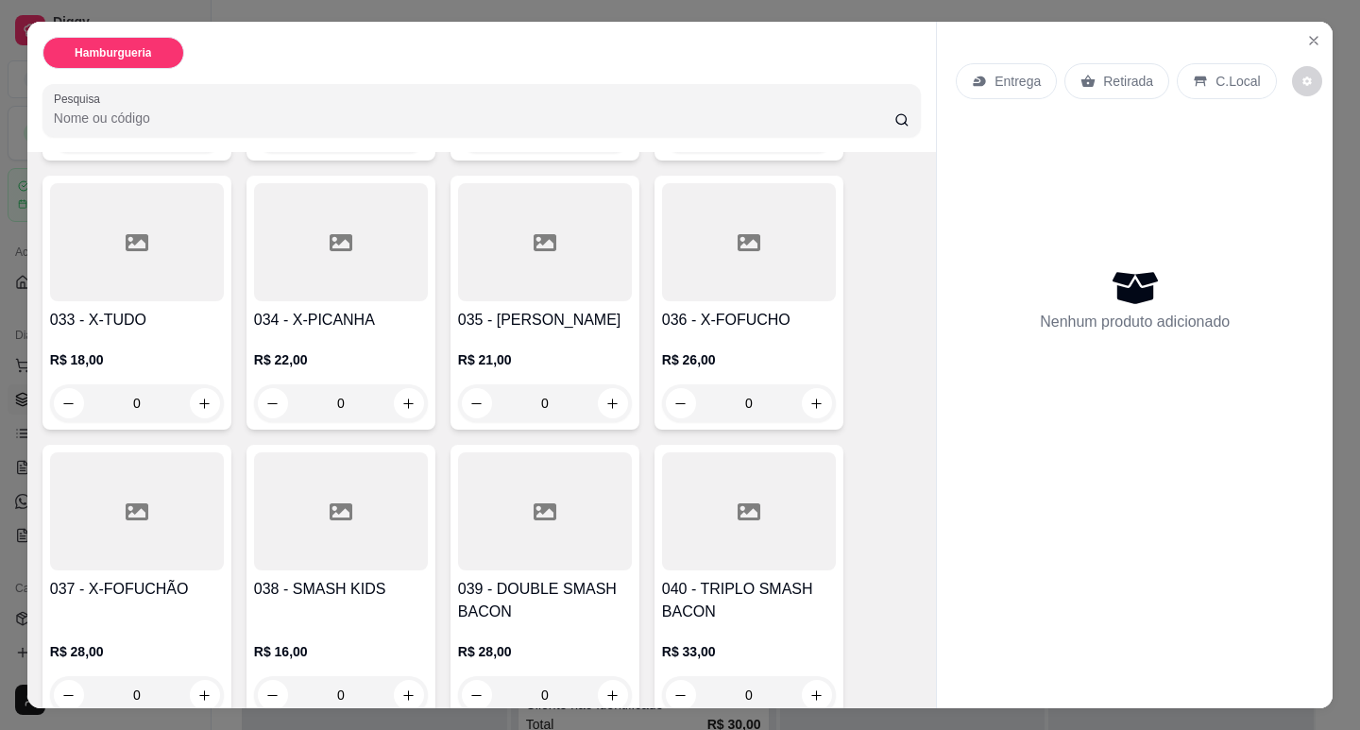
scroll to position [2456, 0]
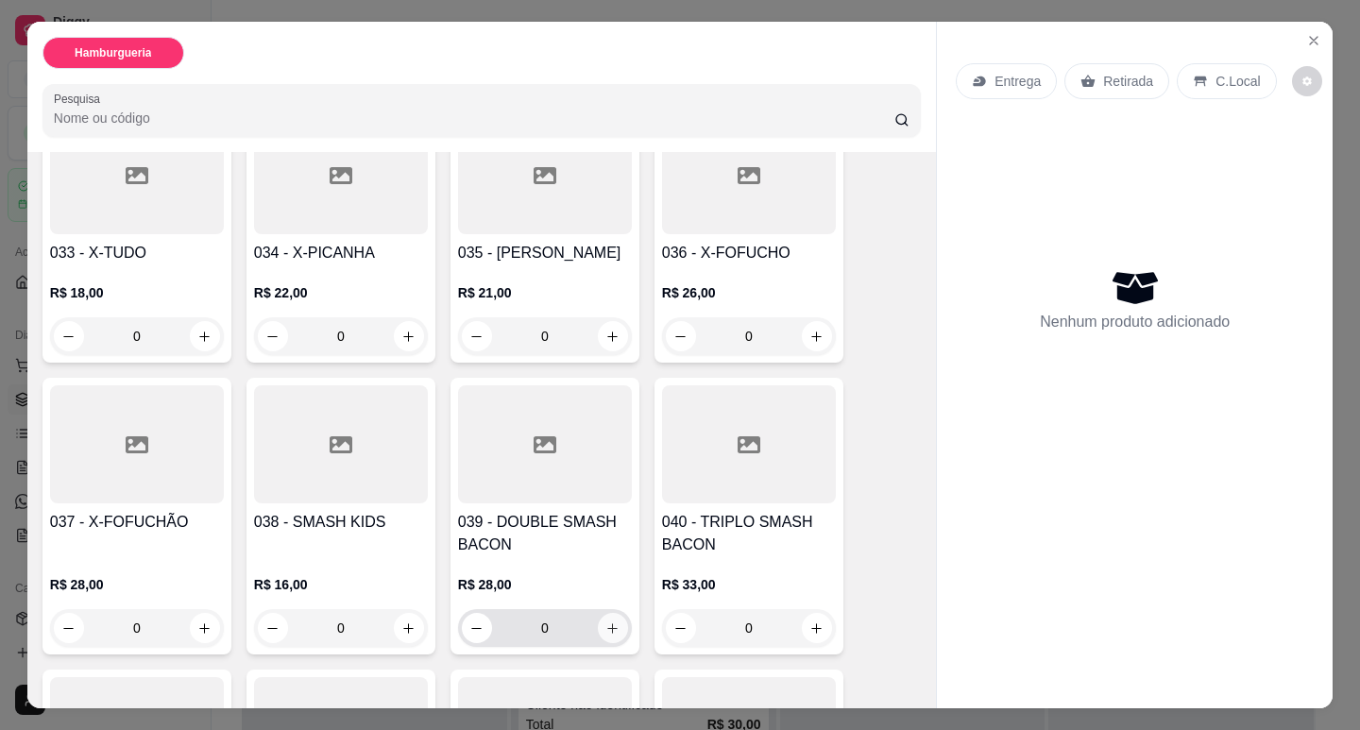
click at [605, 622] on icon "increase-product-quantity" at bounding box center [612, 629] width 14 height 14
type input "1"
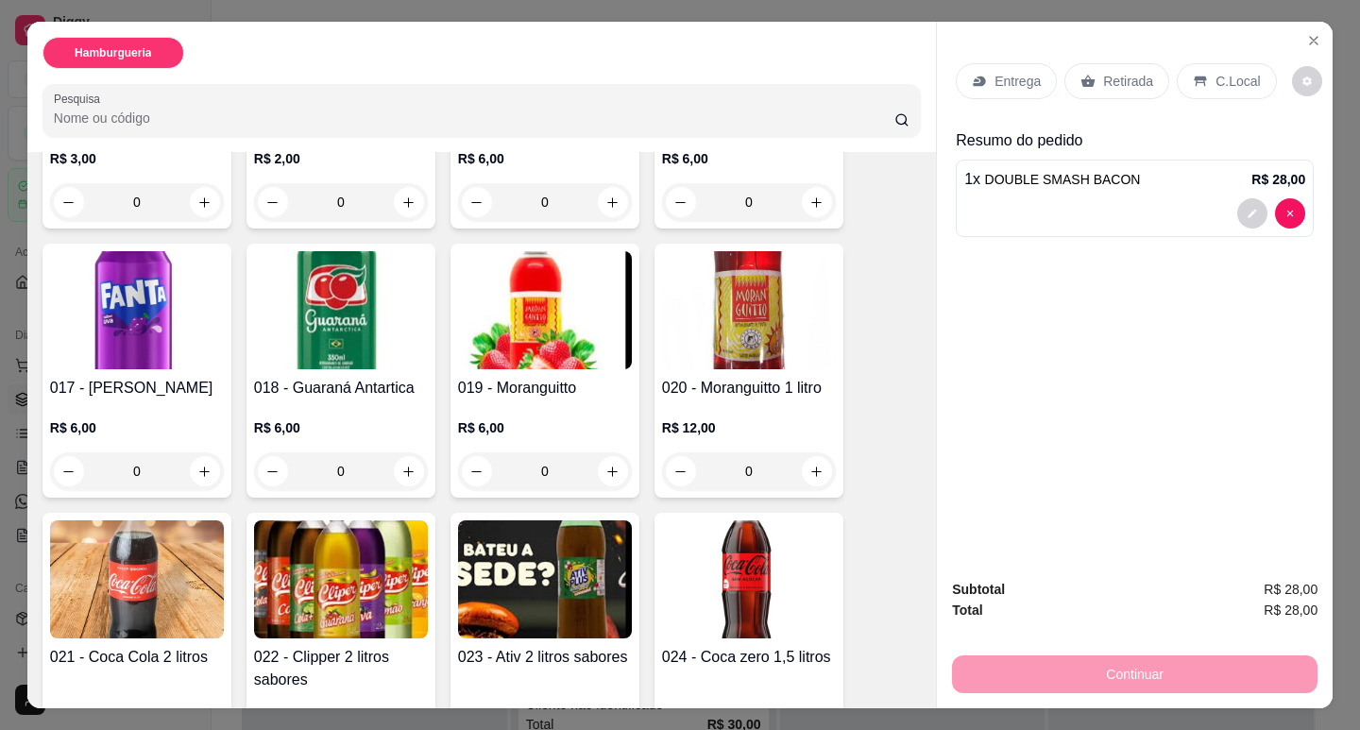
scroll to position [726, 0]
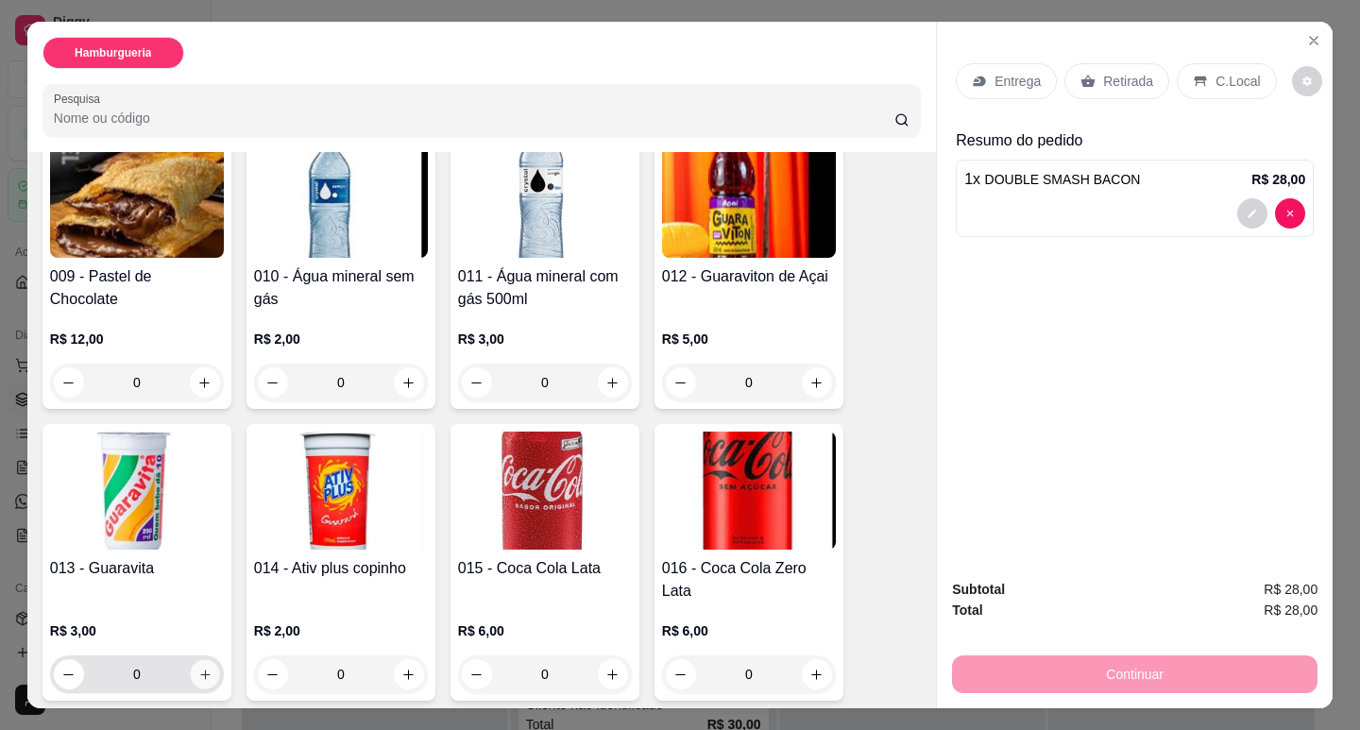
click at [198, 668] on icon "increase-product-quantity" at bounding box center [205, 675] width 14 height 14
type input "1"
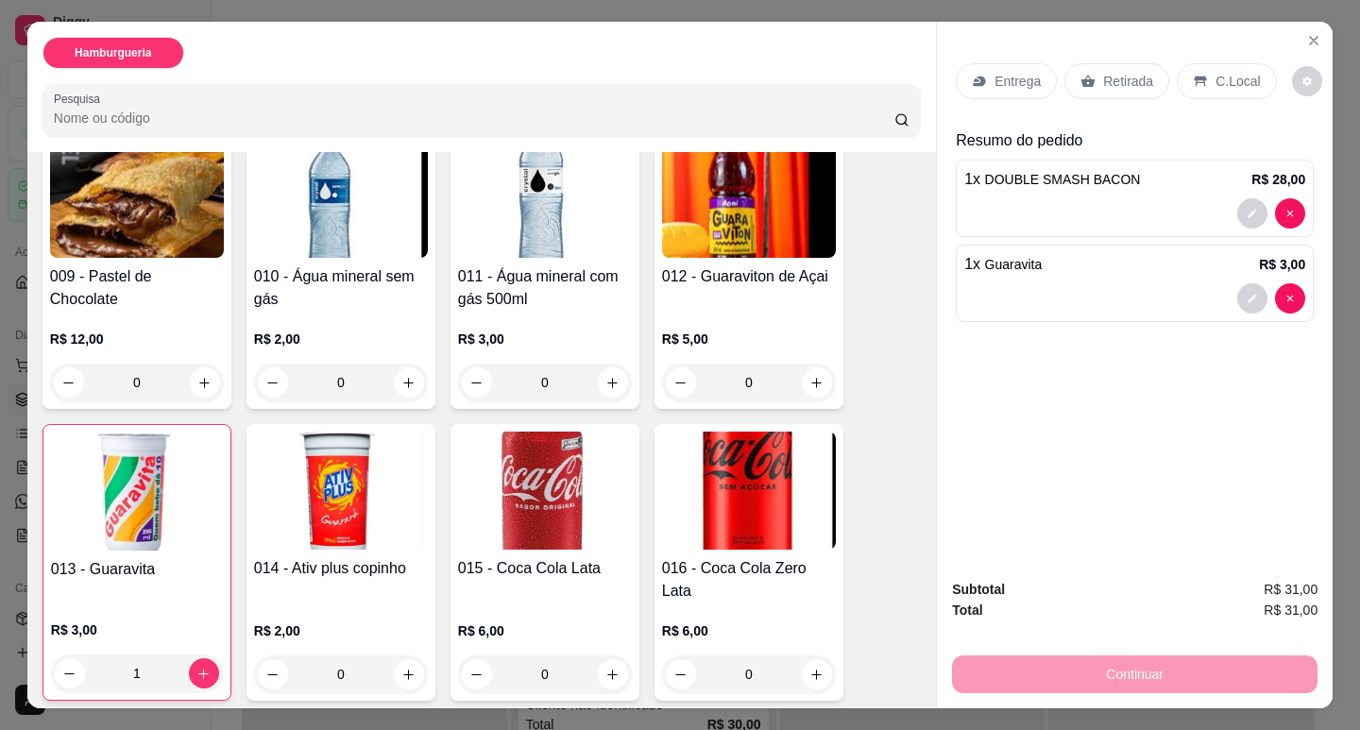
click at [995, 72] on p "Entrega" at bounding box center [1018, 81] width 46 height 19
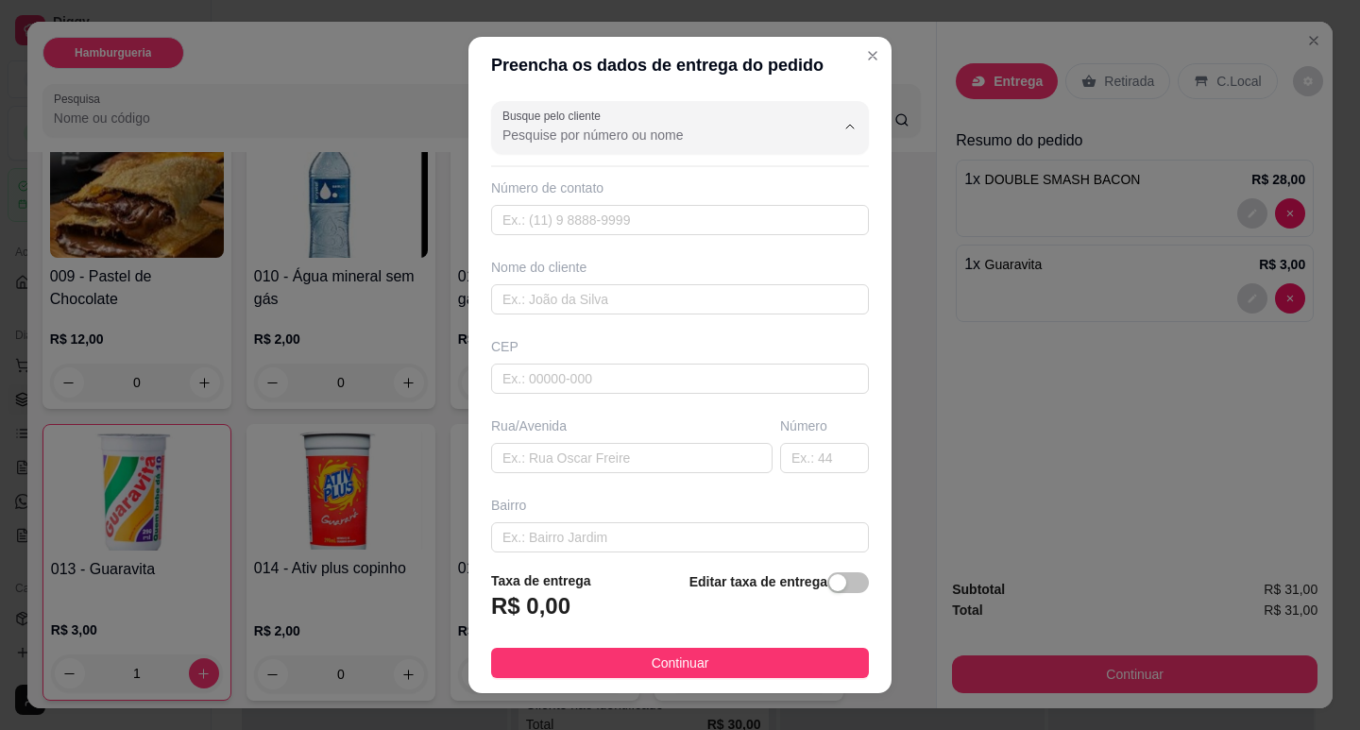
click at [536, 135] on input "Busque pelo cliente" at bounding box center [653, 135] width 302 height 19
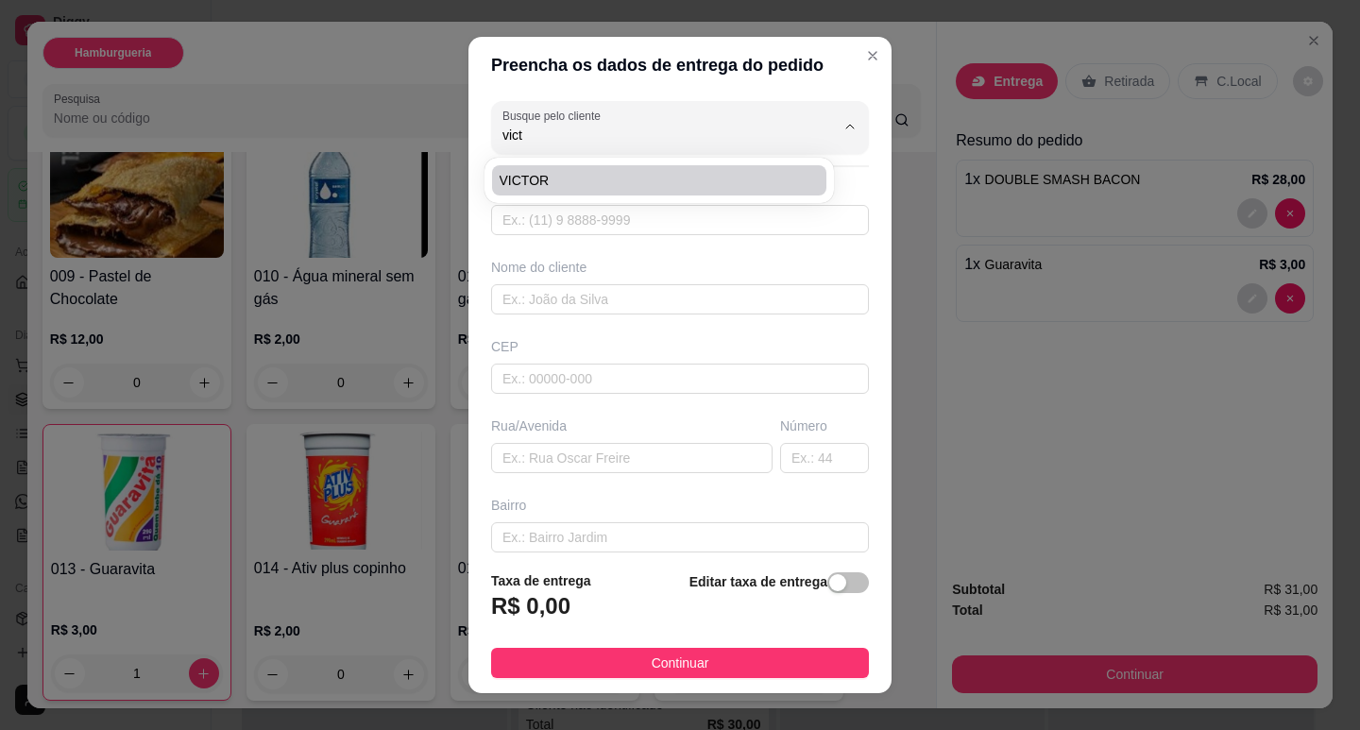
click at [555, 181] on span "VICTOR" at bounding box center [650, 180] width 300 height 19
type input "VICTOR"
type input "998063144"
type input "VICTOR"
type input "RUA PARANA"
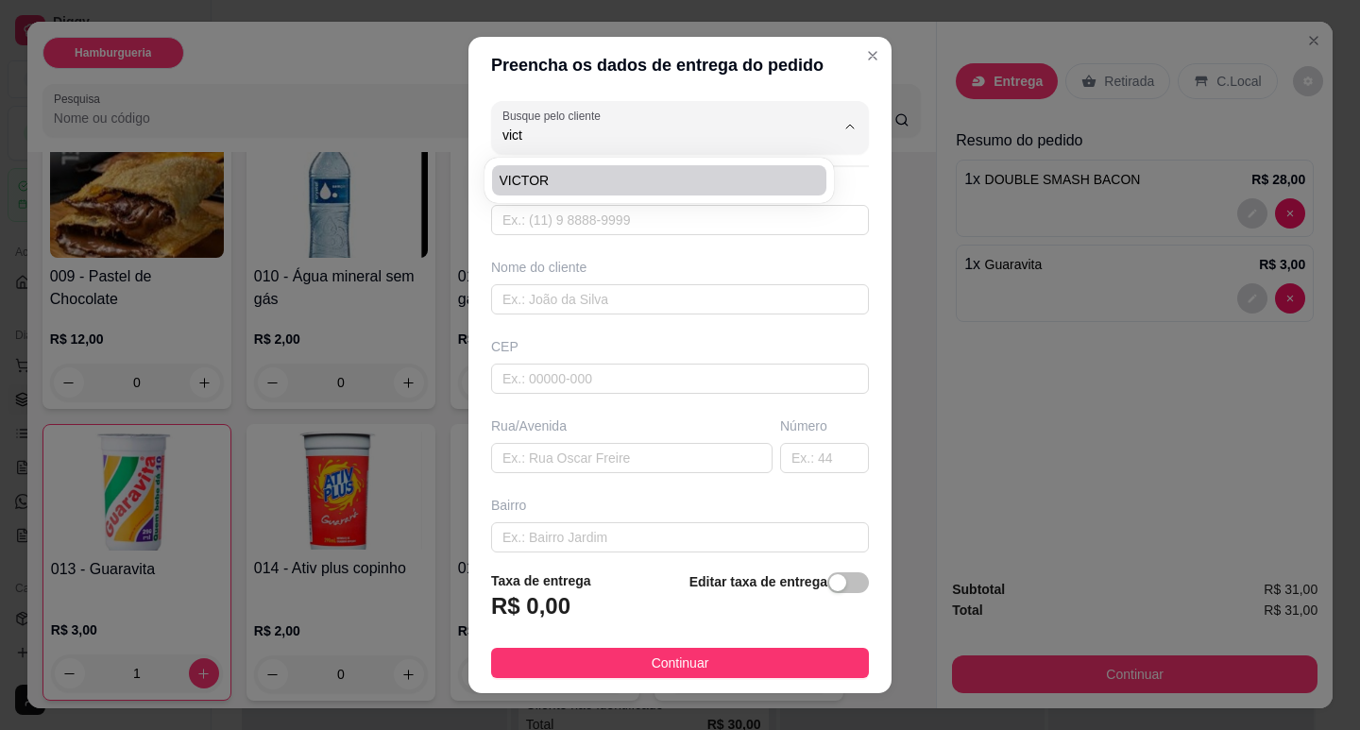
type input "142"
type input "ENGENHO"
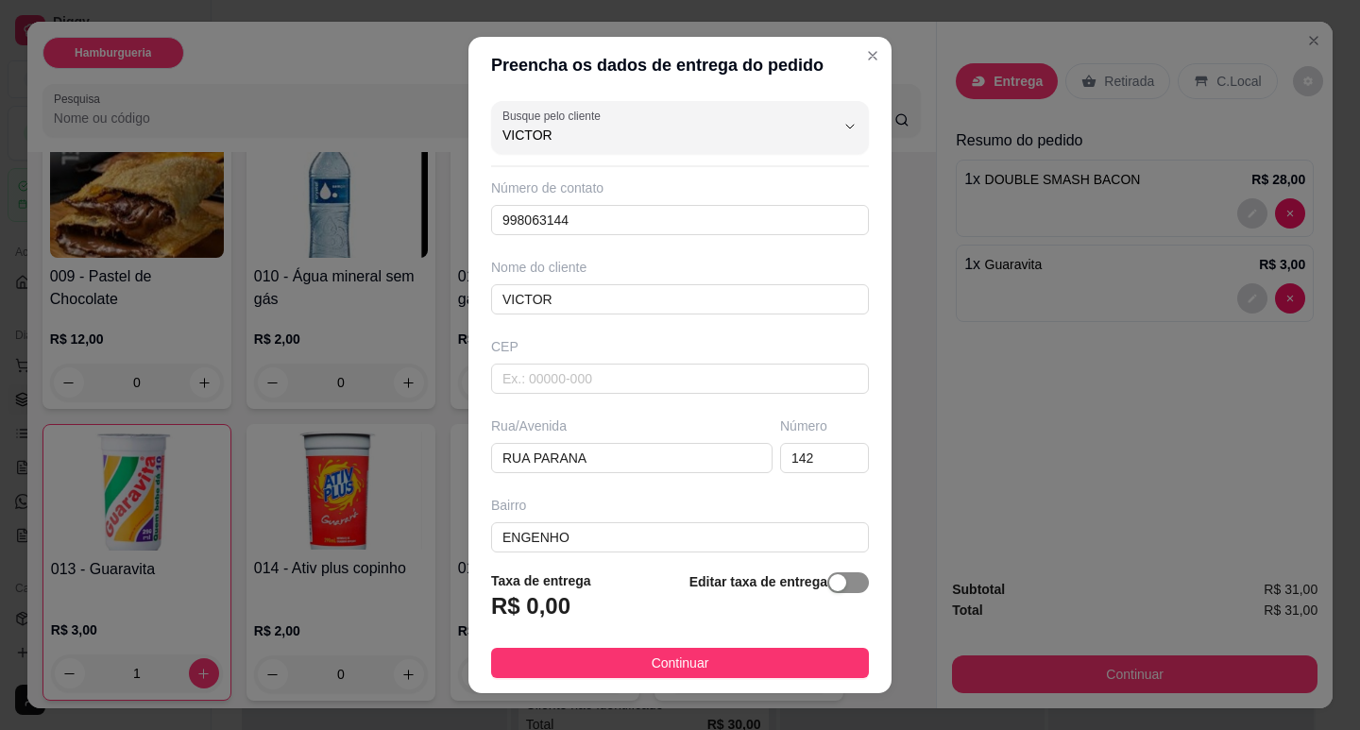
type input "VICTOR"
click at [827, 577] on span "button" at bounding box center [848, 582] width 42 height 21
click at [622, 609] on input "0,00" at bounding box center [593, 614] width 202 height 36
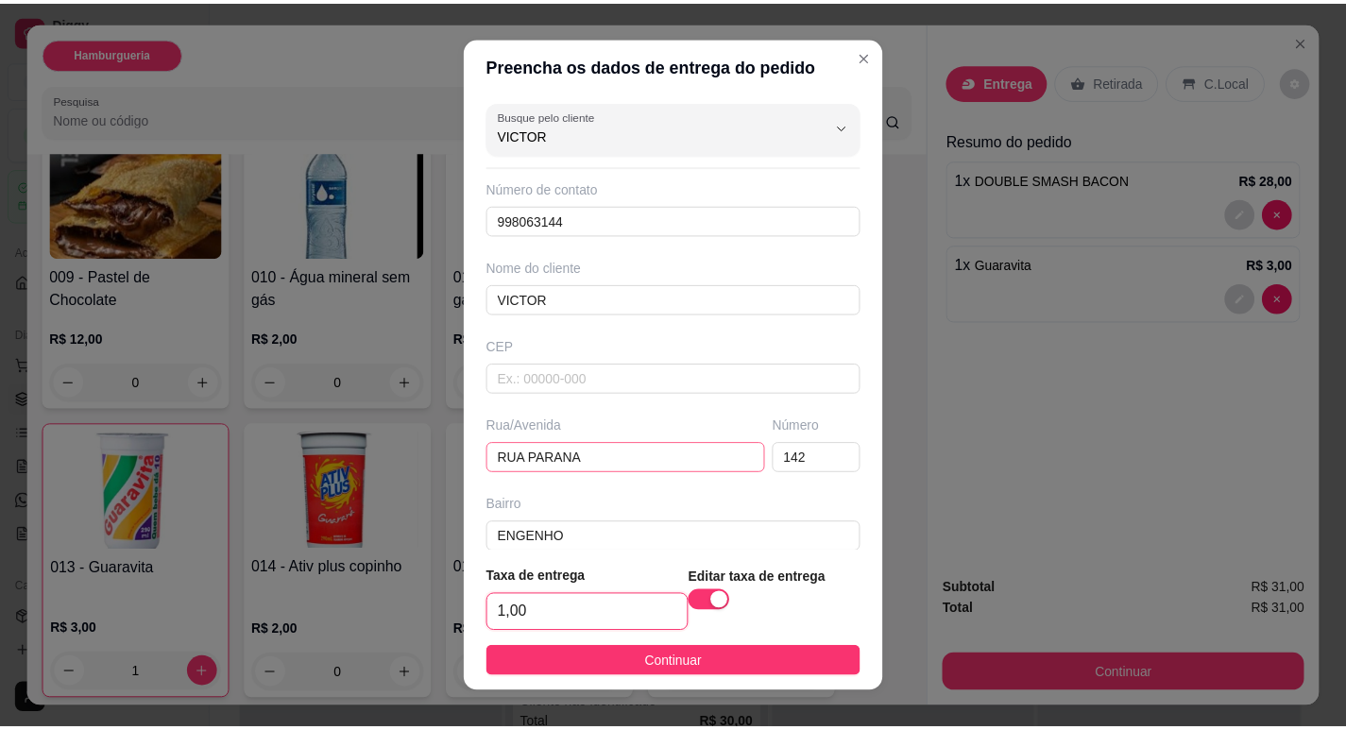
scroll to position [178, 0]
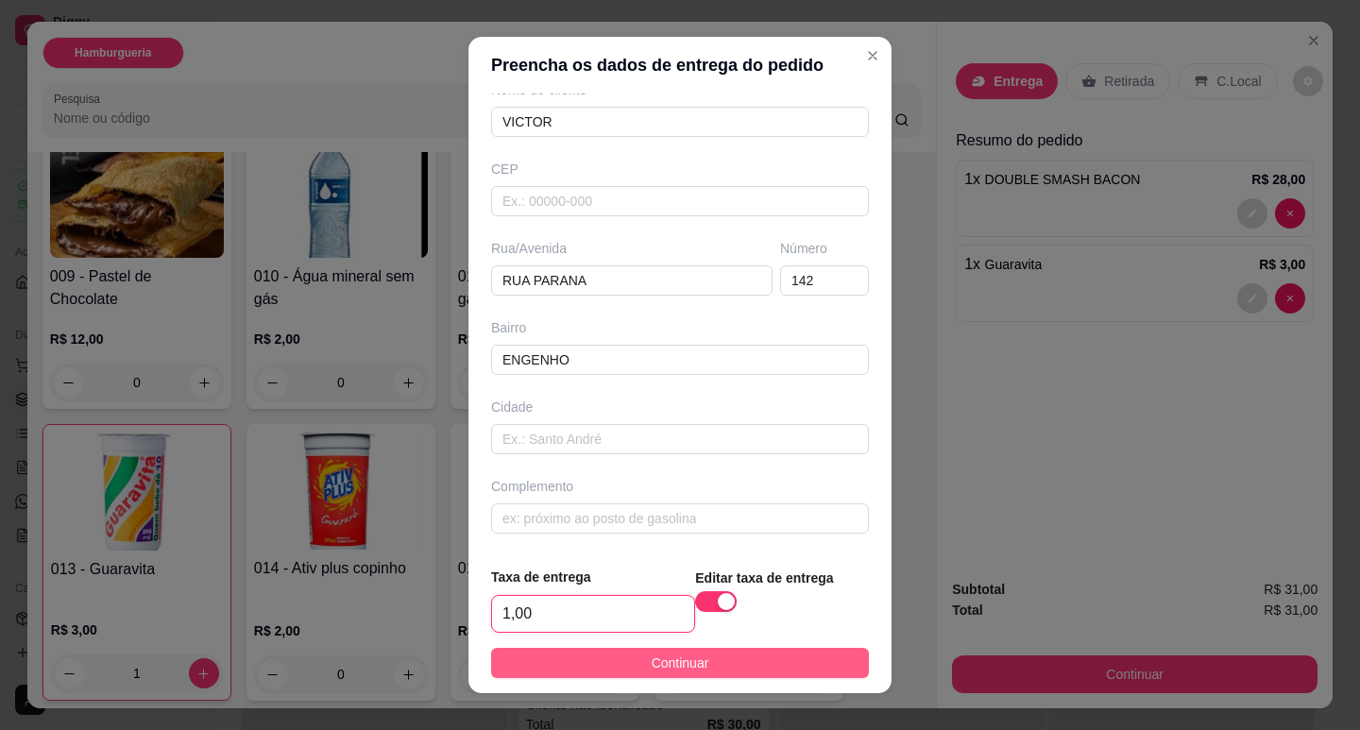
type input "1,00"
click at [729, 652] on button "Continuar" at bounding box center [680, 663] width 378 height 30
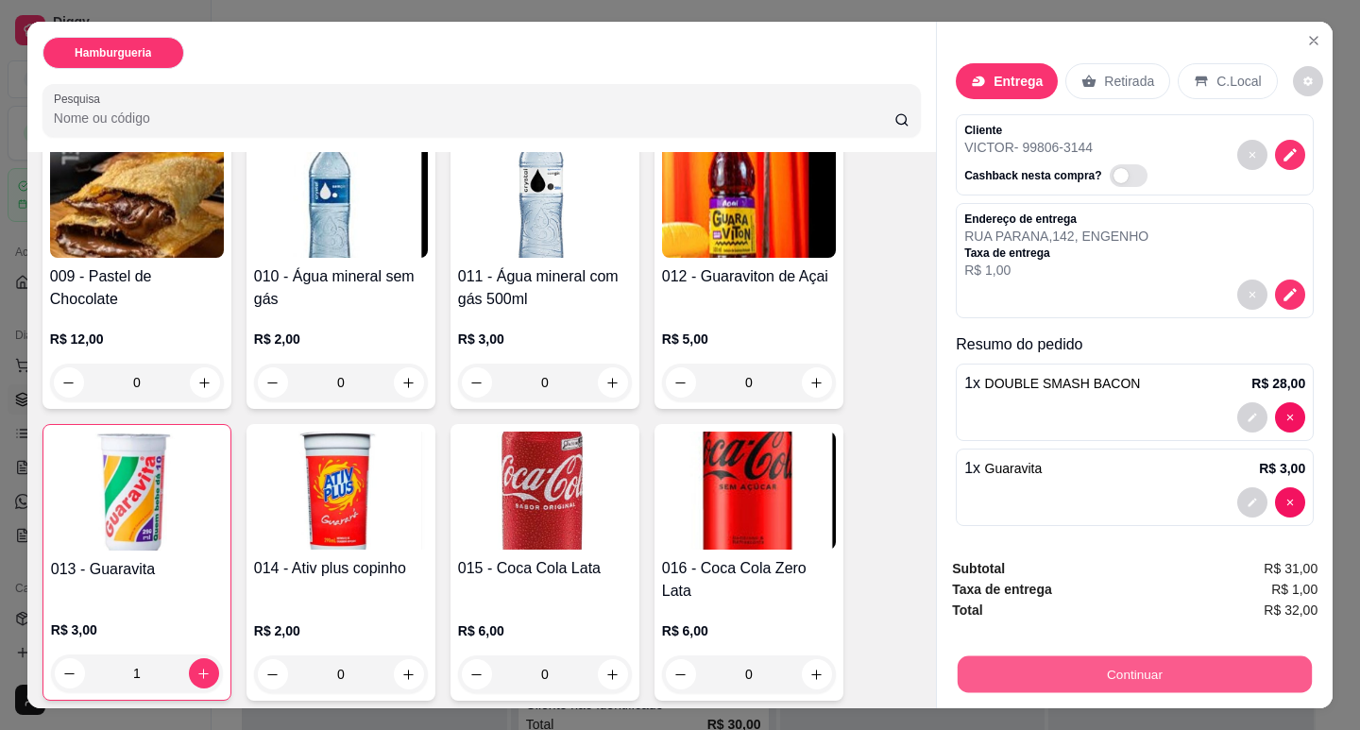
click at [1097, 672] on button "Continuar" at bounding box center [1135, 674] width 354 height 37
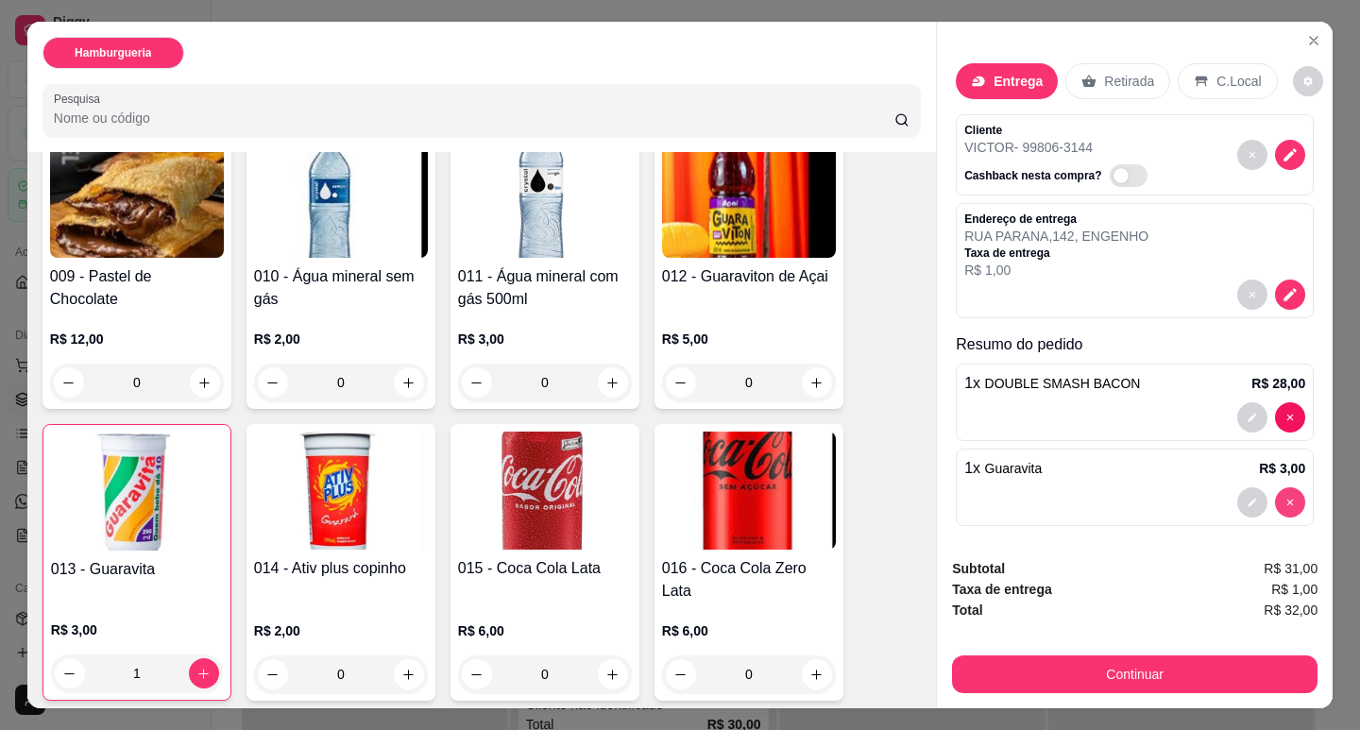
type input "0"
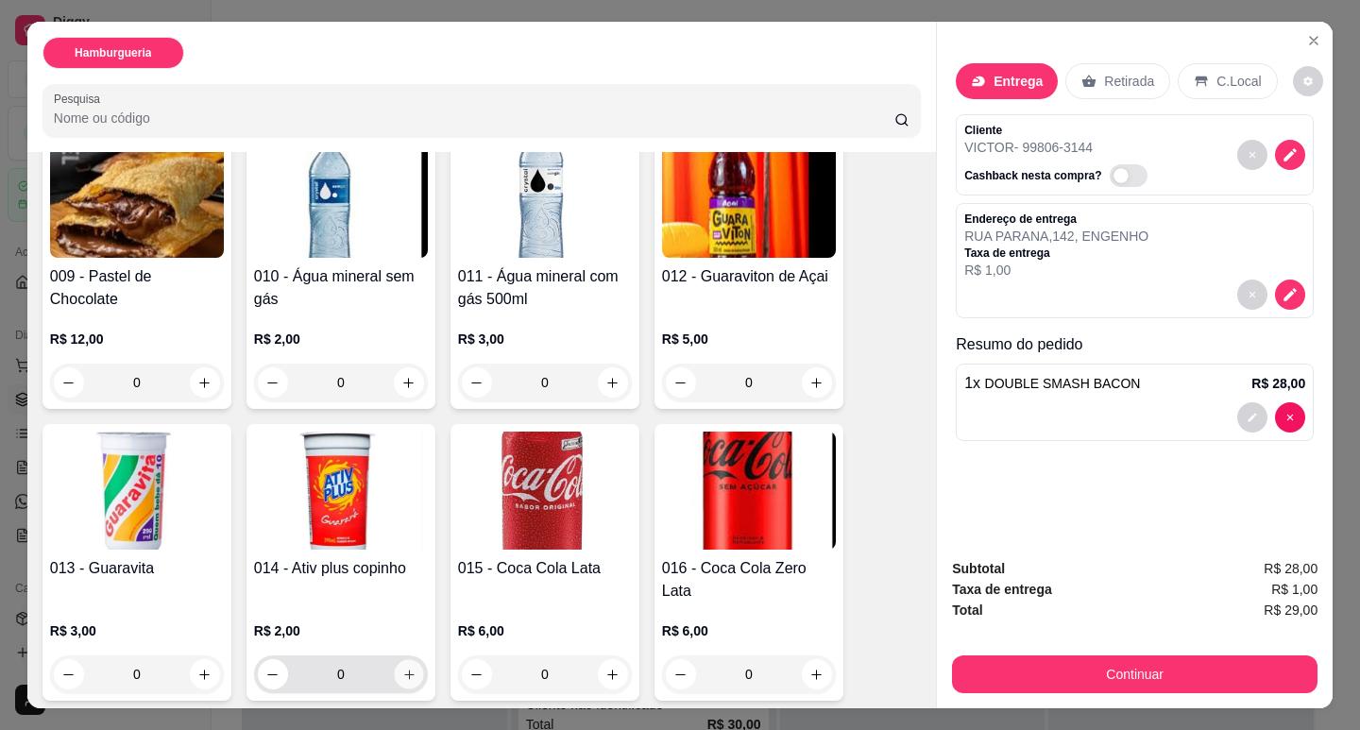
click at [403, 668] on icon "increase-product-quantity" at bounding box center [409, 675] width 14 height 14
type input "1"
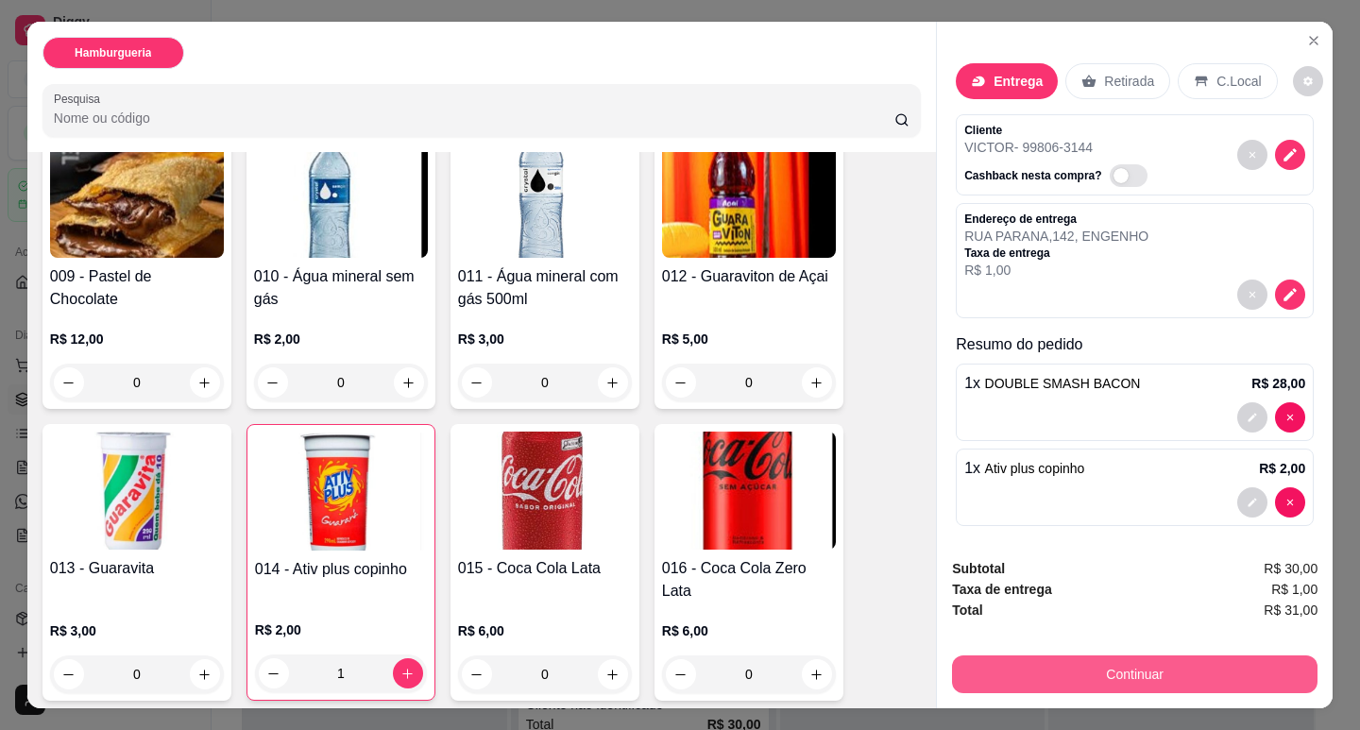
click at [1155, 669] on button "Continuar" at bounding box center [1135, 675] width 366 height 38
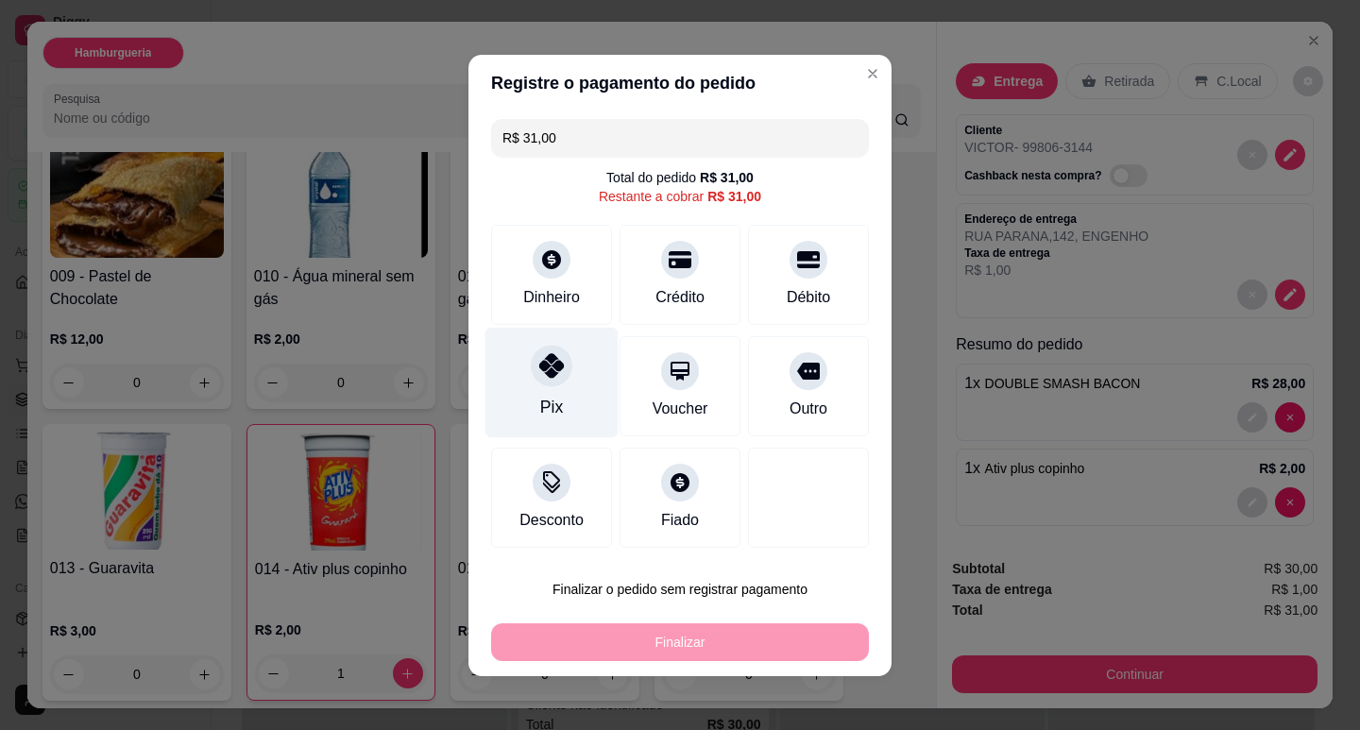
click at [553, 389] on div "Pix" at bounding box center [551, 382] width 133 height 111
type input "R$ 0,00"
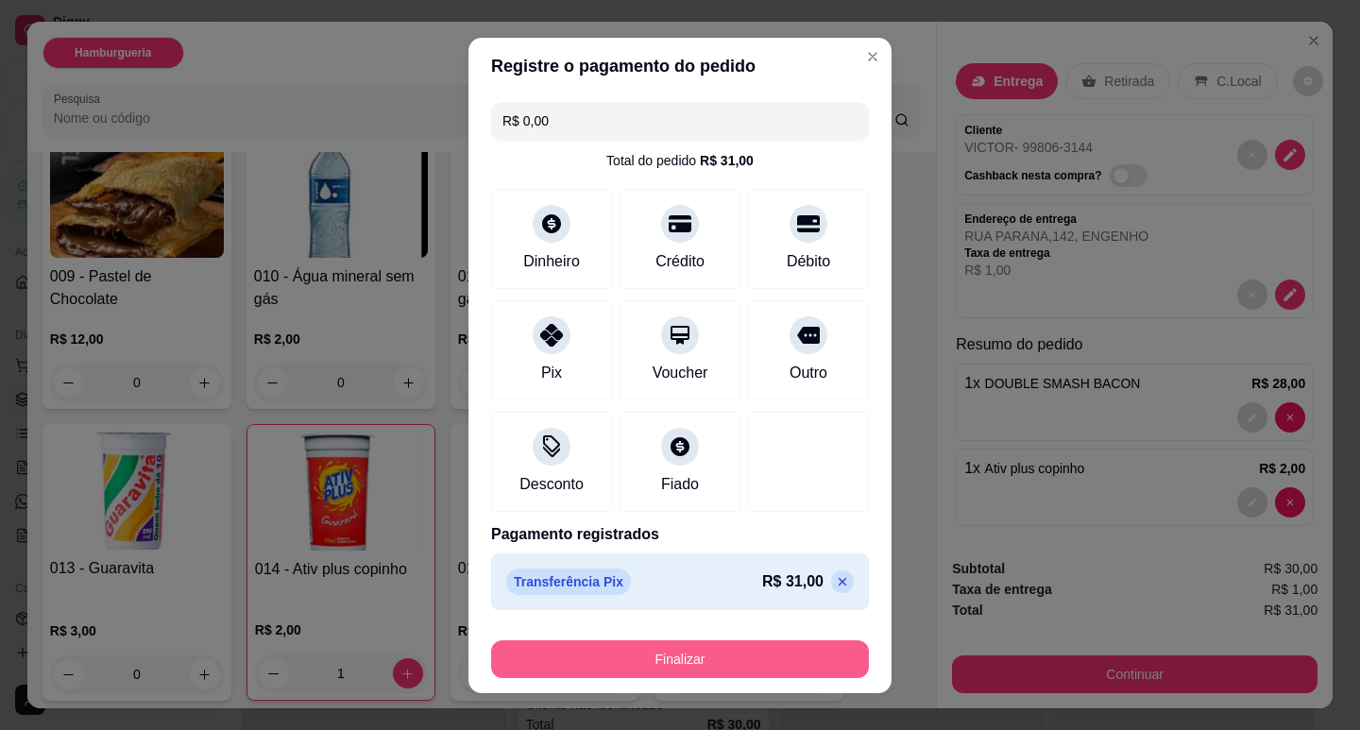
click at [685, 655] on button "Finalizar" at bounding box center [680, 659] width 378 height 38
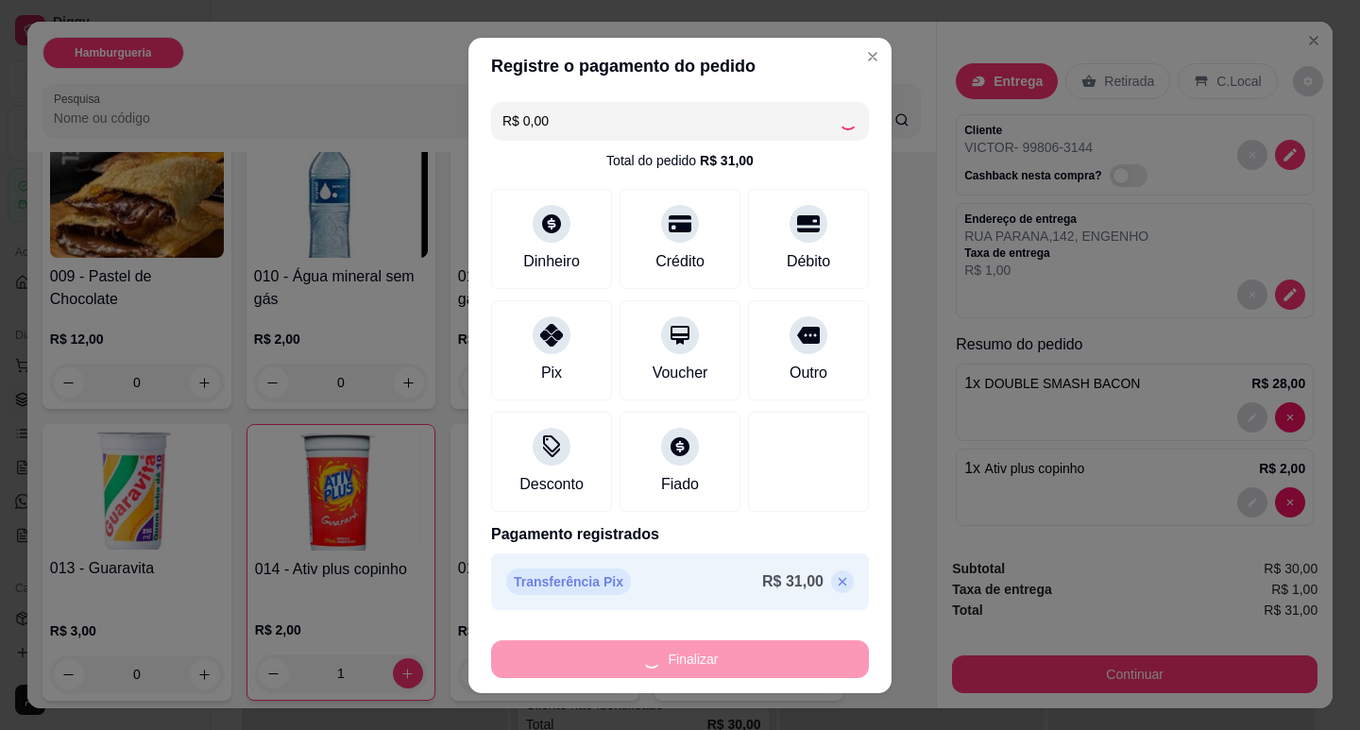
type input "0"
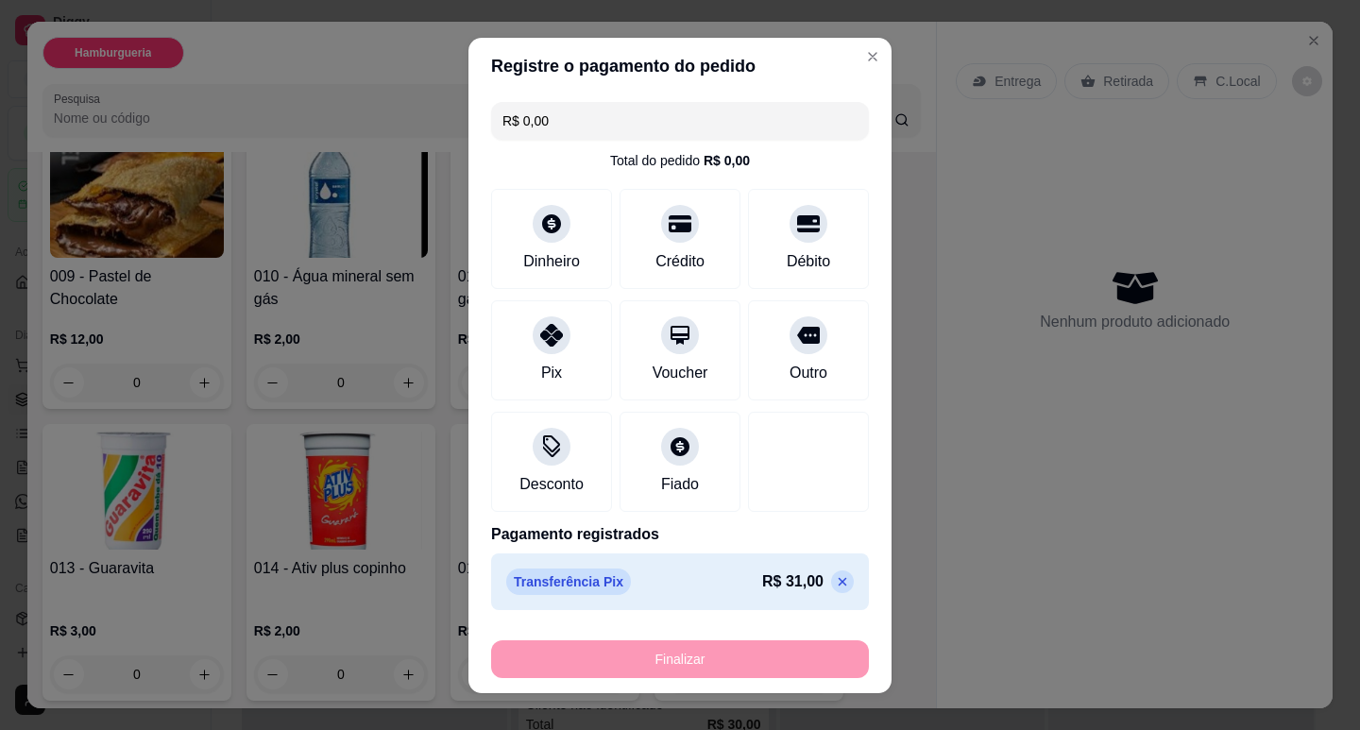
type input "-R$ 31,00"
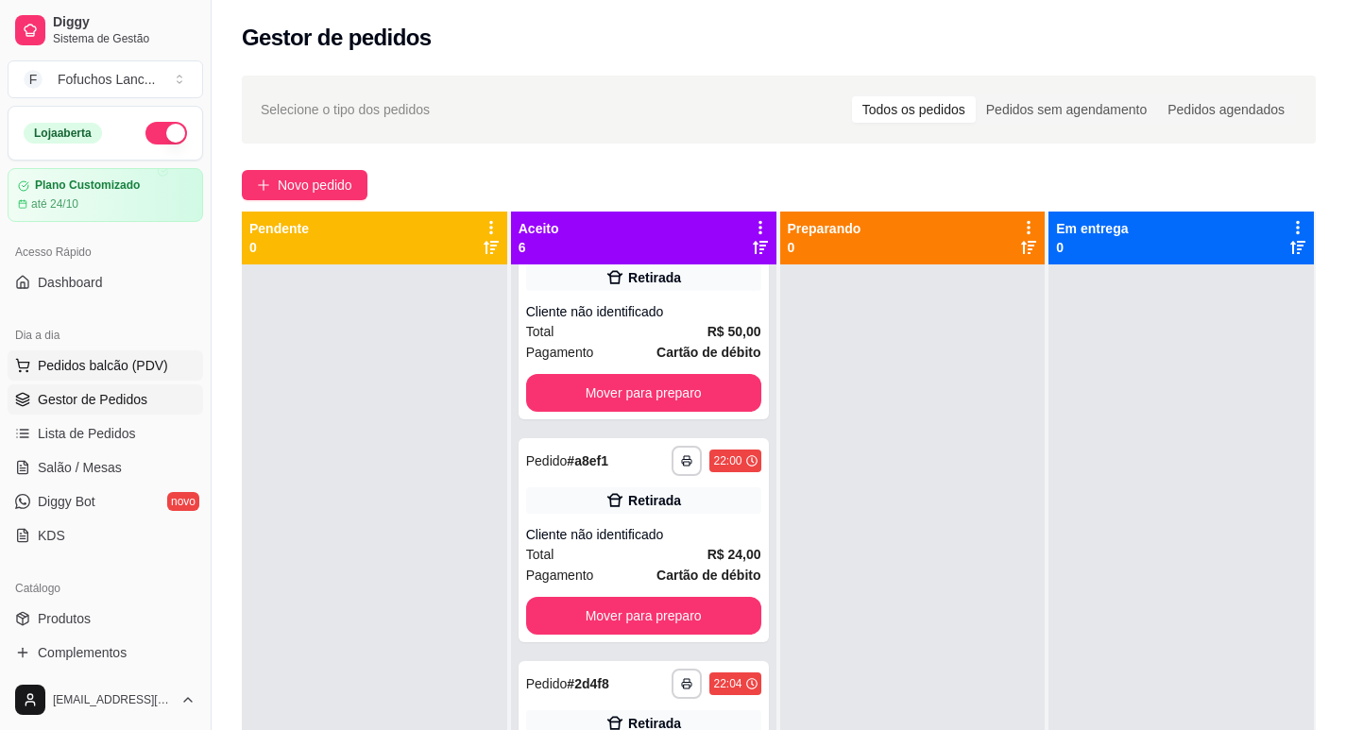
click at [99, 364] on span "Pedidos balcão (PDV)" at bounding box center [103, 365] width 130 height 19
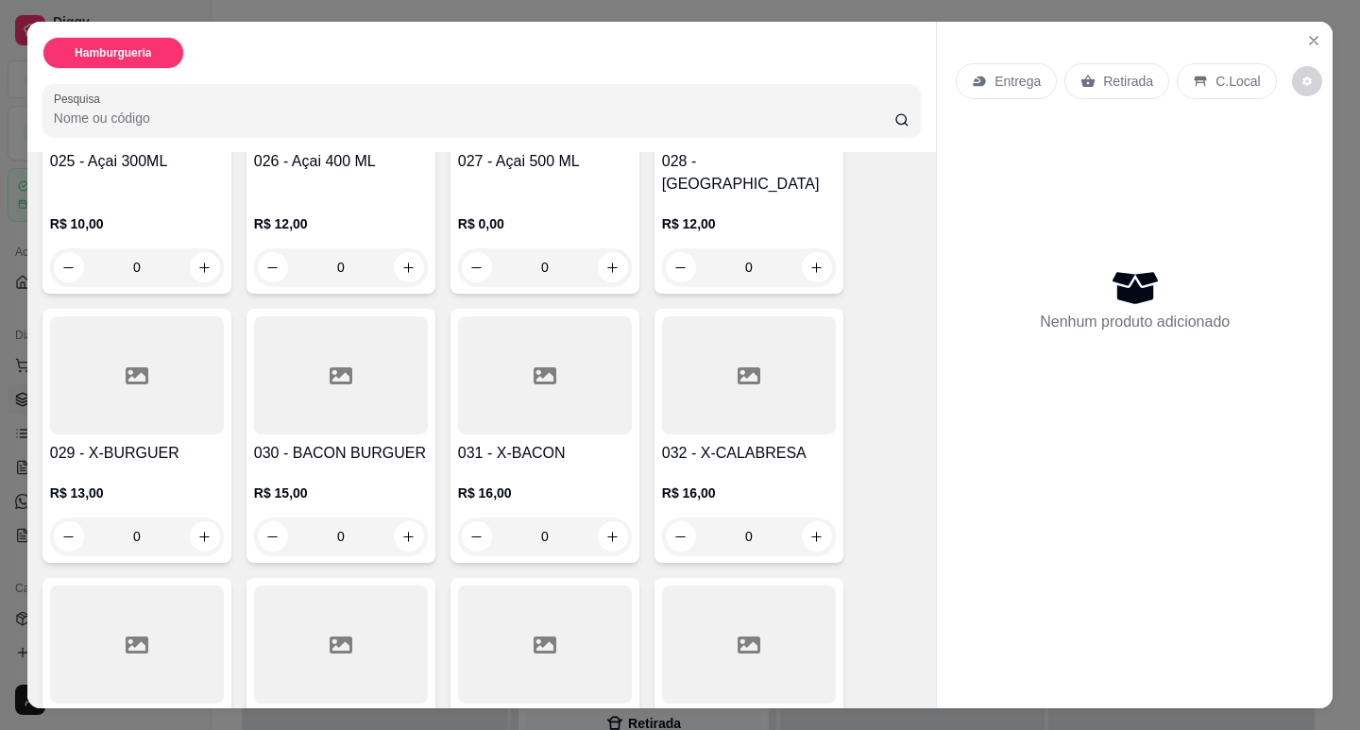
scroll to position [2172, 0]
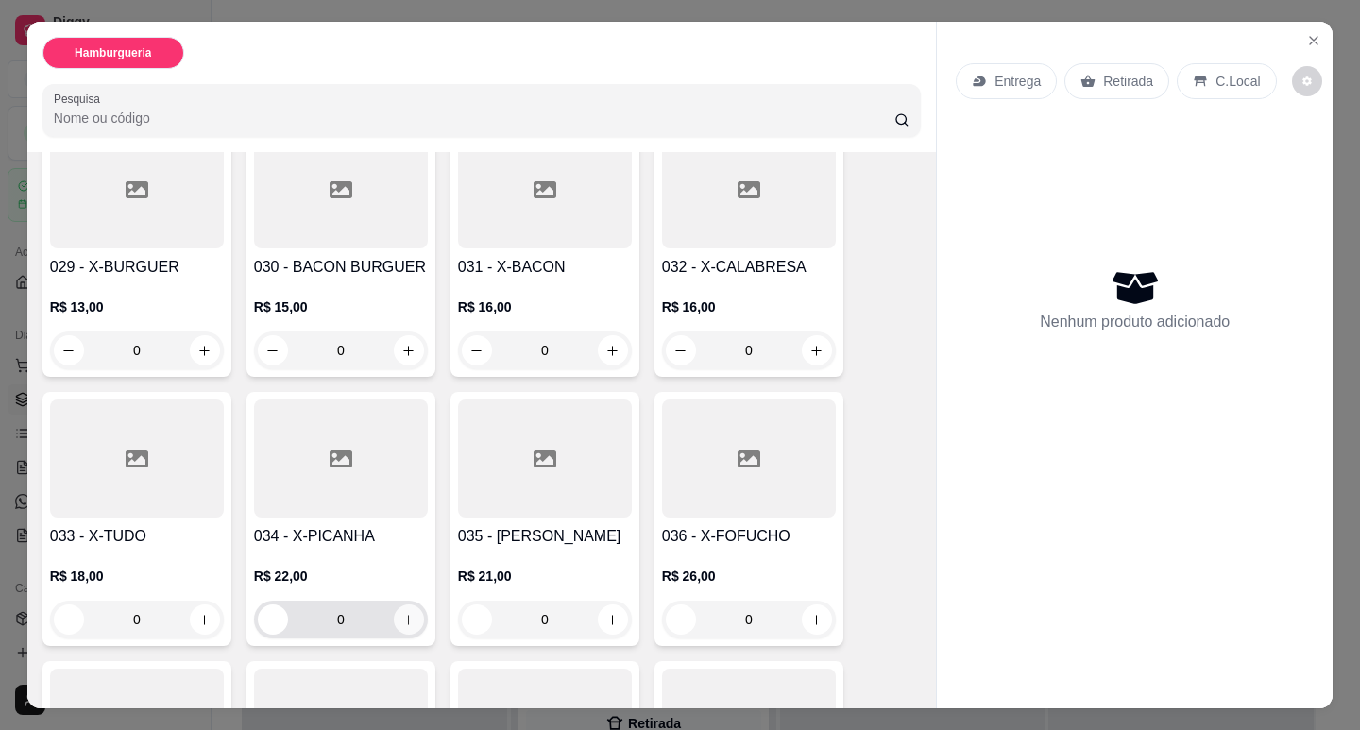
click at [412, 604] on button "increase-product-quantity" at bounding box center [409, 619] width 30 height 30
type input "1"
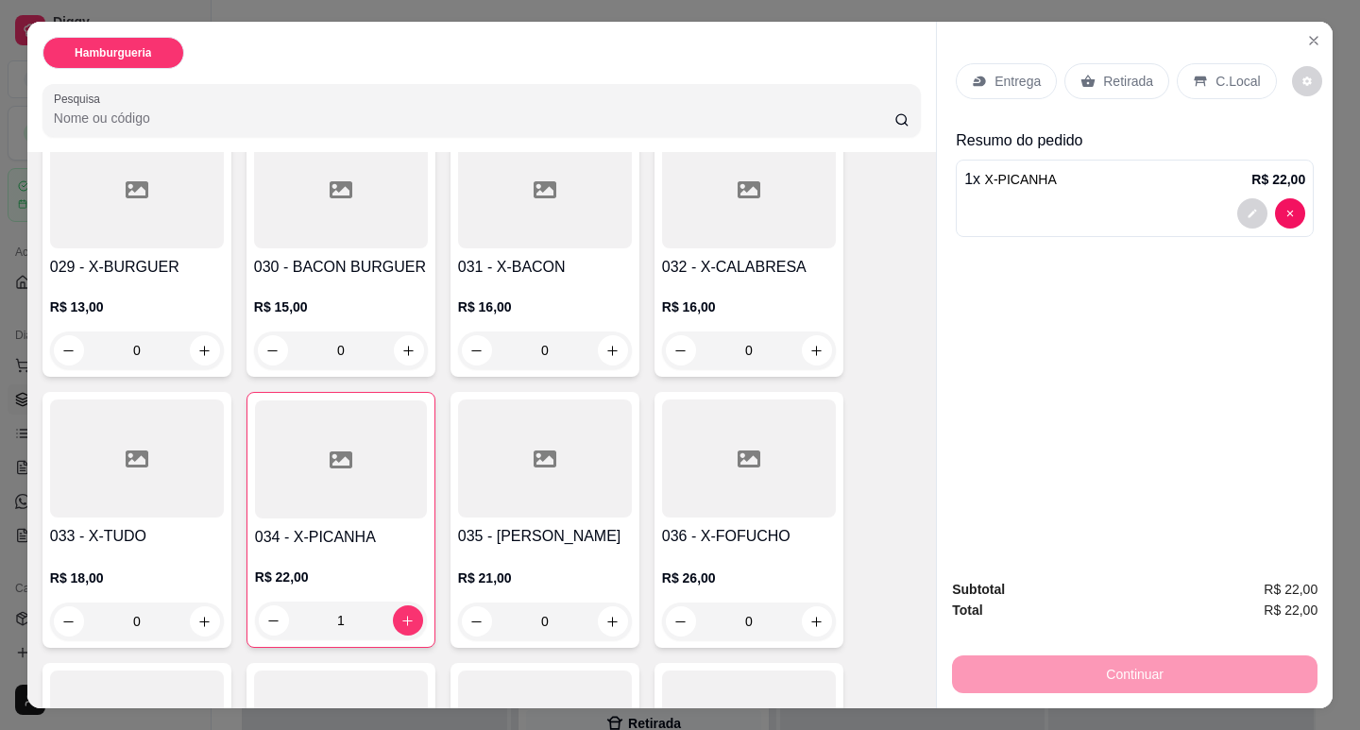
click at [985, 77] on div "Entrega" at bounding box center [1006, 81] width 101 height 36
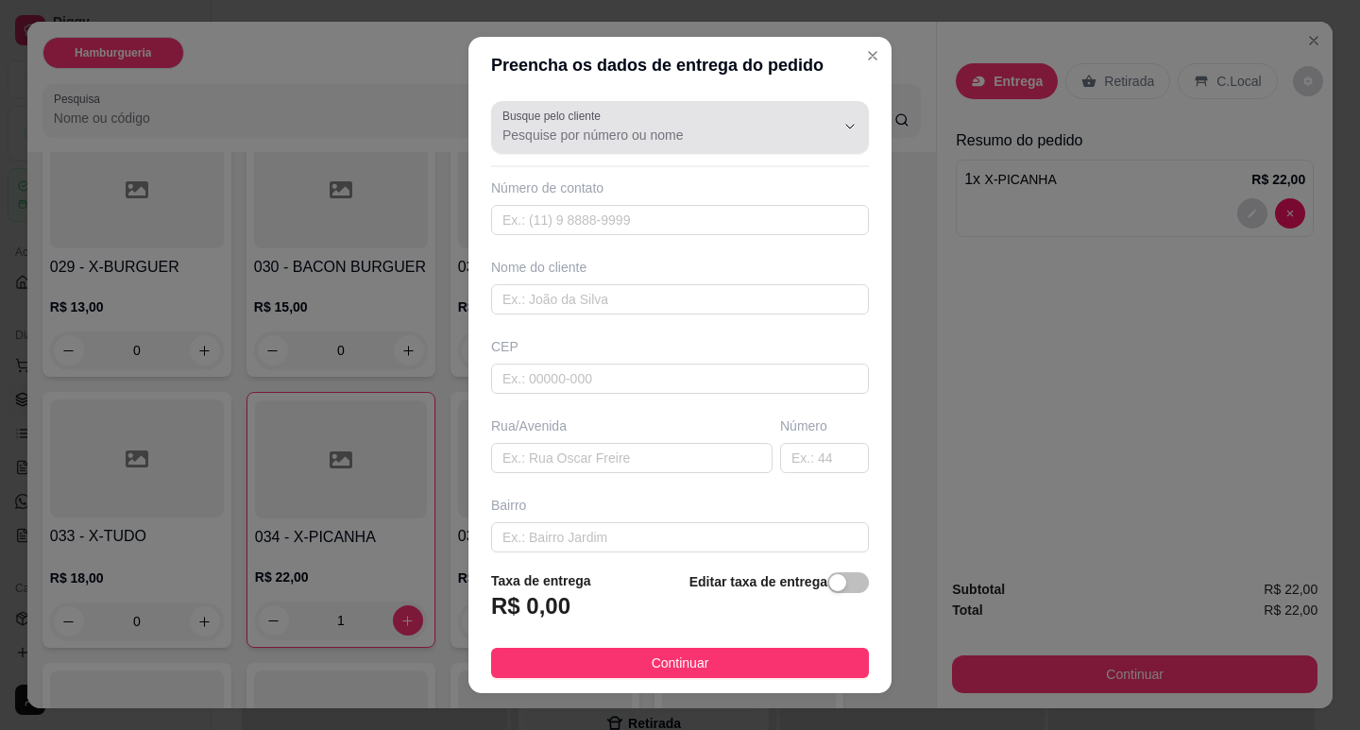
click at [589, 121] on label "Busque pelo cliente" at bounding box center [554, 116] width 105 height 16
click at [589, 126] on input "Busque pelo cliente" at bounding box center [653, 135] width 302 height 19
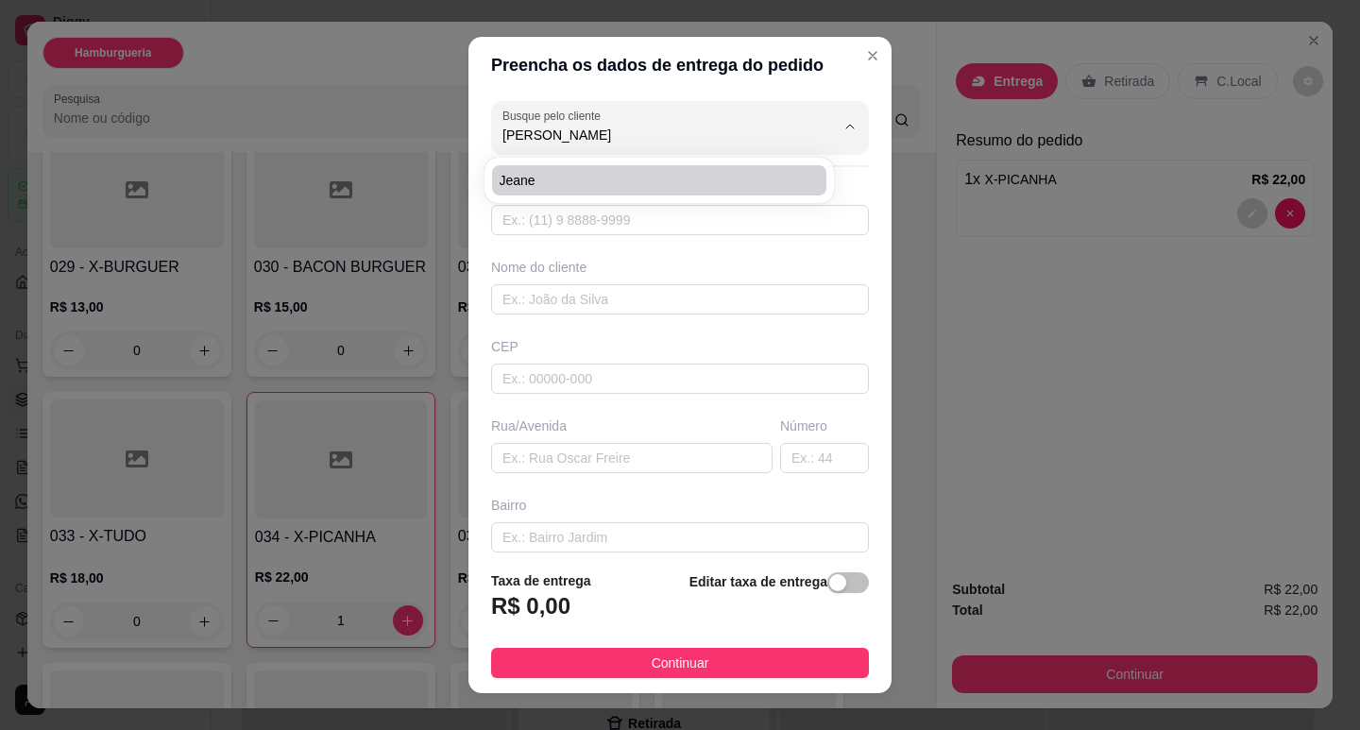
click at [527, 183] on span "Jeane" at bounding box center [650, 180] width 300 height 19
type input "Jeane"
type input "22998978839"
type input "Jeane"
type input "W14 sentido praia principal, depois do depósito da [GEOGRAPHIC_DATA], portão de…"
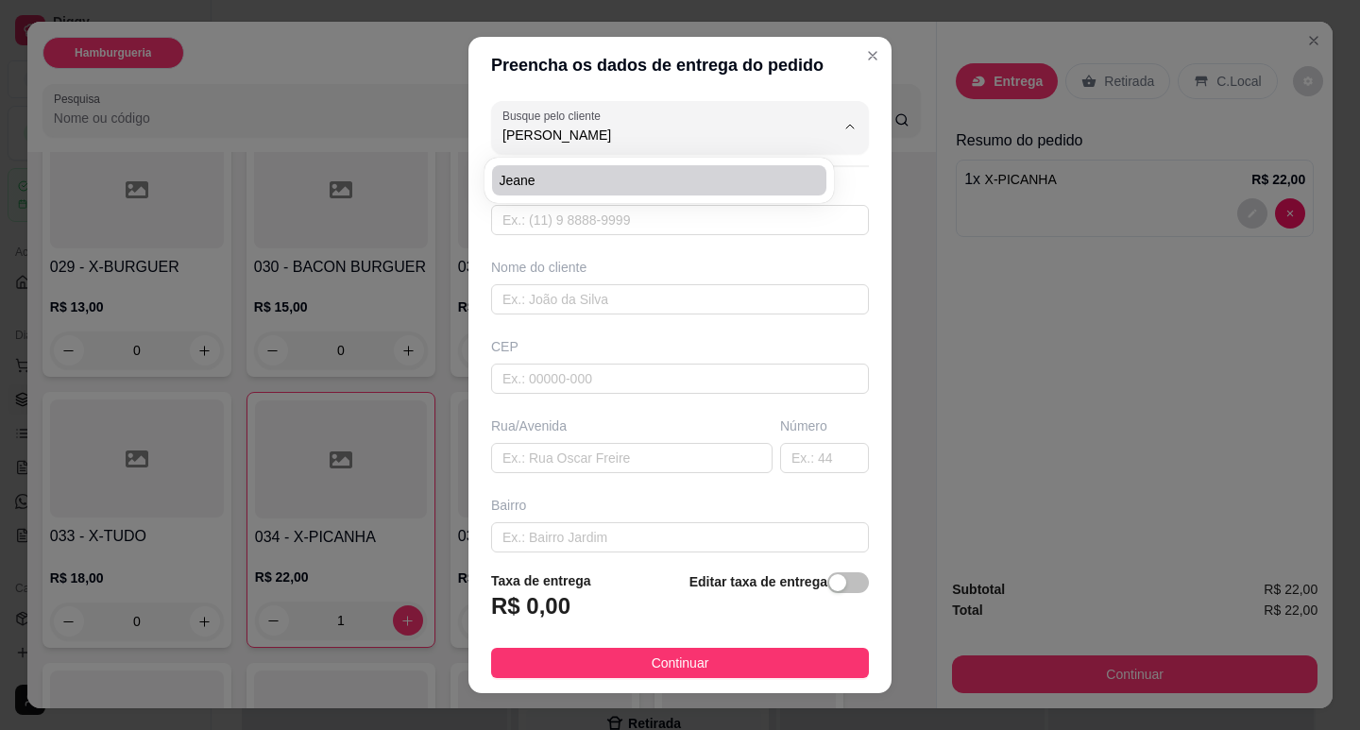
type input "137c3"
type input "Lagomar"
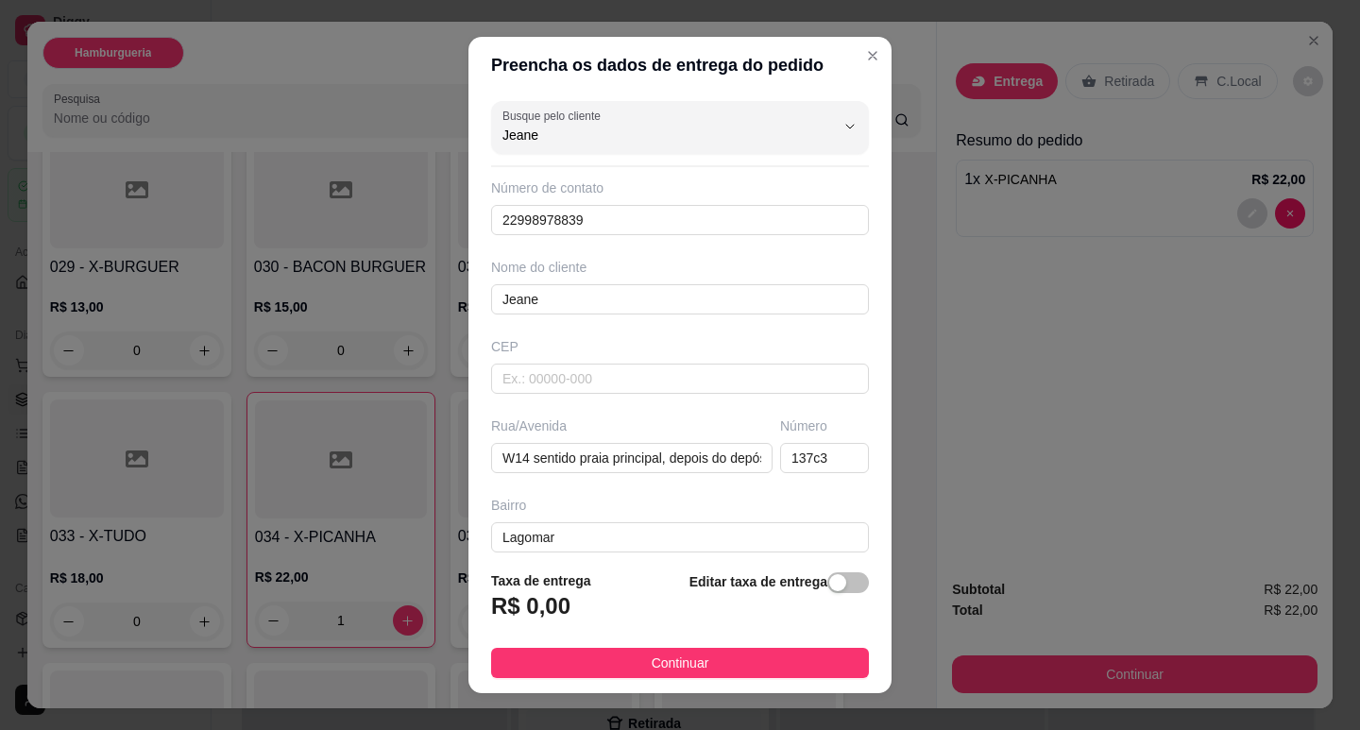
scroll to position [24, 0]
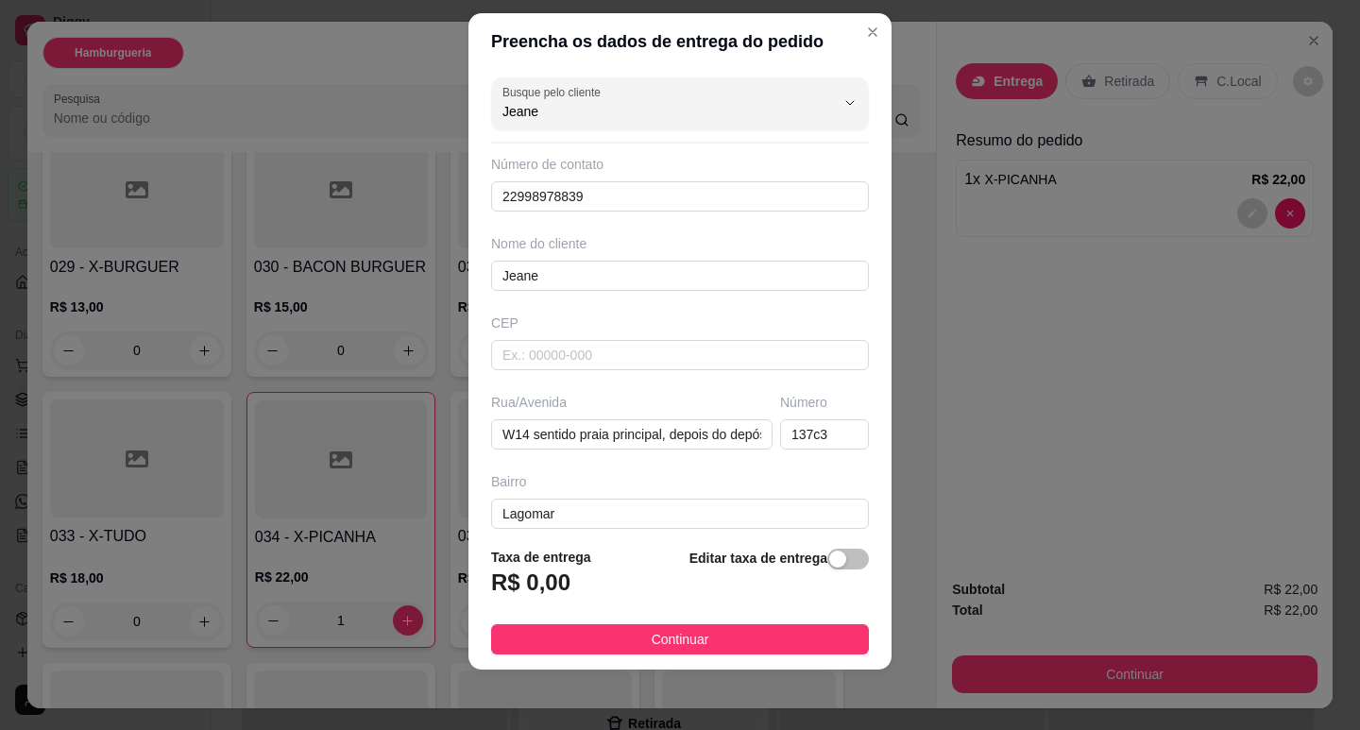
type input "Jeane"
click at [851, 563] on footer "Taxa de entrega R$ 0,00 Editar taxa de entrega Continuar" at bounding box center [679, 601] width 423 height 138
click at [843, 563] on span "button" at bounding box center [848, 559] width 42 height 21
click at [608, 596] on input "0,00" at bounding box center [593, 590] width 202 height 36
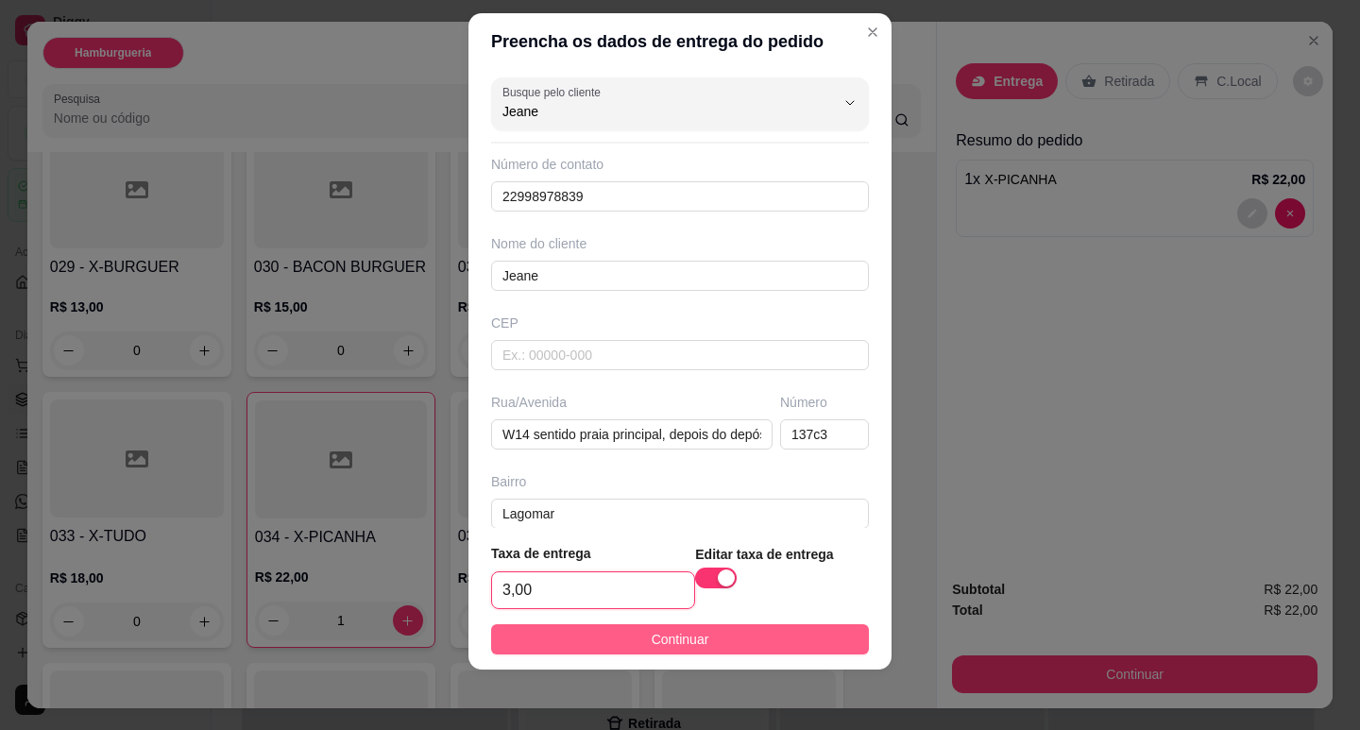
type input "3,00"
click at [652, 639] on span "Continuar" at bounding box center [681, 639] width 58 height 21
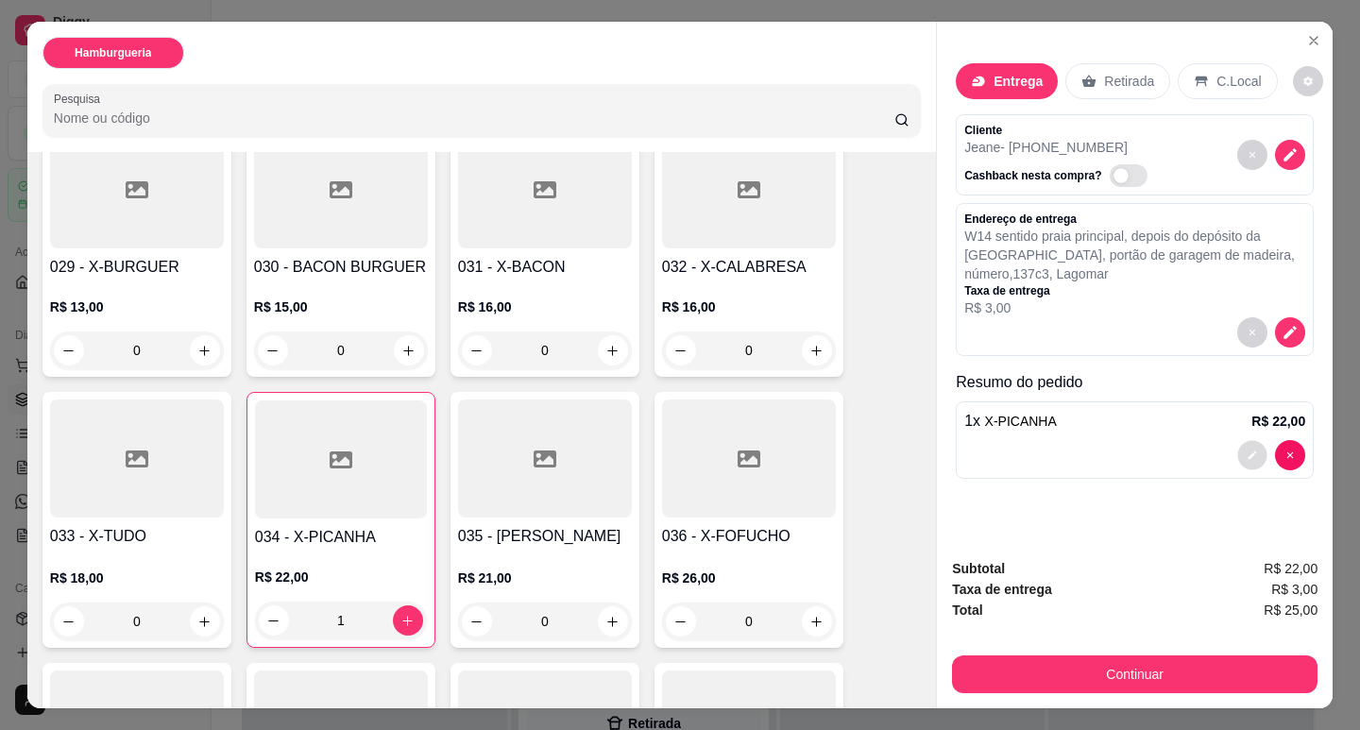
click at [1253, 441] on button "decrease-product-quantity" at bounding box center [1252, 455] width 29 height 29
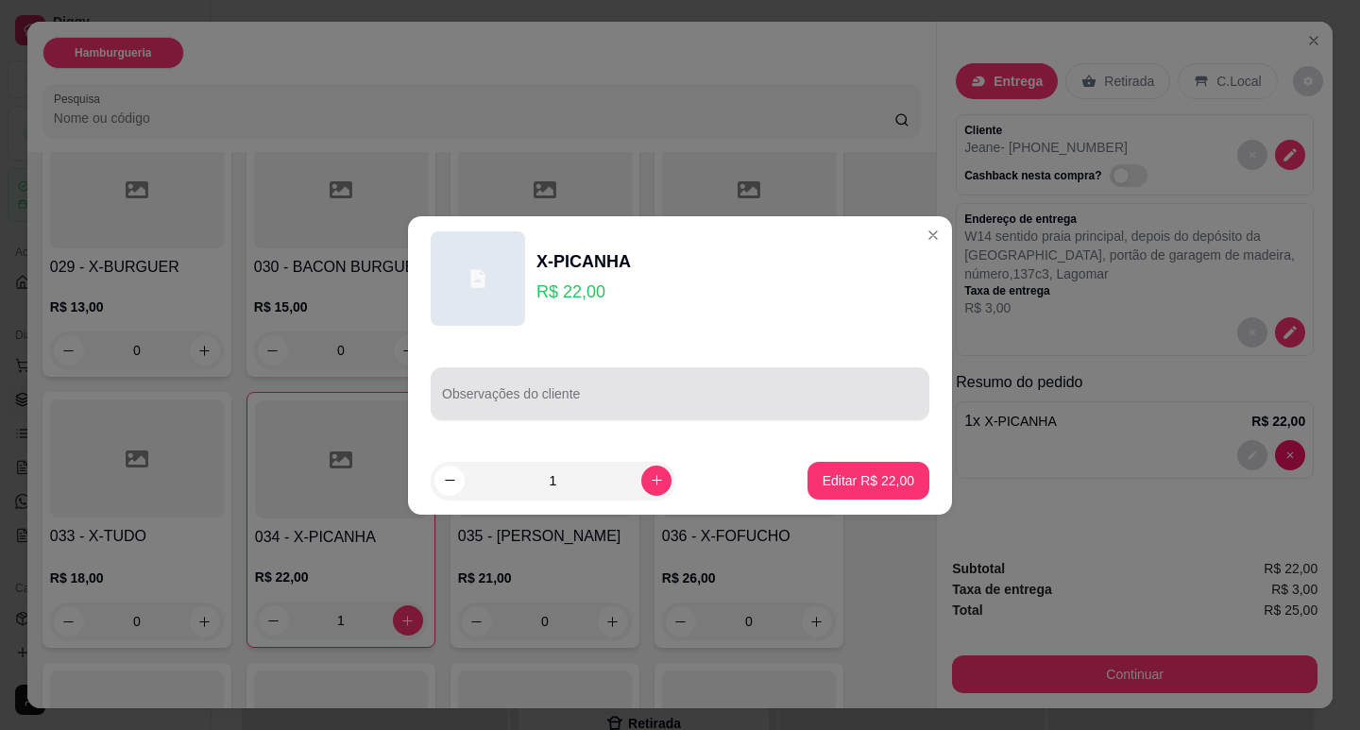
click at [594, 395] on input "Observações do cliente" at bounding box center [680, 401] width 476 height 19
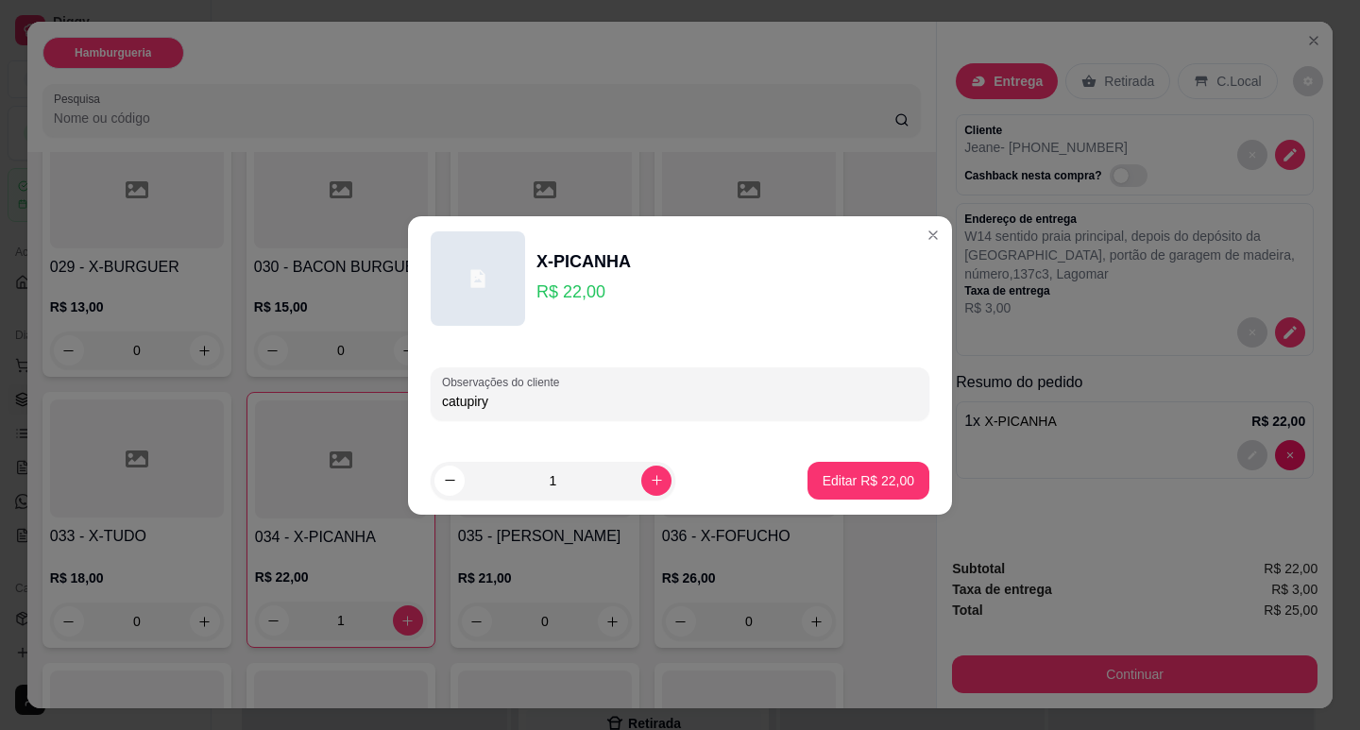
type input "catupiry"
click at [864, 490] on button "Editar R$ 22,00" at bounding box center [869, 481] width 122 height 38
type input "0"
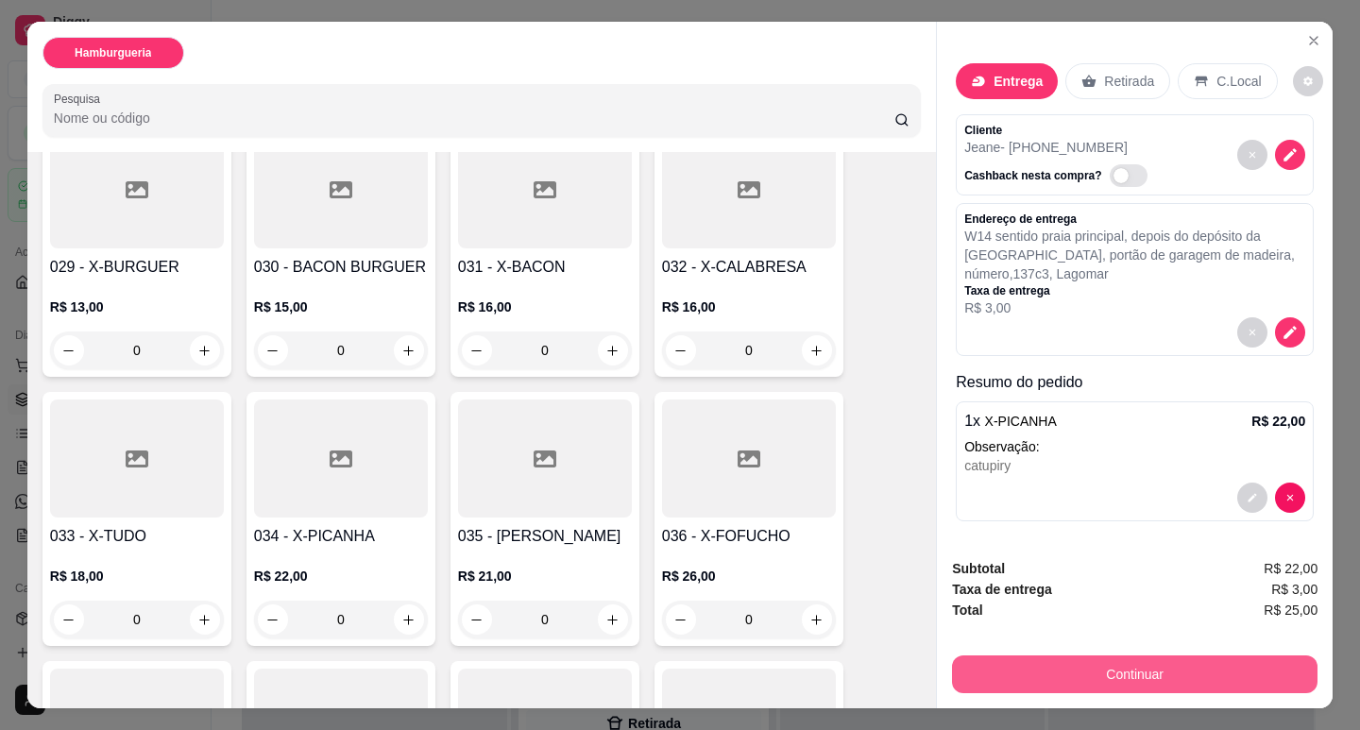
click at [1106, 666] on button "Continuar" at bounding box center [1135, 675] width 366 height 38
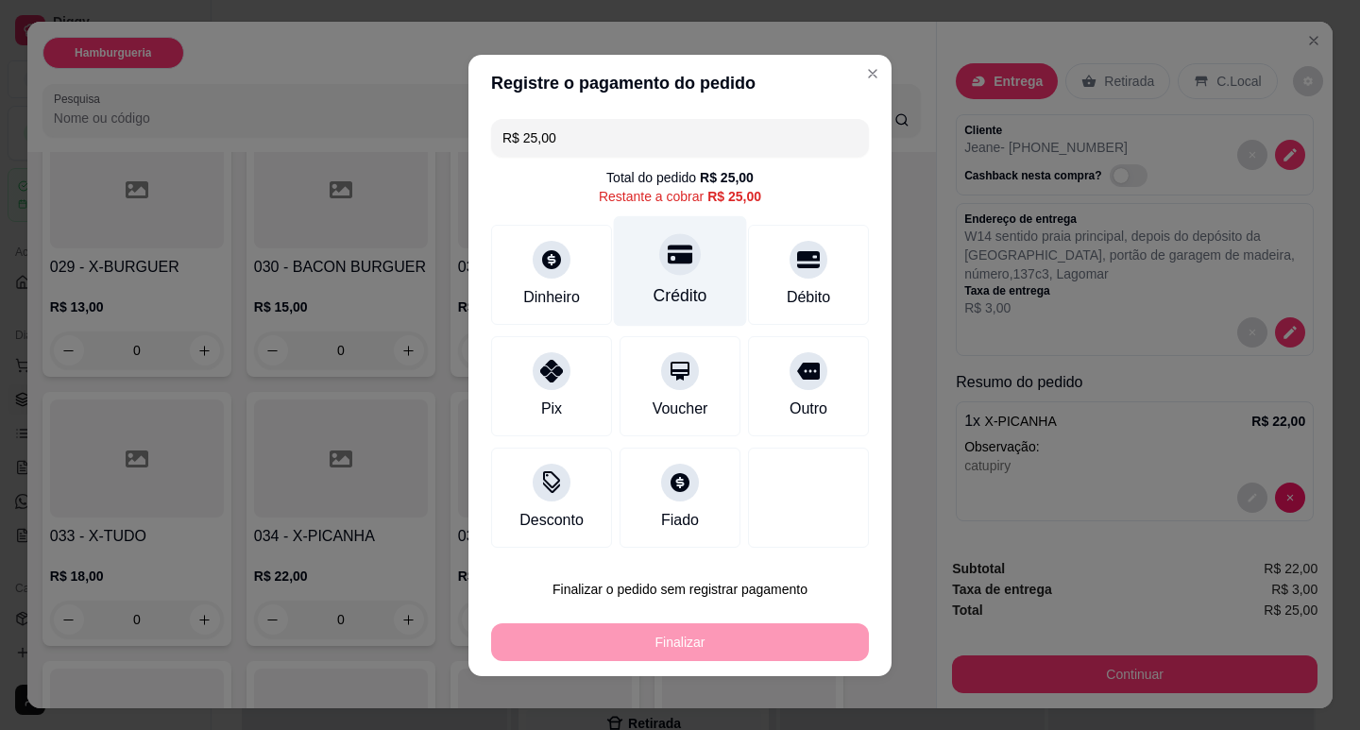
click at [675, 281] on div "Crédito" at bounding box center [680, 270] width 133 height 111
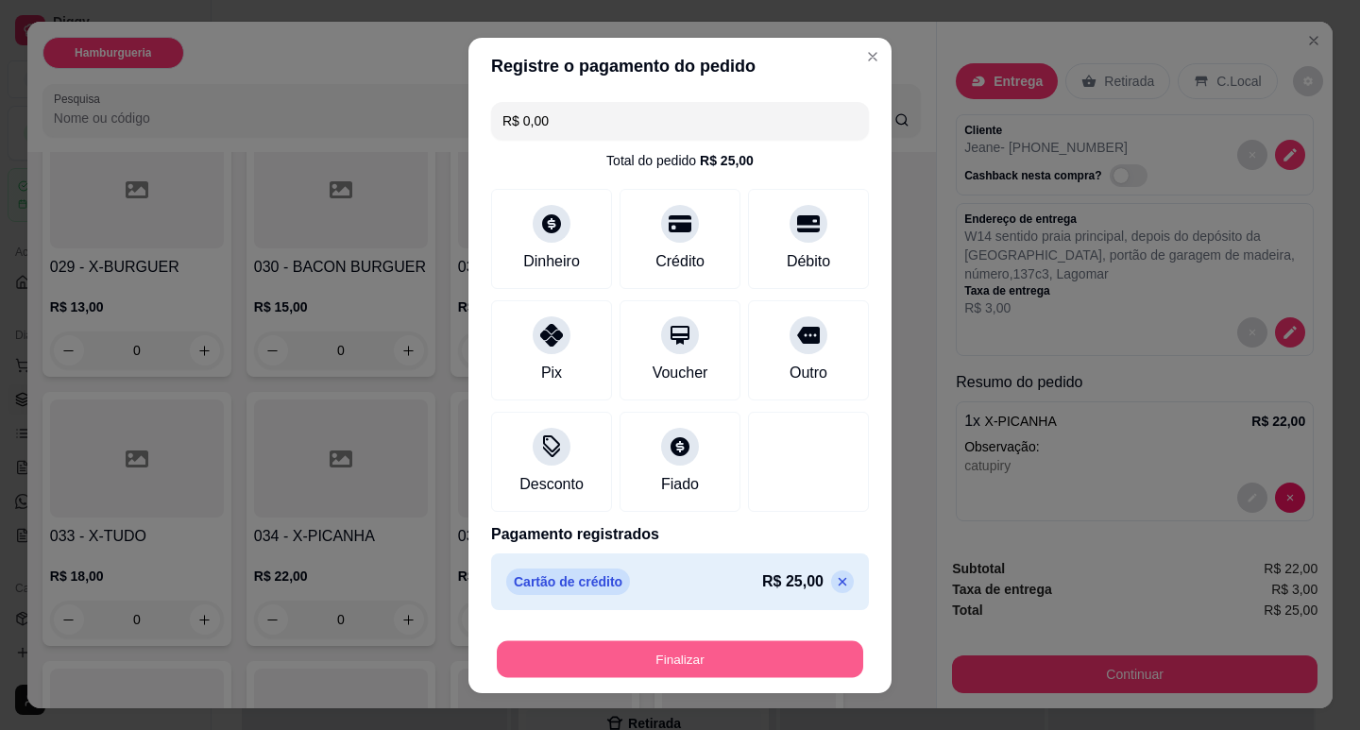
click at [712, 656] on button "Finalizar" at bounding box center [680, 658] width 366 height 37
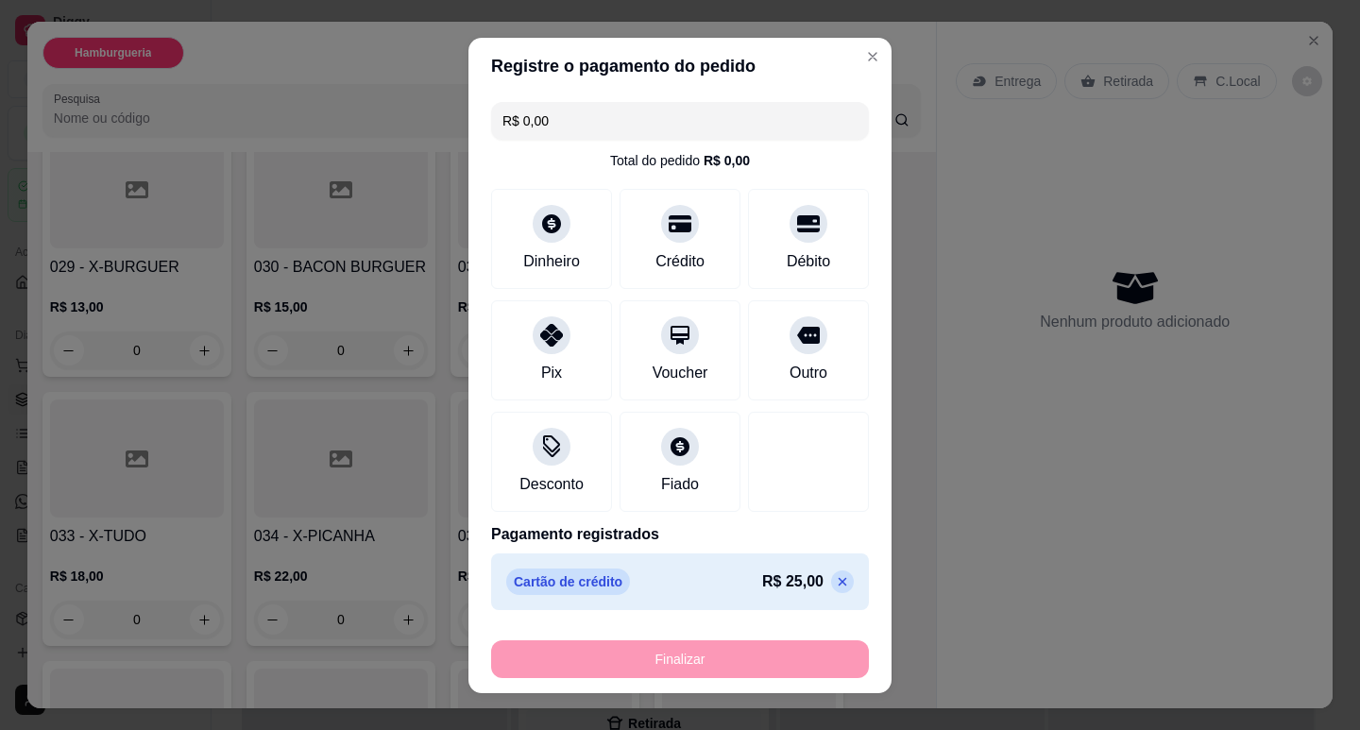
type input "-R$ 25,00"
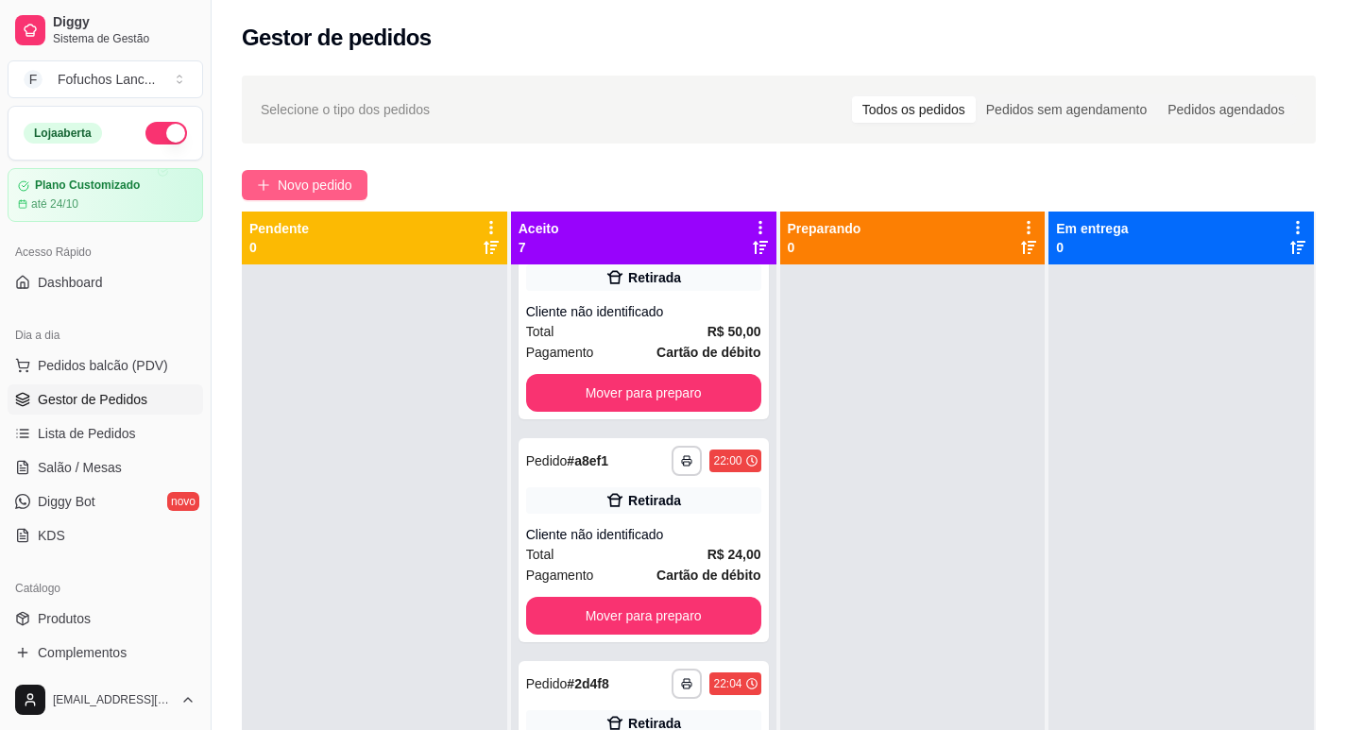
click at [286, 174] on button "Novo pedido" at bounding box center [305, 185] width 126 height 30
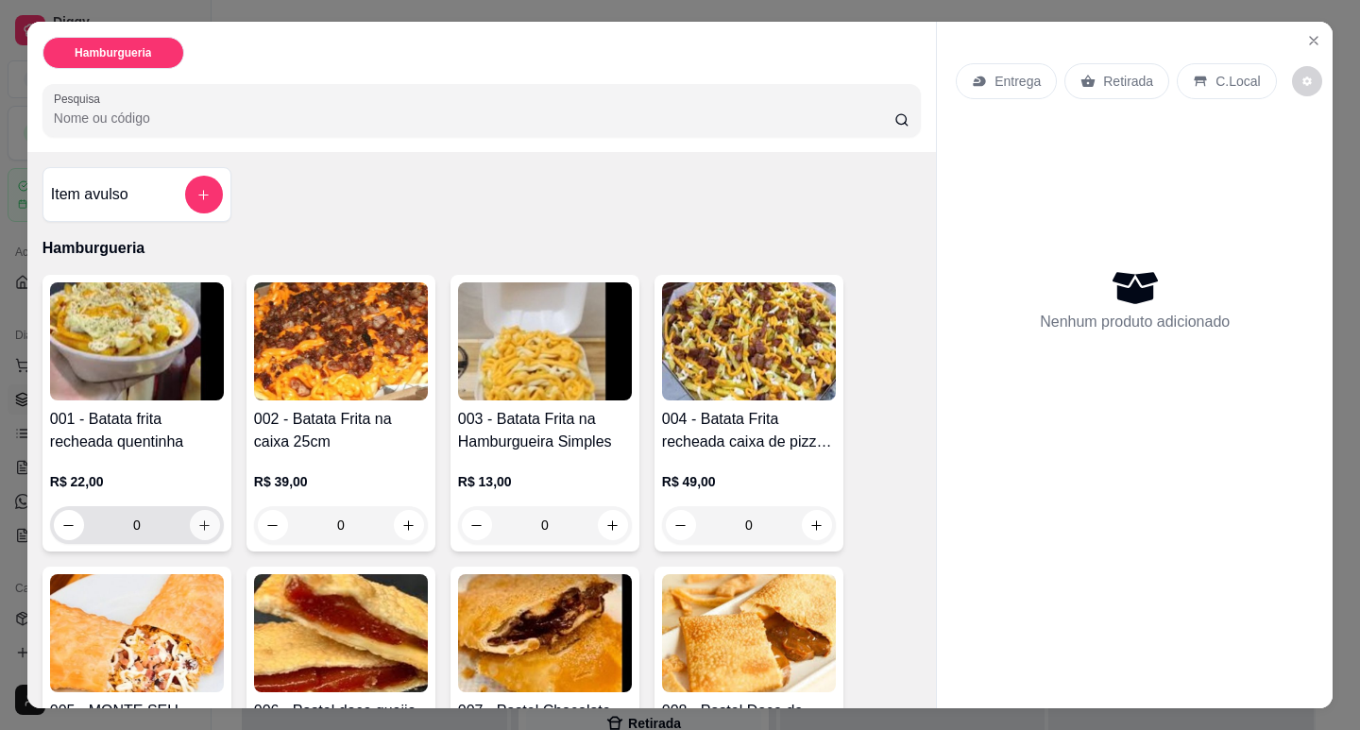
click at [197, 520] on icon "increase-product-quantity" at bounding box center [204, 526] width 14 height 14
type input "1"
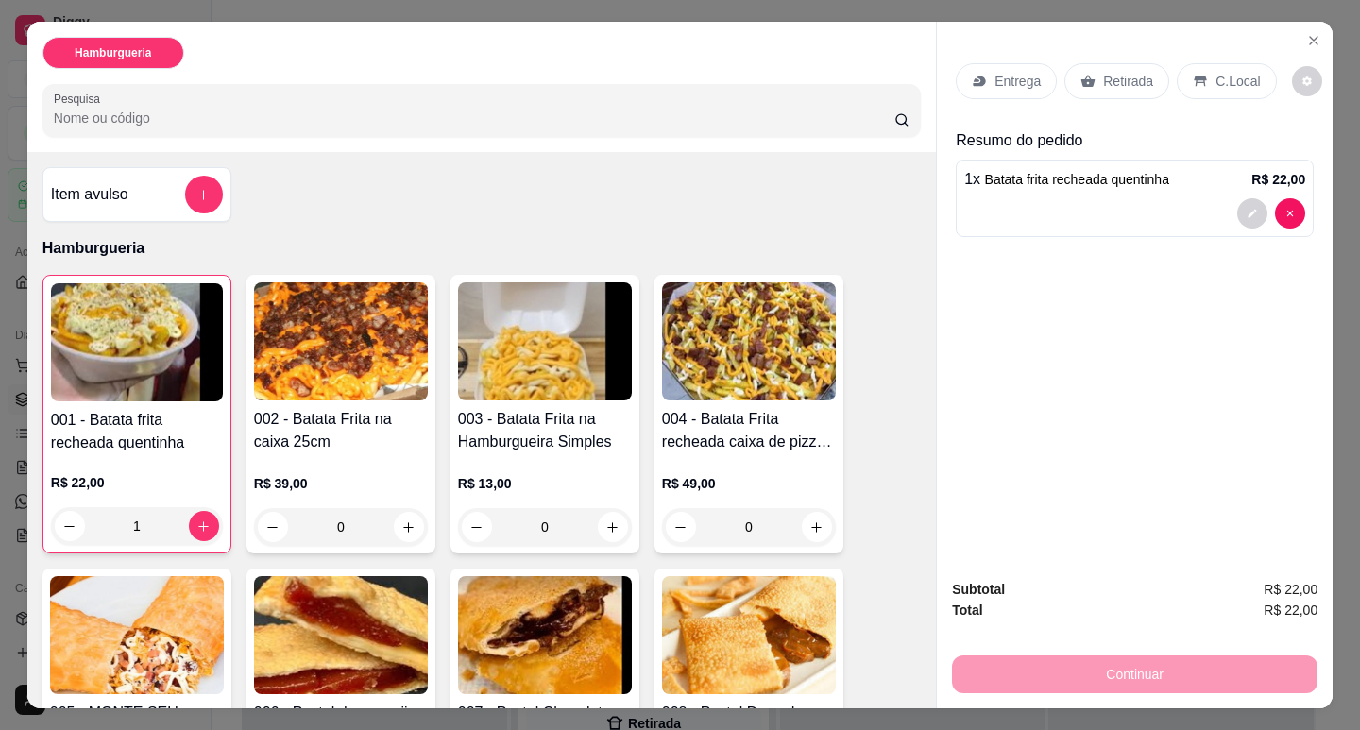
click at [1025, 72] on p "Entrega" at bounding box center [1018, 81] width 46 height 19
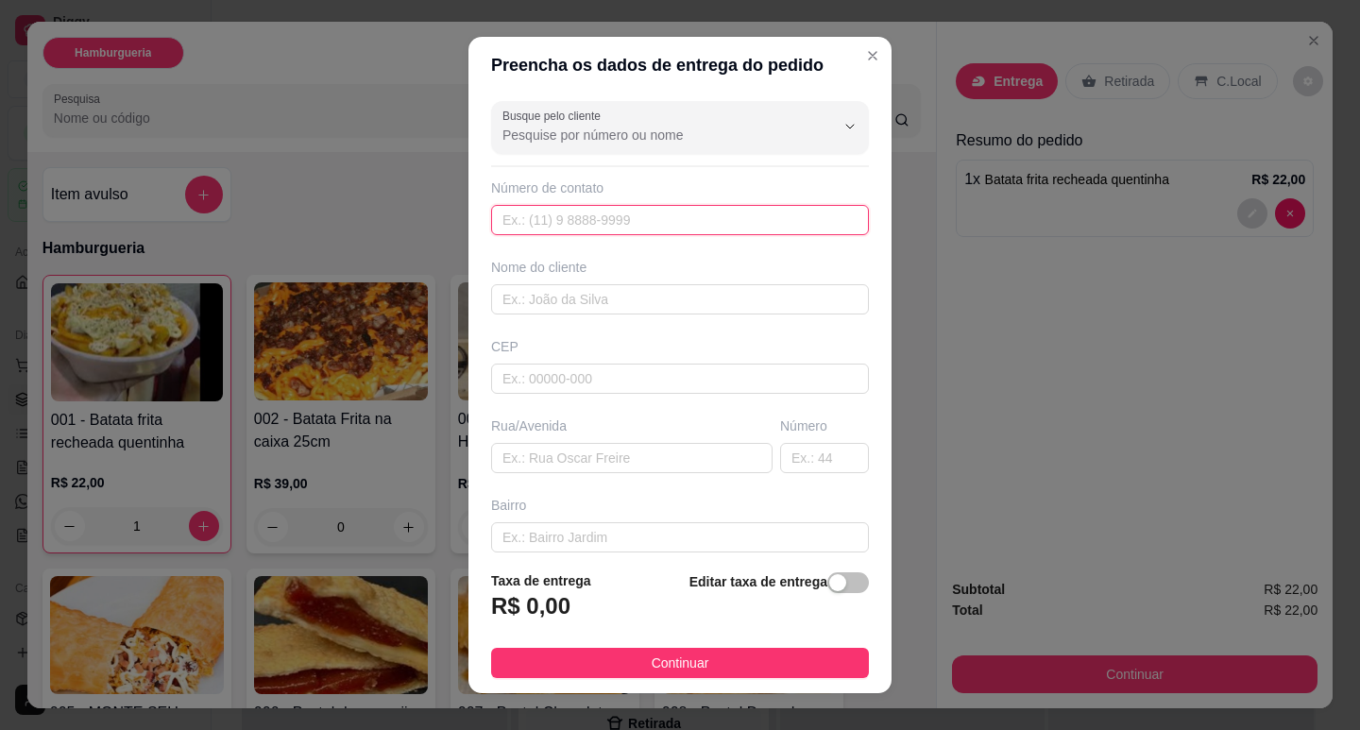
click at [533, 228] on input "text" at bounding box center [680, 220] width 378 height 30
paste input "[PHONE_NUMBER]"
type input "[PHONE_NUMBER]"
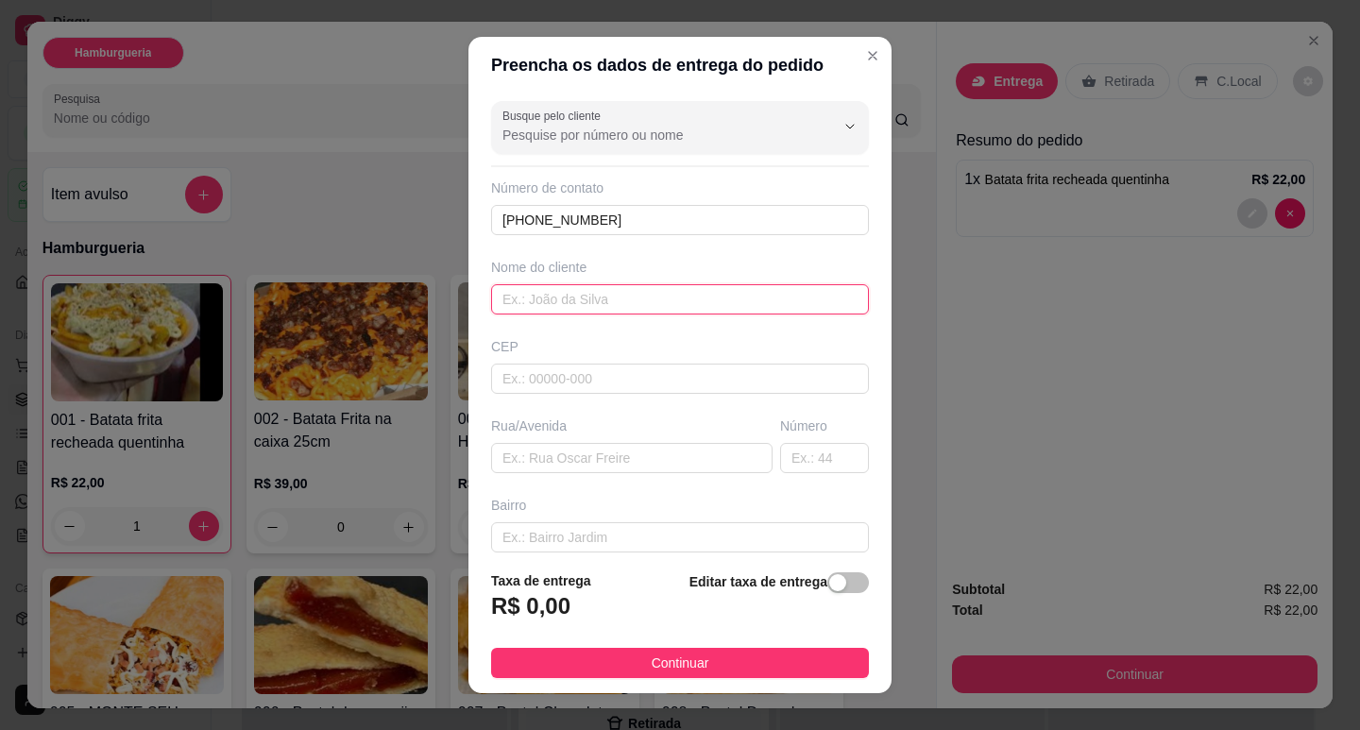
click at [608, 291] on input "text" at bounding box center [680, 299] width 378 height 30
type input "[PERSON_NAME]"
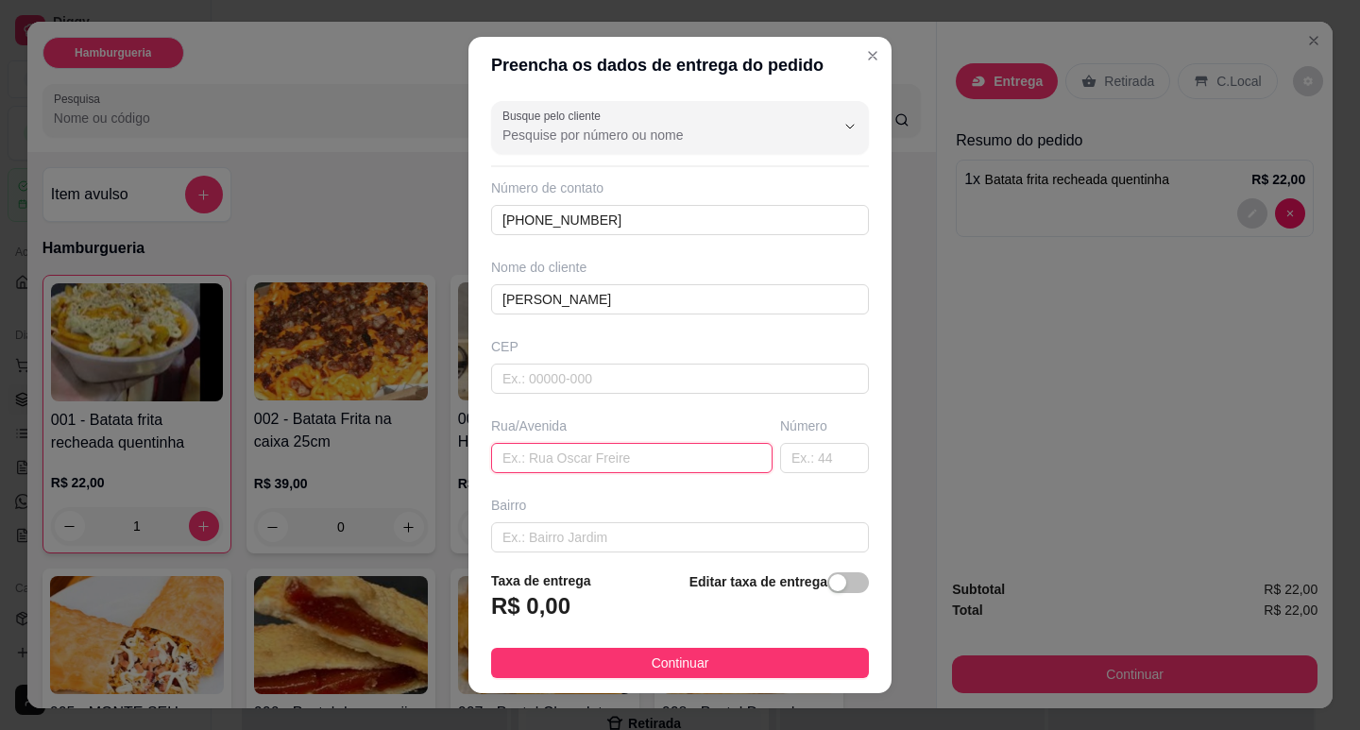
click at [640, 452] on input "text" at bounding box center [631, 458] width 281 height 30
paste input "[GEOGRAPHIC_DATA]"
type input "[GEOGRAPHIC_DATA]"
click at [812, 451] on input "text" at bounding box center [824, 458] width 89 height 30
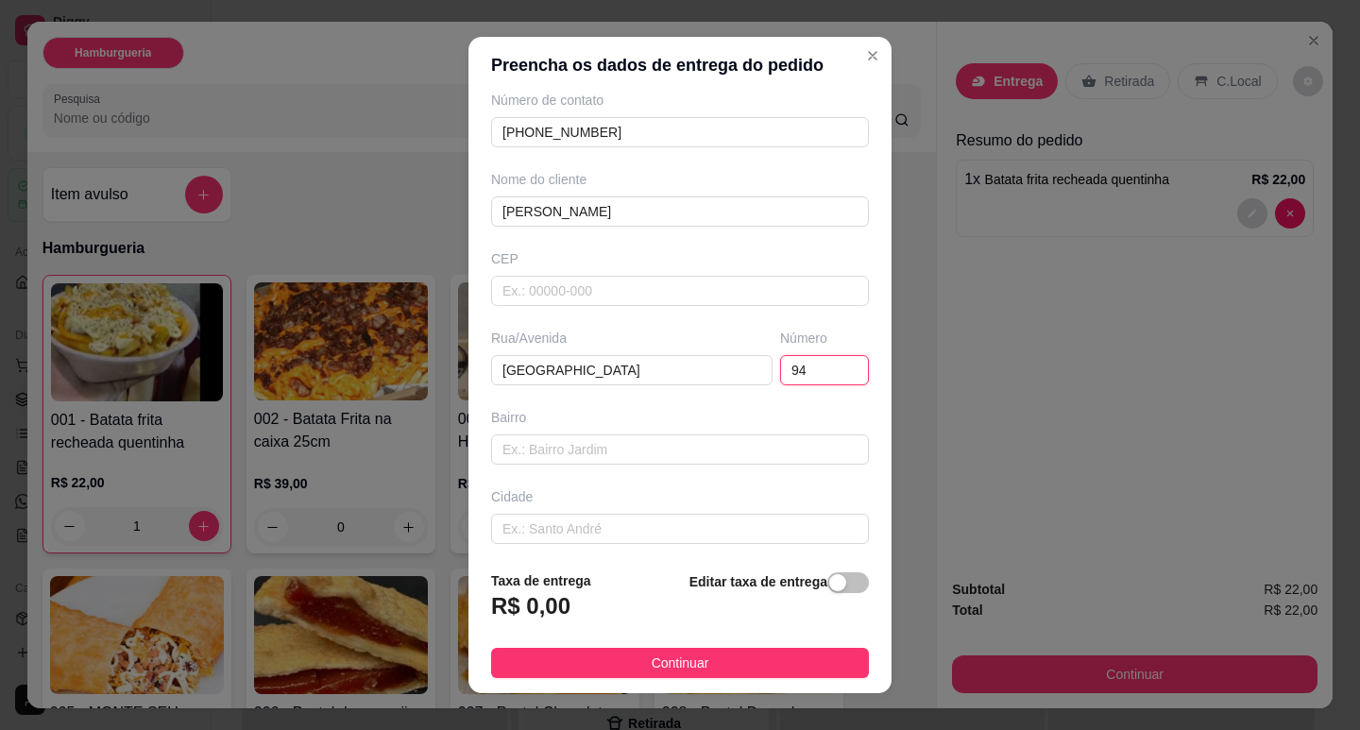
scroll to position [174, 0]
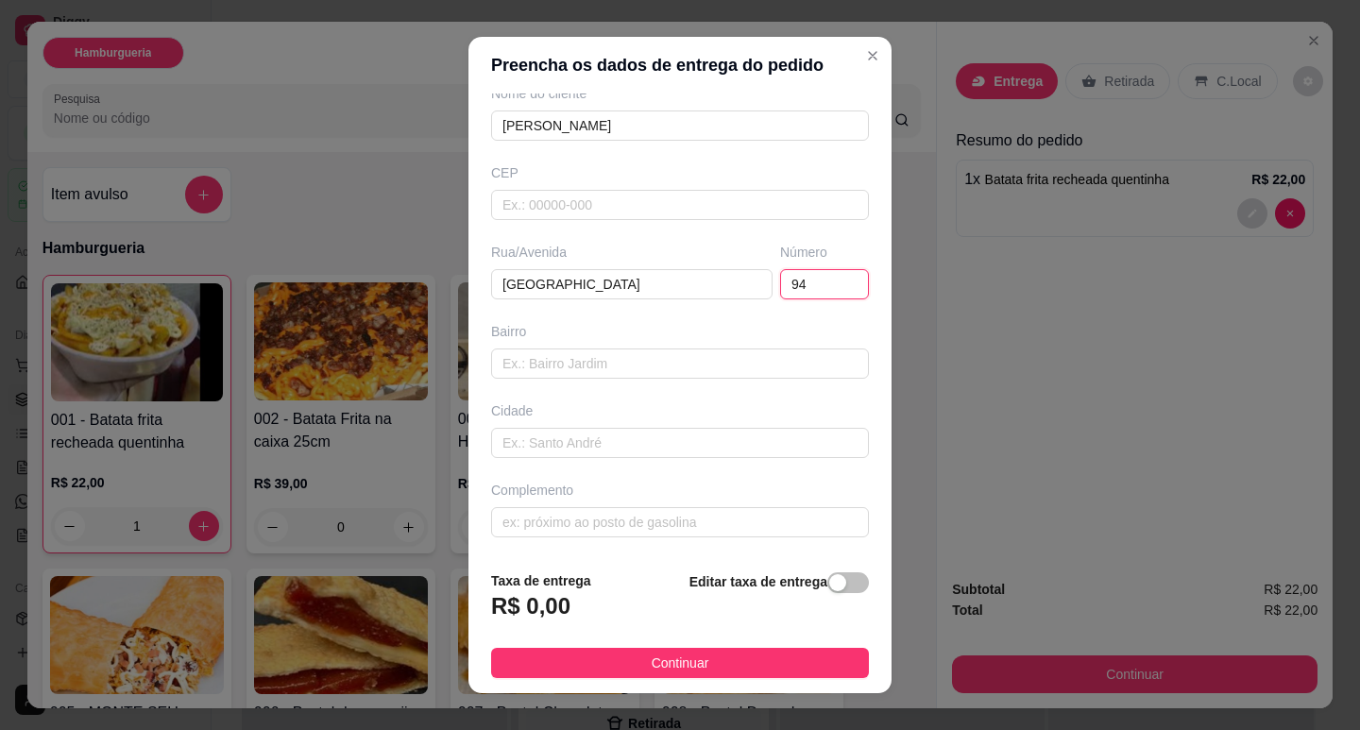
type input "94"
drag, startPoint x: 852, startPoint y: 594, endPoint x: 833, endPoint y: 588, distance: 19.7
click at [843, 593] on footer "Taxa de entrega R$ 0,00 Editar taxa de entrega Continuar" at bounding box center [679, 624] width 423 height 138
click at [833, 588] on span "button" at bounding box center [848, 582] width 42 height 21
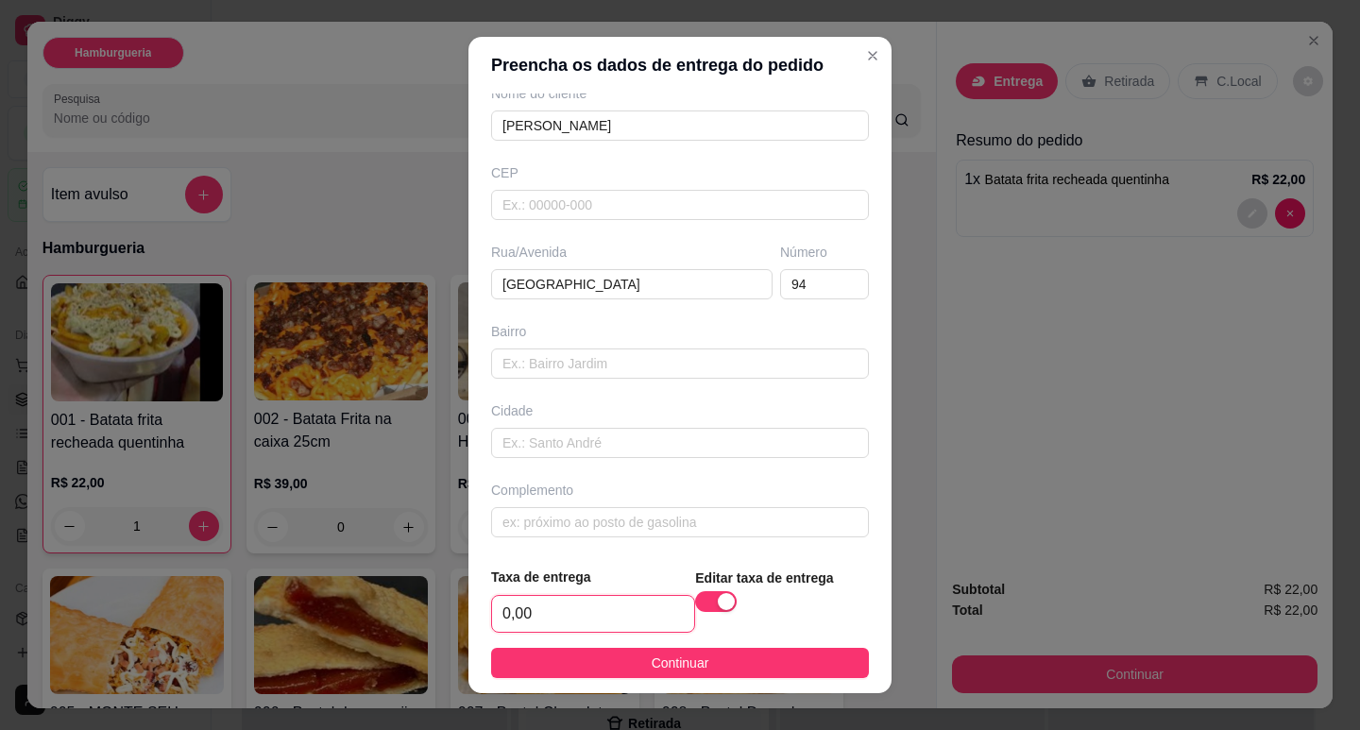
click at [583, 619] on input "0,00" at bounding box center [593, 614] width 202 height 36
type input "1,00"
click at [574, 358] on input "text" at bounding box center [680, 364] width 378 height 30
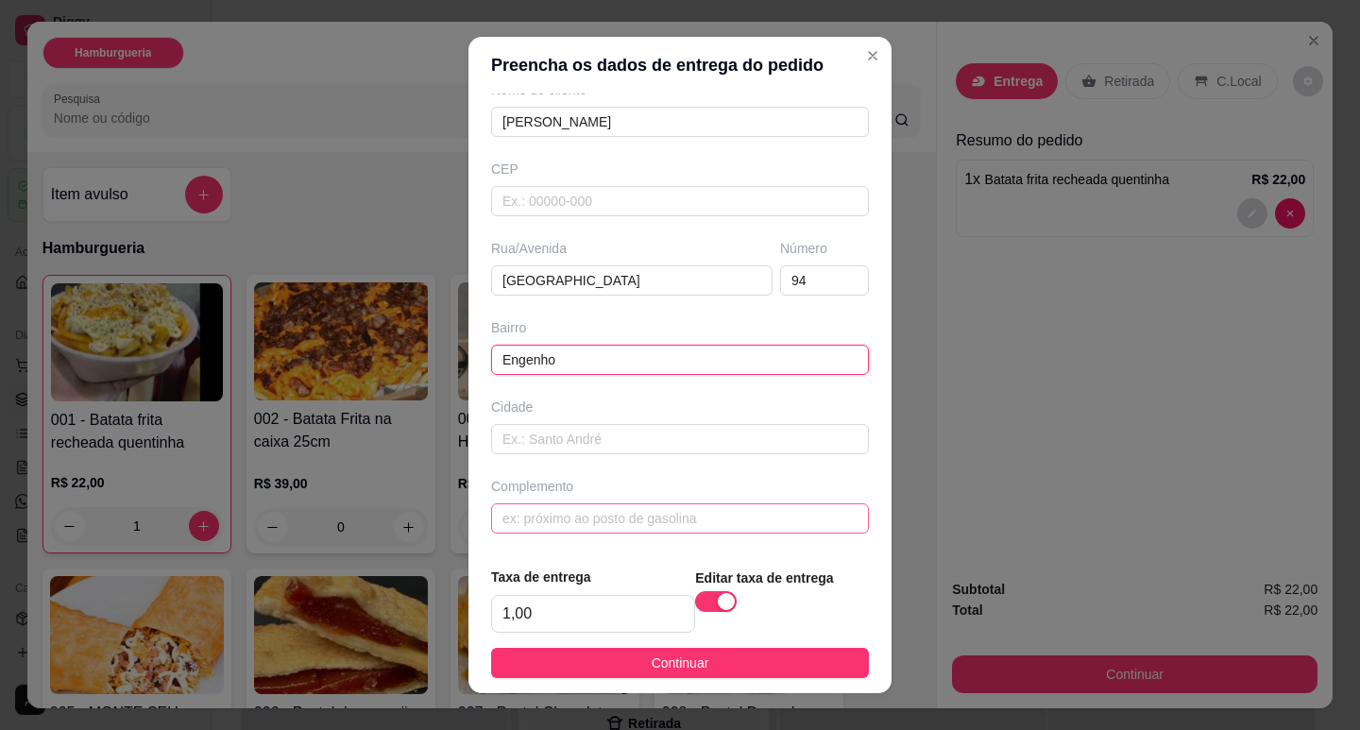
scroll to position [24, 0]
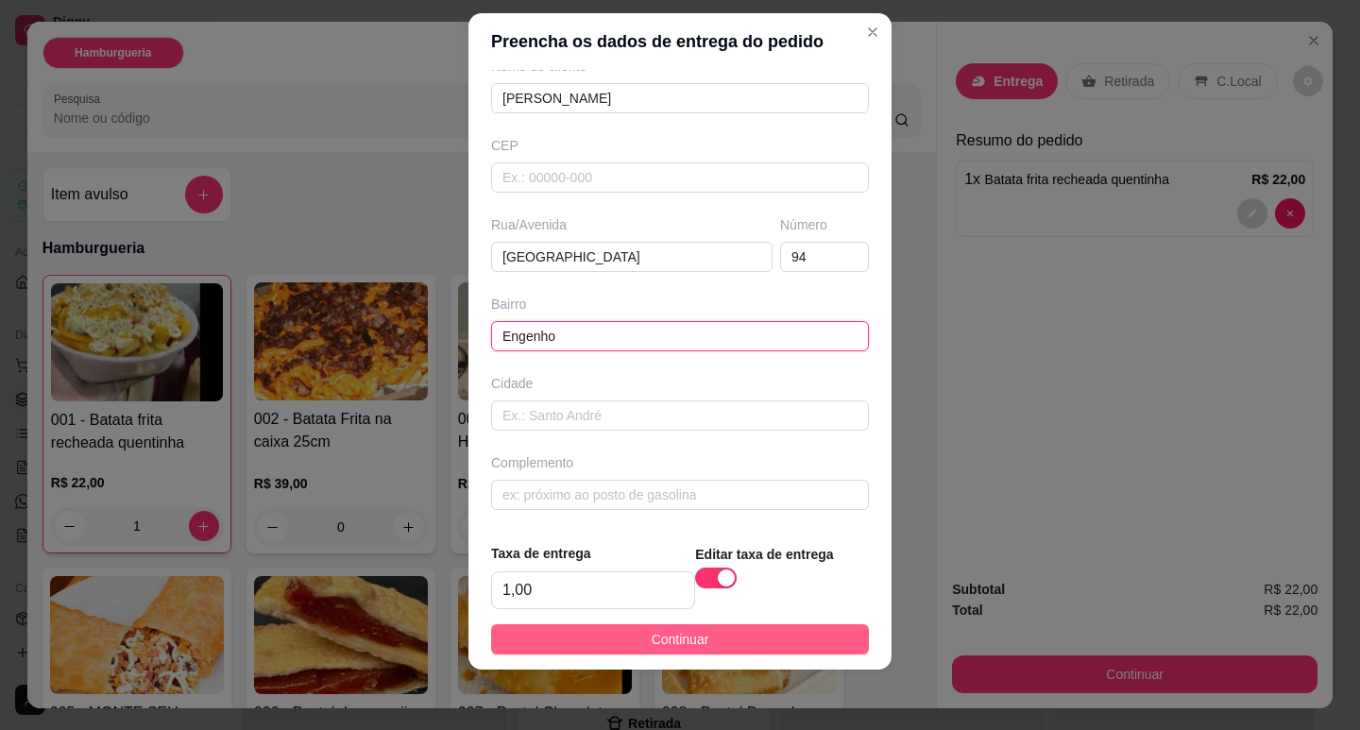
type input "Engenho"
click at [652, 643] on span "Continuar" at bounding box center [681, 639] width 58 height 21
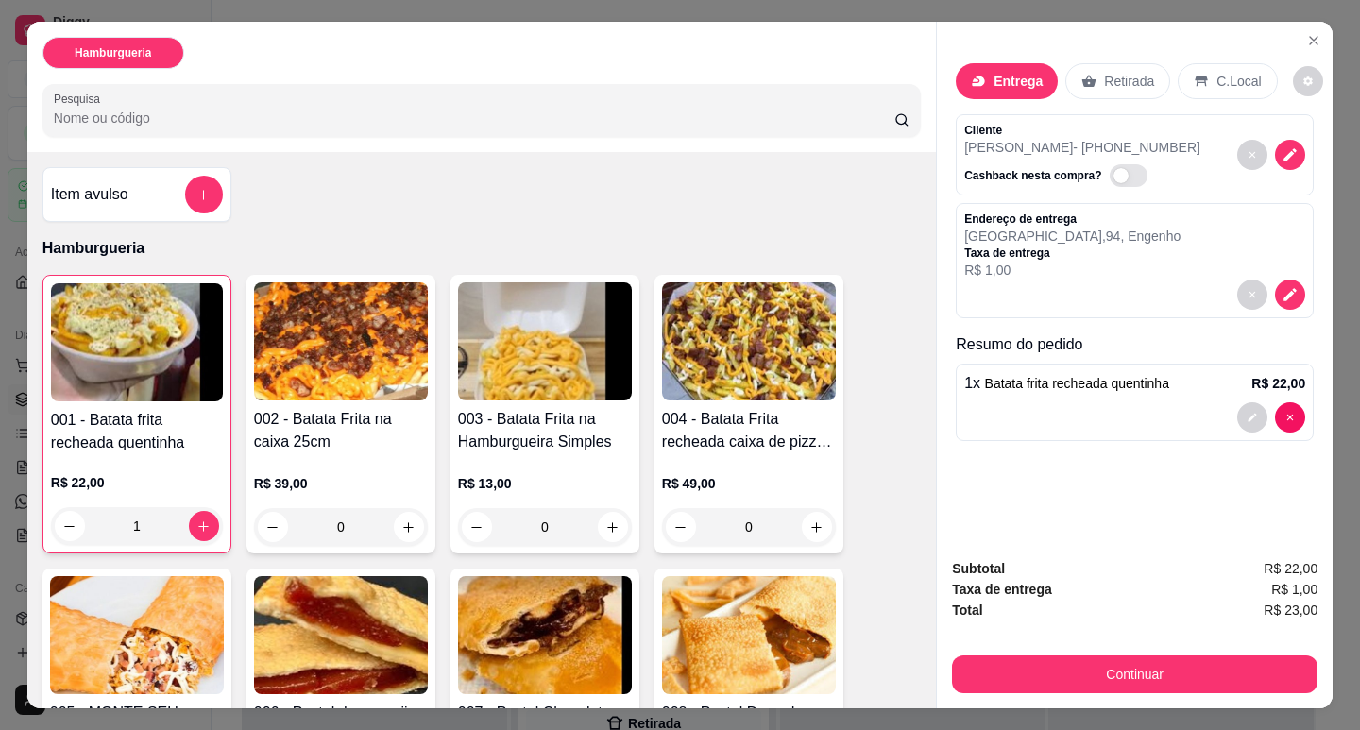
click at [1115, 644] on div "Subtotal R$ 22,00 Taxa de entrega R$ 1,00 Total R$ 23,00 Continuar" at bounding box center [1135, 625] width 366 height 135
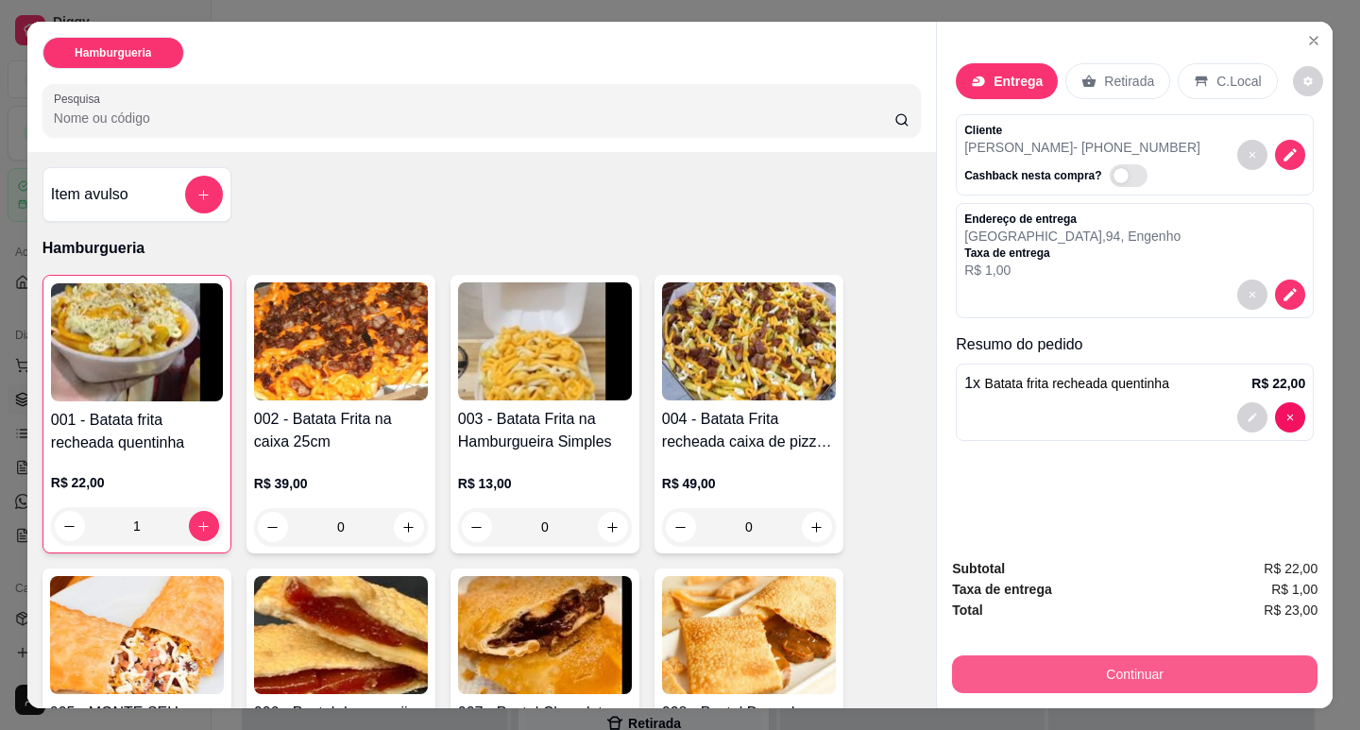
click at [1116, 656] on button "Continuar" at bounding box center [1135, 675] width 366 height 38
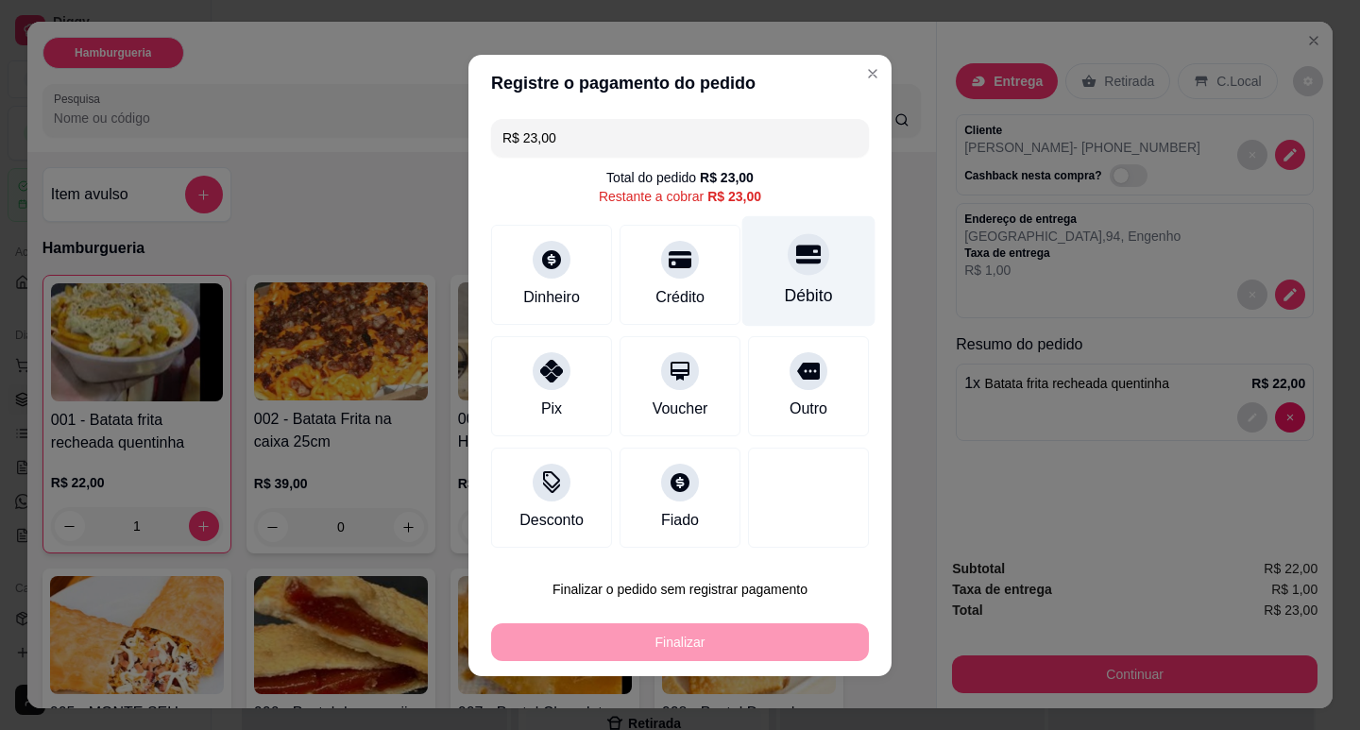
click at [771, 276] on div "Débito" at bounding box center [808, 270] width 133 height 111
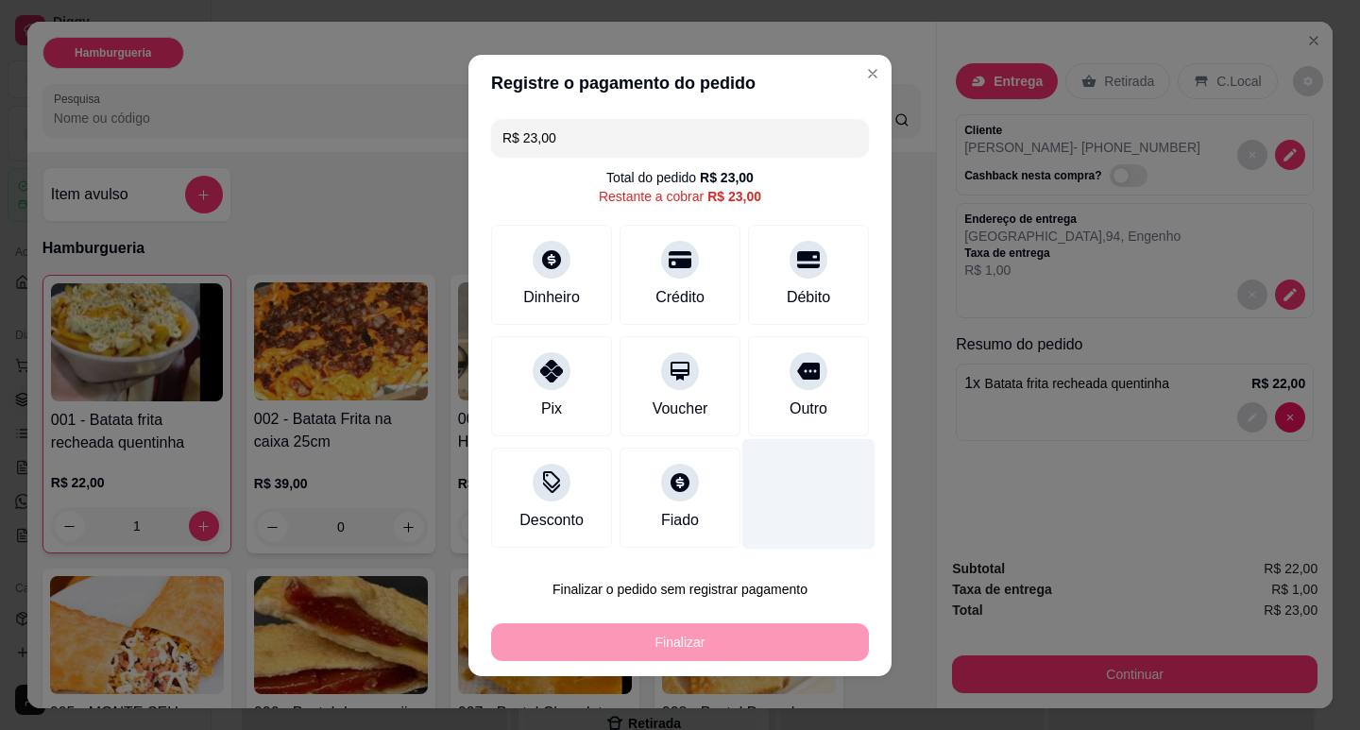
type input "R$ 0,00"
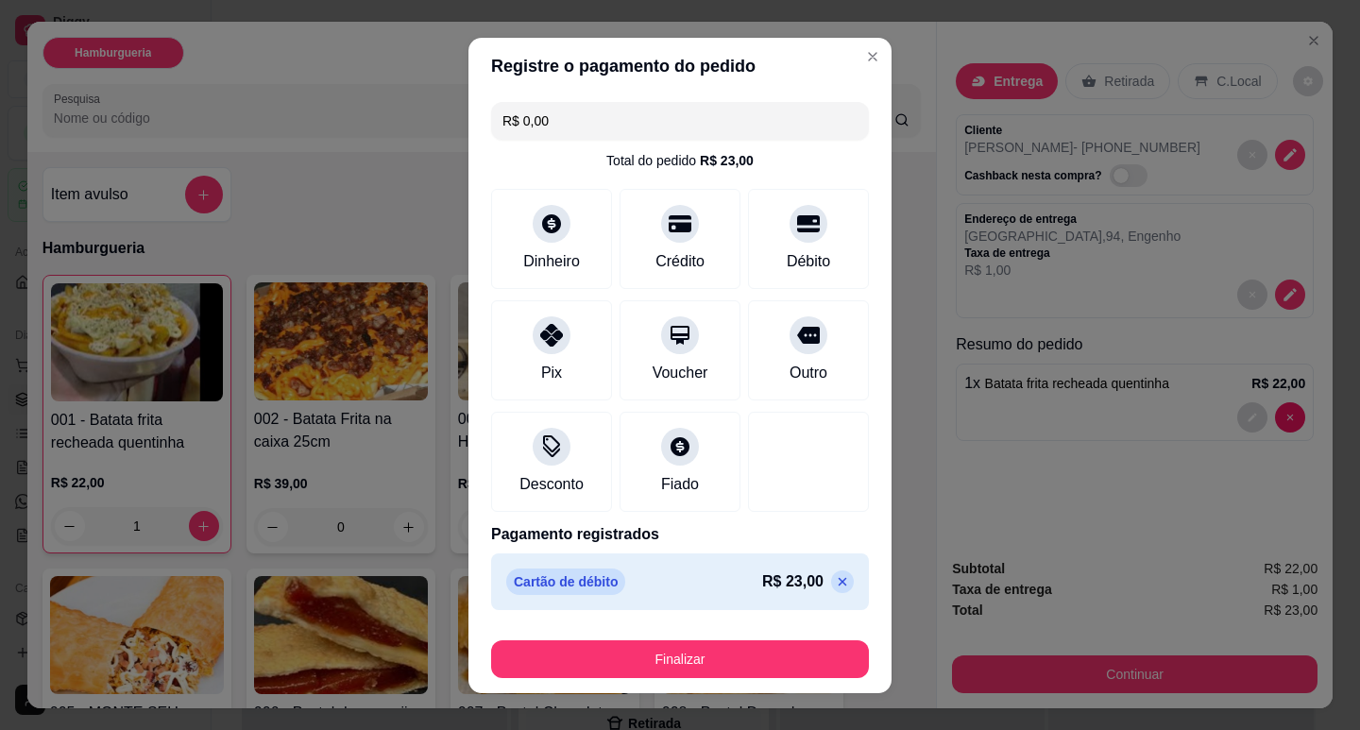
click at [724, 635] on div "Finalizar" at bounding box center [680, 655] width 378 height 45
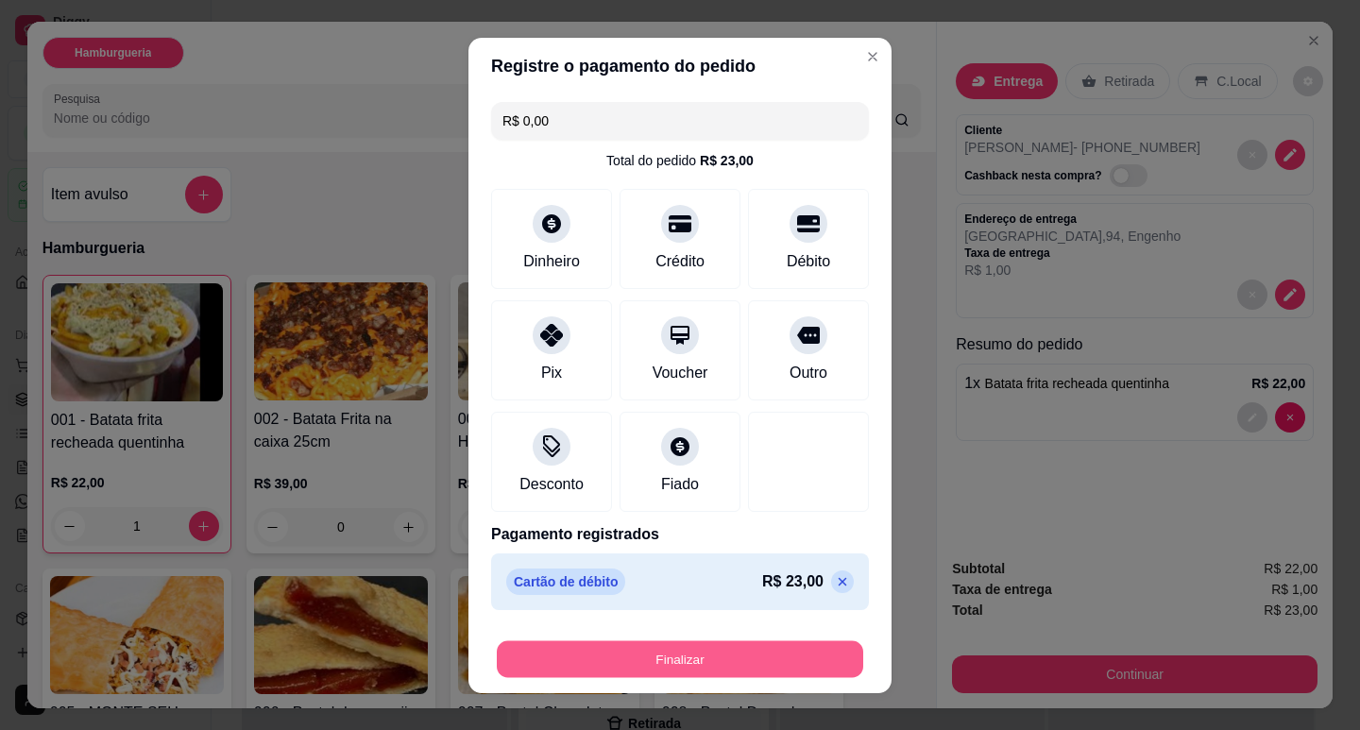
click at [725, 657] on button "Finalizar" at bounding box center [680, 658] width 366 height 37
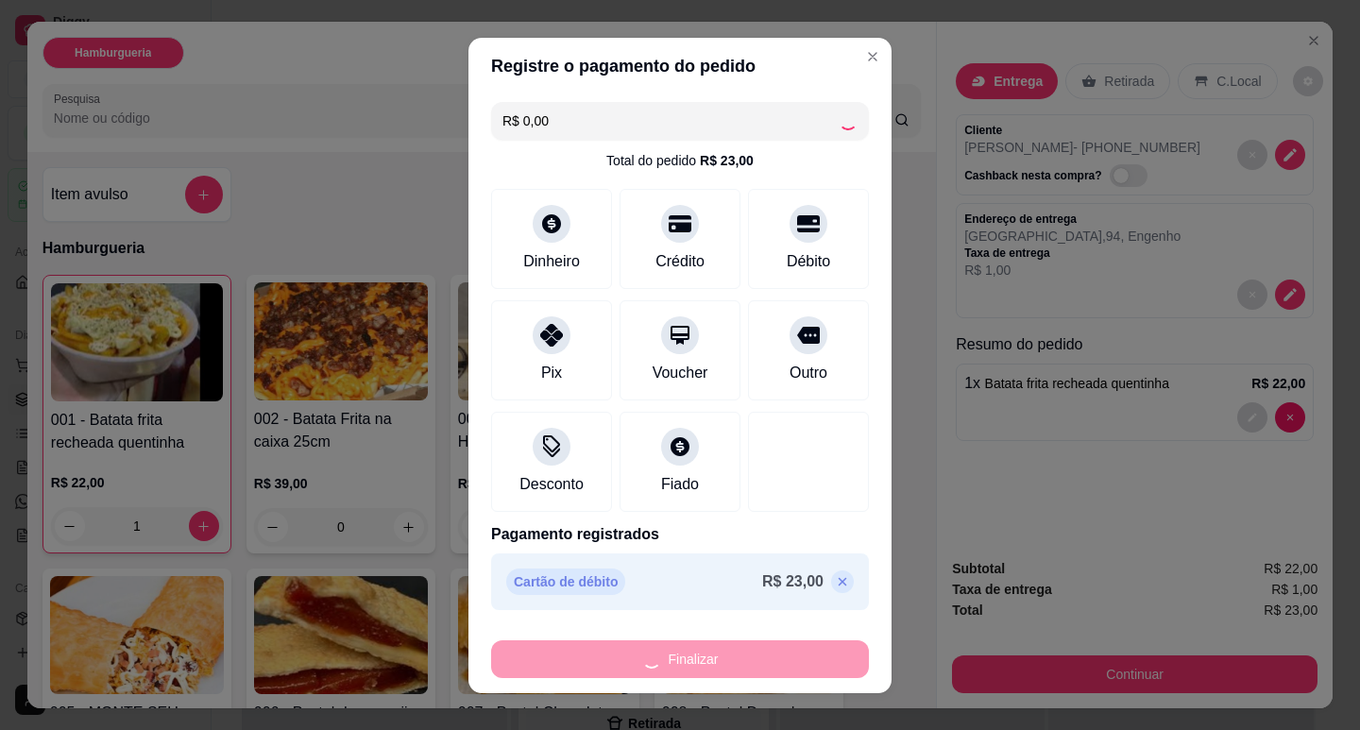
type input "0"
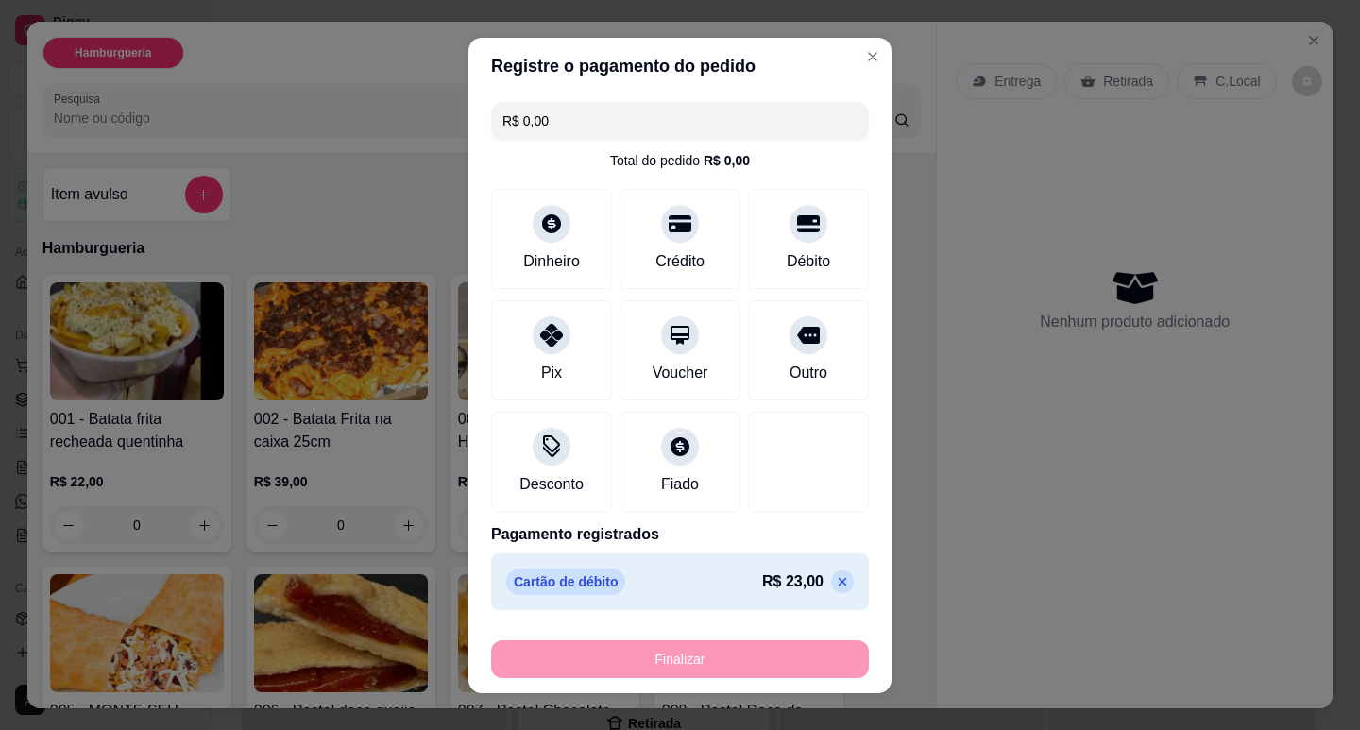
type input "-R$ 23,00"
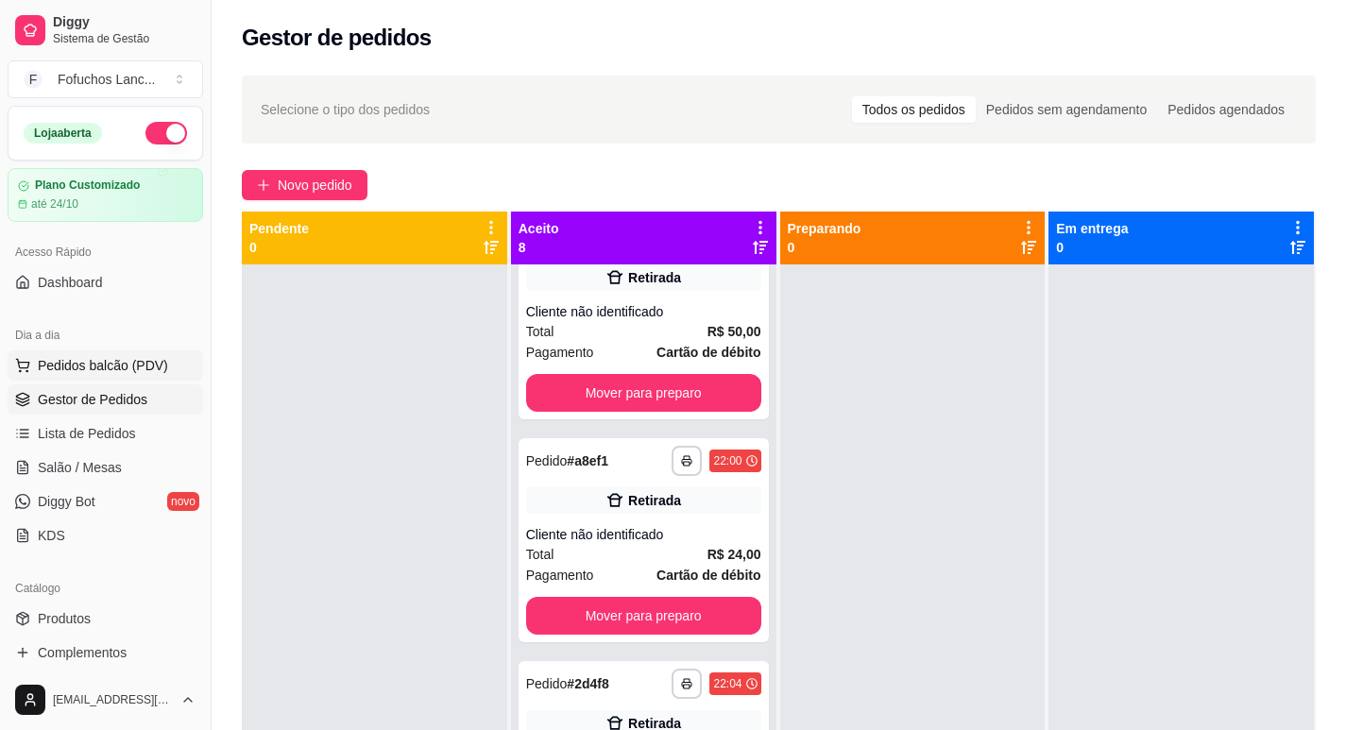
click at [119, 364] on span "Pedidos balcão (PDV)" at bounding box center [103, 365] width 130 height 19
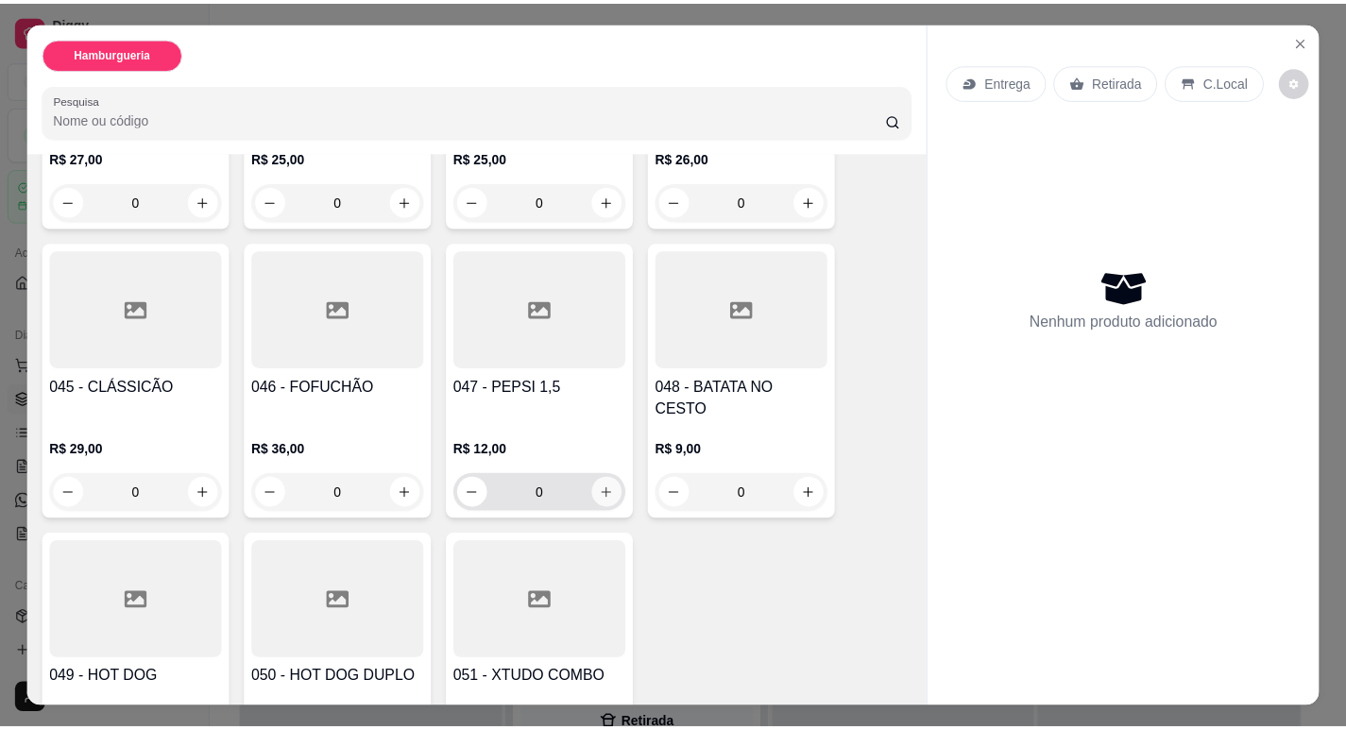
scroll to position [3179, 0]
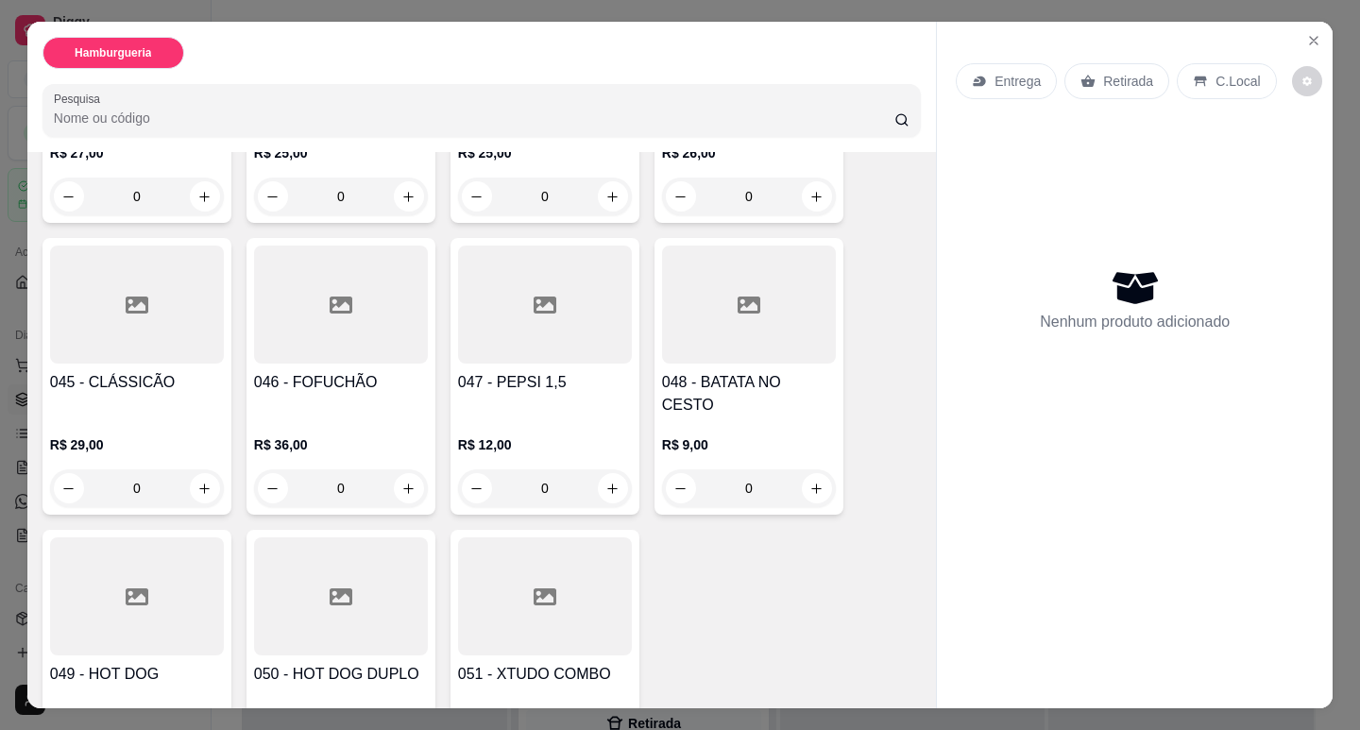
type input "1"
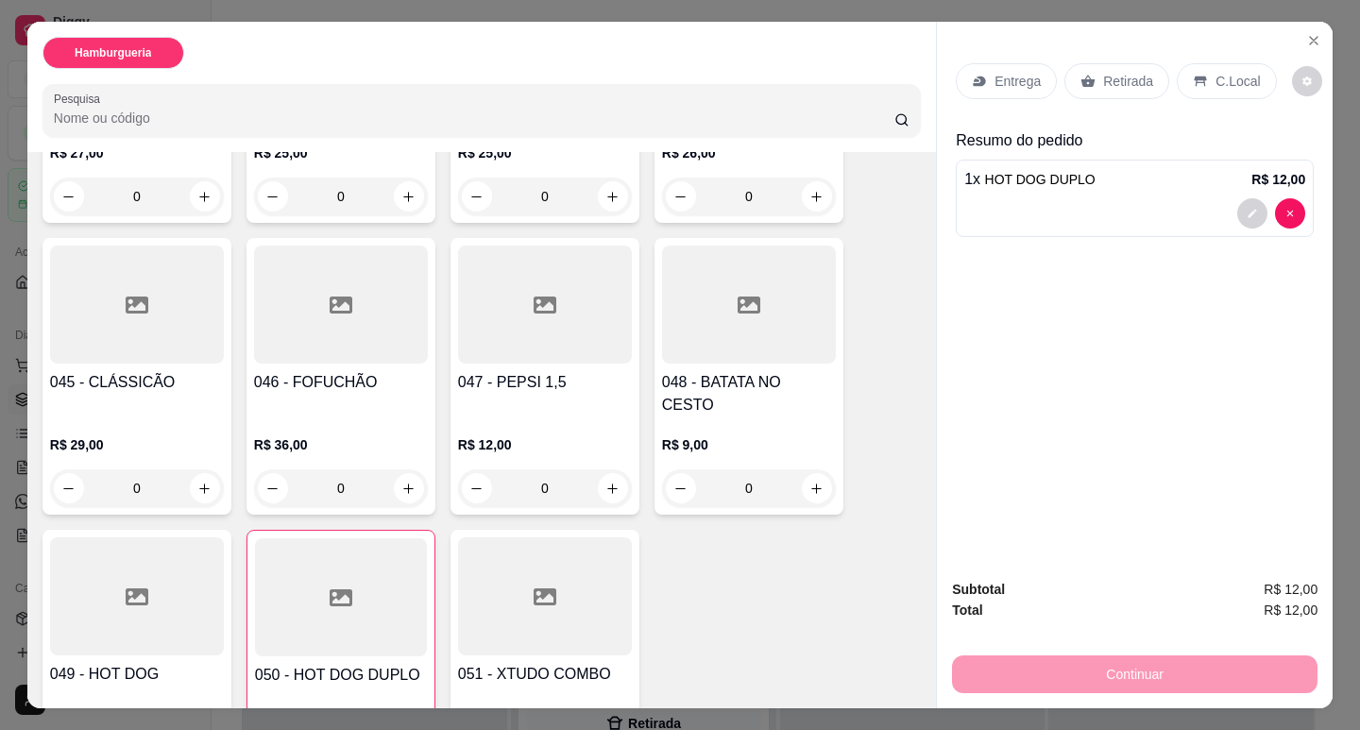
click at [995, 81] on p "Entrega" at bounding box center [1018, 81] width 46 height 19
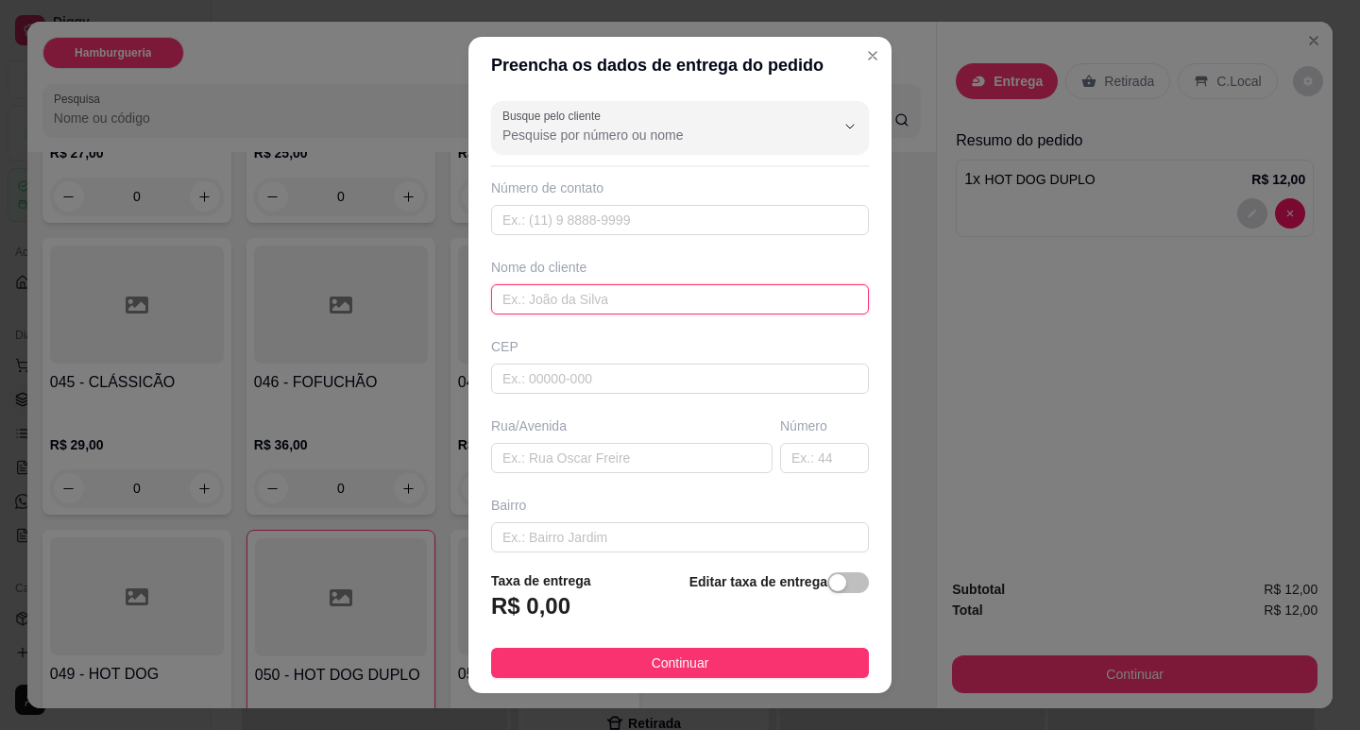
click at [596, 296] on input "text" at bounding box center [680, 299] width 378 height 30
paste input "ivania"
type input "ivania"
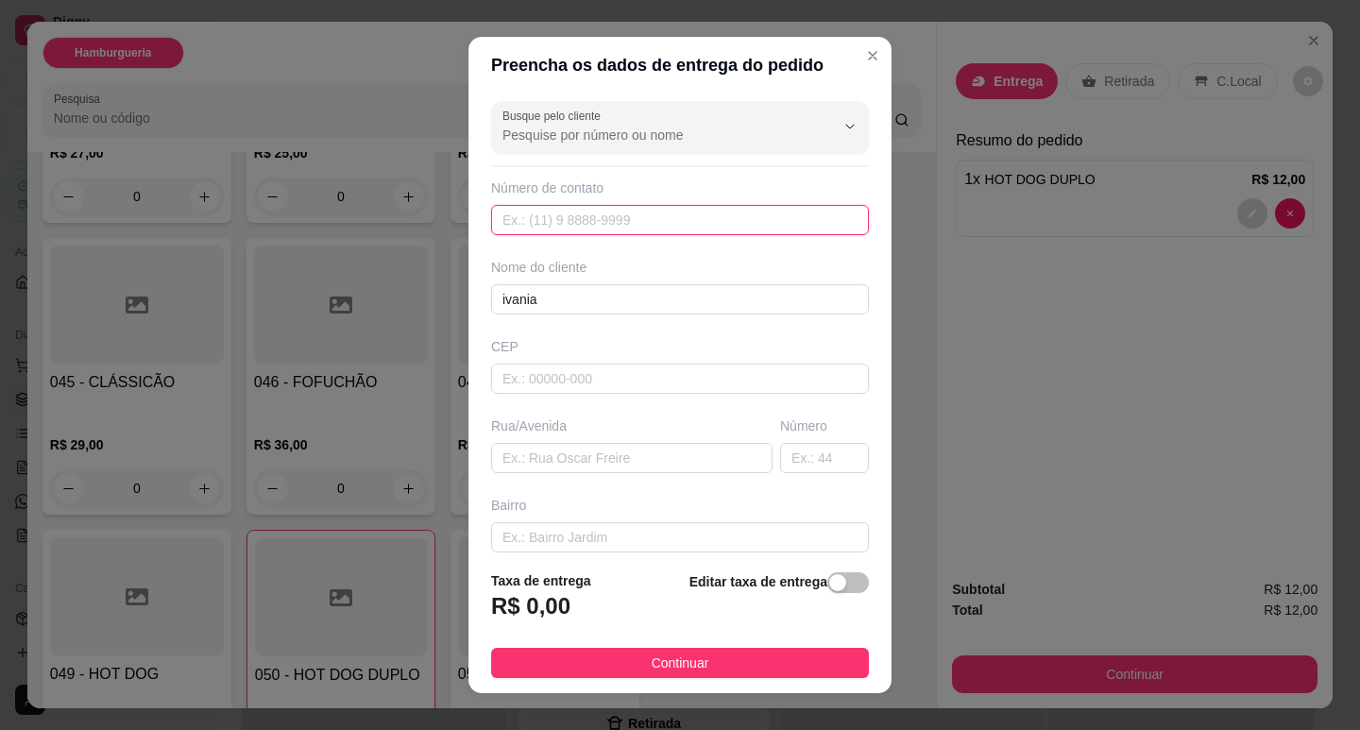
click at [564, 222] on input "text" at bounding box center [680, 220] width 378 height 30
paste input "[PHONE_NUMBER]"
type input "[PHONE_NUMBER]"
click at [588, 388] on input "text" at bounding box center [680, 379] width 378 height 30
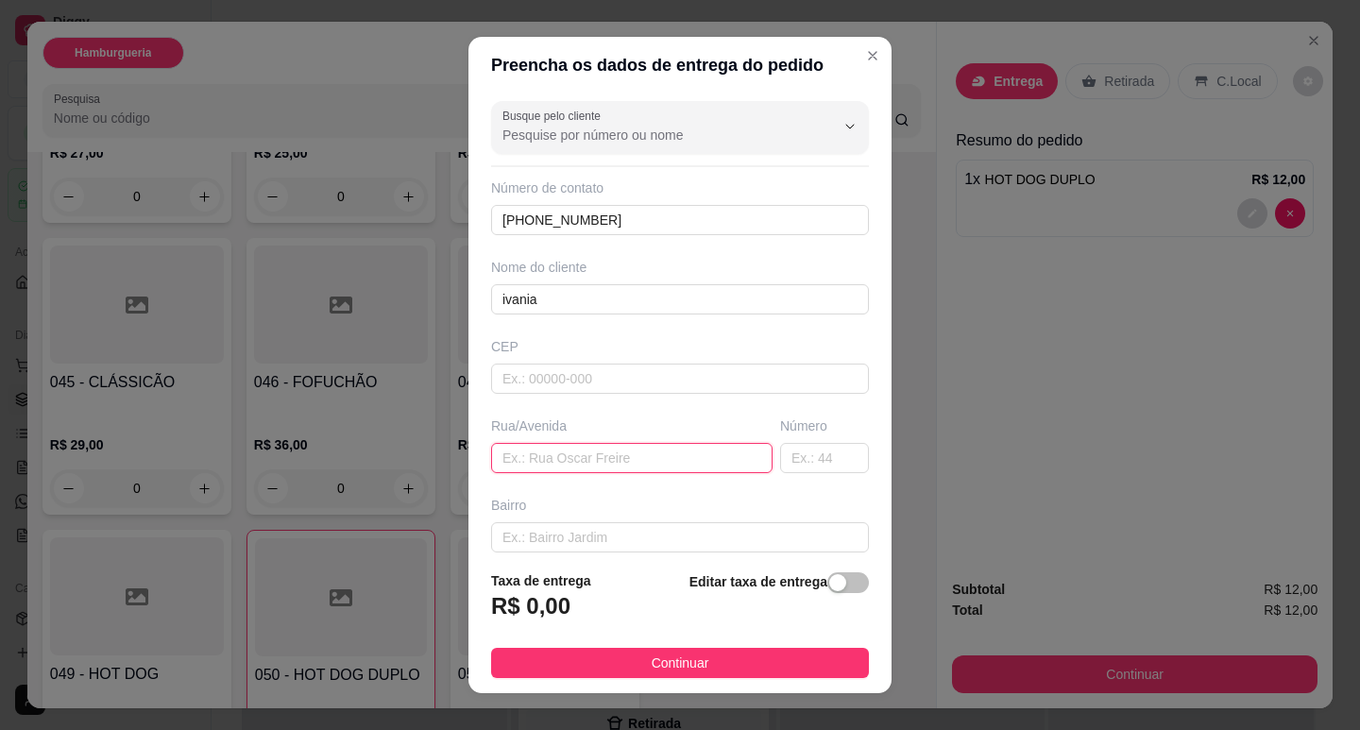
click at [604, 448] on input "text" at bounding box center [631, 458] width 281 height 30
type input "[GEOGRAPHIC_DATA]"
click at [782, 464] on input "text" at bounding box center [824, 458] width 89 height 30
type input "276"
click at [840, 593] on span "button" at bounding box center [848, 582] width 42 height 21
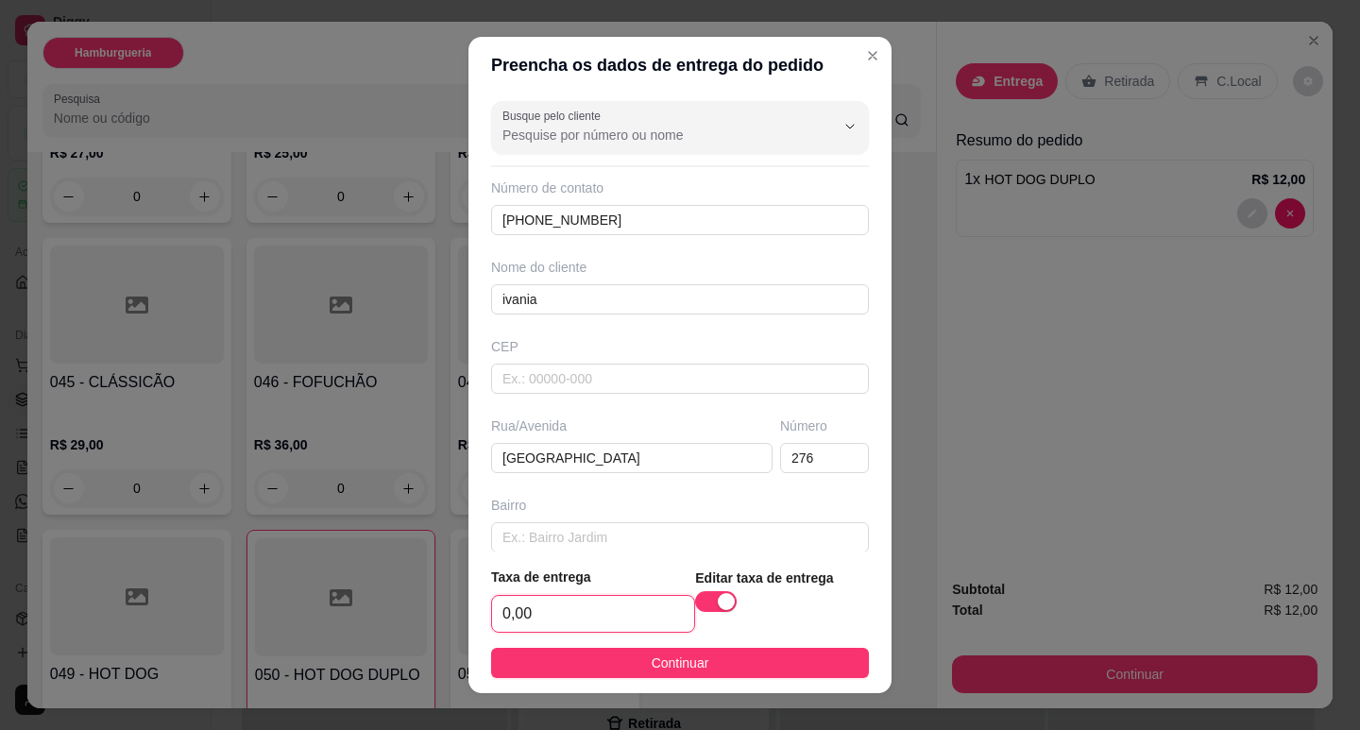
click at [619, 604] on input "0,00" at bounding box center [593, 614] width 202 height 36
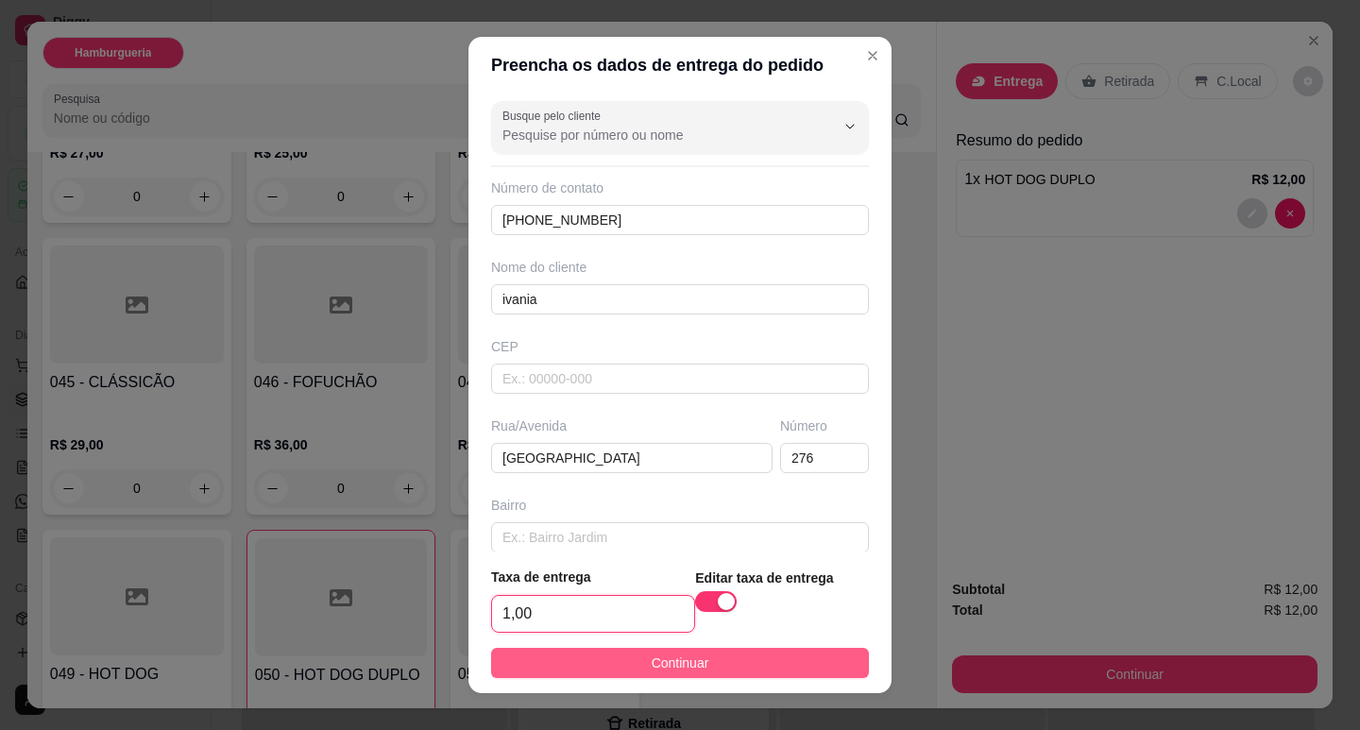
type input "1,00"
click at [714, 666] on button "Continuar" at bounding box center [680, 663] width 378 height 30
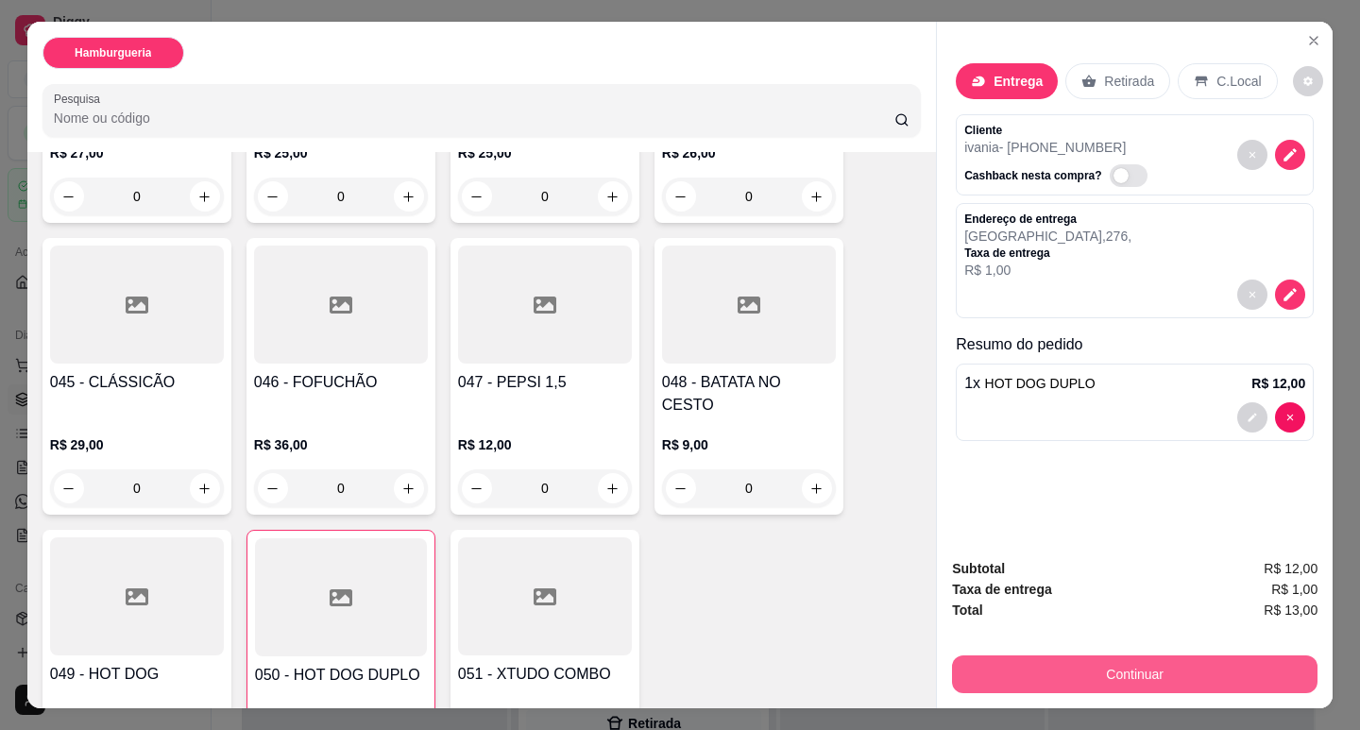
click at [1112, 679] on button "Continuar" at bounding box center [1135, 675] width 366 height 38
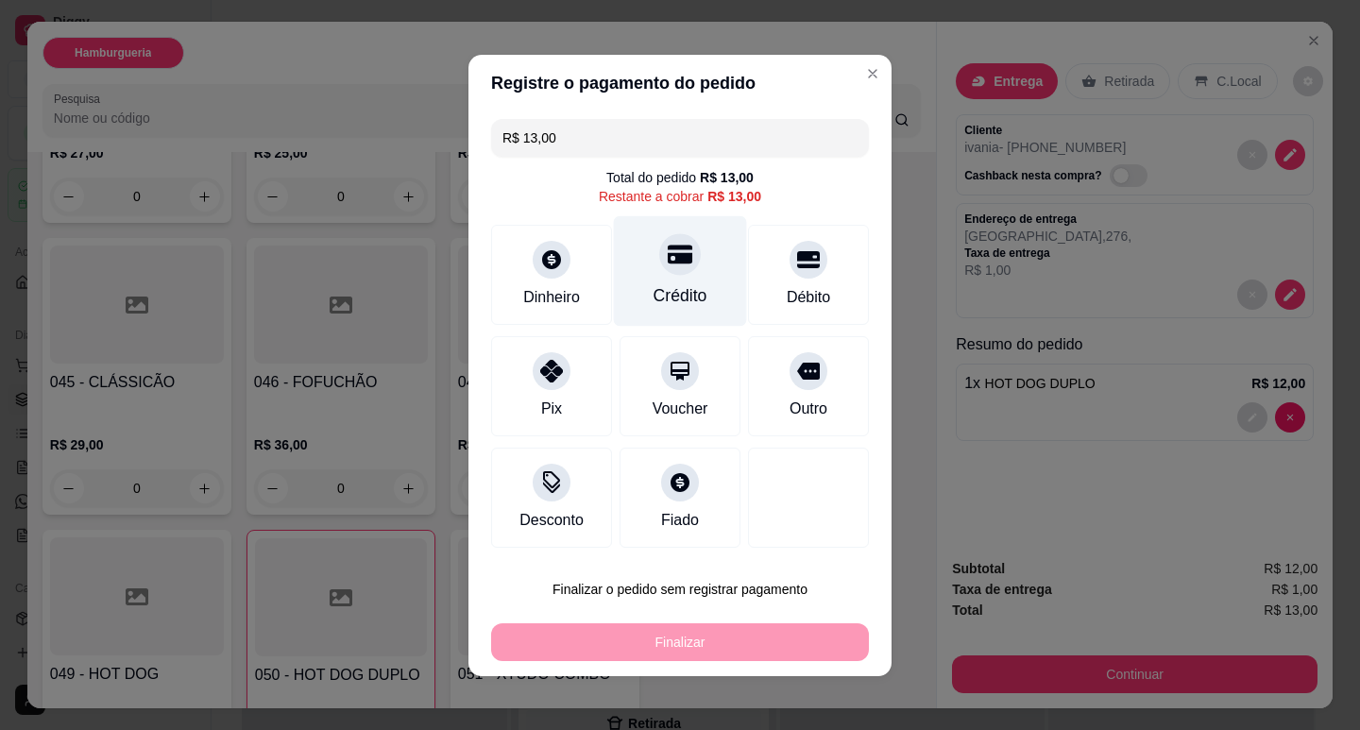
click at [674, 290] on div "Crédito" at bounding box center [681, 295] width 54 height 25
type input "R$ 0,00"
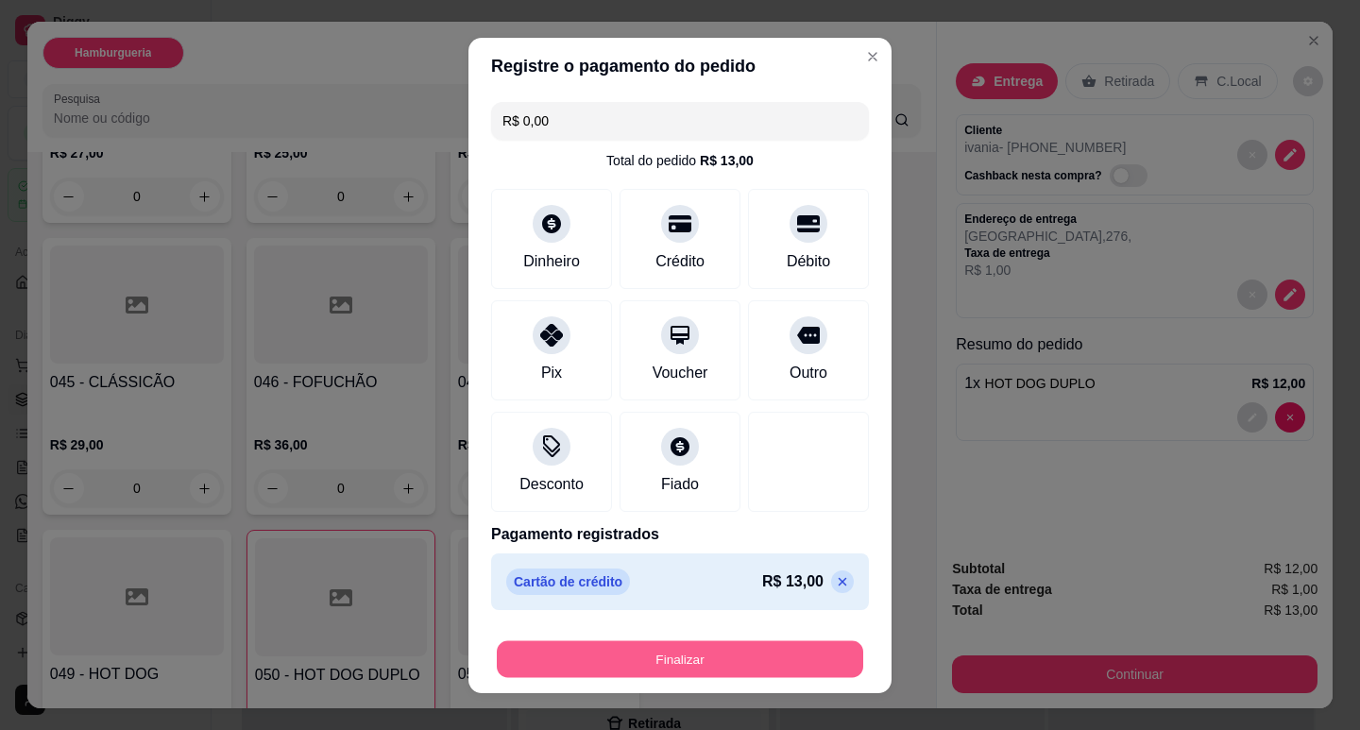
click at [715, 655] on button "Finalizar" at bounding box center [680, 658] width 366 height 37
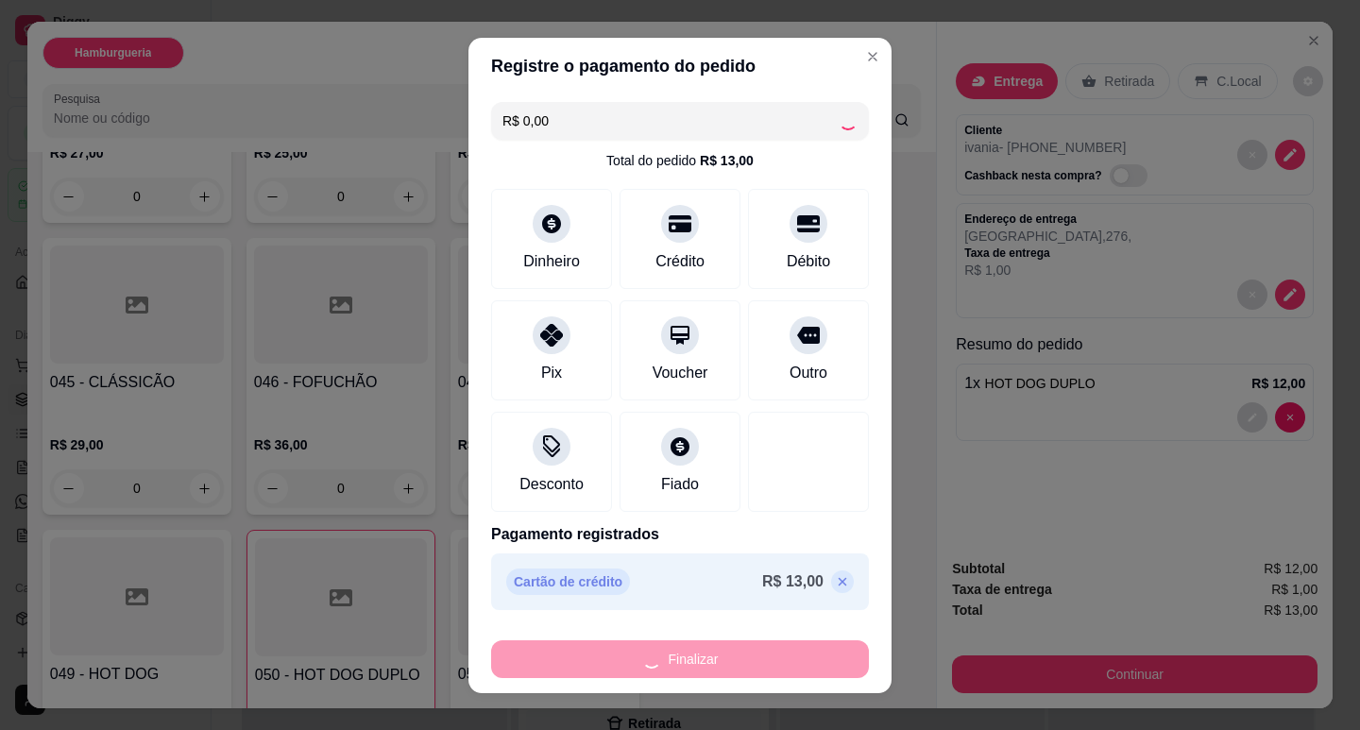
type input "0"
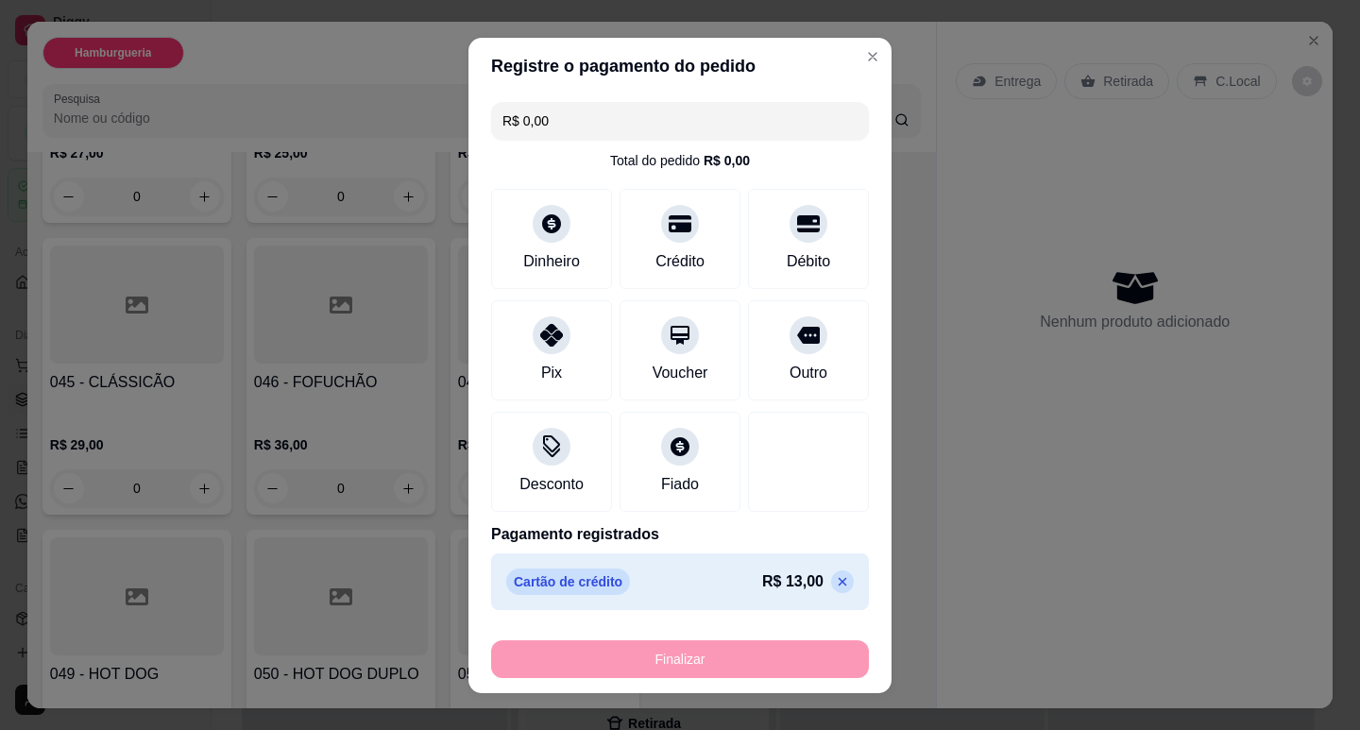
type input "-R$ 13,00"
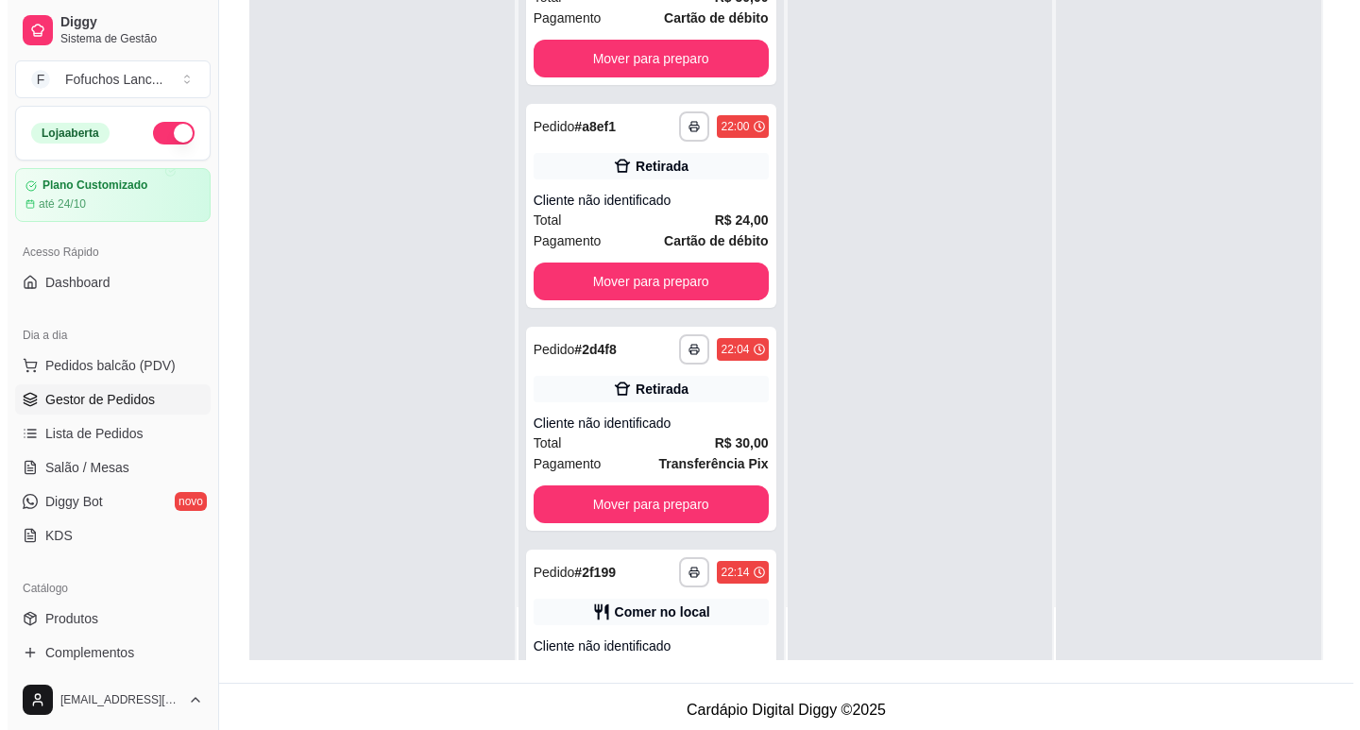
scroll to position [288, 0]
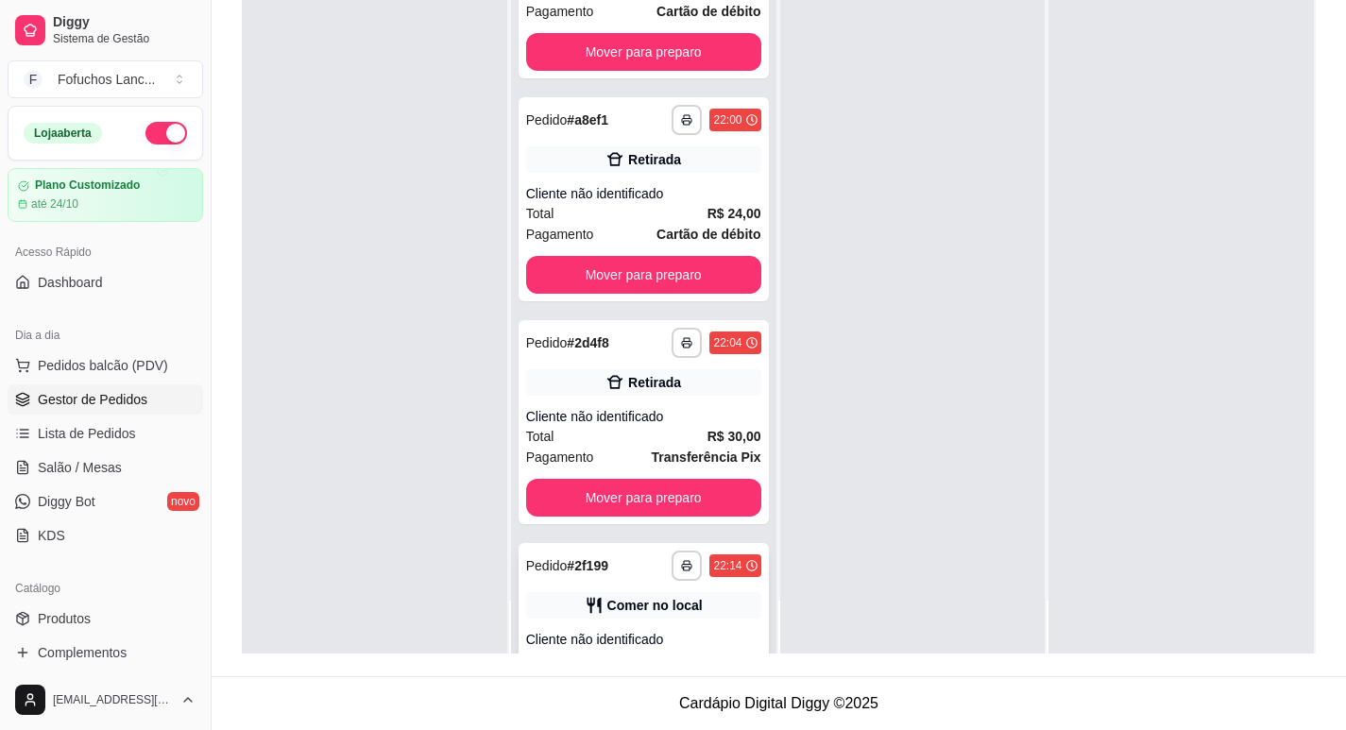
click at [720, 609] on div "Comer no local" at bounding box center [643, 605] width 235 height 26
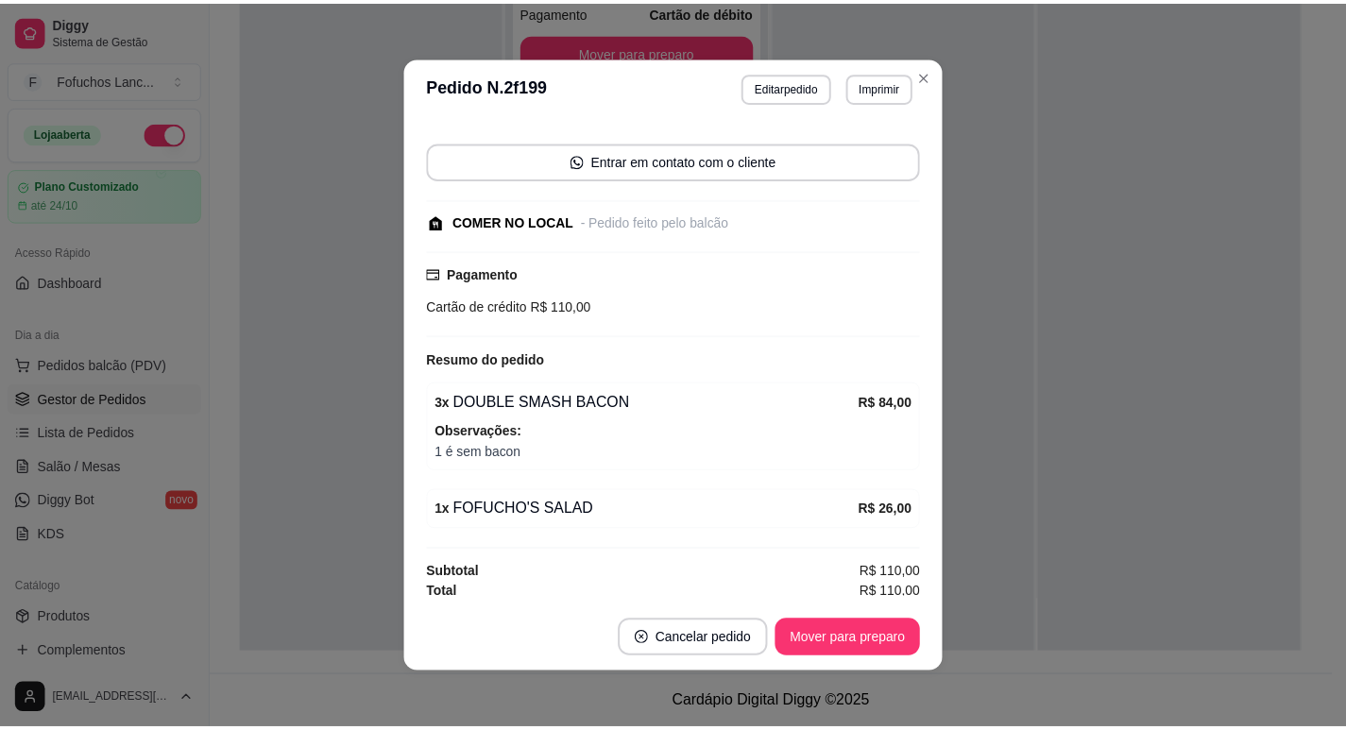
scroll to position [123, 0]
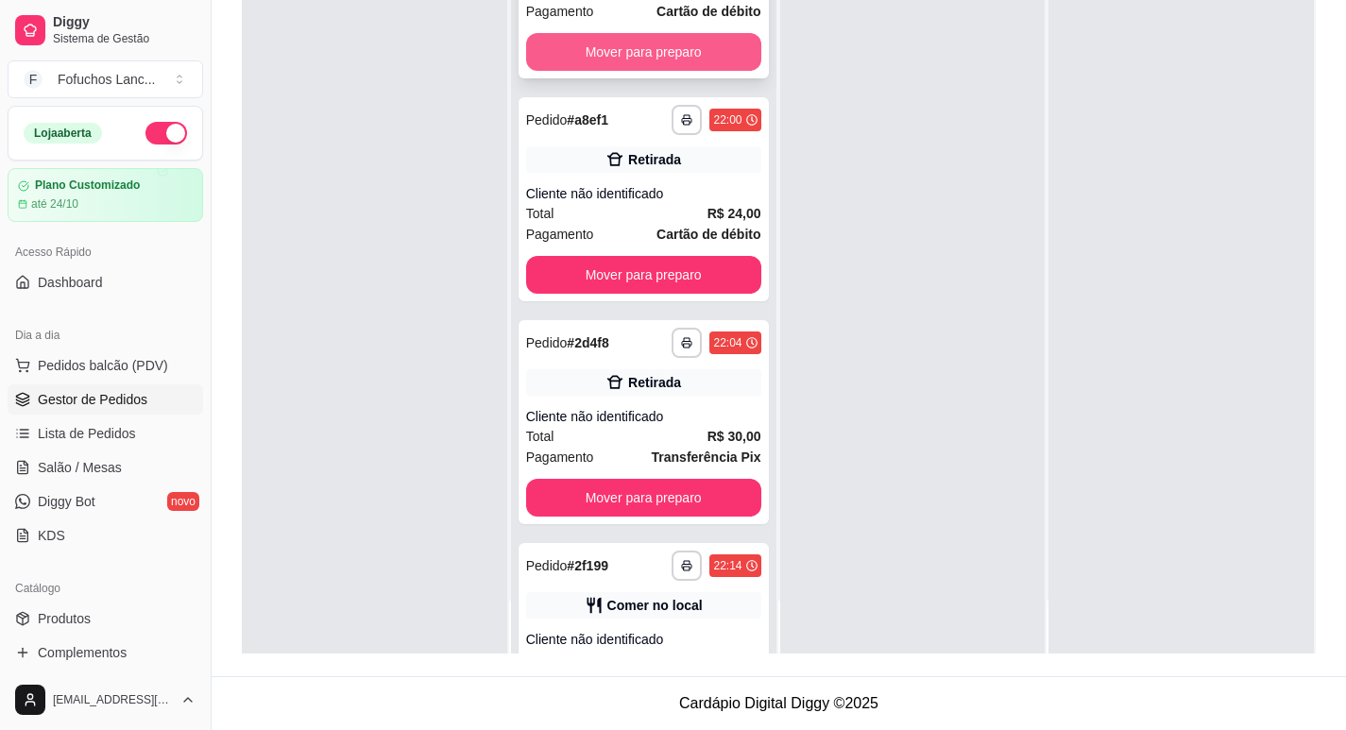
click at [645, 68] on button "Mover para preparo" at bounding box center [643, 52] width 235 height 38
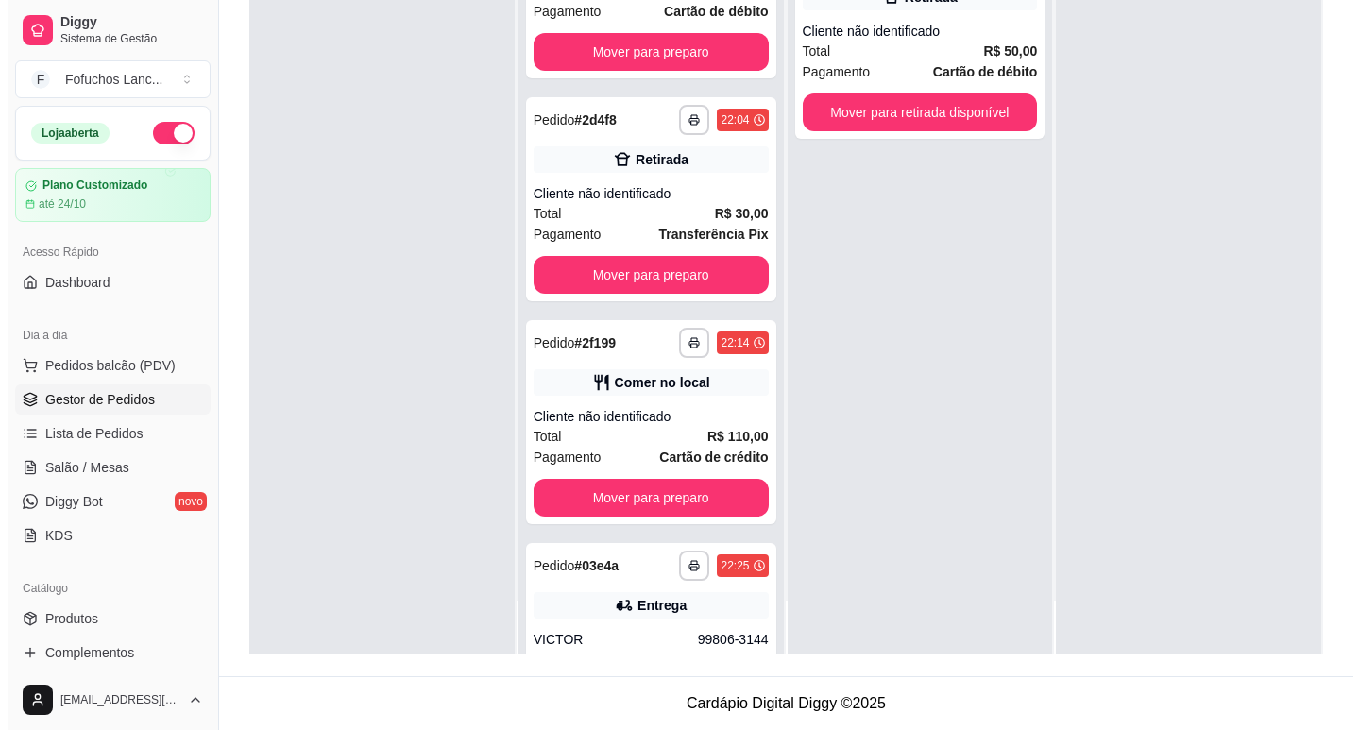
scroll to position [60, 0]
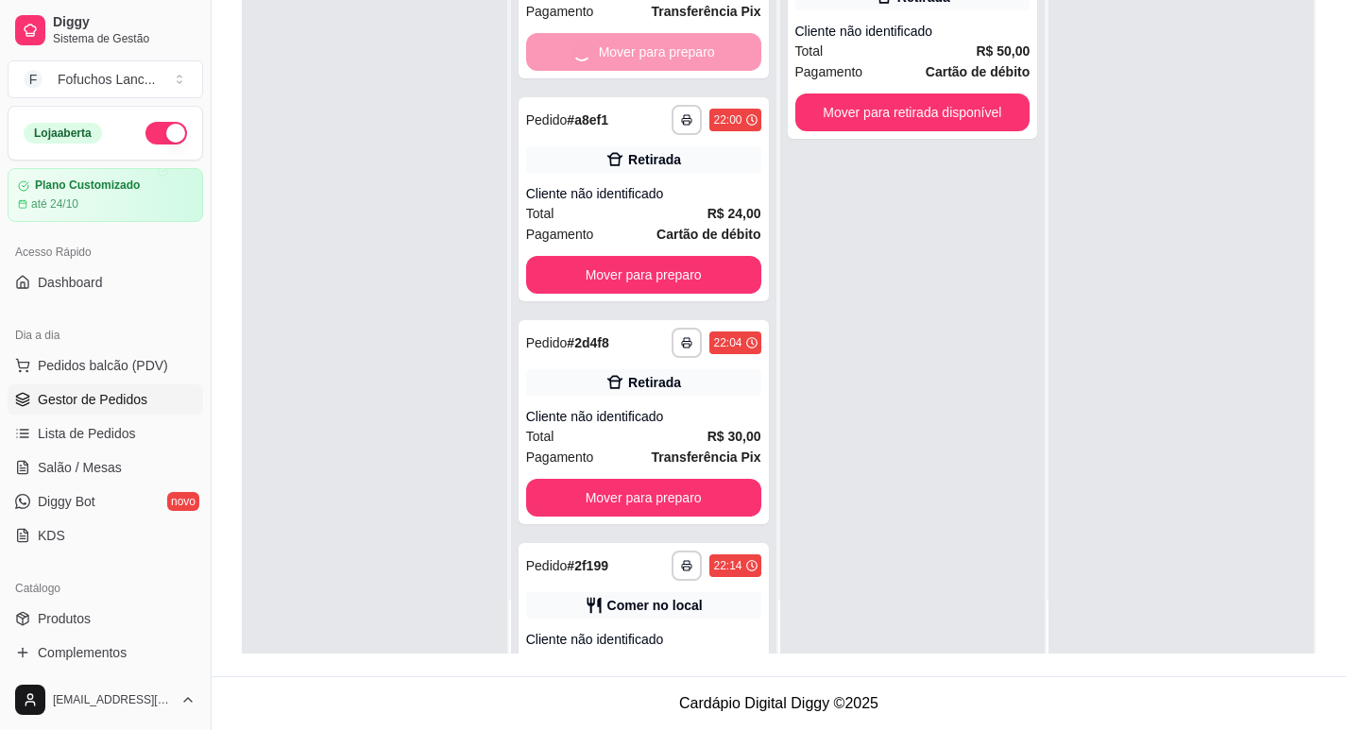
click at [656, 227] on strong "Cartão de débito" at bounding box center [708, 234] width 104 height 15
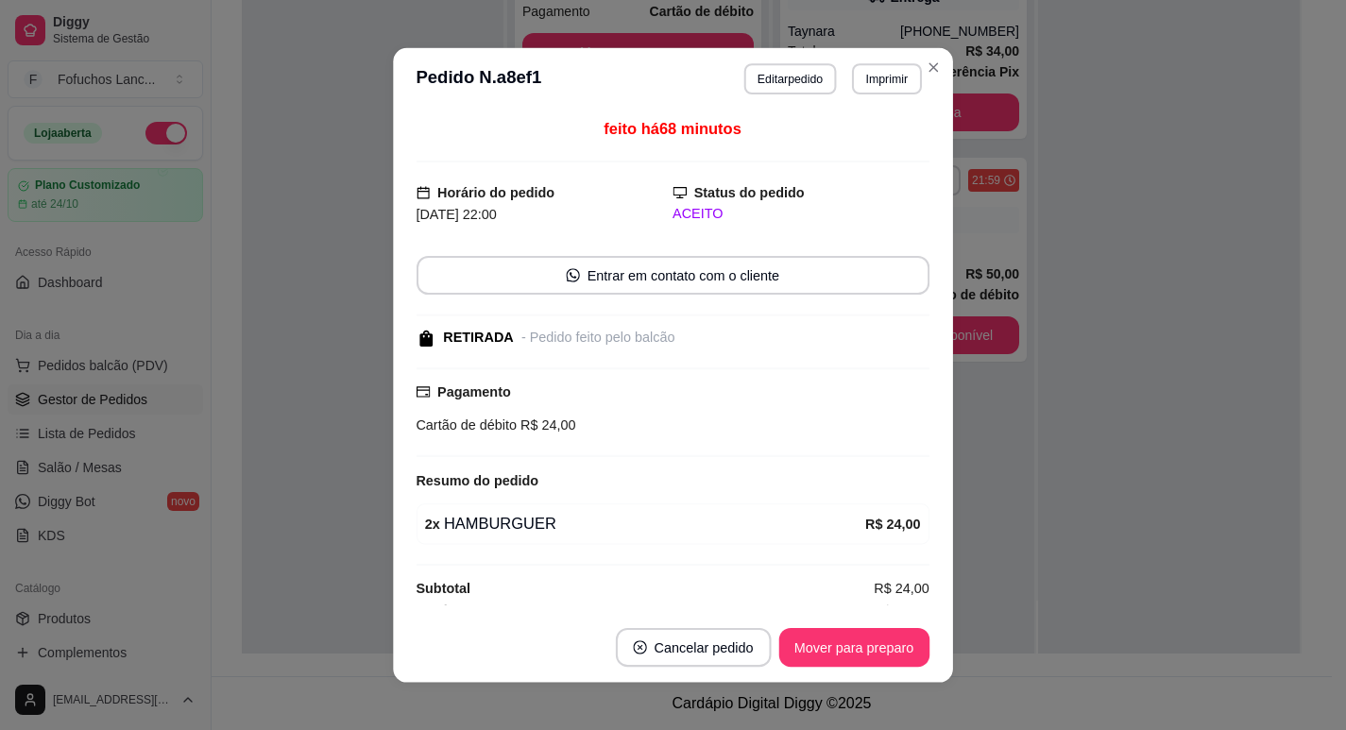
scroll to position [0, 0]
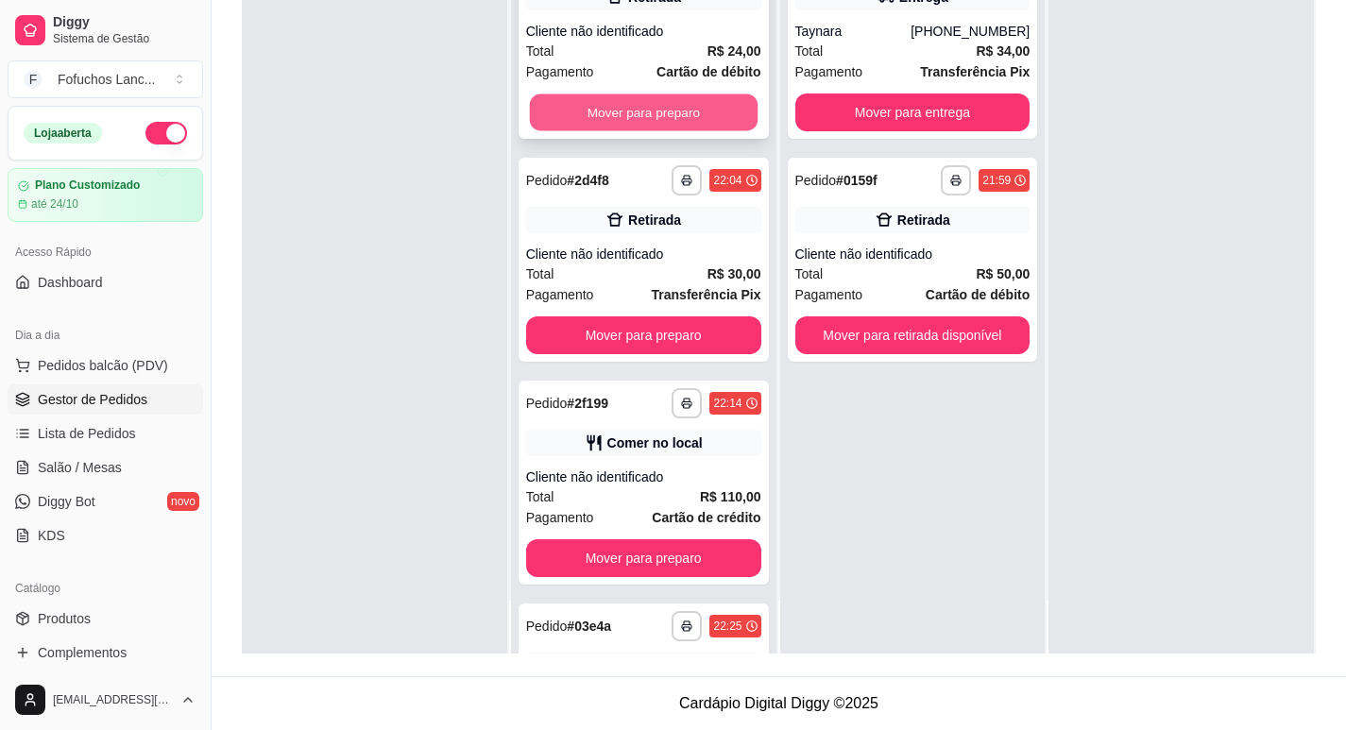
click at [689, 114] on button "Mover para preparo" at bounding box center [643, 112] width 228 height 37
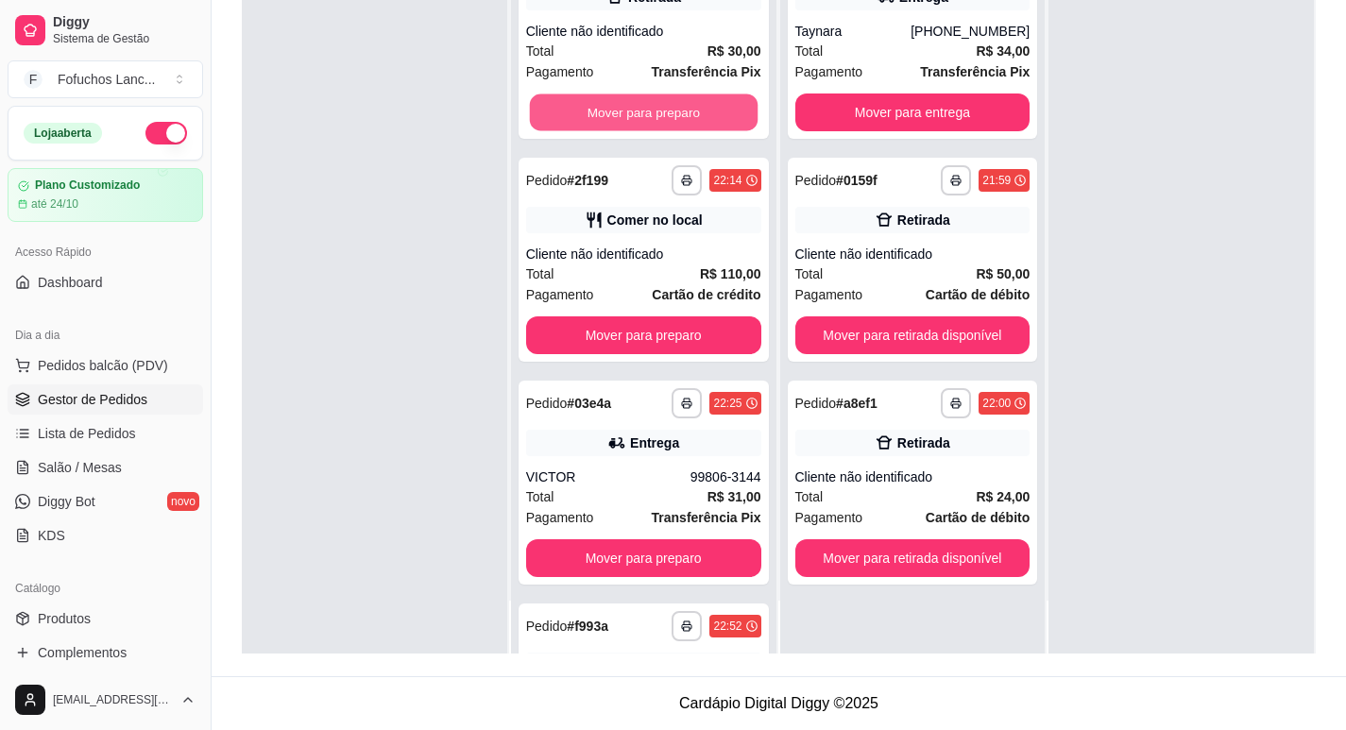
click at [689, 114] on button "Mover para preparo" at bounding box center [643, 112] width 228 height 37
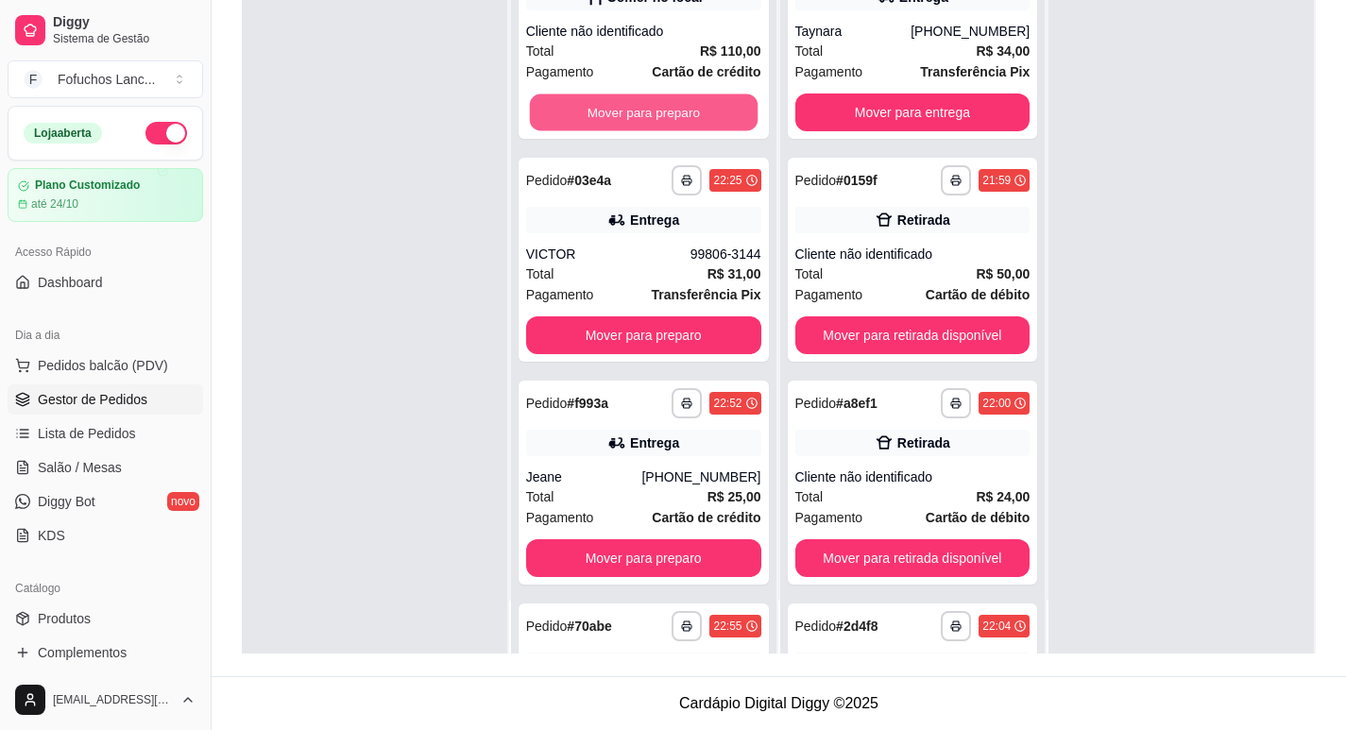
click at [689, 114] on button "Mover para preparo" at bounding box center [643, 112] width 228 height 37
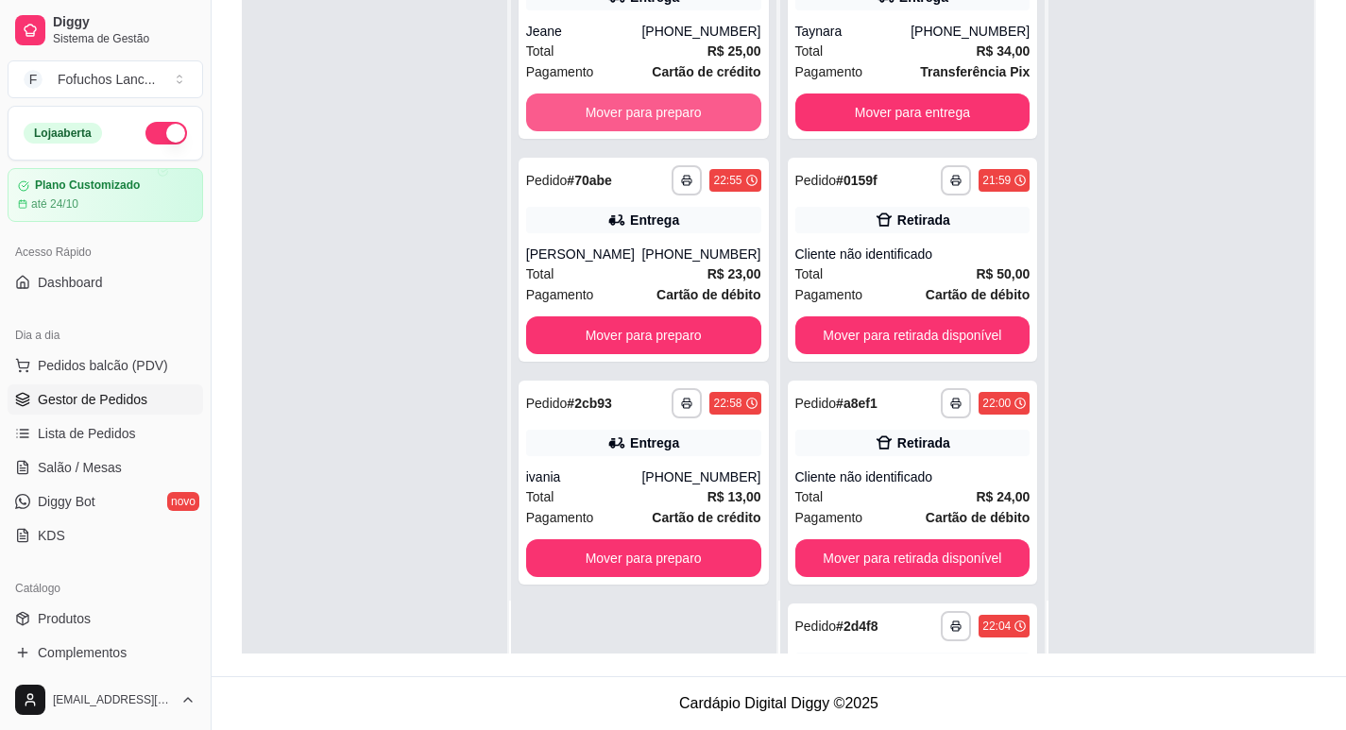
click at [689, 114] on button "Mover para preparo" at bounding box center [643, 113] width 235 height 38
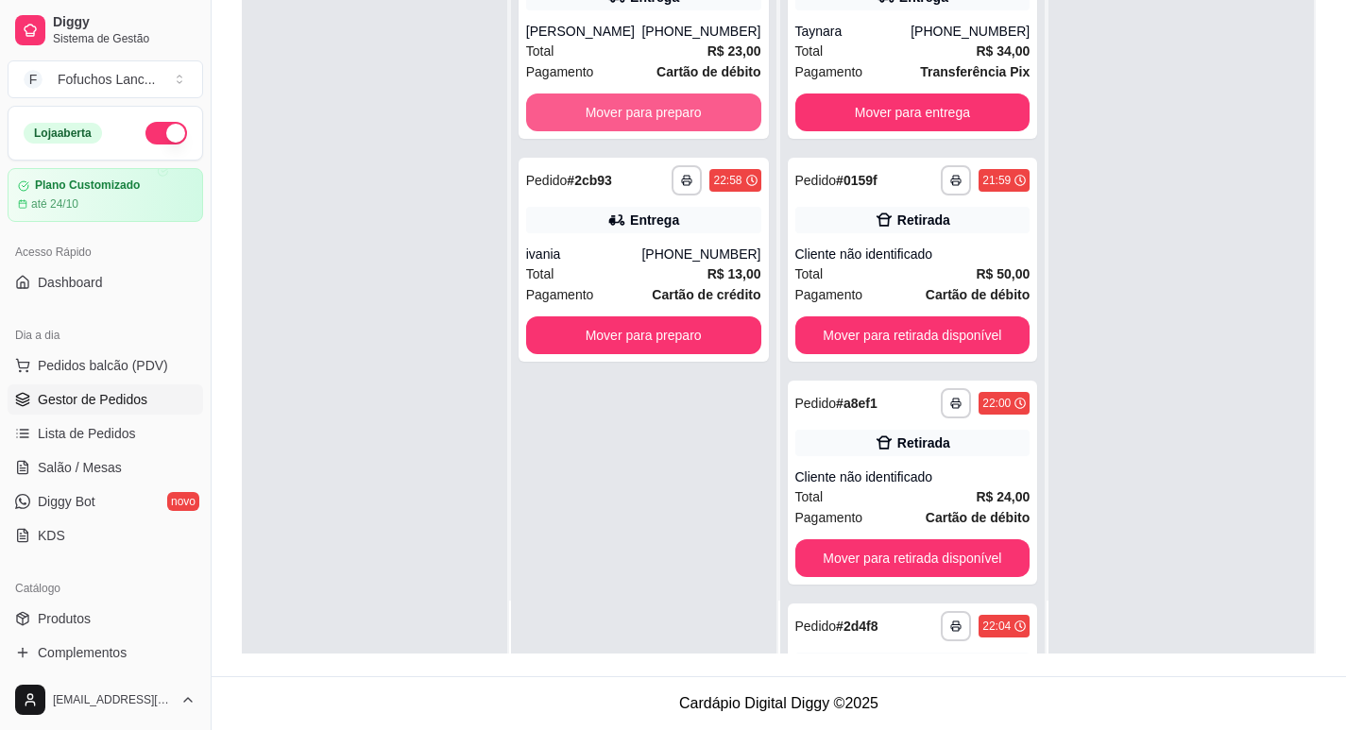
click at [689, 114] on button "Mover para preparo" at bounding box center [643, 113] width 235 height 38
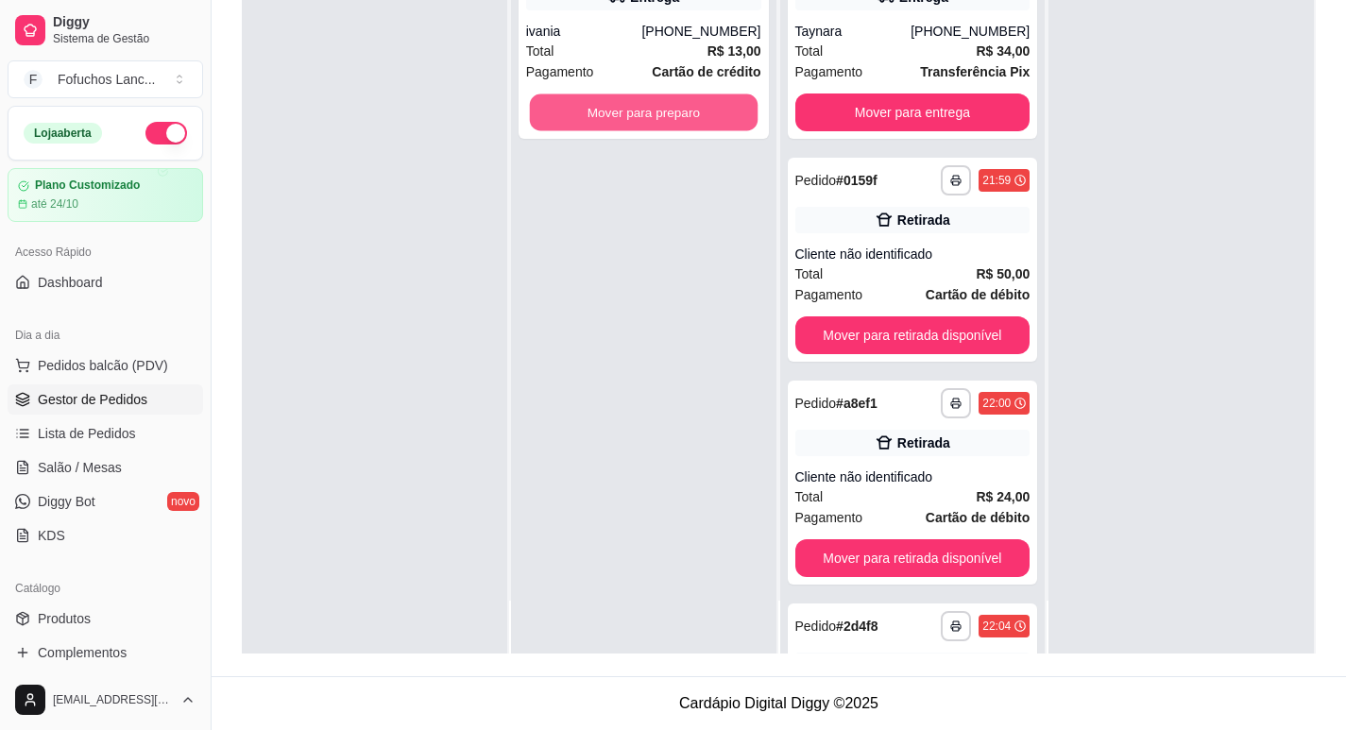
click at [689, 114] on button "Mover para preparo" at bounding box center [643, 112] width 228 height 37
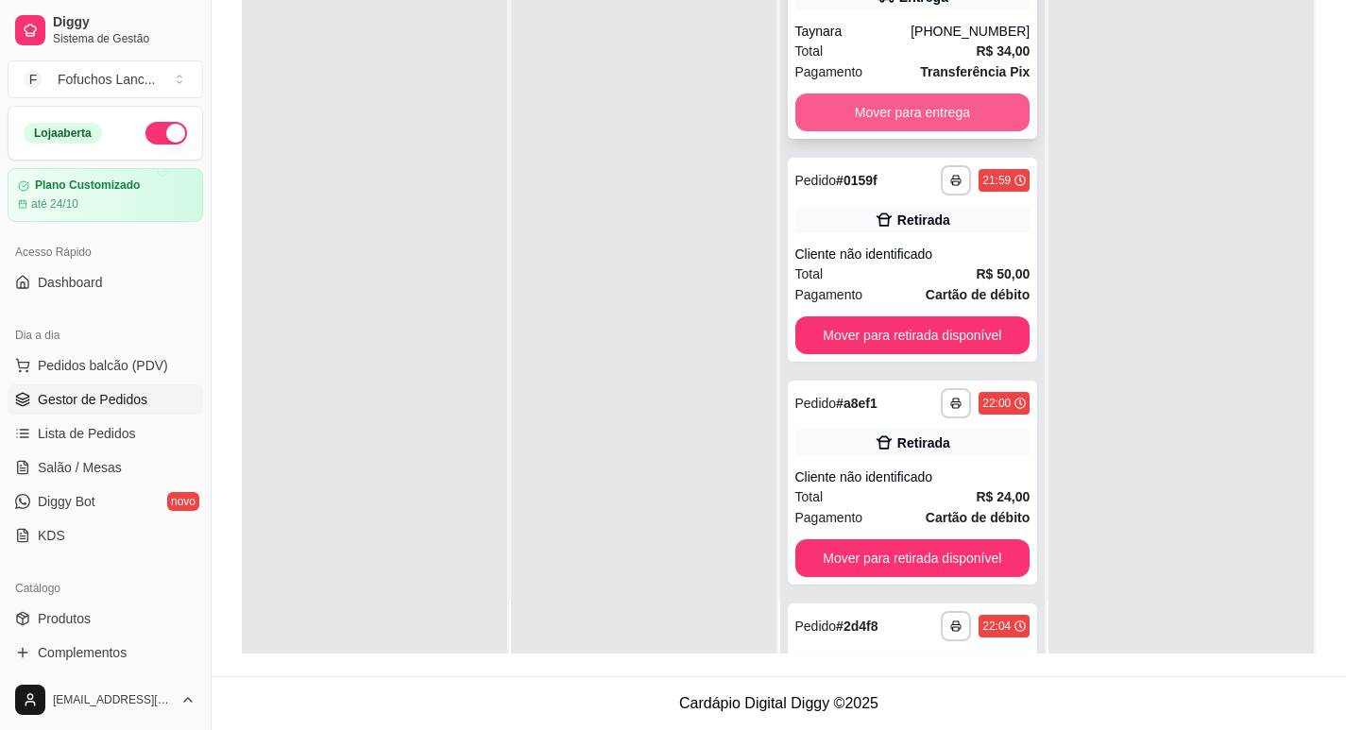
click at [878, 111] on button "Mover para entrega" at bounding box center [912, 113] width 235 height 38
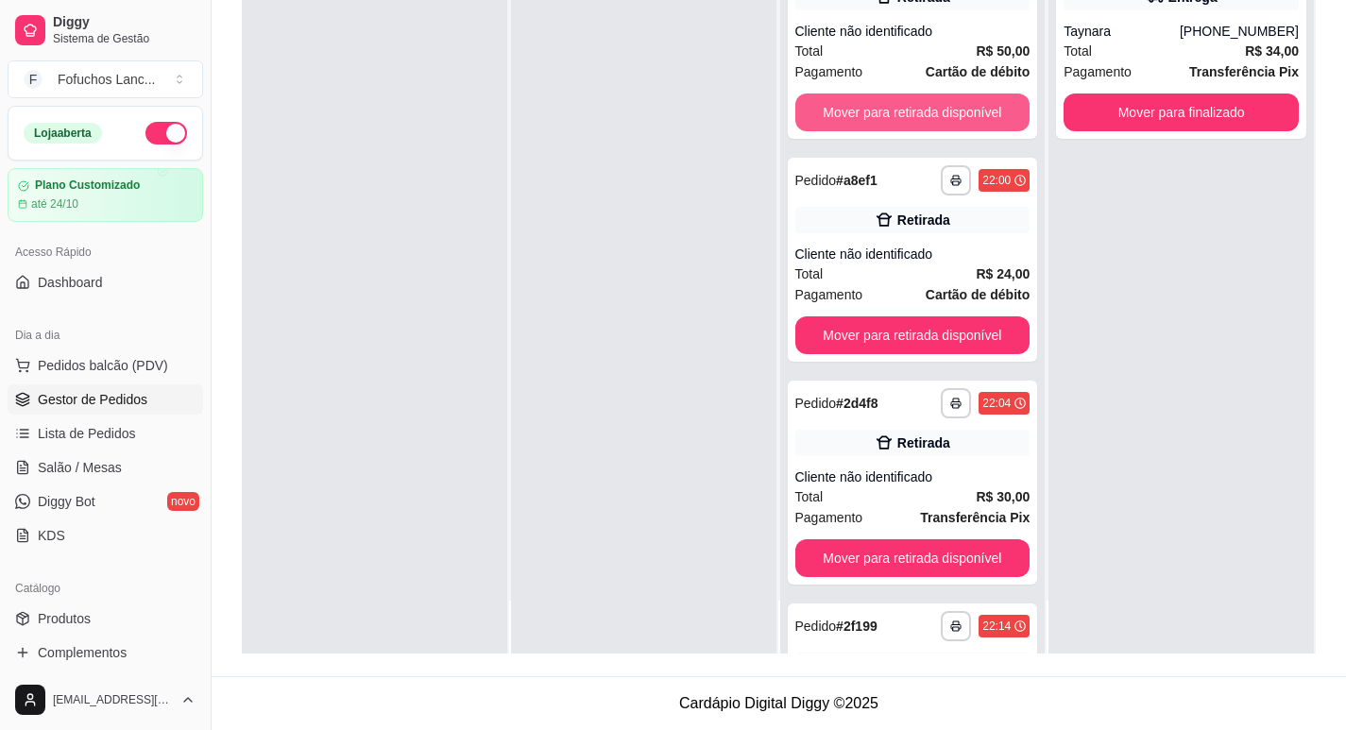
click at [878, 111] on button "Mover para retirada disponível" at bounding box center [912, 113] width 235 height 38
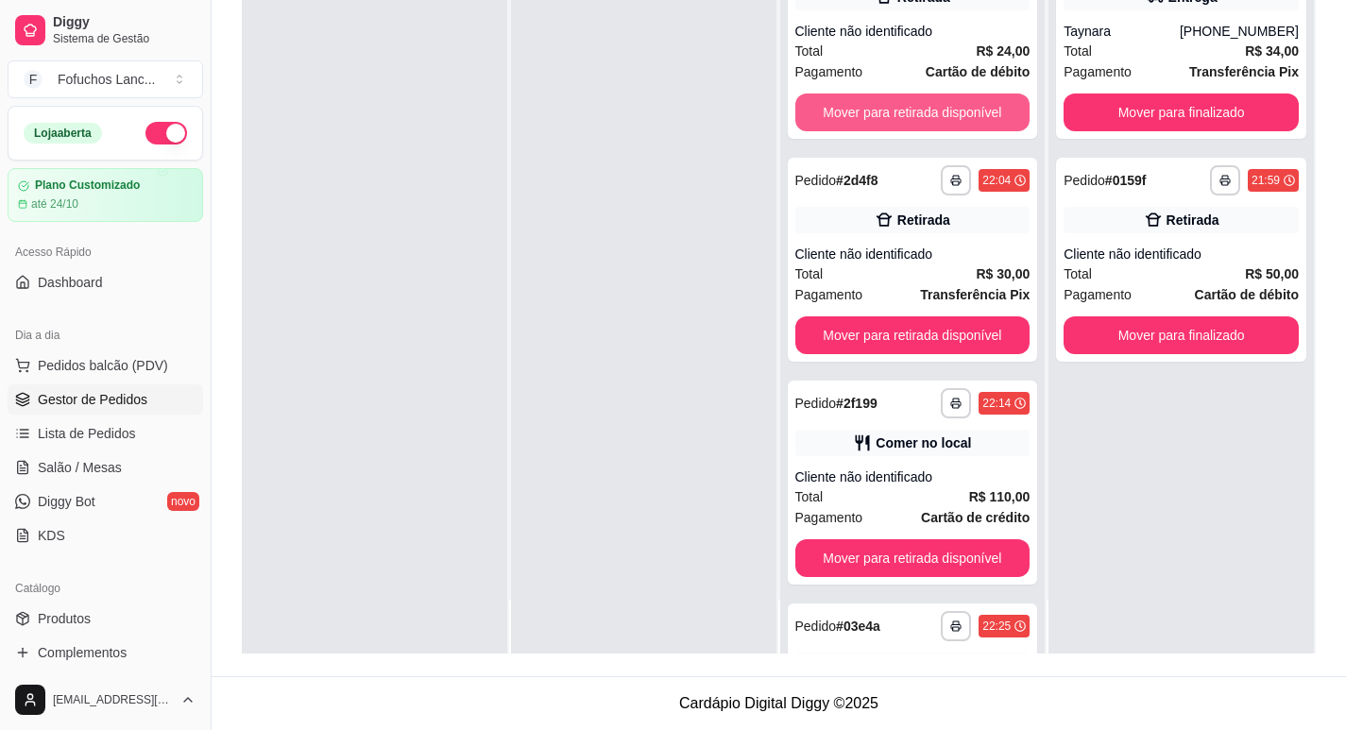
click at [878, 111] on button "Mover para retirada disponível" at bounding box center [912, 113] width 235 height 38
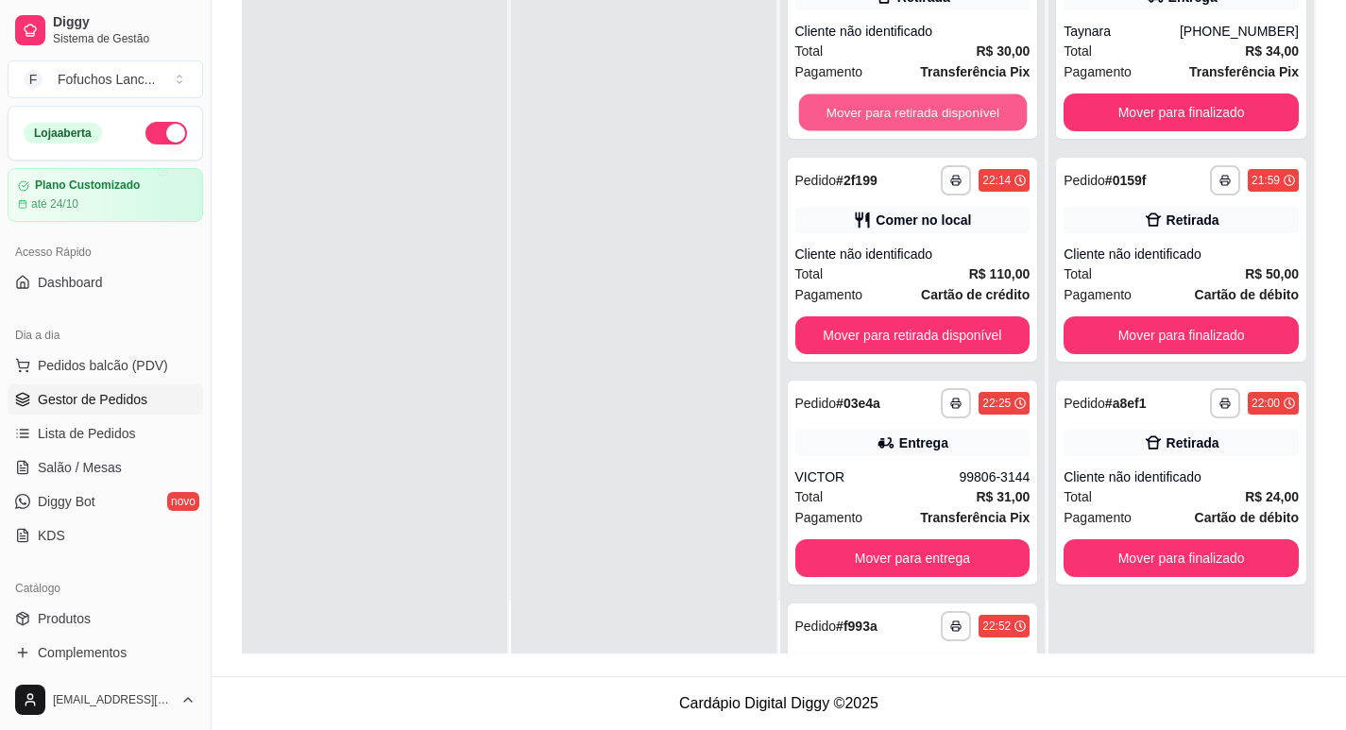
click at [878, 111] on button "Mover para retirada disponível" at bounding box center [912, 112] width 228 height 37
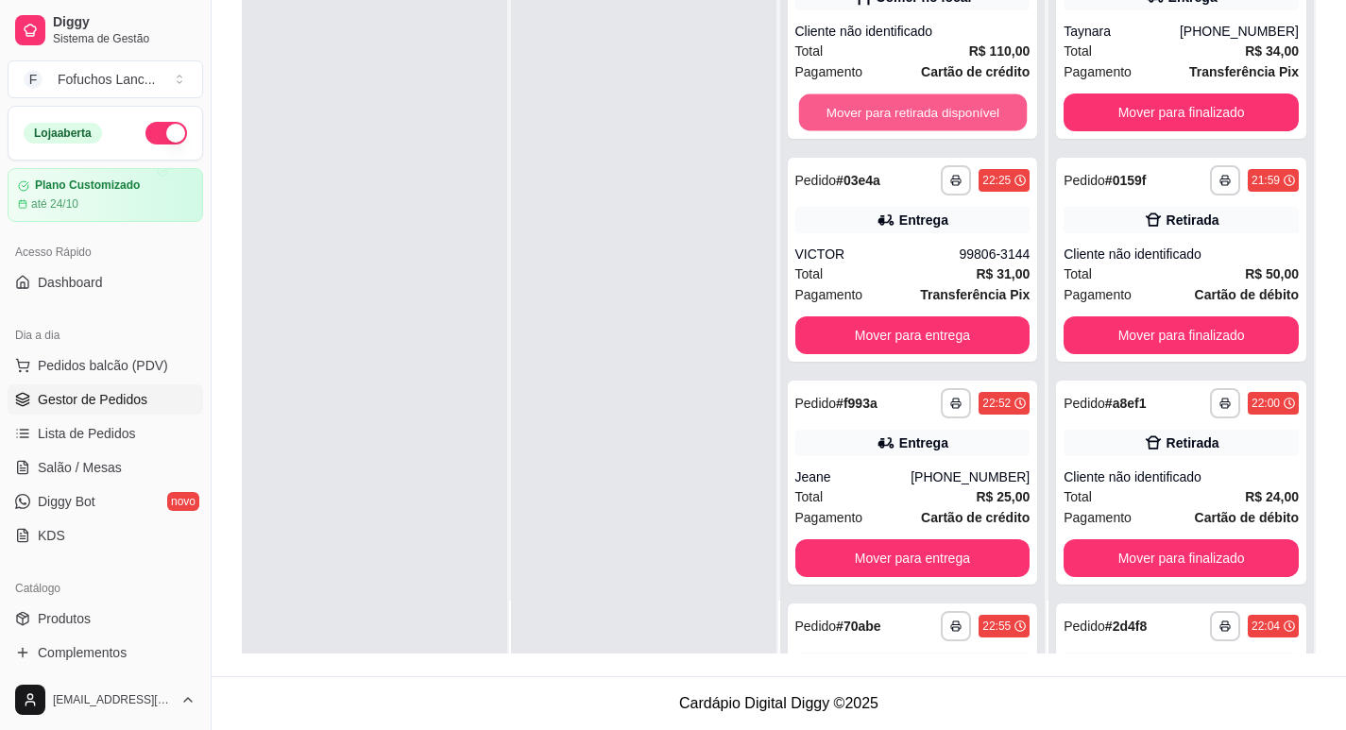
click at [878, 111] on button "Mover para retirada disponível" at bounding box center [912, 112] width 228 height 37
click at [878, 111] on button "Mover para entrega" at bounding box center [912, 112] width 228 height 37
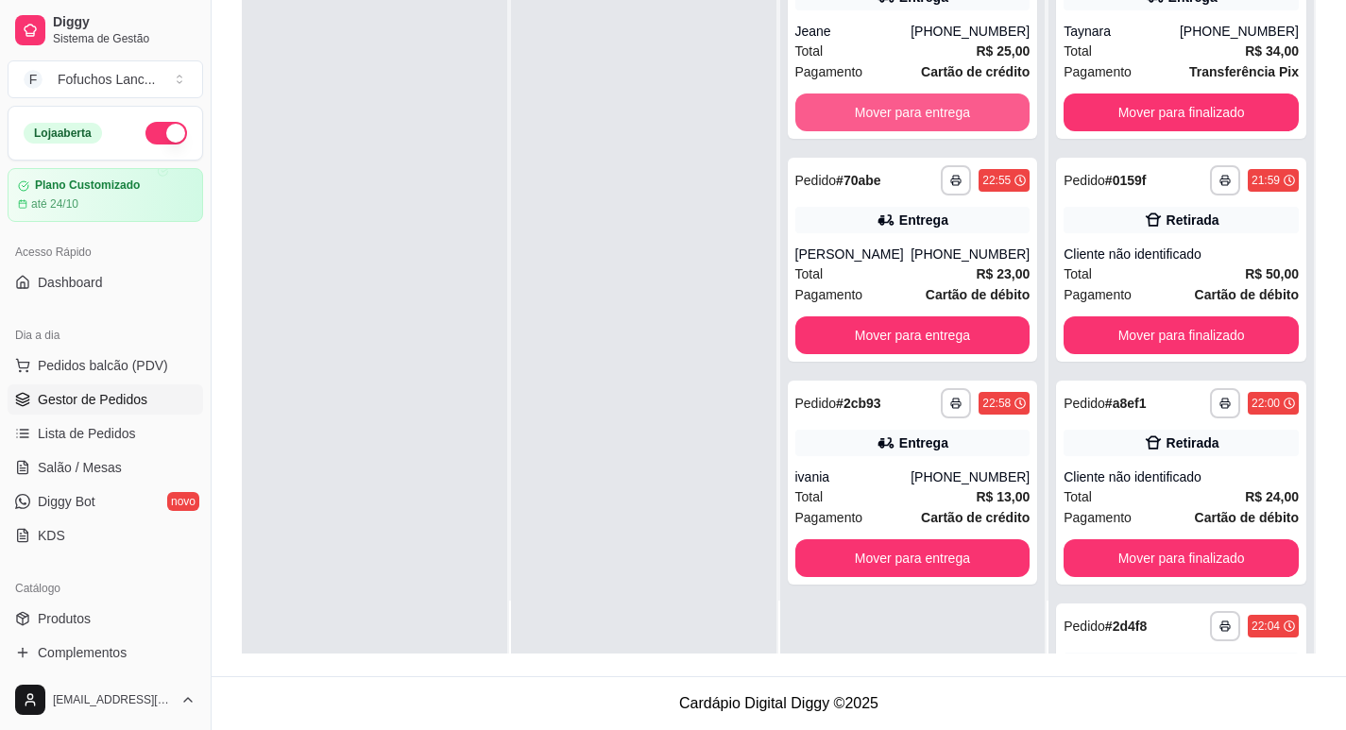
click at [878, 111] on button "Mover para entrega" at bounding box center [912, 113] width 235 height 38
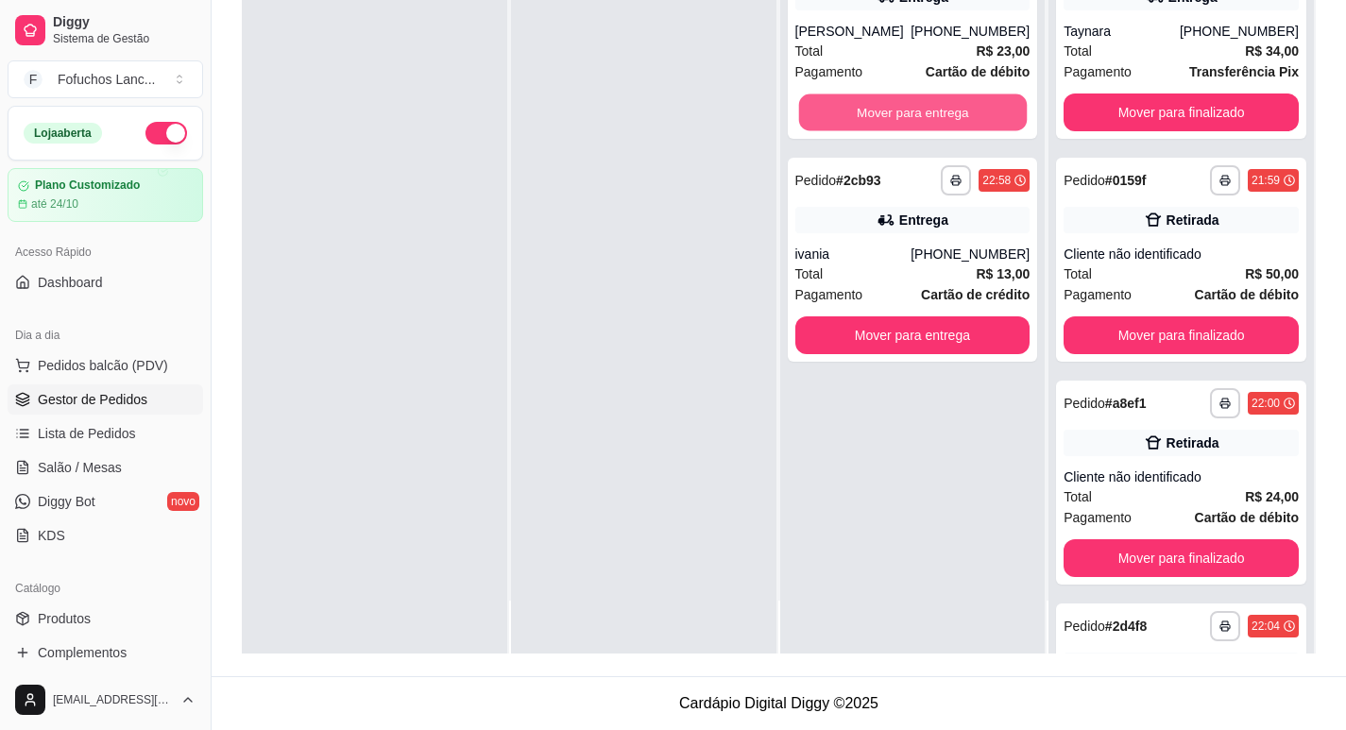
click at [878, 111] on button "Mover para entrega" at bounding box center [912, 112] width 228 height 37
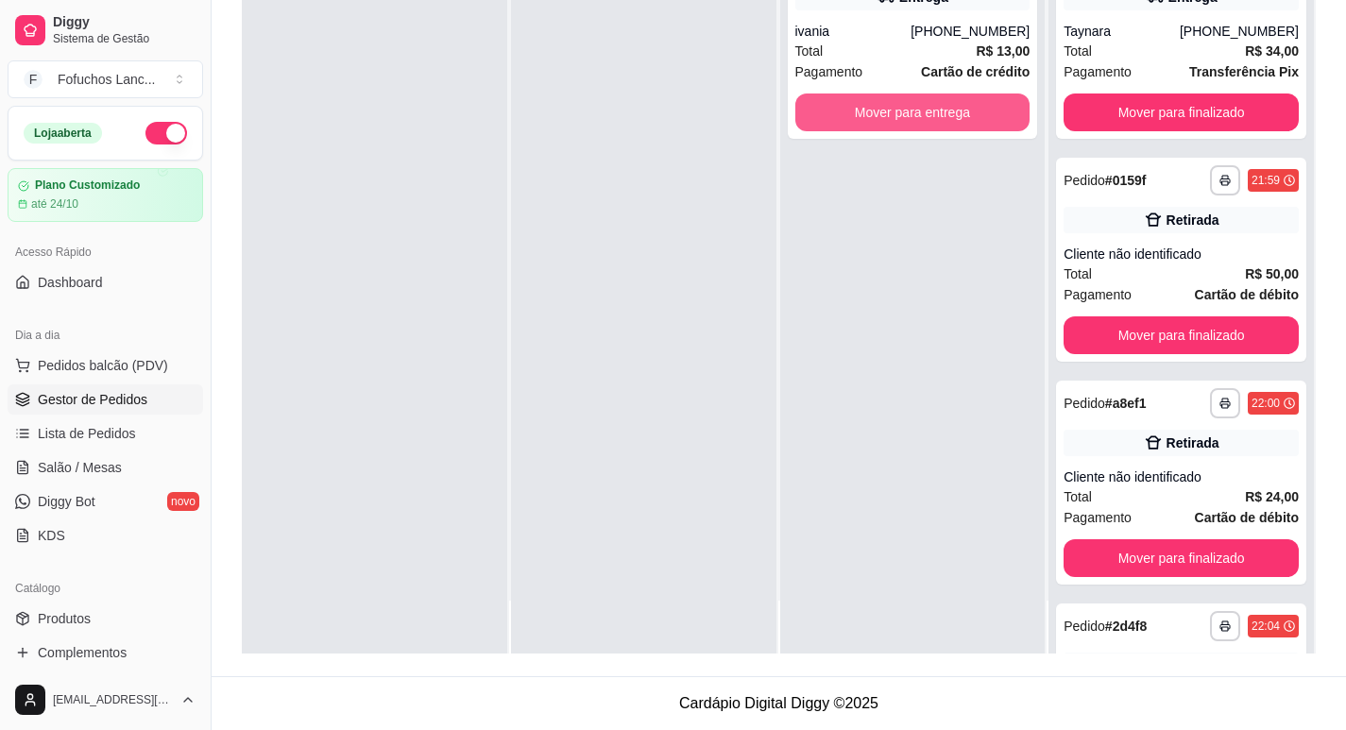
click at [878, 111] on button "Mover para entrega" at bounding box center [912, 113] width 235 height 38
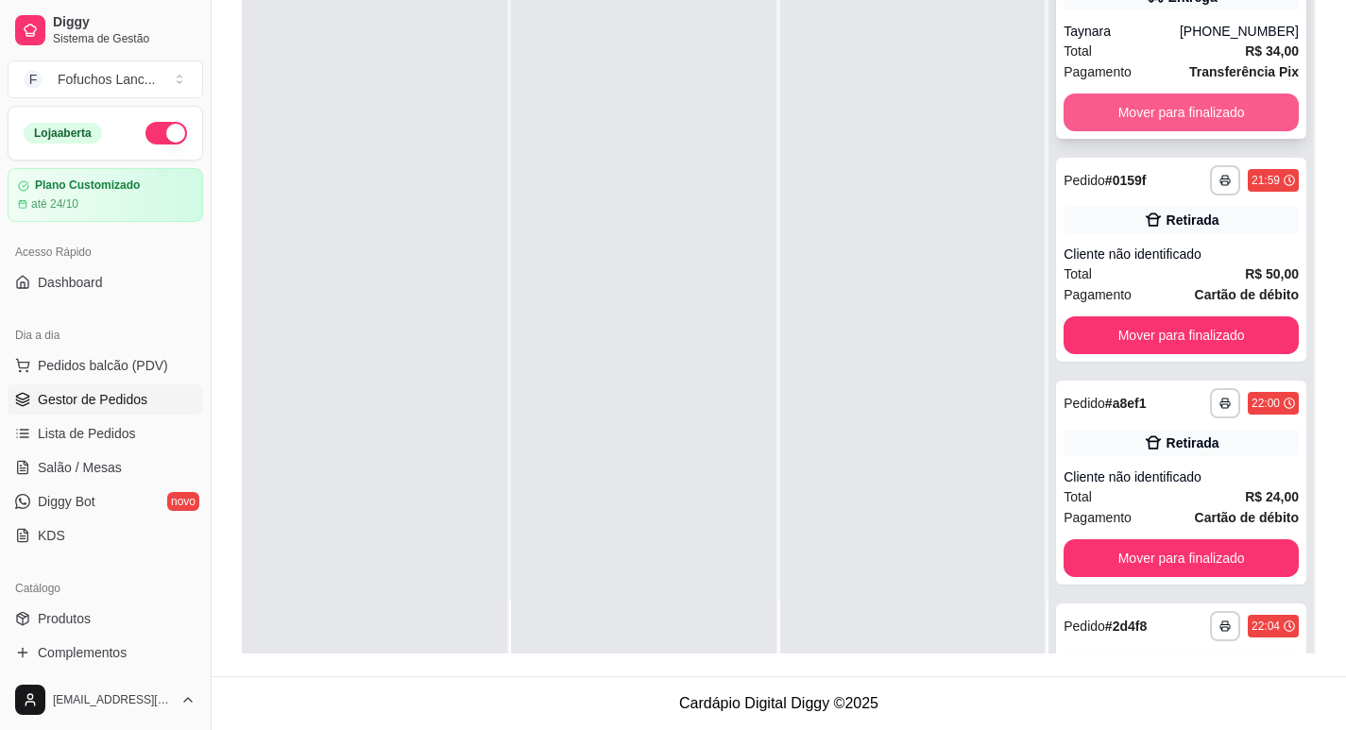
click at [1094, 111] on button "Mover para finalizado" at bounding box center [1181, 113] width 235 height 38
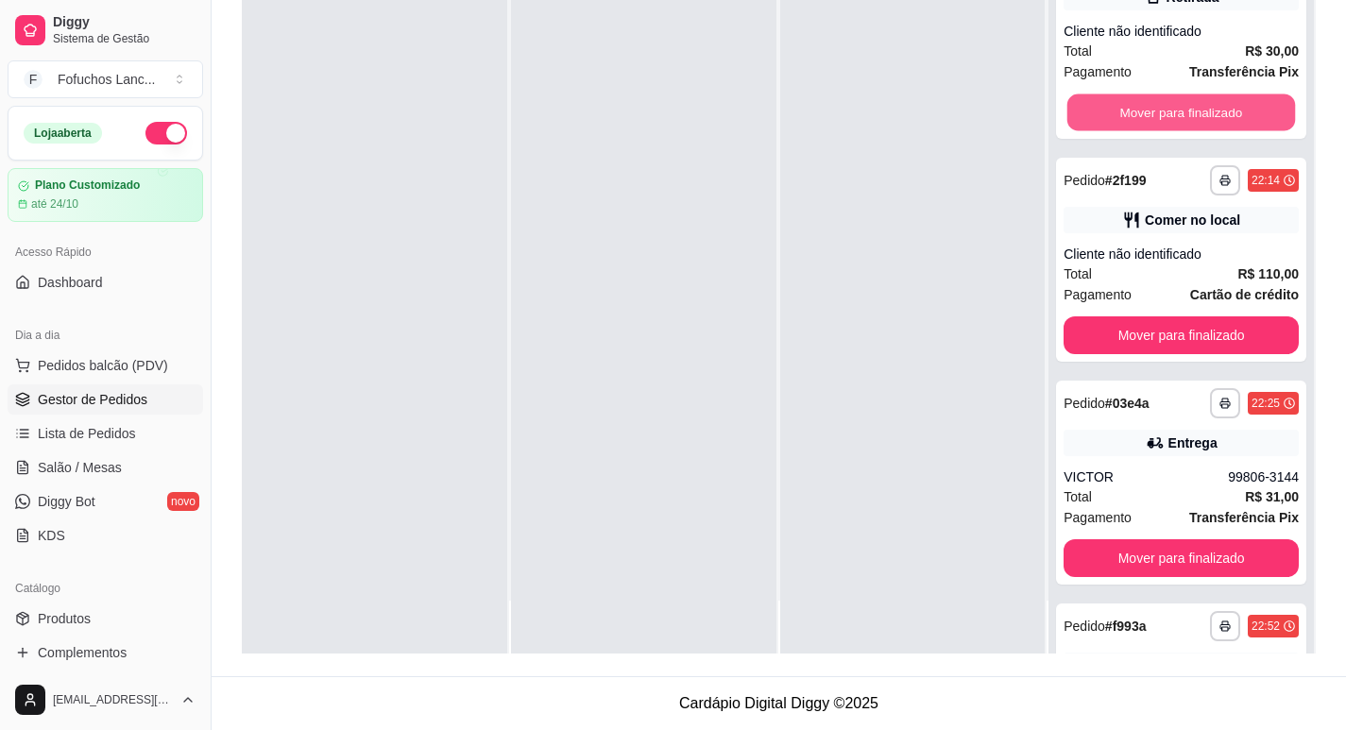
click at [1094, 111] on button "Mover para finalizado" at bounding box center [1181, 112] width 228 height 37
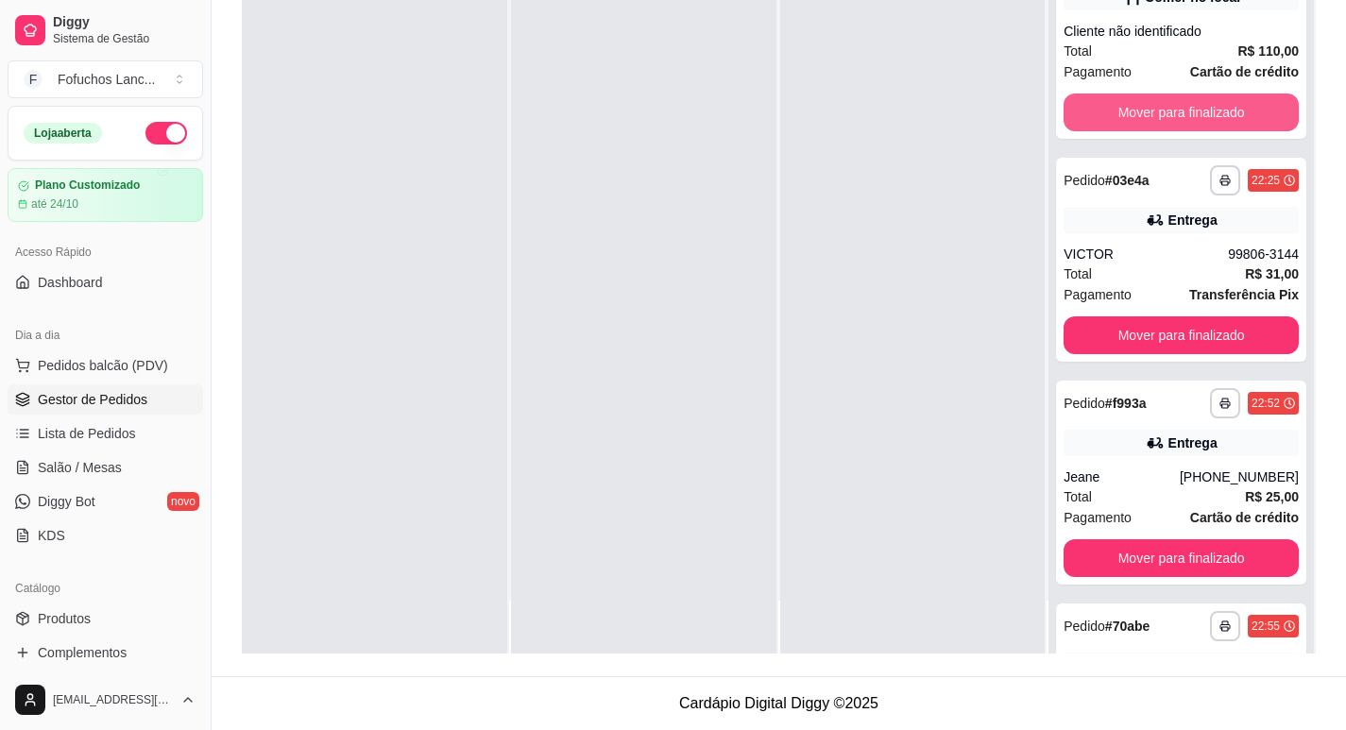
click at [1094, 111] on button "Mover para finalizado" at bounding box center [1181, 113] width 235 height 38
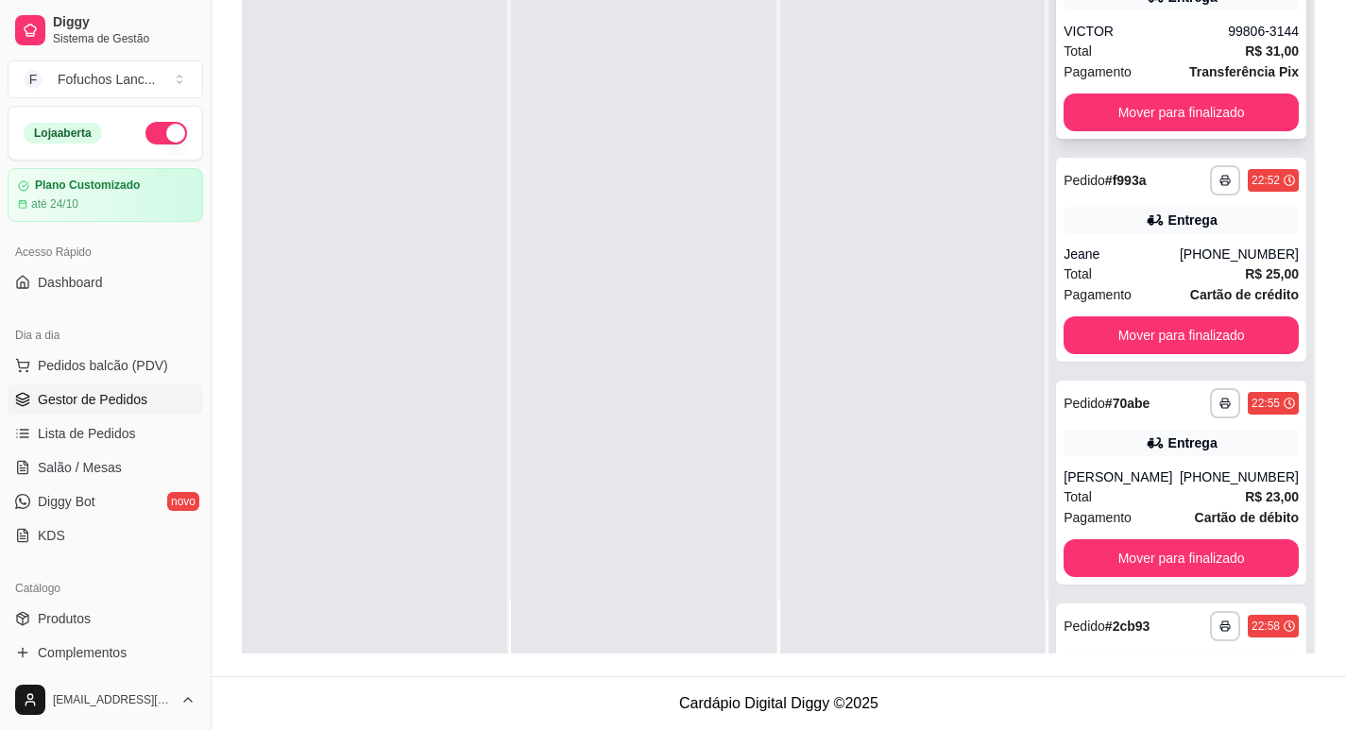
click at [1222, 104] on button "Mover para finalizado" at bounding box center [1181, 113] width 235 height 38
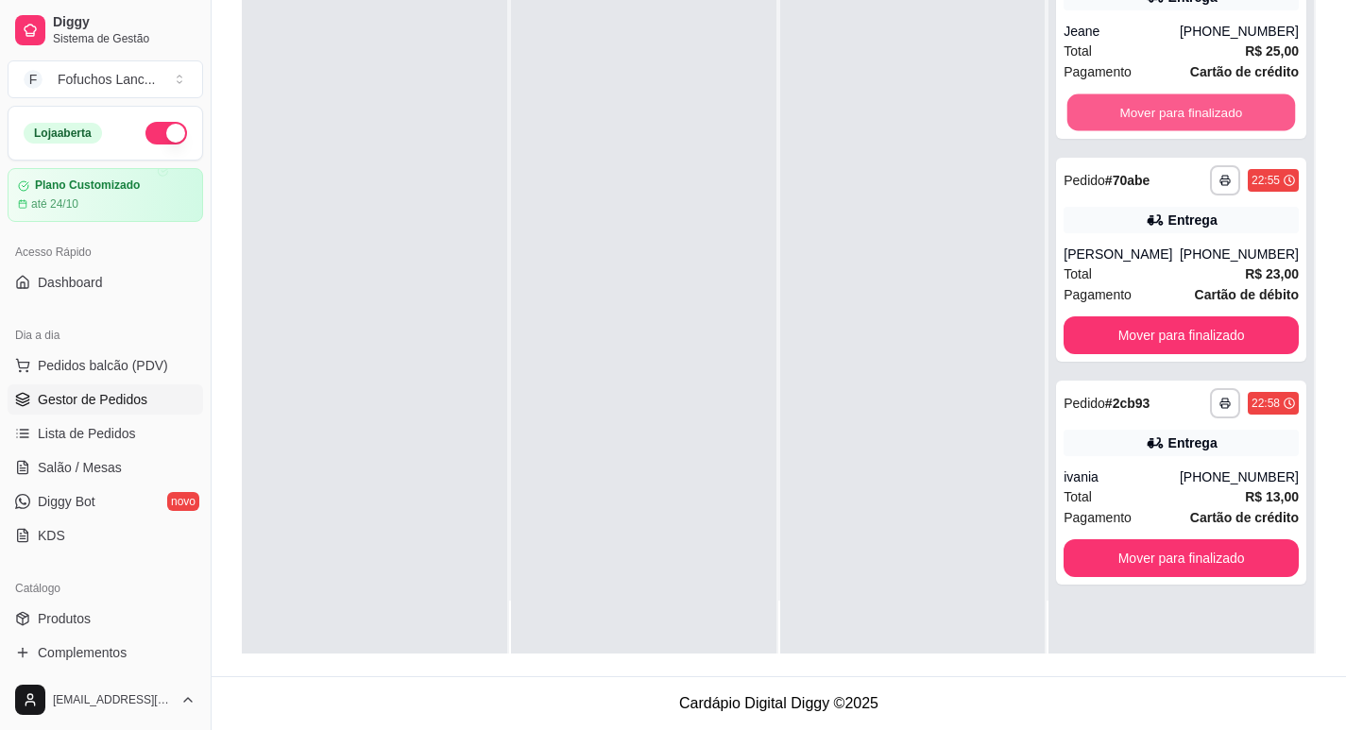
click at [1222, 104] on button "Mover para finalizado" at bounding box center [1181, 112] width 228 height 37
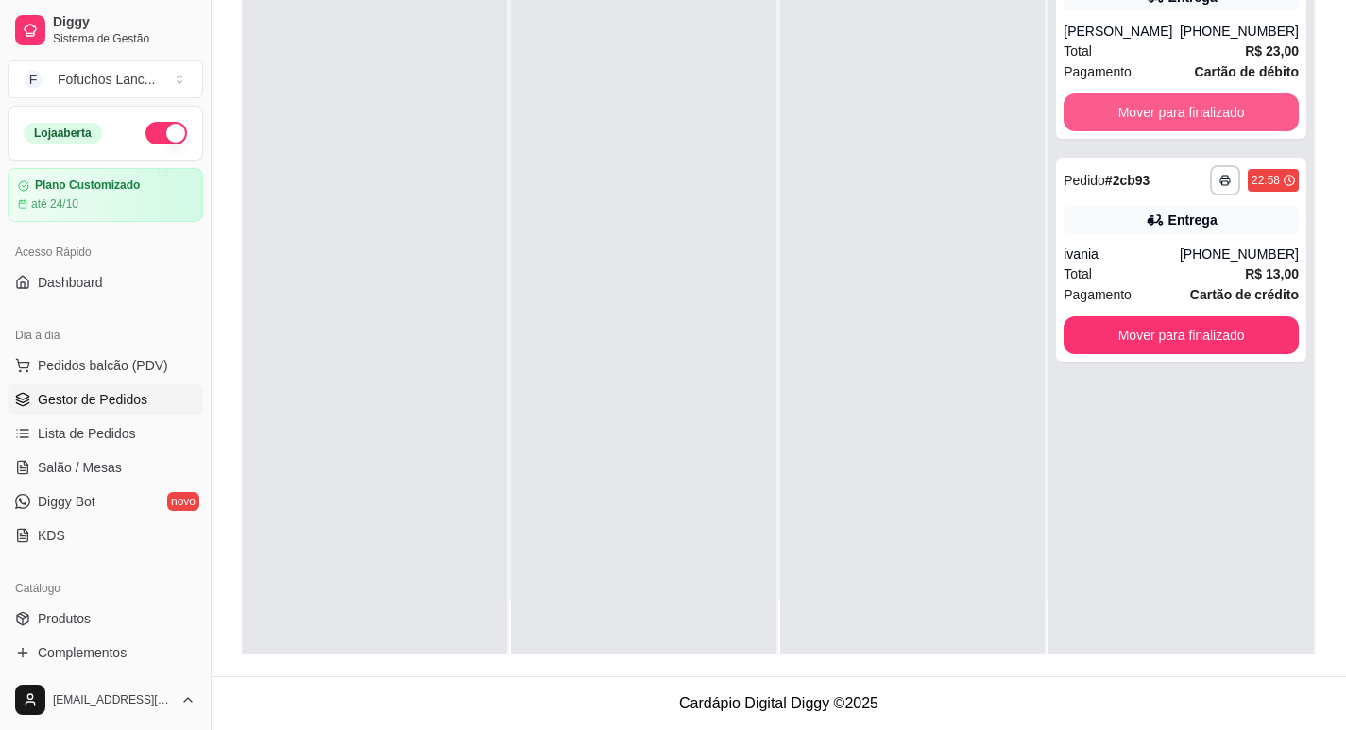
click at [1222, 104] on button "Mover para finalizado" at bounding box center [1181, 113] width 235 height 38
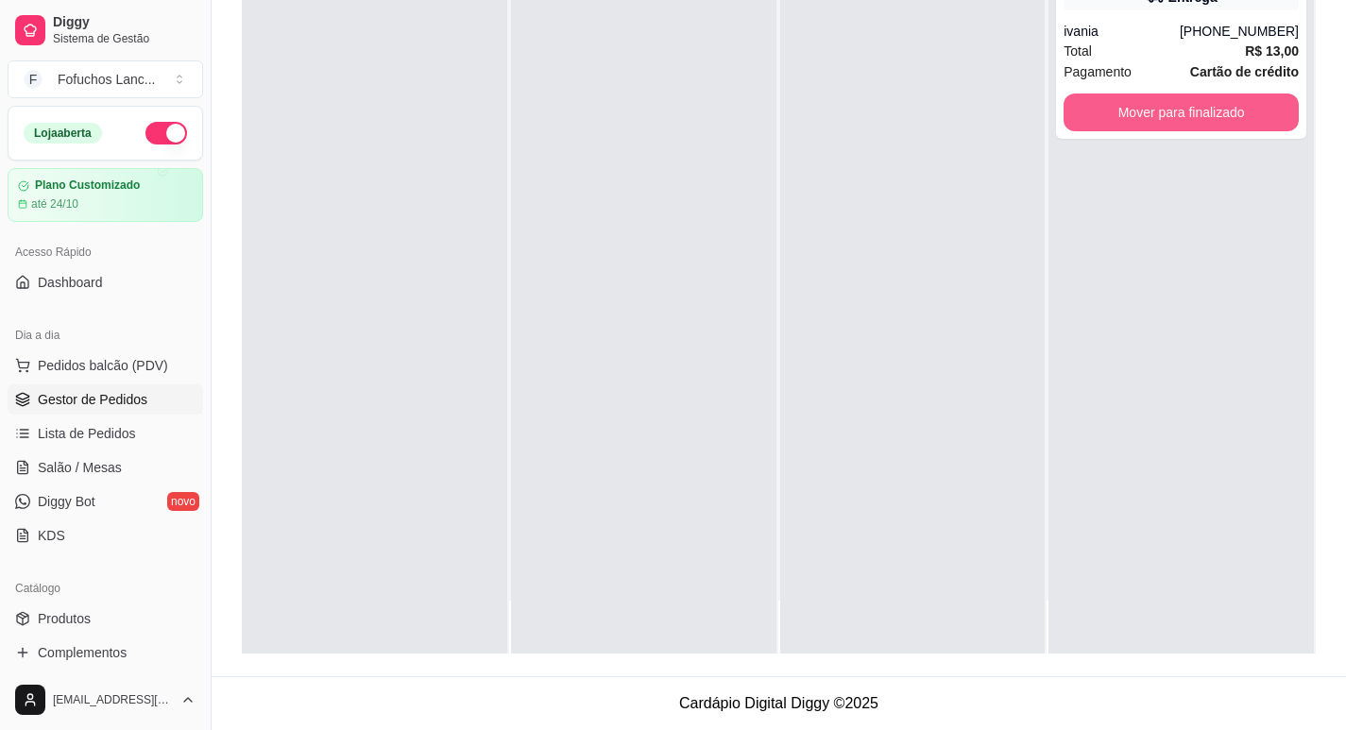
click at [1222, 104] on button "Mover para finalizado" at bounding box center [1181, 113] width 235 height 38
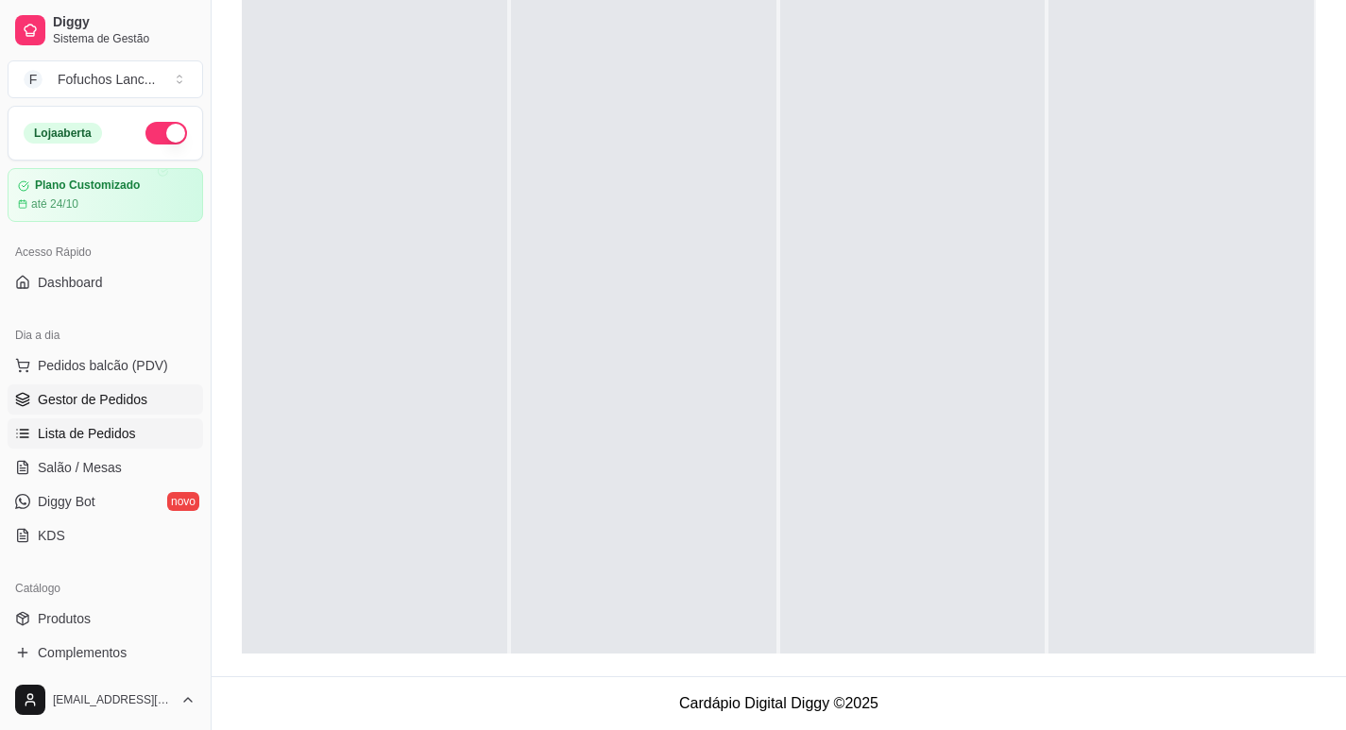
click at [83, 437] on span "Lista de Pedidos" at bounding box center [87, 433] width 98 height 19
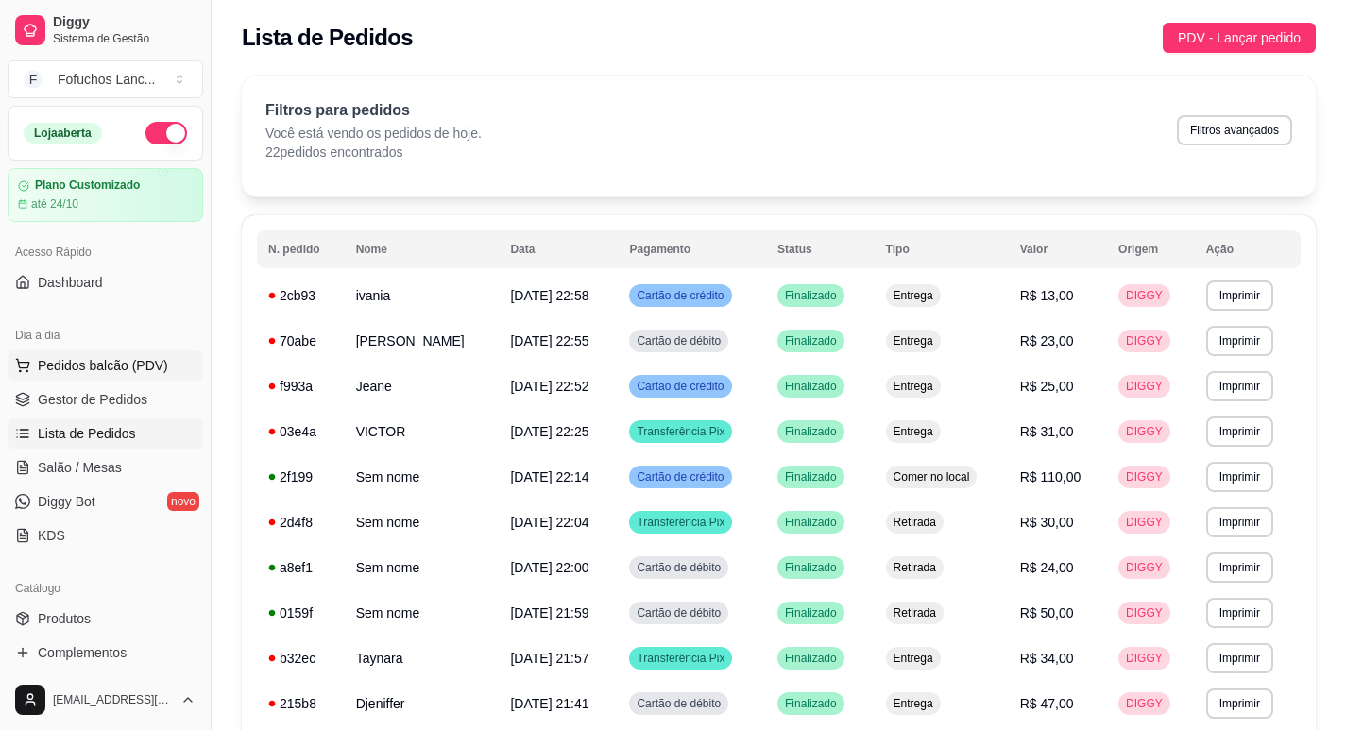
click at [65, 364] on span "Pedidos balcão (PDV)" at bounding box center [103, 365] width 130 height 19
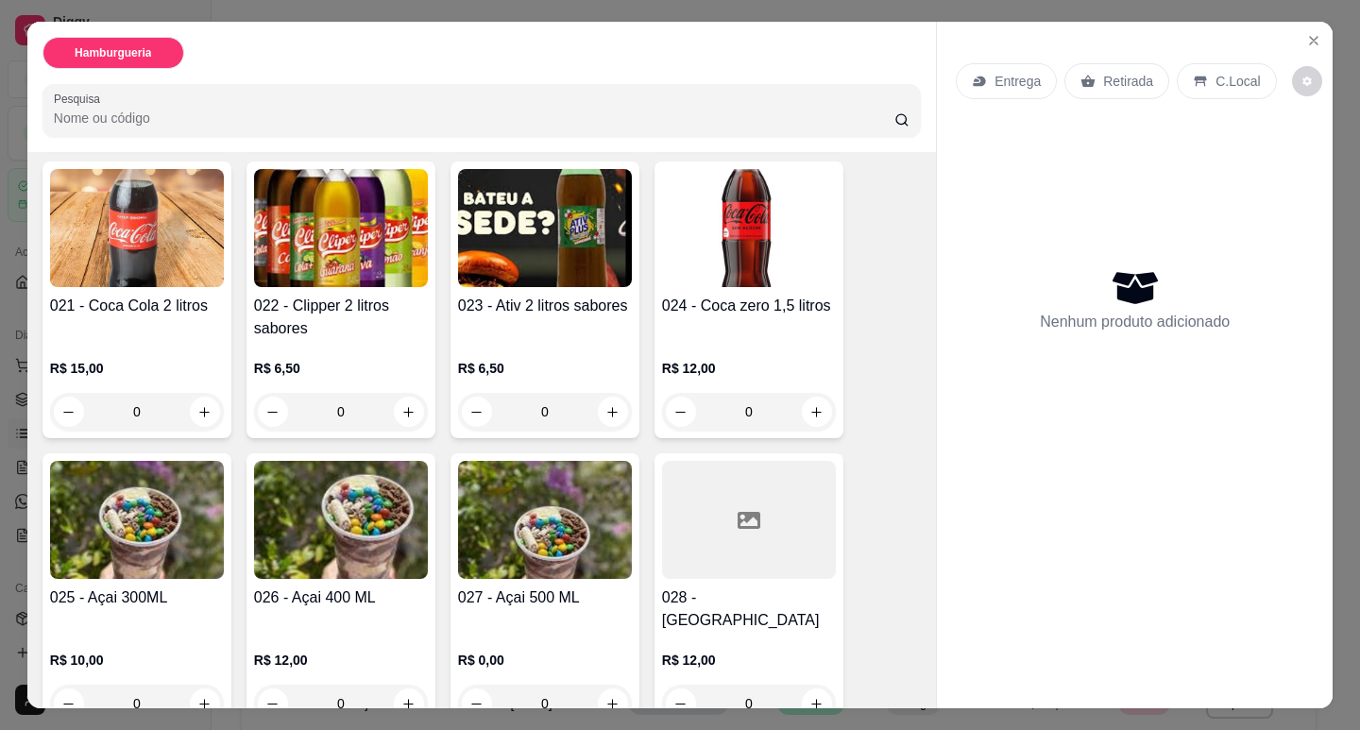
scroll to position [2078, 0]
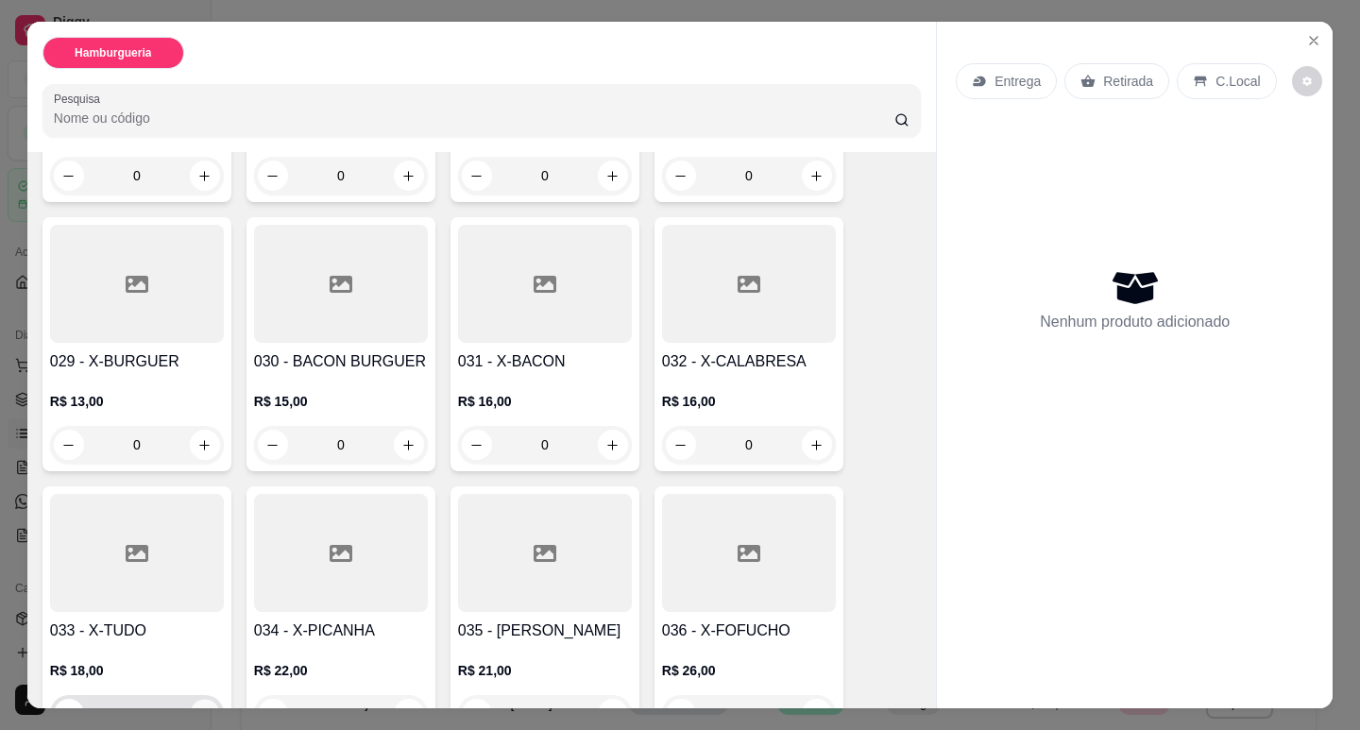
click at [201, 707] on icon "increase-product-quantity" at bounding box center [205, 714] width 14 height 14
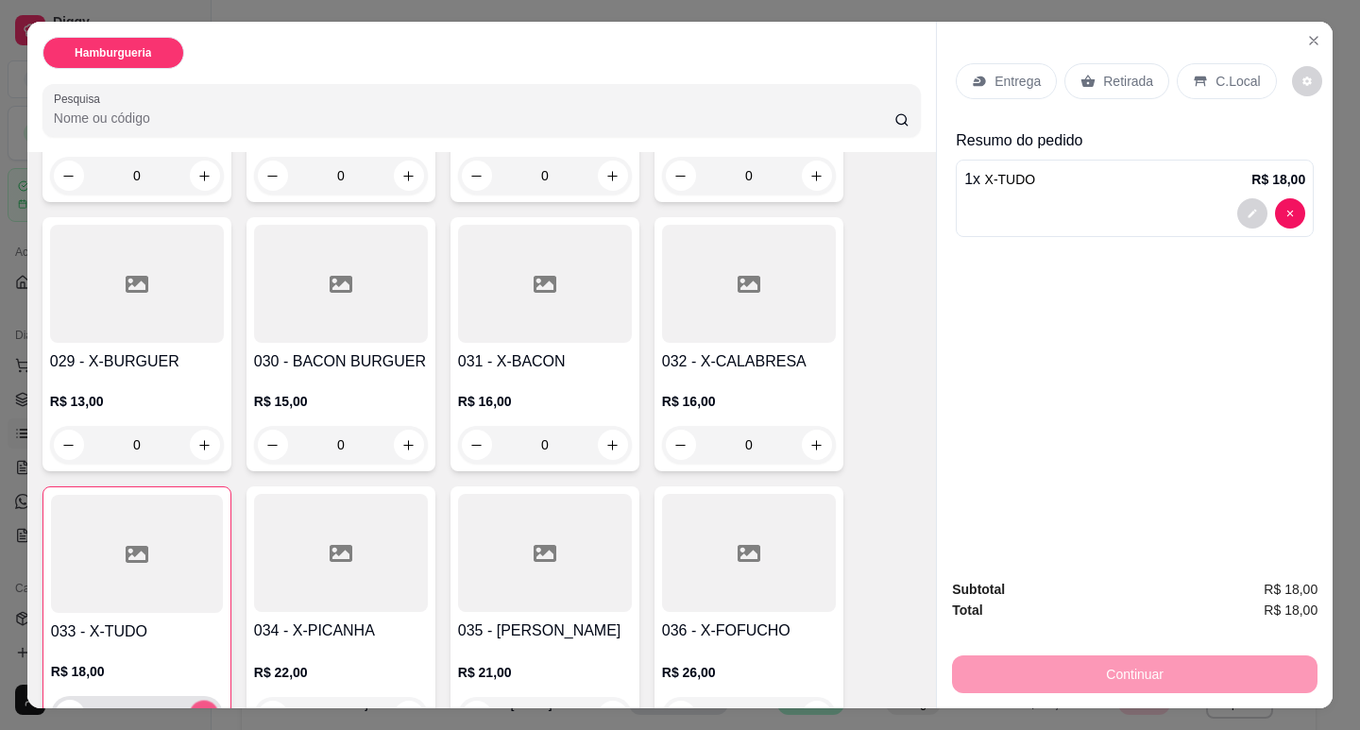
click at [201, 708] on icon "increase-product-quantity" at bounding box center [204, 715] width 14 height 14
click at [203, 708] on icon "increase-product-quantity" at bounding box center [203, 715] width 14 height 14
type input "3"
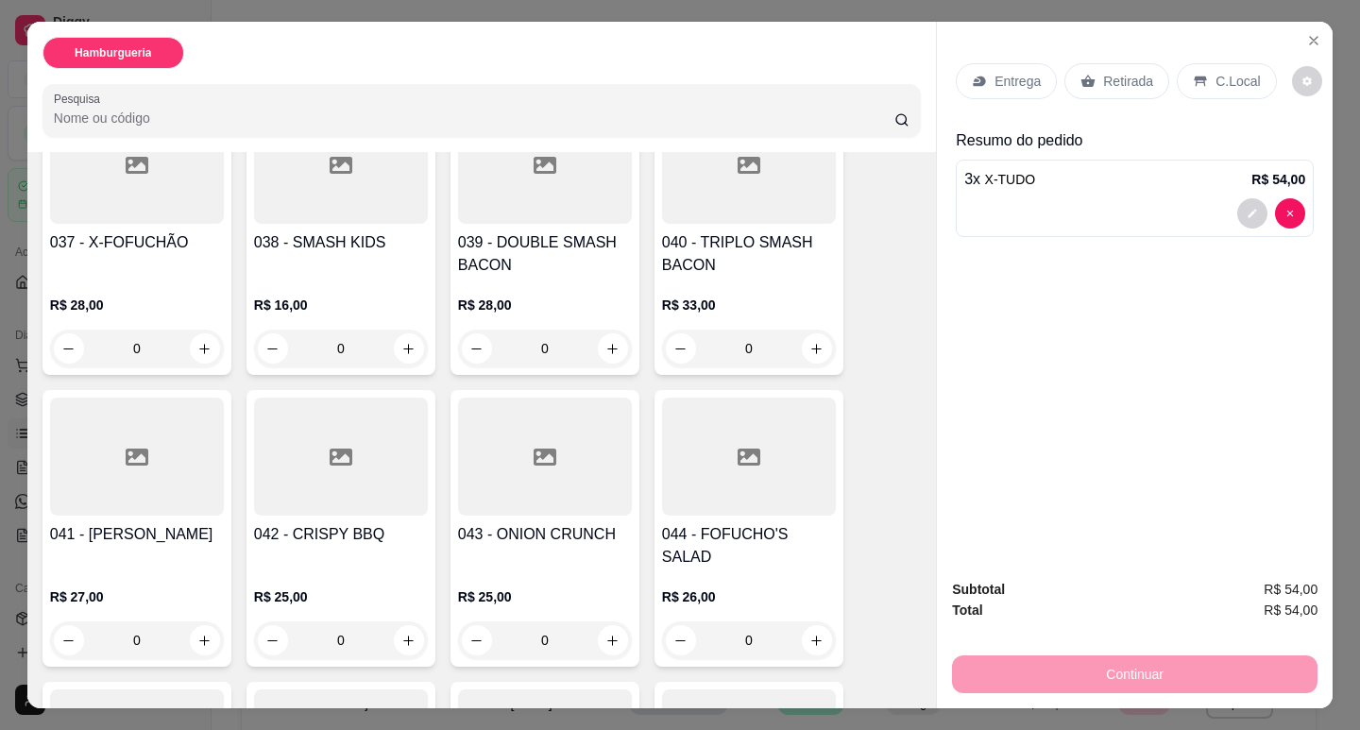
scroll to position [2710, 0]
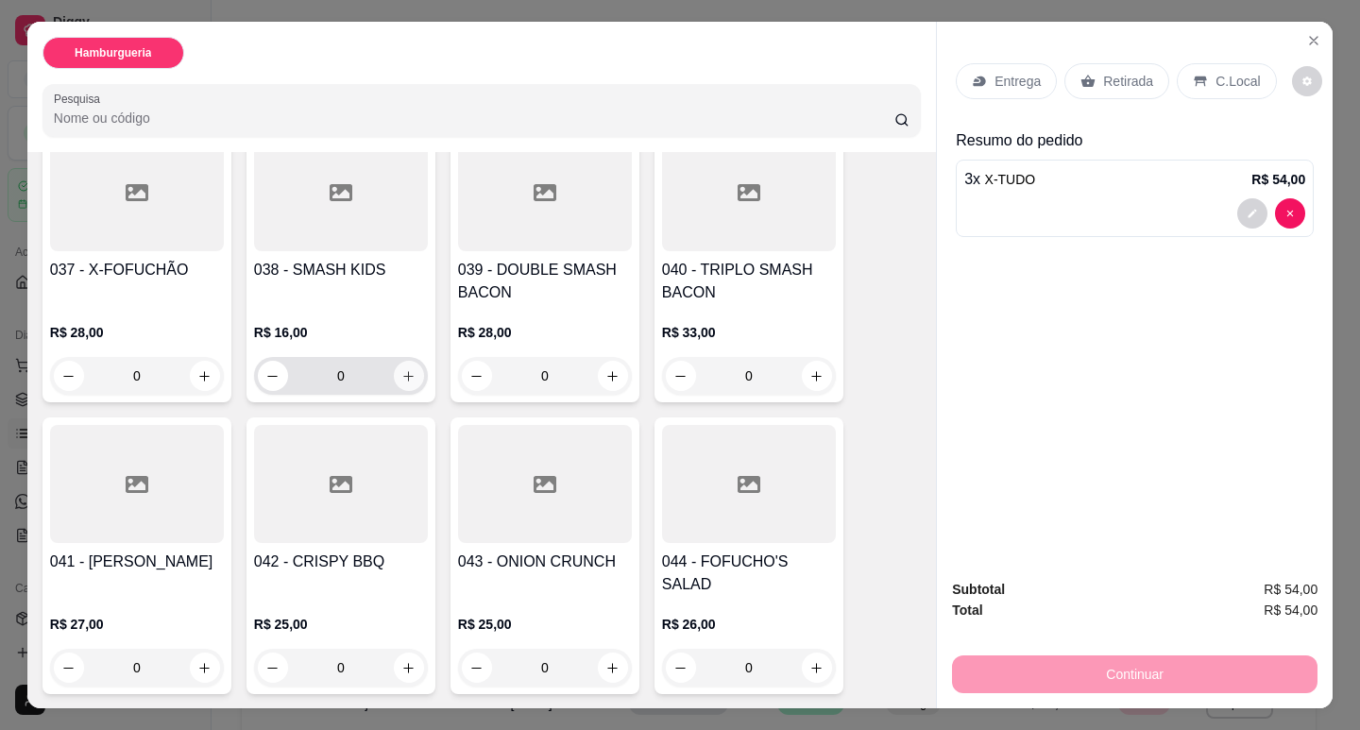
click at [403, 369] on icon "increase-product-quantity" at bounding box center [408, 376] width 14 height 14
type input "1"
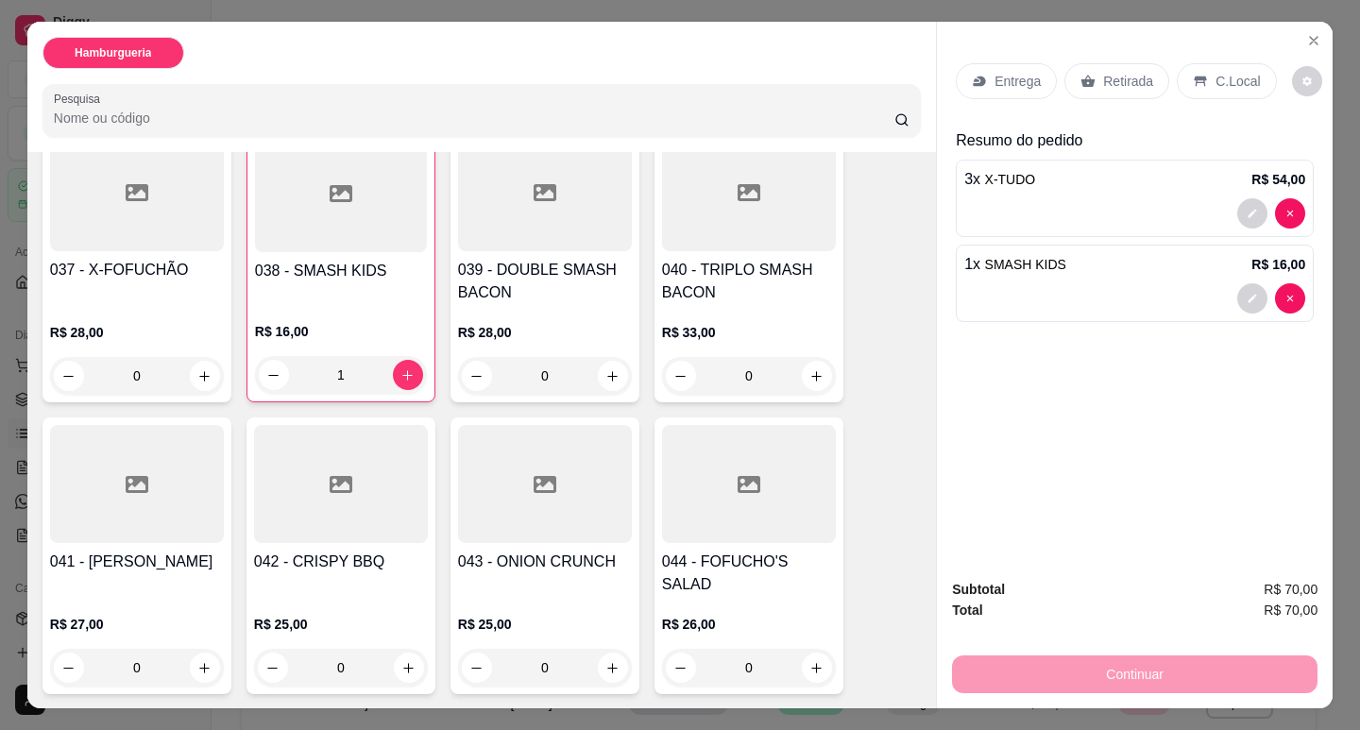
click at [1092, 70] on div "Retirada" at bounding box center [1116, 81] width 105 height 36
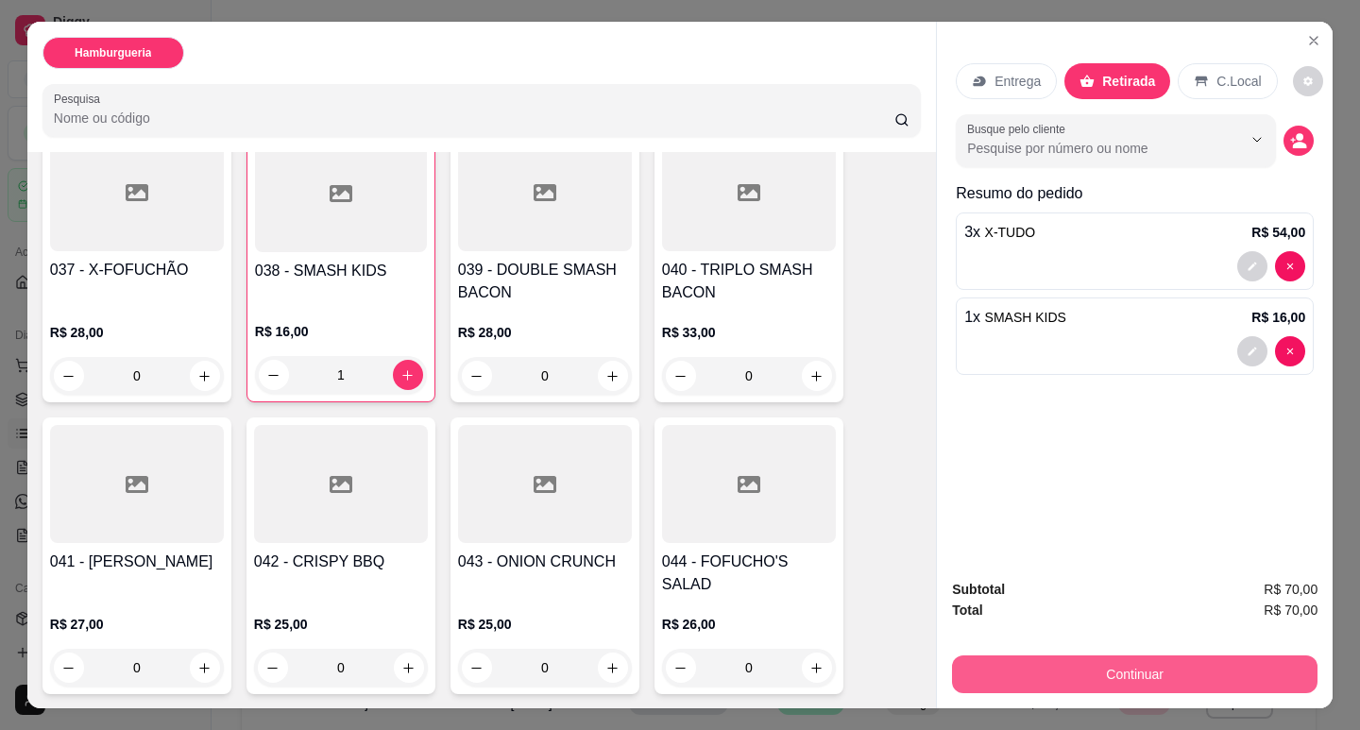
click at [1124, 665] on button "Continuar" at bounding box center [1135, 675] width 366 height 38
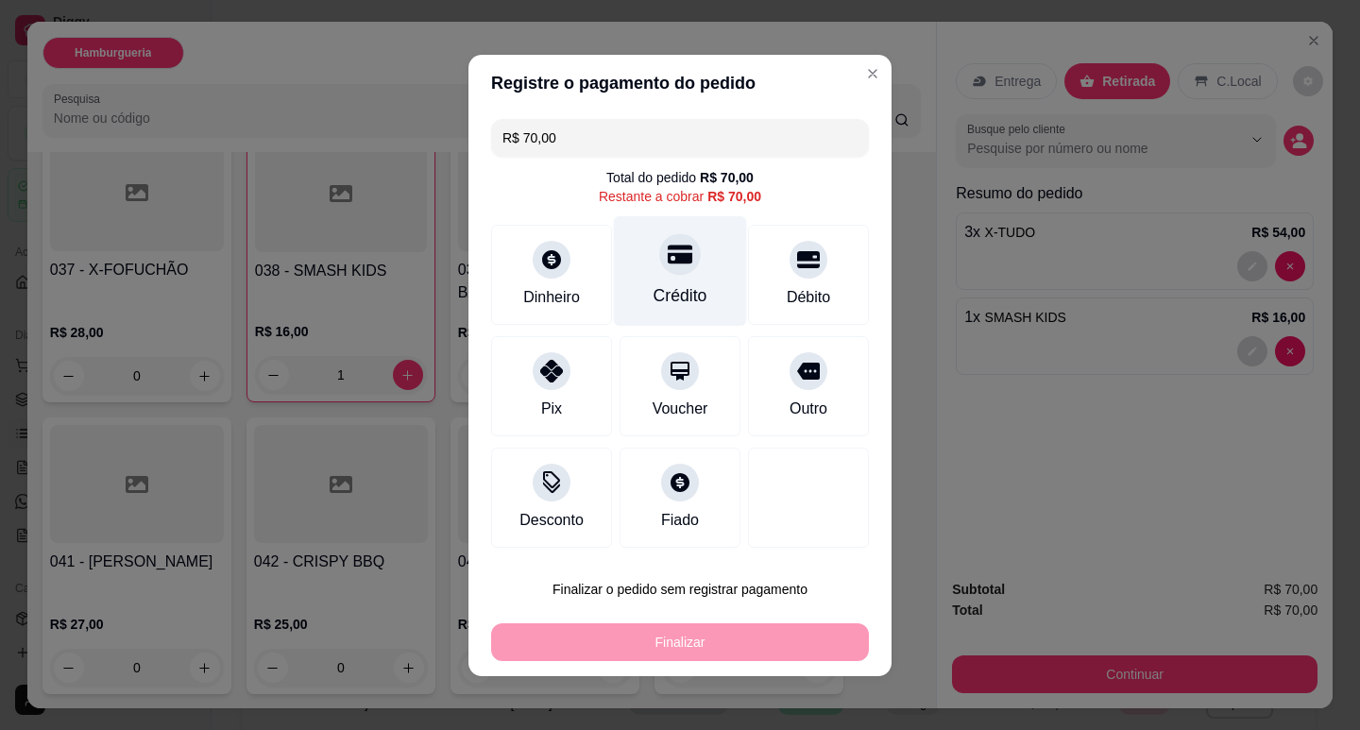
click at [668, 263] on icon at bounding box center [680, 254] width 25 height 19
type input "R$ 0,00"
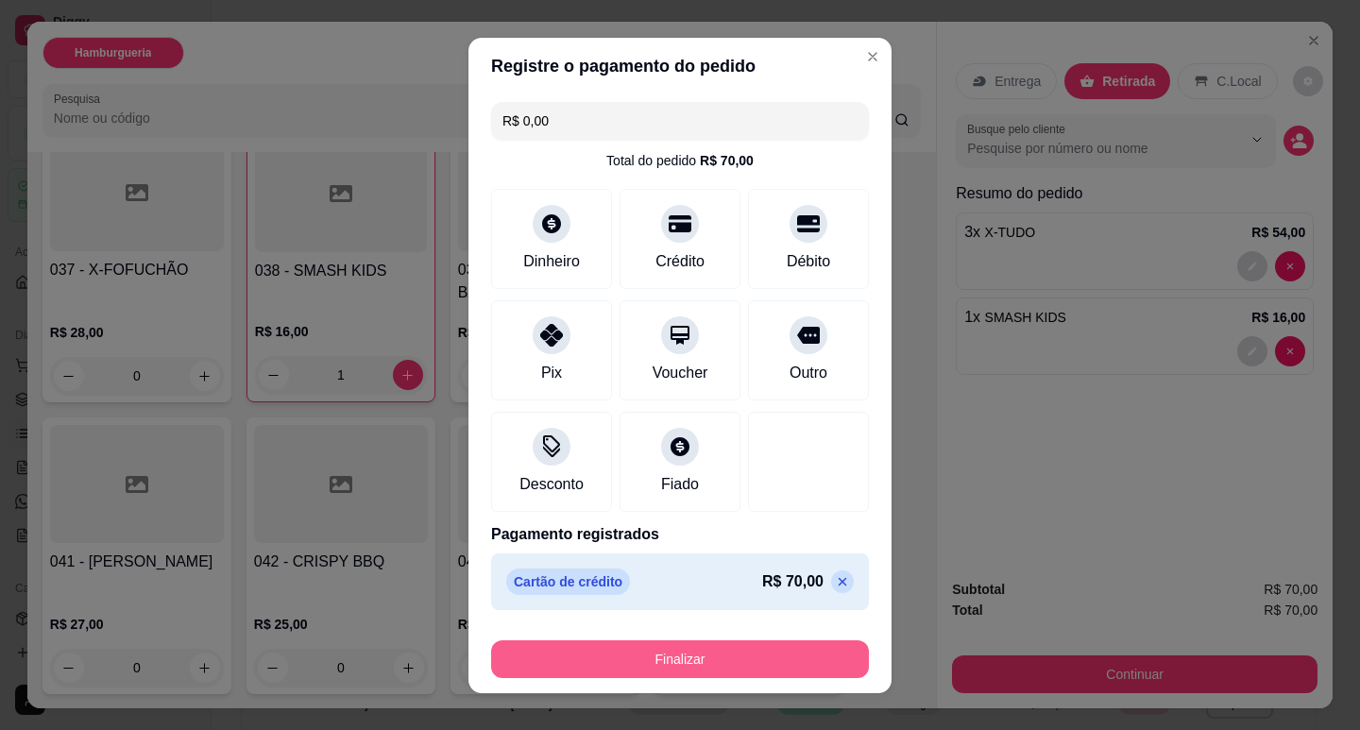
click at [718, 653] on button "Finalizar" at bounding box center [680, 659] width 378 height 38
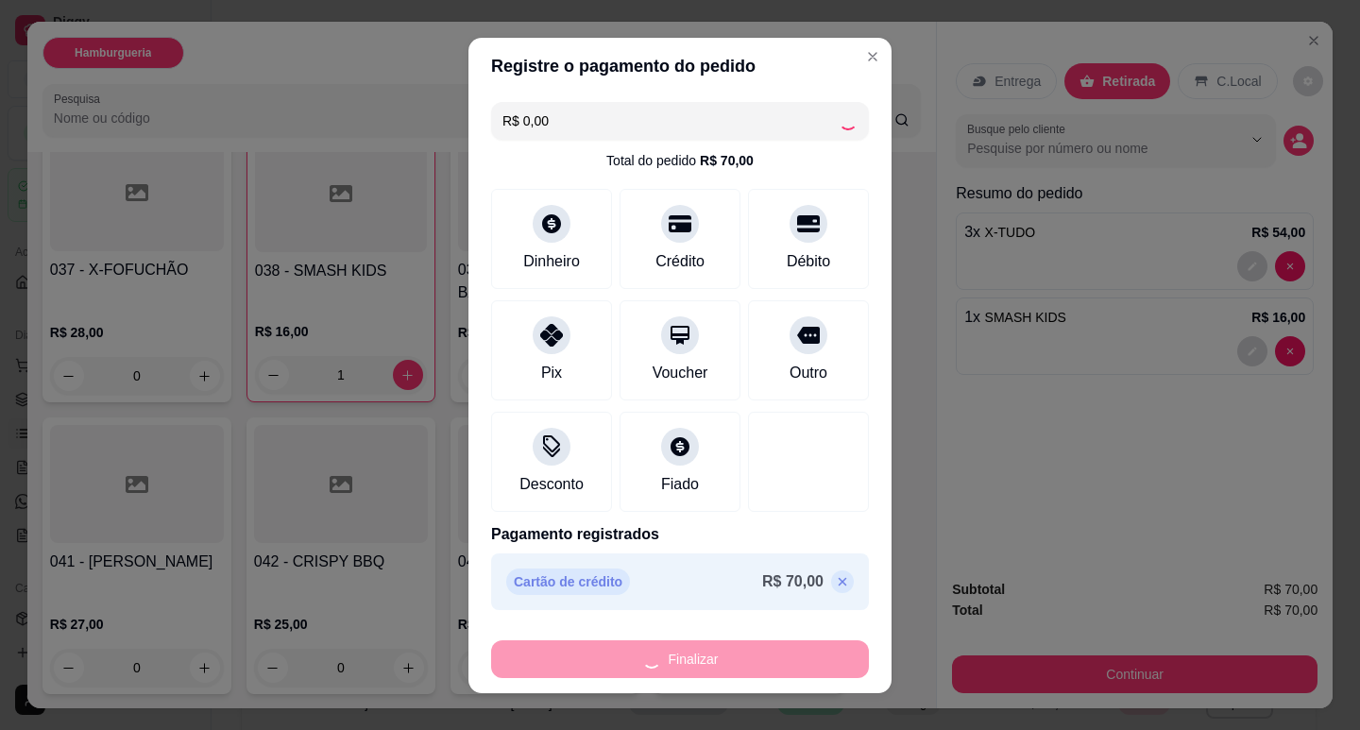
type input "0"
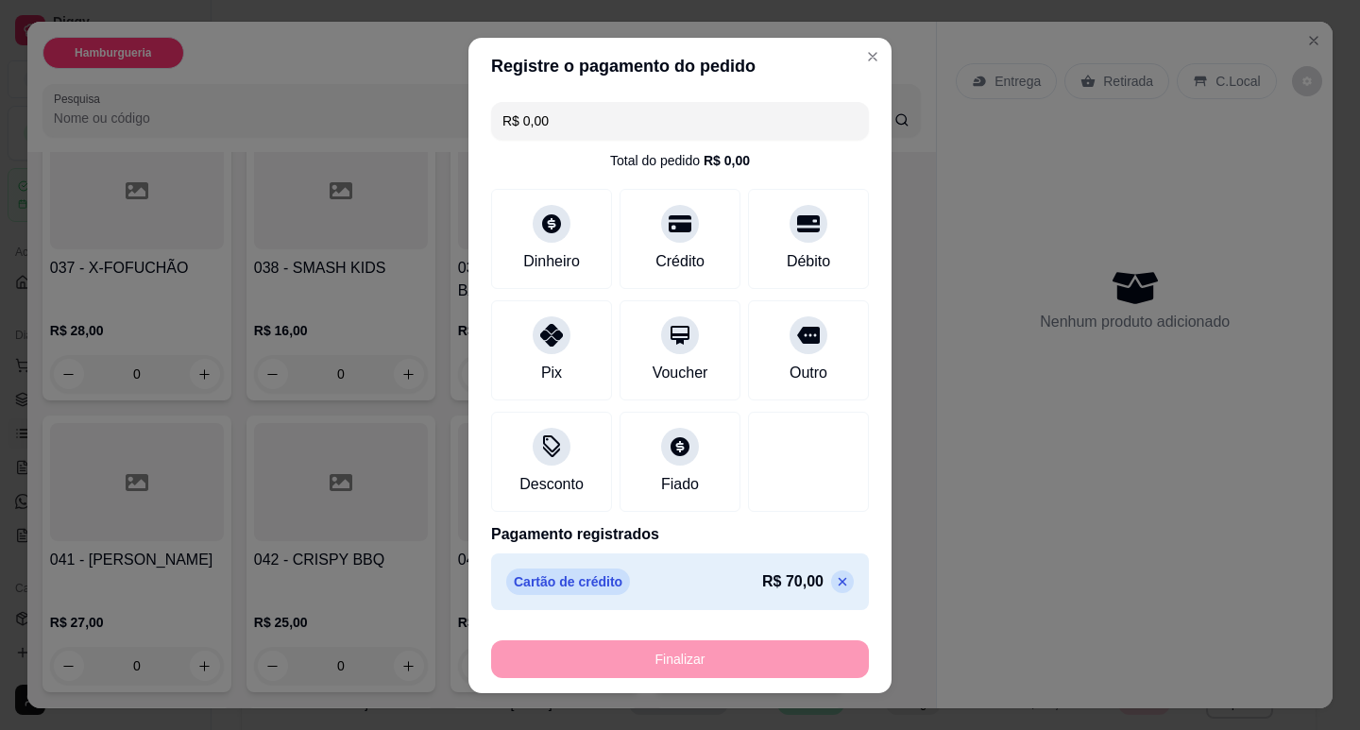
type input "-R$ 70,00"
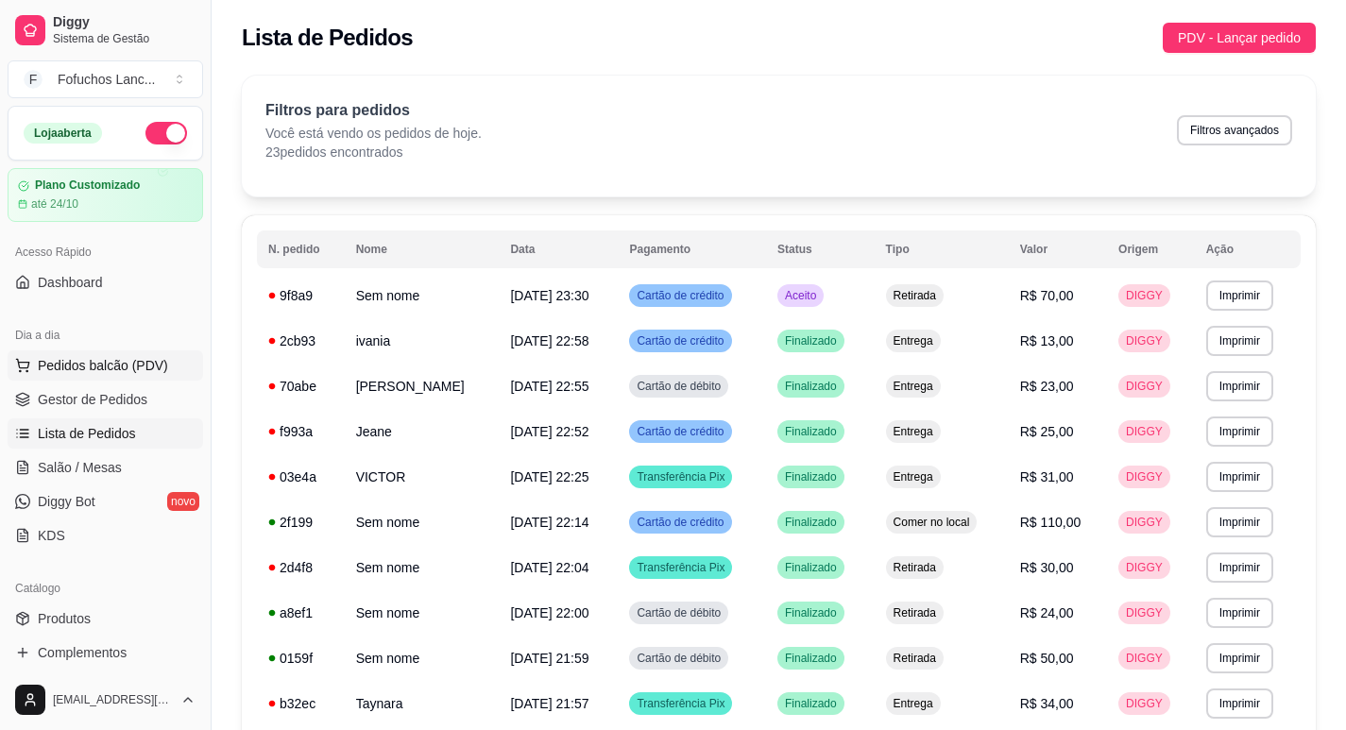
click at [74, 365] on span "Pedidos balcão (PDV)" at bounding box center [103, 365] width 130 height 19
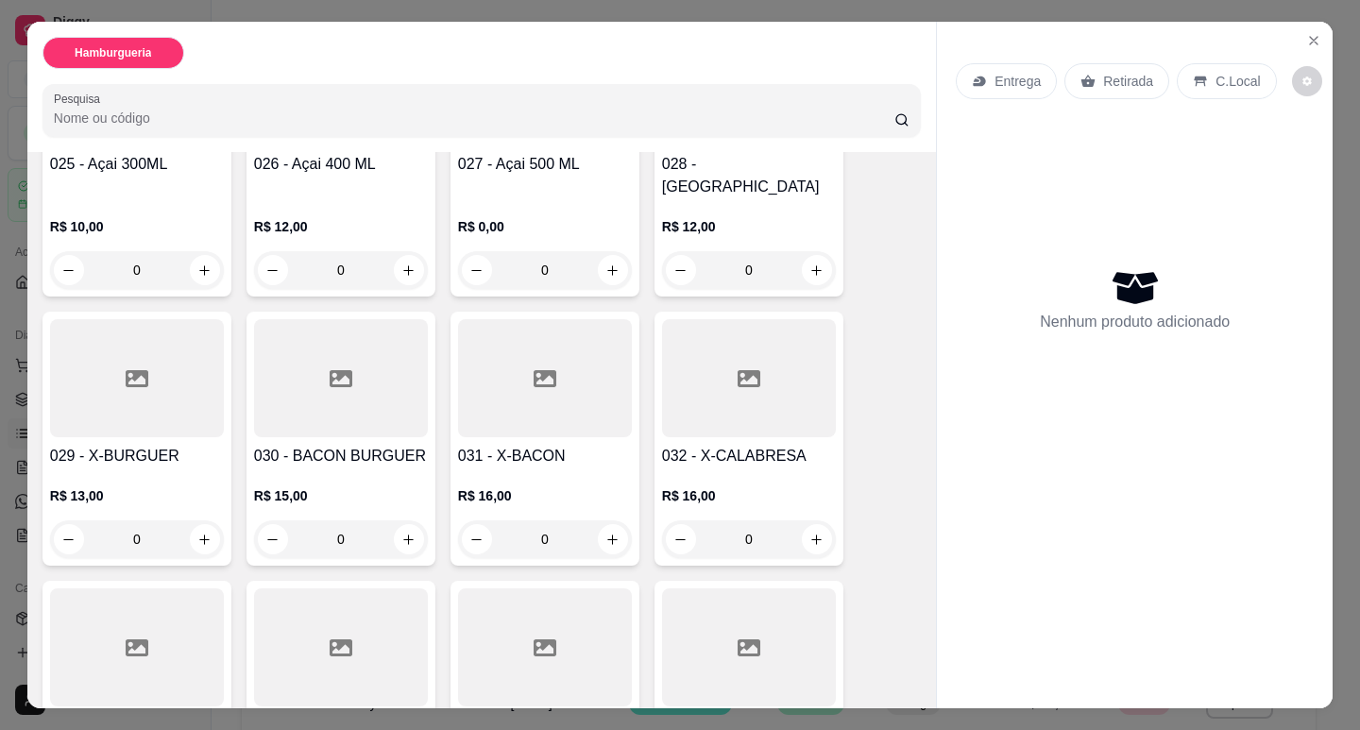
scroll to position [2172, 0]
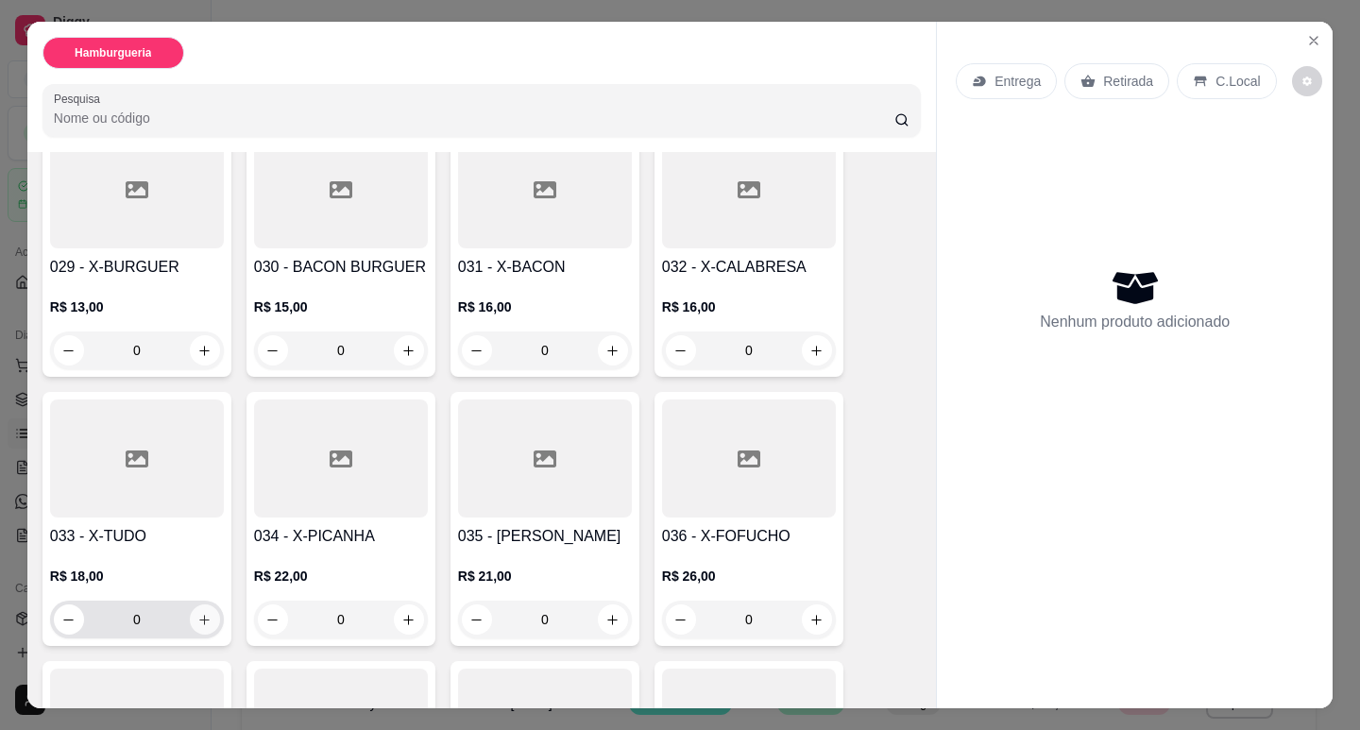
click at [200, 613] on icon "increase-product-quantity" at bounding box center [204, 620] width 14 height 14
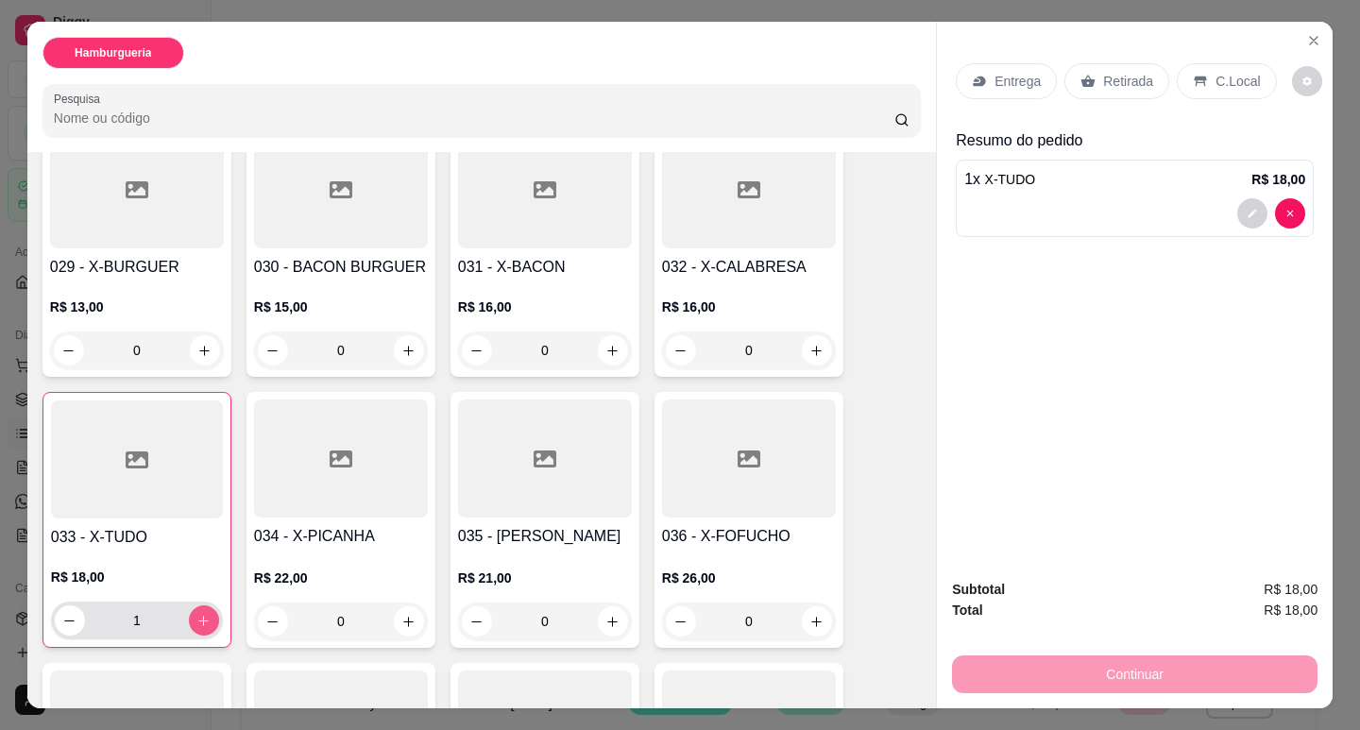
click at [199, 614] on icon "increase-product-quantity" at bounding box center [203, 621] width 14 height 14
type input "3"
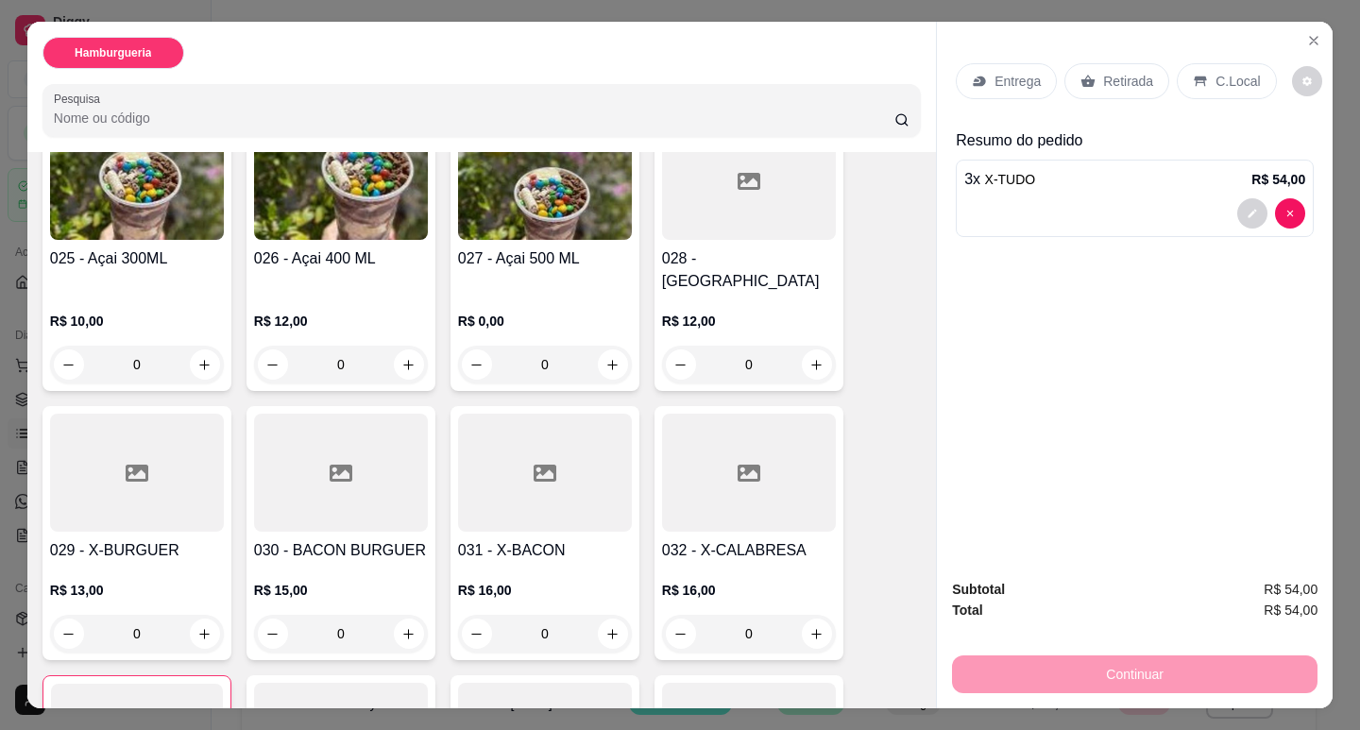
scroll to position [1984, 0]
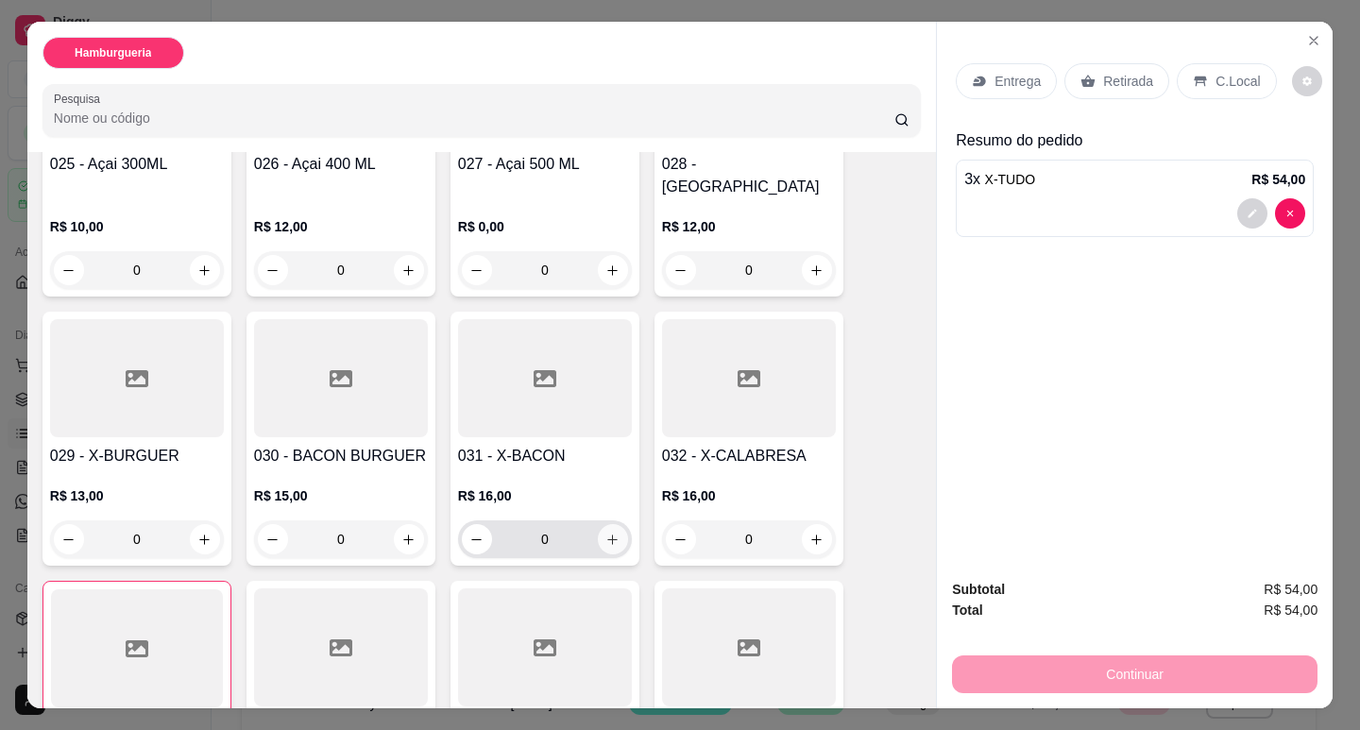
click at [609, 524] on button "increase-product-quantity" at bounding box center [613, 539] width 30 height 30
type input "1"
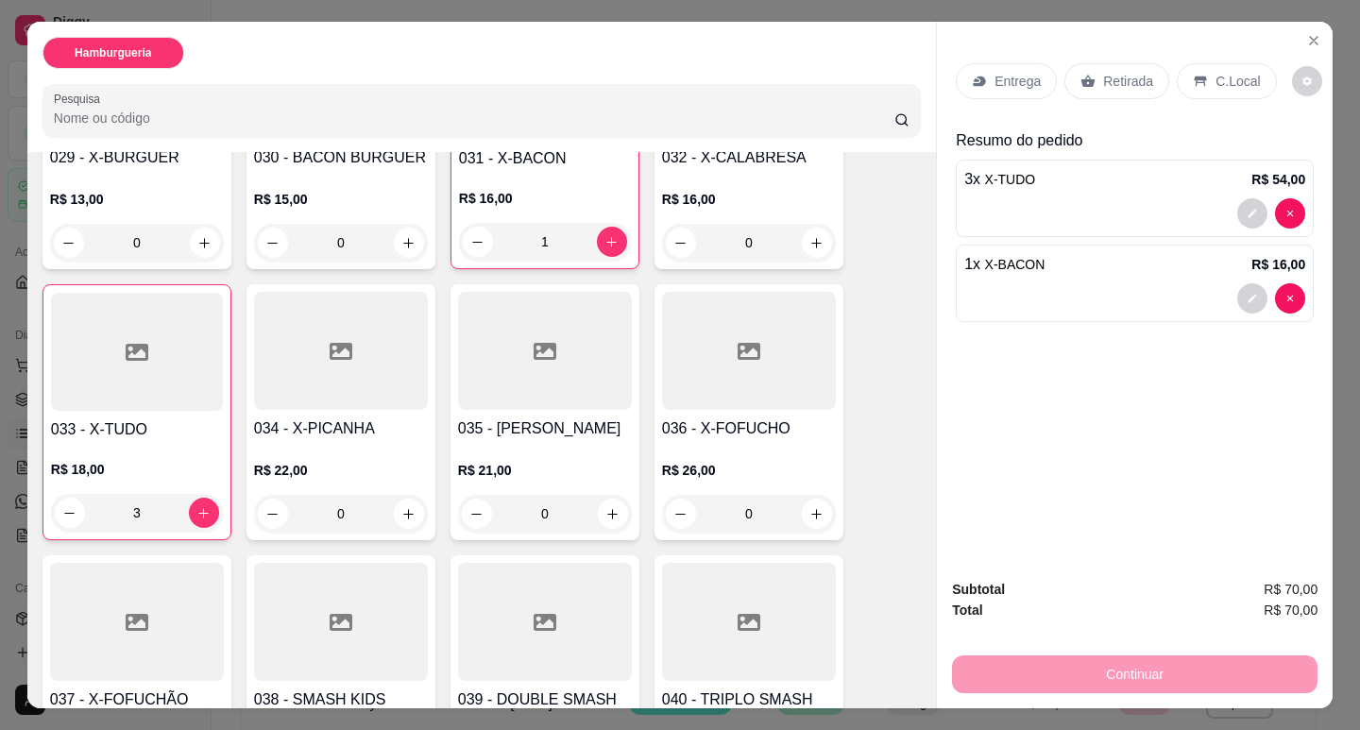
scroll to position [2456, 0]
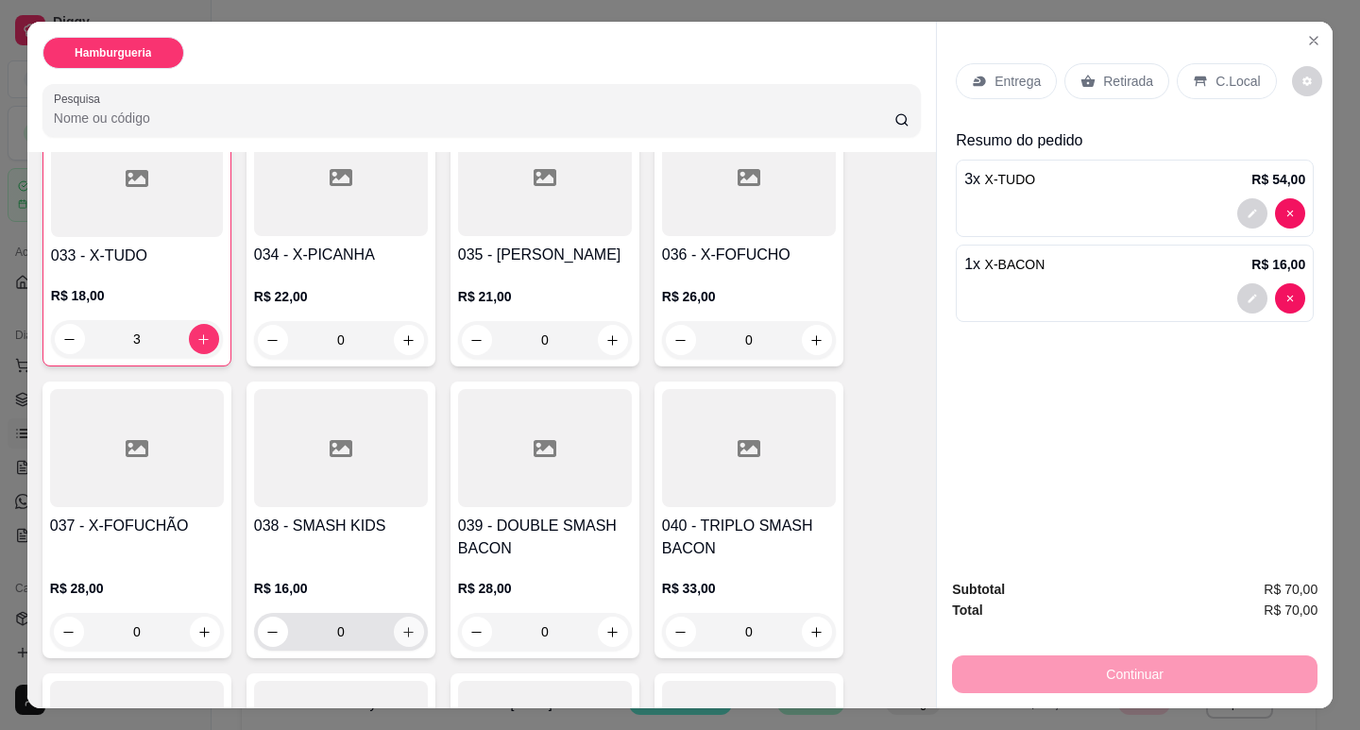
click at [421, 549] on div "038 - SMASH KIDS R$ 16,00 0" at bounding box center [341, 520] width 189 height 277
click at [407, 625] on icon "increase-product-quantity" at bounding box center [408, 632] width 14 height 14
type input "1"
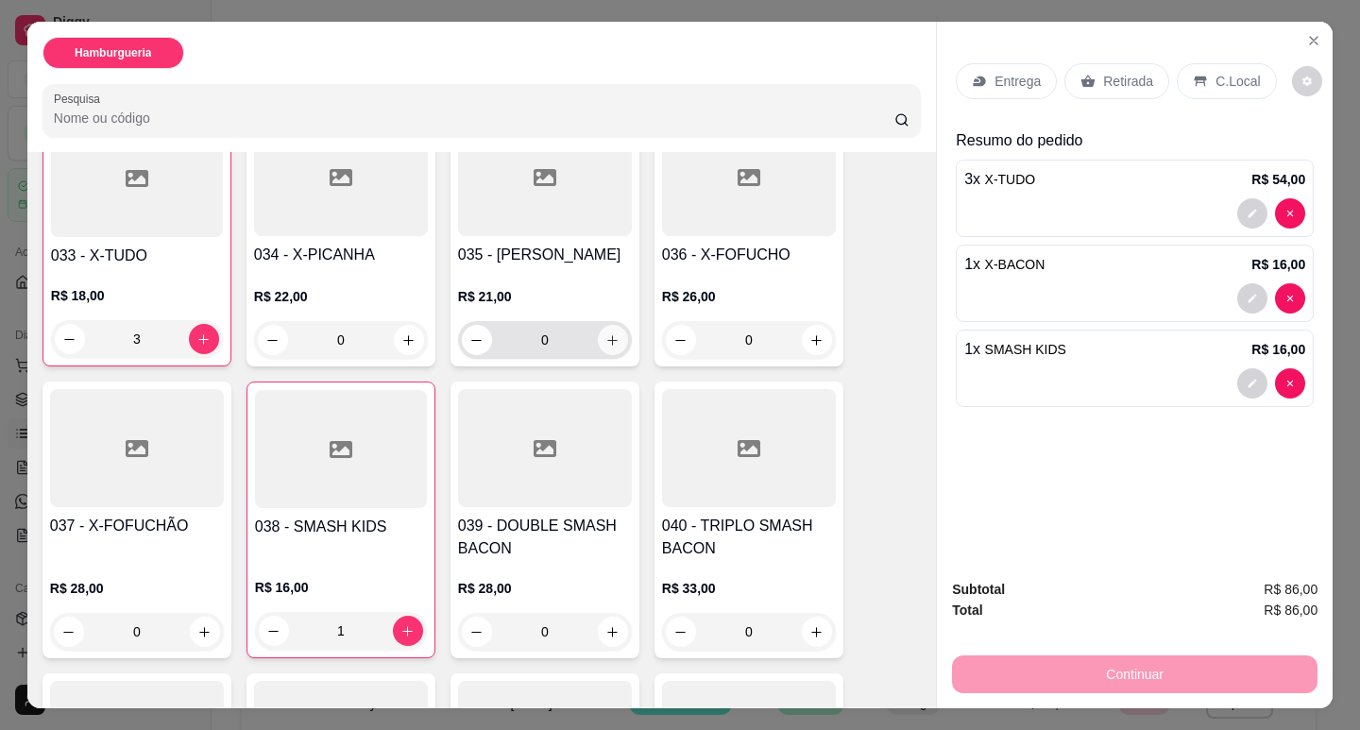
click at [609, 333] on icon "increase-product-quantity" at bounding box center [612, 340] width 14 height 14
type input "1"
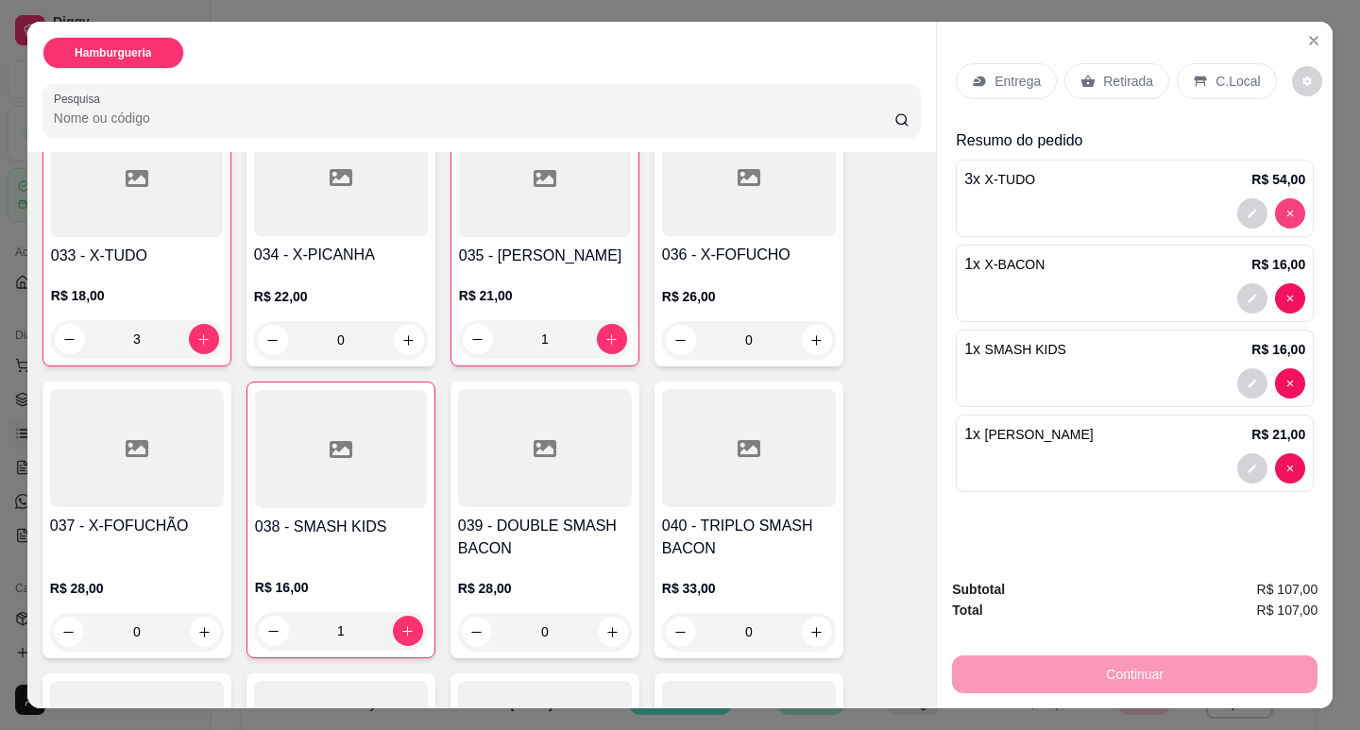
type input "0"
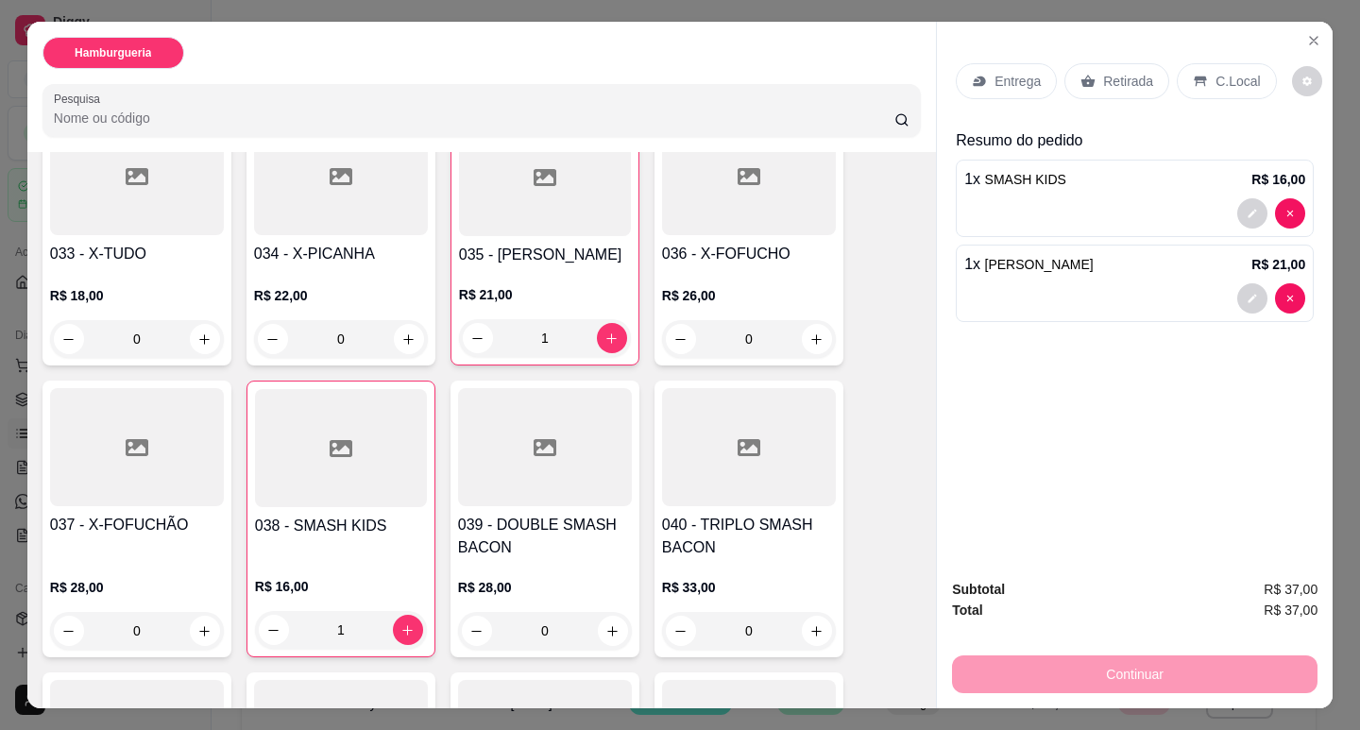
type input "0"
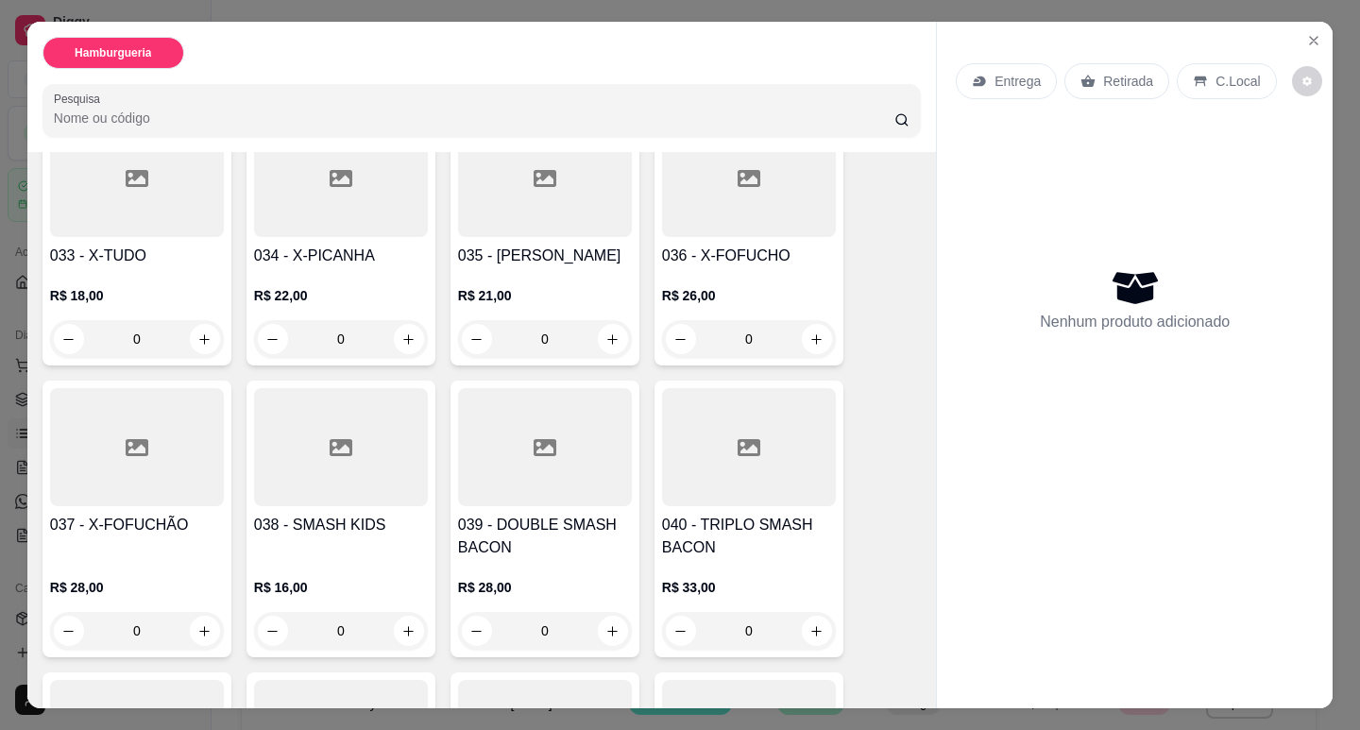
click at [1286, 209] on div "Nenhum produto adicionado" at bounding box center [1135, 299] width 358 height 370
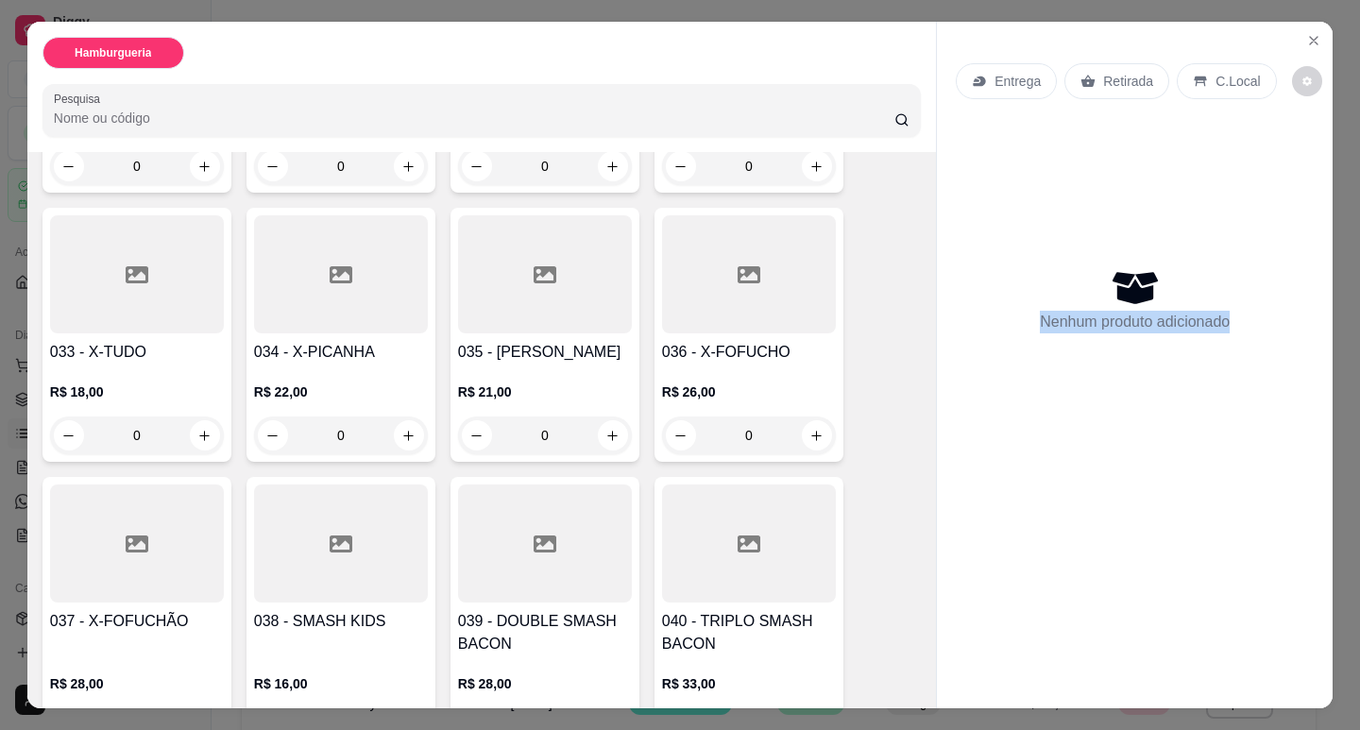
scroll to position [2264, 0]
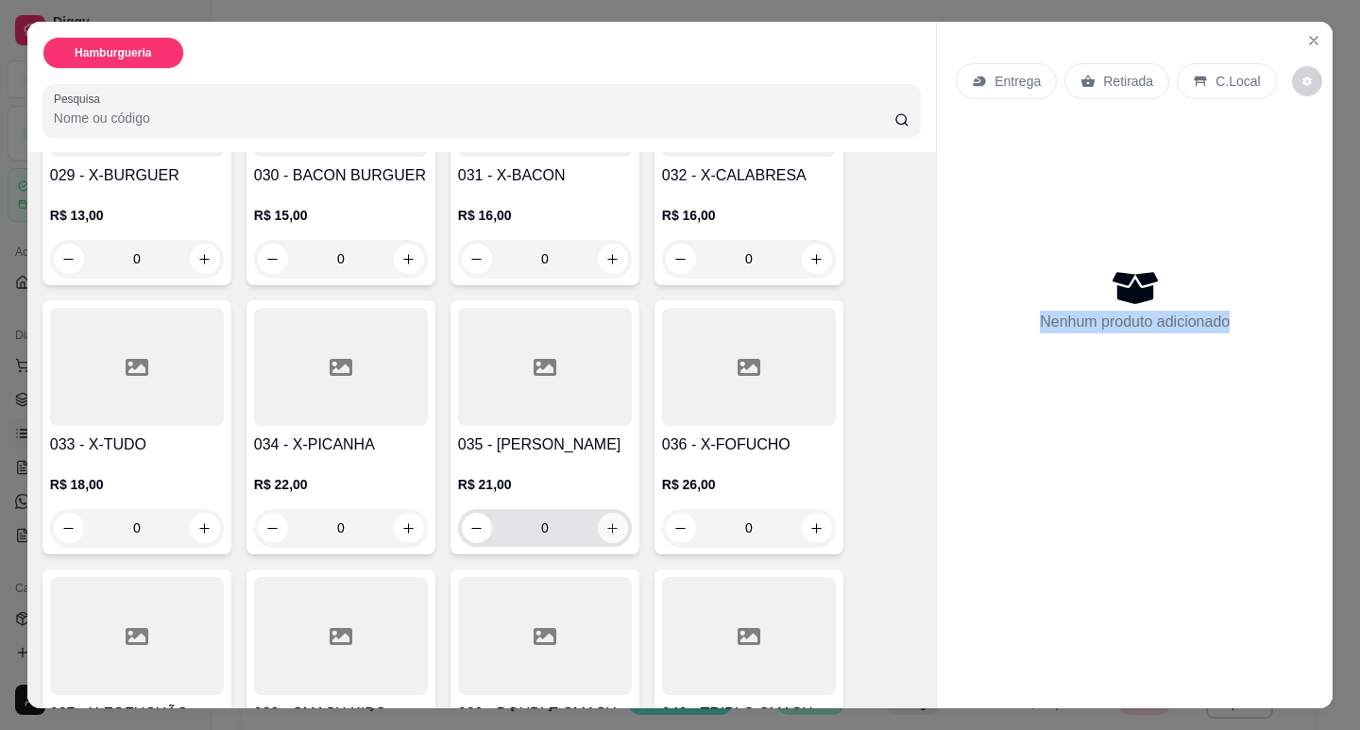
click at [605, 521] on icon "increase-product-quantity" at bounding box center [612, 528] width 14 height 14
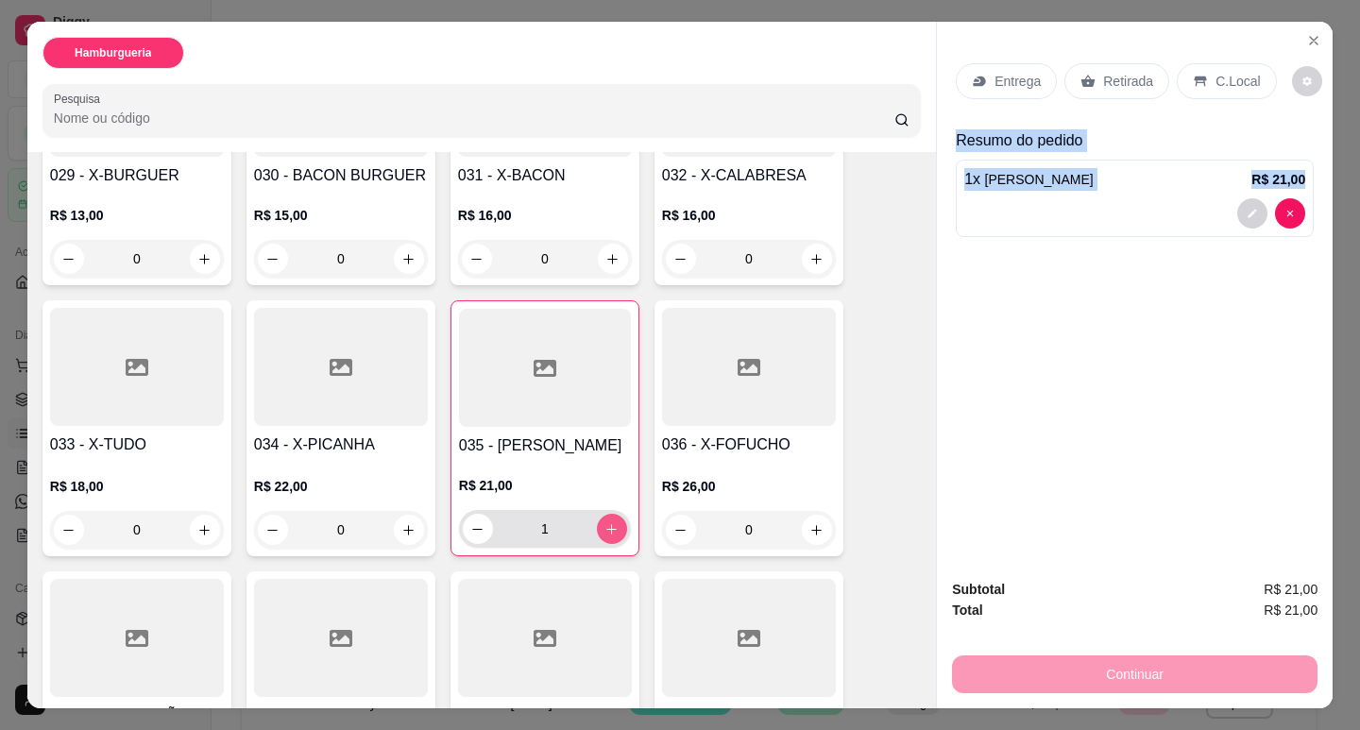
click at [604, 522] on icon "increase-product-quantity" at bounding box center [611, 529] width 14 height 14
click at [1249, 210] on icon "decrease-product-quantity" at bounding box center [1253, 214] width 9 height 9
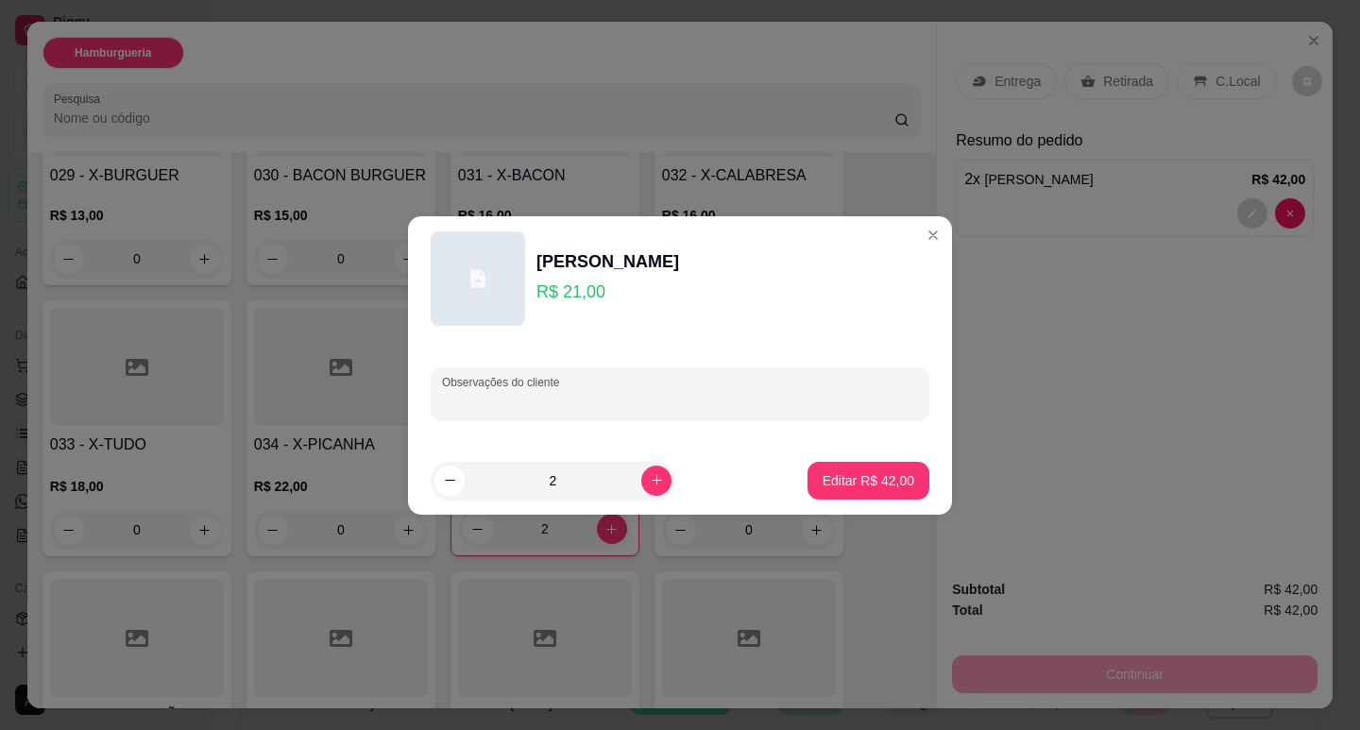
click at [819, 405] on input "Observações do cliente" at bounding box center [680, 401] width 476 height 19
click at [877, 481] on p "Editar R$ 42,00" at bounding box center [869, 480] width 92 height 19
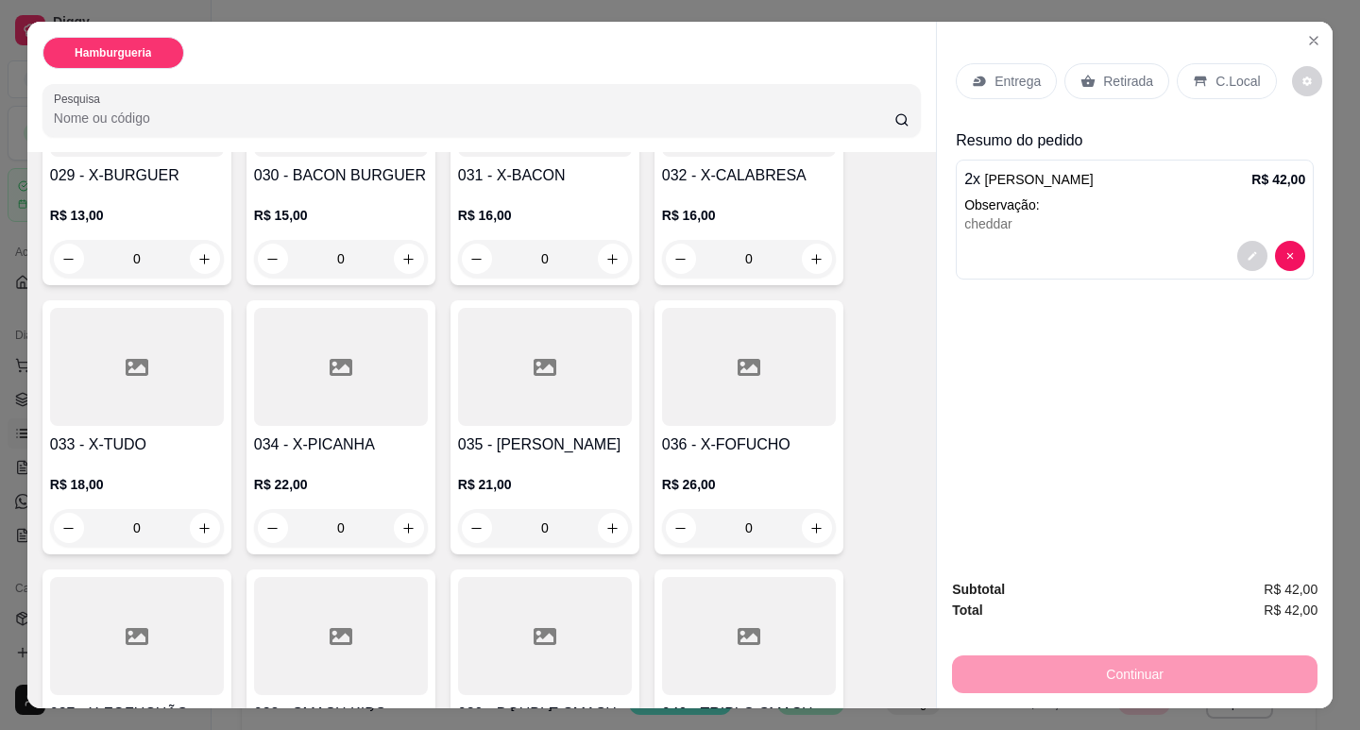
click at [1122, 72] on p "Retirada" at bounding box center [1128, 81] width 50 height 19
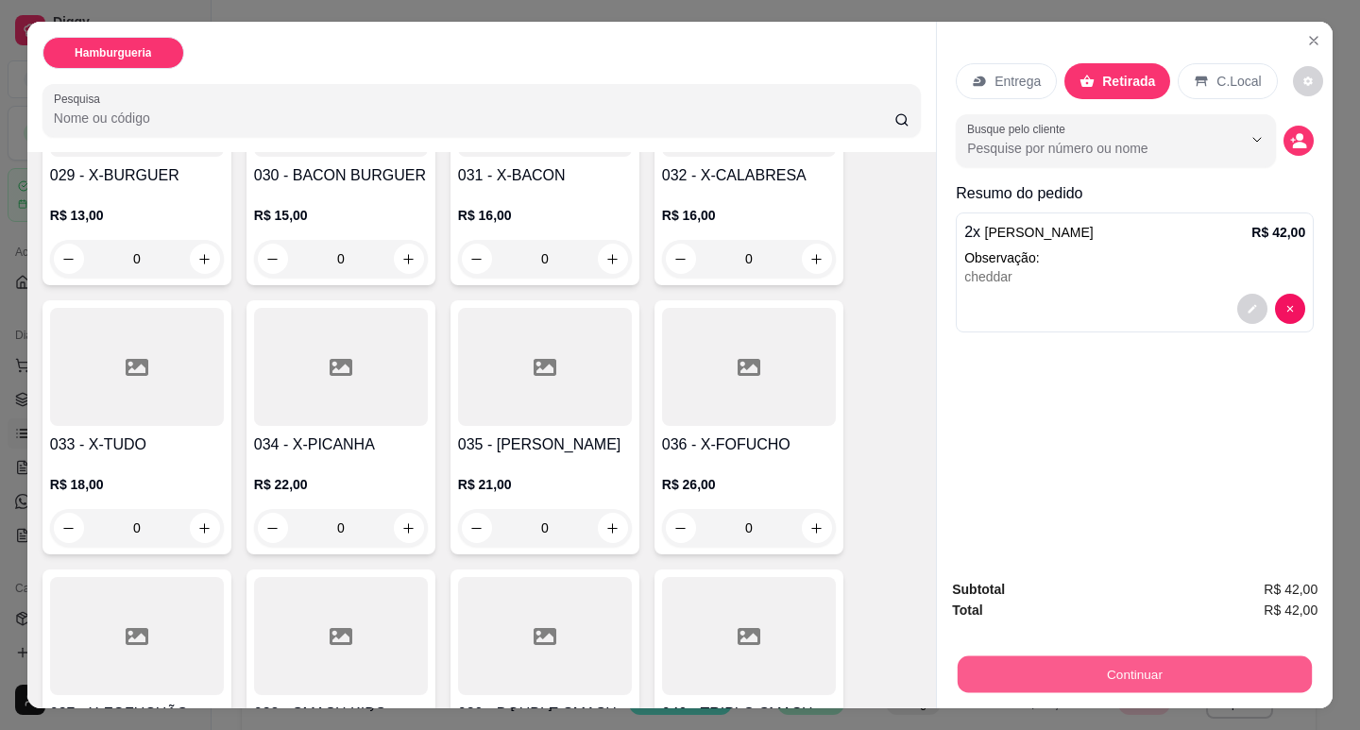
click at [1000, 670] on button "Continuar" at bounding box center [1135, 674] width 354 height 37
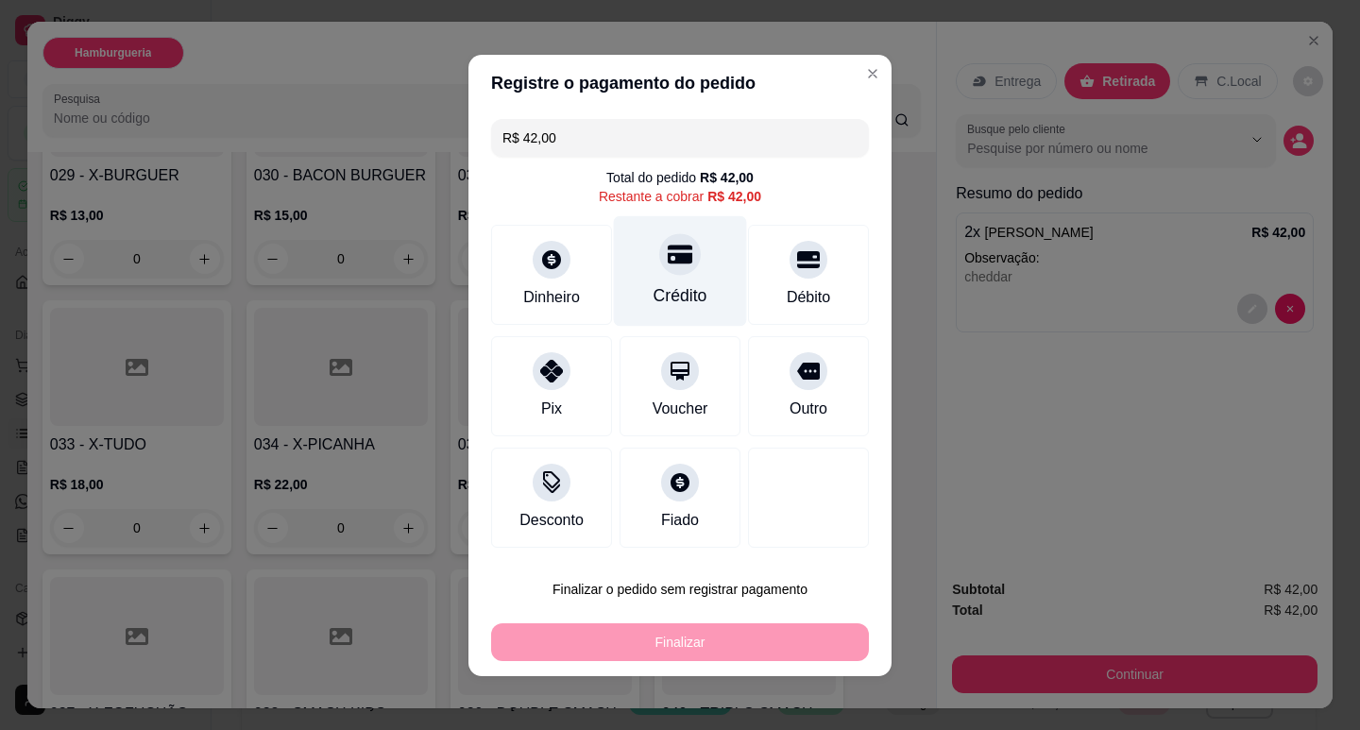
click at [641, 281] on div "Crédito" at bounding box center [680, 270] width 133 height 111
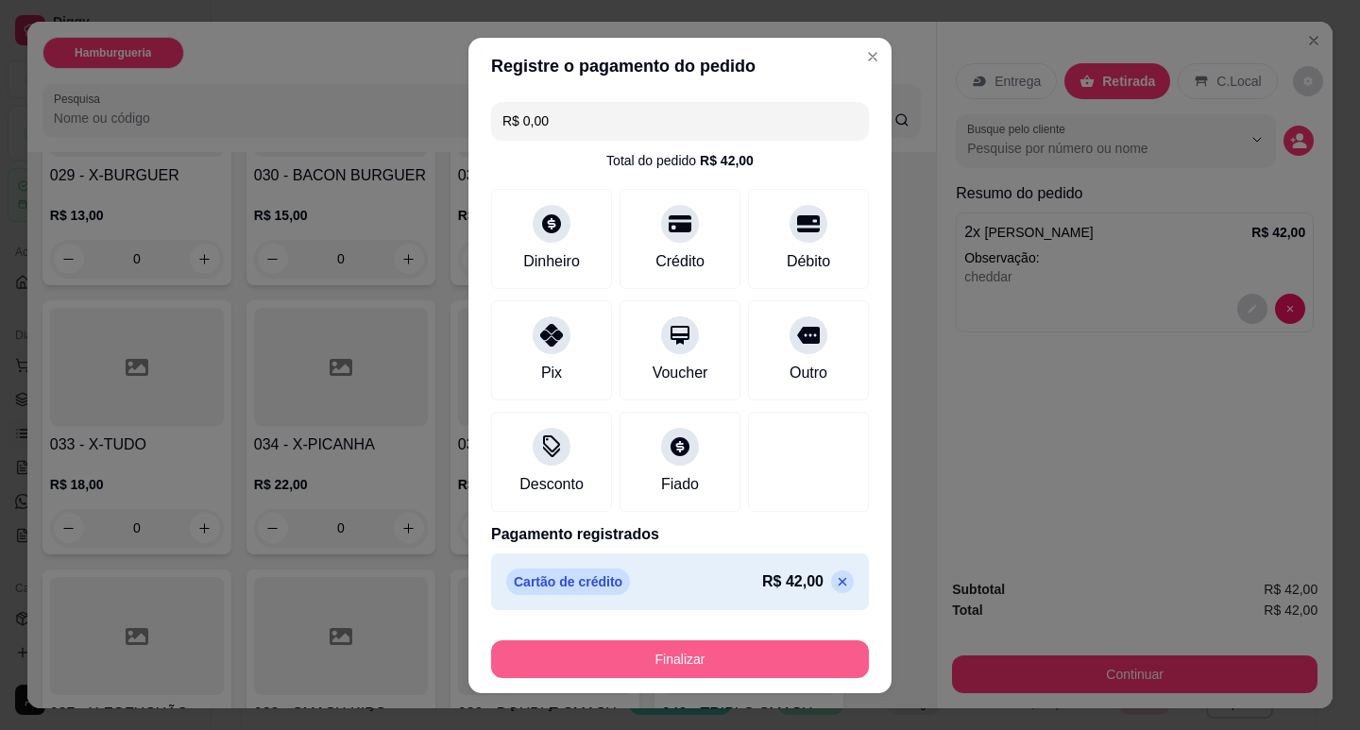
click at [629, 663] on button "Finalizar" at bounding box center [680, 659] width 378 height 38
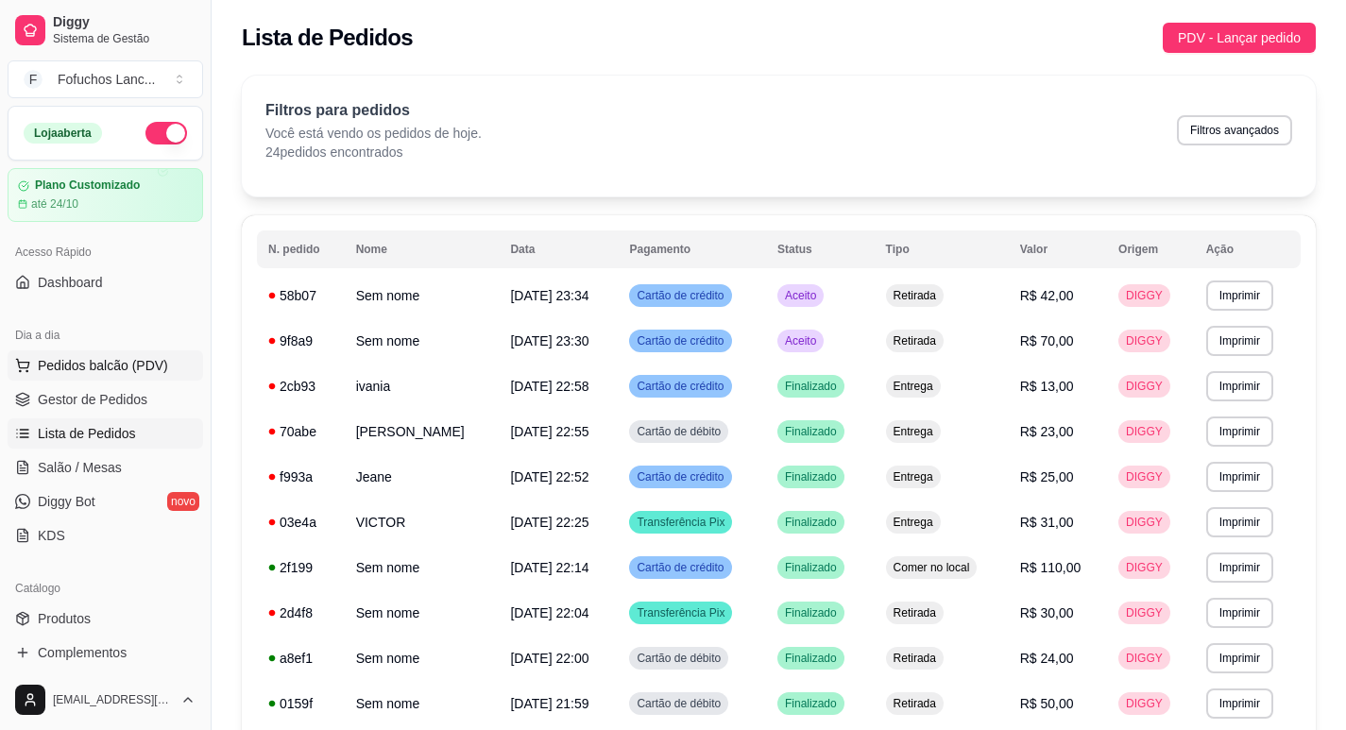
click at [106, 375] on button "Pedidos balcão (PDV)" at bounding box center [106, 365] width 196 height 30
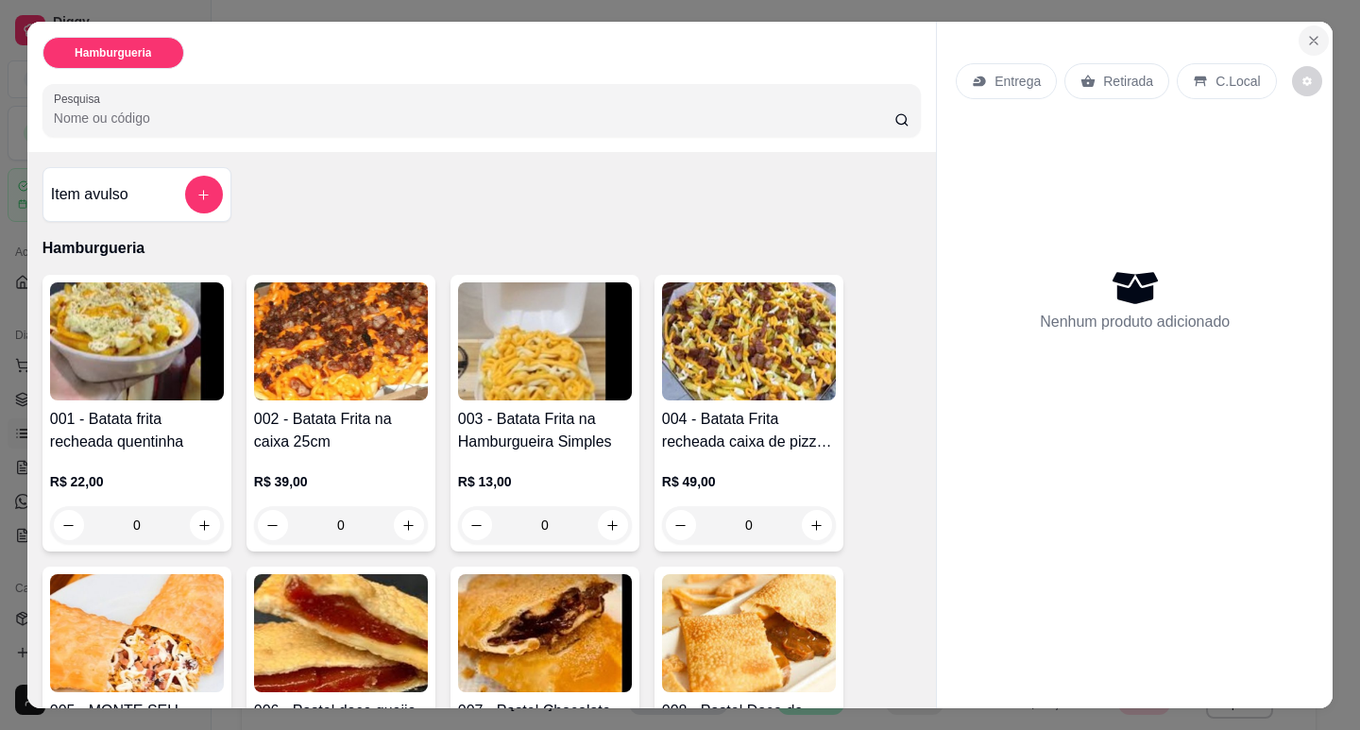
click at [1306, 43] on button "Close" at bounding box center [1314, 41] width 30 height 30
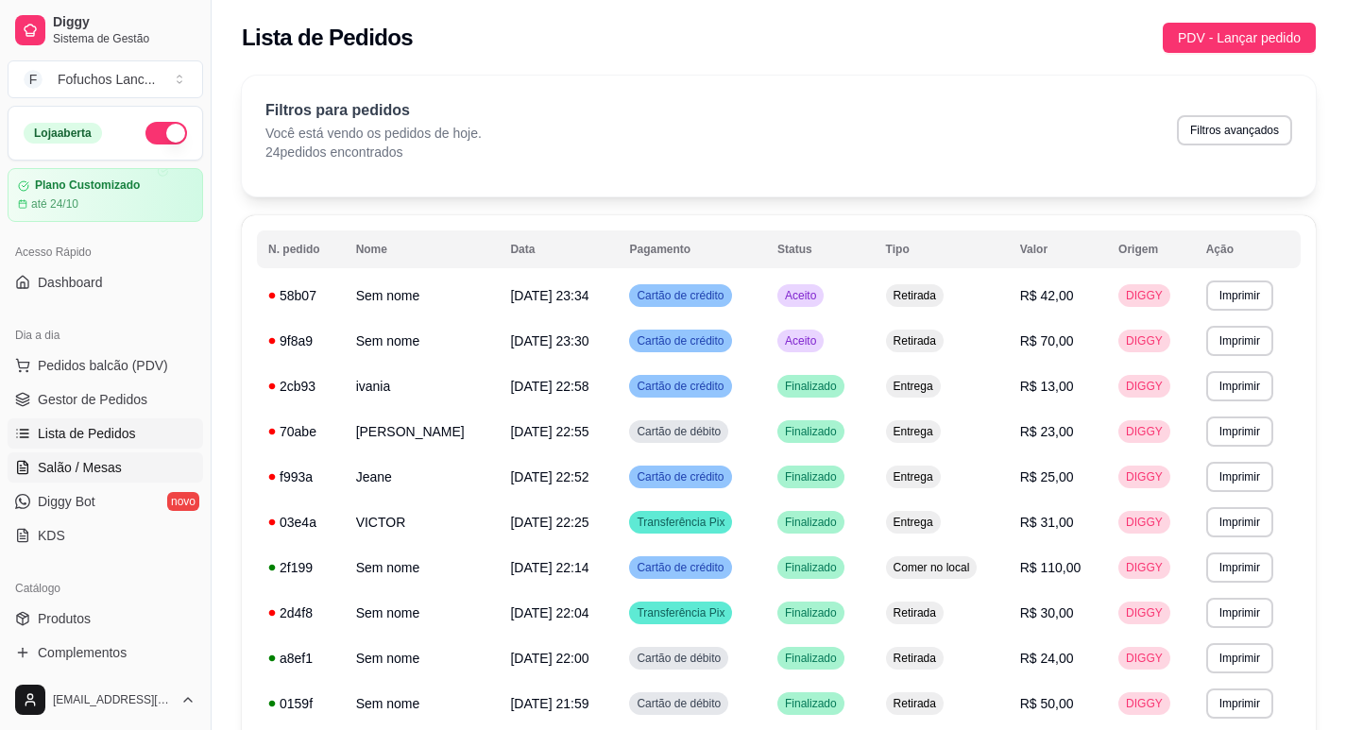
click at [96, 465] on span "Salão / Mesas" at bounding box center [80, 467] width 84 height 19
